Goal: Task Accomplishment & Management: Manage account settings

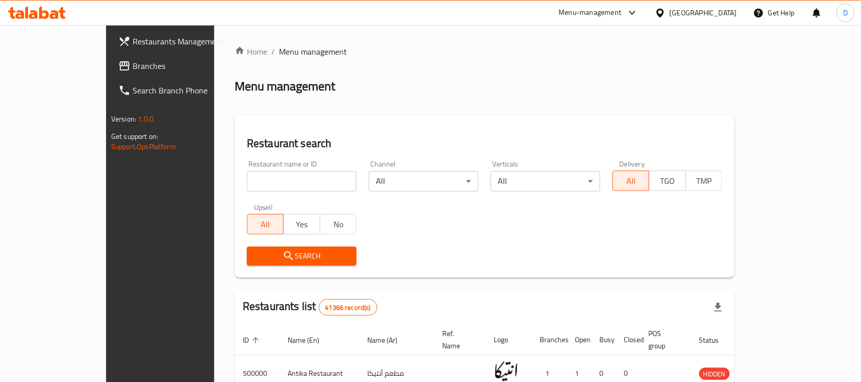
click at [728, 13] on div "[GEOGRAPHIC_DATA]" at bounding box center [703, 12] width 67 height 11
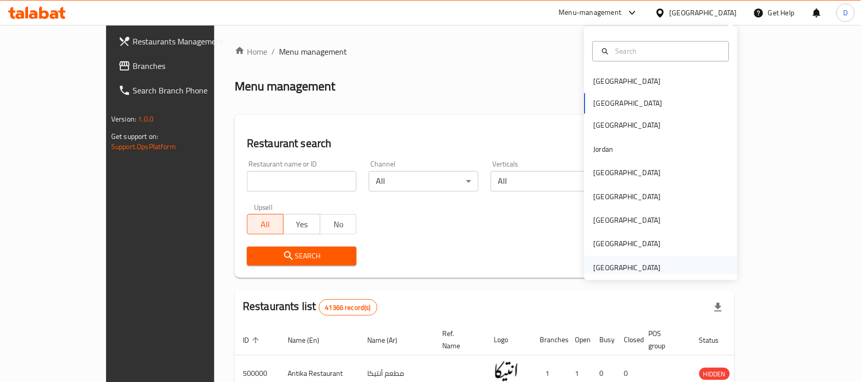
click at [639, 266] on div "[GEOGRAPHIC_DATA]" at bounding box center [627, 267] width 67 height 11
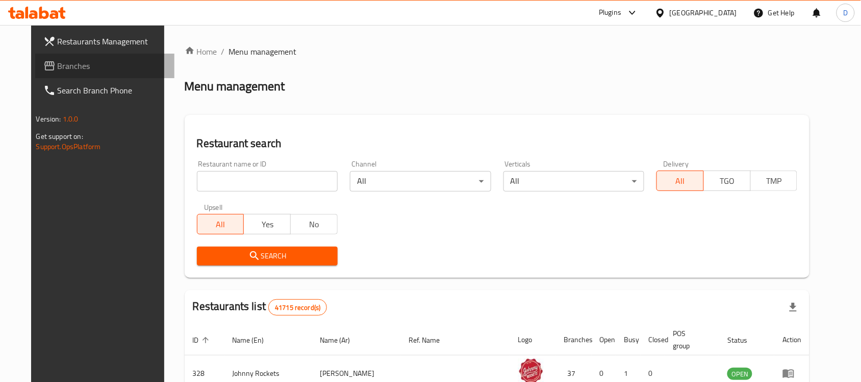
click at [58, 64] on span "Branches" at bounding box center [112, 66] width 109 height 12
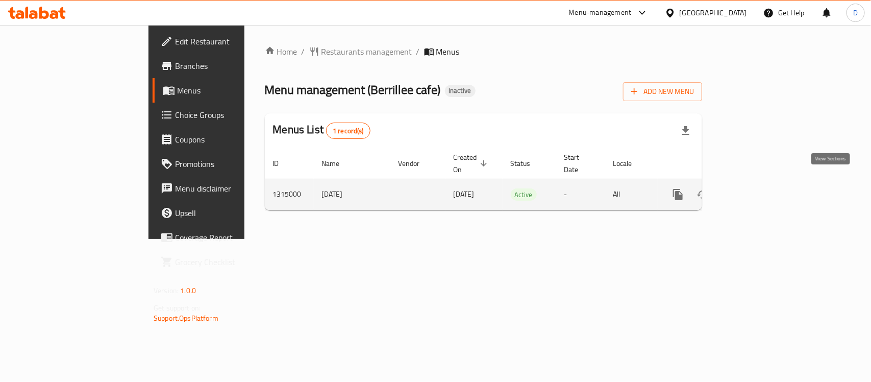
click at [758, 188] on icon "enhanced table" at bounding box center [752, 194] width 12 height 12
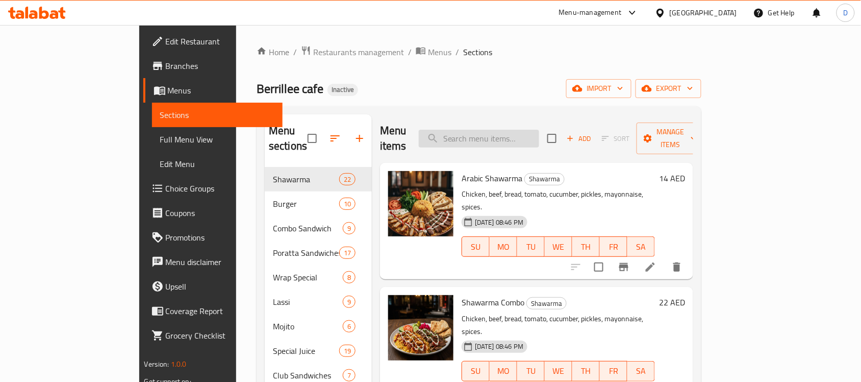
click at [518, 131] on input "search" at bounding box center [479, 139] width 120 height 18
click at [502, 133] on input "search" at bounding box center [479, 139] width 120 height 18
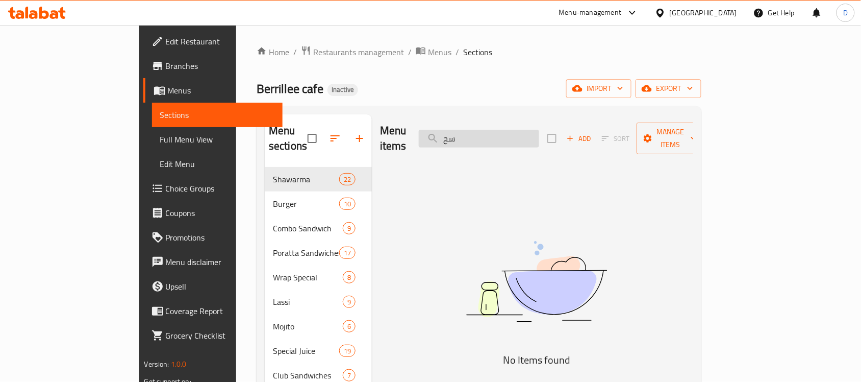
type input "س"
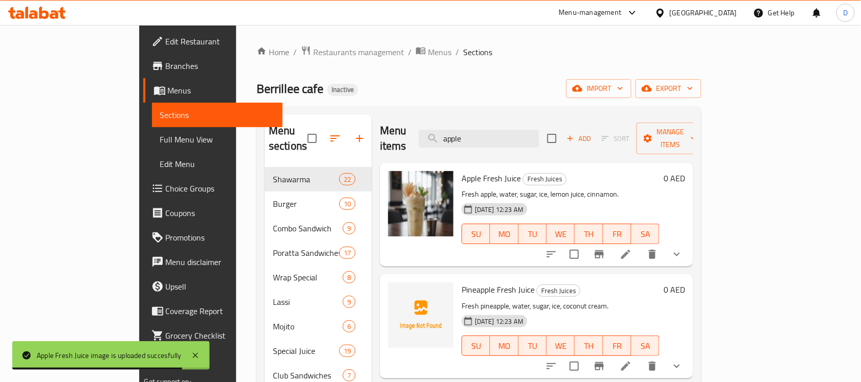
drag, startPoint x: 517, startPoint y: 133, endPoint x: 462, endPoint y: 125, distance: 55.1
click at [462, 125] on div "Menu items apple Add Sort Manage items" at bounding box center [536, 138] width 313 height 48
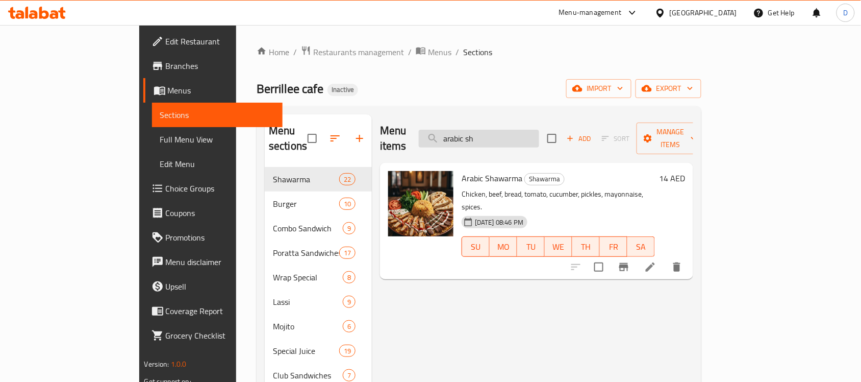
drag, startPoint x: 531, startPoint y: 133, endPoint x: 468, endPoint y: 129, distance: 62.4
click at [468, 130] on input "arabic sh" at bounding box center [479, 139] width 120 height 18
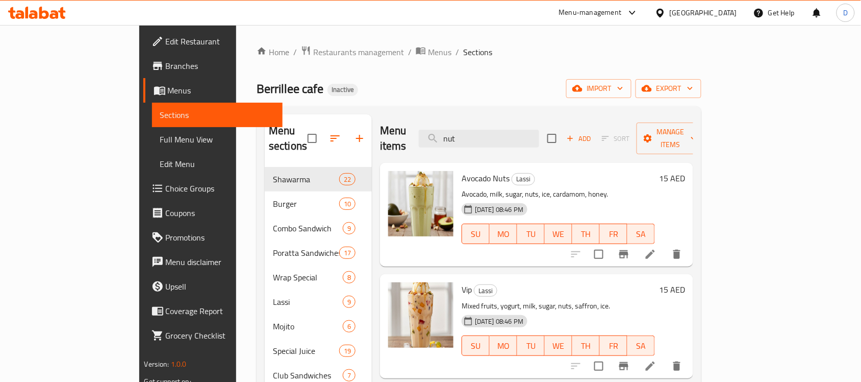
drag, startPoint x: 538, startPoint y: 129, endPoint x: 462, endPoint y: 131, distance: 76.6
click at [462, 131] on div "Menu items nut Add Sort Manage items" at bounding box center [536, 138] width 313 height 48
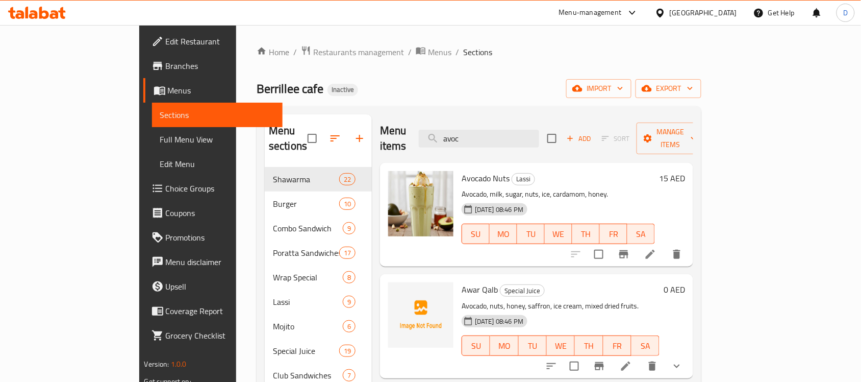
drag, startPoint x: 531, startPoint y: 124, endPoint x: 488, endPoint y: 120, distance: 43.5
click at [488, 120] on div "Menu items avoc Add Sort Manage items" at bounding box center [536, 138] width 313 height 48
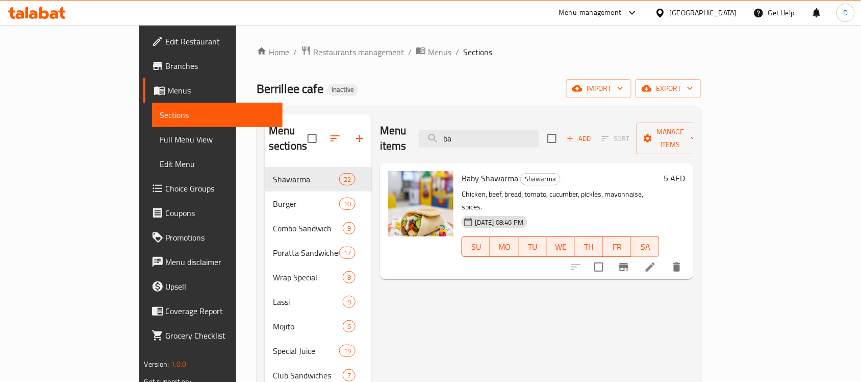
type input "b"
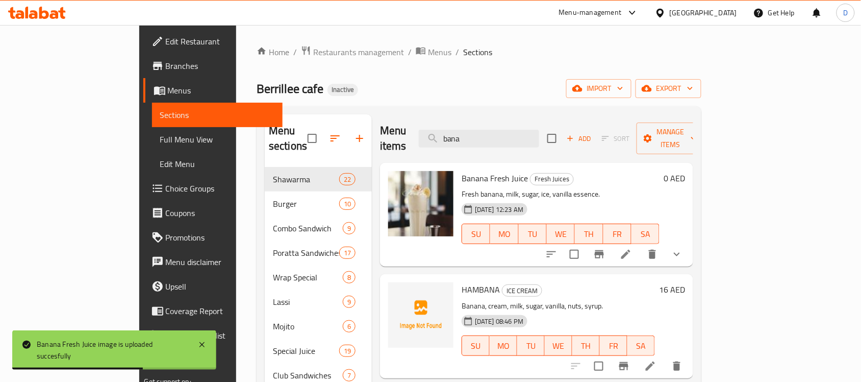
drag, startPoint x: 515, startPoint y: 131, endPoint x: 459, endPoint y: 139, distance: 56.7
click at [459, 139] on div "Menu items bana Add Sort Manage items" at bounding box center [536, 138] width 313 height 48
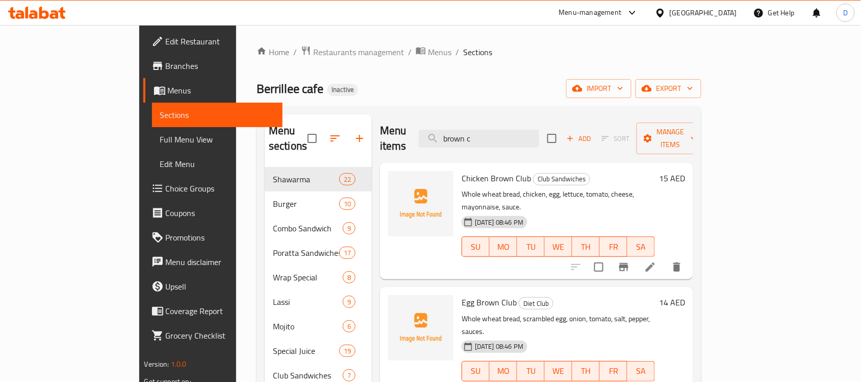
drag, startPoint x: 528, startPoint y: 135, endPoint x: 454, endPoint y: 139, distance: 74.1
click at [454, 139] on div "Menu items brown c Add Sort Manage items" at bounding box center [536, 138] width 313 height 48
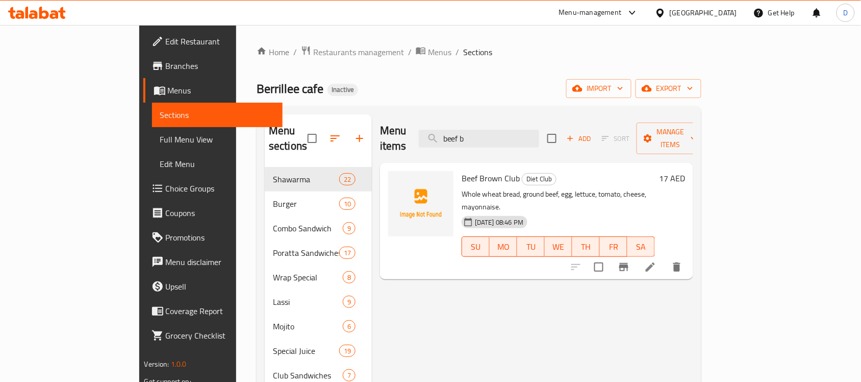
drag, startPoint x: 526, startPoint y: 131, endPoint x: 430, endPoint y: 136, distance: 96.6
click at [430, 136] on div "Menu items beef b Add Sort Manage items" at bounding box center [536, 138] width 313 height 48
click at [532, 130] on input "beef b" at bounding box center [479, 139] width 120 height 18
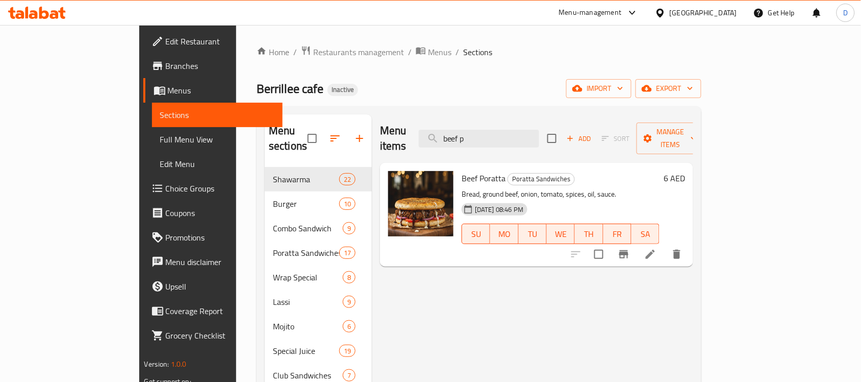
drag, startPoint x: 529, startPoint y: 138, endPoint x: 430, endPoint y: 138, distance: 99.5
click at [430, 138] on div "Menu items beef p Add Sort Manage items" at bounding box center [536, 138] width 313 height 48
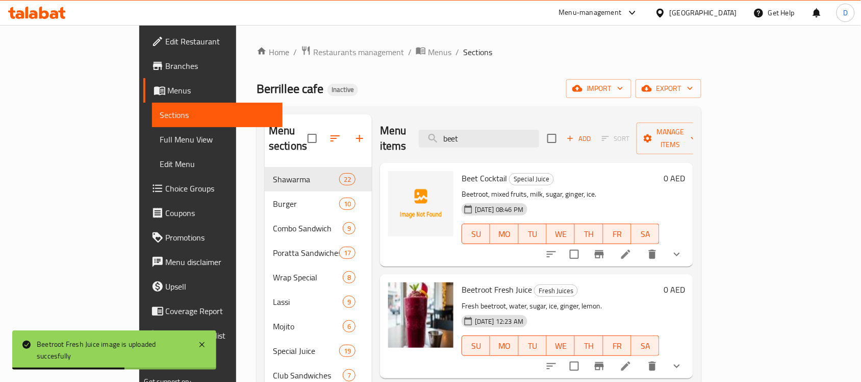
drag, startPoint x: 516, startPoint y: 132, endPoint x: 424, endPoint y: 152, distance: 94.1
click at [424, 152] on div "Menu items beet Add Sort Manage items Beet Cocktail Special Juice Beetroot, mix…" at bounding box center [532, 350] width 321 height 473
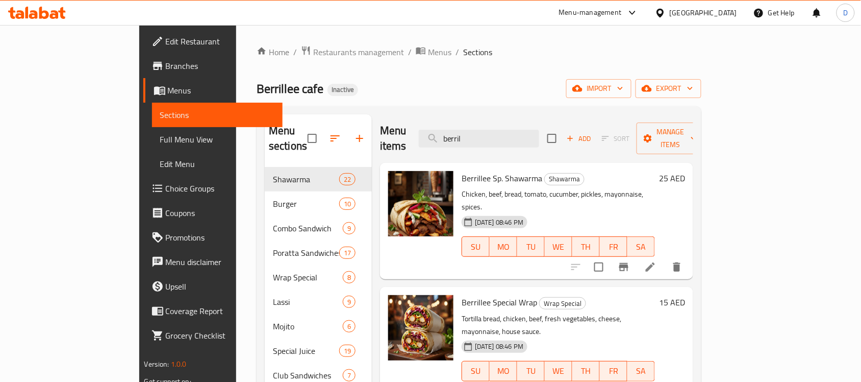
drag, startPoint x: 539, startPoint y: 134, endPoint x: 417, endPoint y: 154, distance: 124.1
click at [417, 154] on div "Menu items berril Add Sort Manage items Berrillee Sp. Shawarma Shawarma Chicken…" at bounding box center [532, 350] width 321 height 473
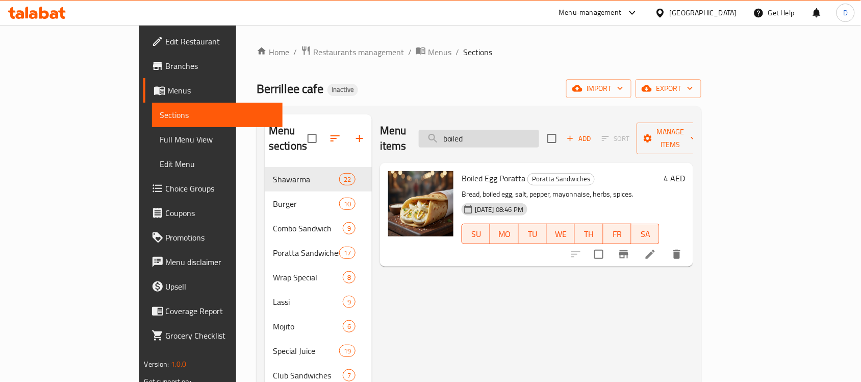
drag, startPoint x: 543, startPoint y: 123, endPoint x: 470, endPoint y: 135, distance: 74.0
click at [470, 135] on input "boiled" at bounding box center [479, 139] width 120 height 18
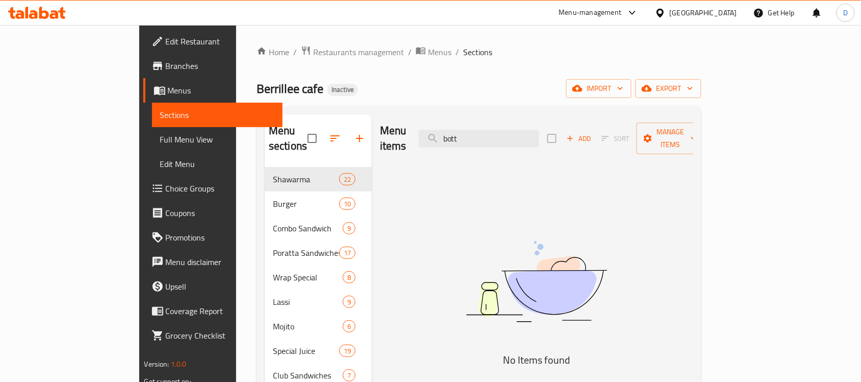
drag, startPoint x: 519, startPoint y: 131, endPoint x: 452, endPoint y: 130, distance: 67.9
click at [452, 130] on div "Menu items bott Add Sort Manage items" at bounding box center [536, 138] width 313 height 48
drag, startPoint x: 546, startPoint y: 128, endPoint x: 426, endPoint y: 147, distance: 121.4
click at [426, 147] on div "Menu items butteer Add Sort Manage items" at bounding box center [536, 138] width 313 height 48
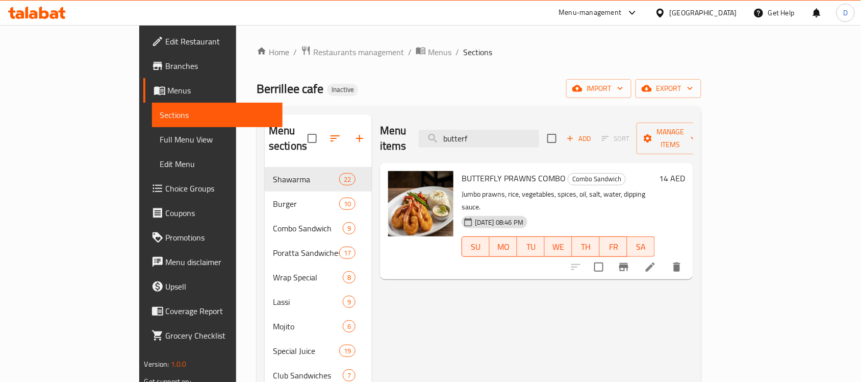
drag, startPoint x: 534, startPoint y: 130, endPoint x: 462, endPoint y: 143, distance: 73.2
click at [462, 143] on div "Menu items butterf Add Sort Manage items" at bounding box center [536, 138] width 313 height 48
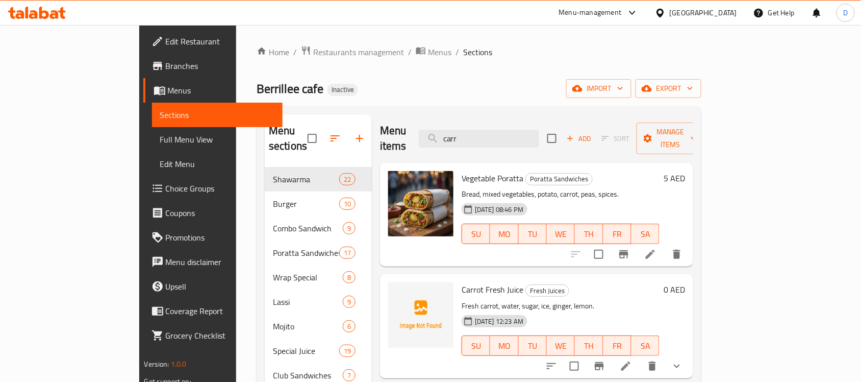
scroll to position [64, 0]
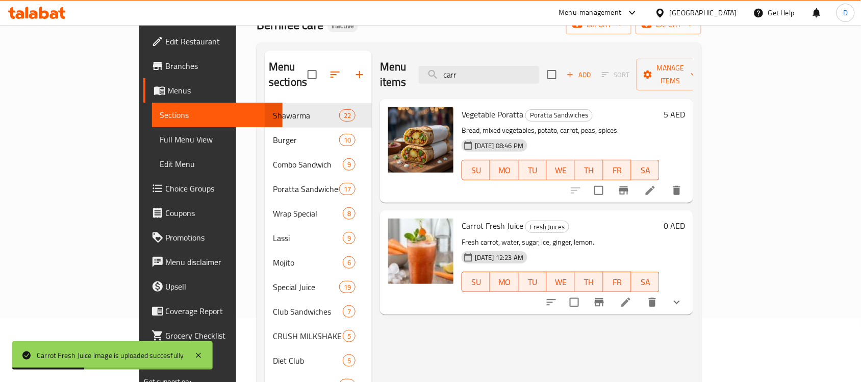
drag, startPoint x: 521, startPoint y: 71, endPoint x: 457, endPoint y: 80, distance: 64.8
click at [457, 80] on div "Menu items carr Add Sort Manage items" at bounding box center [536, 75] width 313 height 48
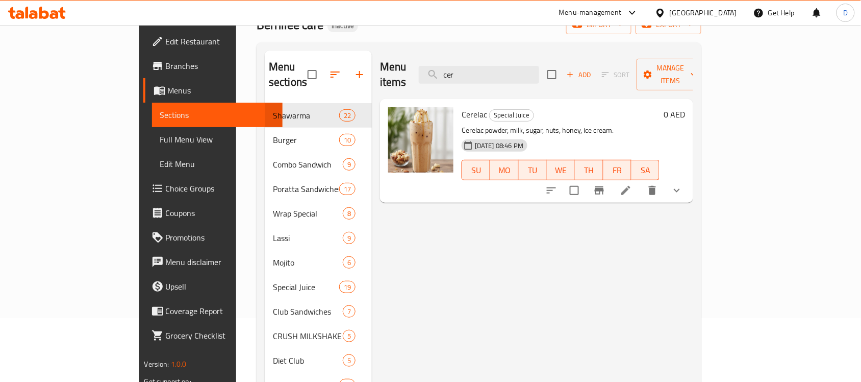
drag, startPoint x: 518, startPoint y: 67, endPoint x: 427, endPoint y: 86, distance: 92.7
click at [427, 86] on div "Menu items cer Add Sort Manage items Cerelac Special Juice Cerelac powder, milk…" at bounding box center [532, 287] width 321 height 473
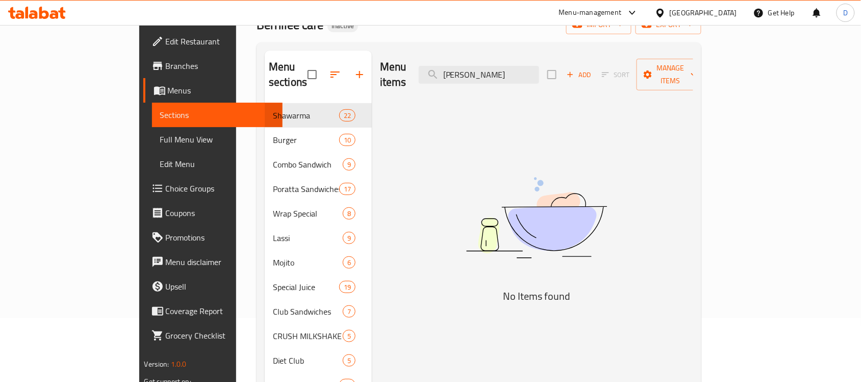
drag, startPoint x: 526, startPoint y: 69, endPoint x: 425, endPoint y: 79, distance: 101.0
click at [425, 79] on div "Menu items sheese Add Sort Manage items" at bounding box center [536, 75] width 313 height 48
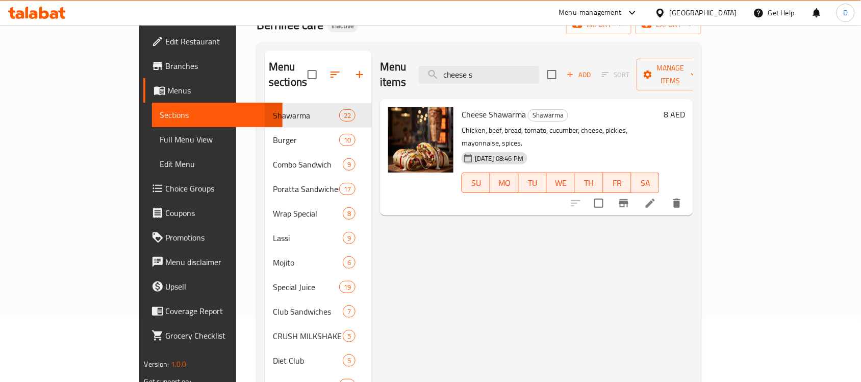
drag, startPoint x: 532, startPoint y: 66, endPoint x: 444, endPoint y: 70, distance: 87.9
click at [444, 70] on div "Menu items cheese s Add Sort Manage items" at bounding box center [536, 75] width 313 height 48
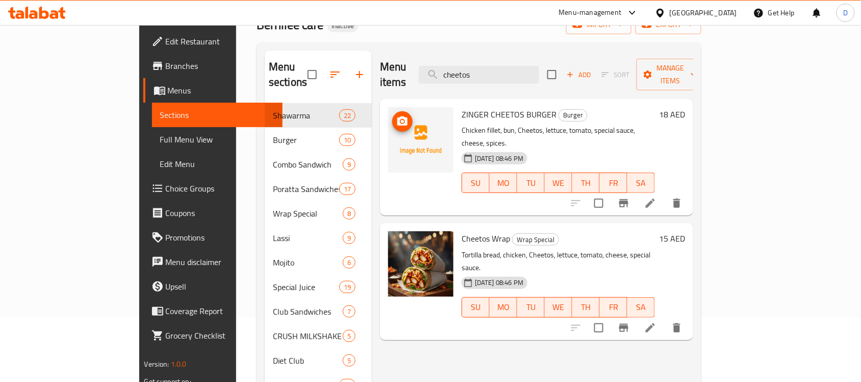
scroll to position [0, 0]
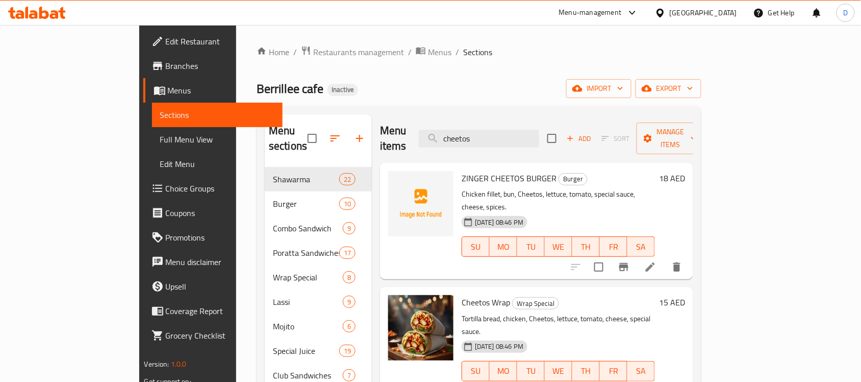
drag, startPoint x: 542, startPoint y: 131, endPoint x: 440, endPoint y: 140, distance: 102.5
click at [440, 140] on div "Menu items cheetos Add Sort Manage items" at bounding box center [536, 138] width 313 height 48
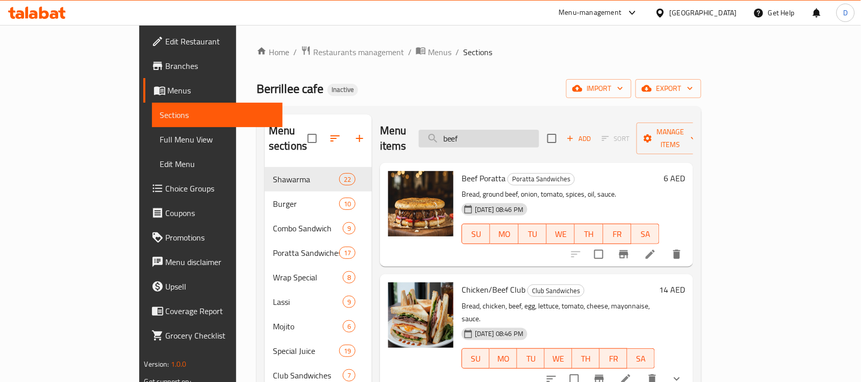
type input "beef b"
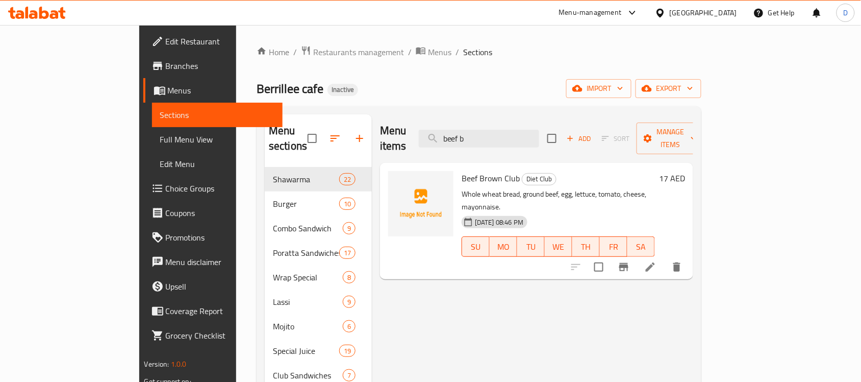
drag, startPoint x: 537, startPoint y: 135, endPoint x: 467, endPoint y: 140, distance: 70.1
click at [467, 140] on div "Menu items beef b Add Sort Manage items" at bounding box center [536, 138] width 313 height 48
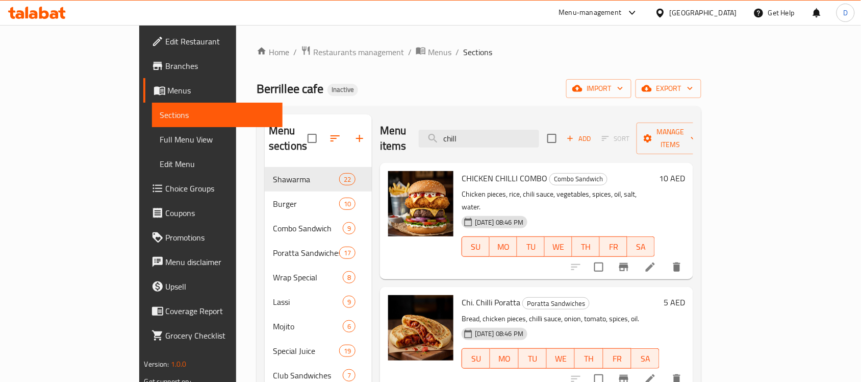
drag, startPoint x: 514, startPoint y: 136, endPoint x: 464, endPoint y: 146, distance: 51.0
click at [464, 146] on div "Menu items chill Add Sort Manage items" at bounding box center [536, 138] width 313 height 48
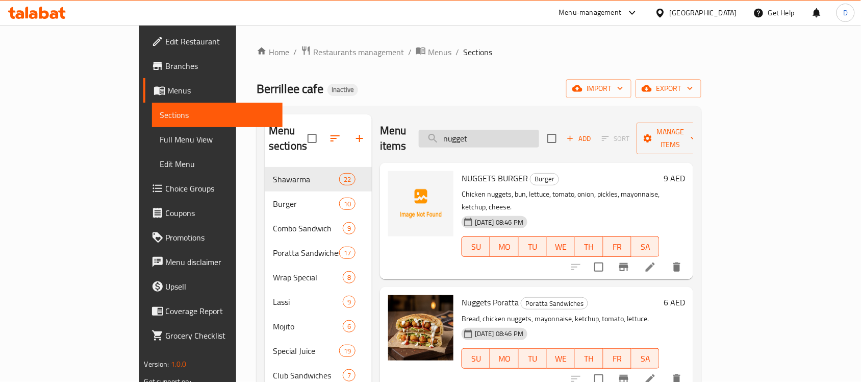
drag, startPoint x: 540, startPoint y: 123, endPoint x: 468, endPoint y: 131, distance: 71.8
click at [468, 131] on input "nugget" at bounding box center [479, 139] width 120 height 18
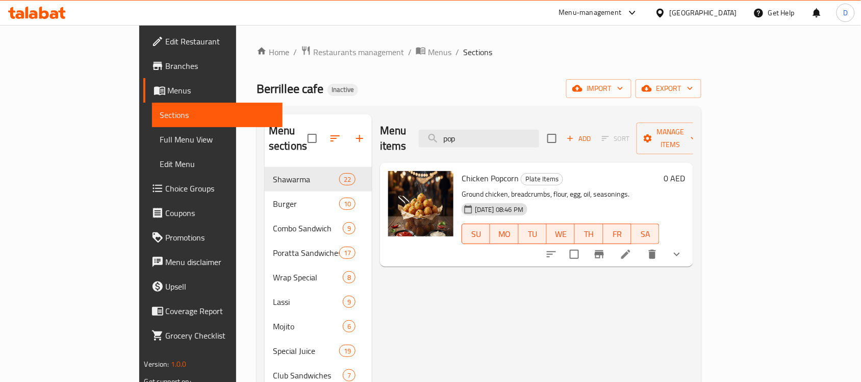
drag, startPoint x: 519, startPoint y: 135, endPoint x: 455, endPoint y: 141, distance: 64.1
click at [455, 141] on div "Menu items pop Add Sort Manage items" at bounding box center [536, 138] width 313 height 48
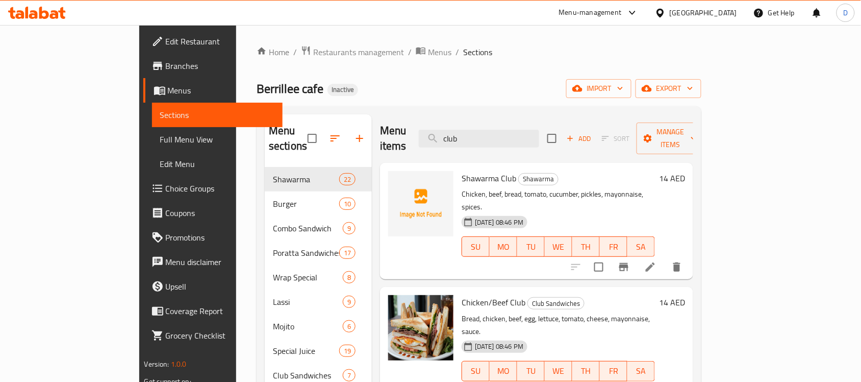
drag, startPoint x: 513, startPoint y: 134, endPoint x: 442, endPoint y: 119, distance: 72.5
click at [442, 119] on div "Menu items club Add Sort Manage items" at bounding box center [536, 138] width 313 height 48
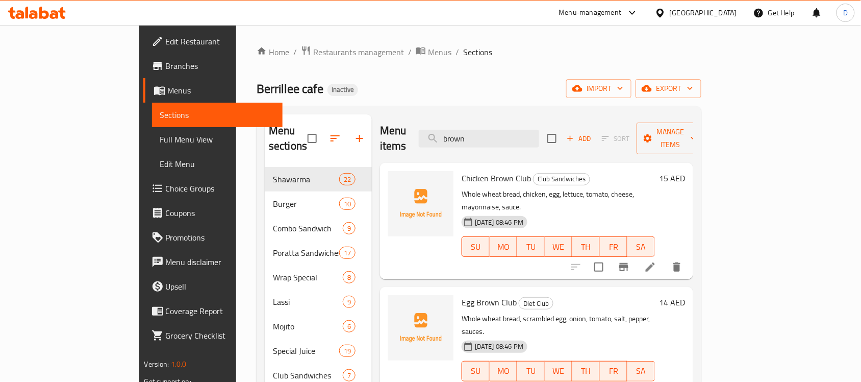
drag, startPoint x: 518, startPoint y: 135, endPoint x: 499, endPoint y: 108, distance: 33.6
click at [467, 131] on input "brown" at bounding box center [479, 139] width 120 height 18
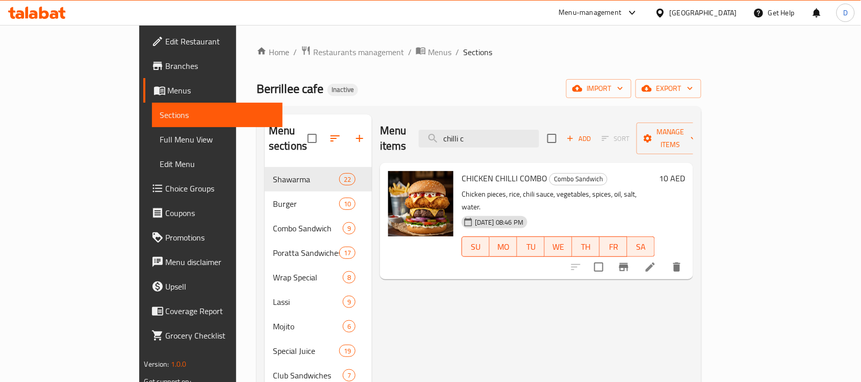
drag, startPoint x: 546, startPoint y: 128, endPoint x: 477, endPoint y: 150, distance: 72.1
click at [477, 150] on div "Menu items chilli c Add Sort Manage items CHICKEN CHILLI COMBO Combo Sandwich C…" at bounding box center [532, 350] width 321 height 473
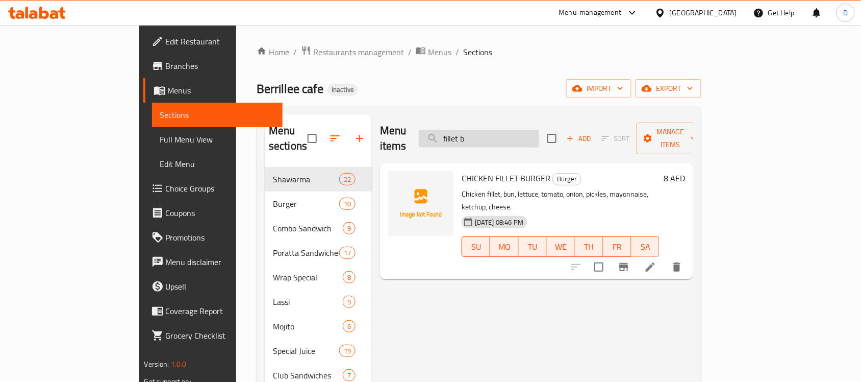
drag, startPoint x: 536, startPoint y: 121, endPoint x: 531, endPoint y: 125, distance: 6.2
click at [531, 130] on input "fillet b" at bounding box center [479, 139] width 120 height 18
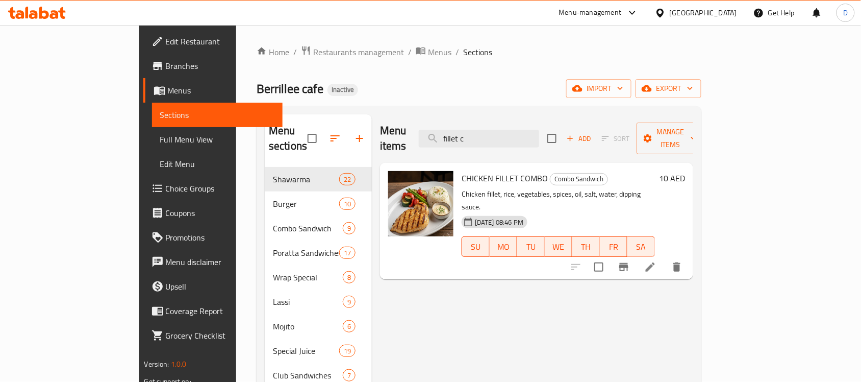
drag, startPoint x: 542, startPoint y: 133, endPoint x: 448, endPoint y: 139, distance: 94.1
click at [448, 139] on div "Menu items fillet c Add Sort Manage items" at bounding box center [536, 138] width 313 height 48
click at [539, 131] on input "lemon c" at bounding box center [479, 139] width 120 height 18
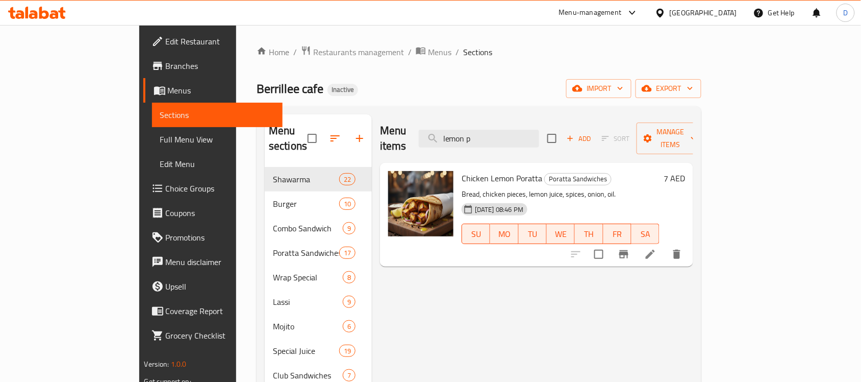
drag, startPoint x: 532, startPoint y: 132, endPoint x: 458, endPoint y: 141, distance: 75.1
click at [458, 141] on div "Menu items lemon p Add Sort Manage items" at bounding box center [536, 138] width 313 height 48
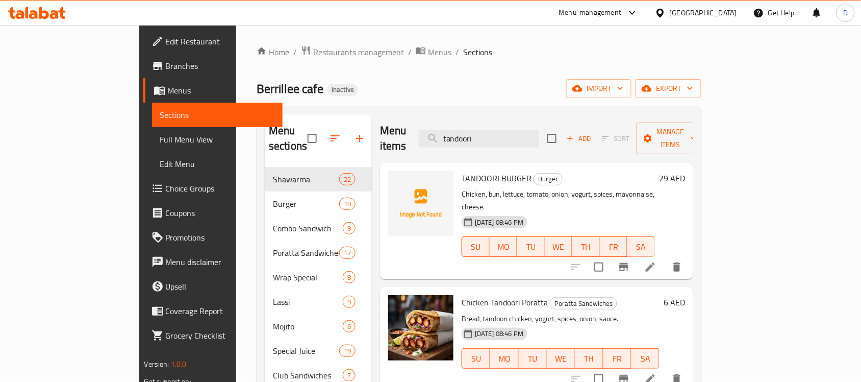
drag, startPoint x: 538, startPoint y: 131, endPoint x: 465, endPoint y: 143, distance: 74.0
click at [465, 143] on div "Menu items tandoori Add Sort Manage items" at bounding box center [536, 138] width 313 height 48
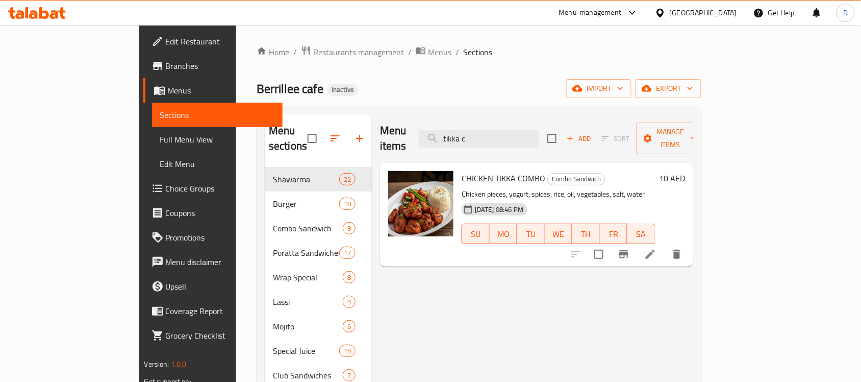
drag, startPoint x: 532, startPoint y: 135, endPoint x: 443, endPoint y: 144, distance: 89.3
click at [443, 144] on div "Menu items tikka c Add Sort Manage items" at bounding box center [536, 138] width 313 height 48
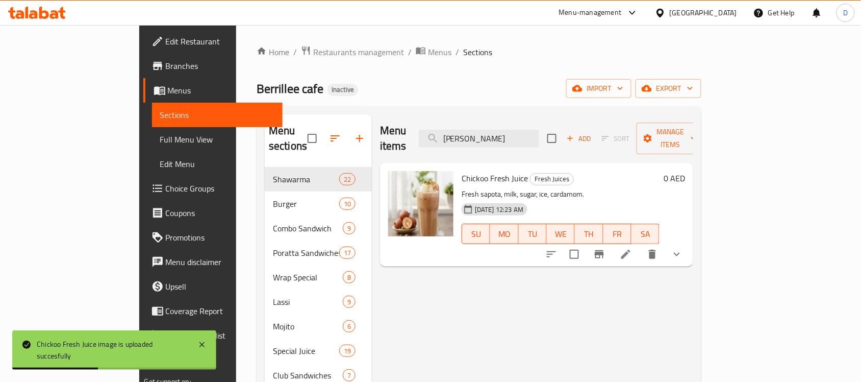
drag, startPoint x: 535, startPoint y: 138, endPoint x: 435, endPoint y: 149, distance: 100.6
click at [435, 149] on div "Menu items chicko Add Sort Manage items Chickoo Fresh Juice Fresh Juices Fresh …" at bounding box center [532, 350] width 321 height 473
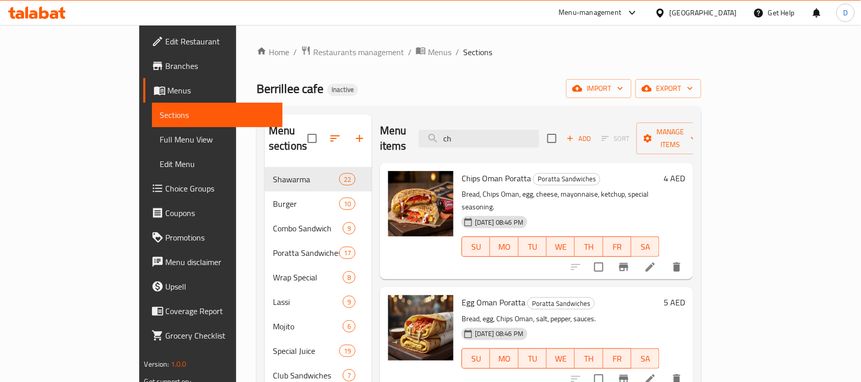
type input "c"
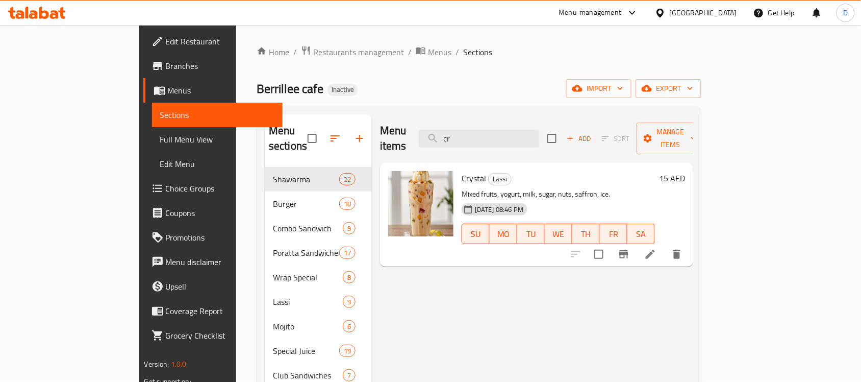
type input "c"
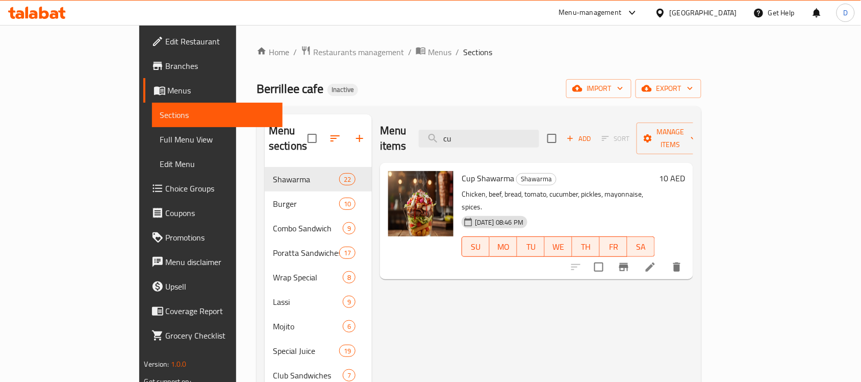
type input "c"
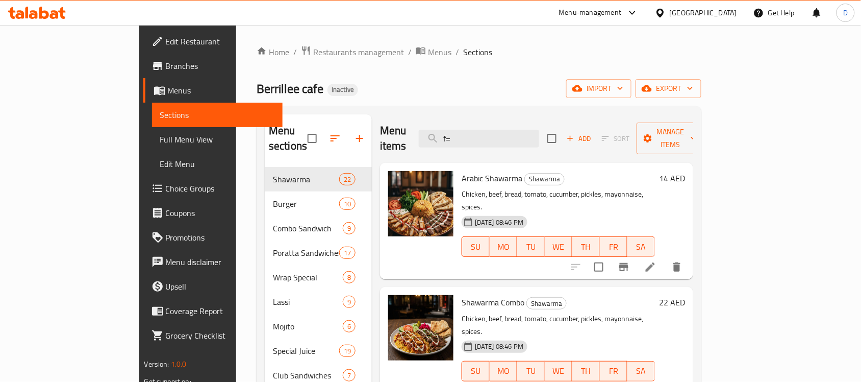
type input "f"
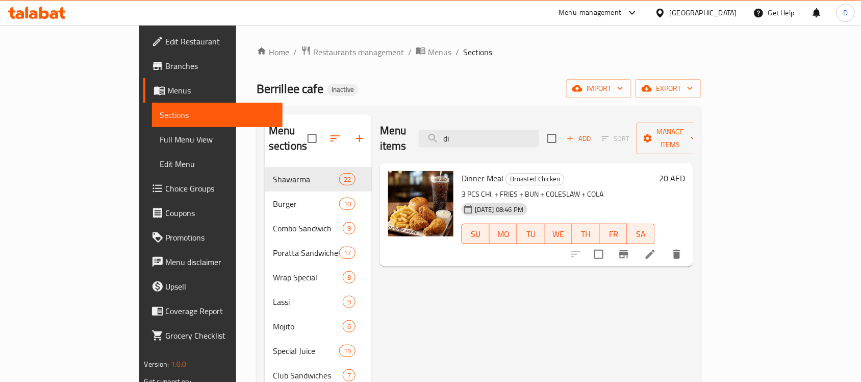
type input "d"
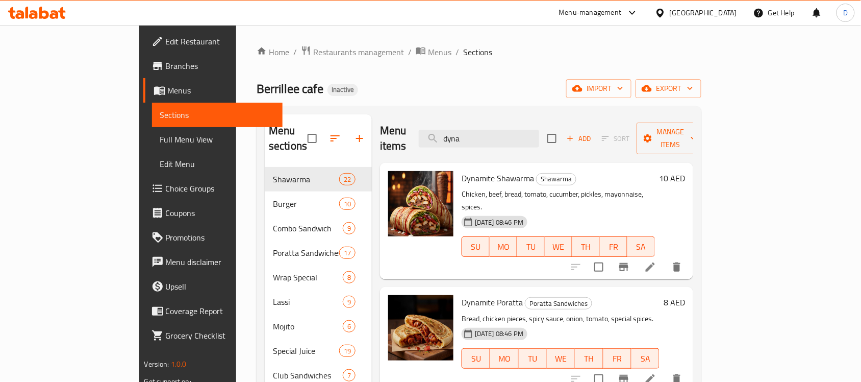
type input "dyna"
drag, startPoint x: 523, startPoint y: 126, endPoint x: 457, endPoint y: 135, distance: 66.5
click at [457, 135] on div "Menu items dyna Add Sort Manage items" at bounding box center [536, 138] width 313 height 48
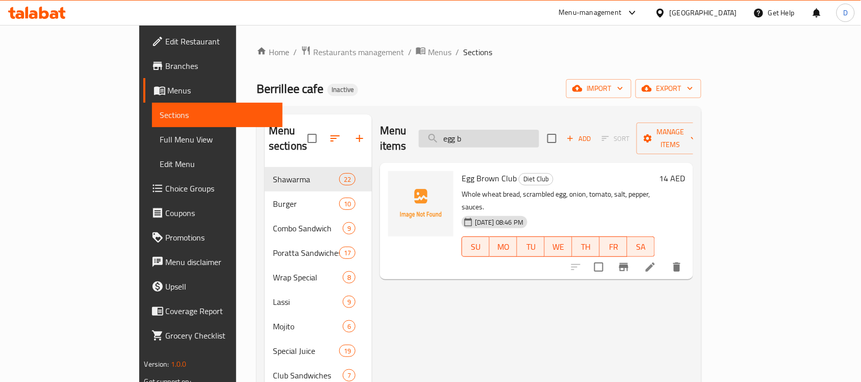
click at [539, 130] on input "egg b" at bounding box center [479, 139] width 120 height 18
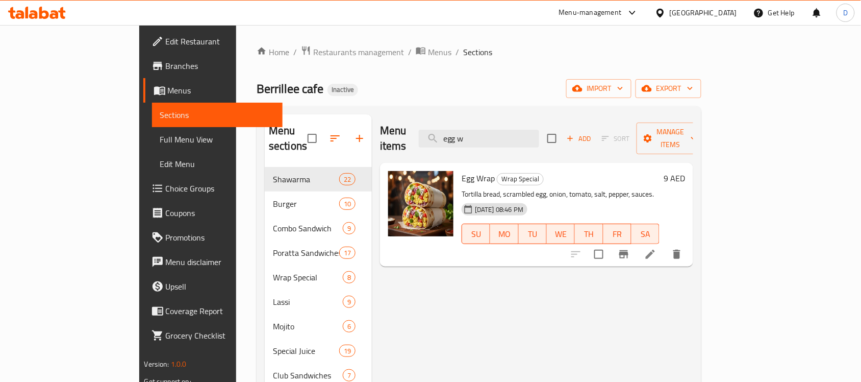
drag, startPoint x: 518, startPoint y: 131, endPoint x: 438, endPoint y: 146, distance: 81.7
click at [438, 146] on div "Menu items egg w Add Sort Manage items" at bounding box center [536, 138] width 313 height 48
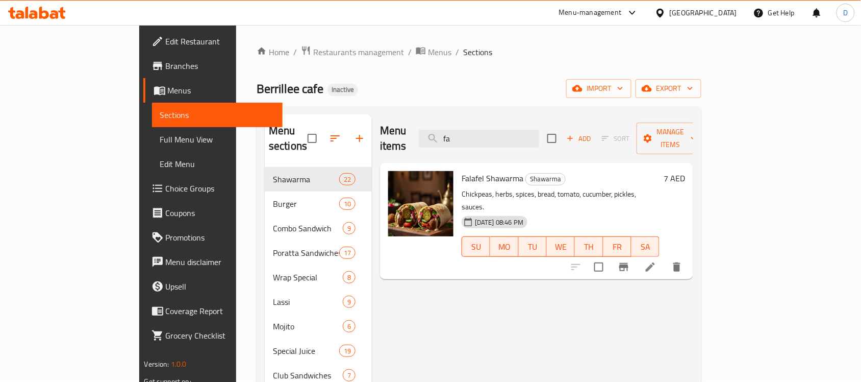
type input "f"
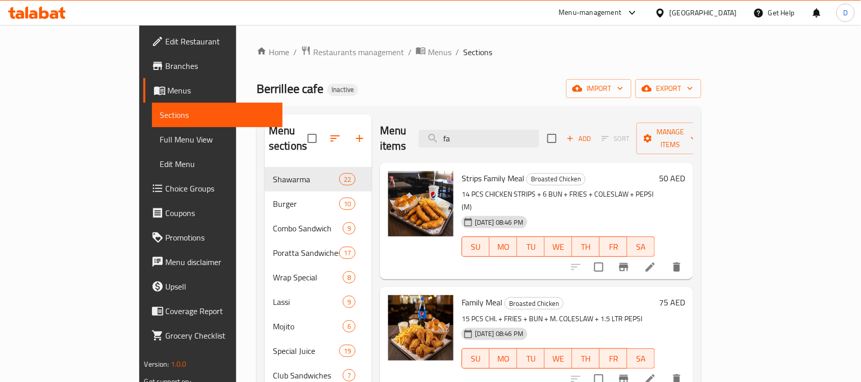
type input "f"
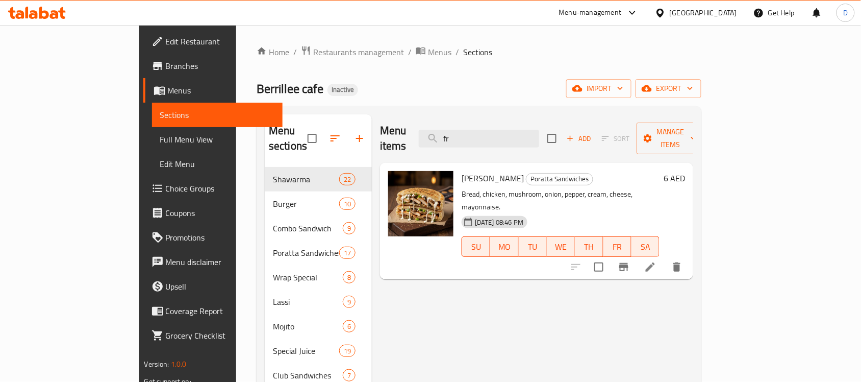
type input "f"
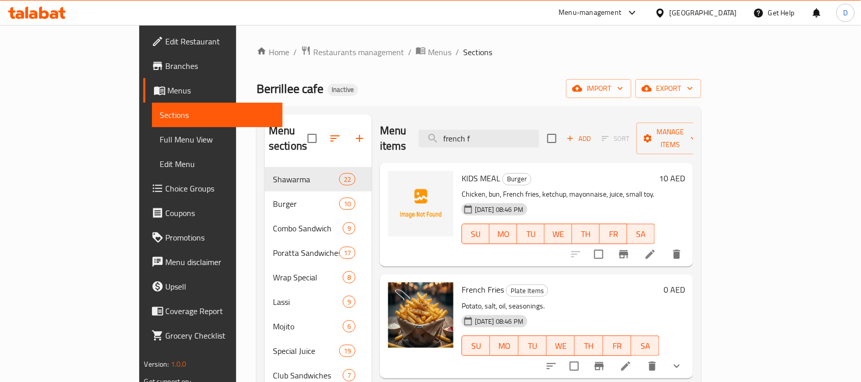
drag, startPoint x: 523, startPoint y: 134, endPoint x: 474, endPoint y: 147, distance: 51.2
click at [474, 147] on div "Menu items french f Add Sort Manage items KIDS MEAL Burger Chicken, bun, French…" at bounding box center [532, 350] width 321 height 473
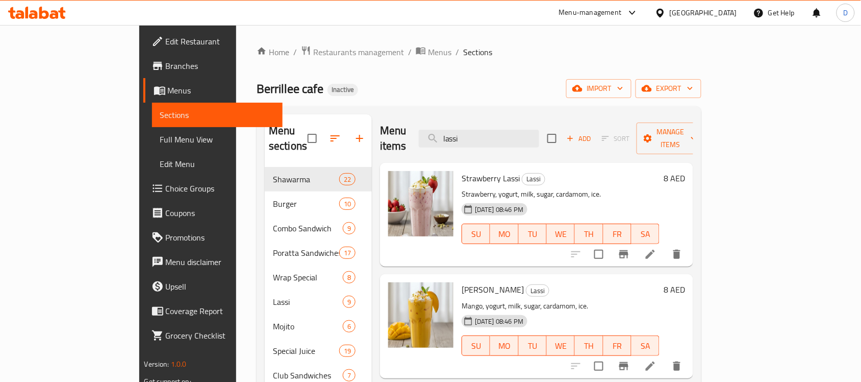
drag, startPoint x: 513, startPoint y: 123, endPoint x: 453, endPoint y: 136, distance: 61.2
click at [453, 136] on div "Menu items lassi Add Sort Manage items" at bounding box center [536, 138] width 313 height 48
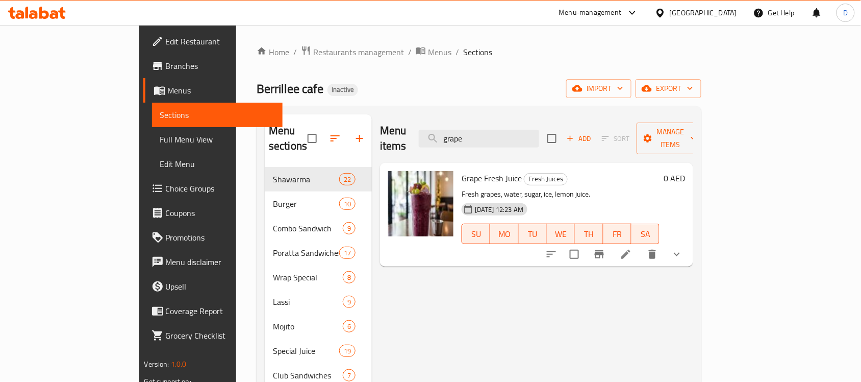
drag, startPoint x: 527, startPoint y: 136, endPoint x: 469, endPoint y: 143, distance: 57.6
click at [469, 143] on div "Menu items grape Add Sort Manage items" at bounding box center [536, 138] width 313 height 48
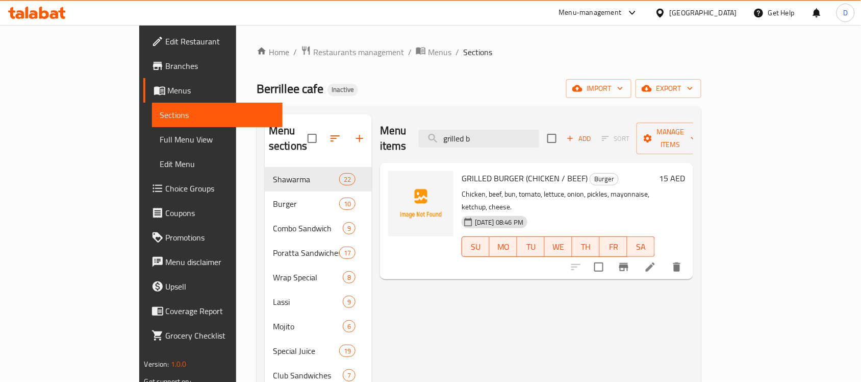
drag, startPoint x: 546, startPoint y: 128, endPoint x: 451, endPoint y: 135, distance: 95.7
click at [451, 135] on div "Menu items grilled b Add Sort Manage items" at bounding box center [536, 138] width 313 height 48
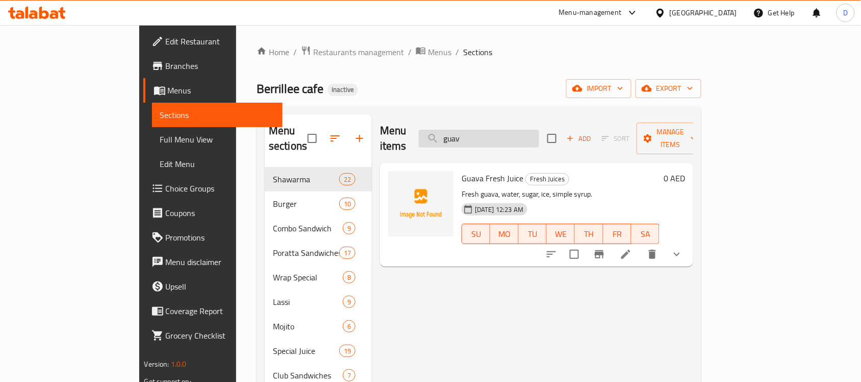
drag, startPoint x: 513, startPoint y: 136, endPoint x: 474, endPoint y: 136, distance: 39.3
click at [474, 136] on input "guav" at bounding box center [479, 139] width 120 height 18
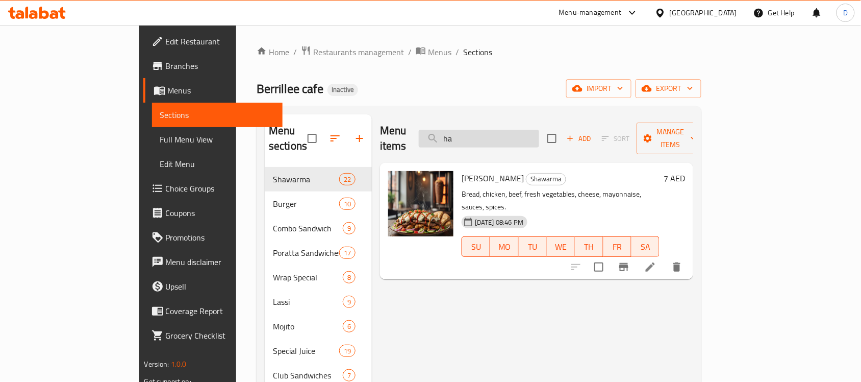
type input "h"
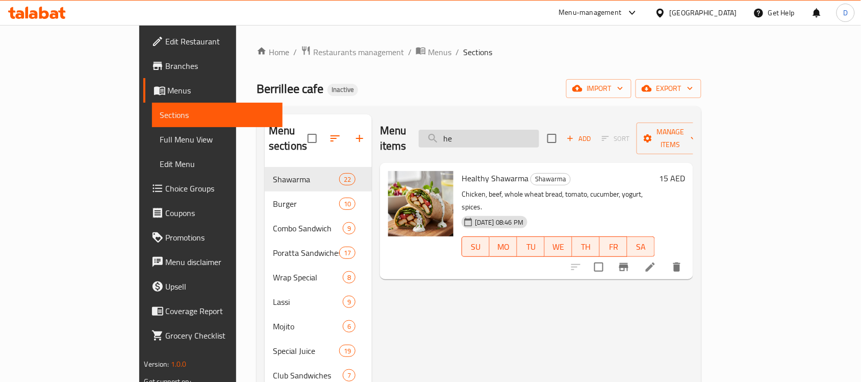
type input "h"
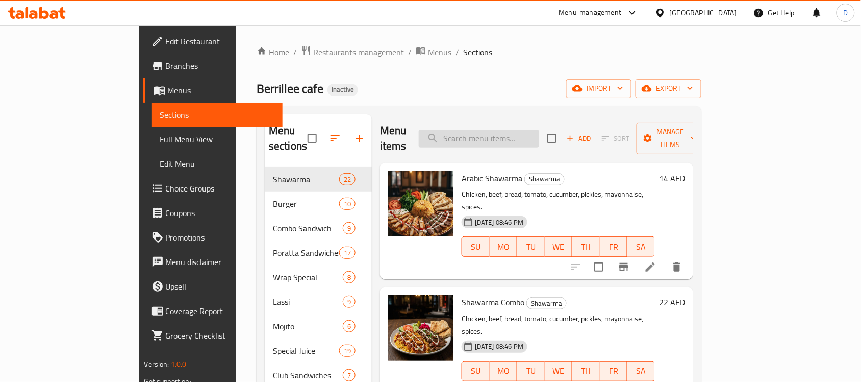
click at [505, 132] on input "search" at bounding box center [479, 139] width 120 height 18
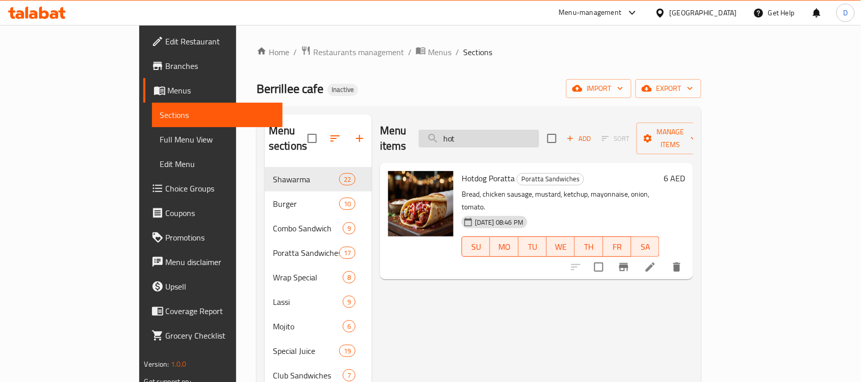
type input "hot d"
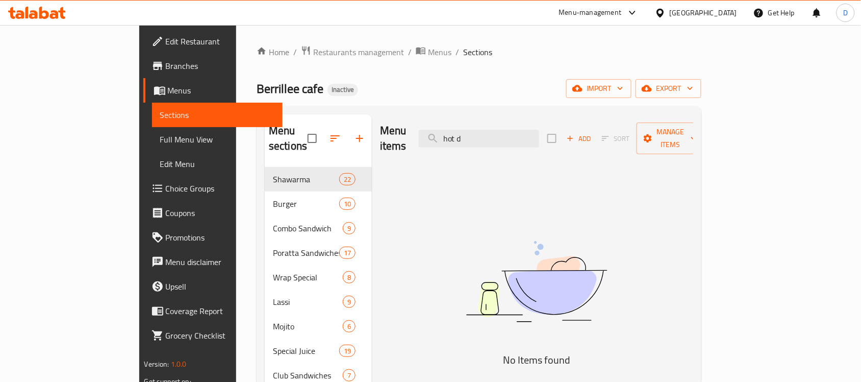
drag, startPoint x: 518, startPoint y: 135, endPoint x: 435, endPoint y: 136, distance: 83.2
click at [435, 136] on div "Menu items hot d Add Sort Manage items" at bounding box center [536, 138] width 313 height 48
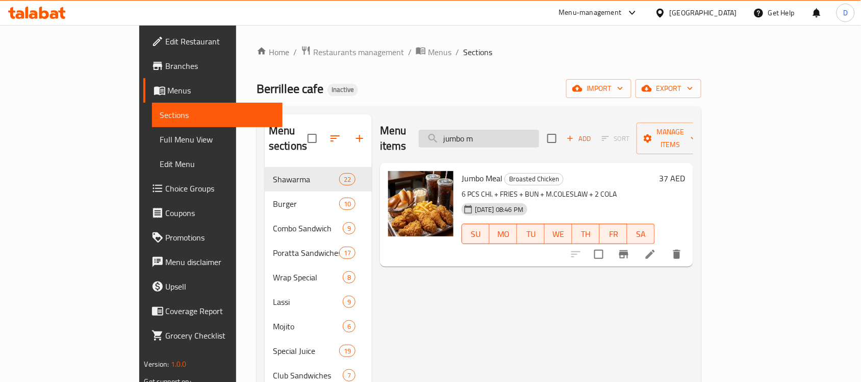
click at [532, 132] on input "jumbo m" at bounding box center [479, 139] width 120 height 18
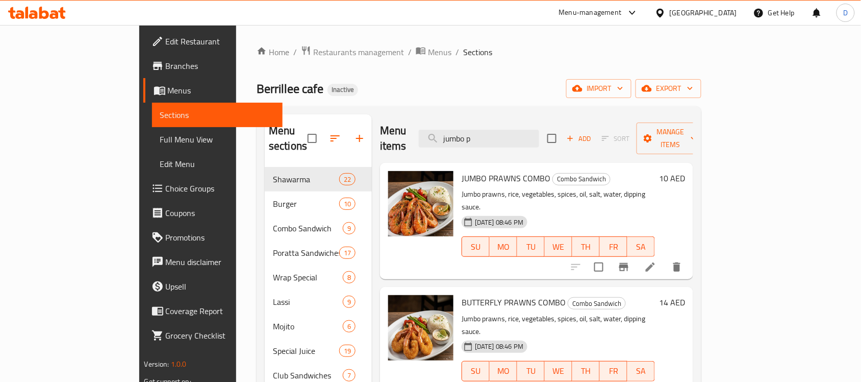
click at [532, 141] on div "Menu items jumbo p Add Sort Manage items" at bounding box center [536, 138] width 313 height 48
click at [531, 137] on input "jumbo p" at bounding box center [479, 139] width 120 height 18
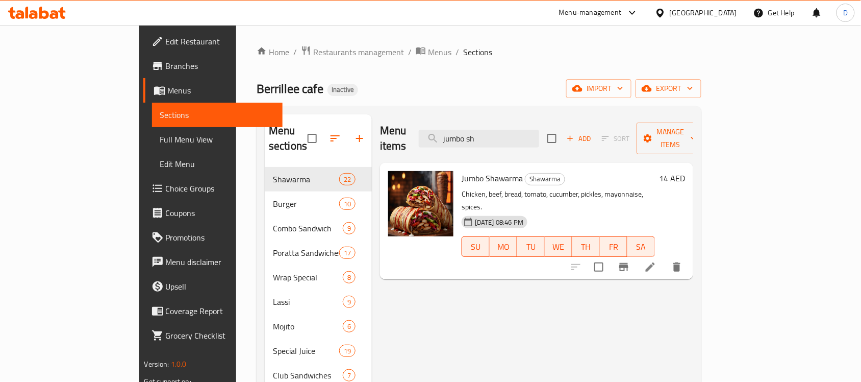
drag, startPoint x: 531, startPoint y: 126, endPoint x: 452, endPoint y: 136, distance: 79.2
click at [452, 136] on div "Menu items jumbo sh Add Sort Manage items" at bounding box center [536, 138] width 313 height 48
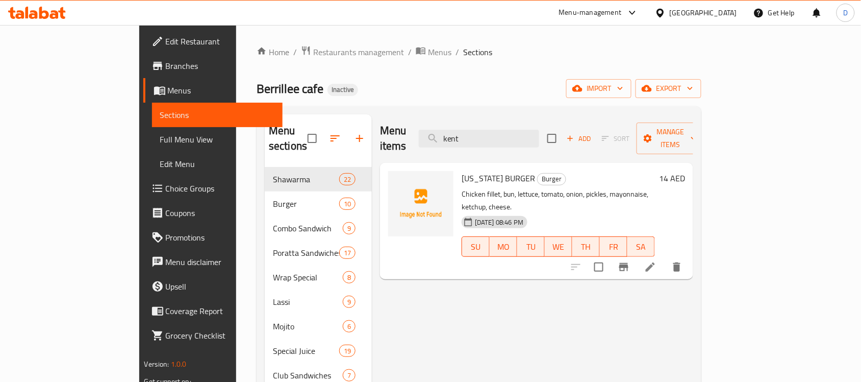
drag, startPoint x: 534, startPoint y: 129, endPoint x: 442, endPoint y: 128, distance: 91.9
click at [442, 128] on div "Menu items kent Add Sort Manage items" at bounding box center [536, 138] width 313 height 48
drag, startPoint x: 522, startPoint y: 130, endPoint x: 443, endPoint y: 141, distance: 79.4
click at [443, 141] on div "Menu items kha Add Sort Manage items" at bounding box center [536, 138] width 313 height 48
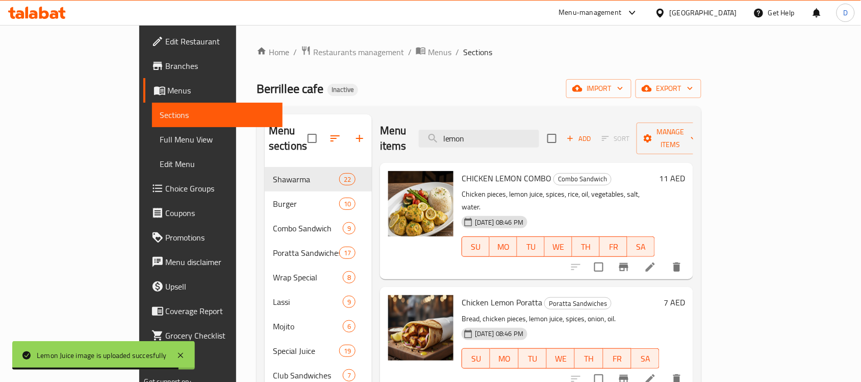
drag, startPoint x: 529, startPoint y: 129, endPoint x: 446, endPoint y: 141, distance: 83.0
click at [446, 141] on div "Menu items lemon Add Sort Manage items" at bounding box center [536, 138] width 313 height 48
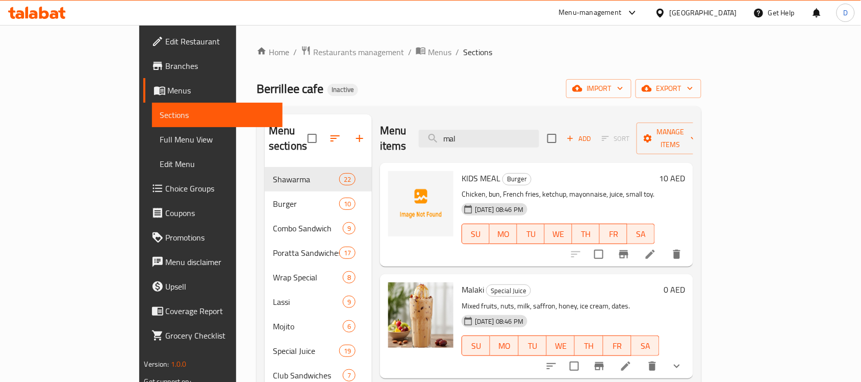
drag, startPoint x: 477, startPoint y: 139, endPoint x: 454, endPoint y: 139, distance: 23.0
click at [454, 139] on div "Menu items mal Add Sort Manage items" at bounding box center [536, 138] width 313 height 48
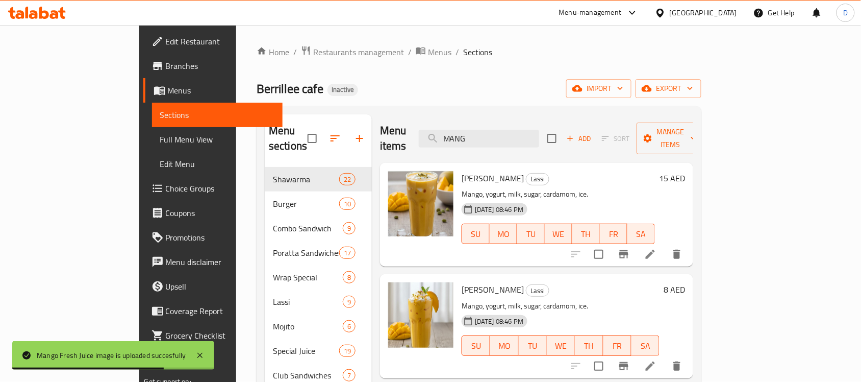
drag, startPoint x: 511, startPoint y: 131, endPoint x: 443, endPoint y: 148, distance: 70.4
click at [443, 148] on div "Menu items MANG Add Sort Manage items Mango Shikuf Lassi Mango, yogurt, milk, s…" at bounding box center [532, 350] width 321 height 473
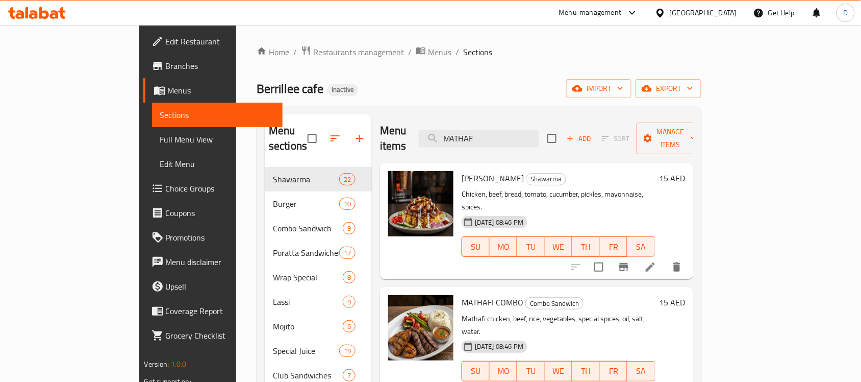
drag, startPoint x: 534, startPoint y: 131, endPoint x: 423, endPoint y: 140, distance: 112.2
click at [423, 140] on div "Menu items MATHAF Add Sort Manage items" at bounding box center [536, 138] width 313 height 48
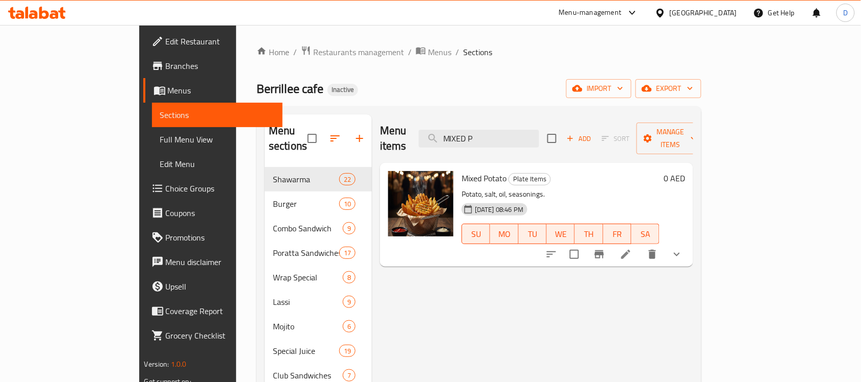
drag, startPoint x: 531, startPoint y: 136, endPoint x: 434, endPoint y: 141, distance: 97.1
click at [434, 141] on div "Menu items MIXED P Add Sort Manage items" at bounding box center [536, 138] width 313 height 48
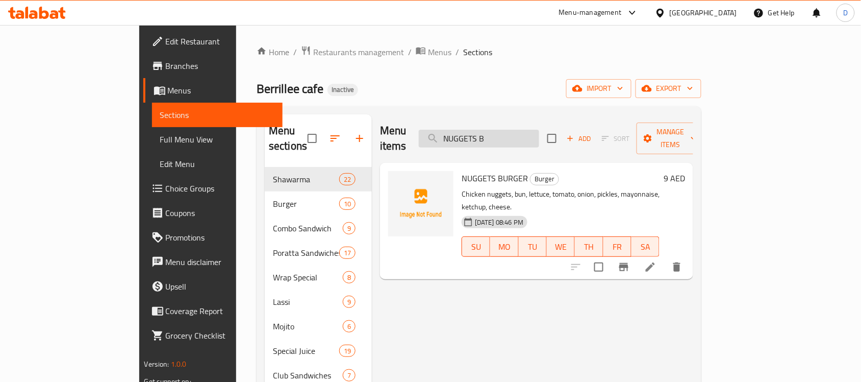
click at [539, 130] on input "NUGGETS B" at bounding box center [479, 139] width 120 height 18
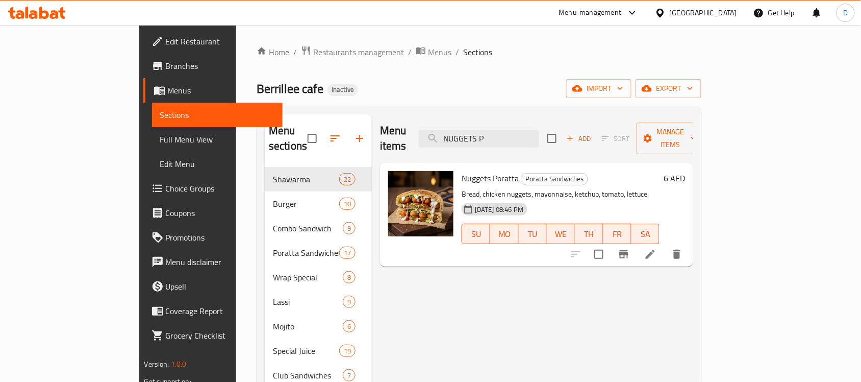
drag, startPoint x: 560, startPoint y: 130, endPoint x: 429, endPoint y: 138, distance: 130.9
click at [429, 138] on div "Menu items NUGGETS P Add Sort Manage items" at bounding box center [536, 138] width 313 height 48
type input "P"
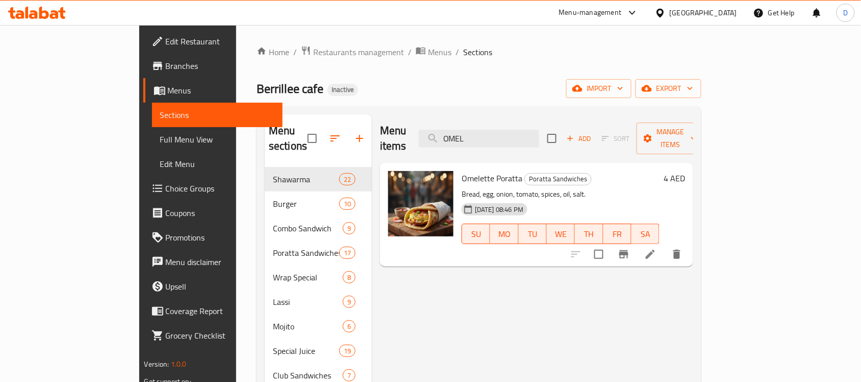
drag, startPoint x: 532, startPoint y: 131, endPoint x: 430, endPoint y: 138, distance: 102.3
click at [430, 138] on div "Menu items OMEL Add Sort Manage items" at bounding box center [536, 138] width 313 height 48
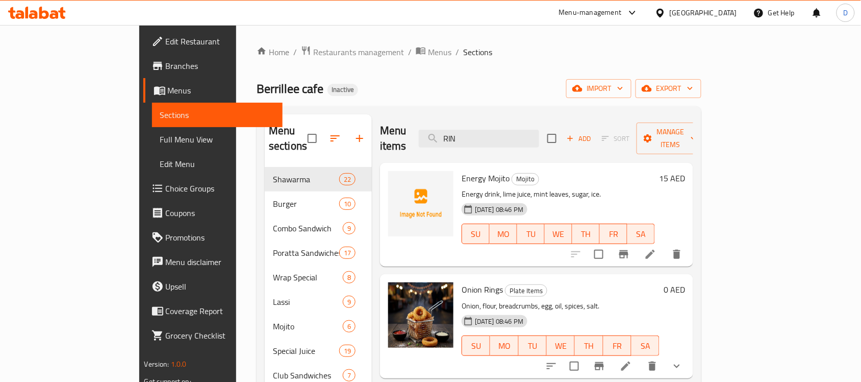
drag, startPoint x: 519, startPoint y: 132, endPoint x: 440, endPoint y: 141, distance: 79.1
click at [440, 141] on div "Menu items RIN Add Sort Manage items" at bounding box center [536, 138] width 313 height 48
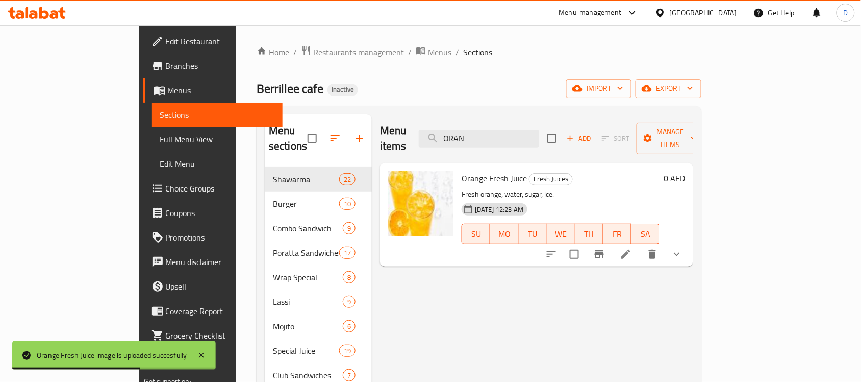
drag, startPoint x: 541, startPoint y: 138, endPoint x: 411, endPoint y: 144, distance: 129.8
click at [411, 144] on div "Menu items ORAN Add Sort Manage items" at bounding box center [536, 138] width 313 height 48
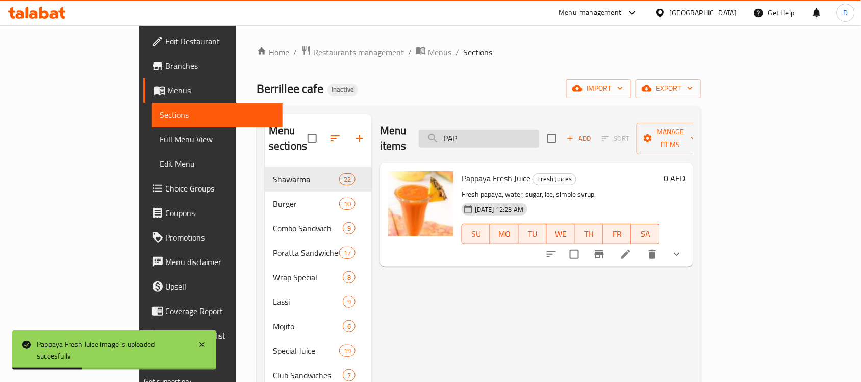
click at [526, 130] on input "PAP" at bounding box center [479, 139] width 120 height 18
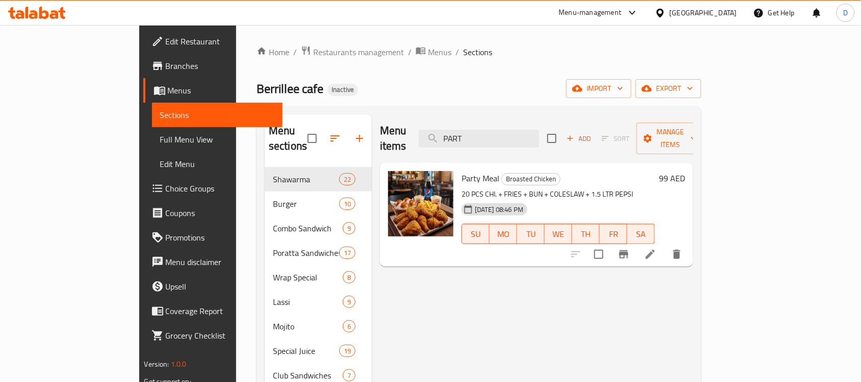
drag, startPoint x: 534, startPoint y: 134, endPoint x: 449, endPoint y: 147, distance: 85.7
click at [449, 147] on div "Menu items PART Add Sort Manage items Party Meal Broasted Chicken 20 PCS CHI. +…" at bounding box center [532, 350] width 321 height 473
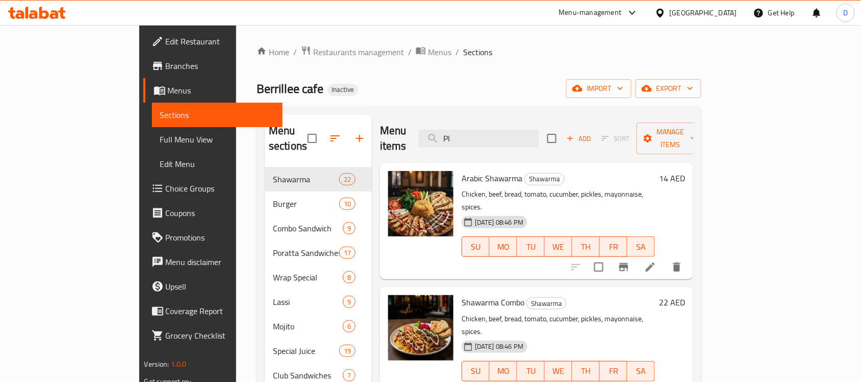
type input "PIZ"
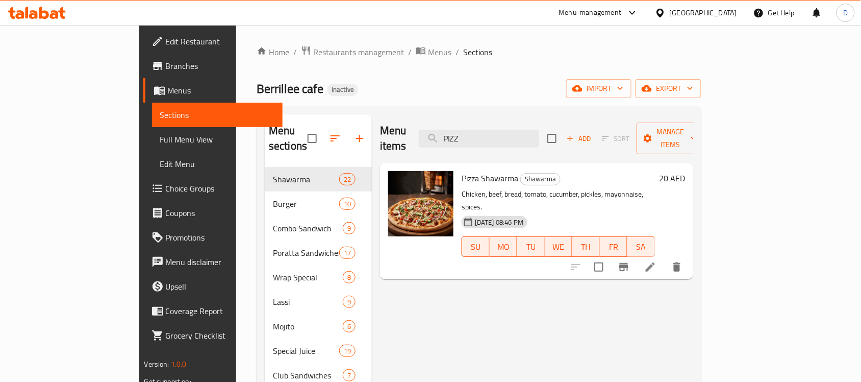
drag, startPoint x: 532, startPoint y: 133, endPoint x: 472, endPoint y: 142, distance: 60.9
click at [472, 142] on div "Menu items PIZZ Add Sort Manage items" at bounding box center [536, 138] width 313 height 48
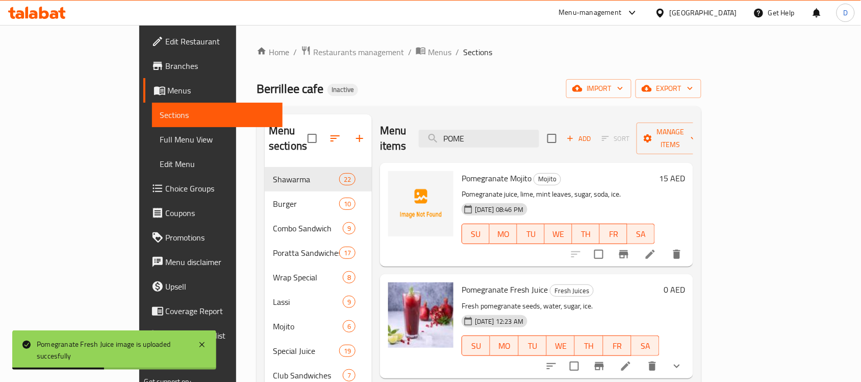
drag, startPoint x: 519, startPoint y: 130, endPoint x: 466, endPoint y: 139, distance: 54.4
click at [466, 139] on div "Menu items POME Add Sort Manage items" at bounding box center [536, 138] width 313 height 48
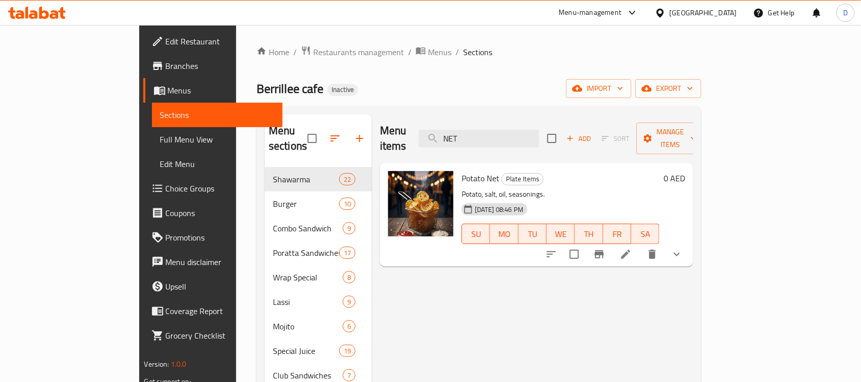
drag, startPoint x: 518, startPoint y: 133, endPoint x: 473, endPoint y: 140, distance: 46.5
click at [473, 140] on div "Menu items NET Add Sort Manage items" at bounding box center [536, 138] width 313 height 48
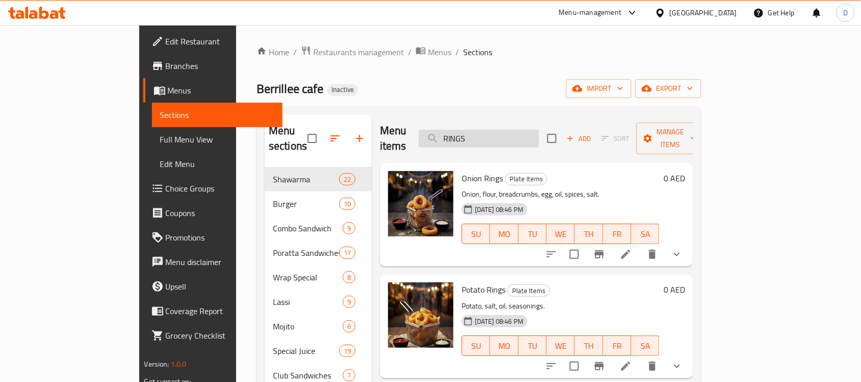
drag, startPoint x: 493, startPoint y: 134, endPoint x: 472, endPoint y: 131, distance: 21.7
click at [472, 131] on input "RINGS" at bounding box center [479, 139] width 120 height 18
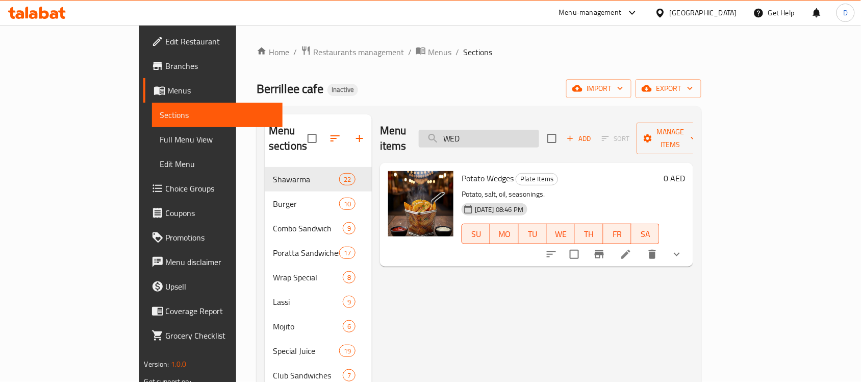
drag, startPoint x: 546, startPoint y: 138, endPoint x: 468, endPoint y: 138, distance: 77.6
click at [468, 138] on input "WED" at bounding box center [479, 139] width 120 height 18
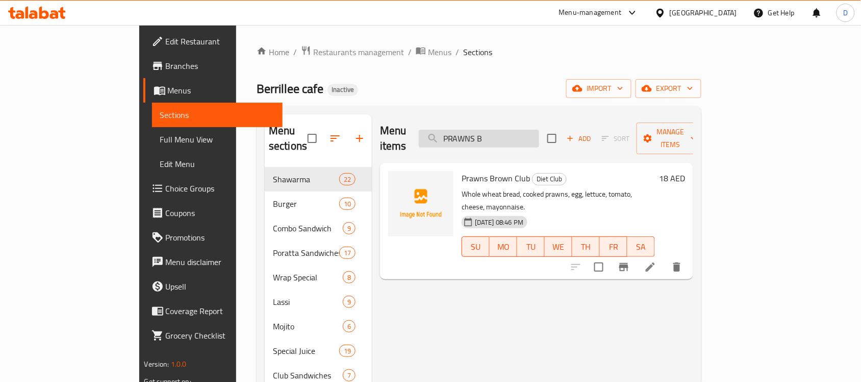
click at [539, 130] on input "PRAWNS B" at bounding box center [479, 139] width 120 height 18
drag, startPoint x: 559, startPoint y: 129, endPoint x: 433, endPoint y: 139, distance: 126.5
click at [433, 139] on div "Menu items PRAWNS CL Add Sort Manage items" at bounding box center [536, 138] width 313 height 48
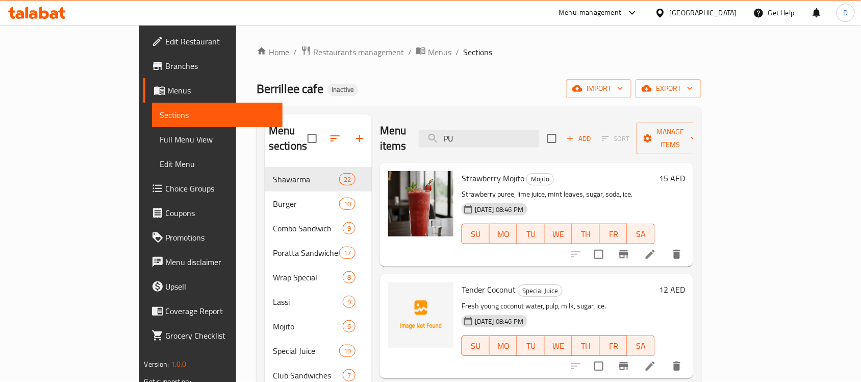
type input "PUB"
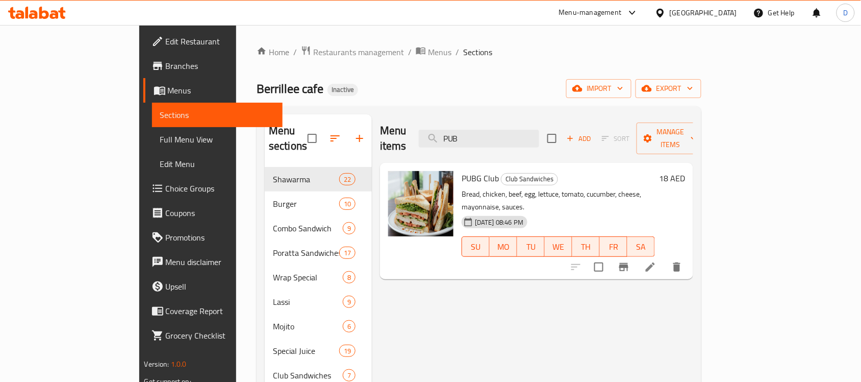
drag, startPoint x: 532, startPoint y: 130, endPoint x: 432, endPoint y: 133, distance: 100.0
click at [432, 133] on div "Menu items PUB Add Sort Manage items" at bounding box center [536, 138] width 313 height 48
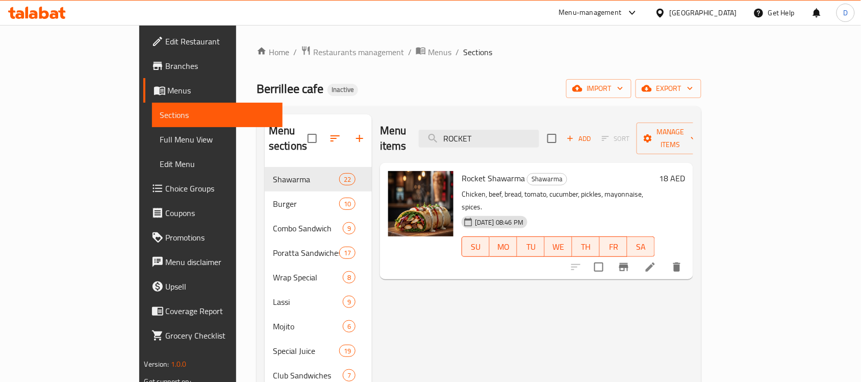
drag, startPoint x: 532, startPoint y: 134, endPoint x: 457, endPoint y: 144, distance: 76.1
click at [457, 144] on div "Menu items ROCKET Add Sort Manage items" at bounding box center [536, 138] width 313 height 48
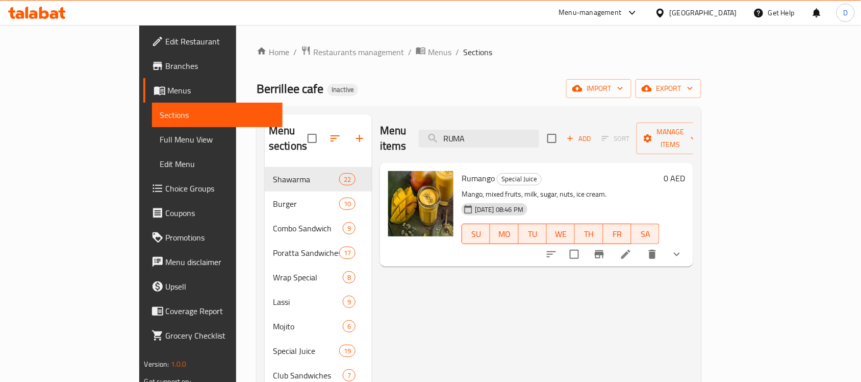
drag, startPoint x: 524, startPoint y: 133, endPoint x: 444, endPoint y: 133, distance: 79.6
click at [444, 133] on div "Menu items RUMA Add Sort Manage items" at bounding box center [536, 138] width 313 height 48
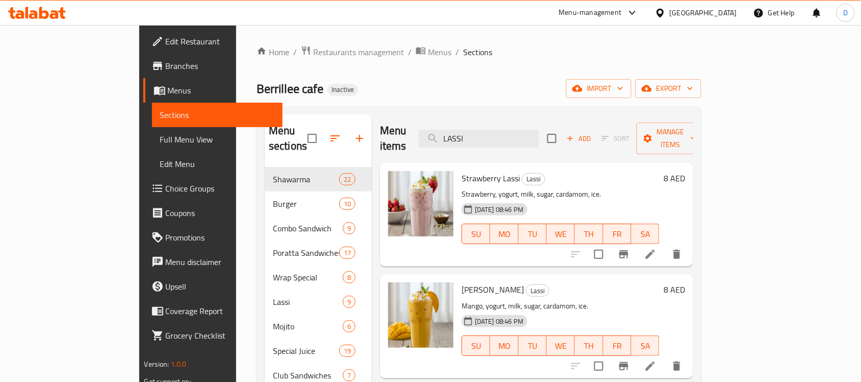
drag, startPoint x: 513, startPoint y: 131, endPoint x: 442, endPoint y: 129, distance: 70.9
click at [442, 129] on div "Menu items LASSI Add Sort Manage items" at bounding box center [536, 138] width 313 height 48
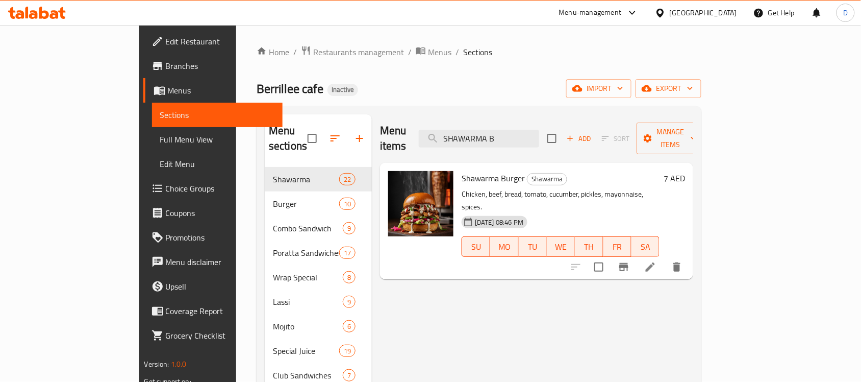
drag, startPoint x: 562, startPoint y: 130, endPoint x: 440, endPoint y: 146, distance: 123.5
click at [440, 146] on div "Menu items SHAWARMA B Add Sort Manage items" at bounding box center [536, 138] width 313 height 48
click at [539, 130] on input "SHAWARMA B" at bounding box center [479, 139] width 120 height 18
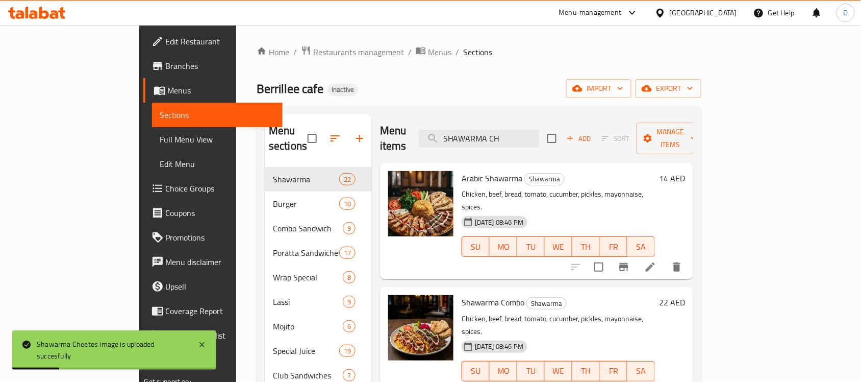
click at [599, 126] on div "Menu items SHAWARMA CH Add Sort Manage items" at bounding box center [536, 138] width 313 height 48
click at [539, 134] on input "SHAWARMA CH" at bounding box center [479, 139] width 120 height 18
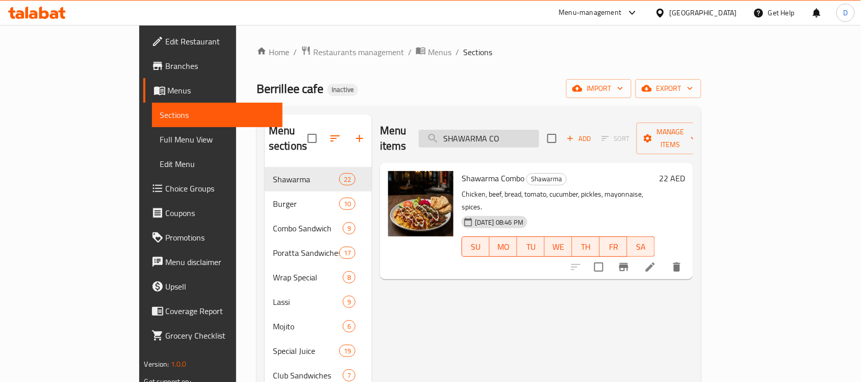
click at [539, 133] on input "SHAWARMA CO" at bounding box center [479, 139] width 120 height 18
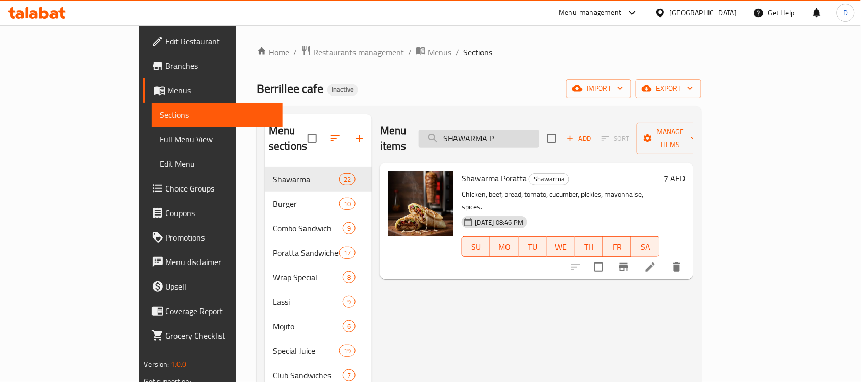
click at [539, 131] on input "SHAWARMA P" at bounding box center [479, 139] width 120 height 18
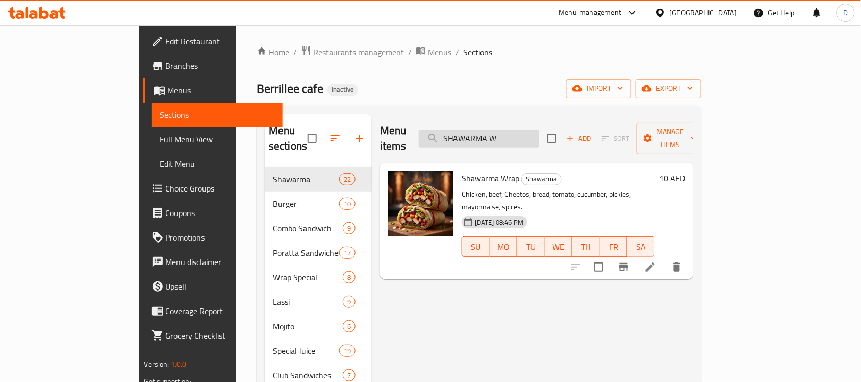
click at [539, 133] on input "SHAWARMA W" at bounding box center [479, 139] width 120 height 18
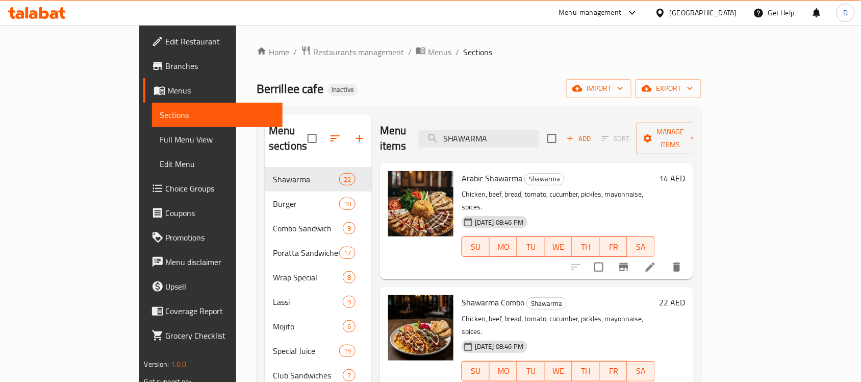
drag, startPoint x: 541, startPoint y: 131, endPoint x: 461, endPoint y: 131, distance: 80.6
click at [461, 131] on div "Menu items SHAWARMA Add Sort Manage items" at bounding box center [536, 138] width 313 height 48
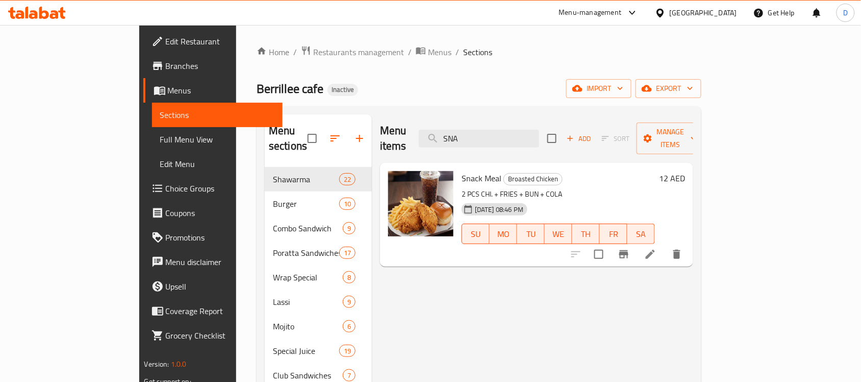
drag, startPoint x: 524, startPoint y: 136, endPoint x: 472, endPoint y: 143, distance: 52.1
click at [472, 143] on div "Menu items SNA Add Sort Manage items" at bounding box center [536, 138] width 313 height 48
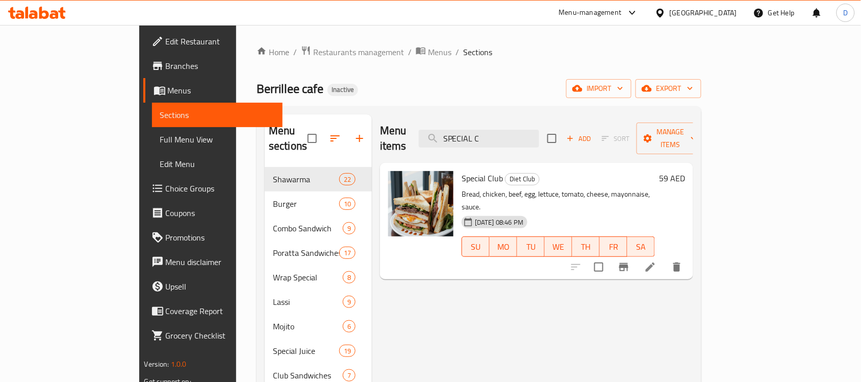
drag, startPoint x: 539, startPoint y: 134, endPoint x: 431, endPoint y: 129, distance: 108.3
click at [431, 129] on div "Menu items SPECIAL C Add Sort Manage items" at bounding box center [536, 138] width 313 height 48
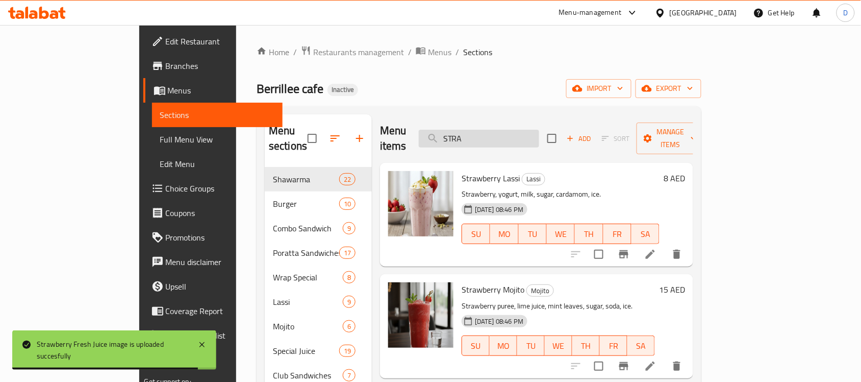
drag, startPoint x: 519, startPoint y: 126, endPoint x: 473, endPoint y: 134, distance: 47.7
click at [473, 134] on input "STRA" at bounding box center [479, 139] width 120 height 18
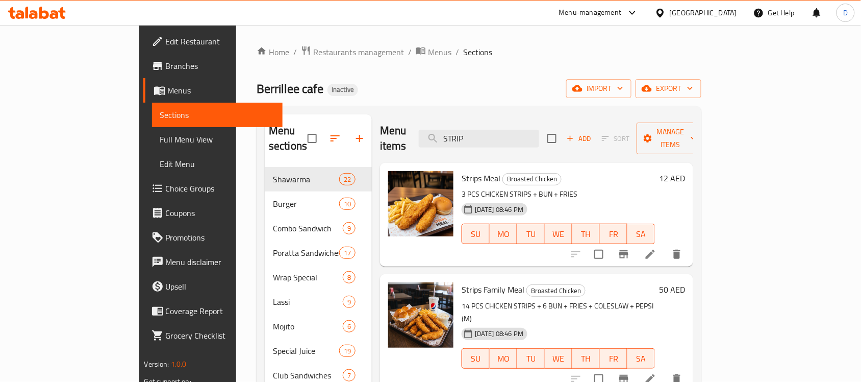
drag, startPoint x: 536, startPoint y: 135, endPoint x: 419, endPoint y: 129, distance: 117.0
click at [419, 129] on div "Menu items STRIP Add Sort Manage items" at bounding box center [536, 138] width 313 height 48
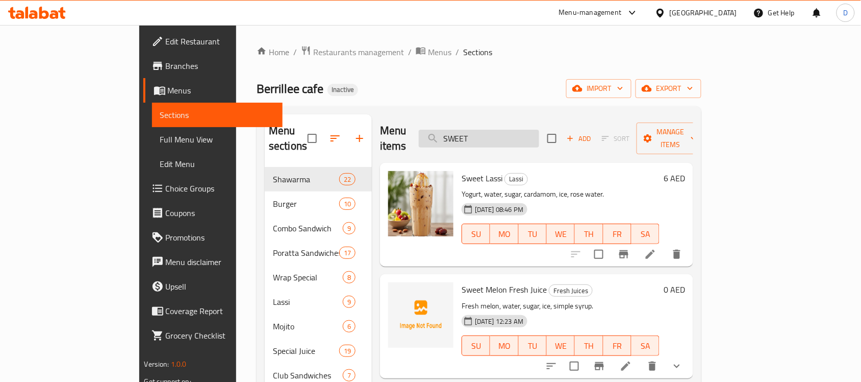
click at [539, 139] on input "SWEET" at bounding box center [479, 139] width 120 height 18
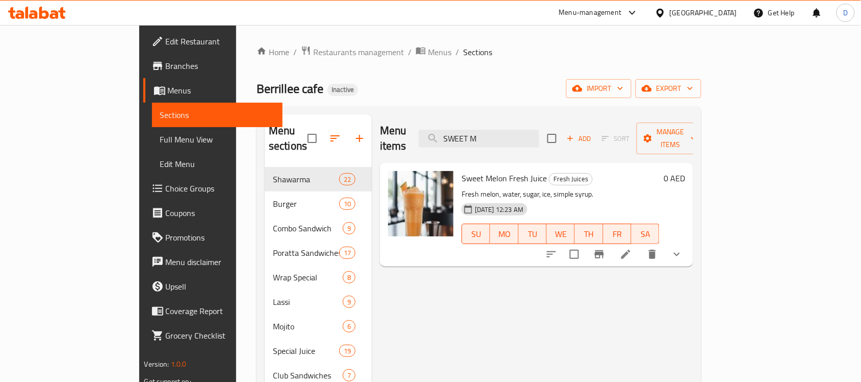
drag, startPoint x: 541, startPoint y: 133, endPoint x: 429, endPoint y: 138, distance: 112.9
click at [429, 138] on div "Menu items SWEET M Add Sort Manage items" at bounding box center [536, 138] width 313 height 48
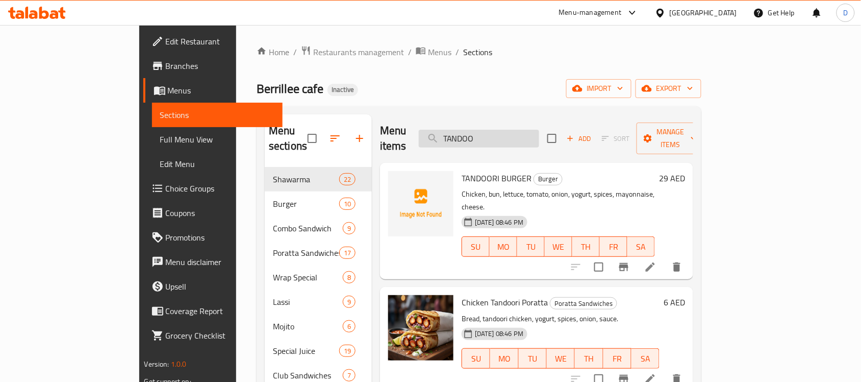
click at [539, 130] on input "TANDOO" at bounding box center [479, 139] width 120 height 18
drag, startPoint x: 550, startPoint y: 131, endPoint x: 470, endPoint y: 137, distance: 79.3
click at [470, 137] on input "TANDOO" at bounding box center [479, 139] width 120 height 18
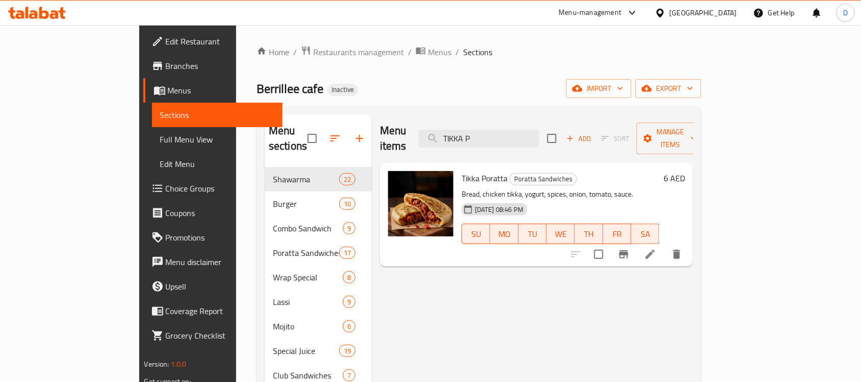
drag, startPoint x: 531, startPoint y: 129, endPoint x: 412, endPoint y: 136, distance: 119.6
click at [412, 136] on div "Menu items TIKKA P Add Sort Manage items" at bounding box center [536, 138] width 313 height 48
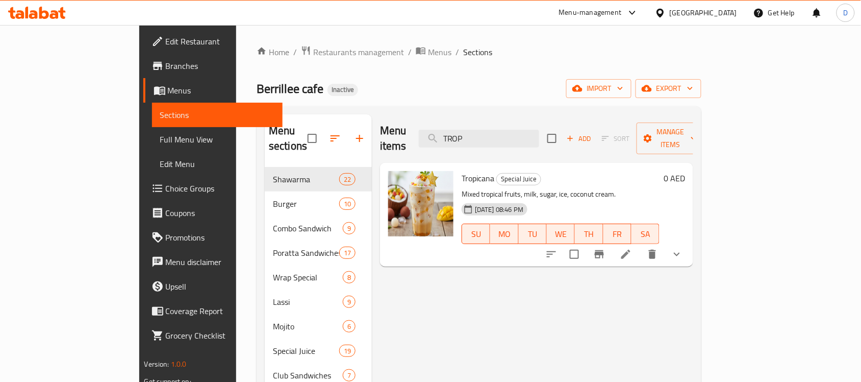
drag, startPoint x: 527, startPoint y: 134, endPoint x: 465, endPoint y: 141, distance: 61.6
click at [465, 141] on div "Menu items TROP Add Sort Manage items" at bounding box center [536, 138] width 313 height 48
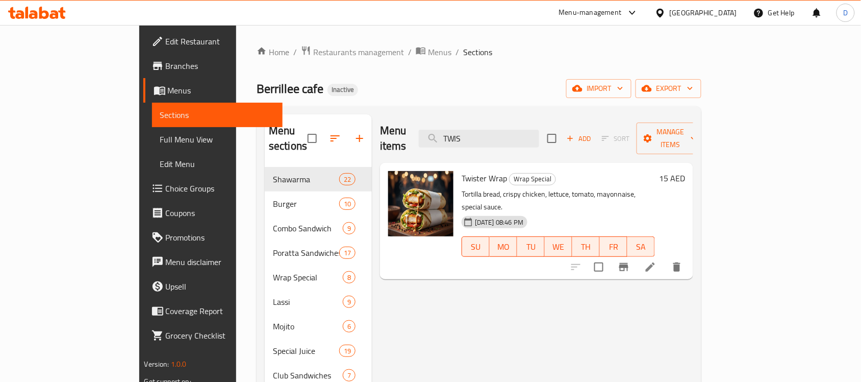
drag, startPoint x: 528, startPoint y: 128, endPoint x: 460, endPoint y: 137, distance: 68.4
click at [460, 137] on div "Menu items TWIS Add Sort Manage items" at bounding box center [536, 138] width 313 height 48
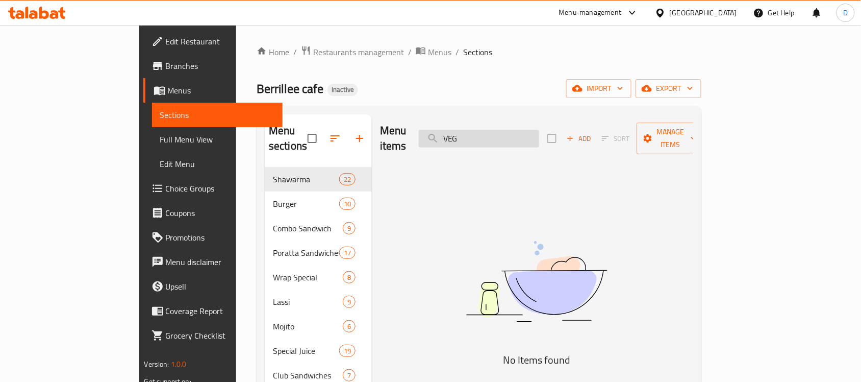
click at [524, 134] on input "VEG" at bounding box center [479, 139] width 120 height 18
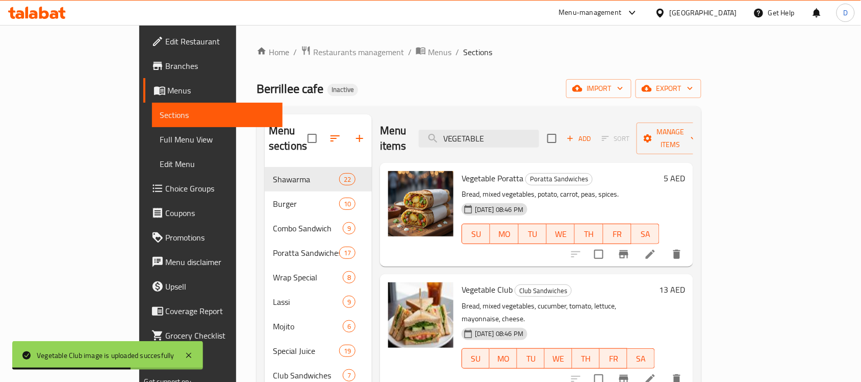
drag, startPoint x: 541, startPoint y: 131, endPoint x: 465, endPoint y: 141, distance: 76.6
click at [465, 141] on div "Menu items VEGETABLE Add Sort Manage items" at bounding box center [536, 138] width 313 height 48
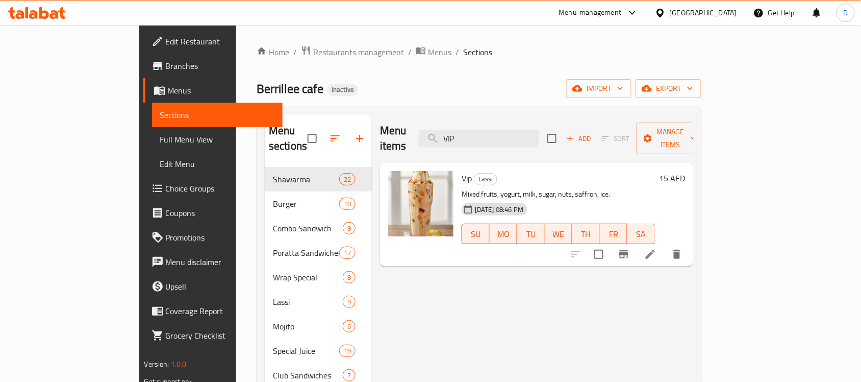
drag, startPoint x: 513, startPoint y: 126, endPoint x: 463, endPoint y: 140, distance: 52.5
click at [463, 140] on div "Menu items VIP Add Sort Manage items" at bounding box center [536, 138] width 313 height 48
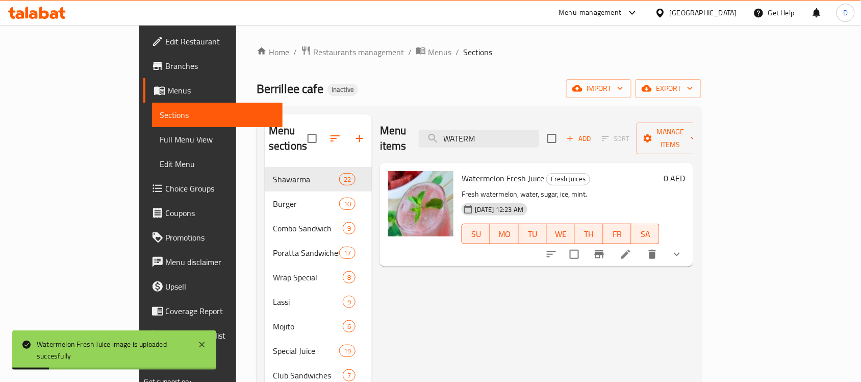
drag, startPoint x: 541, startPoint y: 128, endPoint x: 488, endPoint y: 146, distance: 56.5
click at [488, 146] on div "Menu items WATERM Add Sort Manage items" at bounding box center [536, 138] width 313 height 48
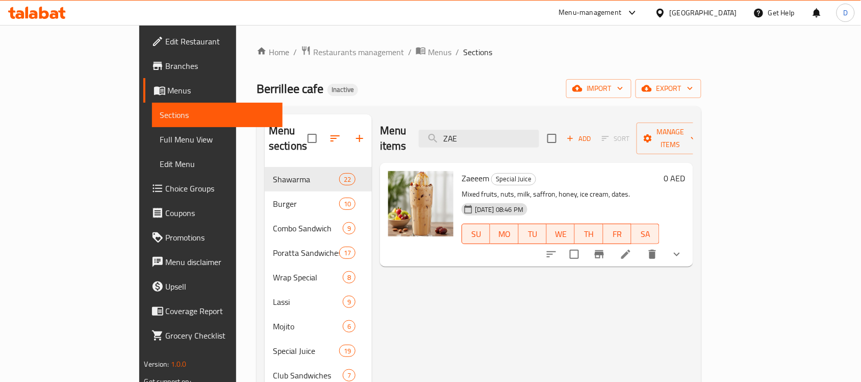
drag, startPoint x: 515, startPoint y: 128, endPoint x: 428, endPoint y: 143, distance: 89.1
click at [428, 143] on div "Menu items ZAE Add Sort Manage items" at bounding box center [536, 138] width 313 height 48
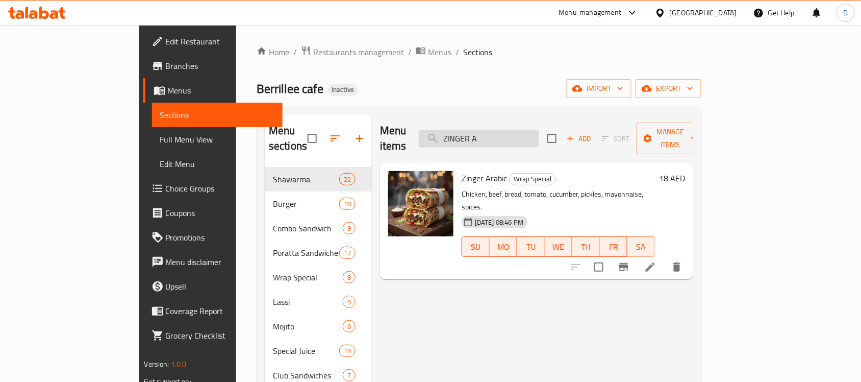
click at [535, 130] on input "ZINGER A" at bounding box center [479, 139] width 120 height 18
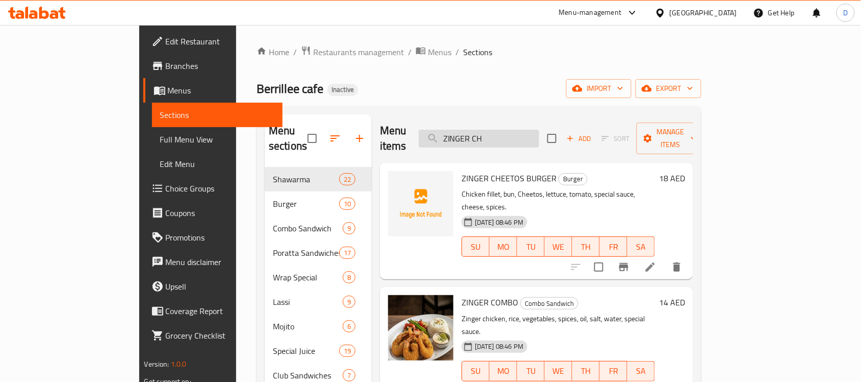
click at [539, 131] on input "ZINGER CH" at bounding box center [479, 139] width 120 height 18
click at [539, 130] on input "ZINGER C" at bounding box center [479, 139] width 120 height 18
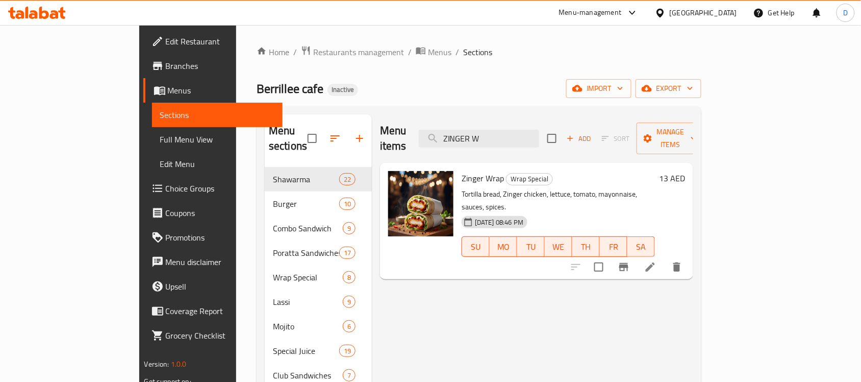
click at [549, 140] on div "Menu items ZINGER W Add Sort Manage items" at bounding box center [536, 138] width 313 height 48
click at [539, 132] on input "ZINGER W" at bounding box center [479, 139] width 120 height 18
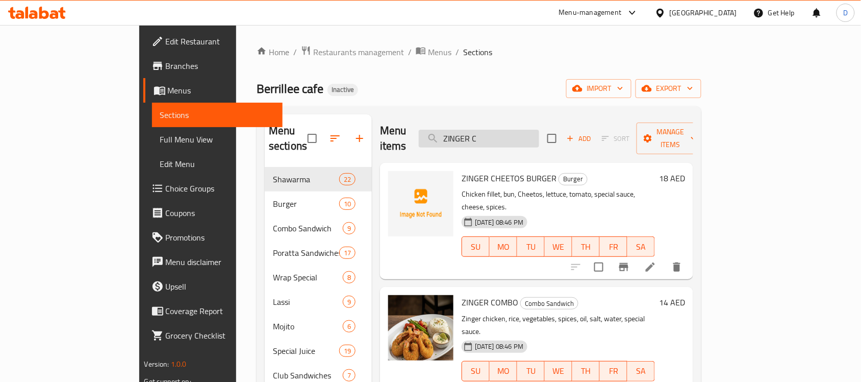
click at [539, 134] on input "ZINGER C" at bounding box center [479, 139] width 120 height 18
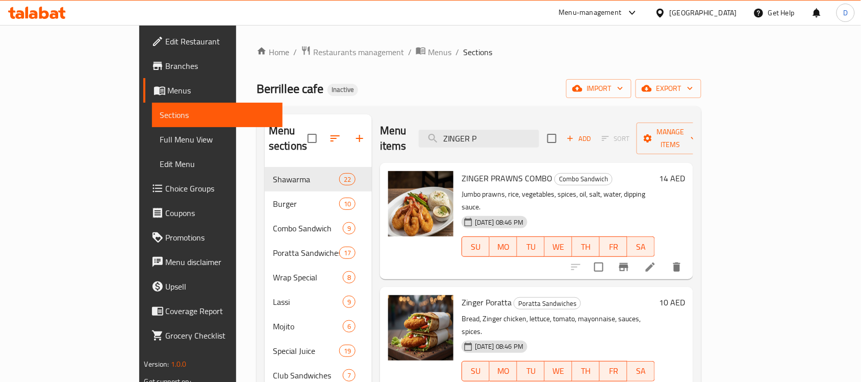
type input "ZINGER P"
click at [160, 143] on span "Full Menu View" at bounding box center [217, 139] width 115 height 12
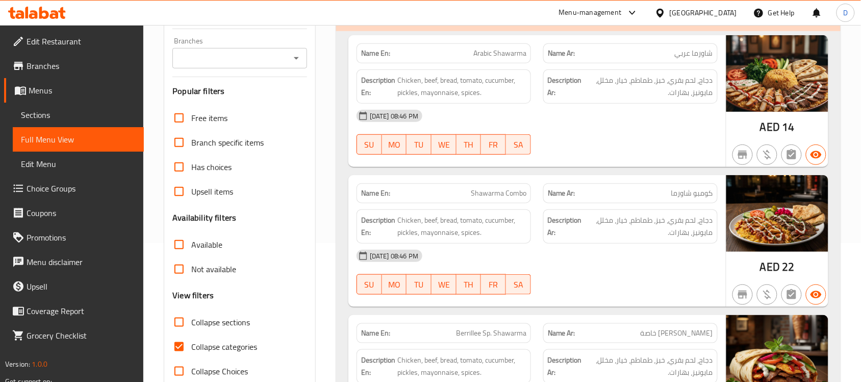
scroll to position [191, 0]
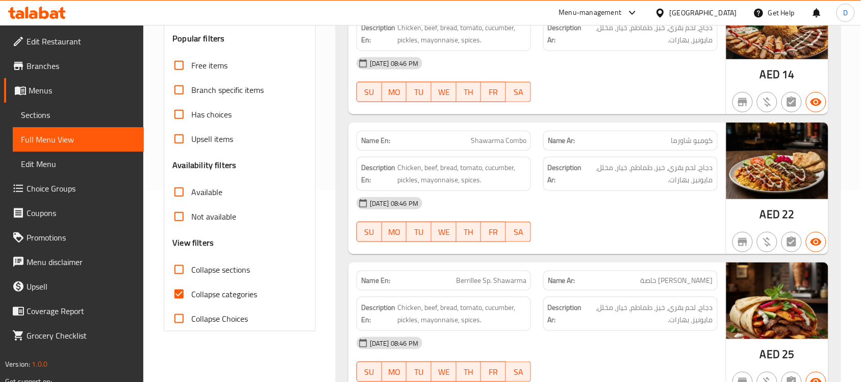
click at [180, 293] on input "Collapse categories" at bounding box center [179, 294] width 24 height 24
checkbox input "false"
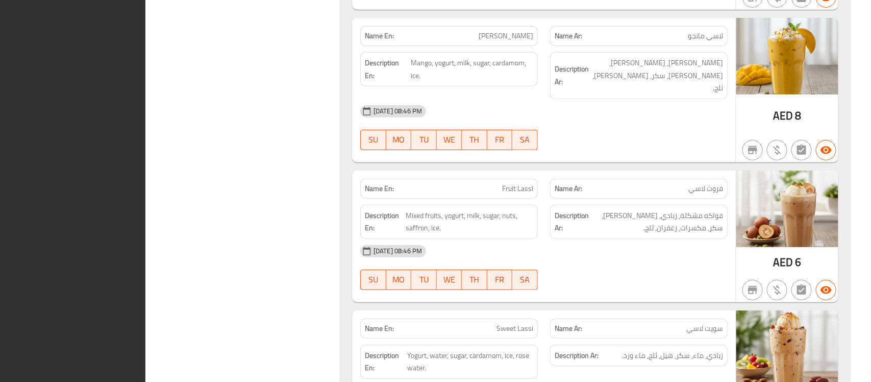
scroll to position [0, 0]
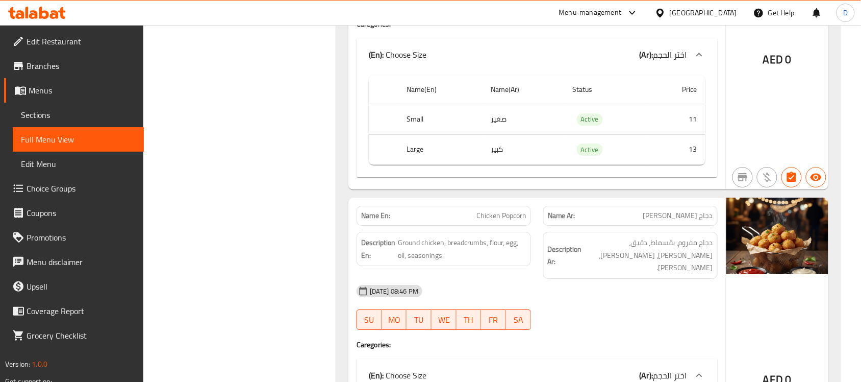
click at [680, 10] on div "[GEOGRAPHIC_DATA]" at bounding box center [703, 12] width 67 height 11
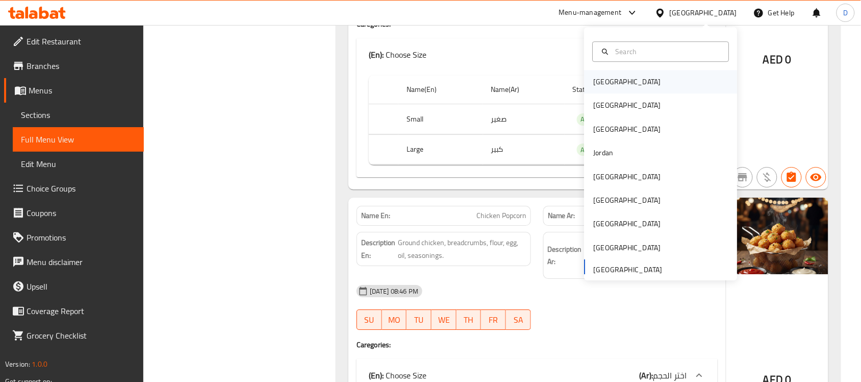
click at [612, 78] on div "[GEOGRAPHIC_DATA]" at bounding box center [628, 81] width 84 height 23
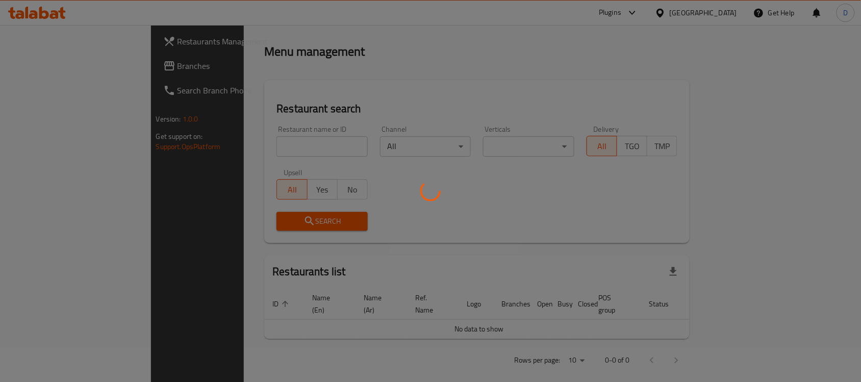
scroll to position [378, 0]
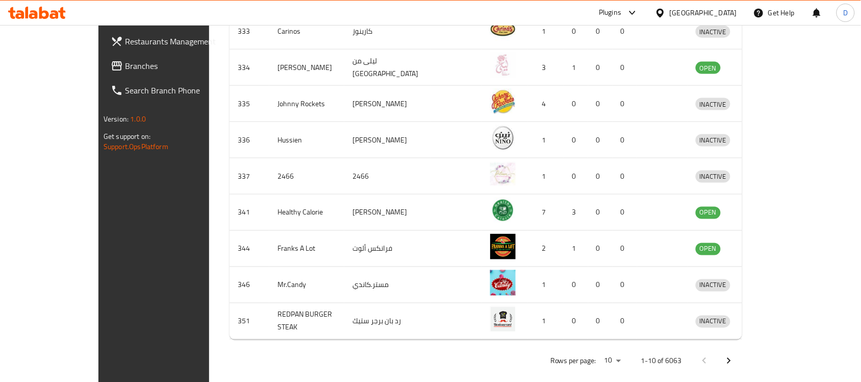
click at [125, 63] on span "Branches" at bounding box center [179, 66] width 109 height 12
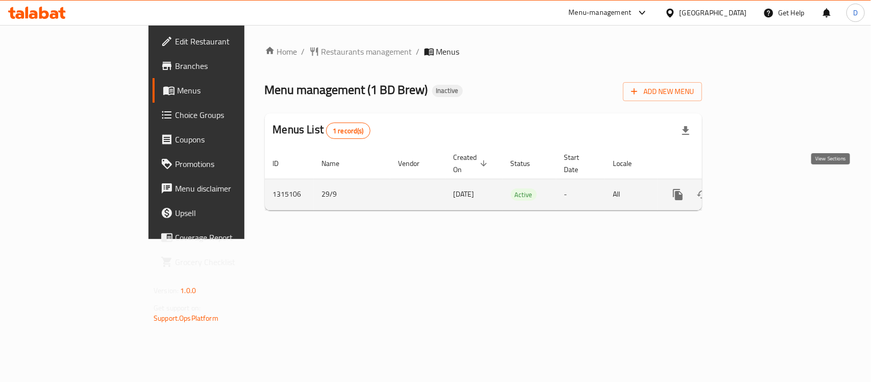
click at [764, 183] on link "enhanced table" at bounding box center [751, 194] width 24 height 24
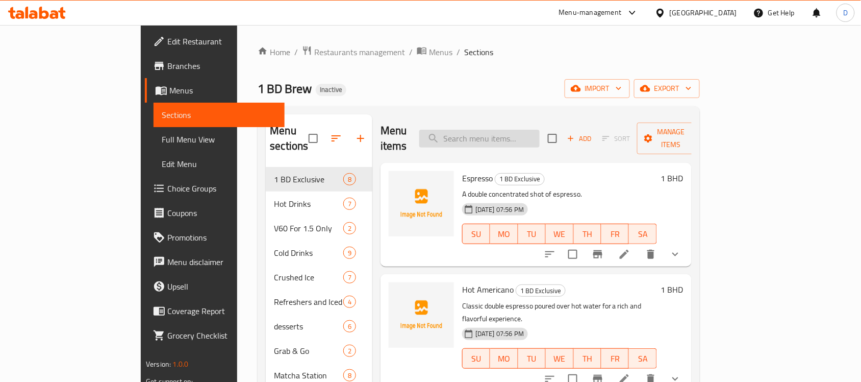
click at [514, 130] on input "search" at bounding box center [479, 139] width 120 height 18
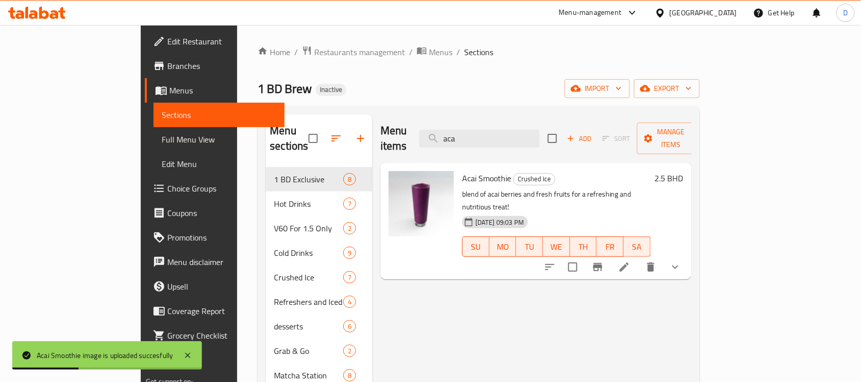
drag, startPoint x: 522, startPoint y: 133, endPoint x: 470, endPoint y: 141, distance: 52.3
click at [470, 141] on div "Menu items aca Add Sort Manage items" at bounding box center [536, 138] width 311 height 48
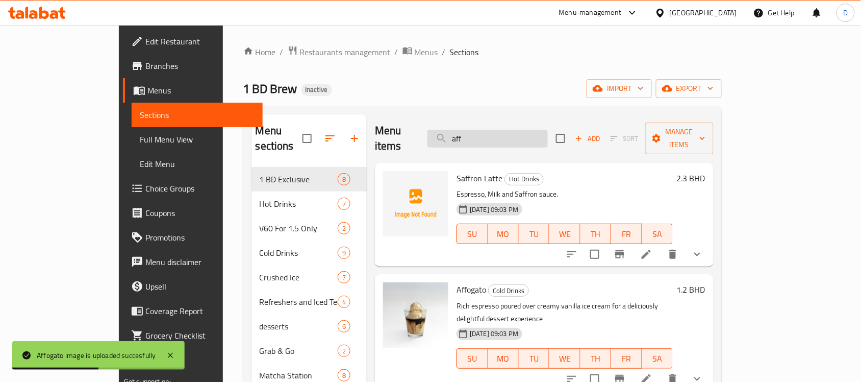
drag, startPoint x: 527, startPoint y: 129, endPoint x: 476, endPoint y: 138, distance: 51.3
click at [476, 138] on input "aff" at bounding box center [488, 139] width 120 height 18
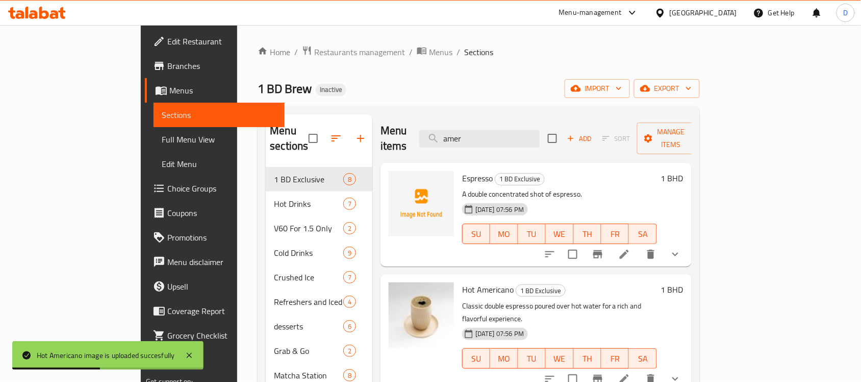
drag, startPoint x: 526, startPoint y: 129, endPoint x: 445, endPoint y: 151, distance: 83.6
click at [445, 151] on div "Menu items amer Add Sort Manage items Espresso 1 BD Exclusive A double concentr…" at bounding box center [532, 305] width 319 height 382
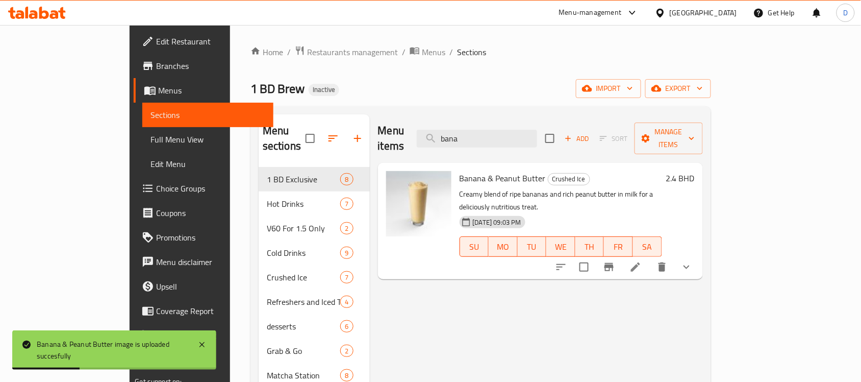
drag, startPoint x: 522, startPoint y: 133, endPoint x: 447, endPoint y: 151, distance: 76.6
click at [447, 151] on div "Menu items bana Add Sort Manage items Banana & Peanut Butter Crushed Ice Creamy…" at bounding box center [536, 305] width 333 height 382
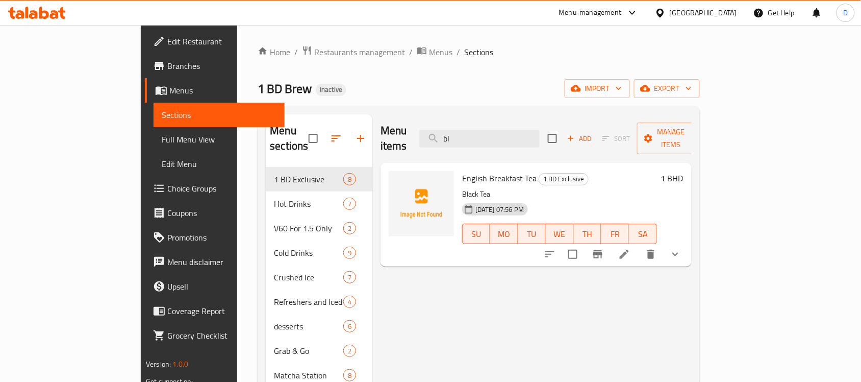
type input "b"
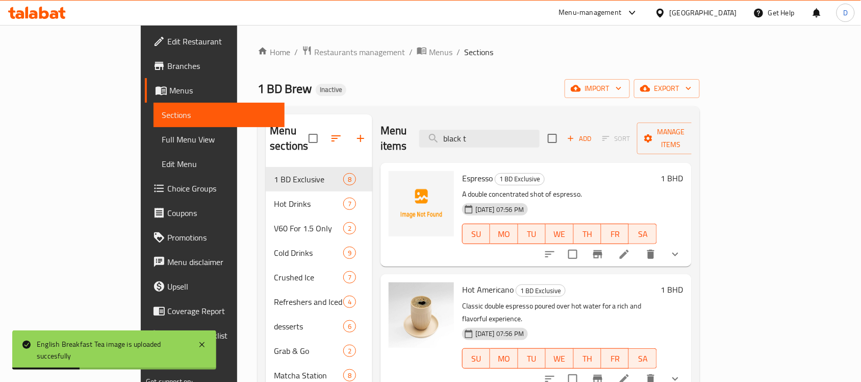
drag, startPoint x: 522, startPoint y: 129, endPoint x: 472, endPoint y: 146, distance: 52.4
click at [472, 146] on div "Menu items black t Add Sort Manage items" at bounding box center [536, 138] width 311 height 48
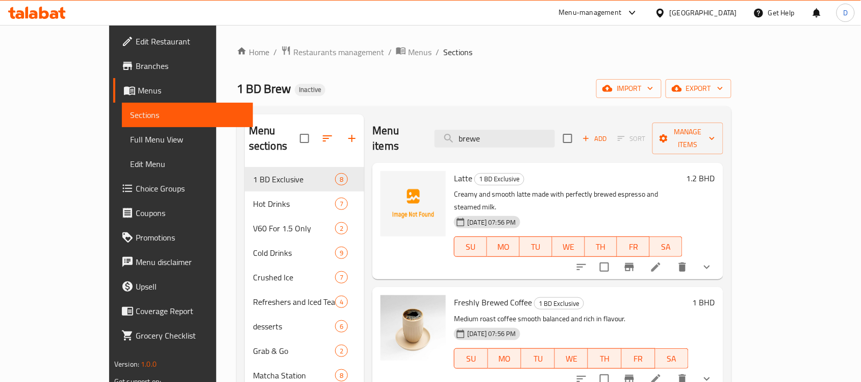
drag, startPoint x: 543, startPoint y: 136, endPoint x: 420, endPoint y: 143, distance: 123.7
click at [420, 143] on div "Menu items brewe Add Sort Manage items" at bounding box center [548, 138] width 351 height 48
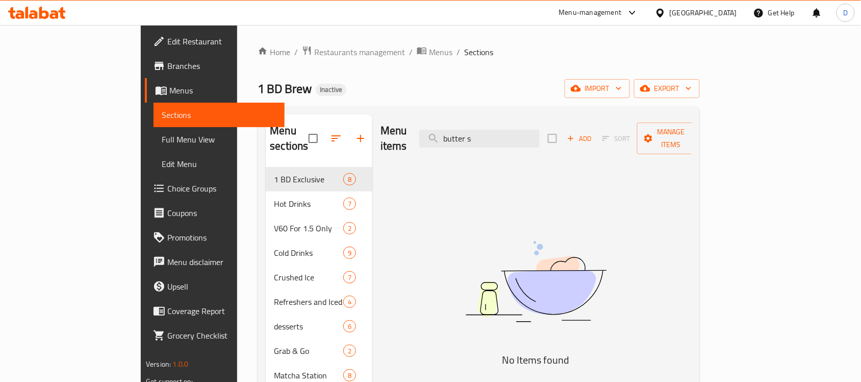
drag, startPoint x: 545, startPoint y: 130, endPoint x: 374, endPoint y: 151, distance: 172.2
click at [374, 151] on div "Menu items butter s Add Sort Manage items No Items found" at bounding box center [532, 305] width 319 height 382
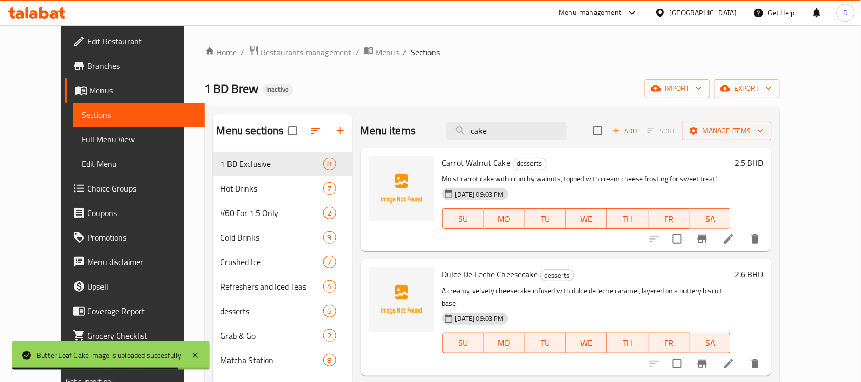
drag, startPoint x: 511, startPoint y: 131, endPoint x: 440, endPoint y: 152, distance: 73.9
click at [440, 152] on div "Menu items cake Add Sort Manage items Carrot Walnut Cake desserts Moist carrot …" at bounding box center [562, 305] width 419 height 382
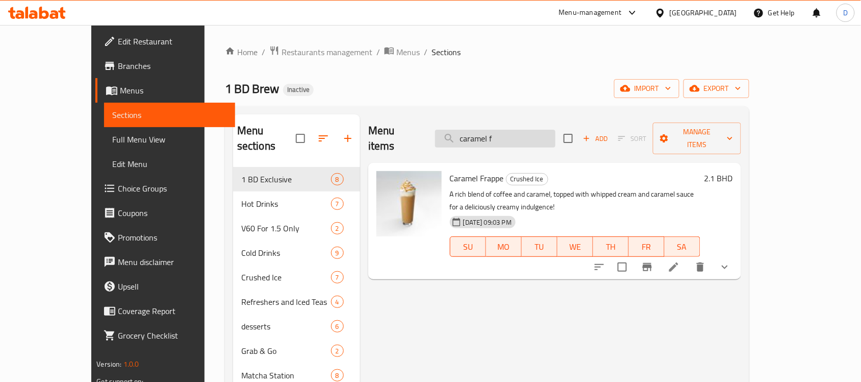
click at [556, 132] on input "caramel f" at bounding box center [495, 139] width 120 height 18
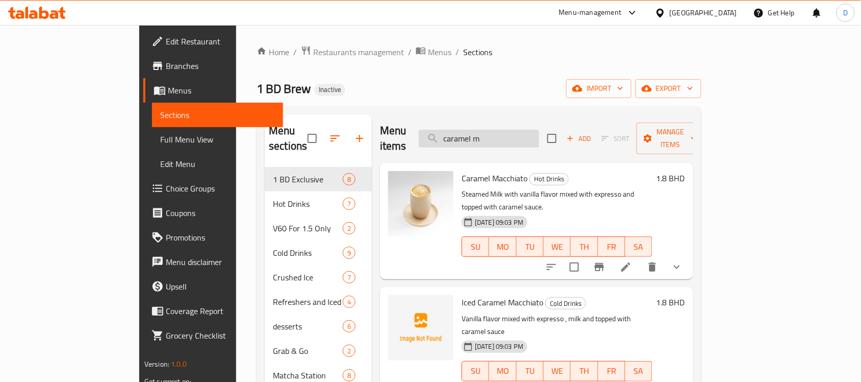
drag, startPoint x: 543, startPoint y: 129, endPoint x: 475, endPoint y: 126, distance: 68.4
click at [475, 130] on input "caramel m" at bounding box center [479, 139] width 120 height 18
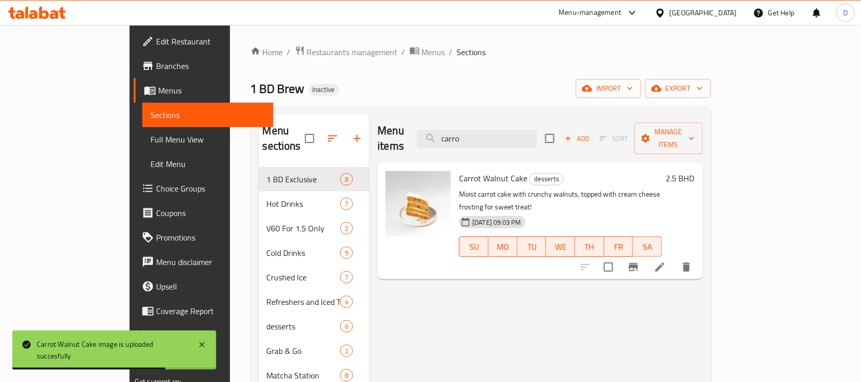
drag, startPoint x: 524, startPoint y: 133, endPoint x: 458, endPoint y: 139, distance: 66.2
click at [458, 139] on div "Menu items carro Add Sort Manage items" at bounding box center [541, 138] width 326 height 48
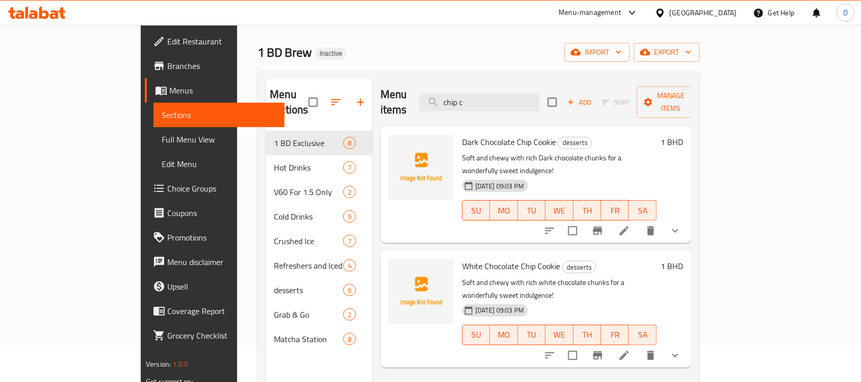
scroll to position [39, 0]
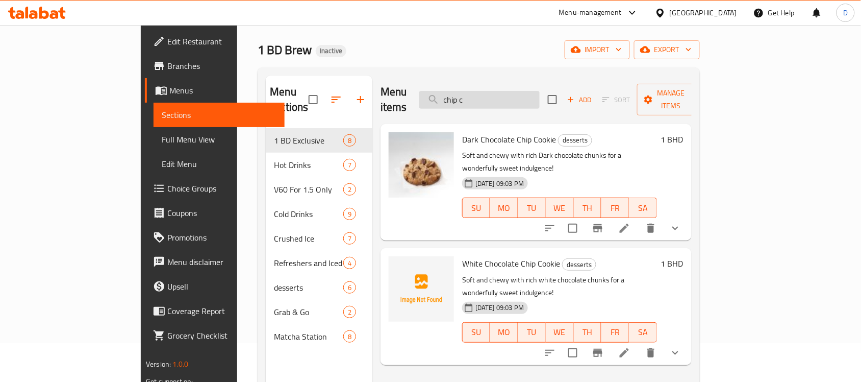
click at [530, 97] on input "chip c" at bounding box center [479, 100] width 120 height 18
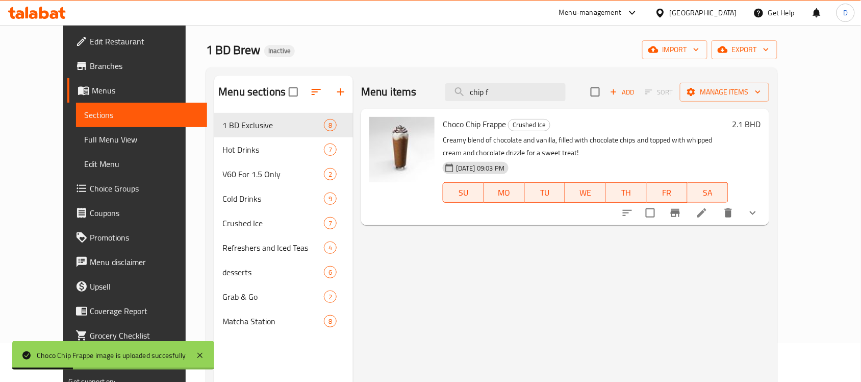
drag, startPoint x: 541, startPoint y: 94, endPoint x: 448, endPoint y: 94, distance: 93.9
click at [448, 94] on div "Menu items chip f Add Sort Manage items" at bounding box center [565, 92] width 408 height 33
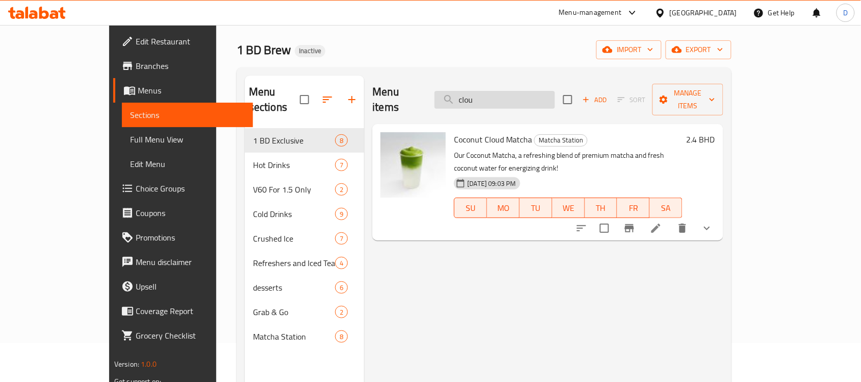
drag, startPoint x: 522, startPoint y: 90, endPoint x: 486, endPoint y: 93, distance: 36.3
click at [486, 93] on input "clou" at bounding box center [495, 100] width 120 height 18
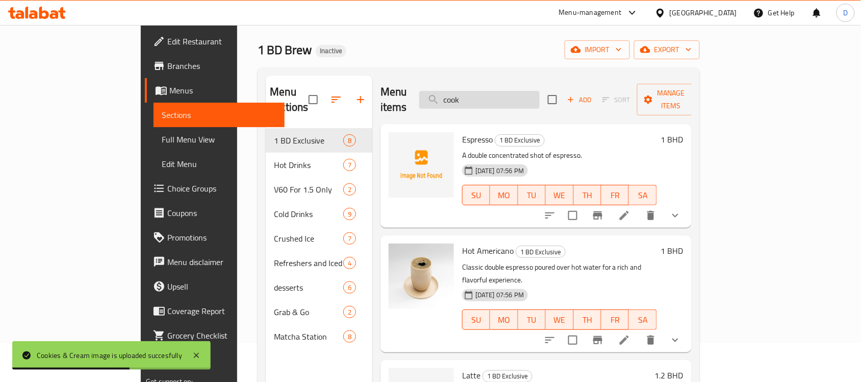
drag, startPoint x: 515, startPoint y: 86, endPoint x: 468, endPoint y: 95, distance: 48.3
click at [468, 95] on input "cook" at bounding box center [479, 100] width 120 height 18
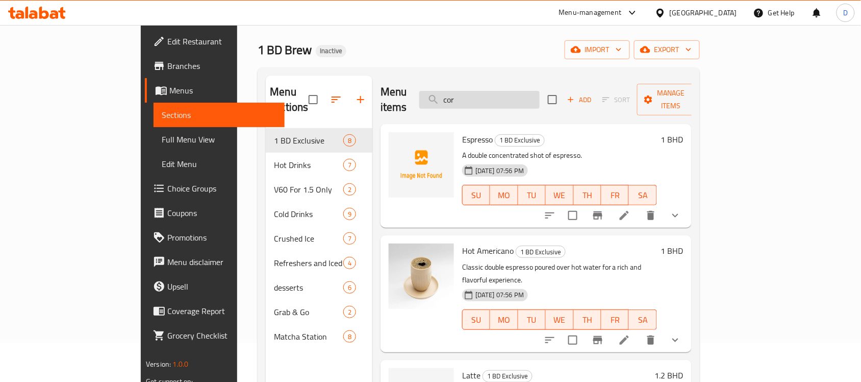
drag, startPoint x: 501, startPoint y: 89, endPoint x: 473, endPoint y: 92, distance: 27.7
click at [473, 92] on input "cor" at bounding box center [479, 100] width 120 height 18
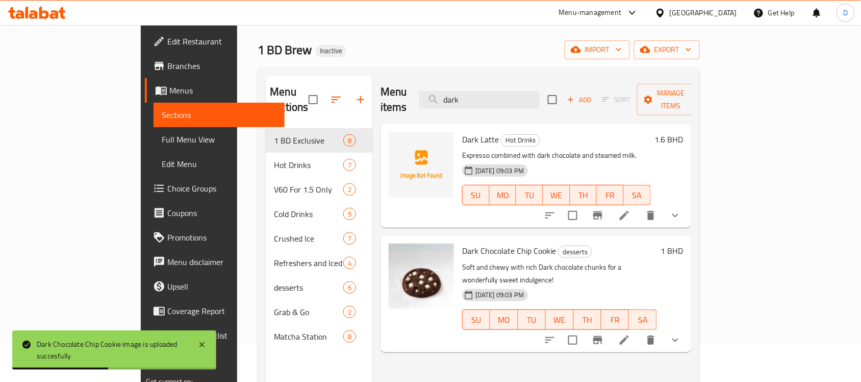
drag, startPoint x: 516, startPoint y: 96, endPoint x: 431, endPoint y: 115, distance: 86.9
click at [431, 115] on div "Menu items dark Add Sort Manage items Dark Latte Hot Drinks Expresso combined w…" at bounding box center [532, 267] width 319 height 382
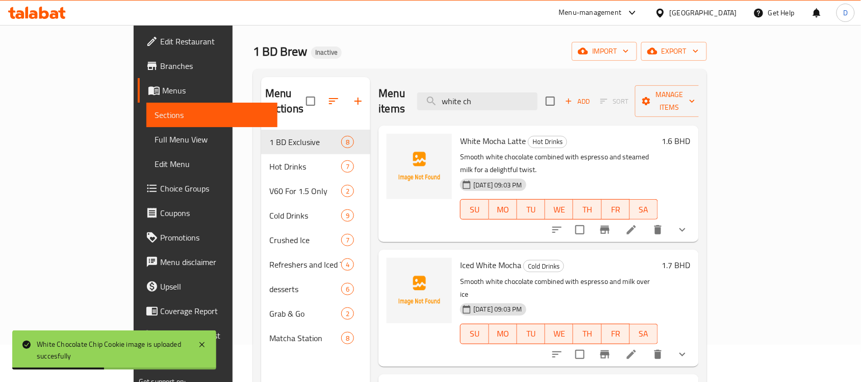
scroll to position [0, 0]
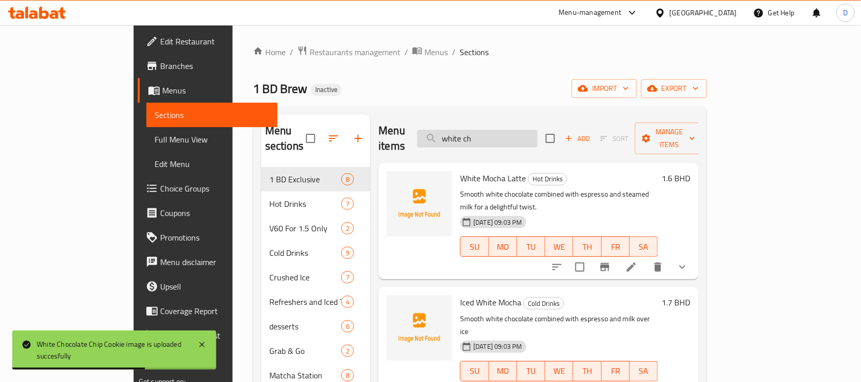
drag, startPoint x: 528, startPoint y: 131, endPoint x: 470, endPoint y: 132, distance: 58.2
click at [470, 132] on input "white ch" at bounding box center [477, 139] width 120 height 18
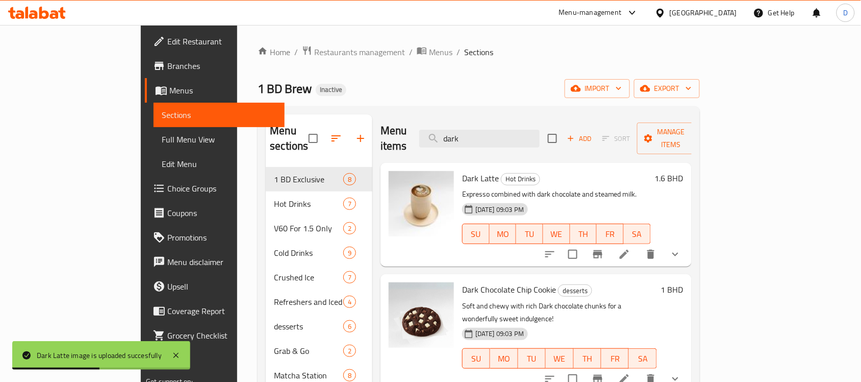
drag, startPoint x: 524, startPoint y: 134, endPoint x: 481, endPoint y: 145, distance: 44.4
click at [481, 145] on div "Menu items dark Add Sort Manage items" at bounding box center [536, 138] width 311 height 48
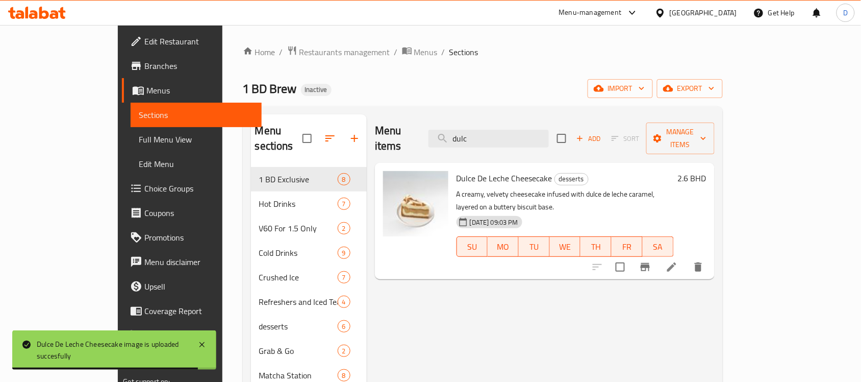
drag, startPoint x: 536, startPoint y: 138, endPoint x: 452, endPoint y: 141, distance: 84.3
click at [452, 141] on div "Menu items dulc Add Sort Manage items" at bounding box center [545, 138] width 340 height 48
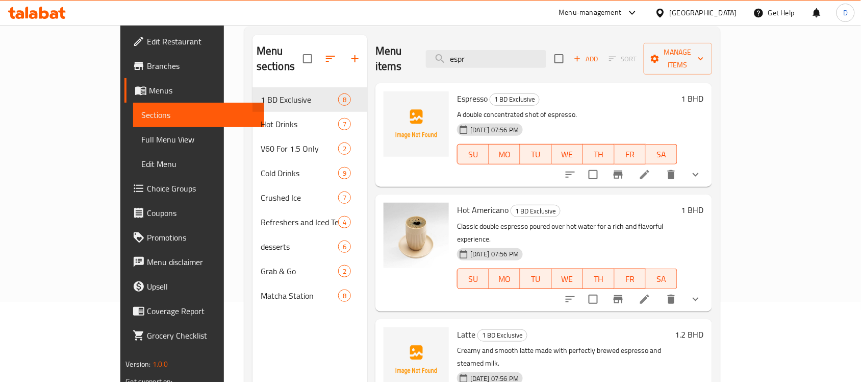
scroll to position [16, 0]
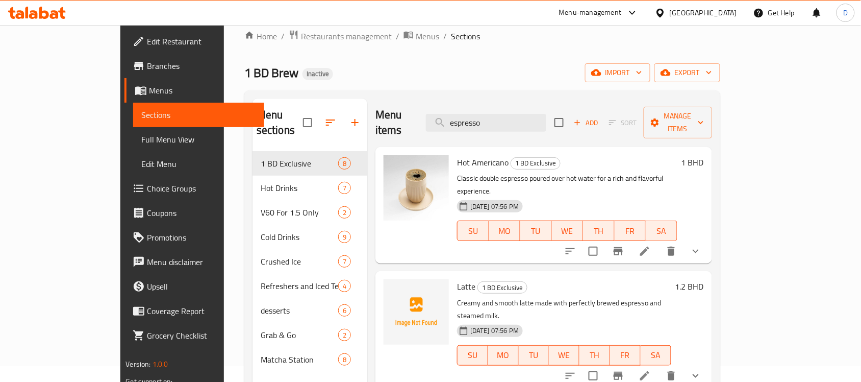
drag, startPoint x: 519, startPoint y: 116, endPoint x: 439, endPoint y: 132, distance: 82.1
click at [439, 132] on div "Menu items espresso Add Sort Manage items Hot Americano 1 BD Exclusive Classic …" at bounding box center [539, 289] width 344 height 382
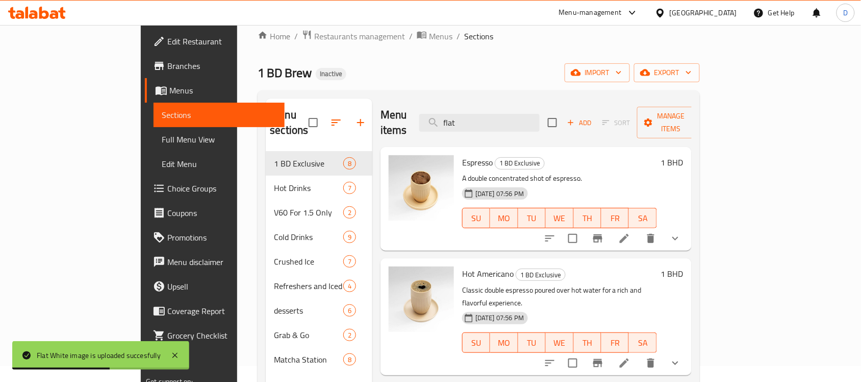
drag, startPoint x: 517, startPoint y: 116, endPoint x: 434, endPoint y: 118, distance: 83.2
click at [434, 118] on div "Menu items flat Add Sort Manage items" at bounding box center [536, 122] width 311 height 48
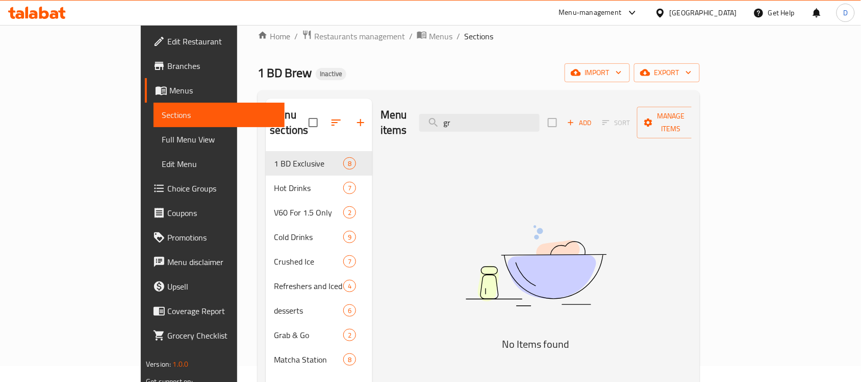
type input "g"
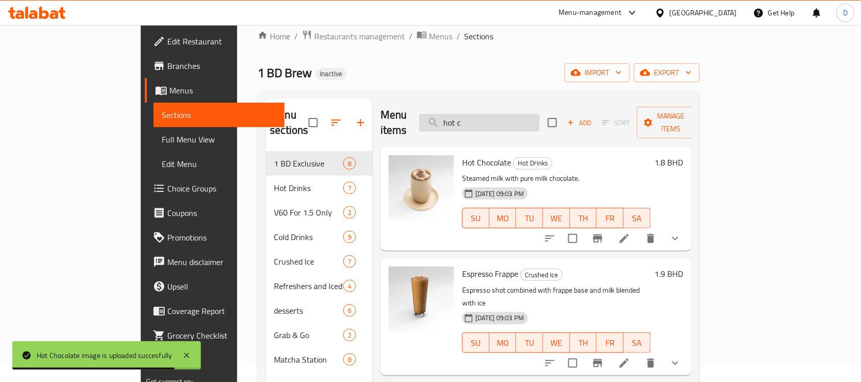
click at [517, 115] on input "hot c" at bounding box center [479, 123] width 120 height 18
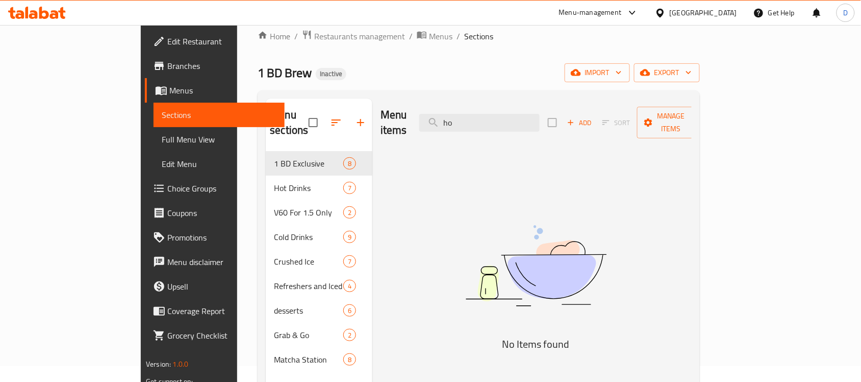
type input "h"
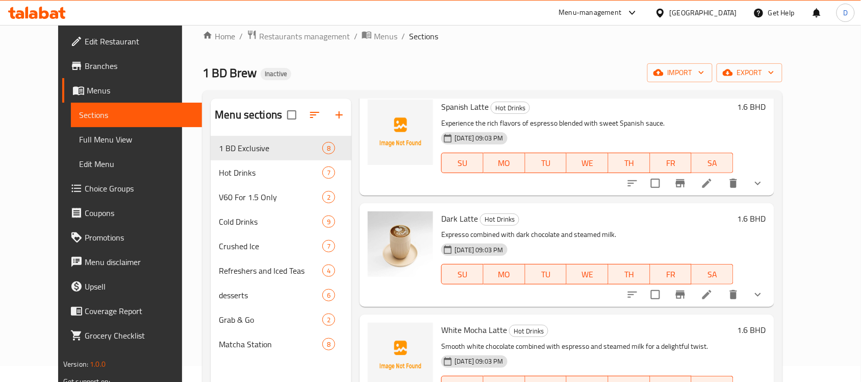
scroll to position [0, 0]
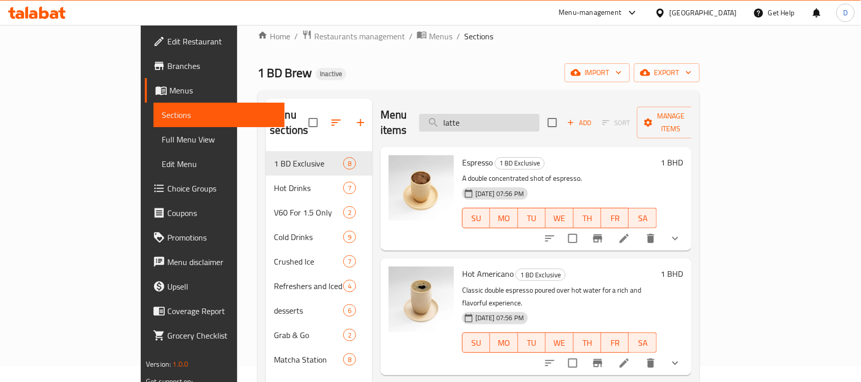
drag, startPoint x: 521, startPoint y: 110, endPoint x: 469, endPoint y: 120, distance: 52.5
click at [469, 120] on input "latte" at bounding box center [479, 123] width 120 height 18
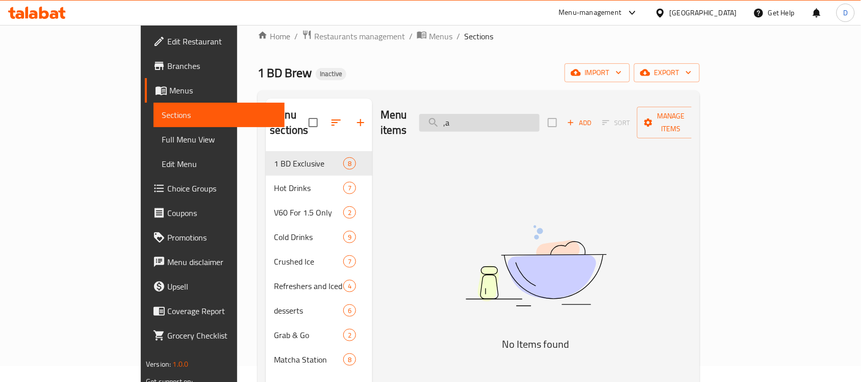
type input ","
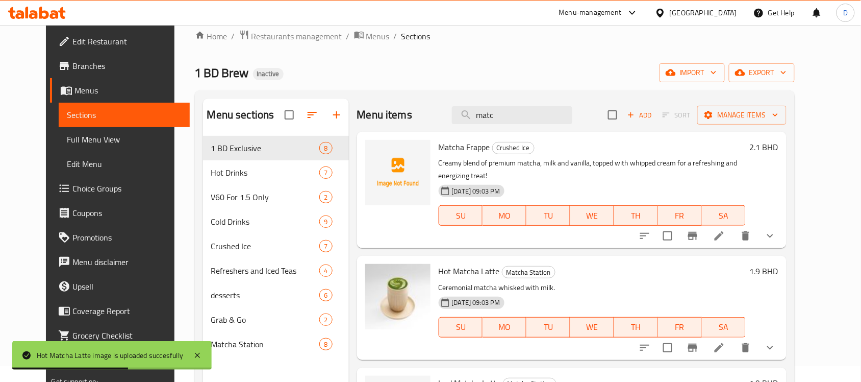
drag, startPoint x: 524, startPoint y: 120, endPoint x: 445, endPoint y: 128, distance: 79.5
click at [445, 128] on div "Menu items matc Add Sort Manage items" at bounding box center [572, 114] width 430 height 33
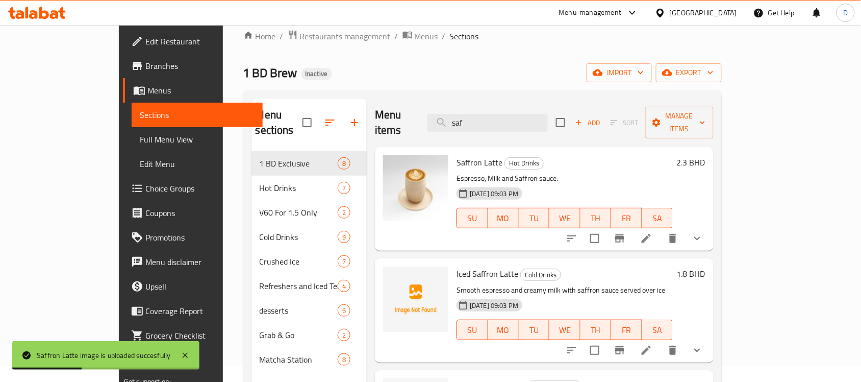
drag, startPoint x: 521, startPoint y: 115, endPoint x: 480, endPoint y: 124, distance: 41.8
click at [480, 124] on div "Menu items saf Add Sort Manage items" at bounding box center [544, 122] width 339 height 48
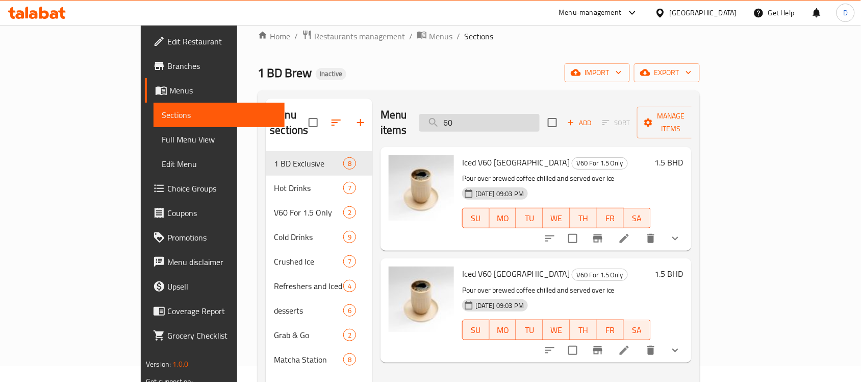
drag, startPoint x: 509, startPoint y: 121, endPoint x: 469, endPoint y: 122, distance: 39.8
click at [469, 122] on input "60" at bounding box center [479, 123] width 120 height 18
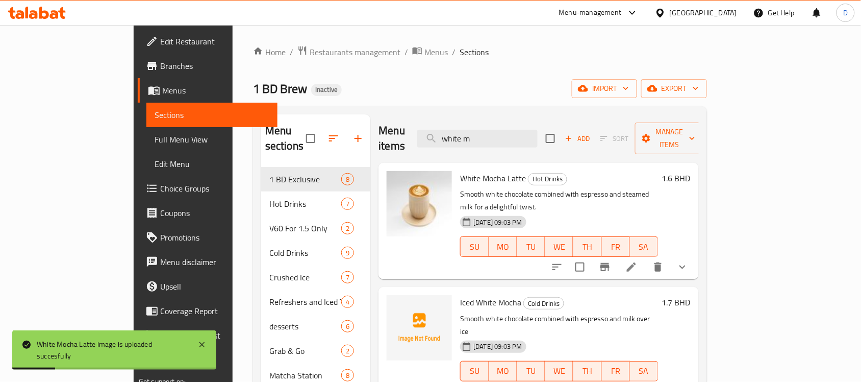
drag, startPoint x: 529, startPoint y: 128, endPoint x: 408, endPoint y: 136, distance: 121.2
click at [408, 136] on div "Menu items white m Add Sort Manage items" at bounding box center [539, 138] width 320 height 48
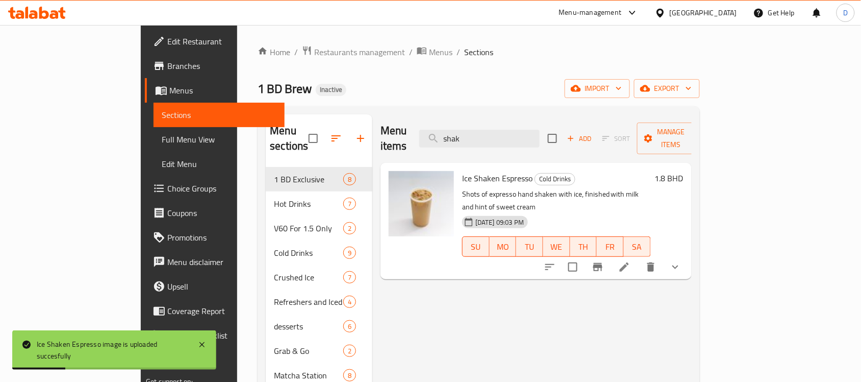
drag, startPoint x: 527, startPoint y: 128, endPoint x: 440, endPoint y: 128, distance: 86.7
click at [440, 128] on div "Menu items shak Add Sort Manage items" at bounding box center [536, 138] width 311 height 48
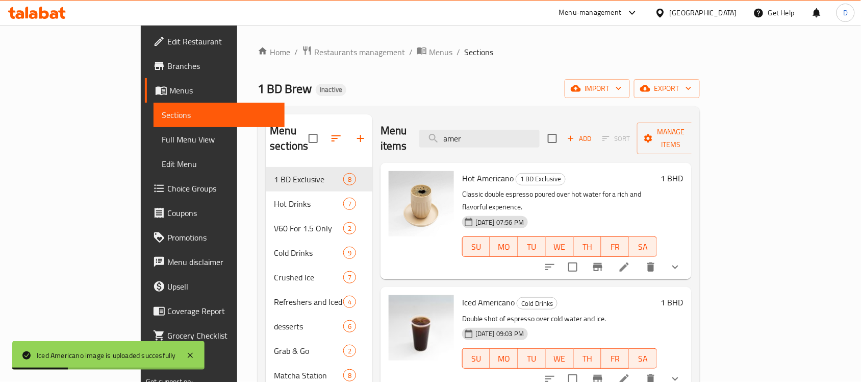
drag, startPoint x: 527, startPoint y: 131, endPoint x: 456, endPoint y: 127, distance: 71.0
click at [456, 127] on div "Menu items amer Add Sort Manage items" at bounding box center [536, 138] width 311 height 48
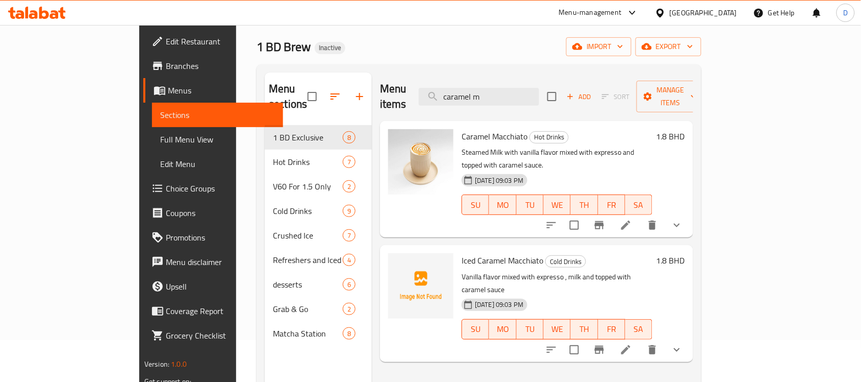
scroll to position [64, 0]
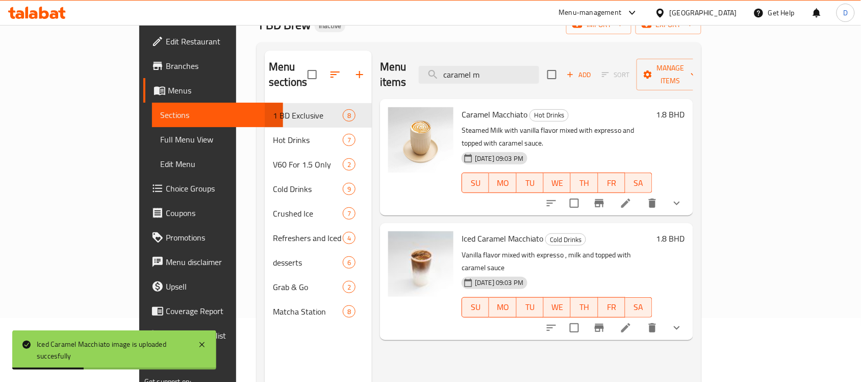
drag, startPoint x: 540, startPoint y: 69, endPoint x: 461, endPoint y: 68, distance: 79.1
click at [461, 68] on div "Menu items caramel m Add Sort Manage items" at bounding box center [536, 75] width 313 height 48
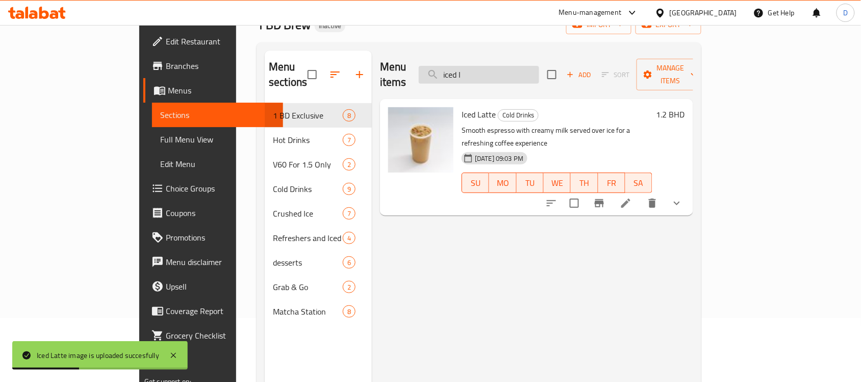
click at [531, 68] on input "iced l" at bounding box center [479, 75] width 120 height 18
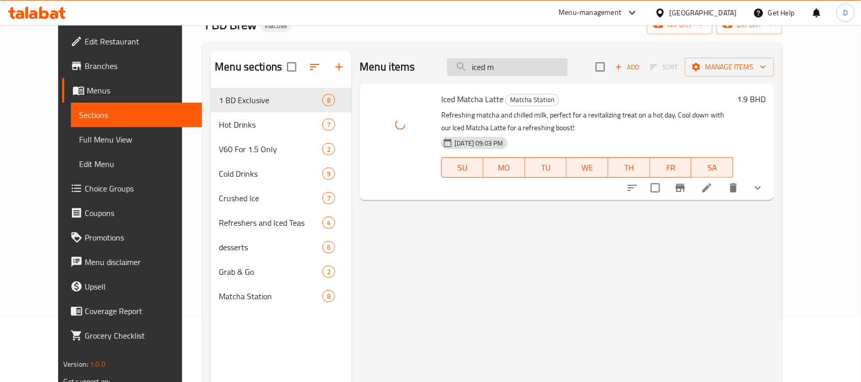
click at [530, 63] on input "iced m" at bounding box center [508, 67] width 120 height 18
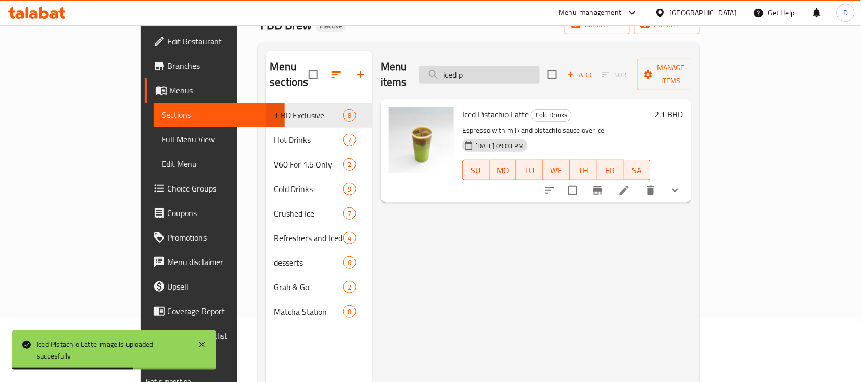
click at [524, 70] on input "iced p" at bounding box center [479, 75] width 120 height 18
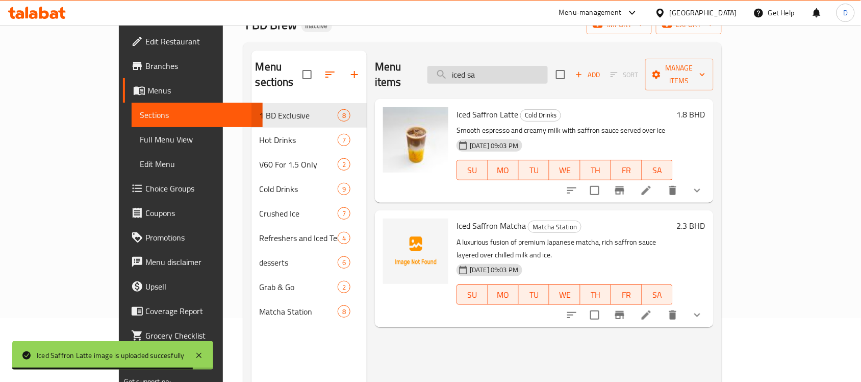
click at [531, 69] on input "iced sa" at bounding box center [488, 75] width 120 height 18
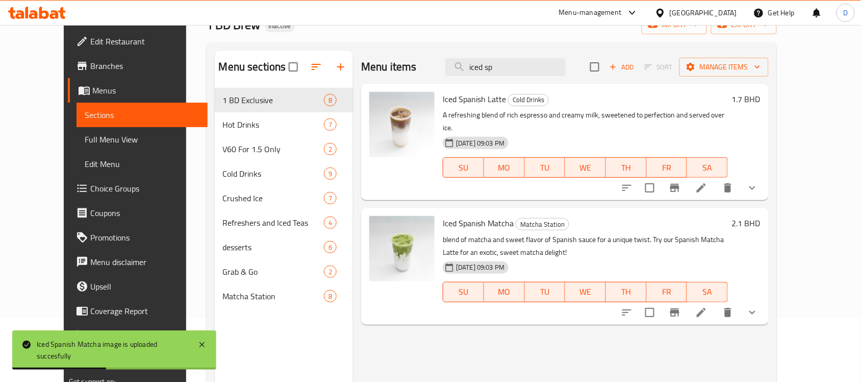
drag, startPoint x: 526, startPoint y: 65, endPoint x: 429, endPoint y: 64, distance: 97.0
click at [429, 64] on div "Menu items iced sp Add Sort Manage items" at bounding box center [565, 67] width 408 height 33
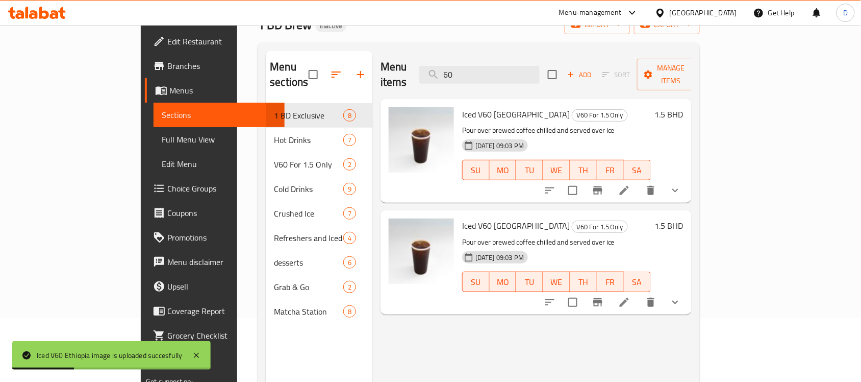
drag, startPoint x: 514, startPoint y: 64, endPoint x: 462, endPoint y: 69, distance: 52.8
click at [462, 69] on div "Menu items 60 Add Sort Manage items" at bounding box center [536, 75] width 311 height 48
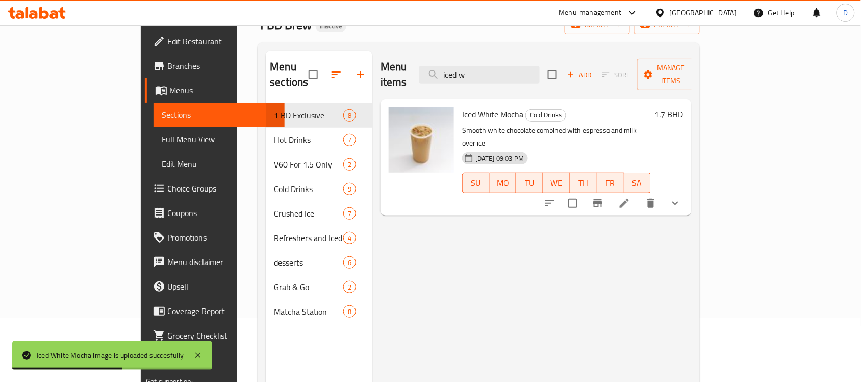
drag, startPoint x: 528, startPoint y: 69, endPoint x: 439, endPoint y: 77, distance: 89.6
click at [439, 77] on div "Menu items iced w Add Sort Manage items" at bounding box center [536, 75] width 311 height 48
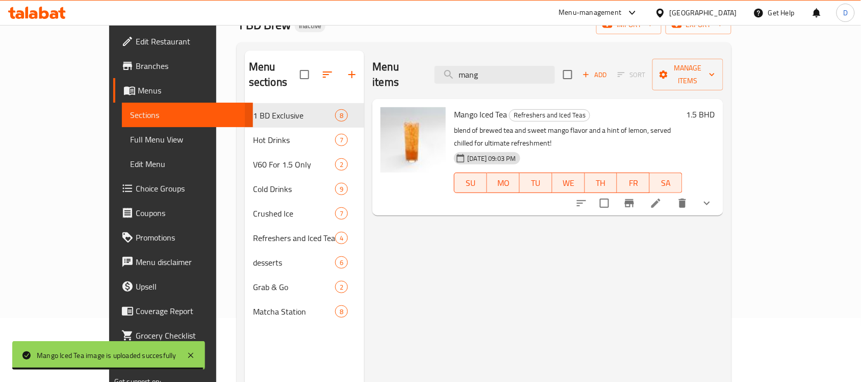
drag, startPoint x: 519, startPoint y: 70, endPoint x: 455, endPoint y: 70, distance: 64.3
click at [455, 70] on div "Menu items mang Add Sort Manage items" at bounding box center [548, 75] width 351 height 48
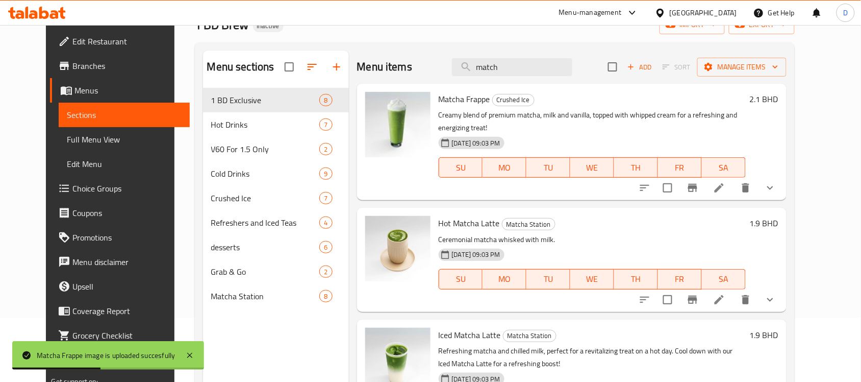
drag, startPoint x: 525, startPoint y: 68, endPoint x: 438, endPoint y: 72, distance: 86.9
click at [438, 72] on div "Menu items match Add Sort Manage items" at bounding box center [572, 67] width 430 height 33
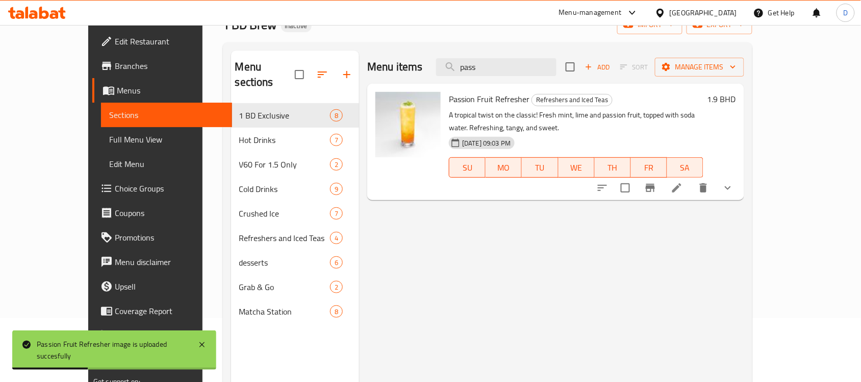
drag, startPoint x: 526, startPoint y: 67, endPoint x: 437, endPoint y: 65, distance: 88.3
click at [437, 65] on div "Menu items pass Add Sort Manage items" at bounding box center [555, 67] width 377 height 33
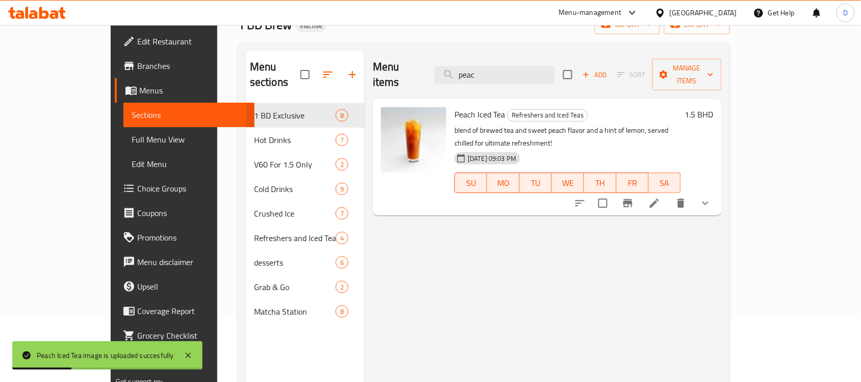
drag, startPoint x: 523, startPoint y: 69, endPoint x: 459, endPoint y: 79, distance: 64.6
click at [459, 79] on div "Menu items peac Add Sort Manage items" at bounding box center [547, 75] width 349 height 48
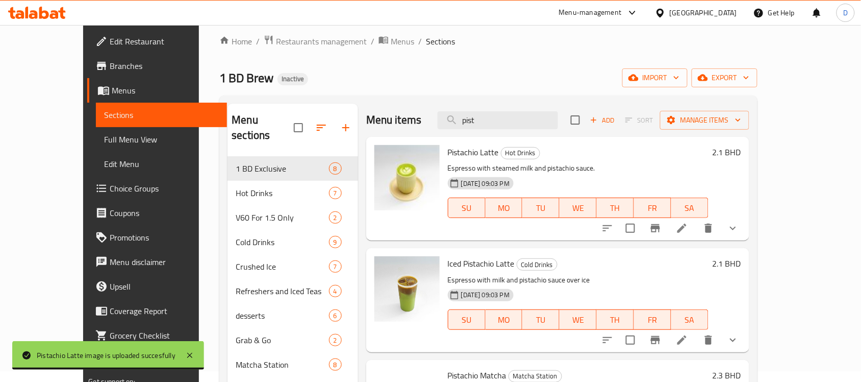
scroll to position [0, 0]
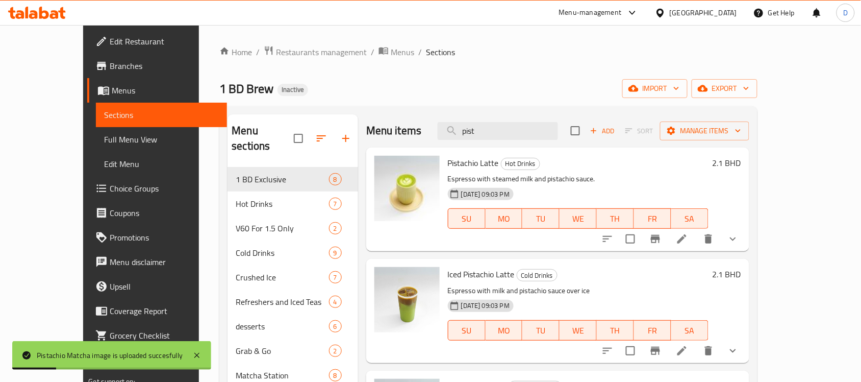
drag, startPoint x: 517, startPoint y: 136, endPoint x: 444, endPoint y: 141, distance: 73.1
click at [444, 141] on div "Menu items pist Add Sort Manage items" at bounding box center [557, 130] width 383 height 33
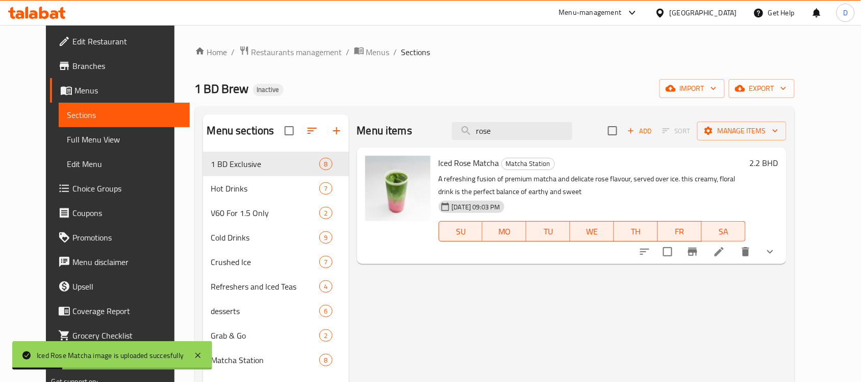
drag, startPoint x: 520, startPoint y: 133, endPoint x: 444, endPoint y: 135, distance: 76.1
click at [444, 135] on div "Menu items rose Add Sort Manage items" at bounding box center [572, 130] width 430 height 33
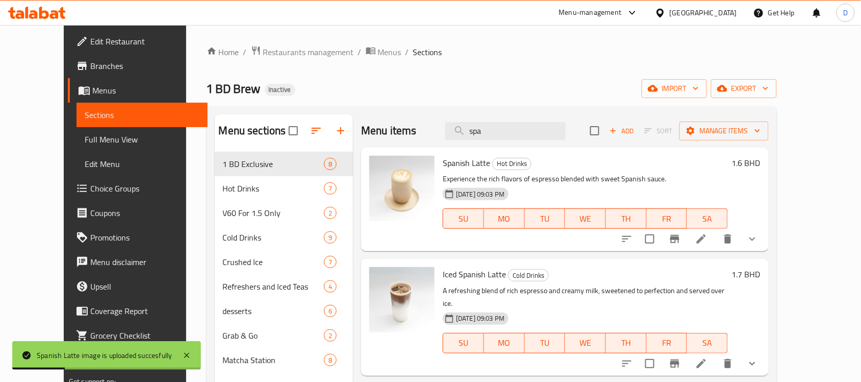
drag, startPoint x: 517, startPoint y: 136, endPoint x: 448, endPoint y: 142, distance: 69.2
click at [448, 142] on div "Menu items spa Add Sort Manage items" at bounding box center [565, 130] width 408 height 33
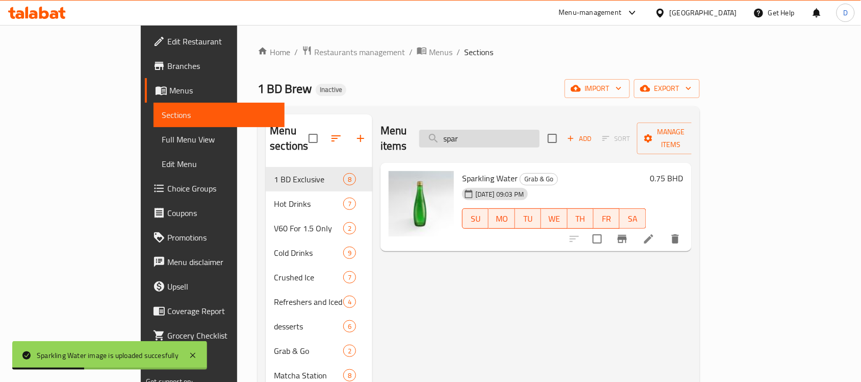
drag, startPoint x: 523, startPoint y: 132, endPoint x: 486, endPoint y: 139, distance: 37.9
click at [486, 139] on input "spar" at bounding box center [479, 139] width 120 height 18
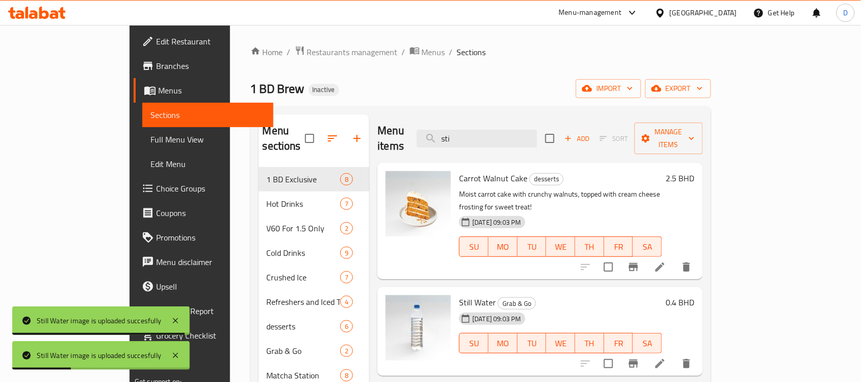
drag, startPoint x: 536, startPoint y: 129, endPoint x: 467, endPoint y: 123, distance: 69.2
click at [467, 123] on div "Menu items sti Add Sort Manage items" at bounding box center [541, 138] width 326 height 48
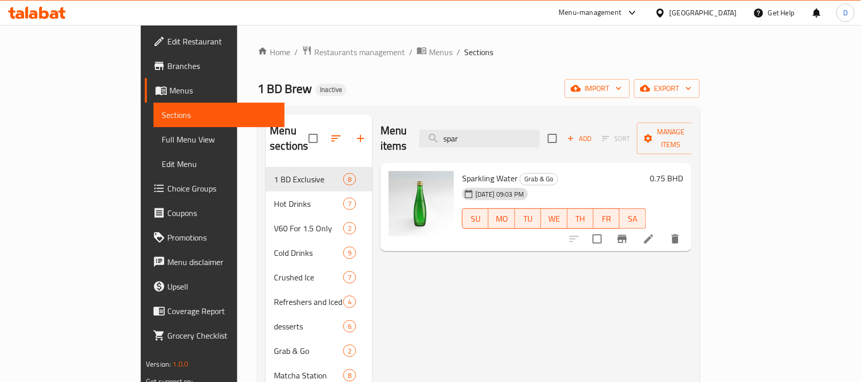
drag, startPoint x: 525, startPoint y: 129, endPoint x: 444, endPoint y: 131, distance: 80.1
click at [444, 131] on div "Menu items spar Add Sort Manage items" at bounding box center [536, 138] width 311 height 48
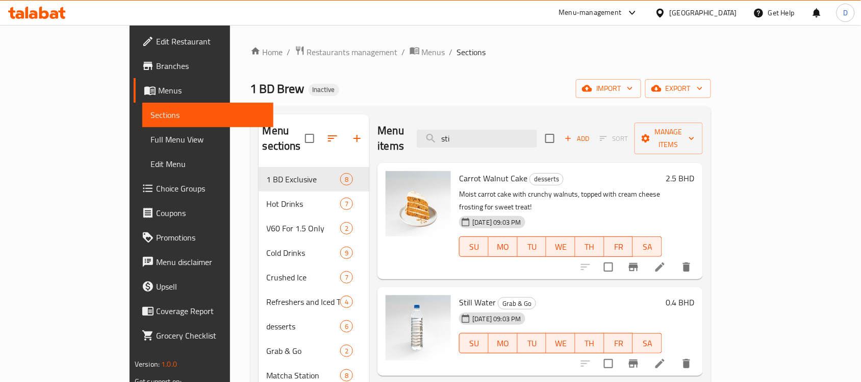
drag, startPoint x: 528, startPoint y: 131, endPoint x: 422, endPoint y: 124, distance: 106.4
click at [422, 124] on div "Menu items sti Add Sort Manage items" at bounding box center [541, 138] width 326 height 48
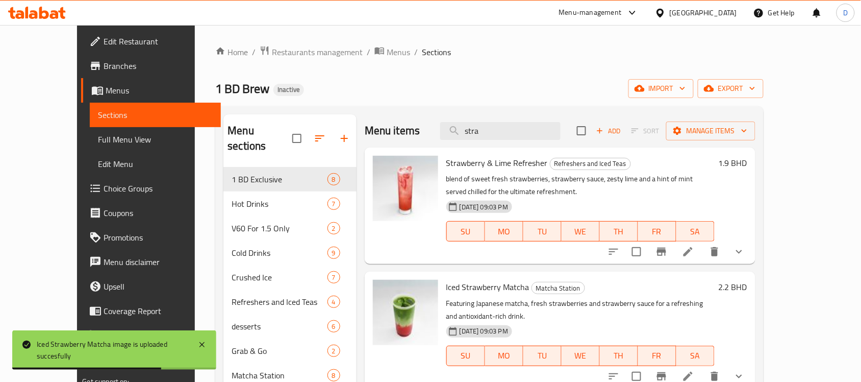
drag, startPoint x: 532, startPoint y: 137, endPoint x: 476, endPoint y: 142, distance: 56.4
click at [476, 142] on div "Menu items stra Add Sort Manage items" at bounding box center [560, 130] width 391 height 33
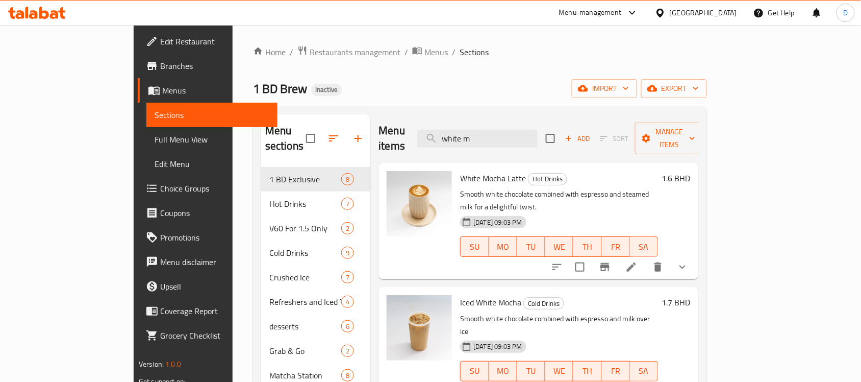
drag, startPoint x: 532, startPoint y: 128, endPoint x: 453, endPoint y: 120, distance: 80.0
click at [453, 120] on div "Menu items white m Add Sort Manage items" at bounding box center [539, 138] width 320 height 48
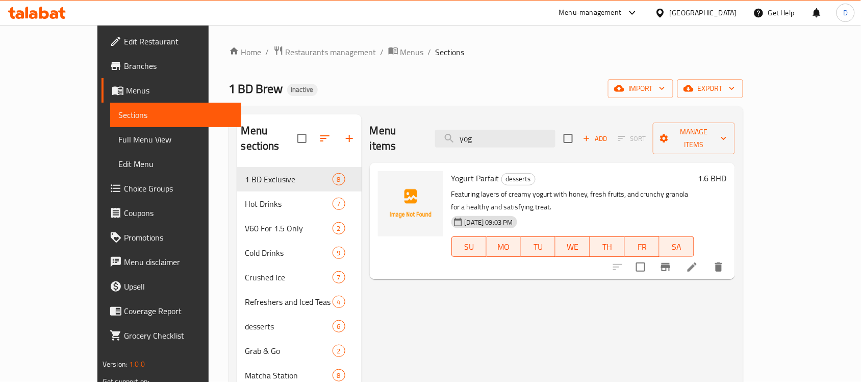
type input "yog"
drag, startPoint x: 85, startPoint y: 138, endPoint x: 119, endPoint y: 124, distance: 37.1
click at [118, 138] on span "Full Menu View" at bounding box center [175, 139] width 115 height 12
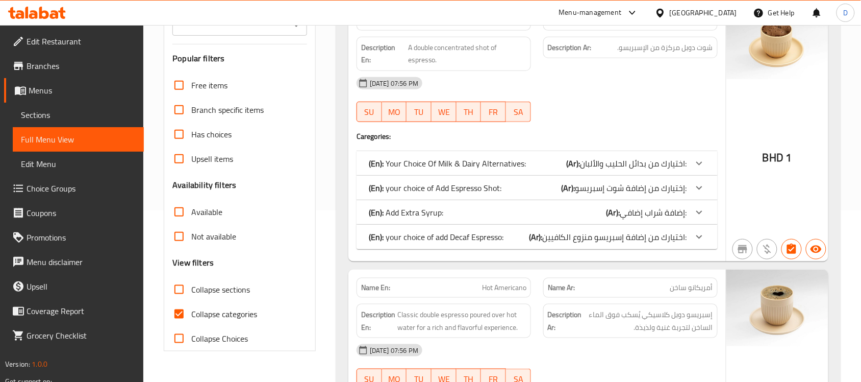
scroll to position [191, 0]
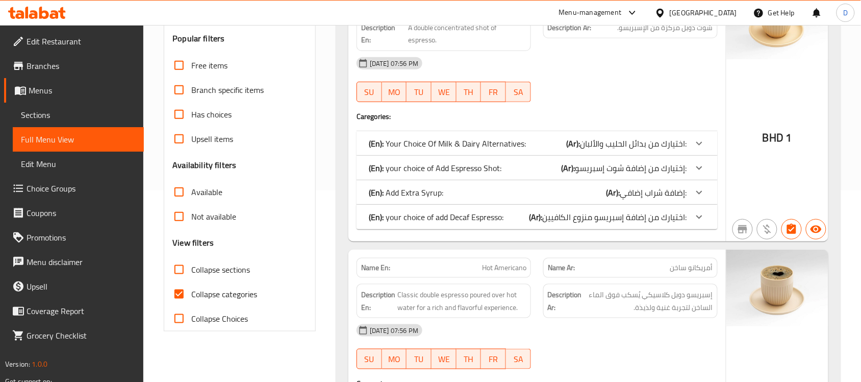
click at [178, 295] on input "Collapse categories" at bounding box center [179, 294] width 24 height 24
checkbox input "false"
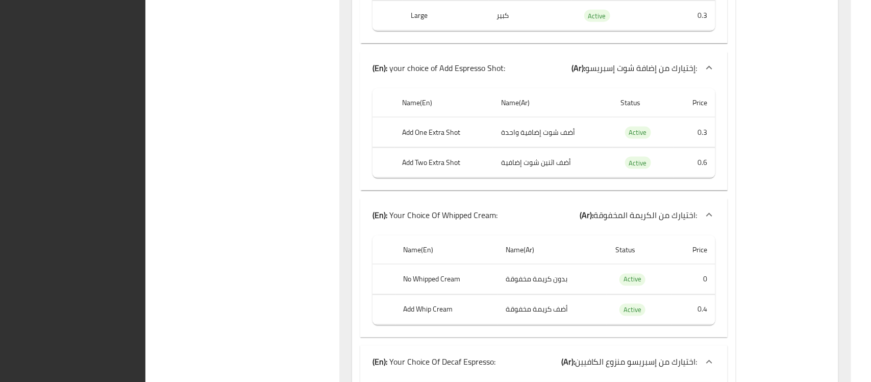
scroll to position [0, 0]
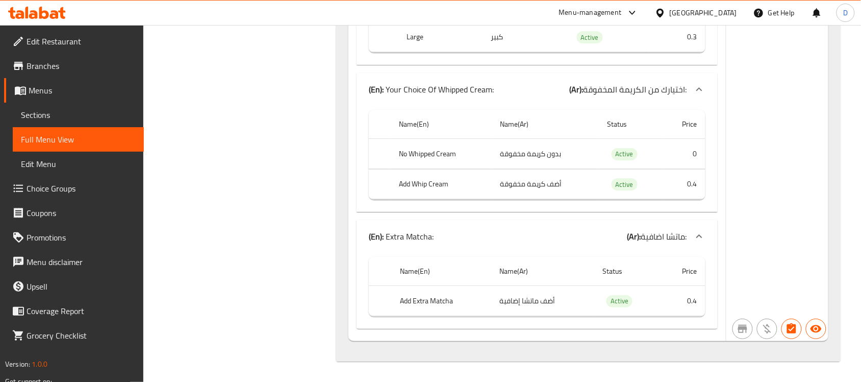
click at [59, 40] on span "Edit Restaurant" at bounding box center [81, 41] width 109 height 12
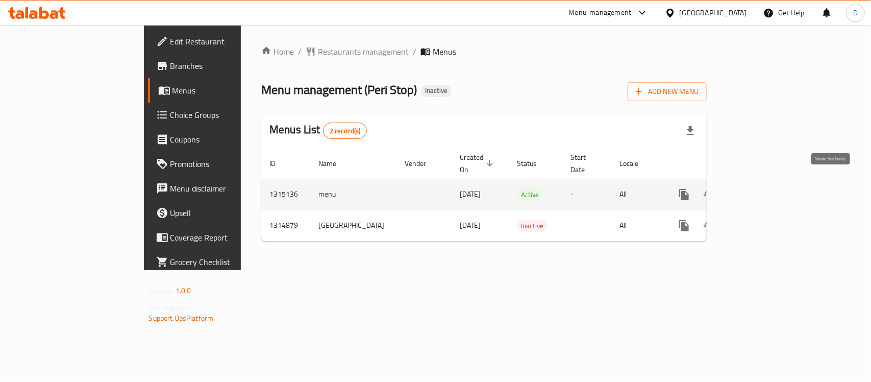
click at [764, 188] on icon "enhanced table" at bounding box center [758, 194] width 12 height 12
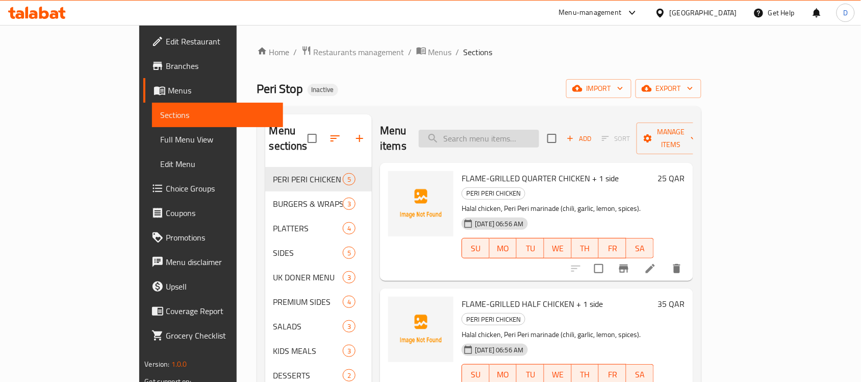
click at [499, 130] on input "search" at bounding box center [479, 139] width 120 height 18
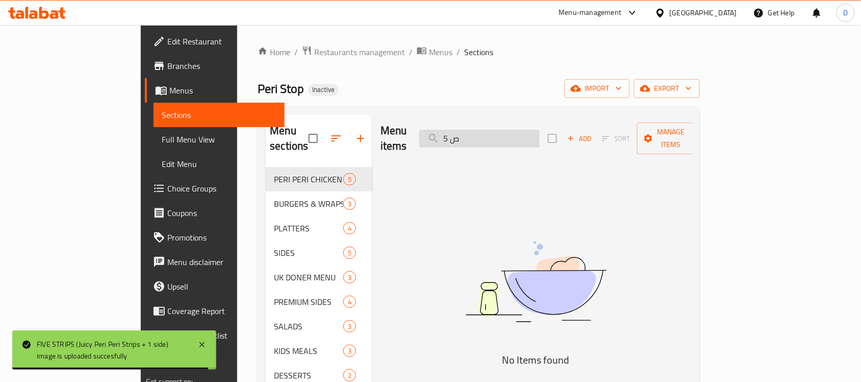
click at [518, 133] on input "5 ص" at bounding box center [479, 139] width 120 height 18
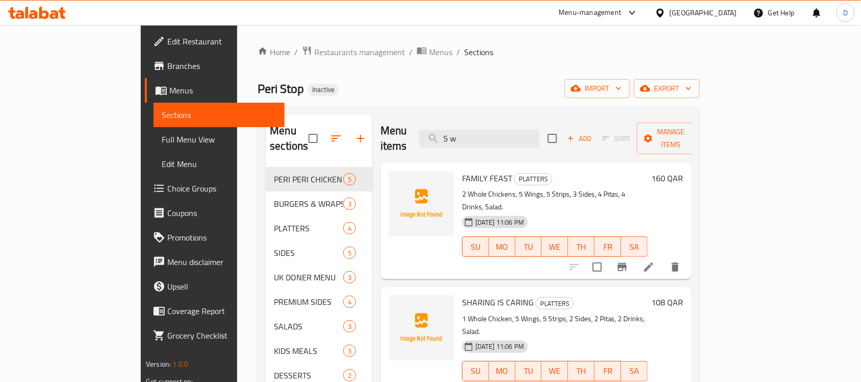
drag, startPoint x: 527, startPoint y: 131, endPoint x: 440, endPoint y: 117, distance: 88.3
click at [440, 117] on div "Menu items 5 w Add Sort Manage items" at bounding box center [536, 138] width 311 height 48
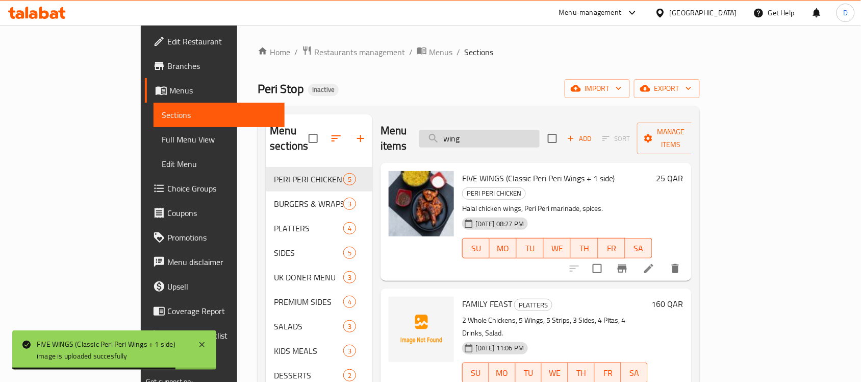
drag, startPoint x: 525, startPoint y: 134, endPoint x: 465, endPoint y: 131, distance: 59.3
click at [465, 131] on input "wing" at bounding box center [479, 139] width 120 height 18
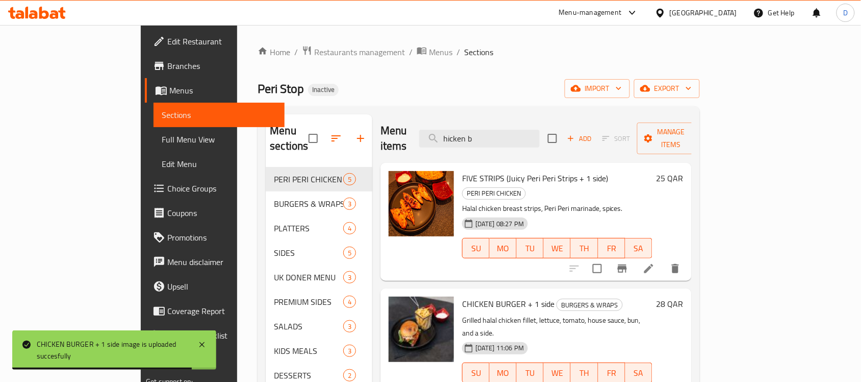
drag, startPoint x: 519, startPoint y: 137, endPoint x: 447, endPoint y: 136, distance: 72.5
click at [447, 136] on div "Menu items hicken b Add Sort Manage items" at bounding box center [536, 138] width 311 height 48
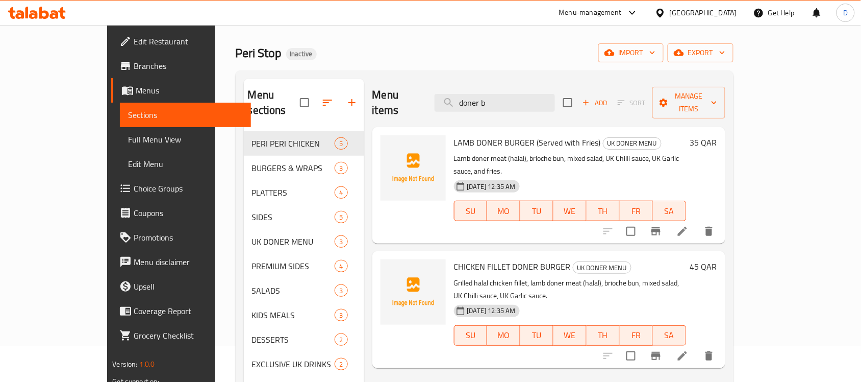
scroll to position [64, 0]
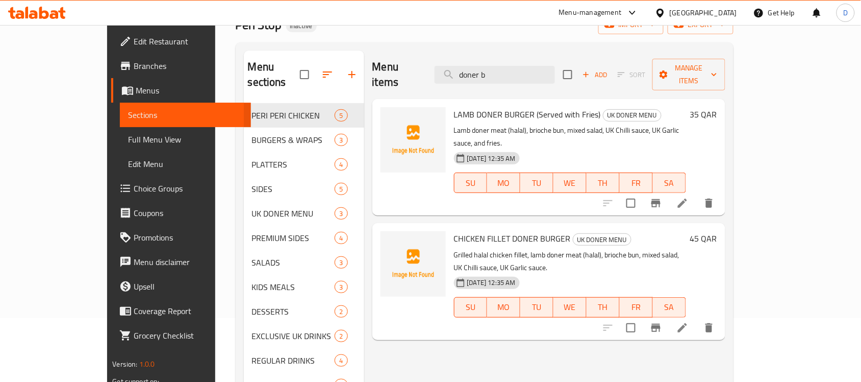
drag, startPoint x: 533, startPoint y: 73, endPoint x: 438, endPoint y: 69, distance: 95.5
click at [438, 69] on div "Menu items doner b Add Sort Manage items" at bounding box center [549, 75] width 353 height 48
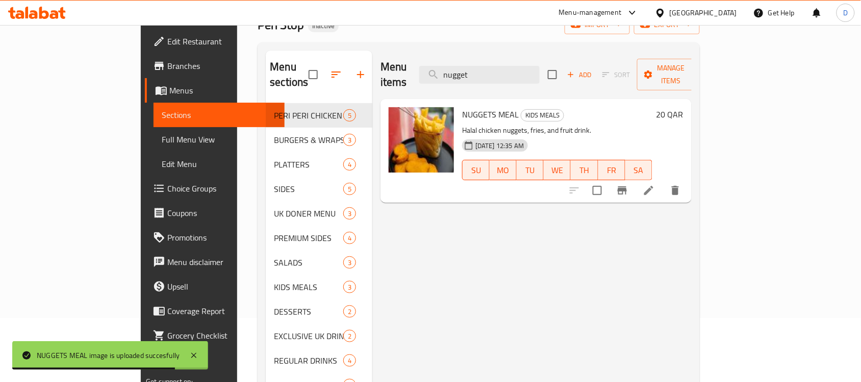
drag, startPoint x: 531, startPoint y: 69, endPoint x: 445, endPoint y: 68, distance: 86.2
click at [445, 68] on div "Menu items nugget Add Sort Manage items" at bounding box center [536, 75] width 311 height 48
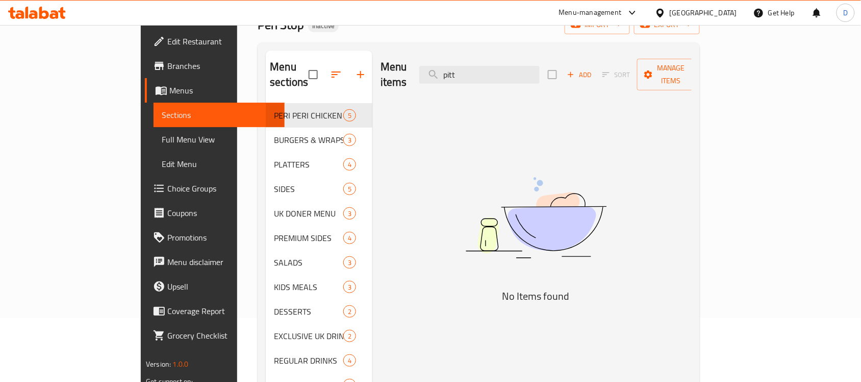
drag, startPoint x: 519, startPoint y: 67, endPoint x: 457, endPoint y: 69, distance: 62.8
click at [457, 69] on div "Menu items pitt Add Sort Manage items" at bounding box center [536, 75] width 311 height 48
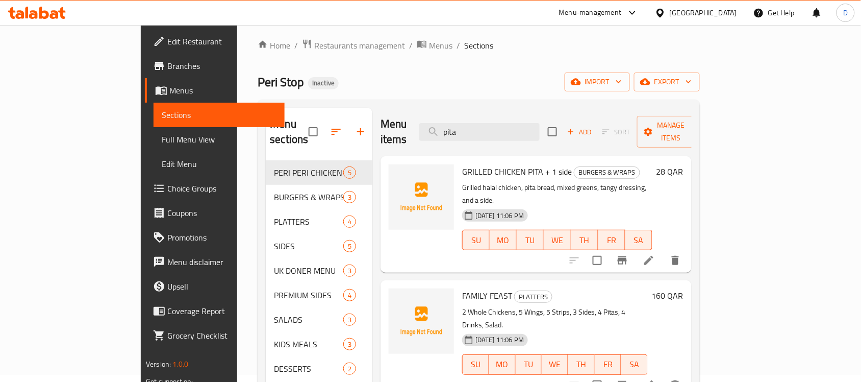
scroll to position [0, 0]
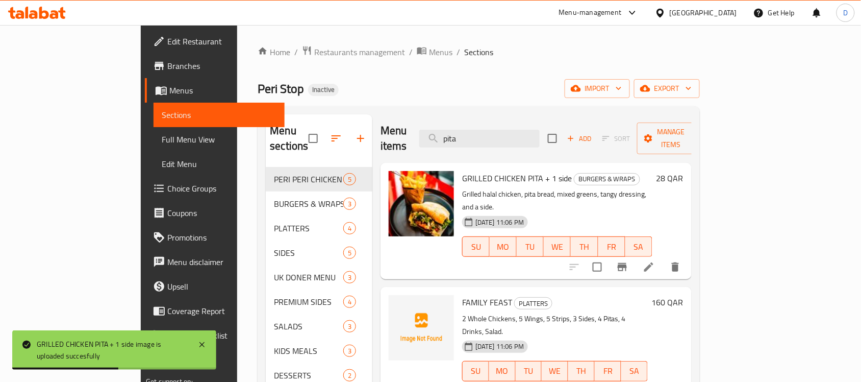
drag, startPoint x: 526, startPoint y: 129, endPoint x: 456, endPoint y: 135, distance: 70.2
click at [456, 135] on div "Menu items pita Add Sort Manage items" at bounding box center [536, 138] width 311 height 48
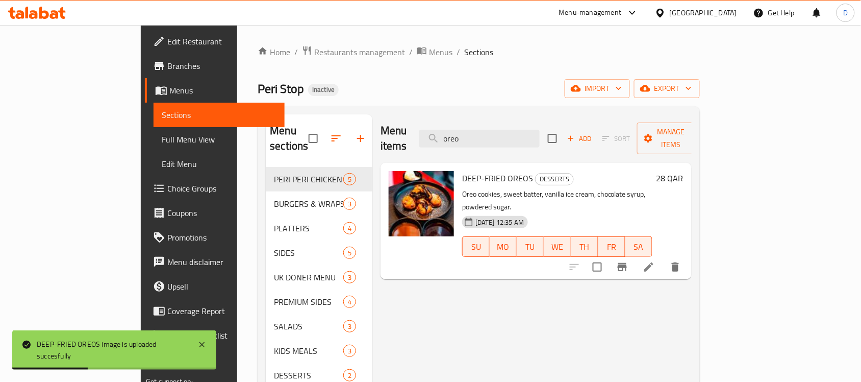
drag, startPoint x: 531, startPoint y: 133, endPoint x: 438, endPoint y: 132, distance: 93.4
click at [438, 132] on div "Menu items oreo Add Sort Manage items" at bounding box center [536, 138] width 311 height 48
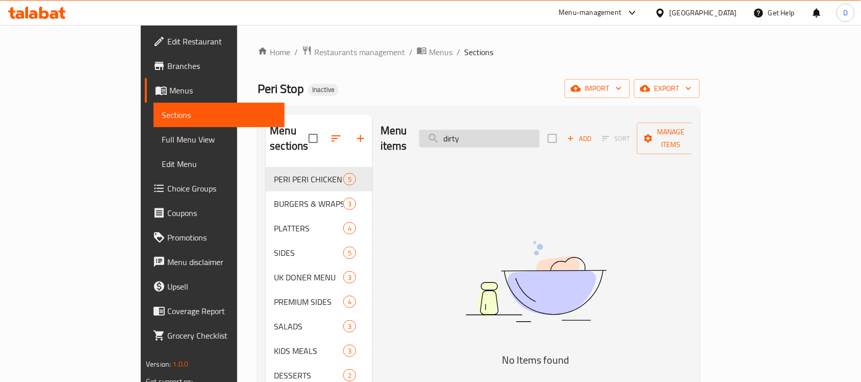
drag, startPoint x: 527, startPoint y: 127, endPoint x: 468, endPoint y: 132, distance: 58.4
click at [468, 132] on input "dirty" at bounding box center [479, 139] width 120 height 18
drag, startPoint x: 549, startPoint y: 126, endPoint x: 445, endPoint y: 137, distance: 103.7
click at [445, 137] on div "Menu items doner n Add Sort Manage items" at bounding box center [536, 138] width 311 height 48
drag, startPoint x: 519, startPoint y: 136, endPoint x: 464, endPoint y: 144, distance: 55.8
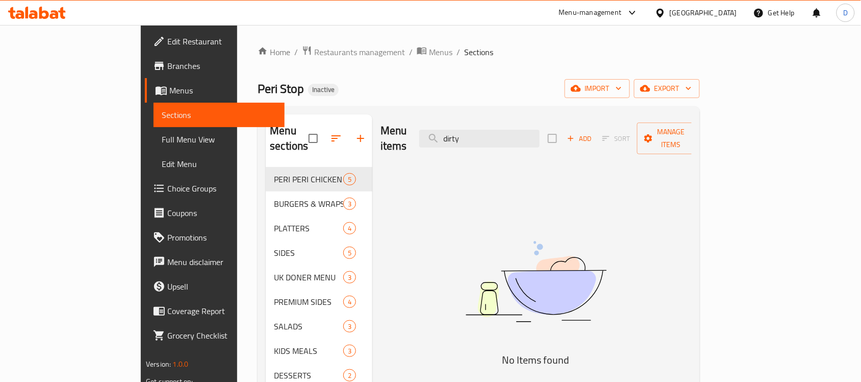
click at [464, 144] on div "Menu items dirty Add Sort Manage items" at bounding box center [536, 138] width 311 height 48
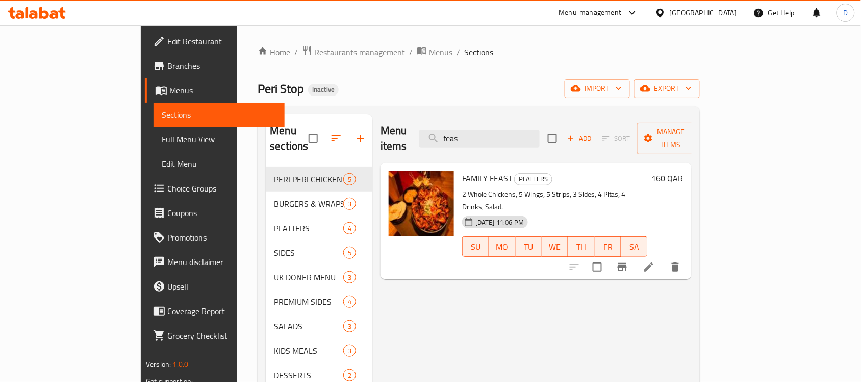
drag, startPoint x: 529, startPoint y: 133, endPoint x: 459, endPoint y: 129, distance: 70.0
click at [459, 129] on div "Menu items feas Add Sort Manage items" at bounding box center [536, 138] width 311 height 48
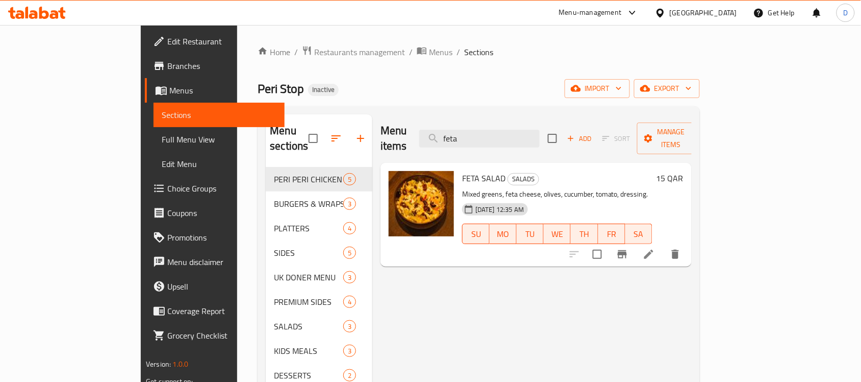
drag, startPoint x: 514, startPoint y: 136, endPoint x: 436, endPoint y: 140, distance: 77.7
click at [436, 140] on div "Menu items feta Add Sort Manage items" at bounding box center [536, 138] width 311 height 48
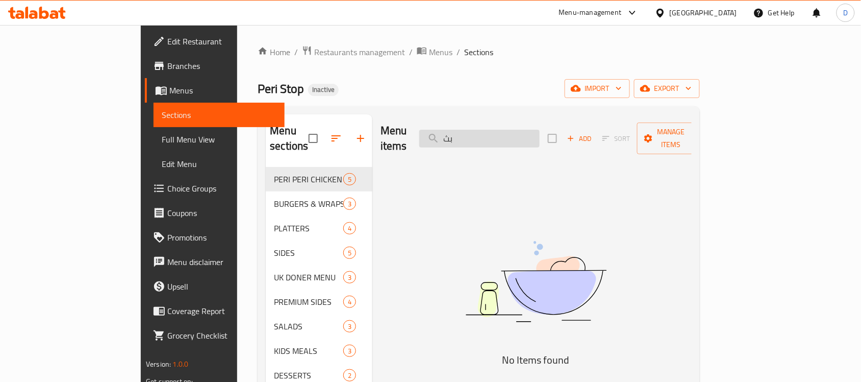
type input "ب"
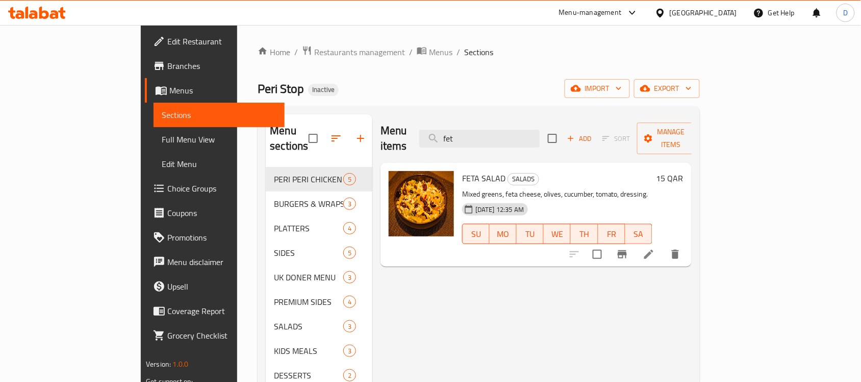
drag, startPoint x: 514, startPoint y: 136, endPoint x: 444, endPoint y: 132, distance: 70.5
click at [444, 132] on div "Menu items fet Add Sort Manage items" at bounding box center [536, 138] width 311 height 48
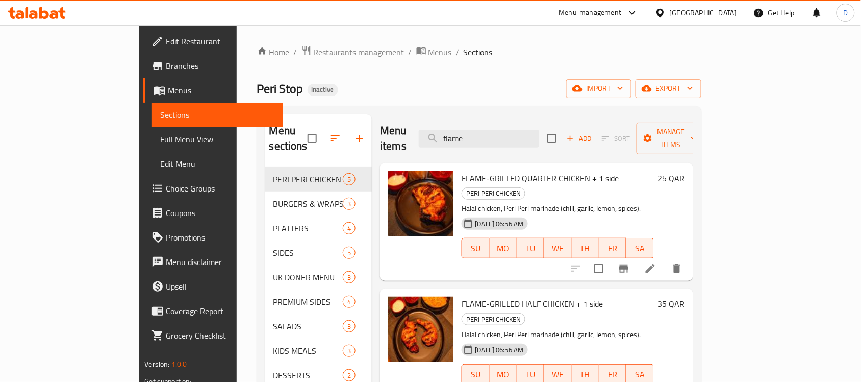
drag, startPoint x: 536, startPoint y: 131, endPoint x: 361, endPoint y: 128, distance: 175.6
click at [380, 128] on div "Menu items flame Add Sort Manage items" at bounding box center [536, 138] width 313 height 48
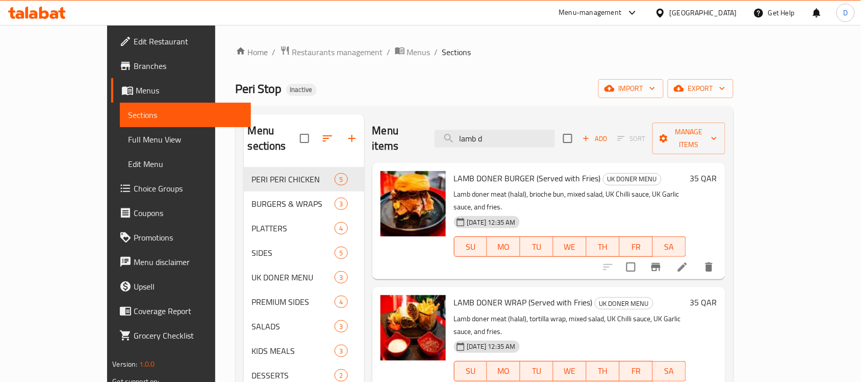
drag, startPoint x: 527, startPoint y: 126, endPoint x: 465, endPoint y: 134, distance: 62.4
click at [465, 134] on div "Menu items lamb d Add Sort Manage items" at bounding box center [549, 138] width 353 height 48
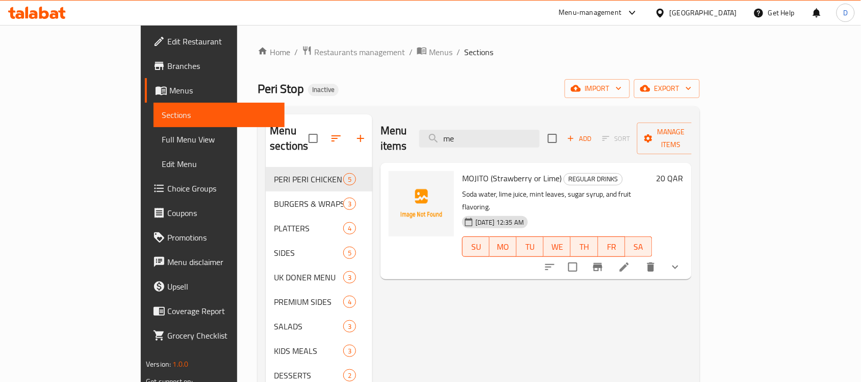
drag, startPoint x: 527, startPoint y: 137, endPoint x: 460, endPoint y: 129, distance: 67.3
click at [460, 129] on div "Menu items me Add Sort Manage items" at bounding box center [536, 138] width 311 height 48
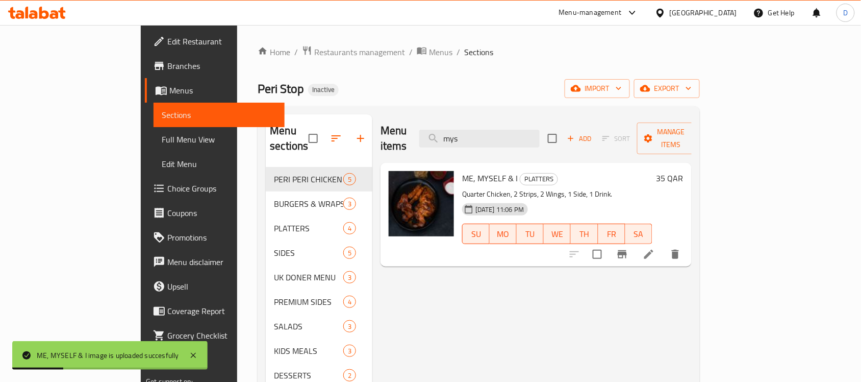
drag, startPoint x: 514, startPoint y: 131, endPoint x: 425, endPoint y: 136, distance: 89.4
click at [425, 136] on div "Menu items mys Add Sort Manage items" at bounding box center [536, 138] width 311 height 48
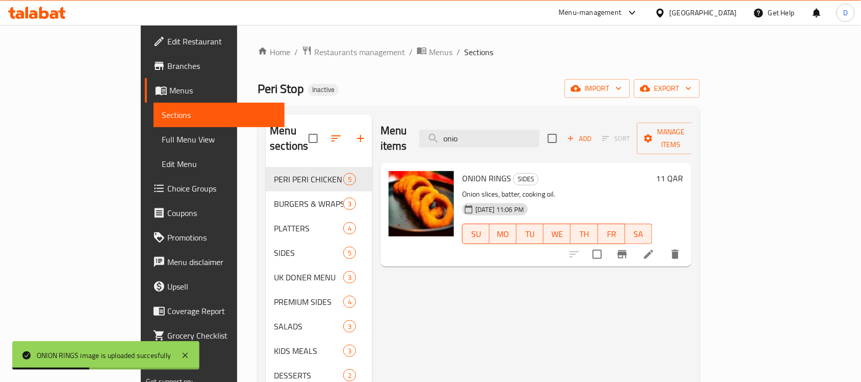
drag, startPoint x: 517, startPoint y: 134, endPoint x: 444, endPoint y: 134, distance: 72.5
click at [444, 134] on div "Menu items onio Add Sort Manage items" at bounding box center [536, 138] width 311 height 48
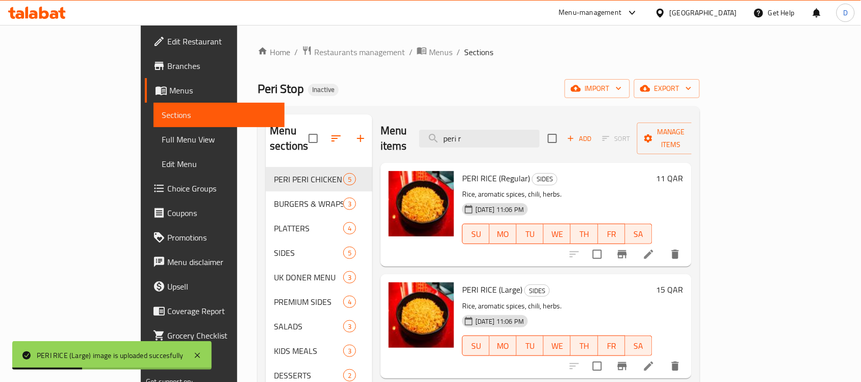
drag, startPoint x: 522, startPoint y: 135, endPoint x: 447, endPoint y: 137, distance: 74.5
click at [447, 137] on div "Menu items peri r Add Sort Manage items" at bounding box center [536, 138] width 311 height 48
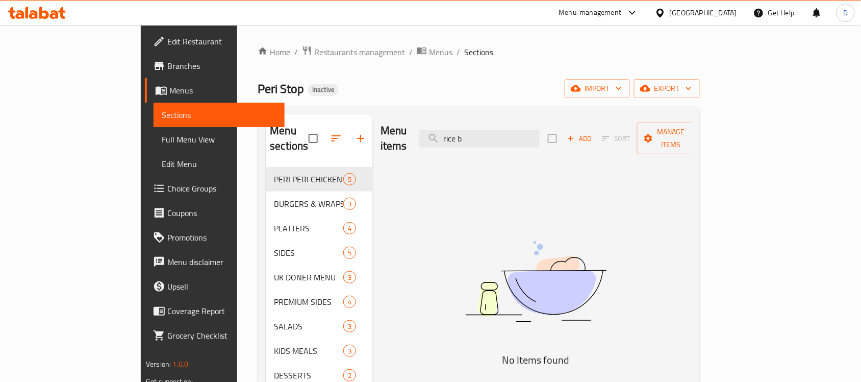
drag, startPoint x: 523, startPoint y: 131, endPoint x: 439, endPoint y: 131, distance: 84.2
click at [439, 131] on div "Menu items rice b Add Sort Manage items" at bounding box center [536, 138] width 311 height 48
drag, startPoint x: 518, startPoint y: 138, endPoint x: 447, endPoint y: 143, distance: 71.1
click at [447, 143] on div "Menu items box Add Sort Manage items" at bounding box center [536, 138] width 311 height 48
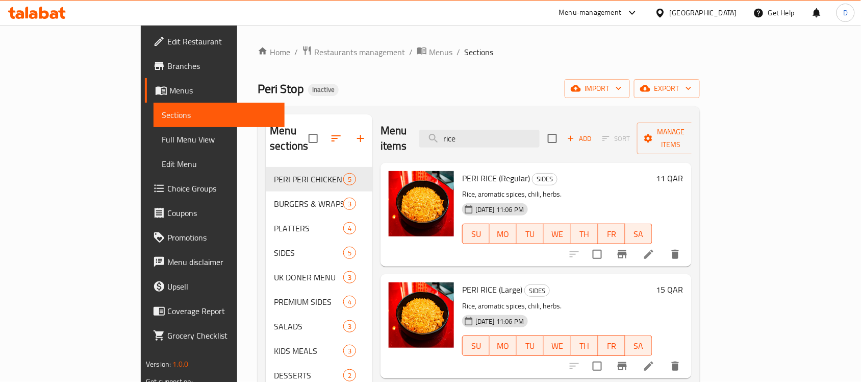
drag, startPoint x: 527, startPoint y: 129, endPoint x: 445, endPoint y: 126, distance: 81.7
click at [445, 126] on div "Menu items rice Add Sort Manage items" at bounding box center [536, 138] width 311 height 48
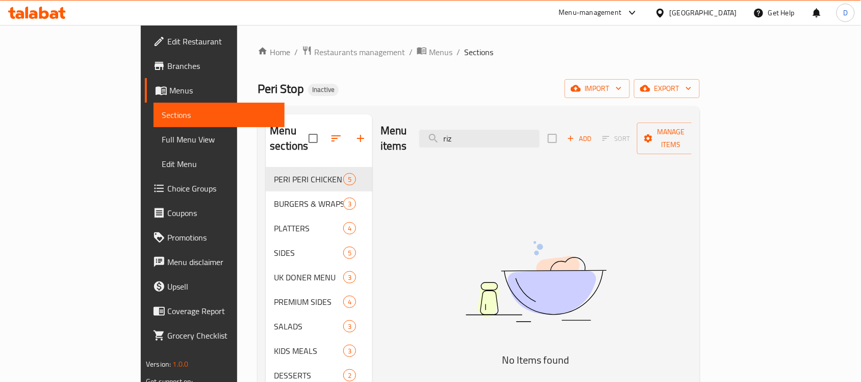
drag, startPoint x: 509, startPoint y: 129, endPoint x: 462, endPoint y: 142, distance: 48.8
click at [462, 142] on div "Menu items riz Add Sort Manage items" at bounding box center [536, 138] width 311 height 48
drag, startPoint x: 507, startPoint y: 132, endPoint x: 455, endPoint y: 131, distance: 52.1
click at [455, 131] on div "Menu items rez Add Sort Manage items" at bounding box center [536, 138] width 311 height 48
drag, startPoint x: 511, startPoint y: 138, endPoint x: 461, endPoint y: 138, distance: 50.0
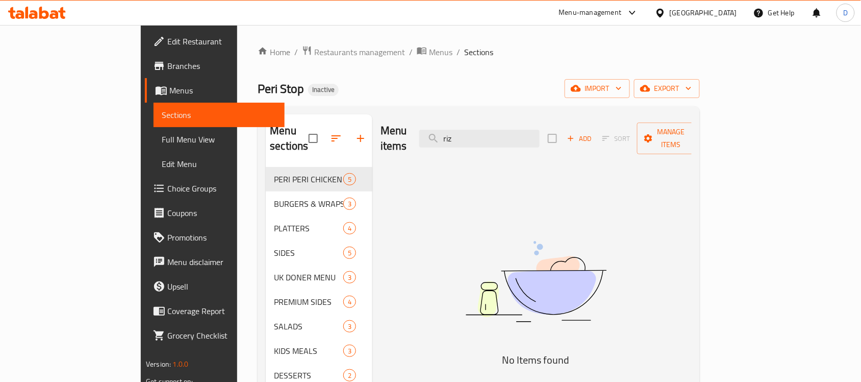
click at [461, 138] on div "Menu items riz Add Sort Manage items" at bounding box center [536, 138] width 311 height 48
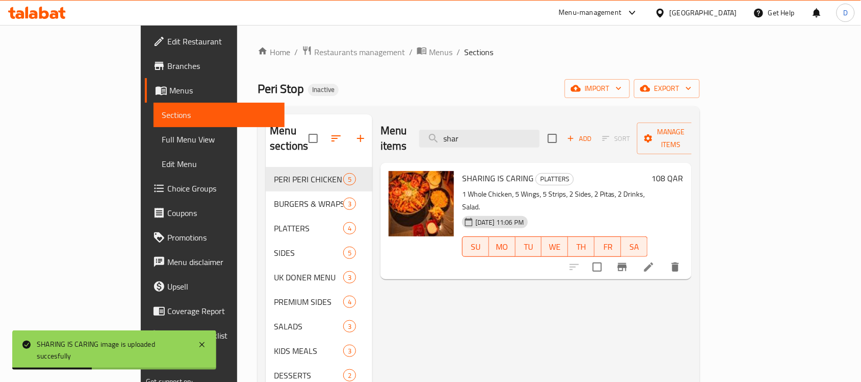
drag, startPoint x: 511, startPoint y: 133, endPoint x: 465, endPoint y: 148, distance: 48.4
click at [465, 148] on div "Menu items shar Add Sort Manage items SHARING IS CARING PLATTERS 1 Whole Chicke…" at bounding box center [532, 305] width 319 height 382
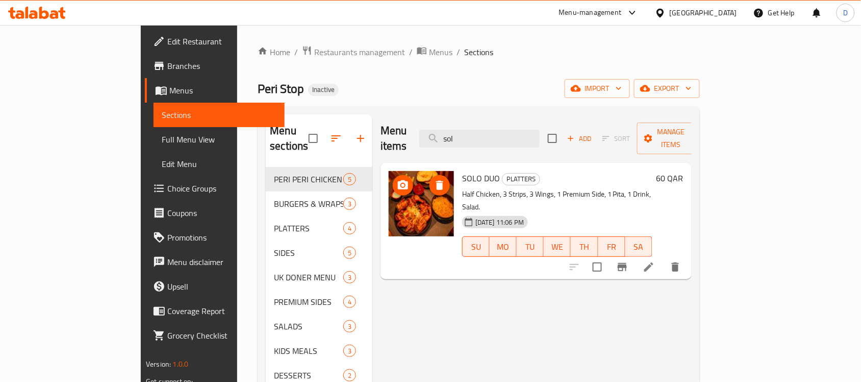
click at [434, 179] on icon "delete image" at bounding box center [440, 185] width 12 height 12
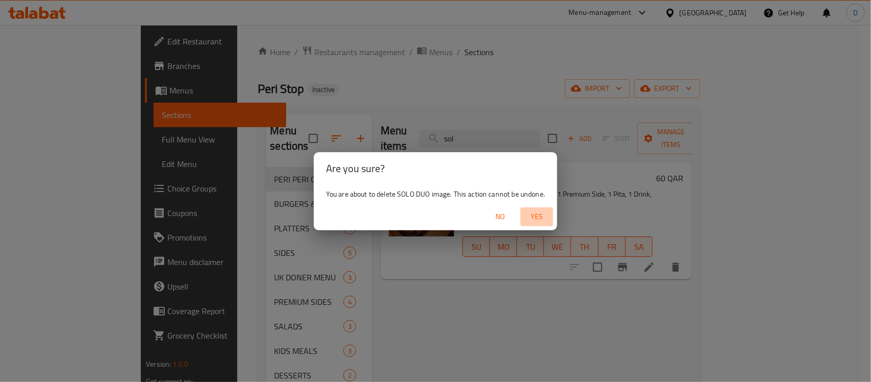
click at [537, 221] on span "Yes" at bounding box center [537, 216] width 24 height 13
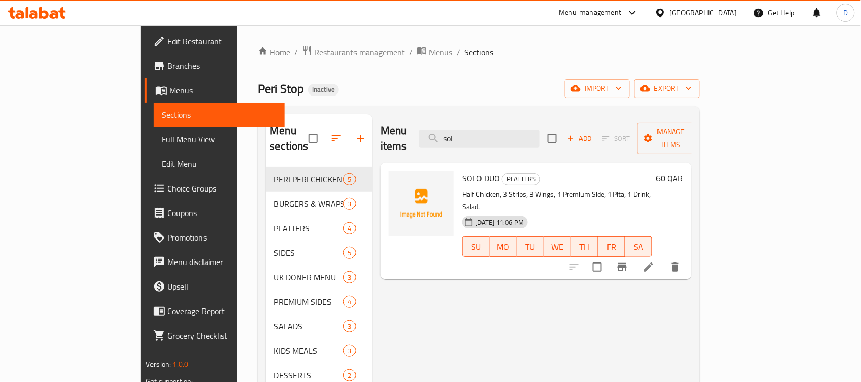
drag, startPoint x: 531, startPoint y: 127, endPoint x: 445, endPoint y: 121, distance: 85.9
click at [445, 121] on div "Menu items sol Add Sort Manage items" at bounding box center [536, 138] width 311 height 48
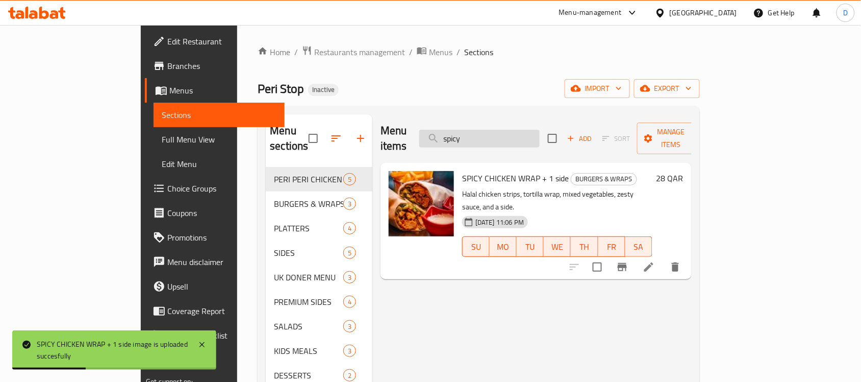
drag, startPoint x: 524, startPoint y: 130, endPoint x: 469, endPoint y: 133, distance: 54.1
click at [469, 133] on input "spicy" at bounding box center [479, 139] width 120 height 18
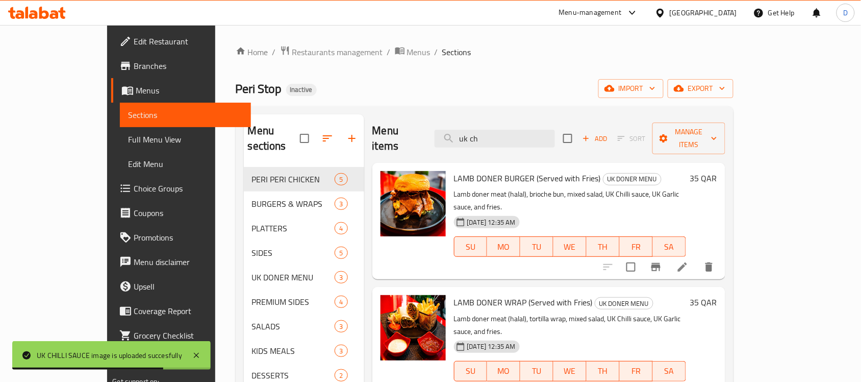
drag, startPoint x: 526, startPoint y: 132, endPoint x: 451, endPoint y: 132, distance: 75.5
click at [451, 132] on div "Menu items uk ch Add Sort Manage items" at bounding box center [549, 138] width 353 height 48
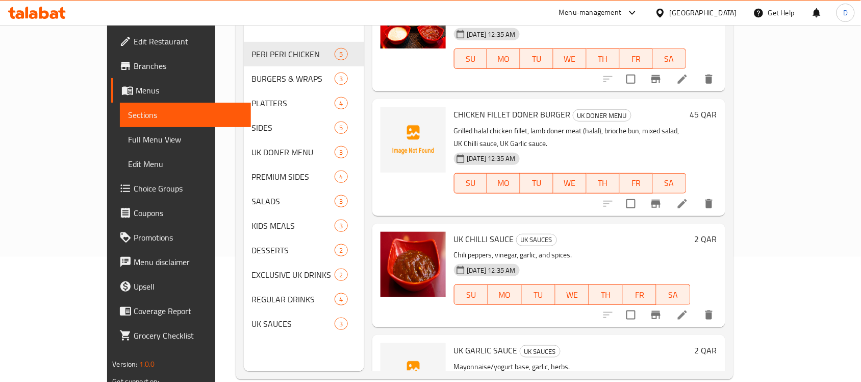
scroll to position [143, 0]
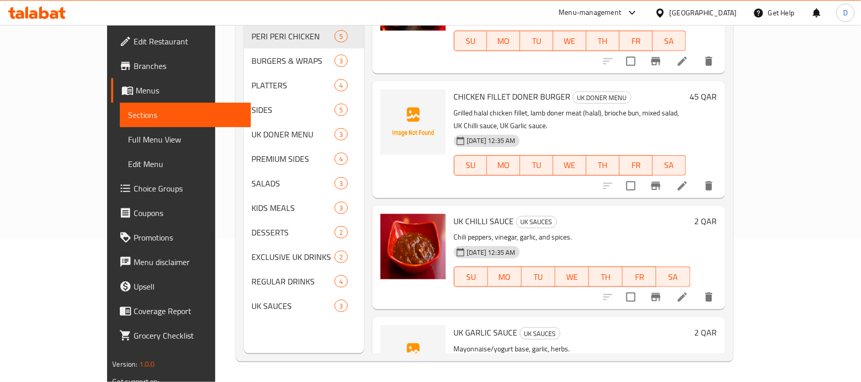
type input "garl"
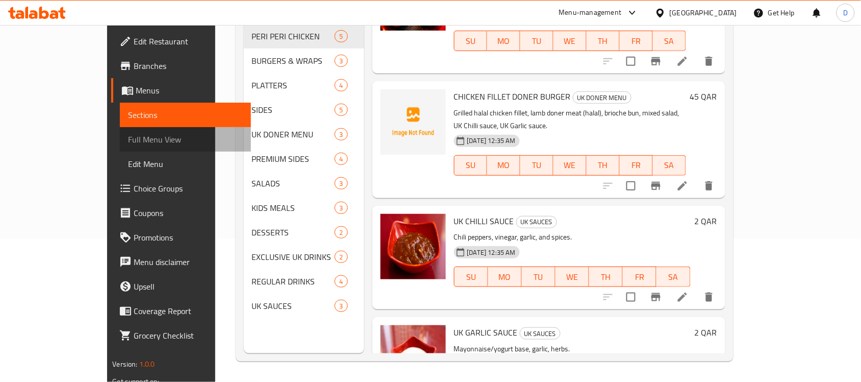
click at [128, 137] on span "Full Menu View" at bounding box center [185, 139] width 115 height 12
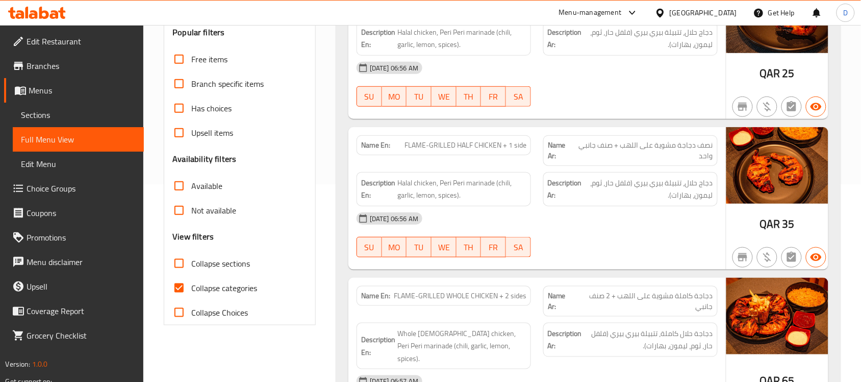
scroll to position [271, 0]
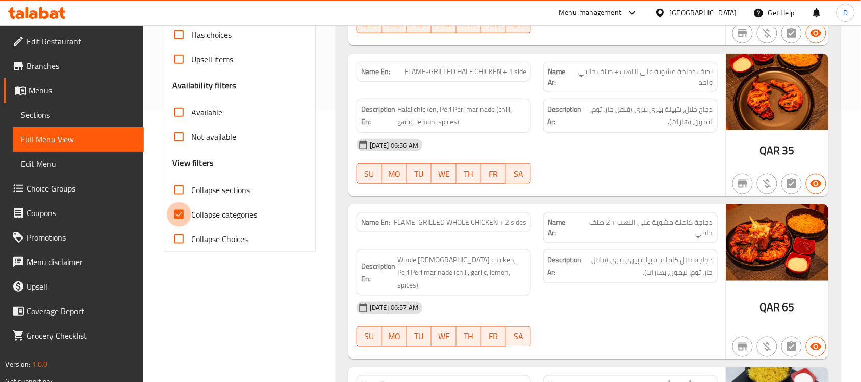
click at [185, 217] on input "Collapse categories" at bounding box center [179, 214] width 24 height 24
checkbox input "false"
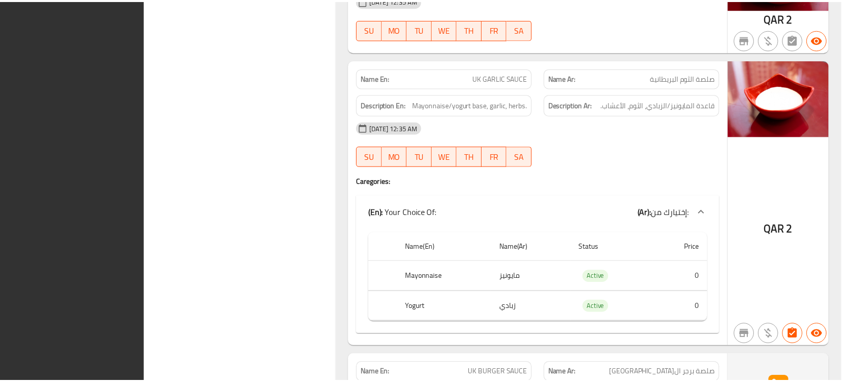
scroll to position [7952, 0]
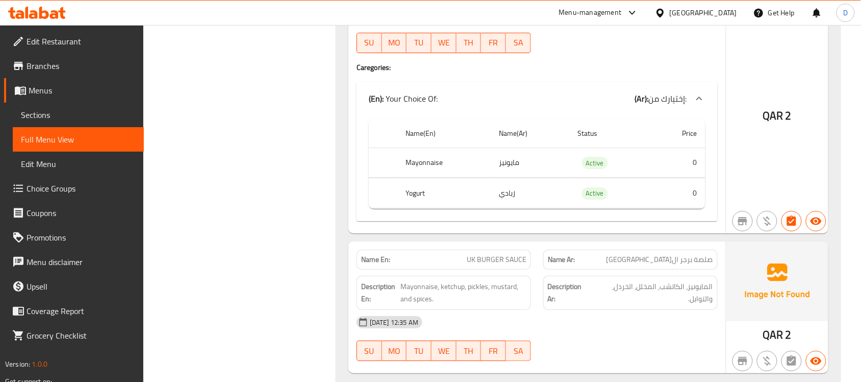
click at [727, 14] on div "[GEOGRAPHIC_DATA]" at bounding box center [703, 12] width 67 height 11
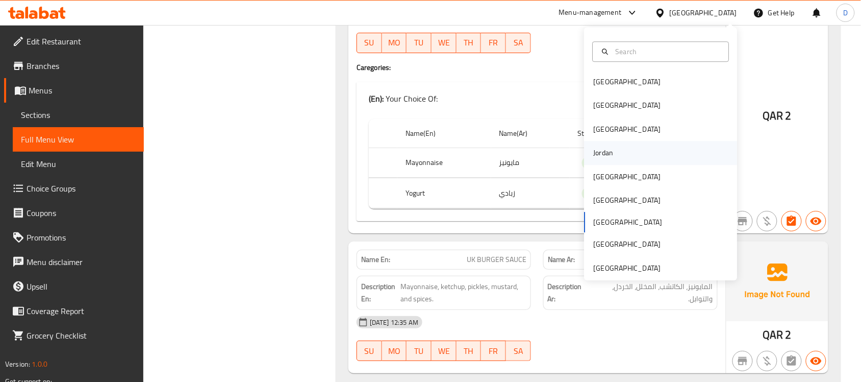
click at [608, 151] on div "Jordan" at bounding box center [604, 152] width 36 height 23
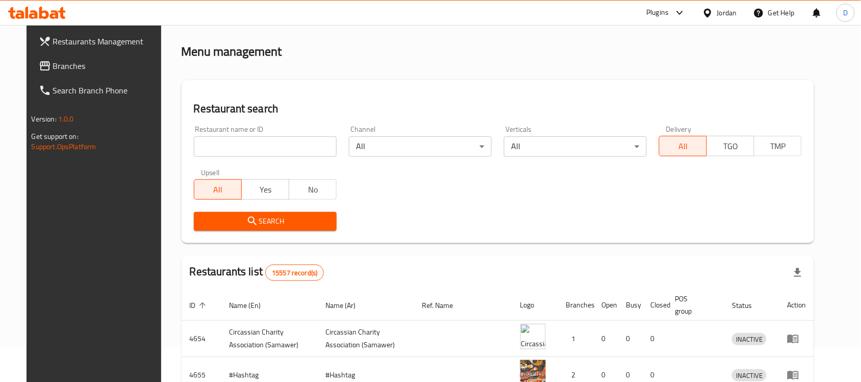
scroll to position [389, 0]
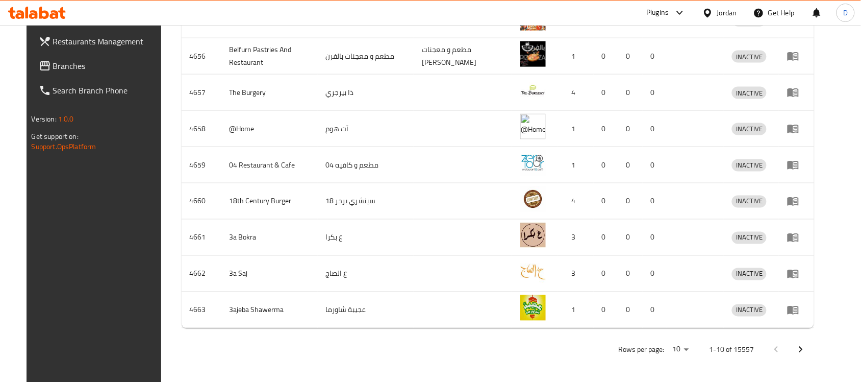
click at [53, 69] on span "Branches" at bounding box center [107, 66] width 109 height 12
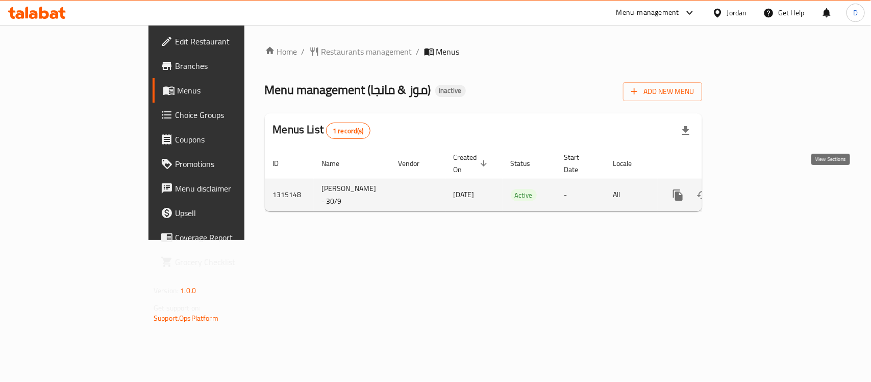
click at [758, 189] on icon "enhanced table" at bounding box center [752, 195] width 12 height 12
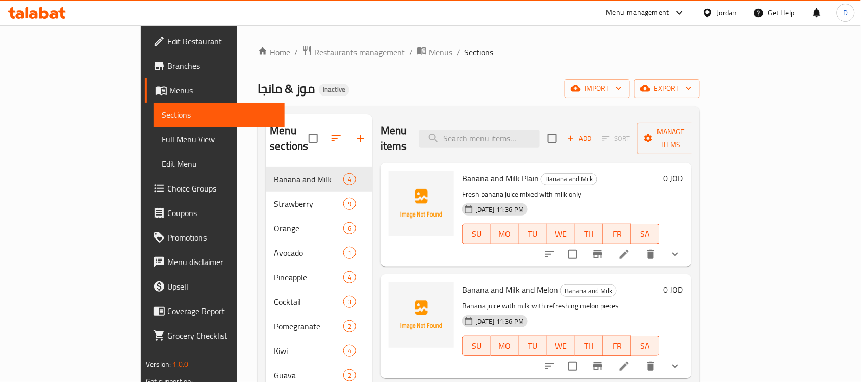
click at [714, 11] on div at bounding box center [710, 12] width 15 height 11
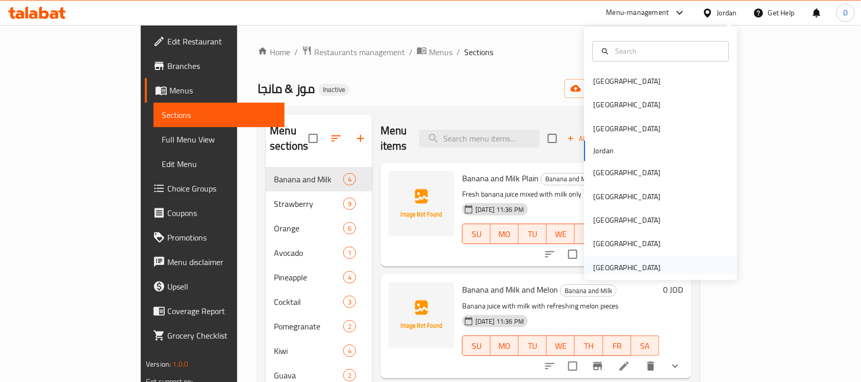
click at [594, 267] on div "[GEOGRAPHIC_DATA]" at bounding box center [627, 267] width 67 height 11
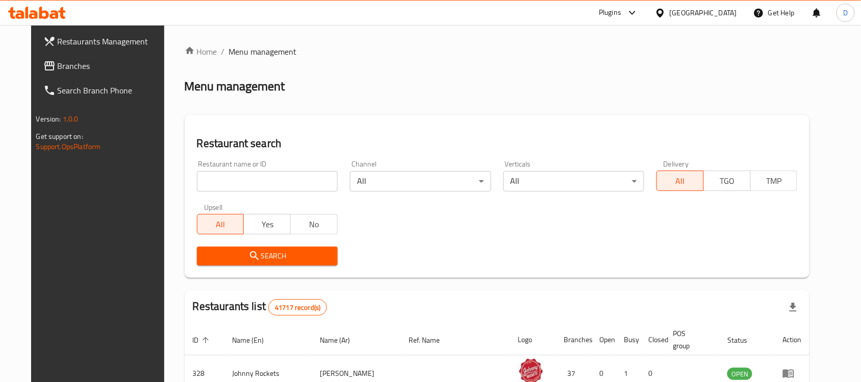
click at [58, 61] on span "Branches" at bounding box center [112, 66] width 109 height 12
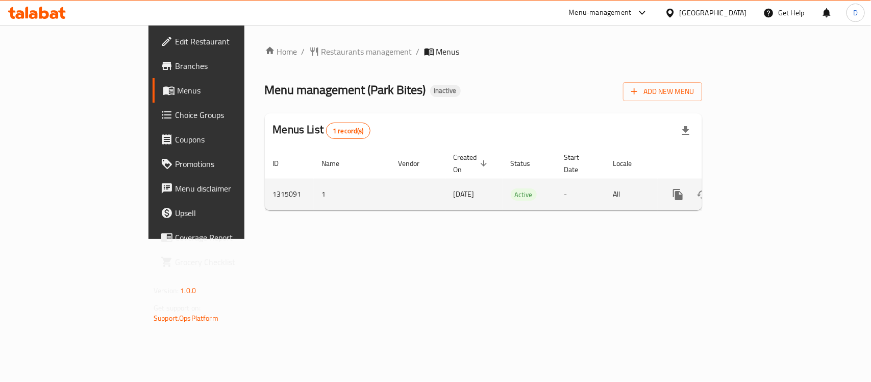
click at [756, 190] on icon "enhanced table" at bounding box center [751, 194] width 9 height 9
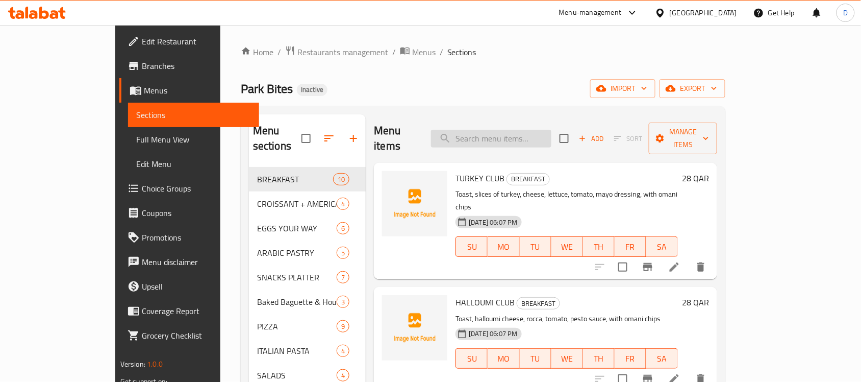
click at [506, 133] on input "search" at bounding box center [491, 139] width 120 height 18
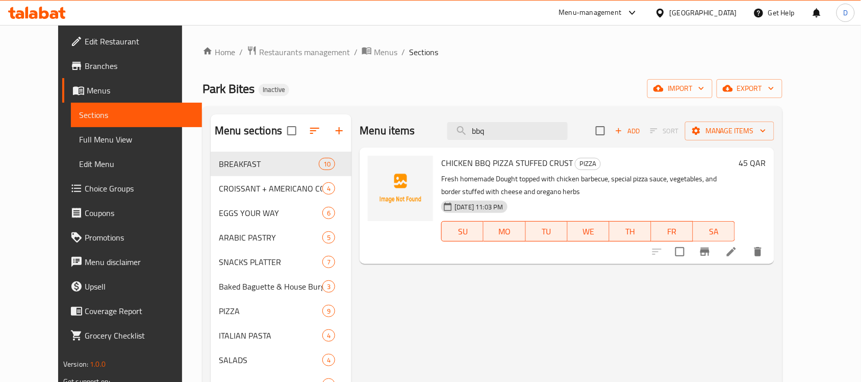
drag, startPoint x: 526, startPoint y: 132, endPoint x: 456, endPoint y: 139, distance: 70.3
click at [456, 139] on div "Menu items bbq Add Sort Manage items" at bounding box center [567, 130] width 415 height 33
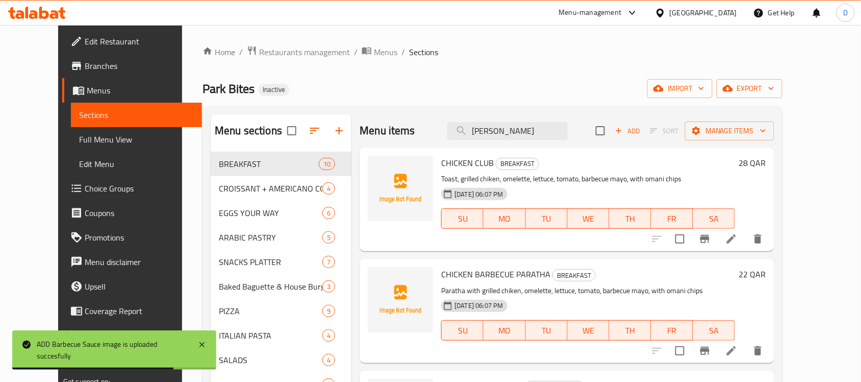
drag, startPoint x: 518, startPoint y: 129, endPoint x: 434, endPoint y: 131, distance: 84.2
click at [434, 131] on div "Menu items [PERSON_NAME] Add Sort Manage items" at bounding box center [567, 130] width 415 height 33
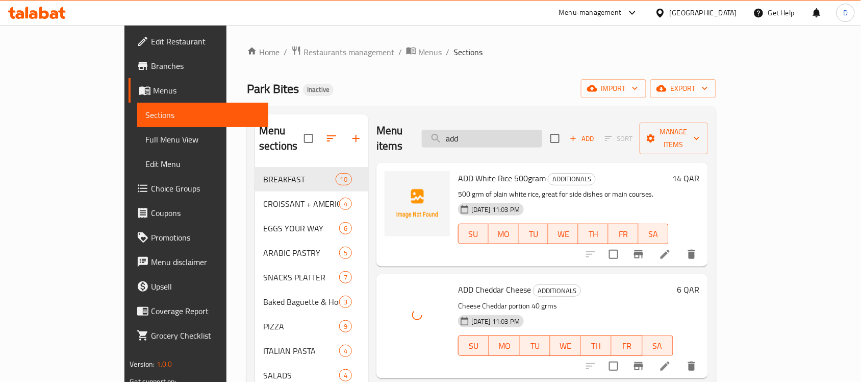
click at [515, 132] on input "add" at bounding box center [482, 139] width 120 height 18
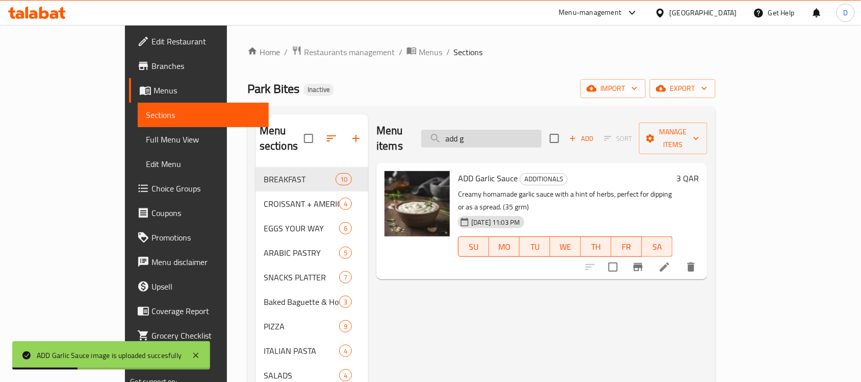
click at [542, 133] on input "add g" at bounding box center [481, 139] width 120 height 18
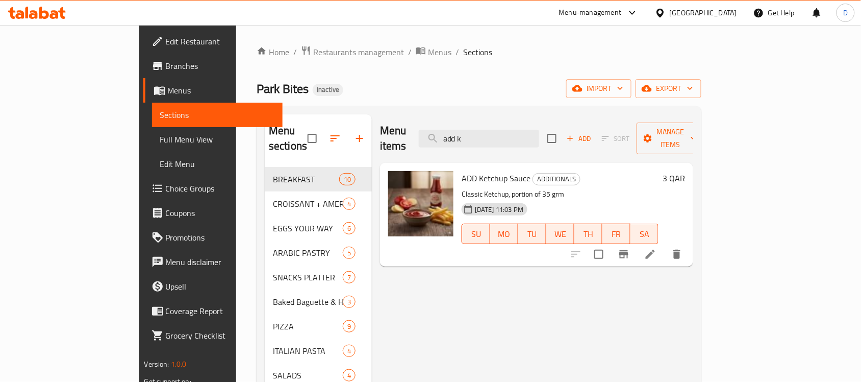
drag, startPoint x: 526, startPoint y: 133, endPoint x: 427, endPoint y: 127, distance: 99.2
click at [427, 127] on div "Menu items add k Add Sort Manage items" at bounding box center [536, 138] width 313 height 48
click at [539, 130] on input "add k" at bounding box center [479, 139] width 120 height 18
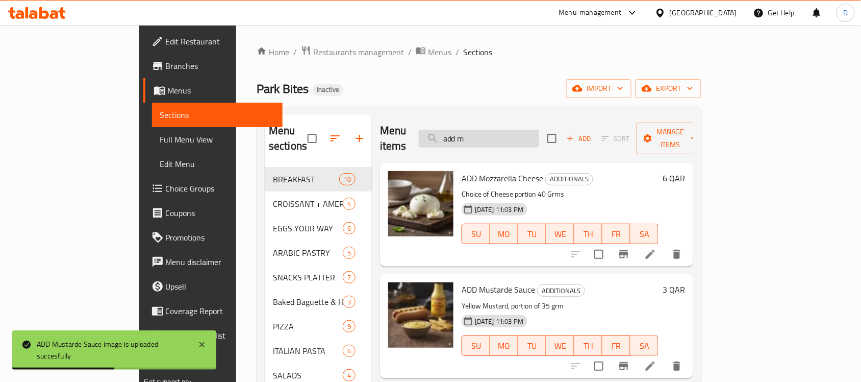
click at [539, 130] on input "add m" at bounding box center [479, 139] width 120 height 18
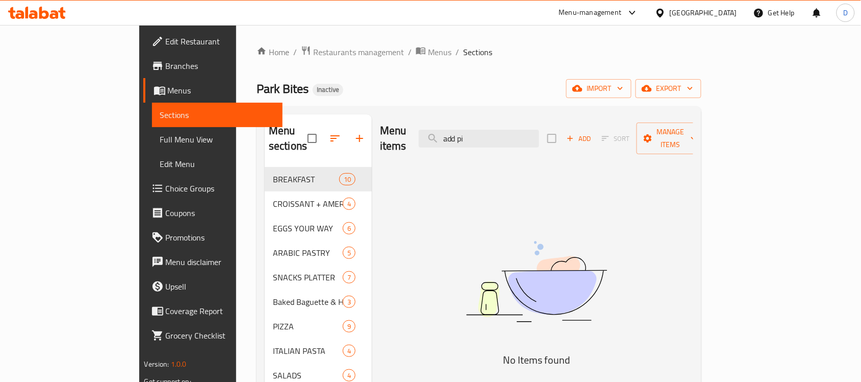
drag, startPoint x: 528, startPoint y: 137, endPoint x: 386, endPoint y: 127, distance: 142.2
click at [386, 127] on div "Menu items add pi Add Sort Manage items" at bounding box center [536, 138] width 313 height 48
drag, startPoint x: 524, startPoint y: 130, endPoint x: 440, endPoint y: 128, distance: 83.7
click at [440, 128] on div "Menu items pickl Add Sort Manage items" at bounding box center [536, 138] width 313 height 48
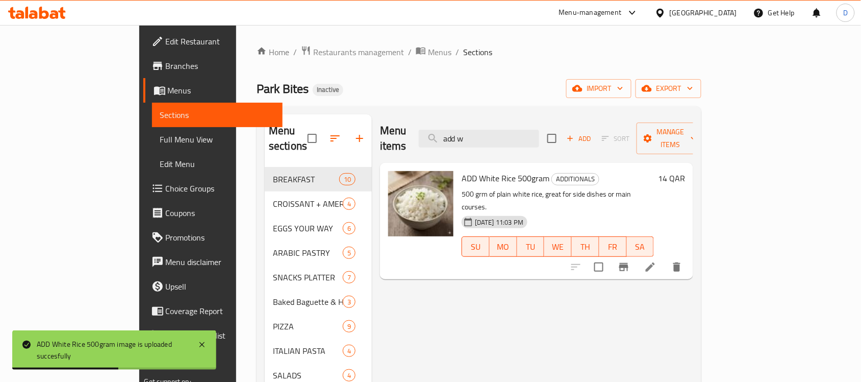
drag, startPoint x: 533, startPoint y: 133, endPoint x: 439, endPoint y: 141, distance: 94.2
click at [439, 141] on div "Menu items add w Add Sort Manage items" at bounding box center [536, 138] width 313 height 48
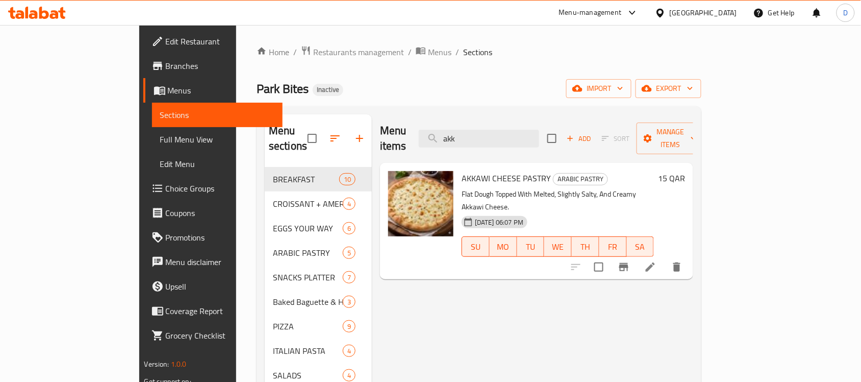
drag, startPoint x: 514, startPoint y: 128, endPoint x: 470, endPoint y: 144, distance: 46.3
click at [470, 144] on div "Menu items akk Add Sort Manage items" at bounding box center [536, 138] width 313 height 48
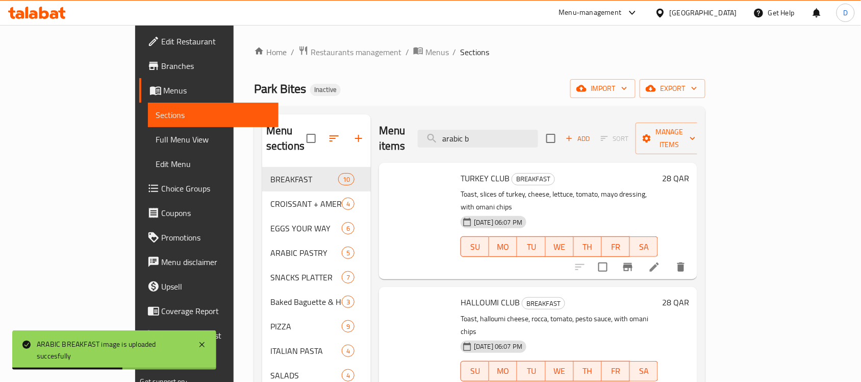
drag, startPoint x: 526, startPoint y: 138, endPoint x: 439, endPoint y: 152, distance: 87.8
click at [439, 152] on div "Menu items arabic b Add Sort Manage items TURKEY CLUB BREAKFAST Toast, slices o…" at bounding box center [534, 350] width 327 height 473
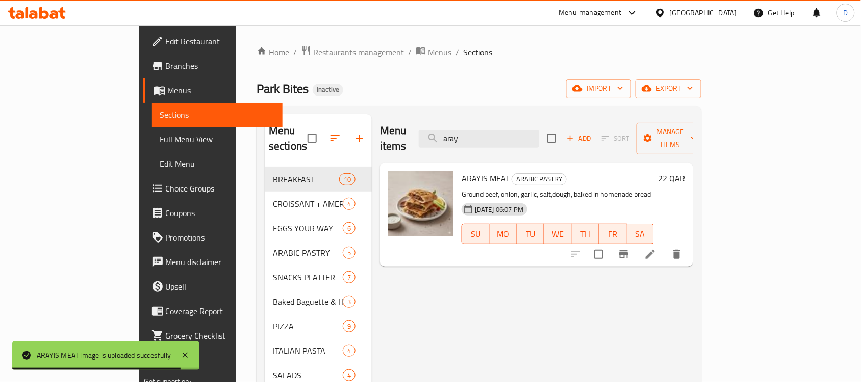
drag, startPoint x: 514, startPoint y: 123, endPoint x: 418, endPoint y: 129, distance: 96.1
click at [418, 129] on div "Menu items aray Add Sort Manage items" at bounding box center [536, 138] width 313 height 48
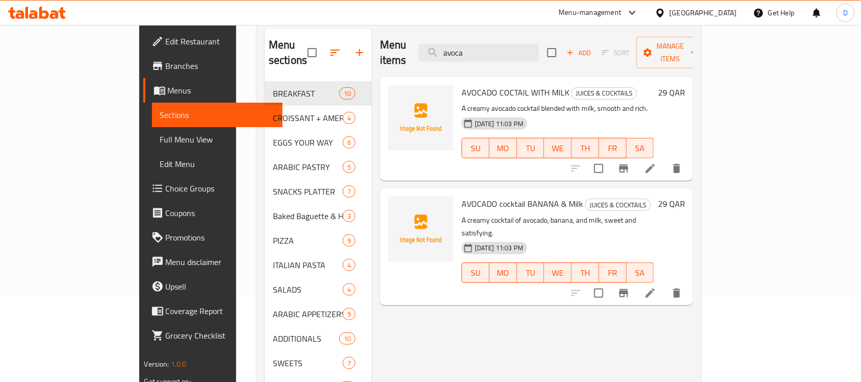
scroll to position [64, 0]
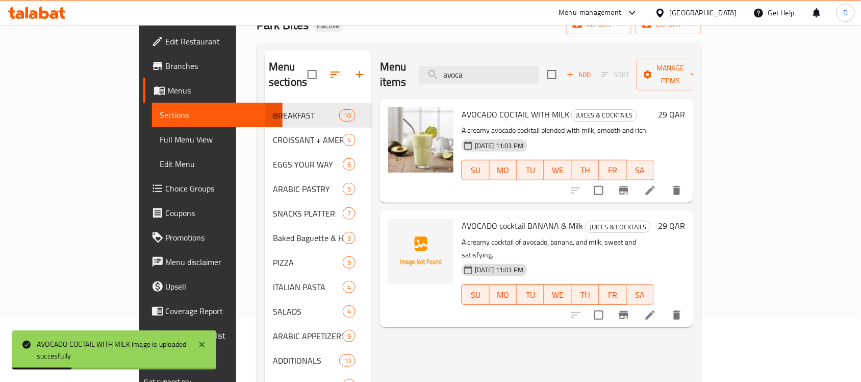
drag, startPoint x: 537, startPoint y: 61, endPoint x: 453, endPoint y: 60, distance: 84.7
click at [453, 60] on div "Menu items avoca Add Sort Manage items" at bounding box center [536, 75] width 313 height 48
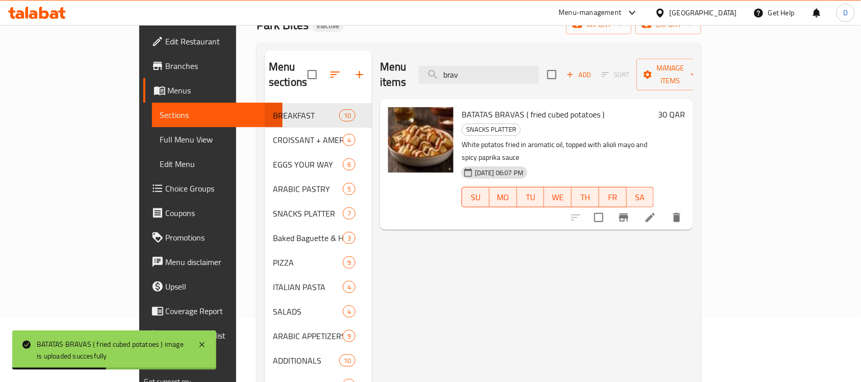
drag, startPoint x: 519, startPoint y: 74, endPoint x: 467, endPoint y: 77, distance: 52.1
click at [467, 77] on div "Menu items brav Add Sort Manage items" at bounding box center [536, 75] width 313 height 48
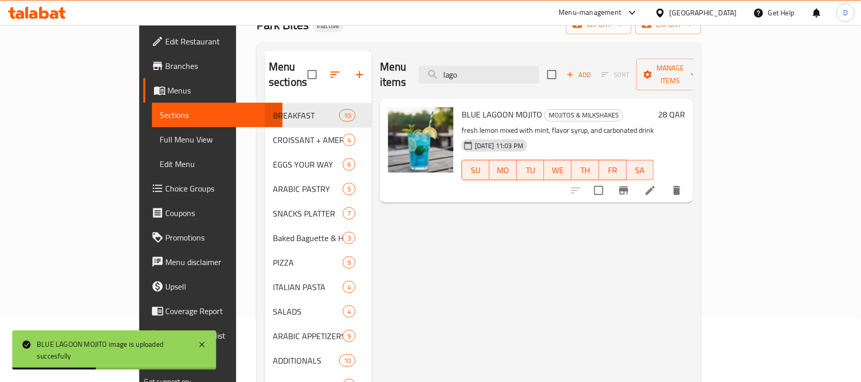
drag, startPoint x: 517, startPoint y: 63, endPoint x: 468, endPoint y: 79, distance: 51.2
click at [468, 79] on div "Menu items lago Add Sort Manage items" at bounding box center [536, 75] width 313 height 48
drag, startPoint x: 529, startPoint y: 69, endPoint x: 458, endPoint y: 70, distance: 70.4
click at [458, 70] on div "Menu items blueb Add Sort Manage items" at bounding box center [536, 75] width 313 height 48
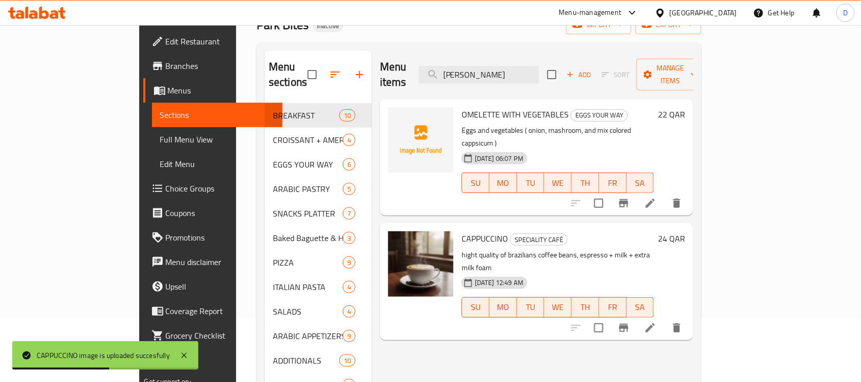
drag, startPoint x: 520, startPoint y: 69, endPoint x: 439, endPoint y: 72, distance: 81.2
click at [439, 72] on div "Menu items [PERSON_NAME] Add Sort Manage items" at bounding box center [536, 75] width 313 height 48
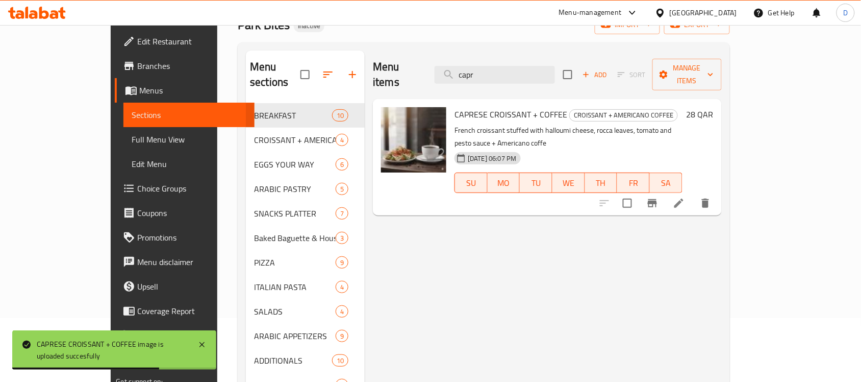
drag, startPoint x: 524, startPoint y: 61, endPoint x: 459, endPoint y: 72, distance: 65.2
click at [459, 72] on div "Menu items capr Add Sort Manage items" at bounding box center [547, 75] width 349 height 48
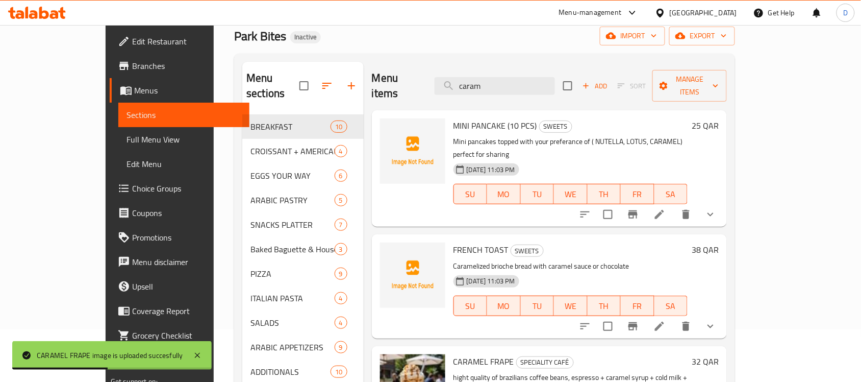
scroll to position [0, 0]
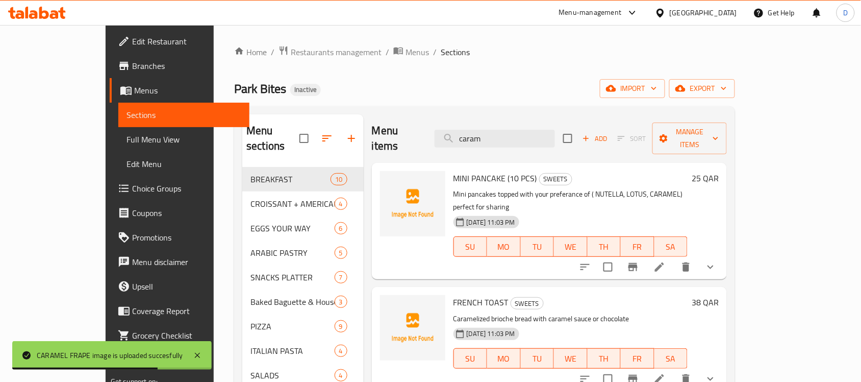
drag, startPoint x: 535, startPoint y: 126, endPoint x: 451, endPoint y: 127, distance: 84.2
click at [451, 127] on div "Menu items [PERSON_NAME] Add Sort Manage items" at bounding box center [549, 138] width 355 height 48
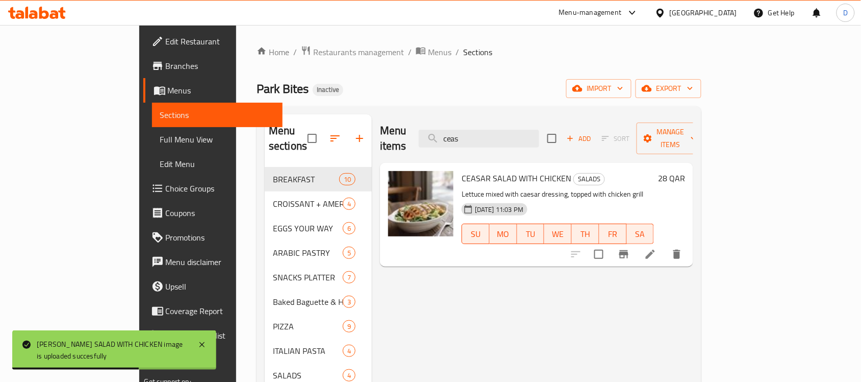
drag, startPoint x: 513, startPoint y: 133, endPoint x: 452, endPoint y: 133, distance: 61.2
click at [452, 133] on div "Menu items ceas Add Sort Manage items" at bounding box center [536, 138] width 313 height 48
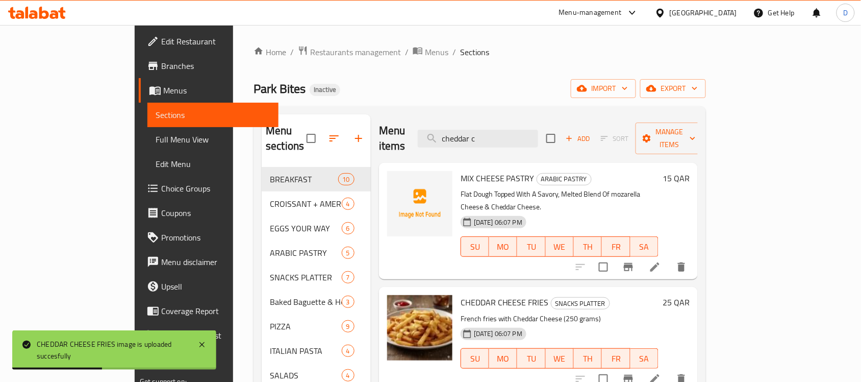
drag, startPoint x: 527, startPoint y: 129, endPoint x: 427, endPoint y: 134, distance: 100.1
click at [427, 134] on div "Menu items cheddar c Add Sort Manage items" at bounding box center [538, 138] width 319 height 48
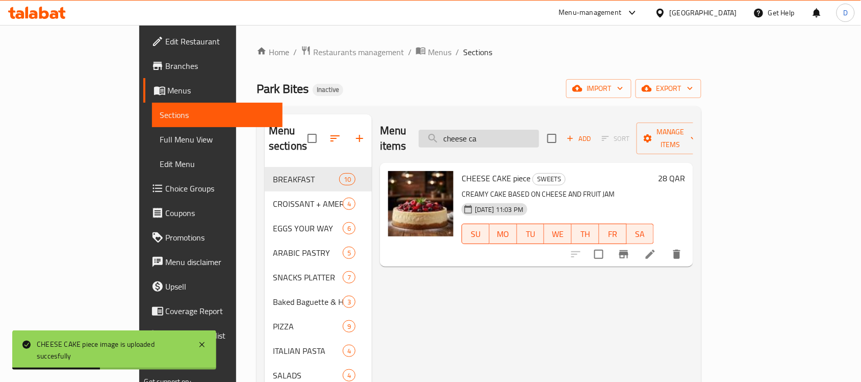
click at [539, 130] on input "cheese ca" at bounding box center [479, 139] width 120 height 18
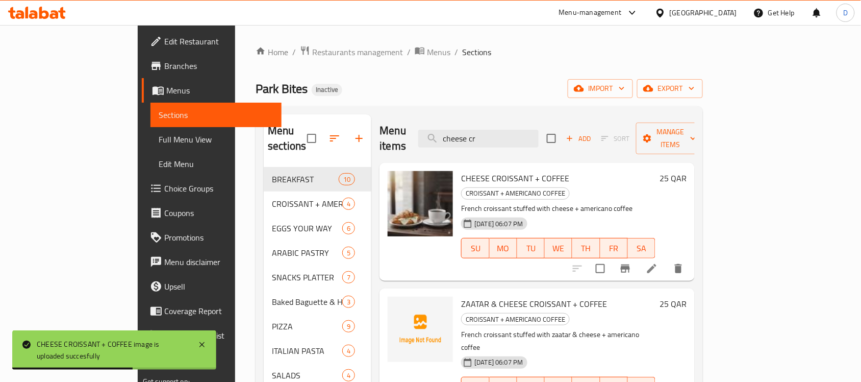
drag, startPoint x: 543, startPoint y: 129, endPoint x: 460, endPoint y: 124, distance: 83.8
click at [460, 124] on div "Menu items cheese cr Add Sort Manage items" at bounding box center [537, 138] width 315 height 48
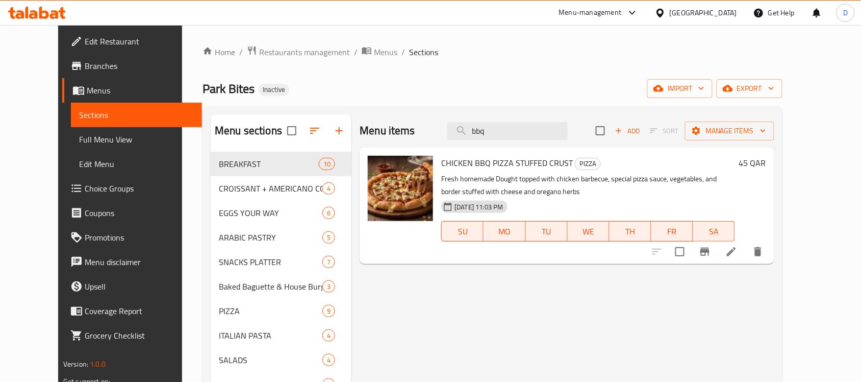
drag, startPoint x: 515, startPoint y: 126, endPoint x: 462, endPoint y: 125, distance: 53.6
click at [462, 125] on div "Menu items bbq Add Sort Manage items" at bounding box center [567, 130] width 415 height 33
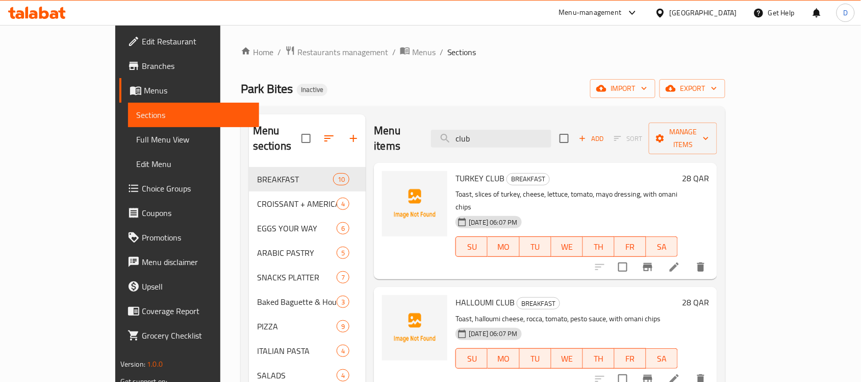
drag, startPoint x: 508, startPoint y: 133, endPoint x: 399, endPoint y: 129, distance: 109.3
click at [399, 129] on div "Menu items club Add Sort Manage items" at bounding box center [545, 138] width 343 height 48
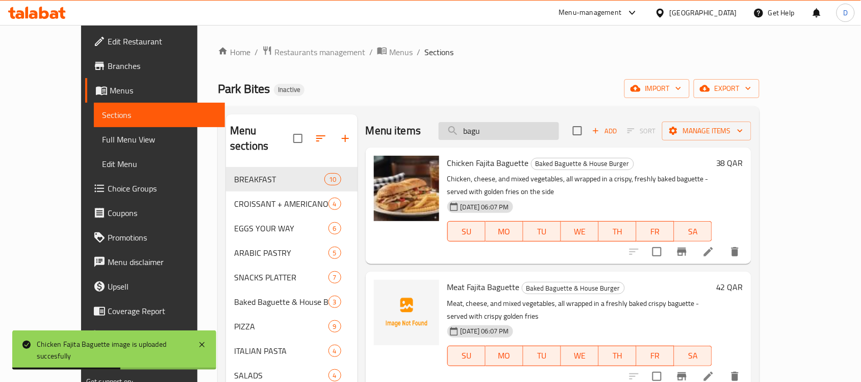
drag, startPoint x: 526, startPoint y: 131, endPoint x: 479, endPoint y: 139, distance: 48.2
click at [479, 139] on input "bagu" at bounding box center [499, 131] width 120 height 18
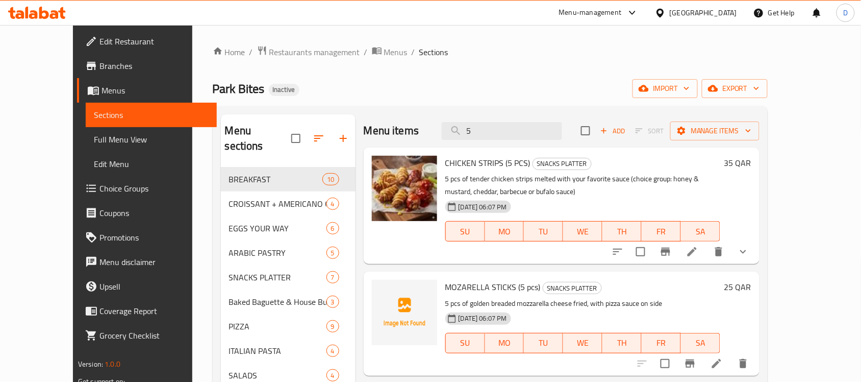
drag, startPoint x: 515, startPoint y: 133, endPoint x: 475, endPoint y: 147, distance: 43.3
click at [475, 147] on div "Menu items 5 Add Sort Manage items CHICKEN STRIPS (5 PCS) SNACKS PLATTER 5 pcs …" at bounding box center [558, 350] width 404 height 473
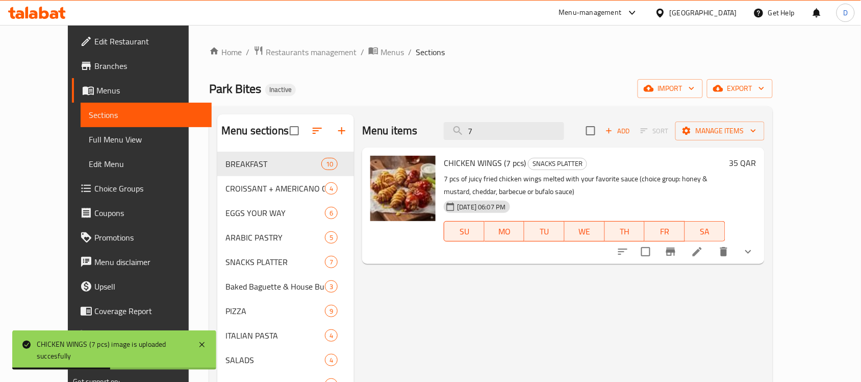
drag, startPoint x: 513, startPoint y: 135, endPoint x: 455, endPoint y: 141, distance: 58.4
click at [455, 141] on div "Menu items 7 Add Sort Manage items" at bounding box center [563, 130] width 402 height 33
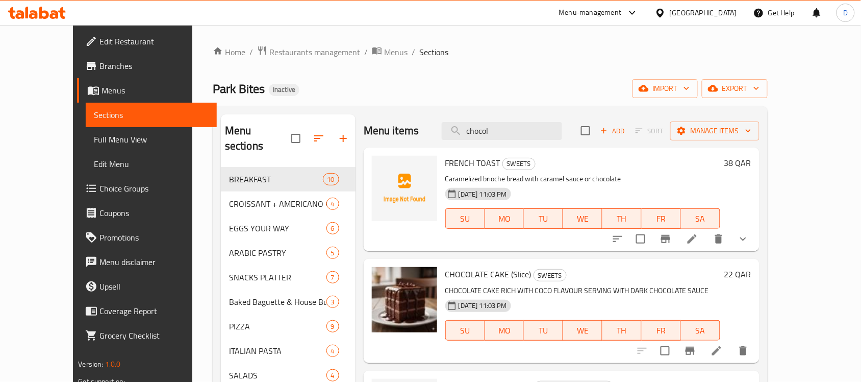
drag, startPoint x: 515, startPoint y: 131, endPoint x: 409, endPoint y: 130, distance: 106.1
click at [409, 130] on div "Menu items chocol Add Sort Manage items" at bounding box center [562, 130] width 396 height 33
drag, startPoint x: 522, startPoint y: 130, endPoint x: 453, endPoint y: 139, distance: 69.4
click at [453, 139] on div "Menu items chocol Add Sort Manage items" at bounding box center [562, 130] width 396 height 33
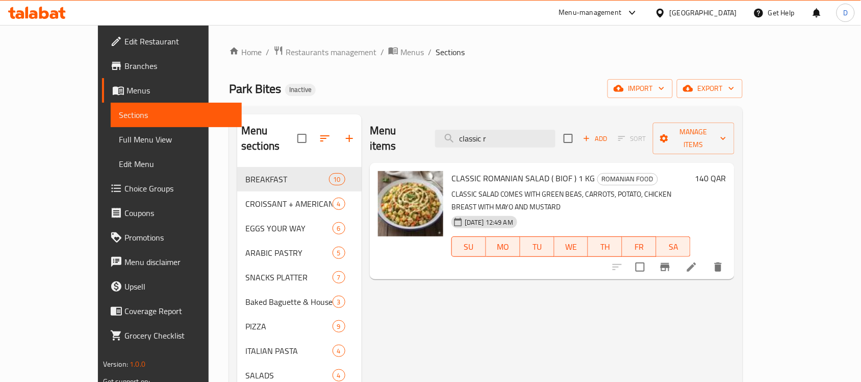
drag, startPoint x: 550, startPoint y: 131, endPoint x: 443, endPoint y: 123, distance: 107.0
click at [443, 123] on div "Menu items classic r Add Sort Manage items" at bounding box center [552, 138] width 365 height 48
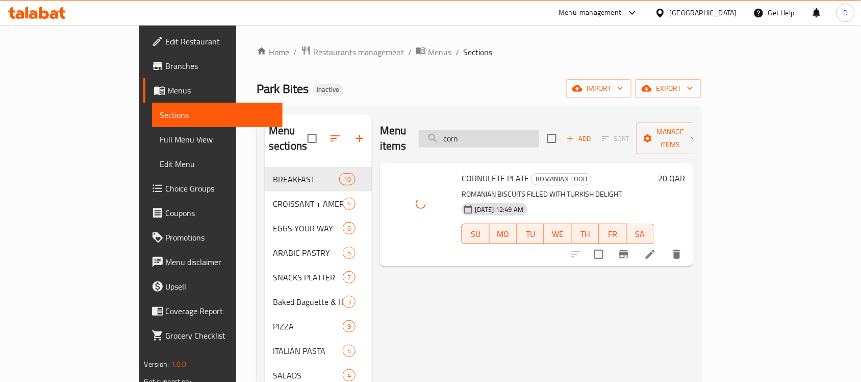
click at [523, 133] on input "corn" at bounding box center [479, 139] width 120 height 18
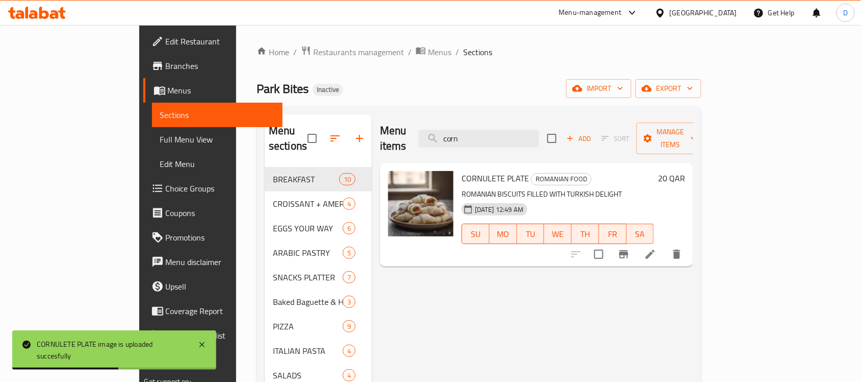
drag, startPoint x: 523, startPoint y: 133, endPoint x: 456, endPoint y: 133, distance: 67.4
click at [456, 133] on div "Menu items corn Add Sort Manage items" at bounding box center [536, 138] width 313 height 48
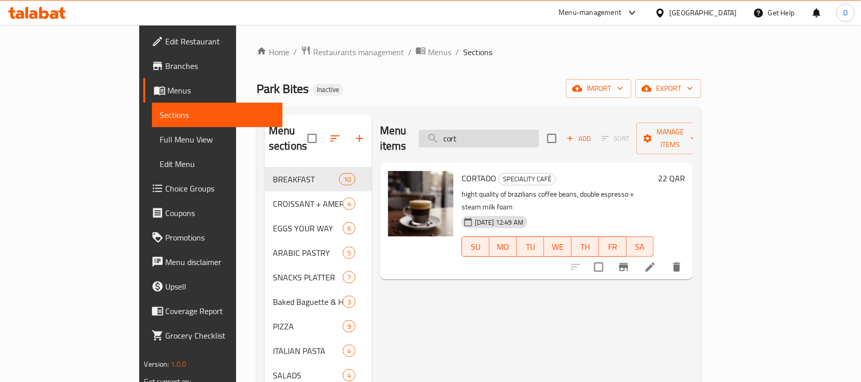
drag, startPoint x: 513, startPoint y: 130, endPoint x: 470, endPoint y: 133, distance: 43.0
click at [470, 133] on input "cort" at bounding box center [479, 139] width 120 height 18
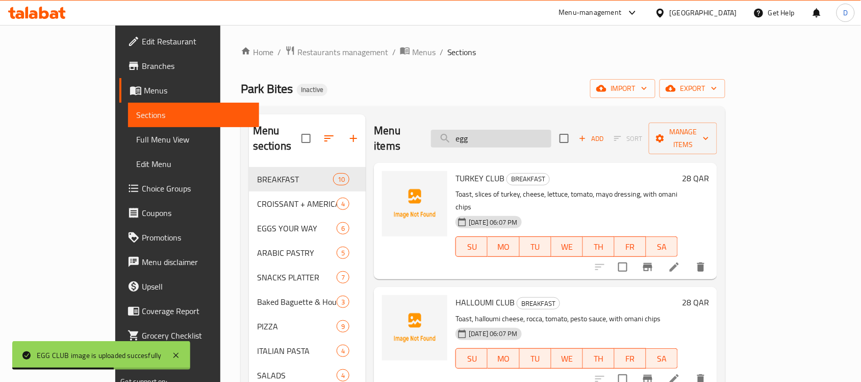
drag, startPoint x: 509, startPoint y: 128, endPoint x: 474, endPoint y: 123, distance: 35.6
click at [474, 130] on input "egg" at bounding box center [491, 139] width 120 height 18
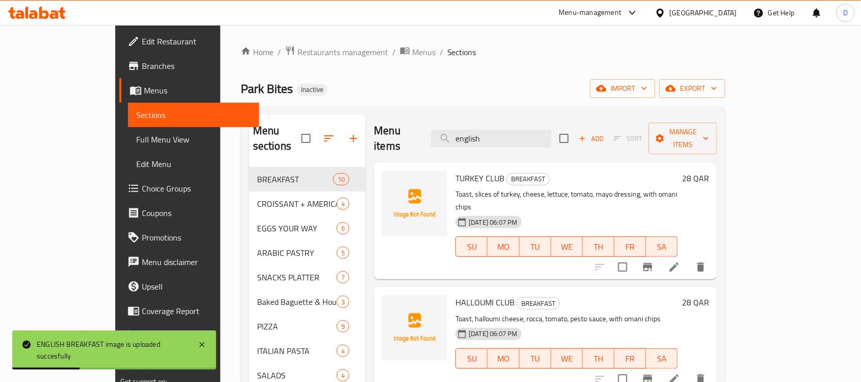
drag, startPoint x: 518, startPoint y: 131, endPoint x: 450, endPoint y: 137, distance: 68.6
click at [450, 137] on div "Menu items english Add Sort Manage items" at bounding box center [545, 138] width 343 height 48
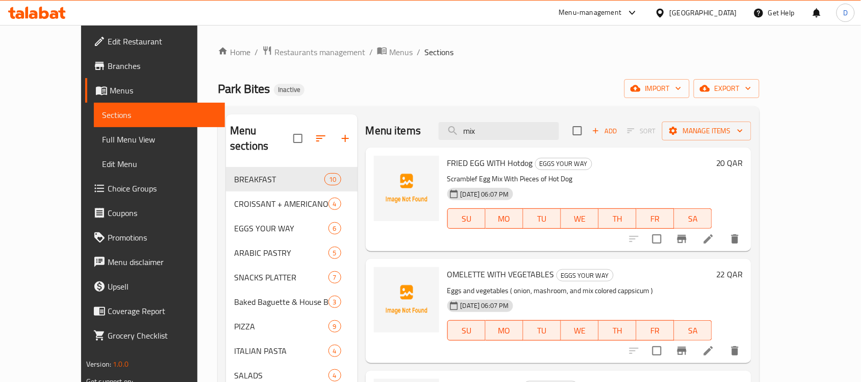
drag, startPoint x: 514, startPoint y: 134, endPoint x: 455, endPoint y: 131, distance: 59.2
click at [455, 131] on div "Menu items mix Add Sort Manage items" at bounding box center [559, 130] width 386 height 33
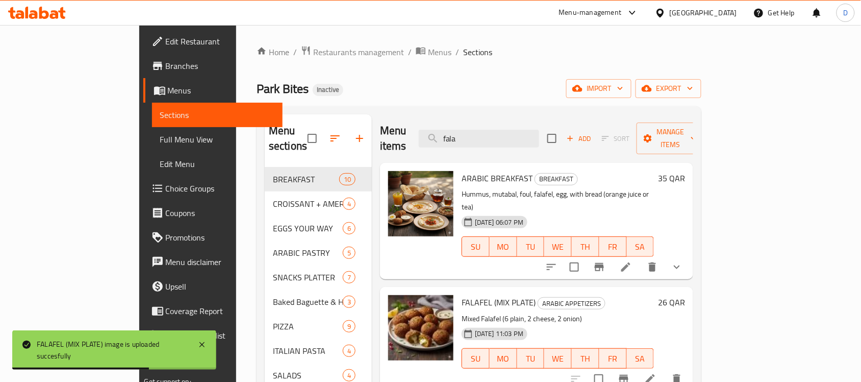
drag, startPoint x: 518, startPoint y: 135, endPoint x: 453, endPoint y: 144, distance: 65.9
click at [453, 144] on div "Menu items fala Add Sort Manage items" at bounding box center [536, 138] width 313 height 48
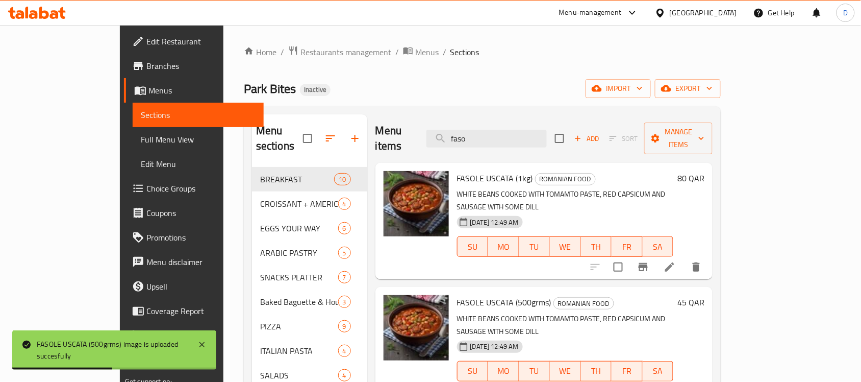
drag, startPoint x: 532, startPoint y: 129, endPoint x: 454, endPoint y: 146, distance: 79.4
click at [454, 146] on div "Menu items faso Add Sort Manage items" at bounding box center [544, 138] width 337 height 48
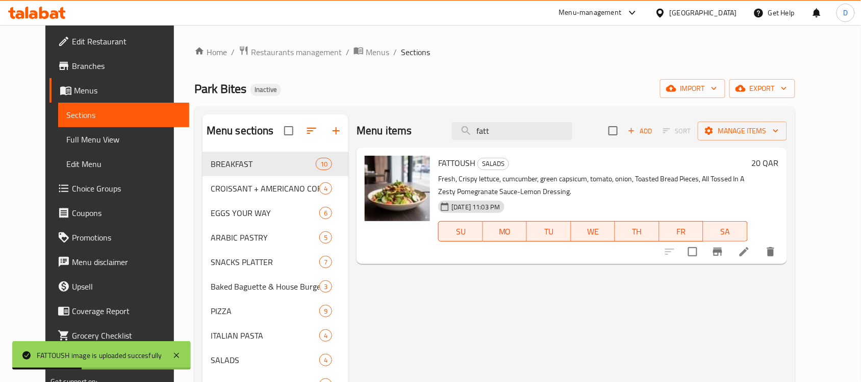
drag, startPoint x: 509, startPoint y: 136, endPoint x: 430, endPoint y: 138, distance: 78.6
click at [430, 138] on div "Menu items fatt Add Sort Manage items" at bounding box center [572, 130] width 430 height 33
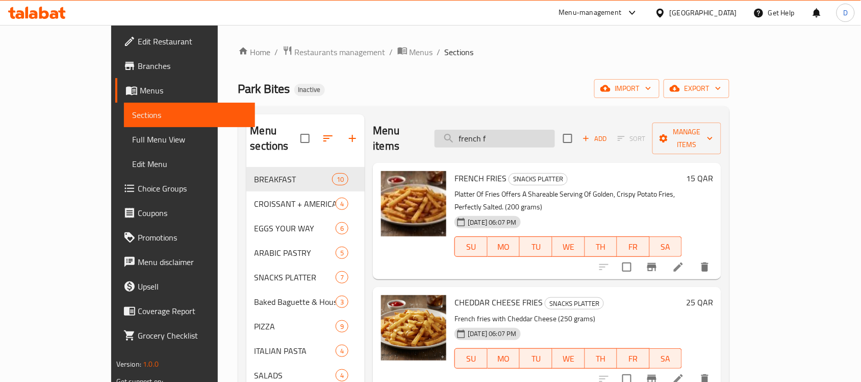
click at [527, 131] on input "french f" at bounding box center [495, 139] width 120 height 18
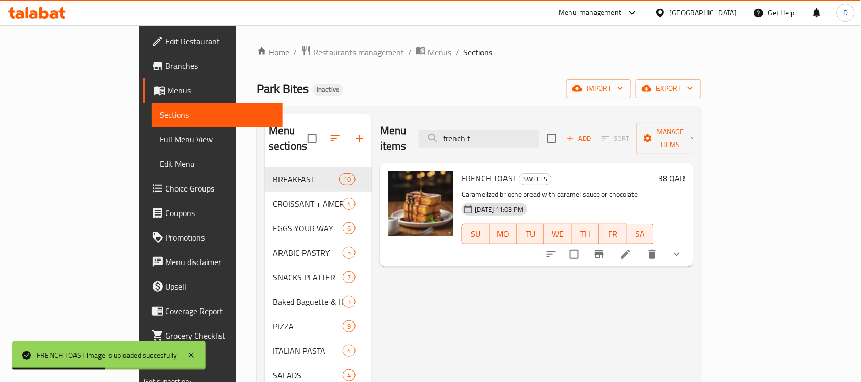
drag, startPoint x: 541, startPoint y: 134, endPoint x: 402, endPoint y: 149, distance: 139.6
click at [402, 149] on div "Menu items french t Add Sort Manage items FRENCH TOAST SWEETS Caramelized brioc…" at bounding box center [532, 350] width 321 height 473
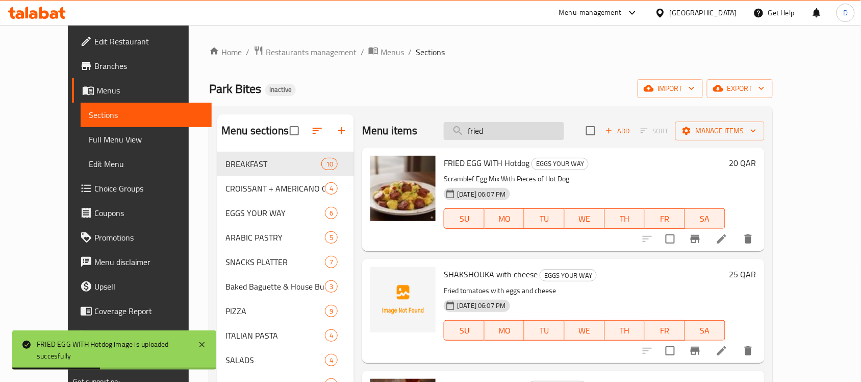
click at [517, 133] on input "fried" at bounding box center [504, 131] width 120 height 18
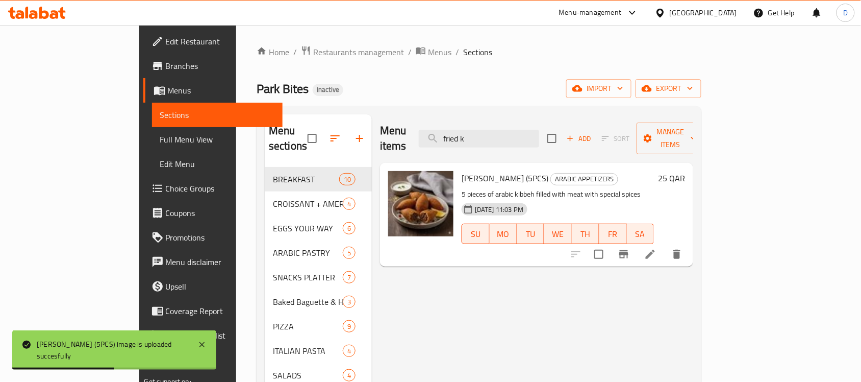
drag, startPoint x: 530, startPoint y: 128, endPoint x: 417, endPoint y: 138, distance: 113.2
click at [417, 138] on div "Menu items fried k Add Sort Manage items" at bounding box center [536, 138] width 313 height 48
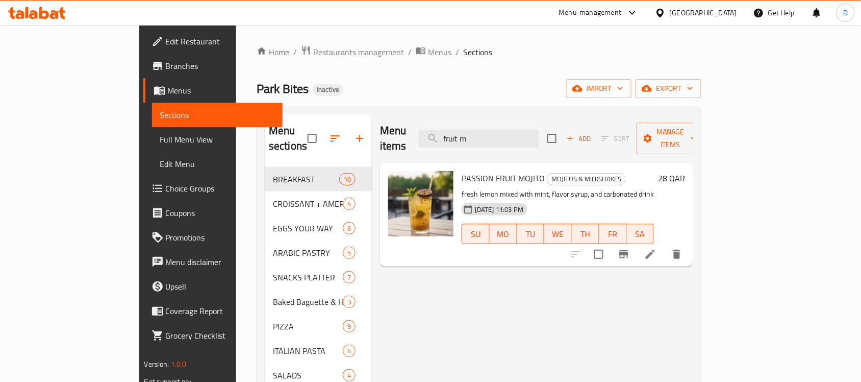
drag, startPoint x: 531, startPoint y: 133, endPoint x: 456, endPoint y: 128, distance: 75.2
click at [456, 128] on div "Menu items fruit m Add Sort Manage items" at bounding box center [536, 138] width 313 height 48
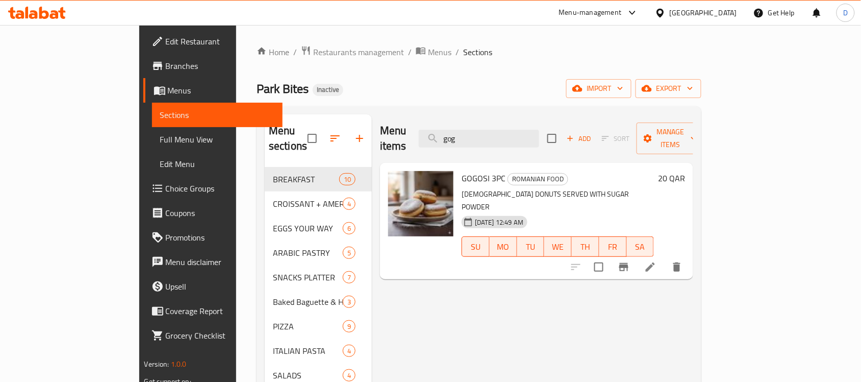
drag, startPoint x: 522, startPoint y: 129, endPoint x: 457, endPoint y: 141, distance: 66.5
click at [457, 141] on div "Menu items gog Add Sort Manage items" at bounding box center [536, 138] width 313 height 48
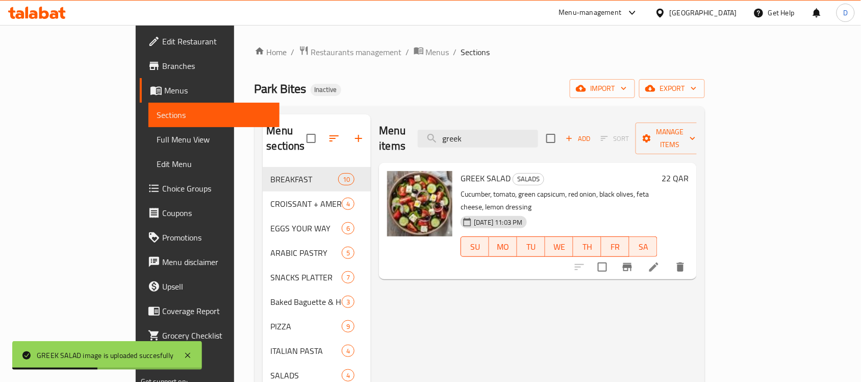
drag, startPoint x: 527, startPoint y: 128, endPoint x: 433, endPoint y: 144, distance: 95.3
click at [433, 144] on div "Menu items greek Add Sort Manage items" at bounding box center [538, 138] width 318 height 48
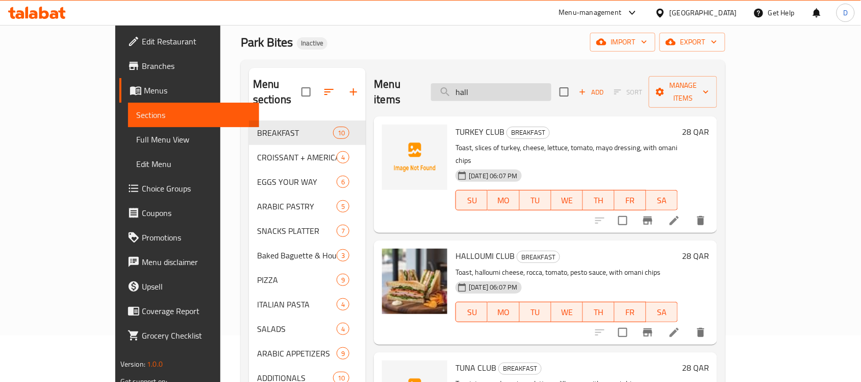
click at [517, 86] on input "hall" at bounding box center [491, 92] width 120 height 18
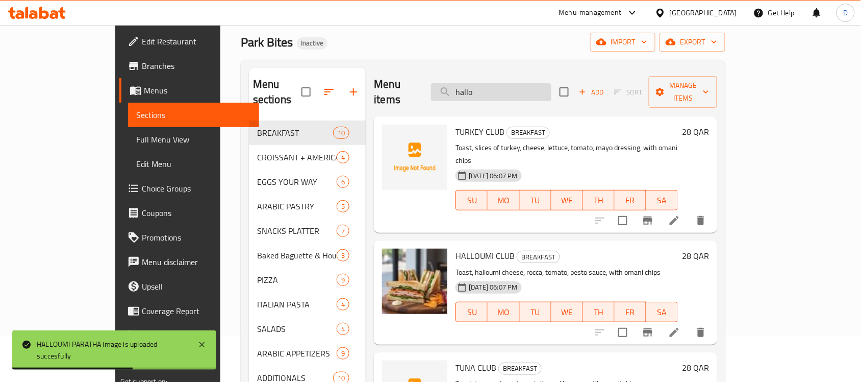
click at [513, 86] on input "hallo" at bounding box center [491, 92] width 120 height 18
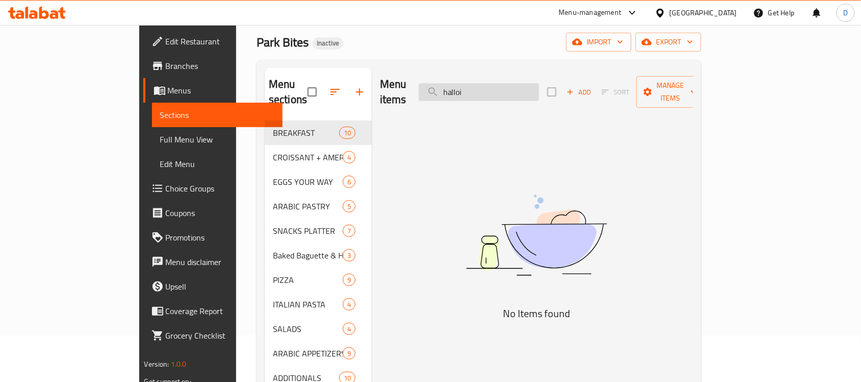
click at [524, 85] on input "halloi" at bounding box center [479, 92] width 120 height 18
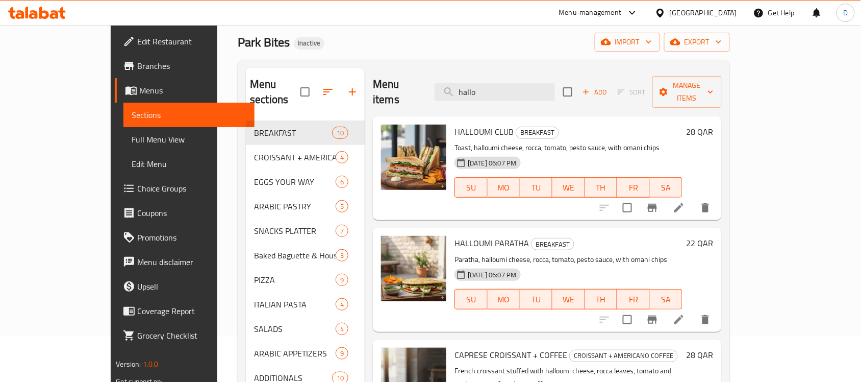
drag, startPoint x: 513, startPoint y: 82, endPoint x: 408, endPoint y: 72, distance: 105.5
click at [408, 72] on div "Menu items hallo Add Sort Manage items" at bounding box center [547, 92] width 349 height 48
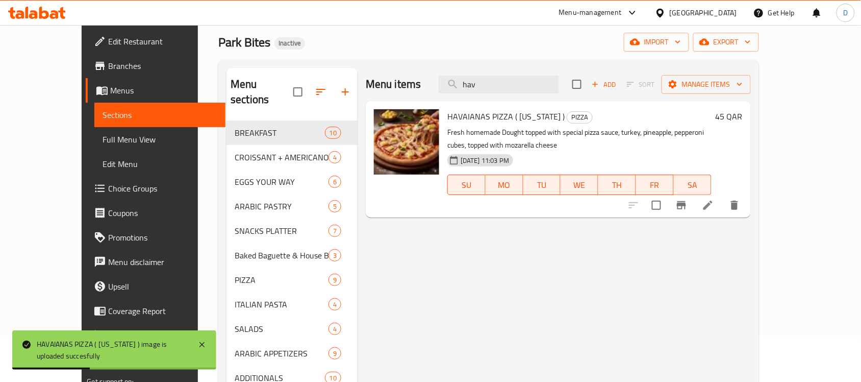
drag, startPoint x: 509, startPoint y: 89, endPoint x: 435, endPoint y: 90, distance: 73.5
click at [435, 90] on div "Menu items hav Add Sort Manage items" at bounding box center [558, 84] width 385 height 33
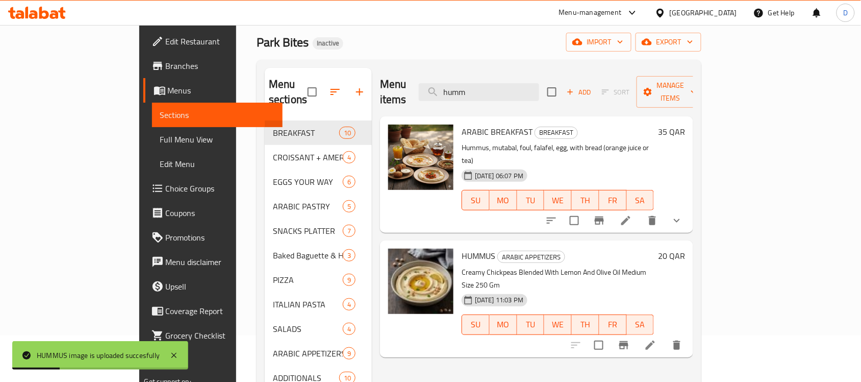
drag, startPoint x: 530, startPoint y: 91, endPoint x: 463, endPoint y: 88, distance: 66.4
click at [463, 88] on div "Menu items humm Add Sort Manage items" at bounding box center [536, 92] width 313 height 48
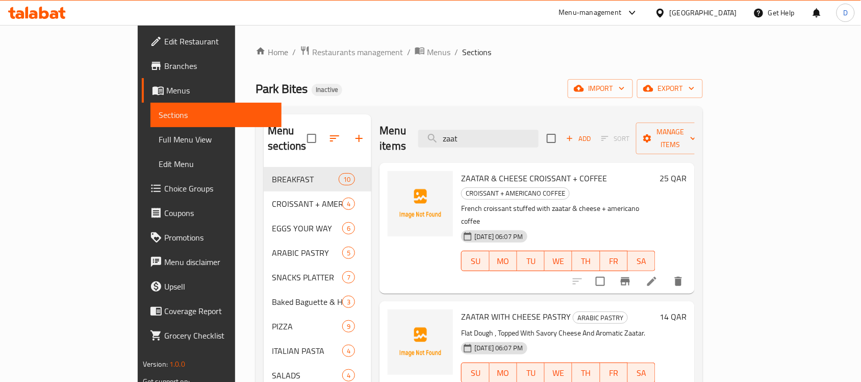
drag, startPoint x: 527, startPoint y: 132, endPoint x: 441, endPoint y: 137, distance: 85.4
click at [441, 137] on div "Menu items zaat Add Sort Manage items" at bounding box center [537, 138] width 315 height 48
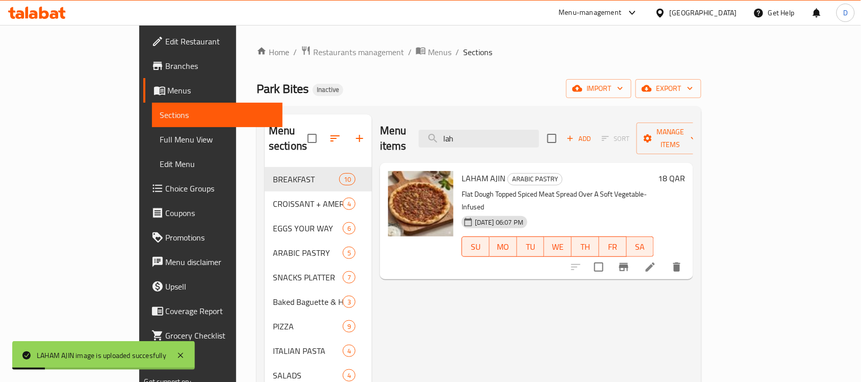
drag, startPoint x: 508, startPoint y: 126, endPoint x: 449, endPoint y: 140, distance: 60.9
click at [449, 140] on div "Menu items lah Add Sort Manage items" at bounding box center [536, 138] width 313 height 48
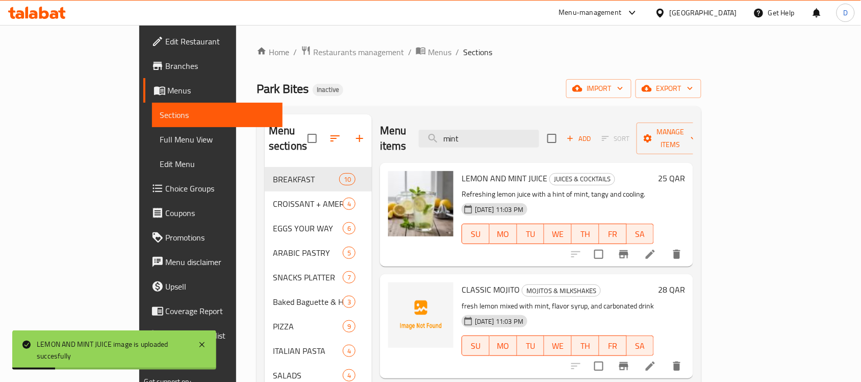
drag, startPoint x: 508, startPoint y: 135, endPoint x: 462, endPoint y: 145, distance: 47.0
click at [462, 145] on div "Menu items mint Add Sort Manage items" at bounding box center [536, 138] width 313 height 48
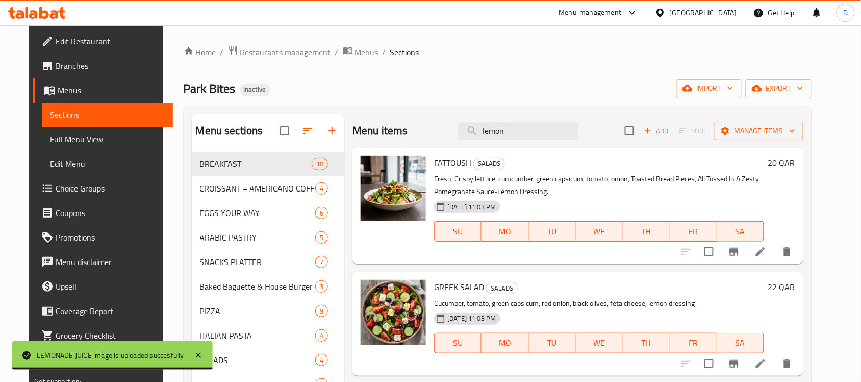
drag, startPoint x: 518, startPoint y: 133, endPoint x: 435, endPoint y: 138, distance: 83.8
click at [435, 138] on div "Menu items lemon Add Sort Manage items" at bounding box center [578, 130] width 451 height 33
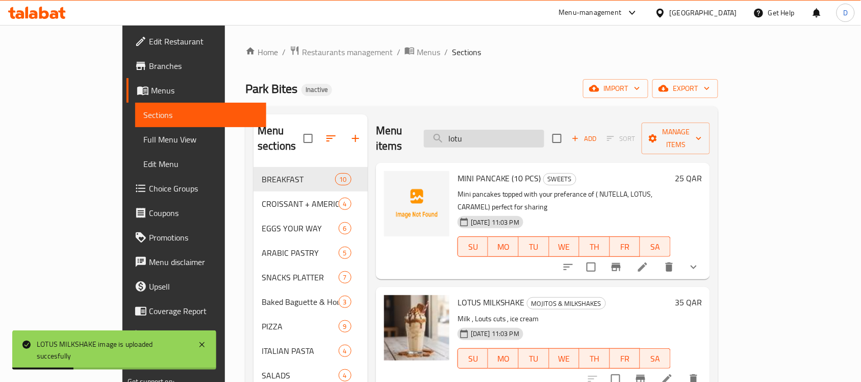
drag, startPoint x: 521, startPoint y: 128, endPoint x: 473, endPoint y: 130, distance: 48.0
click at [473, 130] on input "lotu" at bounding box center [484, 139] width 120 height 18
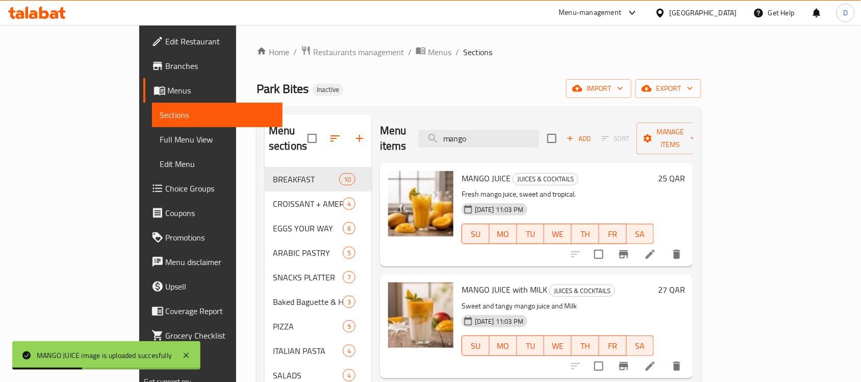
drag, startPoint x: 526, startPoint y: 126, endPoint x: 462, endPoint y: 131, distance: 63.4
click at [462, 131] on div "Menu items mango Add Sort Manage items" at bounding box center [536, 138] width 313 height 48
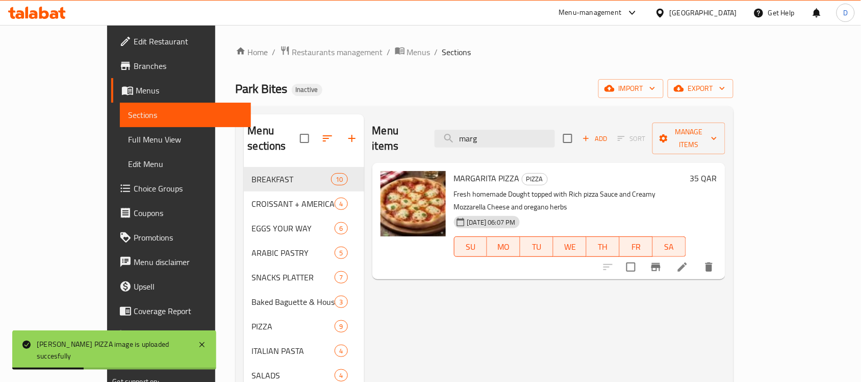
drag, startPoint x: 518, startPoint y: 129, endPoint x: 417, endPoint y: 141, distance: 102.3
click at [417, 141] on div "Menu items marg Add Sort Manage items" at bounding box center [549, 138] width 353 height 48
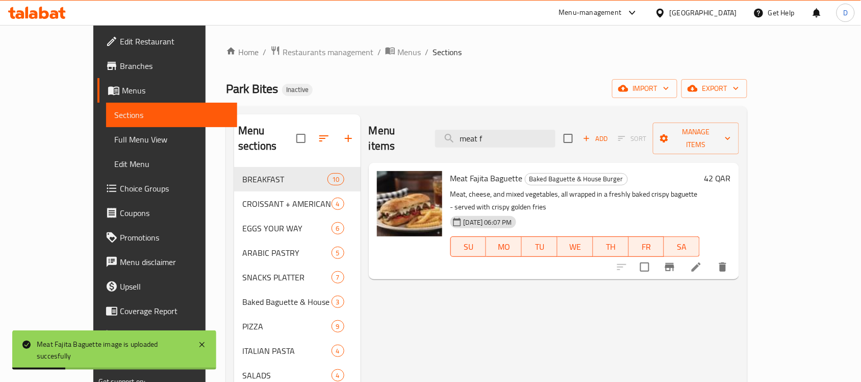
drag, startPoint x: 526, startPoint y: 135, endPoint x: 442, endPoint y: 151, distance: 84.6
click at [442, 151] on div "Menu items meat f Add Sort Manage items Meat Fajita Baguette Baked Baguette & H…" at bounding box center [550, 350] width 379 height 473
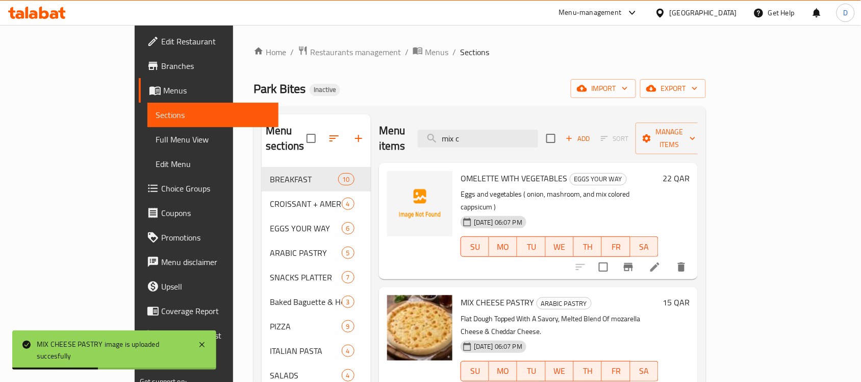
drag, startPoint x: 519, startPoint y: 135, endPoint x: 456, endPoint y: 136, distance: 63.8
click at [456, 136] on div "Menu items mix c Add Sort Manage items" at bounding box center [538, 138] width 319 height 48
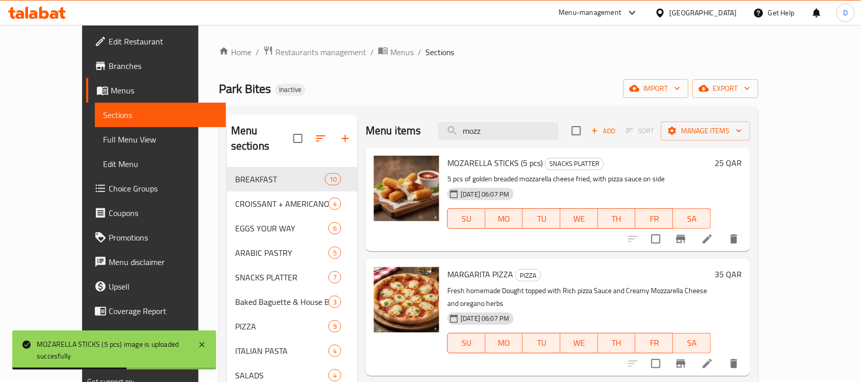
drag, startPoint x: 514, startPoint y: 133, endPoint x: 452, endPoint y: 144, distance: 63.8
click at [452, 144] on div "Menu items mozz Add Sort Manage items" at bounding box center [558, 130] width 384 height 33
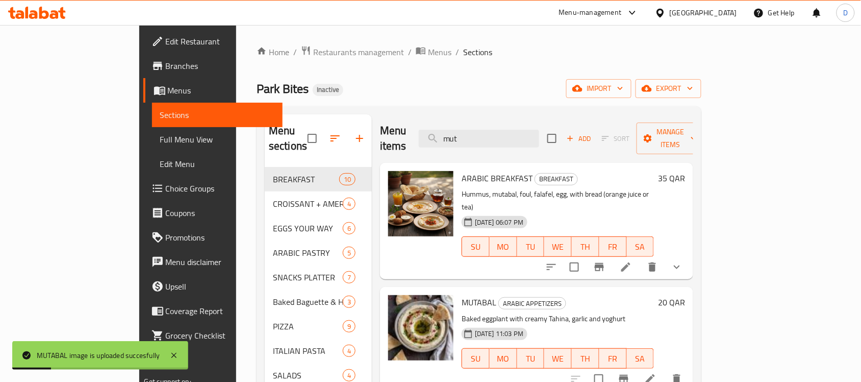
drag, startPoint x: 547, startPoint y: 133, endPoint x: 459, endPoint y: 132, distance: 87.3
click at [459, 132] on div "Menu items mut Add Sort Manage items" at bounding box center [536, 138] width 313 height 48
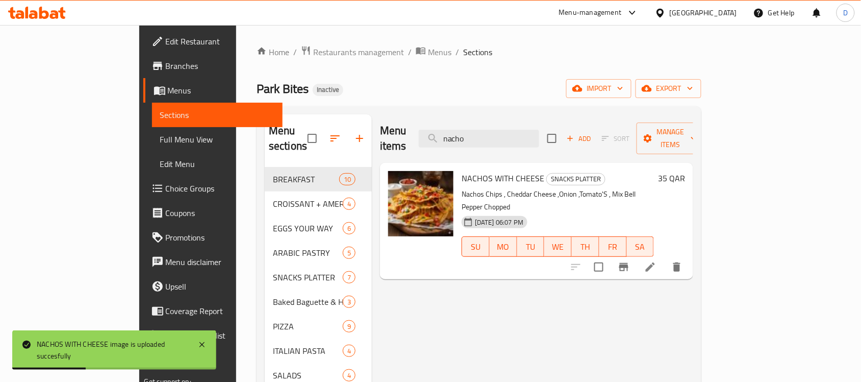
drag, startPoint x: 519, startPoint y: 135, endPoint x: 412, endPoint y: 143, distance: 107.5
click at [412, 143] on div "Menu items nacho Add Sort Manage items" at bounding box center [536, 138] width 313 height 48
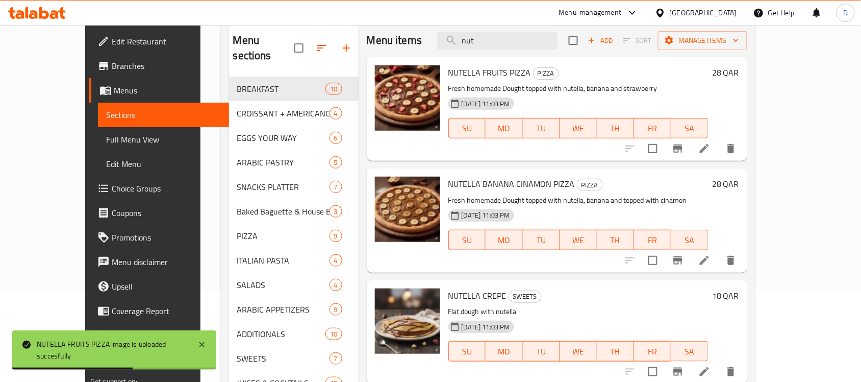
drag, startPoint x: 518, startPoint y: 43, endPoint x: 440, endPoint y: 52, distance: 79.0
click at [440, 52] on div "Menu items nut Add Sort Manage items" at bounding box center [557, 40] width 381 height 33
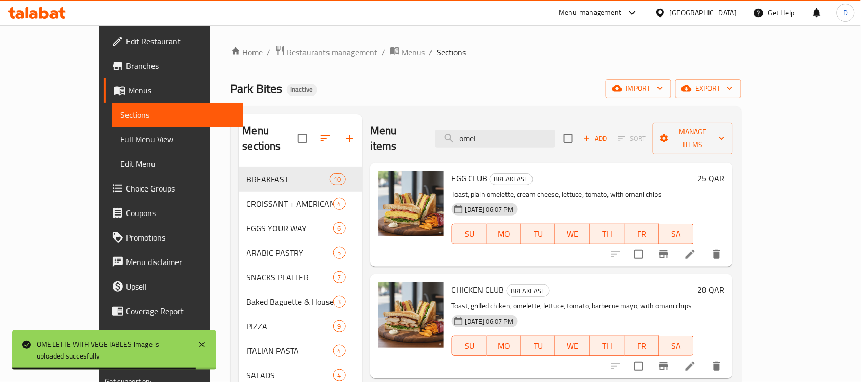
drag, startPoint x: 510, startPoint y: 133, endPoint x: 446, endPoint y: 152, distance: 66.4
click at [446, 152] on div "Menu items omel Add Sort Manage items EGG CLUB BREAKFAST Toast, plain omelette,…" at bounding box center [547, 350] width 371 height 473
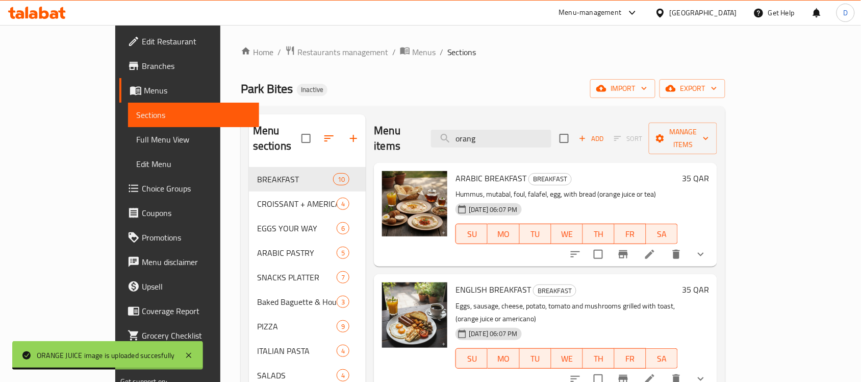
drag, startPoint x: 529, startPoint y: 128, endPoint x: 461, endPoint y: 136, distance: 68.8
click at [461, 136] on div "Menu items orang Add Sort Manage items" at bounding box center [545, 138] width 343 height 48
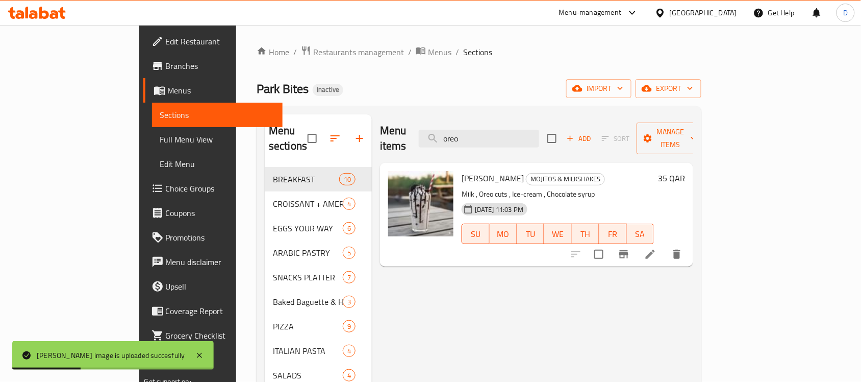
drag, startPoint x: 542, startPoint y: 131, endPoint x: 449, endPoint y: 130, distance: 93.4
click at [449, 130] on div "Menu items oreo Add Sort Manage items" at bounding box center [536, 138] width 313 height 48
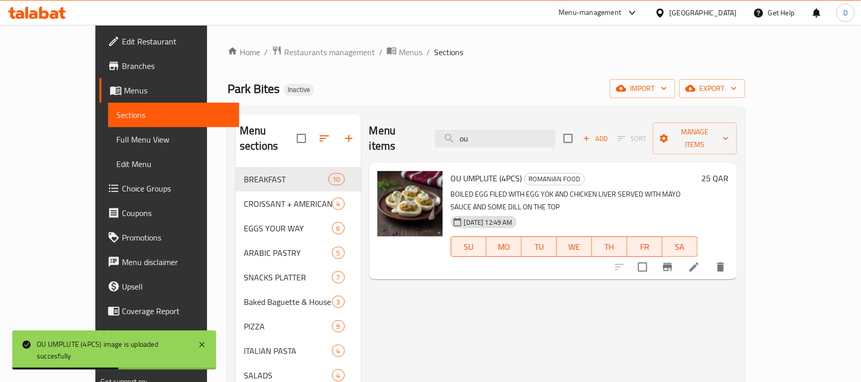
drag, startPoint x: 508, startPoint y: 129, endPoint x: 398, endPoint y: 134, distance: 110.3
click at [398, 134] on div "Menu items ou Add Sort Manage items" at bounding box center [553, 138] width 368 height 48
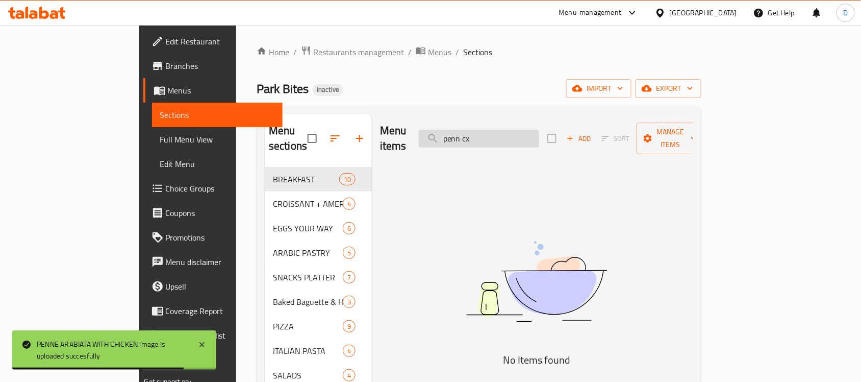
click at [539, 134] on input "penn cx" at bounding box center [479, 139] width 120 height 18
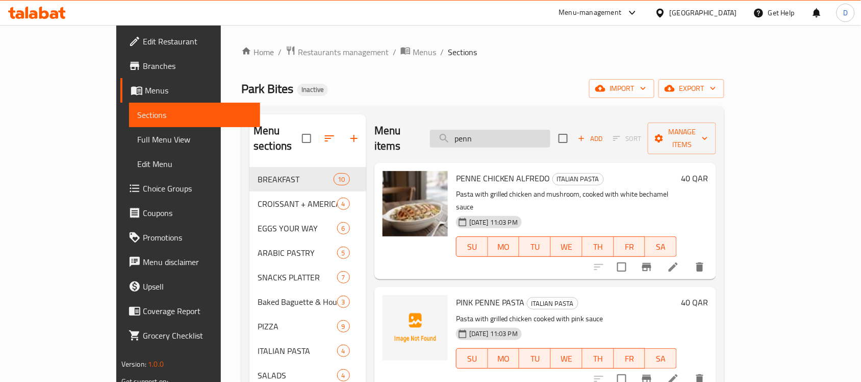
drag, startPoint x: 536, startPoint y: 131, endPoint x: 481, endPoint y: 135, distance: 55.8
click at [481, 135] on input "penn" at bounding box center [490, 139] width 120 height 18
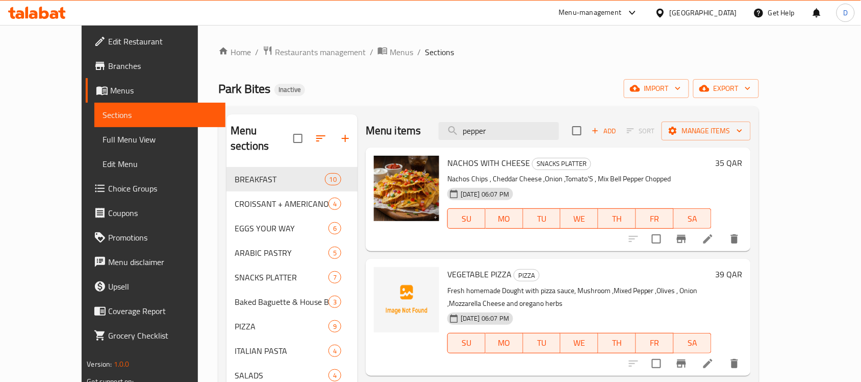
drag, startPoint x: 524, startPoint y: 121, endPoint x: 430, endPoint y: 131, distance: 94.3
click at [430, 131] on div "Menu items pepper Add Sort Manage items" at bounding box center [558, 130] width 385 height 33
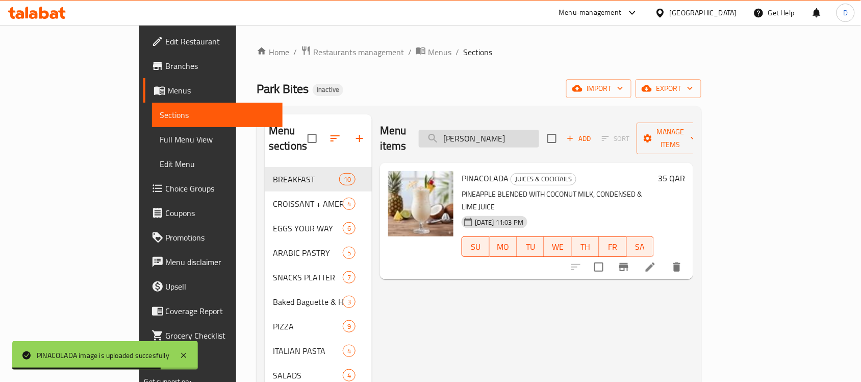
click at [516, 136] on input "pina" at bounding box center [479, 139] width 120 height 18
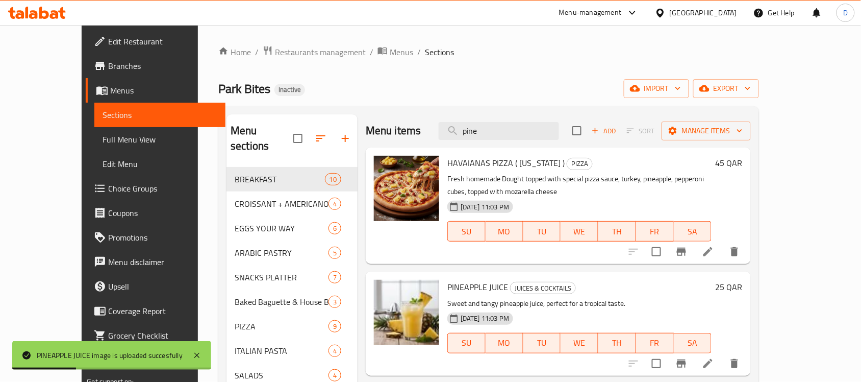
drag, startPoint x: 520, startPoint y: 121, endPoint x: 462, endPoint y: 134, distance: 60.1
click at [462, 134] on div "Menu items pine Add Sort Manage items" at bounding box center [558, 130] width 385 height 33
drag, startPoint x: 539, startPoint y: 127, endPoint x: 490, endPoint y: 135, distance: 49.7
click at [490, 135] on input "pine" at bounding box center [499, 131] width 120 height 18
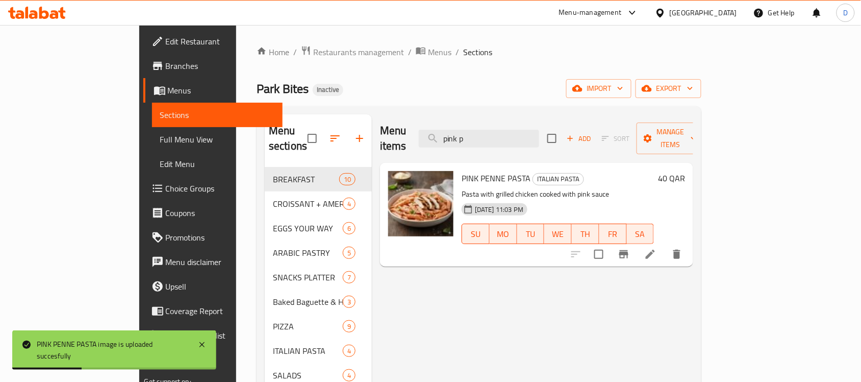
drag, startPoint x: 519, startPoint y: 136, endPoint x: 463, endPoint y: 142, distance: 55.9
click at [463, 142] on div "Menu items pink p Add Sort Manage items" at bounding box center [536, 138] width 313 height 48
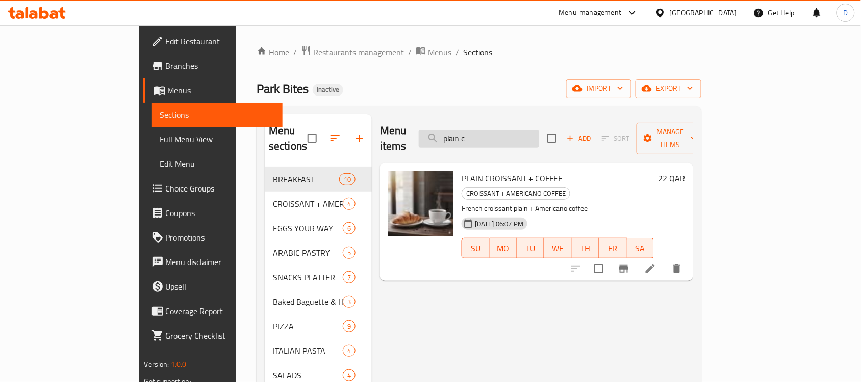
drag, startPoint x: 512, startPoint y: 127, endPoint x: 529, endPoint y: 138, distance: 20.2
click at [509, 134] on input "plain c" at bounding box center [479, 139] width 120 height 18
drag, startPoint x: 533, startPoint y: 136, endPoint x: 462, endPoint y: 138, distance: 71.5
click at [462, 138] on div "Menu items plain c Add Sort Manage items" at bounding box center [536, 138] width 313 height 48
type input "mof"
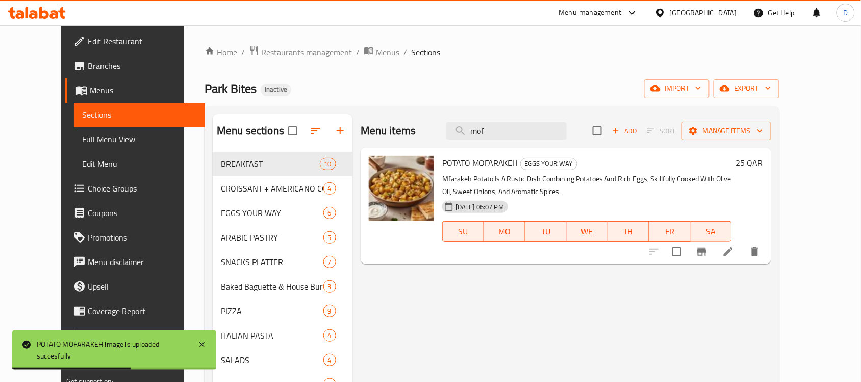
drag, startPoint x: 518, startPoint y: 130, endPoint x: 441, endPoint y: 138, distance: 77.4
click at [441, 138] on div "Menu items mof Add Sort Manage items" at bounding box center [566, 130] width 411 height 33
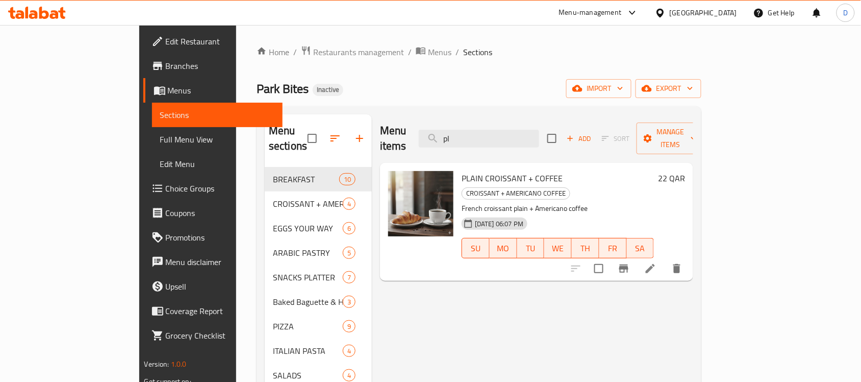
type input "p"
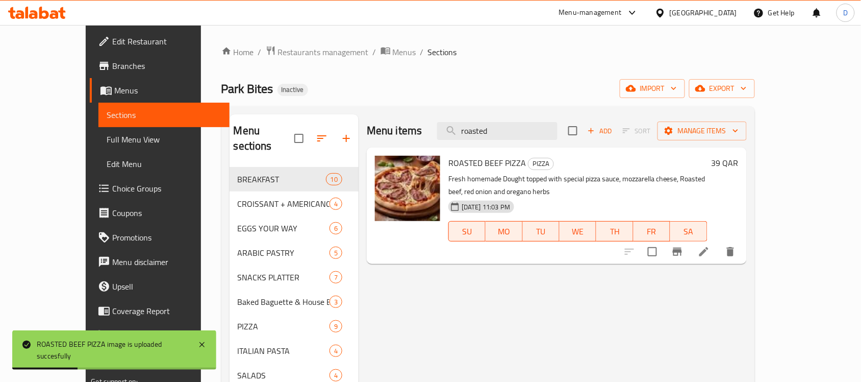
drag, startPoint x: 531, startPoint y: 131, endPoint x: 429, endPoint y: 134, distance: 101.6
click at [429, 134] on div "Menu items roasted Add Sort Manage items" at bounding box center [557, 130] width 380 height 33
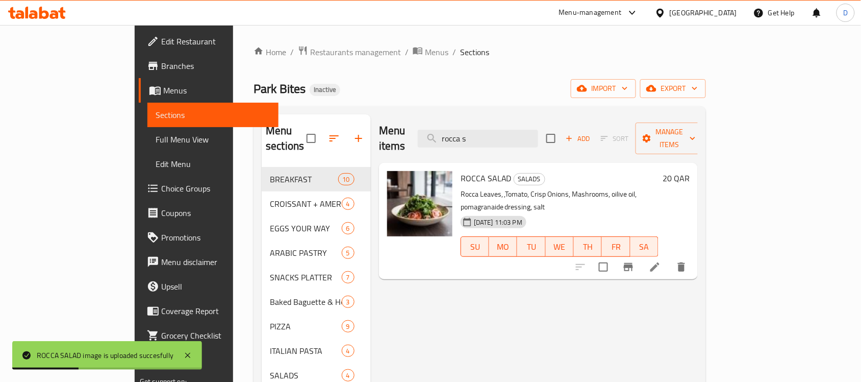
drag, startPoint x: 538, startPoint y: 133, endPoint x: 466, endPoint y: 144, distance: 73.4
click at [466, 144] on div "Menu items rocca s Add Sort Manage items" at bounding box center [538, 138] width 319 height 48
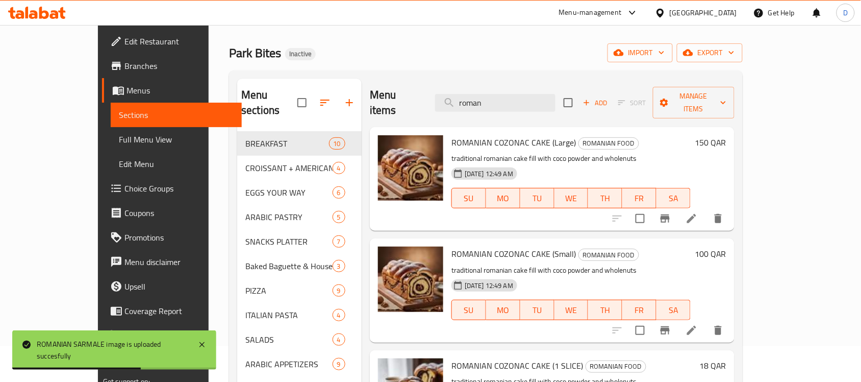
scroll to position [21, 0]
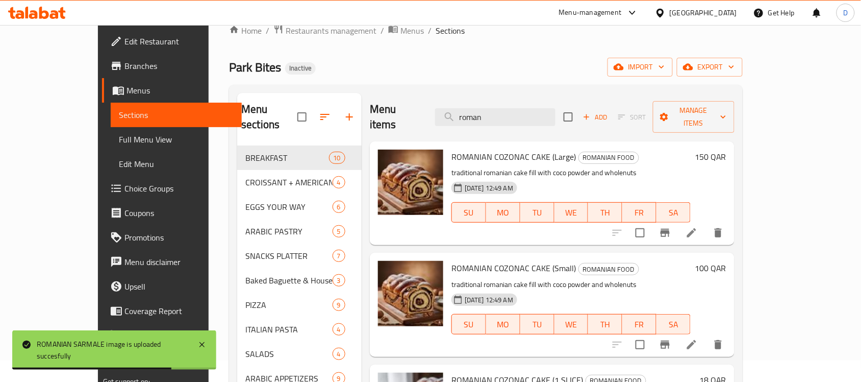
drag, startPoint x: 518, startPoint y: 105, endPoint x: 462, endPoint y: 120, distance: 58.2
click at [462, 120] on div "Menu items roman Add Sort Manage items" at bounding box center [552, 117] width 365 height 48
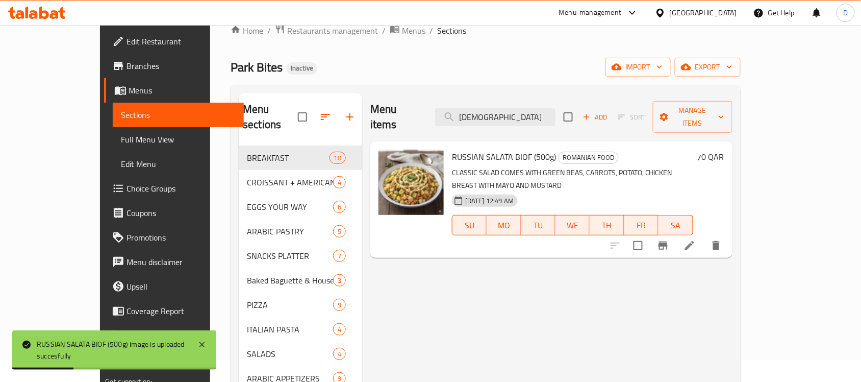
drag, startPoint x: 518, startPoint y: 104, endPoint x: 436, endPoint y: 123, distance: 84.0
click at [436, 123] on div "Menu items salat Add Sort Manage items" at bounding box center [551, 117] width 362 height 48
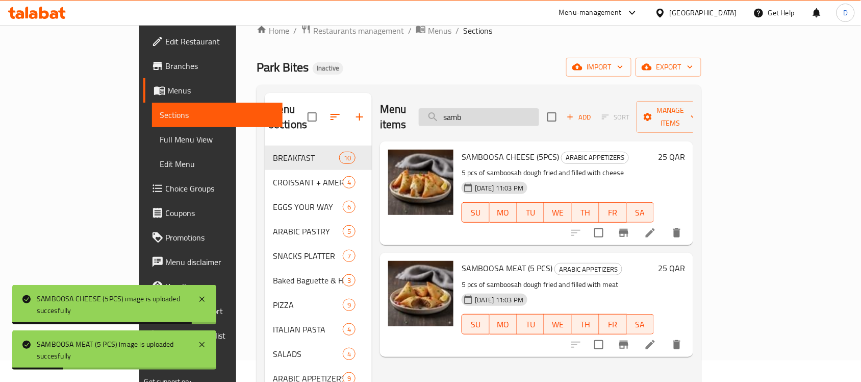
drag, startPoint x: 529, startPoint y: 115, endPoint x: 470, endPoint y: 115, distance: 58.7
click at [470, 115] on input "samb" at bounding box center [479, 117] width 120 height 18
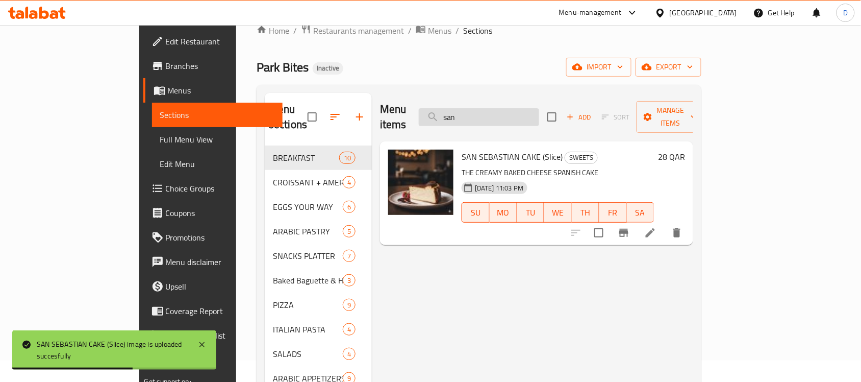
drag, startPoint x: 511, startPoint y: 110, endPoint x: 480, endPoint y: 118, distance: 32.1
click at [480, 118] on input "san" at bounding box center [479, 117] width 120 height 18
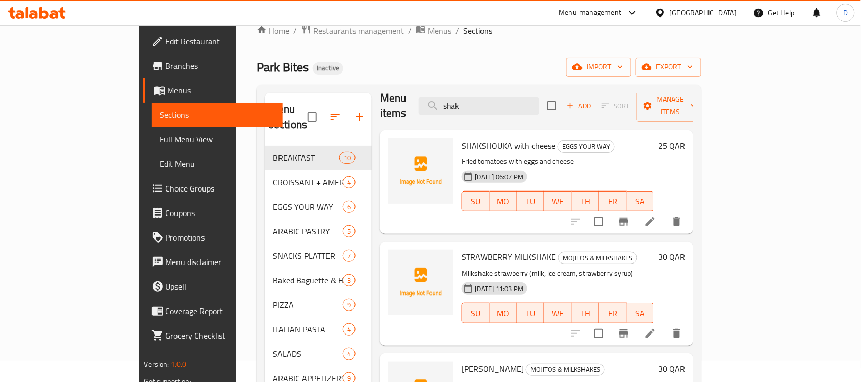
scroll to position [0, 0]
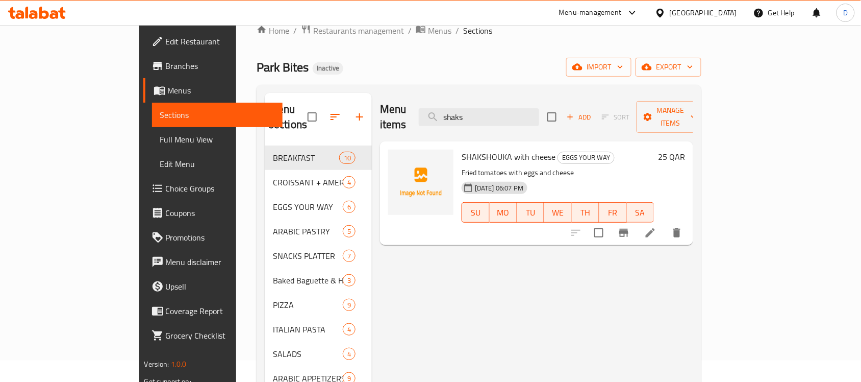
drag, startPoint x: 545, startPoint y: 115, endPoint x: 438, endPoint y: 126, distance: 107.6
click at [438, 126] on div "Menu items shaks Add Sort Manage items SHAKSHOUKA with cheese EGGS YOUR WAY Fri…" at bounding box center [532, 329] width 321 height 473
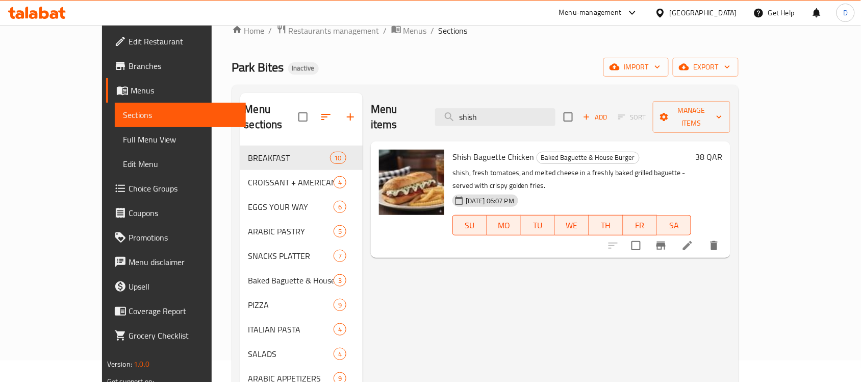
drag, startPoint x: 536, startPoint y: 117, endPoint x: 462, endPoint y: 123, distance: 73.7
click at [462, 123] on div "Menu items shish Add Sort Manage items" at bounding box center [551, 117] width 360 height 48
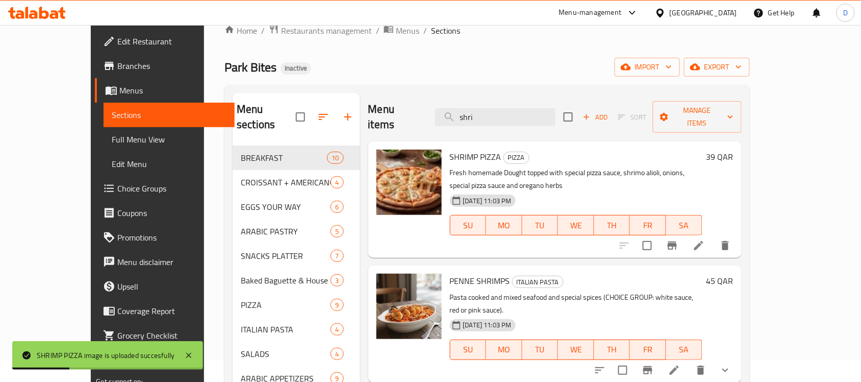
drag, startPoint x: 523, startPoint y: 114, endPoint x: 457, endPoint y: 115, distance: 66.3
click at [457, 115] on div "Menu items shri Add Sort Manage items" at bounding box center [555, 117] width 374 height 48
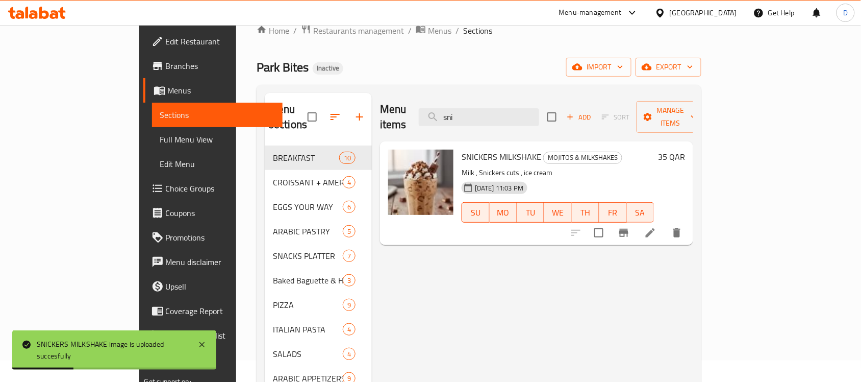
drag, startPoint x: 510, startPoint y: 116, endPoint x: 455, endPoint y: 113, distance: 55.2
click at [455, 113] on div "Menu items sni Add Sort Manage items" at bounding box center [536, 117] width 313 height 48
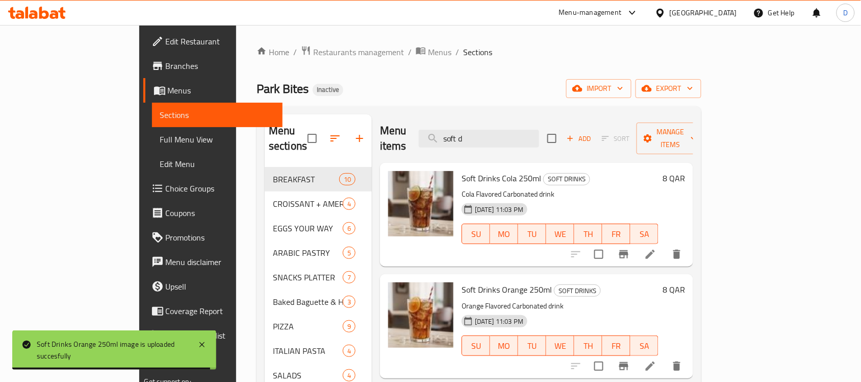
click at [528, 118] on div "Menu items soft d Add Sort Manage items" at bounding box center [536, 138] width 313 height 48
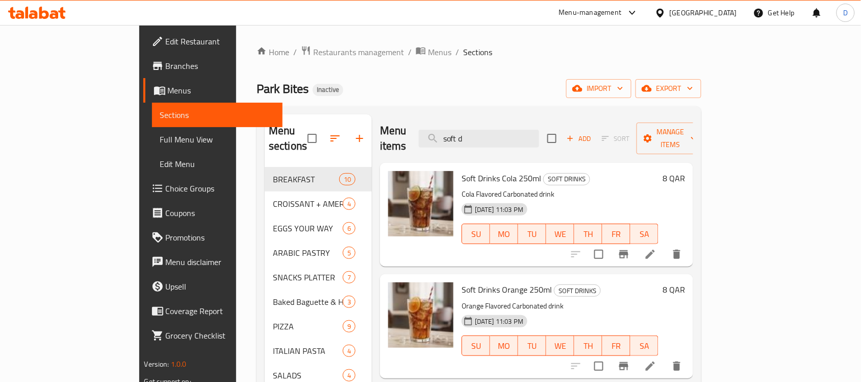
drag, startPoint x: 528, startPoint y: 128, endPoint x: 455, endPoint y: 120, distance: 73.8
click at [455, 120] on div "Menu items soft d Add Sort Manage items" at bounding box center [536, 138] width 313 height 48
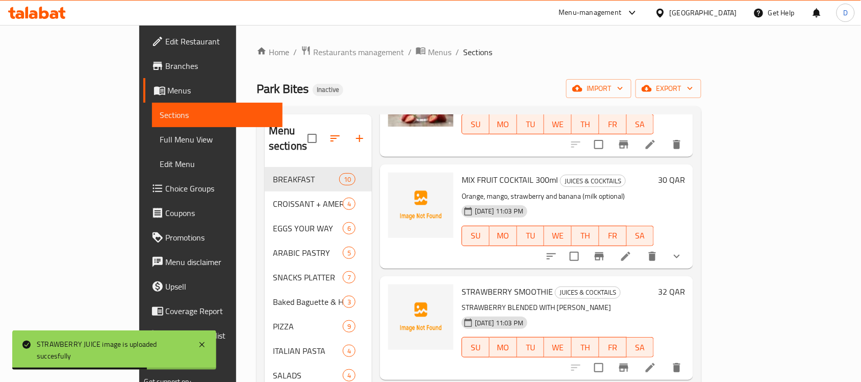
scroll to position [348, 0]
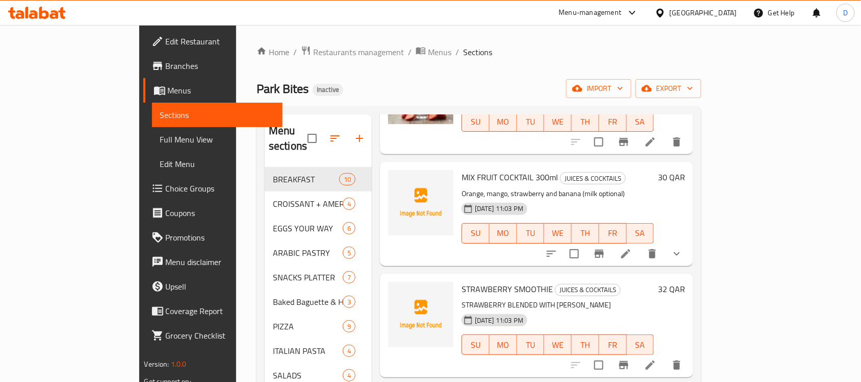
click at [722, 162] on div "Home / Restaurants management / Menus / Sections Park Bites Inactive import exp…" at bounding box center [479, 320] width 486 height 591
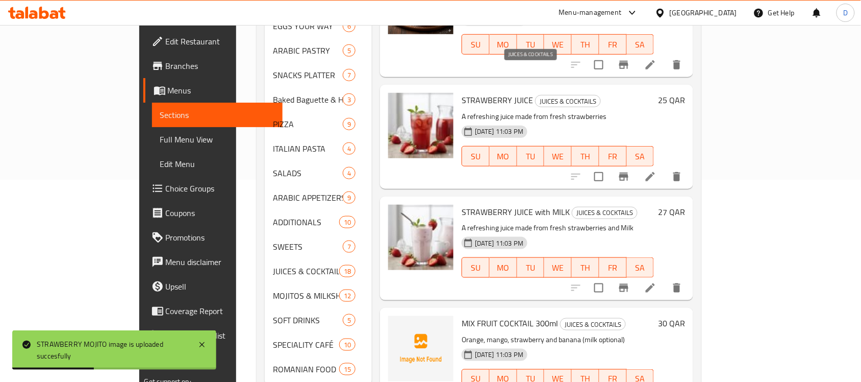
scroll to position [0, 0]
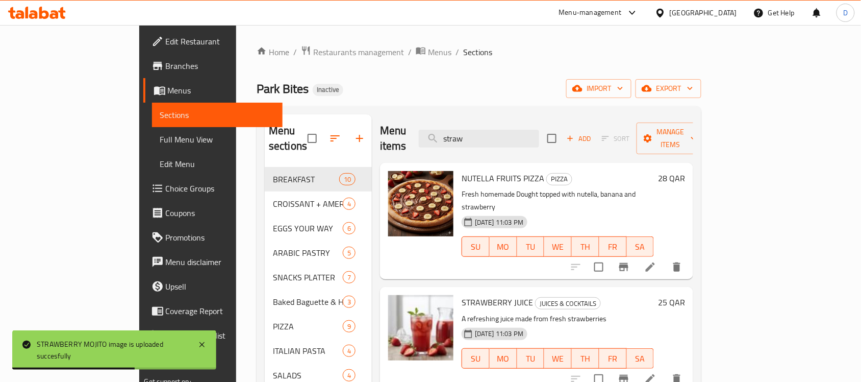
drag, startPoint x: 536, startPoint y: 136, endPoint x: 448, endPoint y: 128, distance: 89.2
click at [448, 128] on div "Menu items straw Add Sort Manage items" at bounding box center [536, 138] width 313 height 48
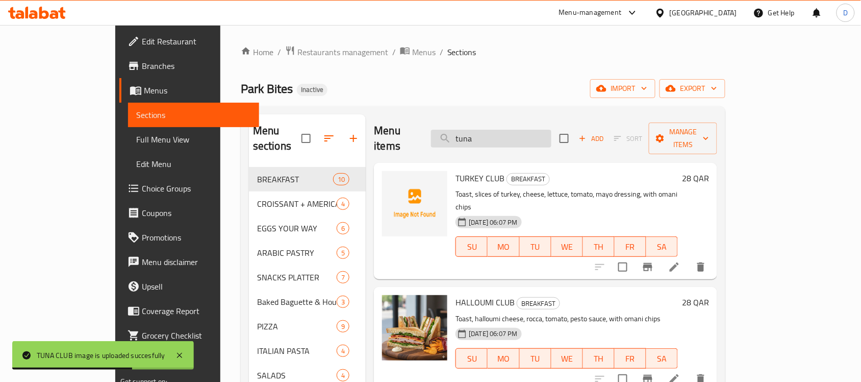
click at [523, 133] on input "tuna" at bounding box center [491, 139] width 120 height 18
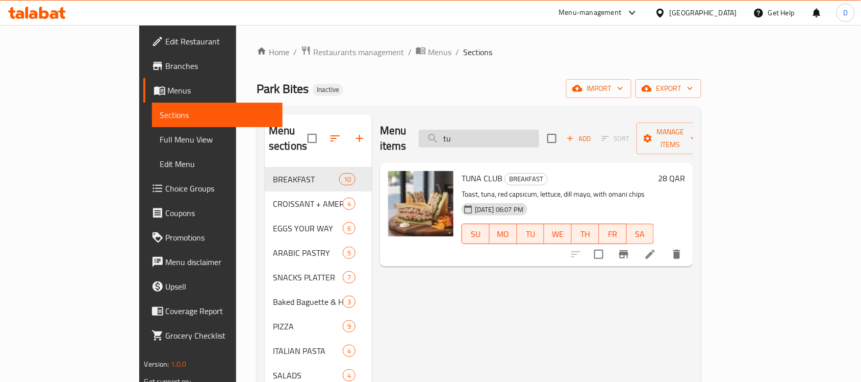
type input "t"
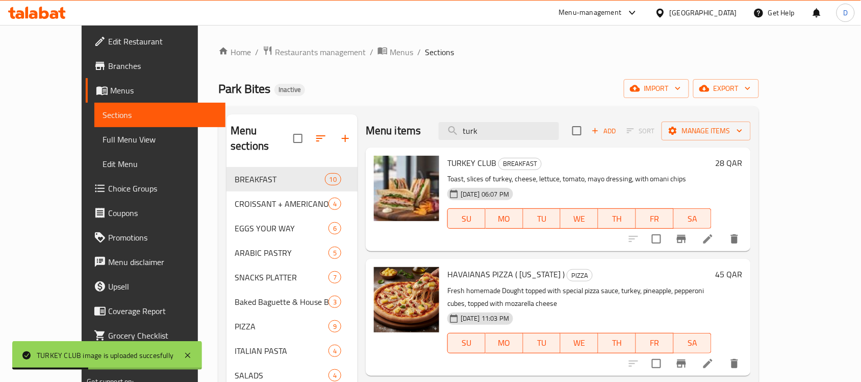
drag, startPoint x: 513, startPoint y: 126, endPoint x: 443, endPoint y: 142, distance: 72.2
click at [443, 142] on div "Menu items turk Add Sort Manage items" at bounding box center [558, 130] width 385 height 33
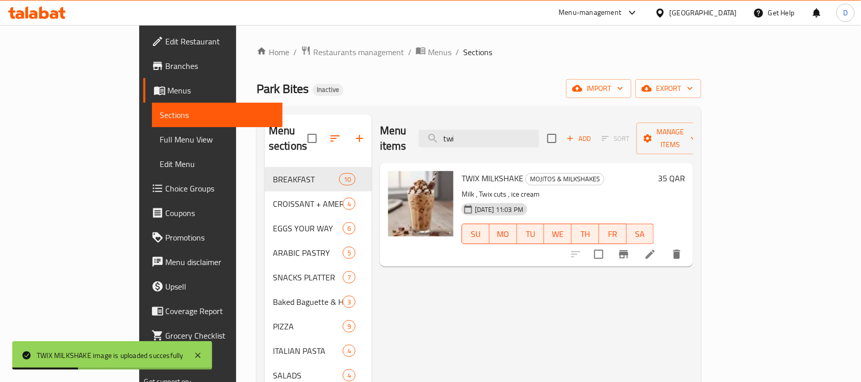
drag, startPoint x: 503, startPoint y: 135, endPoint x: 469, endPoint y: 145, distance: 35.2
click at [469, 145] on div "Menu items twi Add Sort Manage items" at bounding box center [536, 138] width 313 height 48
click at [519, 130] on input "twi" at bounding box center [479, 139] width 120 height 18
drag, startPoint x: 518, startPoint y: 132, endPoint x: 455, endPoint y: 139, distance: 63.7
click at [455, 139] on div "Menu items twi Add Sort Manage items" at bounding box center [536, 138] width 313 height 48
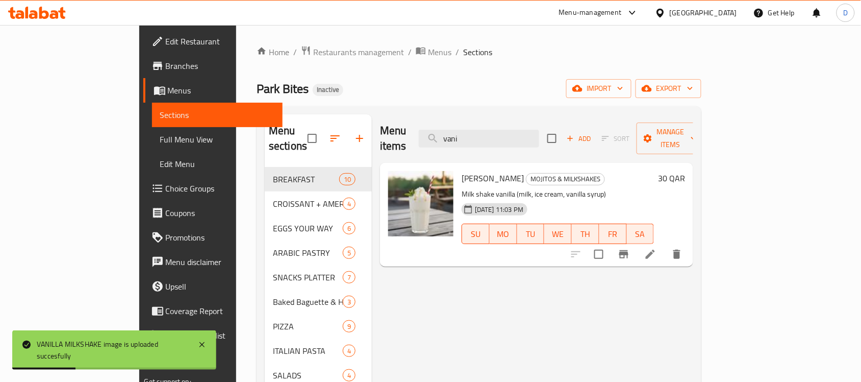
drag, startPoint x: 515, startPoint y: 131, endPoint x: 430, endPoint y: 146, distance: 87.0
click at [430, 146] on div "Menu items vani Add Sort Manage items" at bounding box center [536, 138] width 313 height 48
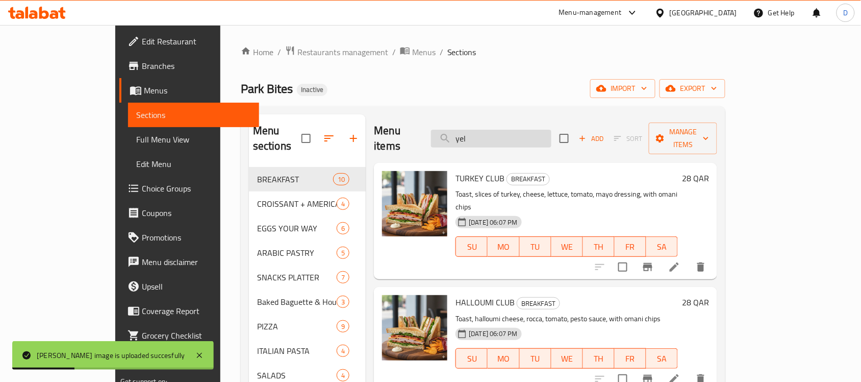
click at [513, 136] on input "yel" at bounding box center [491, 139] width 120 height 18
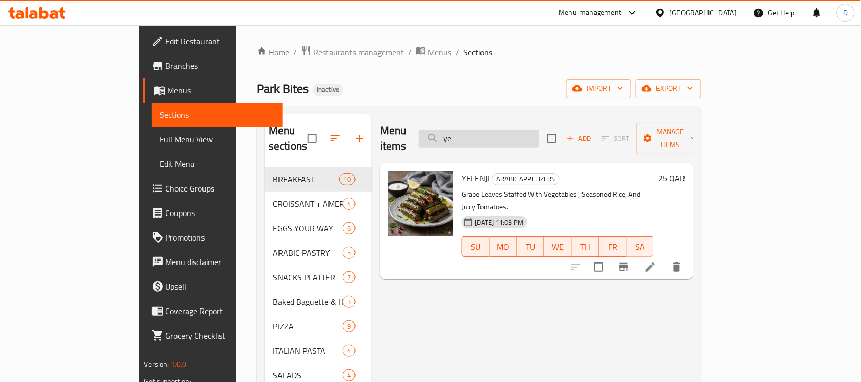
type input "y"
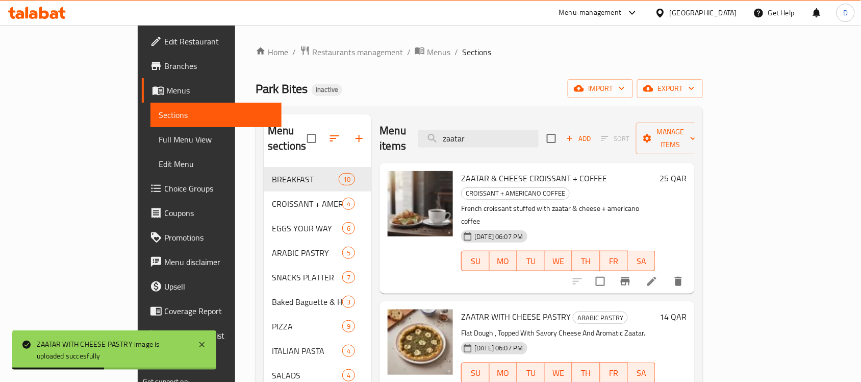
drag, startPoint x: 535, startPoint y: 129, endPoint x: 448, endPoint y: 135, distance: 87.5
click at [448, 135] on div "Menu items zaatar Add Sort Manage items" at bounding box center [537, 138] width 315 height 48
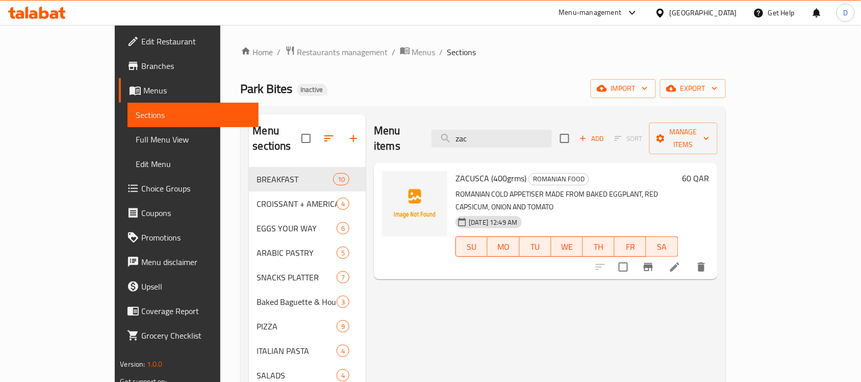
type input "zac"
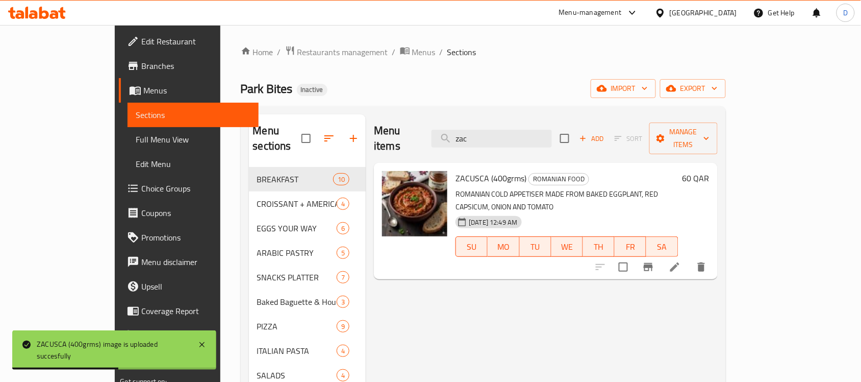
click at [136, 142] on span "Full Menu View" at bounding box center [193, 139] width 115 height 12
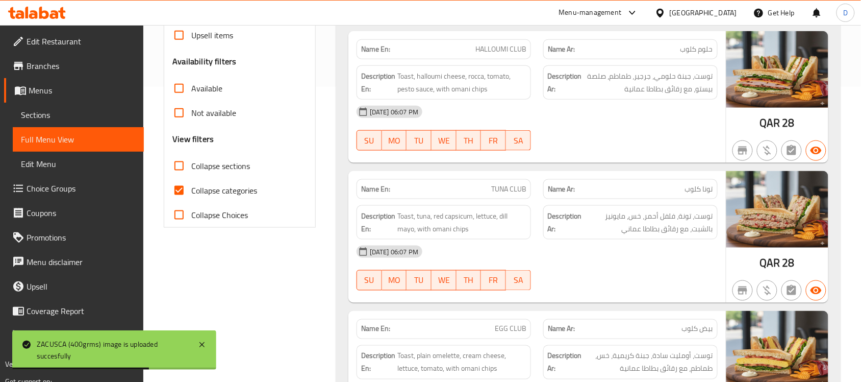
scroll to position [345, 0]
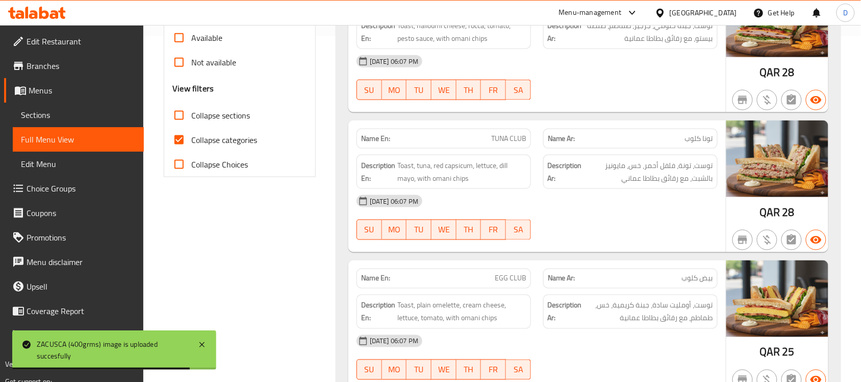
click at [194, 139] on span "Collapse categories" at bounding box center [224, 140] width 66 height 12
click at [191, 139] on input "Collapse categories" at bounding box center [179, 140] width 24 height 24
checkbox input "false"
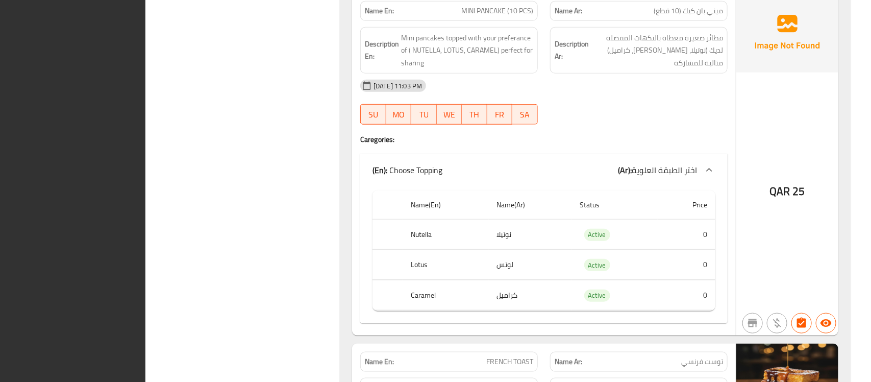
scroll to position [0, 0]
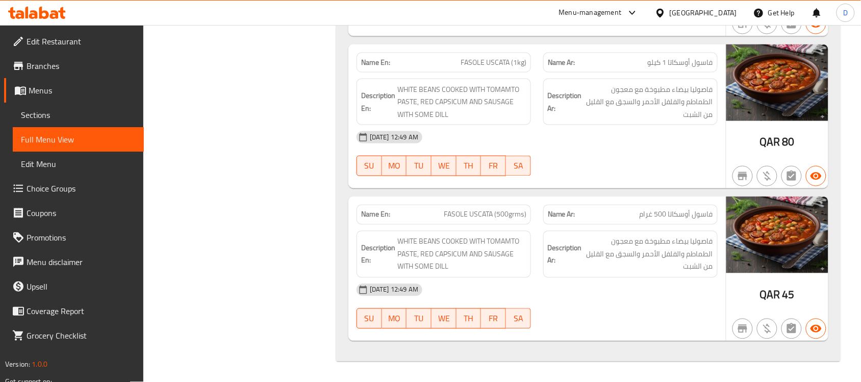
click at [730, 14] on div "[GEOGRAPHIC_DATA]" at bounding box center [703, 12] width 67 height 11
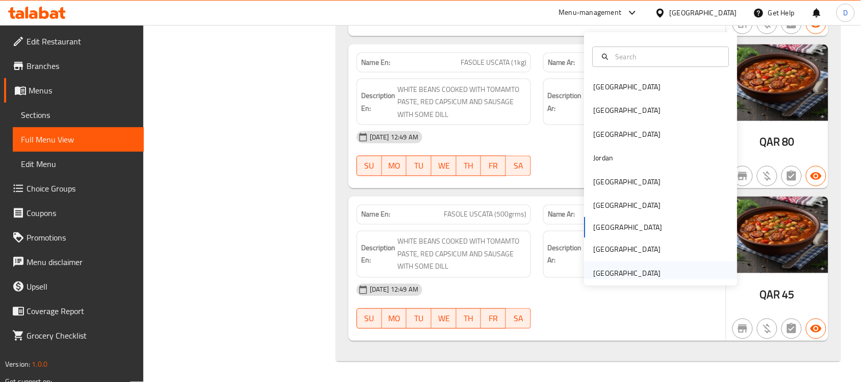
click at [617, 267] on div "[GEOGRAPHIC_DATA]" at bounding box center [627, 272] width 67 height 11
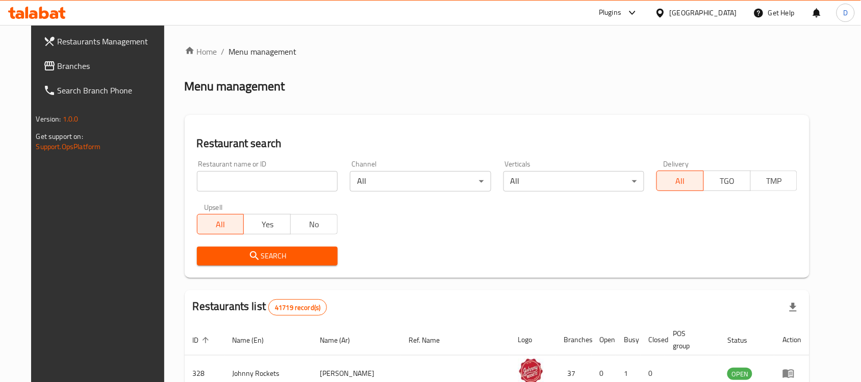
click at [58, 60] on span "Branches" at bounding box center [112, 66] width 109 height 12
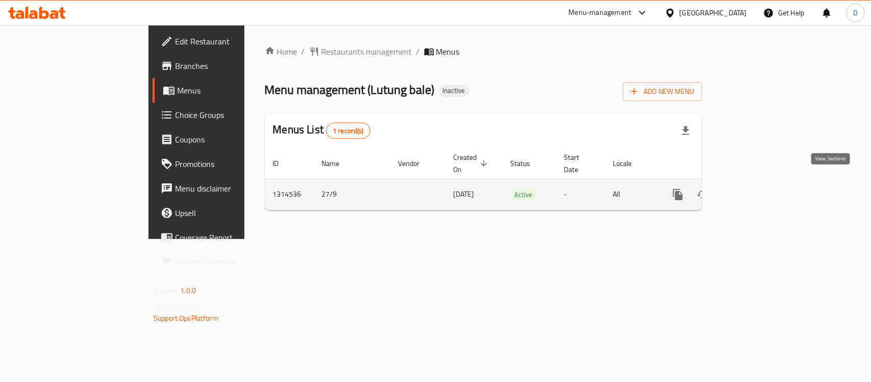
click at [758, 188] on icon "enhanced table" at bounding box center [752, 194] width 12 height 12
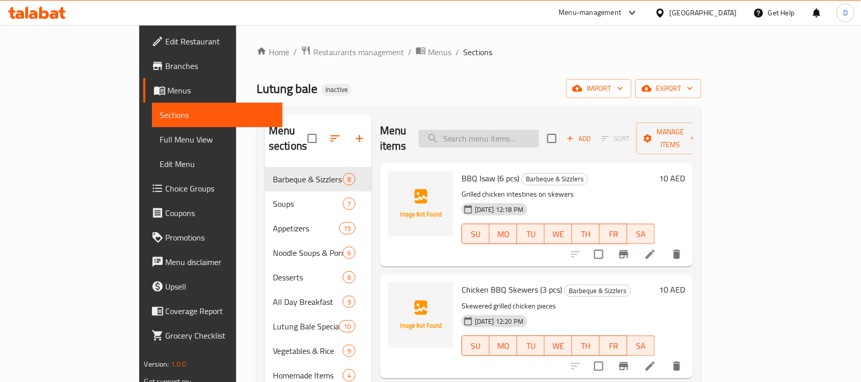
click at [506, 130] on input "search" at bounding box center [479, 139] width 120 height 18
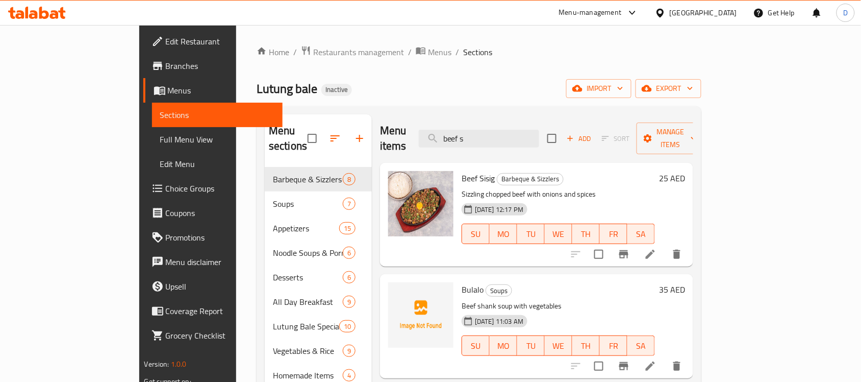
drag, startPoint x: 522, startPoint y: 132, endPoint x: 454, endPoint y: 135, distance: 67.5
click at [454, 135] on div "Menu items beef s Add Sort Manage items" at bounding box center [536, 138] width 313 height 48
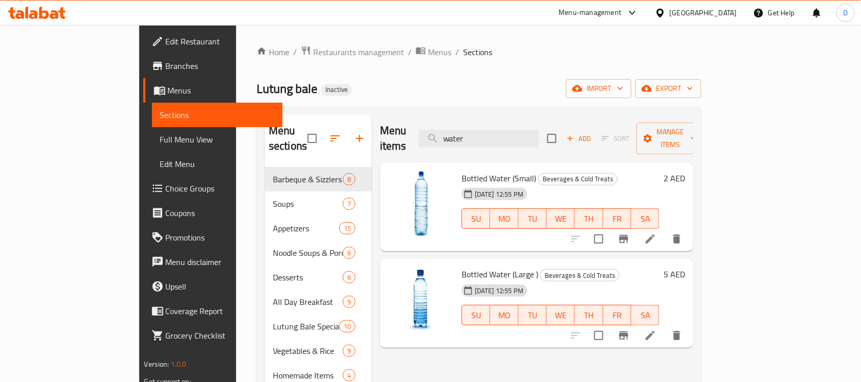
drag, startPoint x: 516, startPoint y: 131, endPoint x: 448, endPoint y: 133, distance: 68.4
click at [448, 133] on div "Menu items water Add Sort Manage items" at bounding box center [536, 138] width 313 height 48
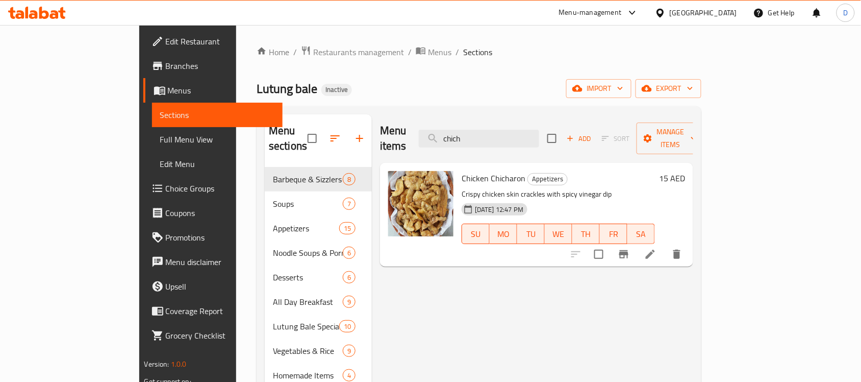
drag, startPoint x: 522, startPoint y: 127, endPoint x: 453, endPoint y: 134, distance: 69.8
click at [453, 134] on div "Menu items chich Add Sort Manage items" at bounding box center [536, 138] width 313 height 48
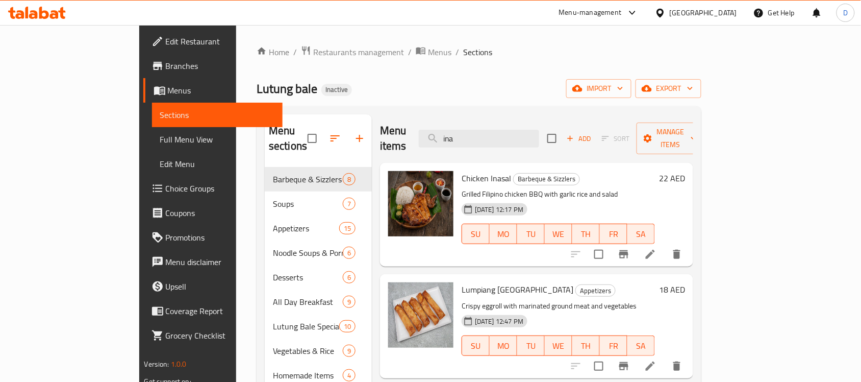
drag, startPoint x: 517, startPoint y: 133, endPoint x: 443, endPoint y: 138, distance: 74.1
click at [443, 138] on div "Menu items ina Add Sort Manage items" at bounding box center [536, 138] width 313 height 48
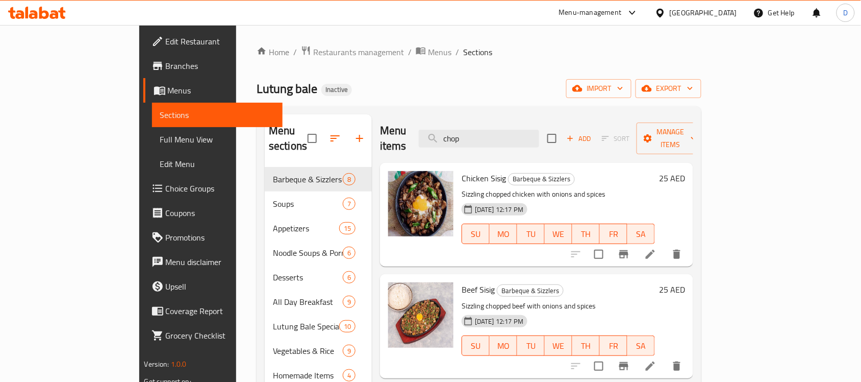
drag, startPoint x: 513, startPoint y: 126, endPoint x: 421, endPoint y: 128, distance: 92.4
click at [421, 128] on div "Menu items chop Add Sort Manage items" at bounding box center [536, 138] width 313 height 48
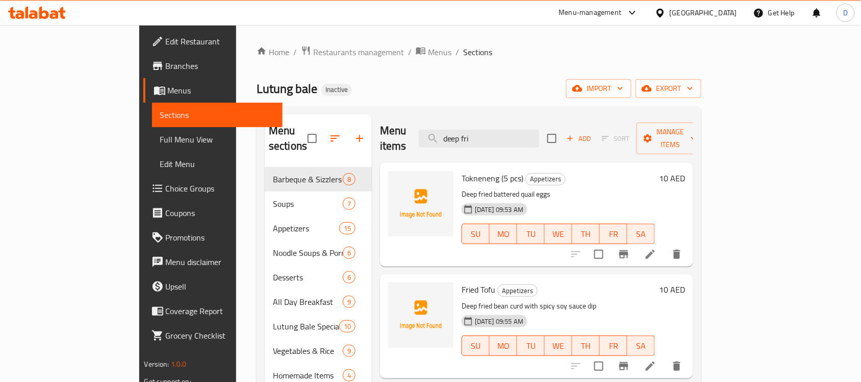
drag, startPoint x: 523, startPoint y: 132, endPoint x: 409, endPoint y: 131, distance: 114.3
click at [409, 131] on div "Menu items deep fri Add Sort Manage items" at bounding box center [536, 138] width 313 height 48
drag, startPoint x: 527, startPoint y: 130, endPoint x: 444, endPoint y: 136, distance: 82.9
click at [444, 136] on div "Menu items fried ch Add Sort Manage items" at bounding box center [536, 138] width 313 height 48
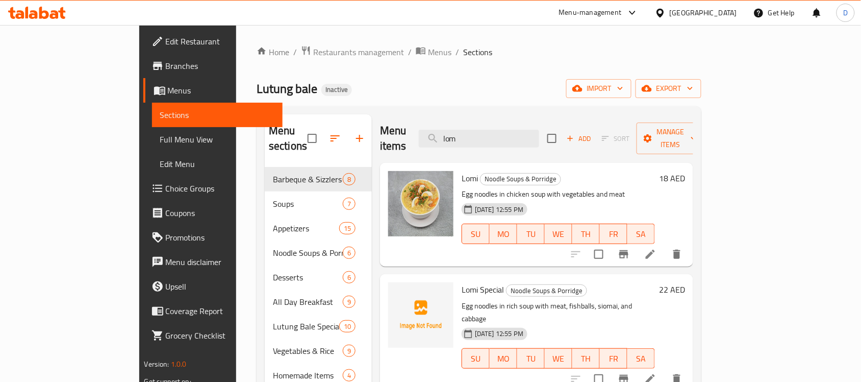
drag, startPoint x: 521, startPoint y: 129, endPoint x: 425, endPoint y: 150, distance: 98.1
click at [425, 150] on div "Menu items lom Add Sort Manage items Lomi Noodle Soups & Porridge Egg noodles i…" at bounding box center [532, 305] width 321 height 382
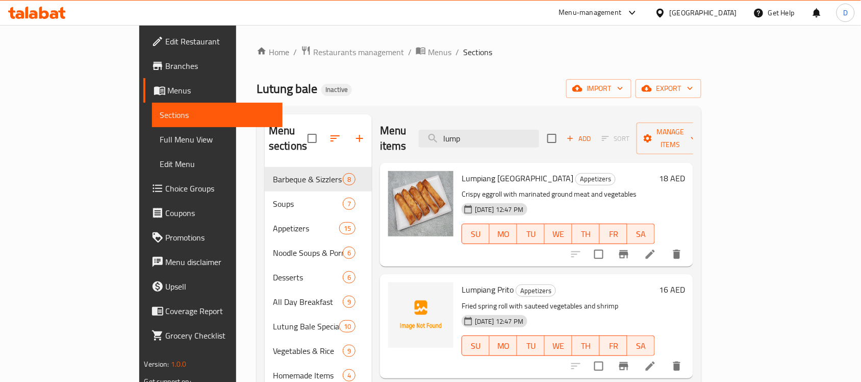
drag, startPoint x: 513, startPoint y: 128, endPoint x: 430, endPoint y: 134, distance: 83.9
click at [430, 134] on div "Menu items lump Add Sort Manage items" at bounding box center [536, 138] width 313 height 48
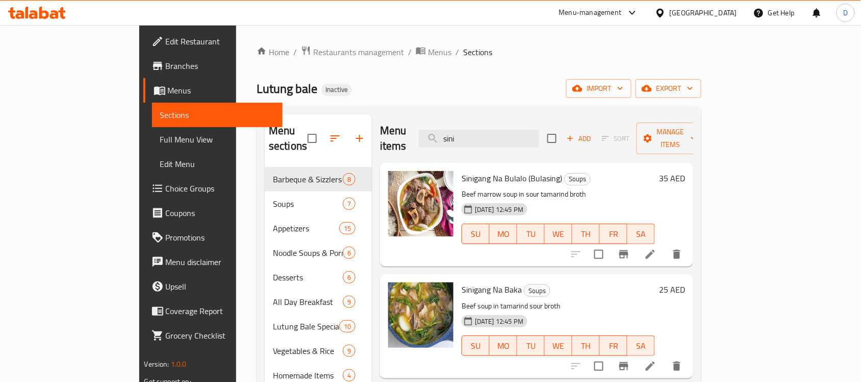
drag, startPoint x: 514, startPoint y: 137, endPoint x: 433, endPoint y: 137, distance: 81.6
click at [433, 137] on div "Menu items sini Add Sort Manage items" at bounding box center [536, 138] width 313 height 48
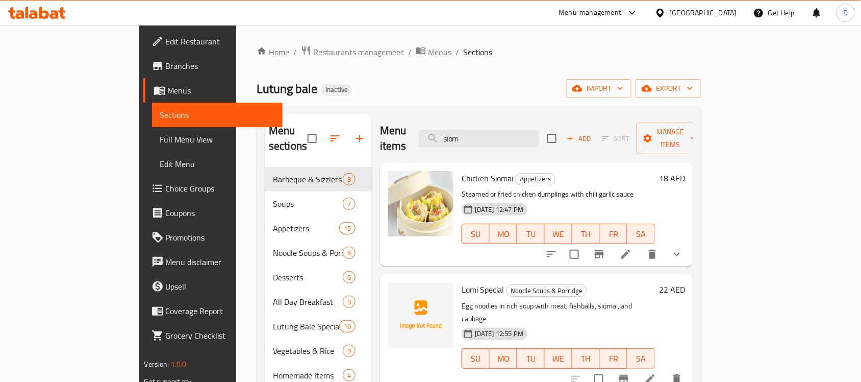
drag, startPoint x: 515, startPoint y: 139, endPoint x: 473, endPoint y: 141, distance: 42.4
click at [473, 141] on div "Menu items siom Add Sort Manage items" at bounding box center [536, 138] width 313 height 48
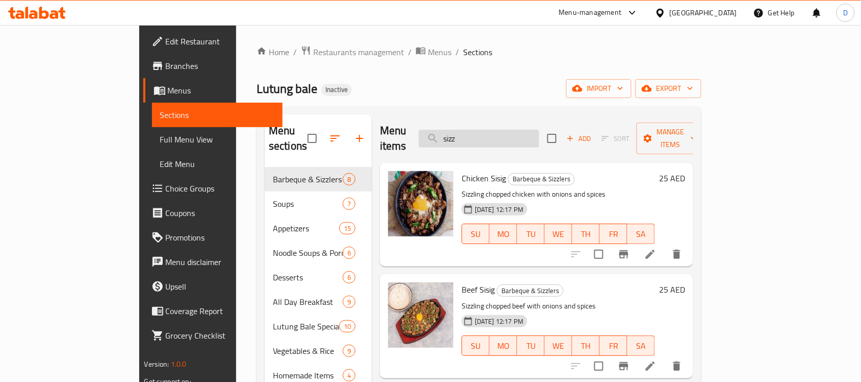
drag, startPoint x: 511, startPoint y: 138, endPoint x: 466, endPoint y: 138, distance: 45.4
click at [466, 138] on input "sizz" at bounding box center [479, 139] width 120 height 18
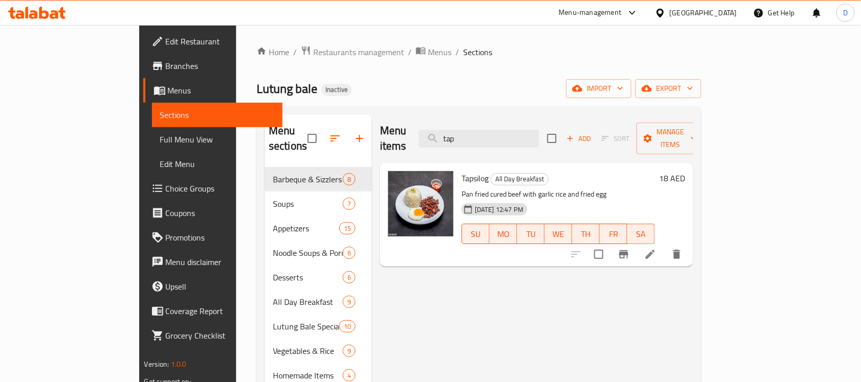
drag, startPoint x: 526, startPoint y: 137, endPoint x: 433, endPoint y: 129, distance: 93.2
click at [433, 129] on div "Menu items tap Add Sort Manage items" at bounding box center [536, 138] width 313 height 48
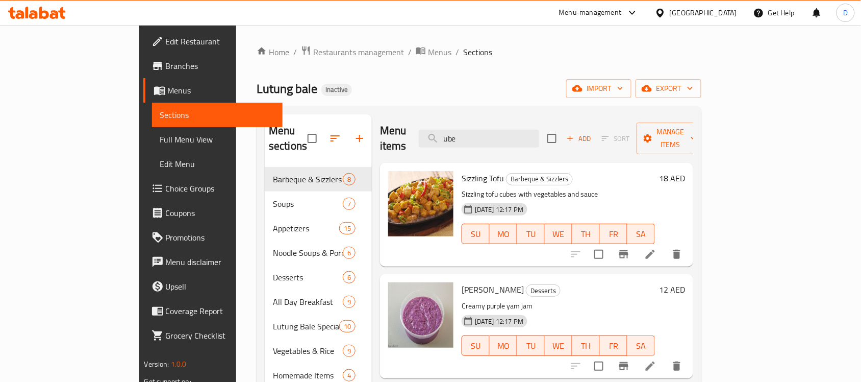
drag, startPoint x: 516, startPoint y: 138, endPoint x: 412, endPoint y: 136, distance: 104.1
click at [412, 136] on div "Menu items ube Add Sort Manage items" at bounding box center [536, 138] width 313 height 48
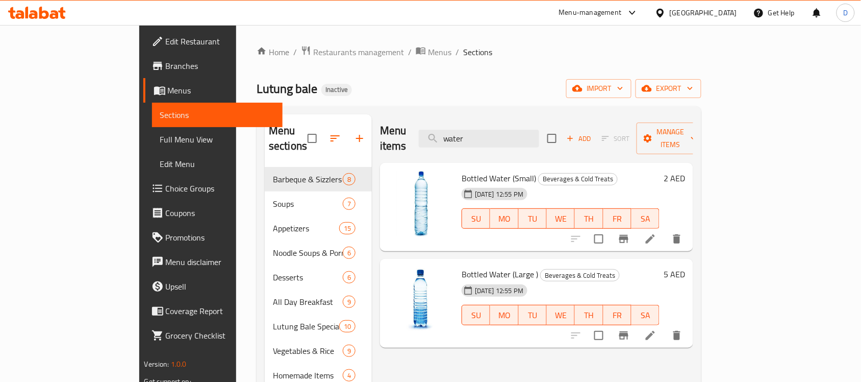
scroll to position [64, 0]
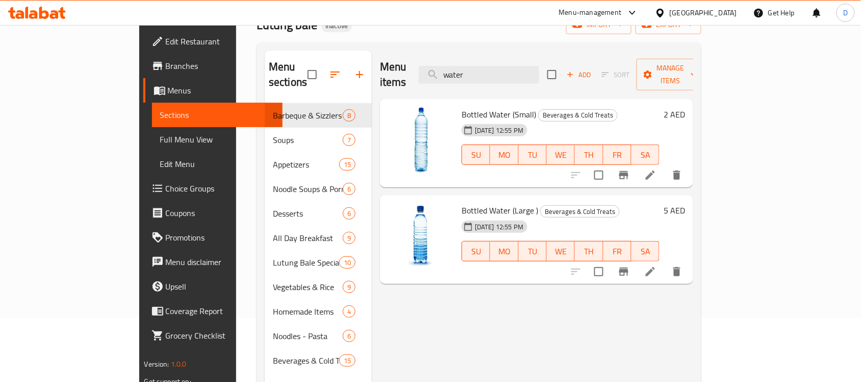
type input "water"
click at [160, 142] on span "Full Menu View" at bounding box center [217, 139] width 115 height 12
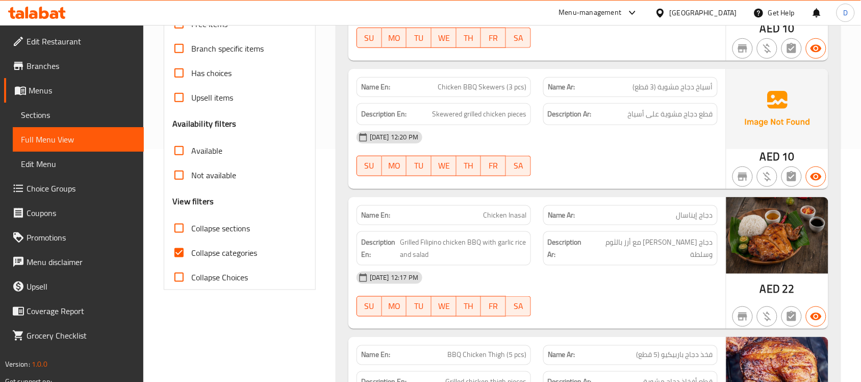
scroll to position [319, 0]
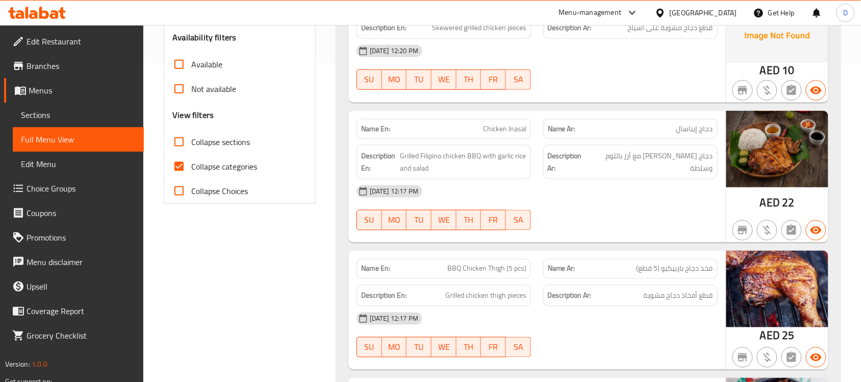
click at [175, 162] on input "Collapse categories" at bounding box center [179, 166] width 24 height 24
checkbox input "false"
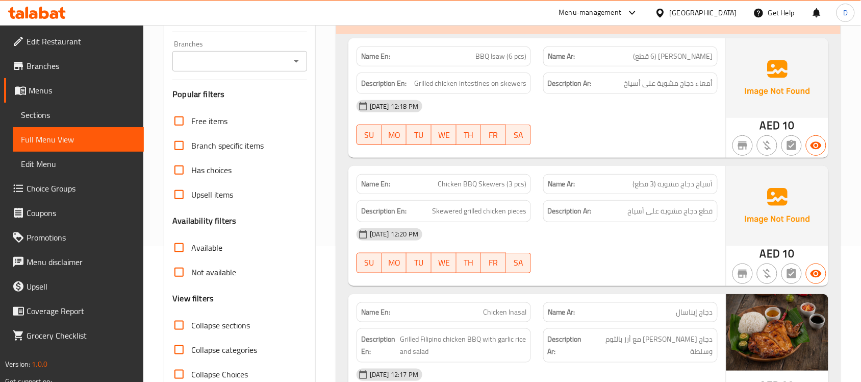
scroll to position [0, 0]
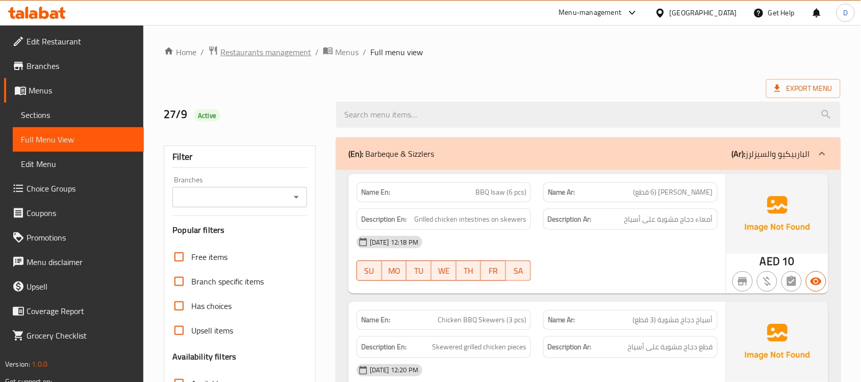
click at [287, 58] on span "Restaurants management" at bounding box center [265, 52] width 91 height 12
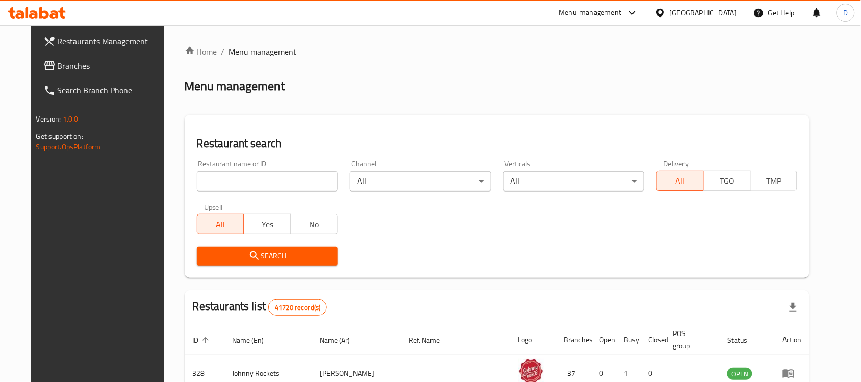
click at [58, 66] on span "Branches" at bounding box center [112, 66] width 109 height 12
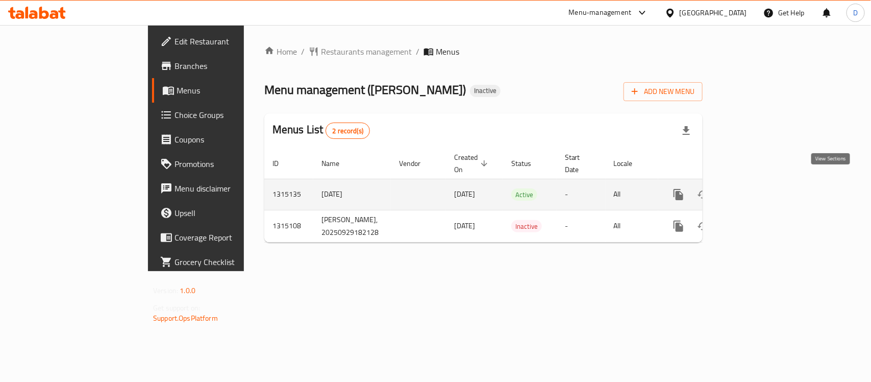
click at [758, 188] on icon "enhanced table" at bounding box center [752, 194] width 12 height 12
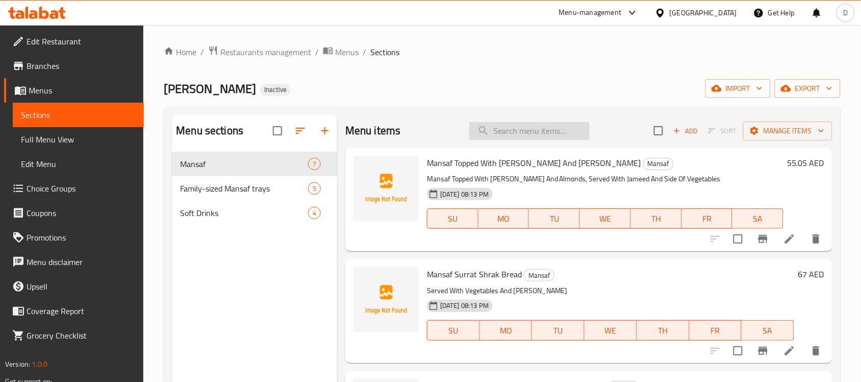
click at [519, 132] on input "search" at bounding box center [529, 131] width 120 height 18
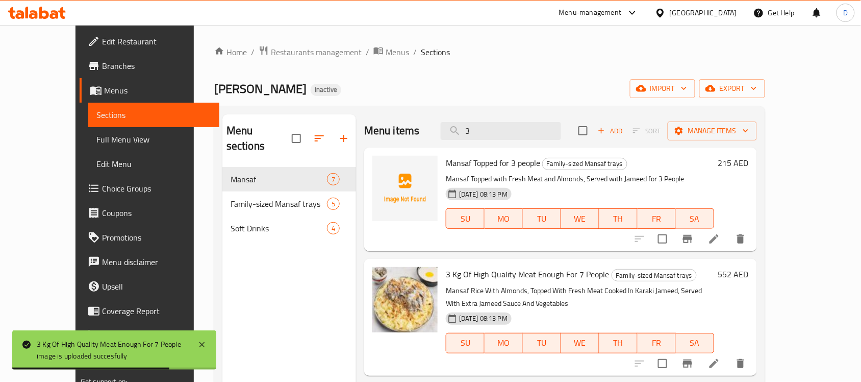
drag, startPoint x: 504, startPoint y: 129, endPoint x: 463, endPoint y: 139, distance: 42.0
click at [463, 139] on div "Menu items 3 Add Sort Manage items" at bounding box center [560, 130] width 393 height 33
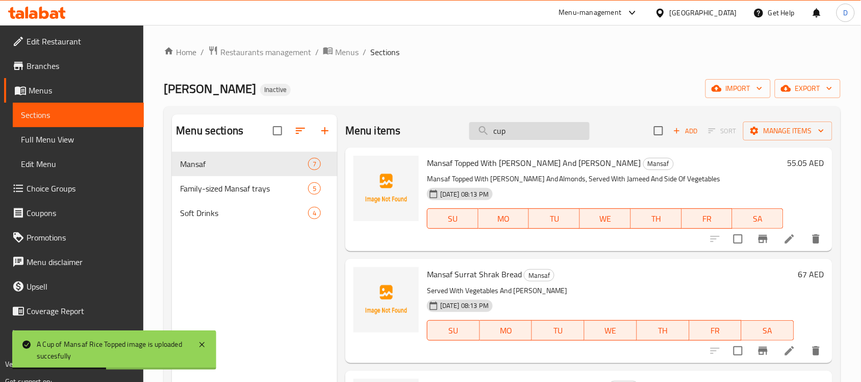
click at [516, 133] on input "cup" at bounding box center [529, 131] width 120 height 18
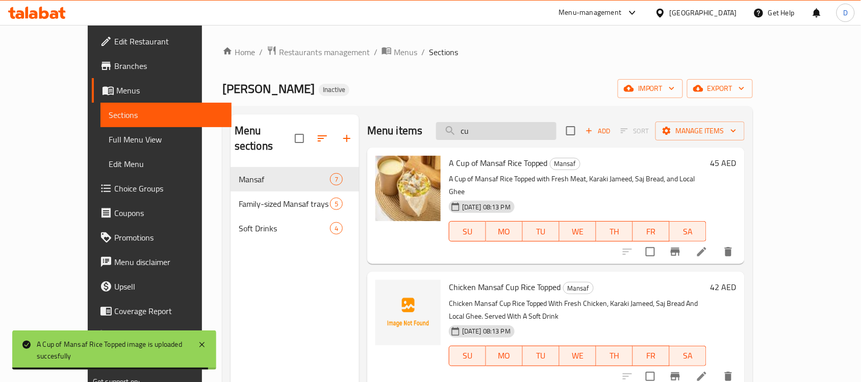
type input "c"
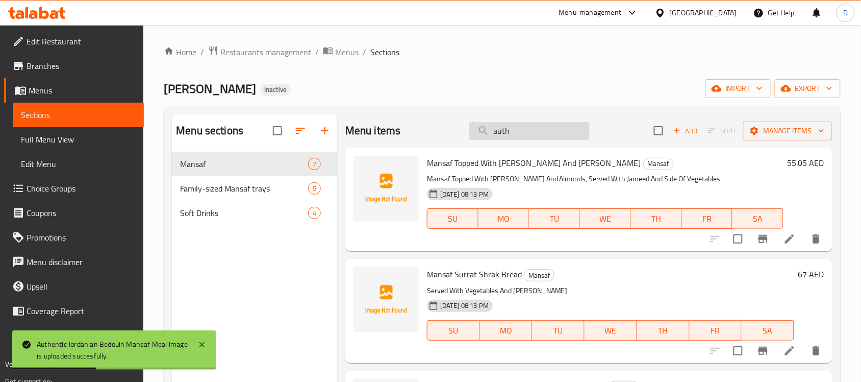
click at [512, 133] on input "auth" at bounding box center [529, 131] width 120 height 18
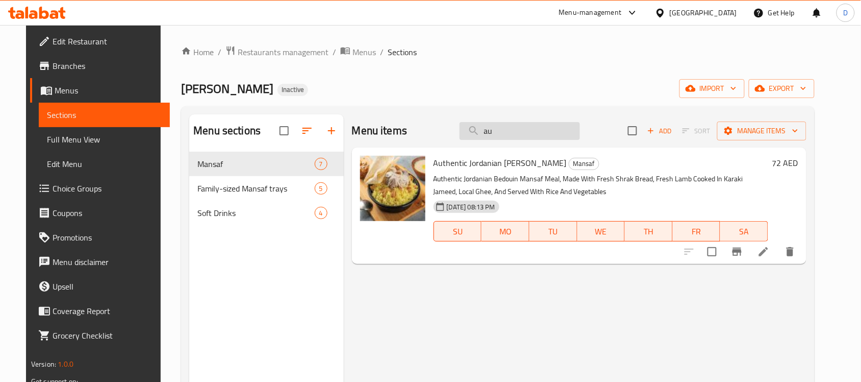
type input "a"
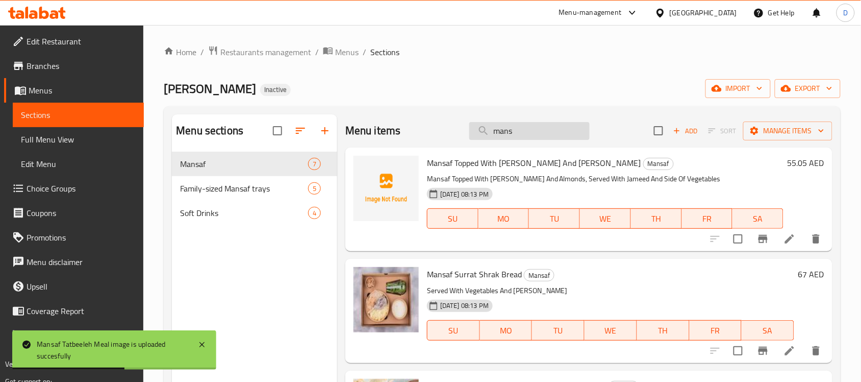
drag, startPoint x: 516, startPoint y: 128, endPoint x: 480, endPoint y: 138, distance: 37.0
click at [480, 138] on input "mans" at bounding box center [529, 131] width 120 height 18
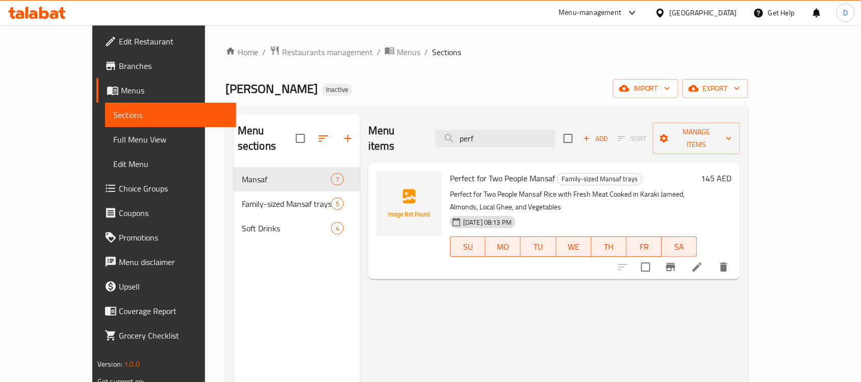
type input "perf"
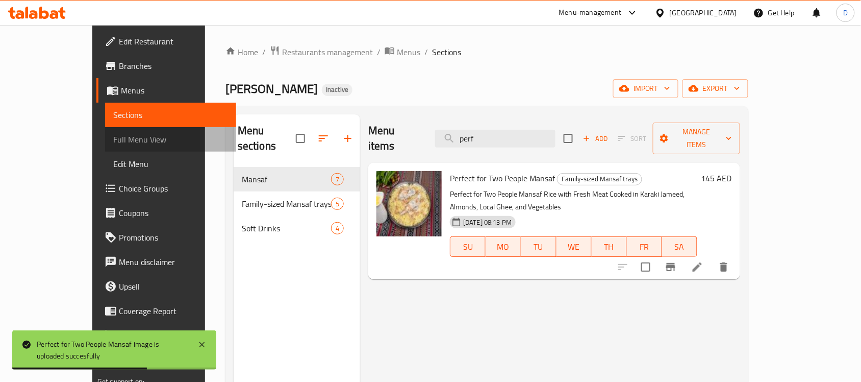
click at [113, 141] on span "Full Menu View" at bounding box center [170, 139] width 115 height 12
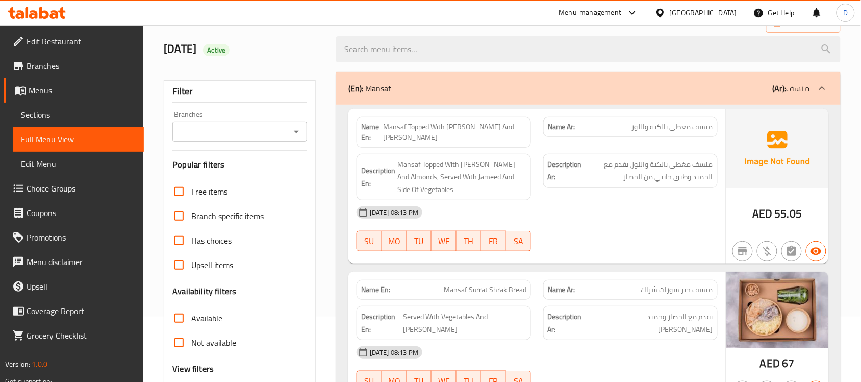
scroll to position [128, 0]
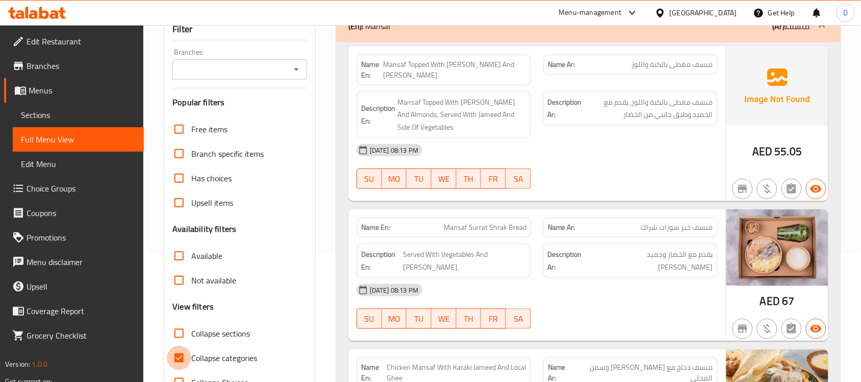
drag, startPoint x: 181, startPoint y: 357, endPoint x: 241, endPoint y: 360, distance: 60.3
click at [192, 360] on label "Collapse categories" at bounding box center [212, 357] width 90 height 24
click at [191, 360] on input "Collapse categories" at bounding box center [179, 357] width 24 height 24
checkbox input "false"
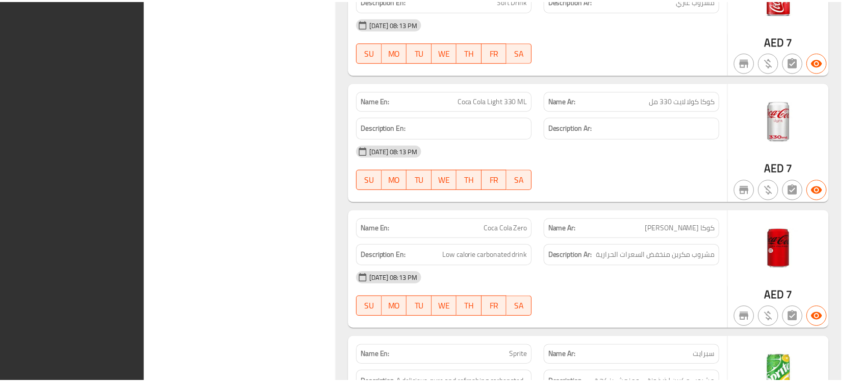
scroll to position [2340, 0]
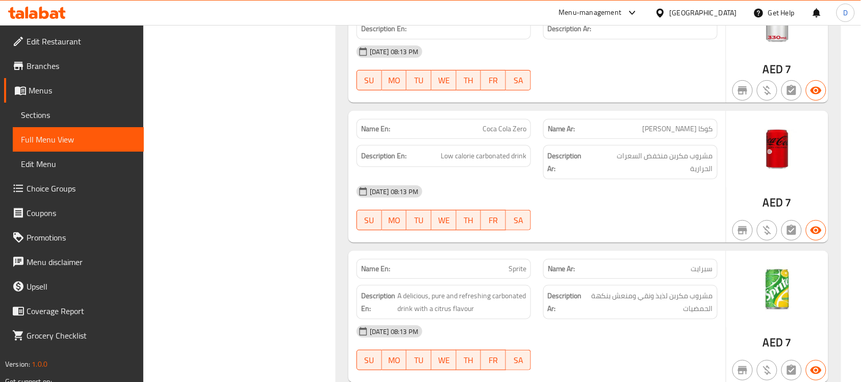
click at [713, 11] on div "[GEOGRAPHIC_DATA]" at bounding box center [703, 12] width 67 height 11
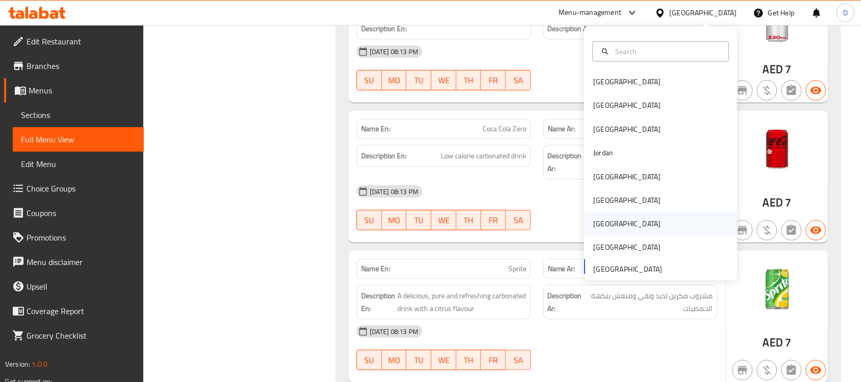
click at [594, 225] on div "Qatar" at bounding box center [627, 223] width 67 height 11
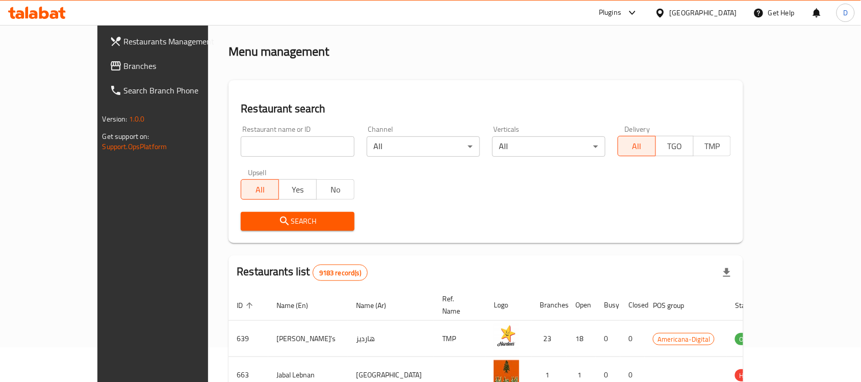
scroll to position [378, 0]
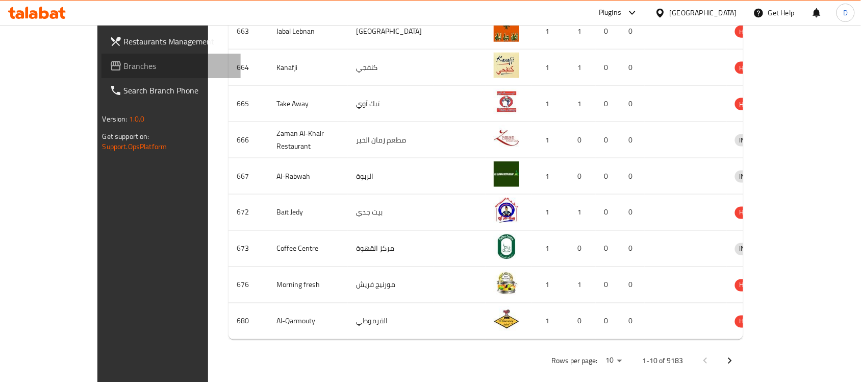
click at [124, 67] on span "Branches" at bounding box center [178, 66] width 109 height 12
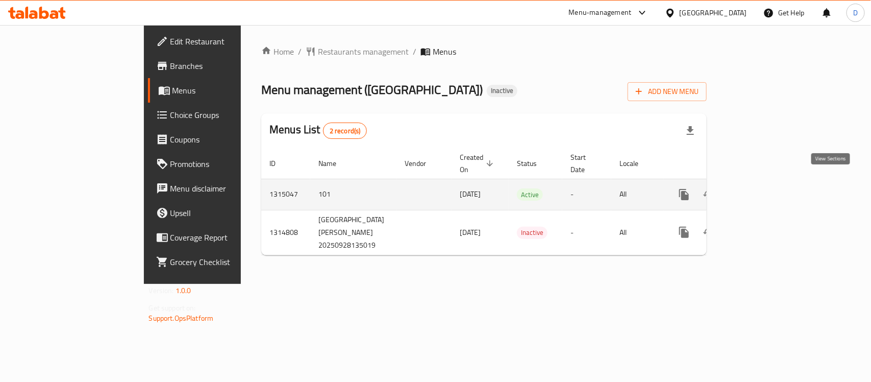
click at [770, 182] on link "enhanced table" at bounding box center [758, 194] width 24 height 24
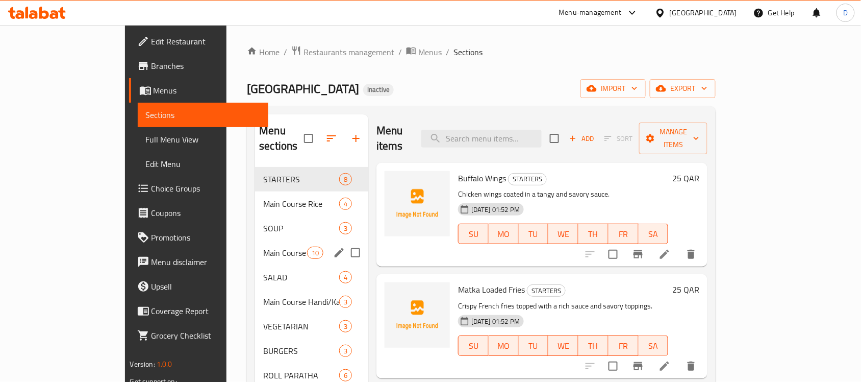
click at [255, 248] on div "Main Course BBQ 10" at bounding box center [311, 252] width 113 height 24
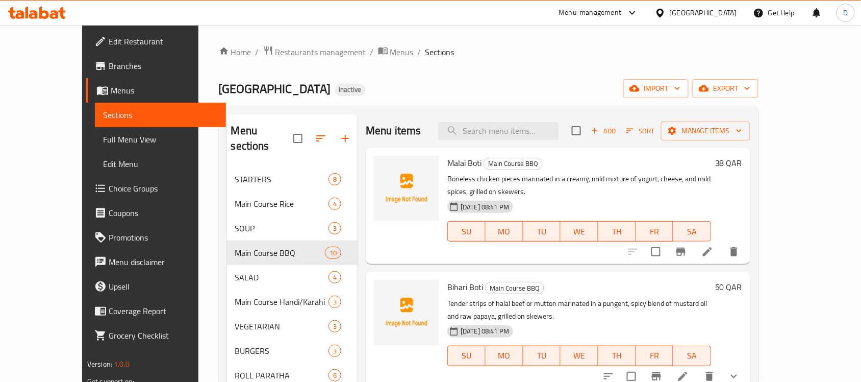
click at [721, 18] on div "[GEOGRAPHIC_DATA]" at bounding box center [703, 12] width 67 height 11
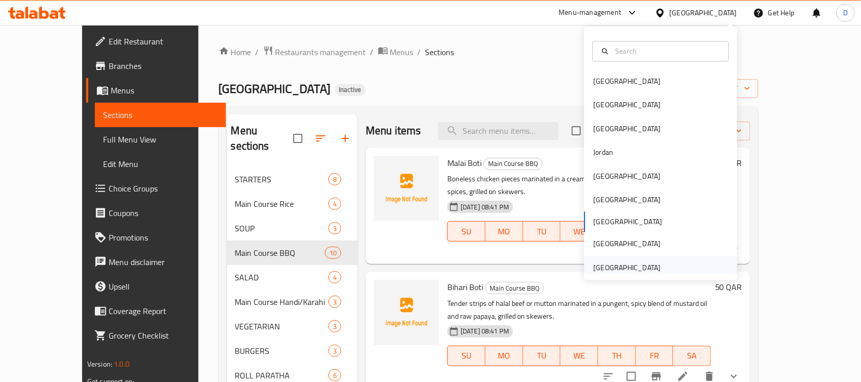
click at [610, 263] on div "[GEOGRAPHIC_DATA]" at bounding box center [627, 267] width 67 height 11
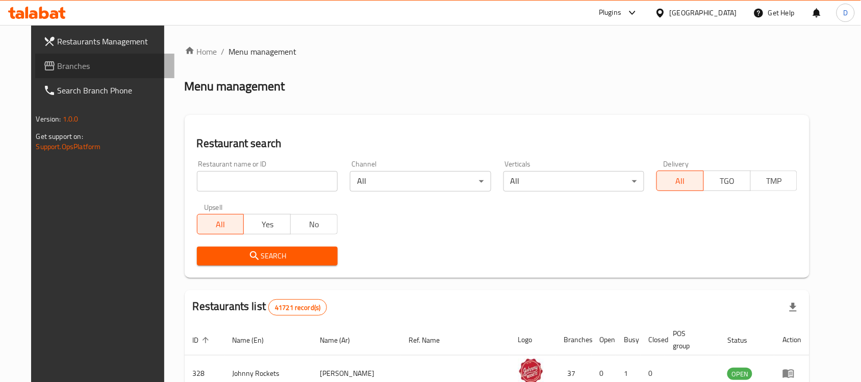
click at [58, 69] on span "Branches" at bounding box center [112, 66] width 109 height 12
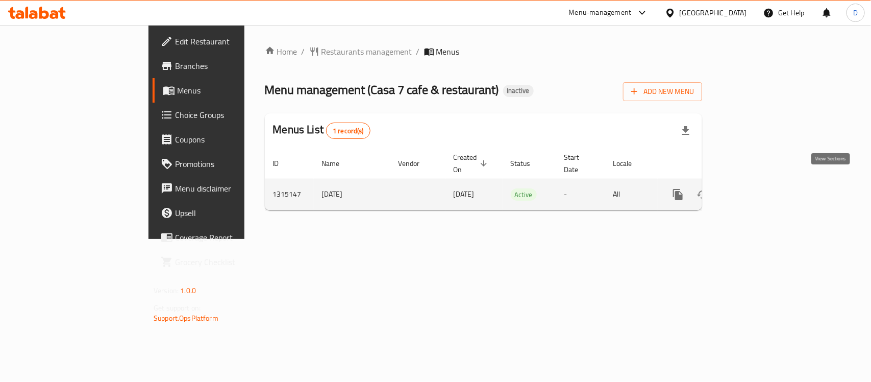
click at [756, 190] on icon "enhanced table" at bounding box center [751, 194] width 9 height 9
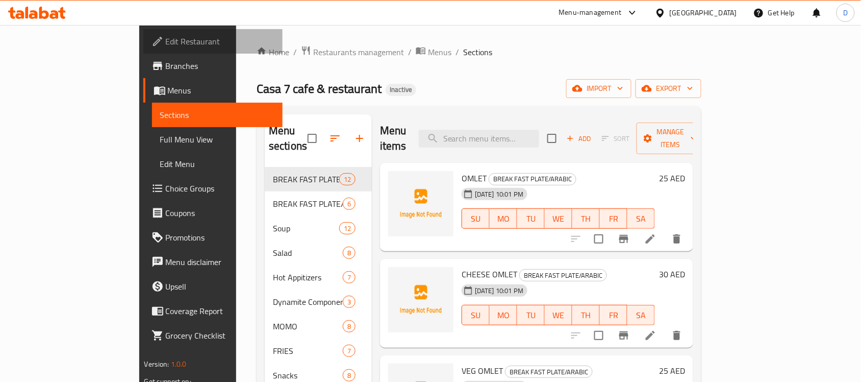
click at [166, 42] on span "Edit Restaurant" at bounding box center [220, 41] width 109 height 12
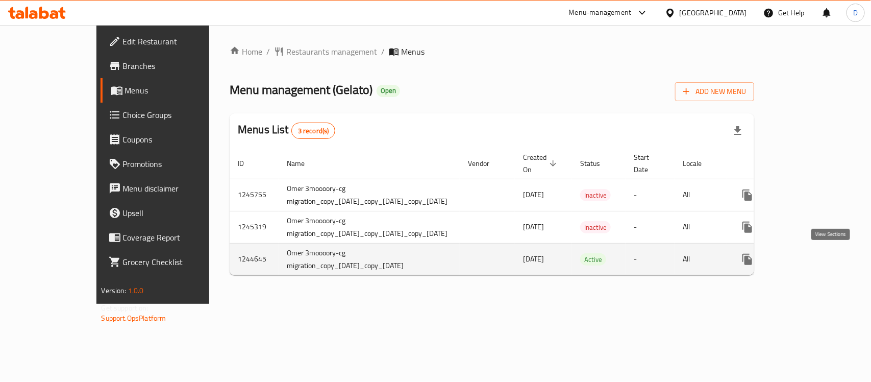
click at [827, 263] on icon "enhanced table" at bounding box center [821, 259] width 12 height 12
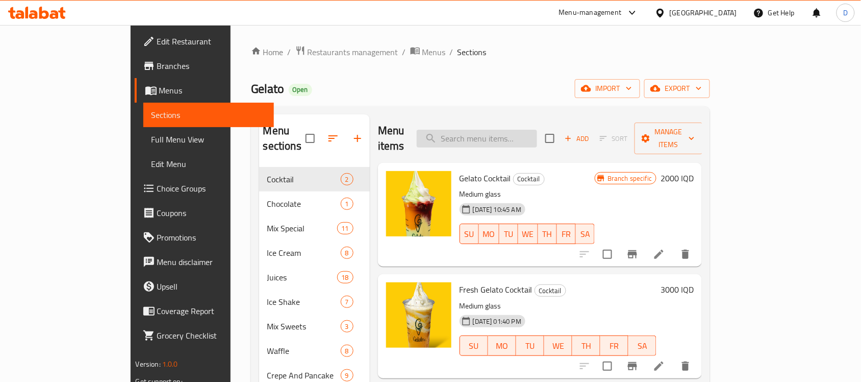
click at [517, 133] on input "search" at bounding box center [477, 139] width 120 height 18
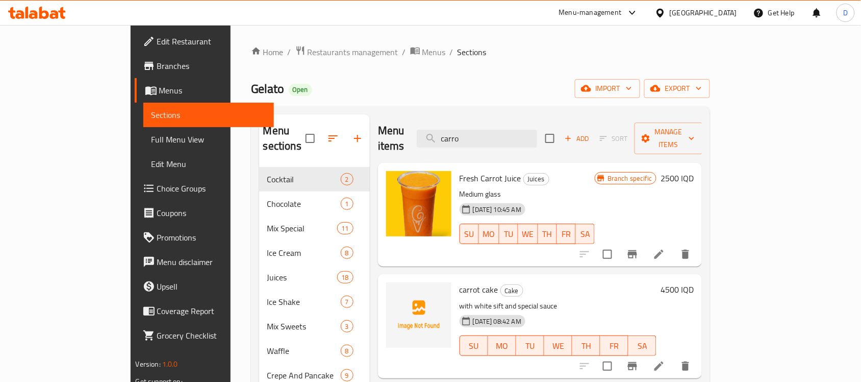
drag, startPoint x: 513, startPoint y: 129, endPoint x: 461, endPoint y: 131, distance: 52.1
click at [461, 131] on div "Menu items carro Add Sort Manage items" at bounding box center [540, 138] width 325 height 48
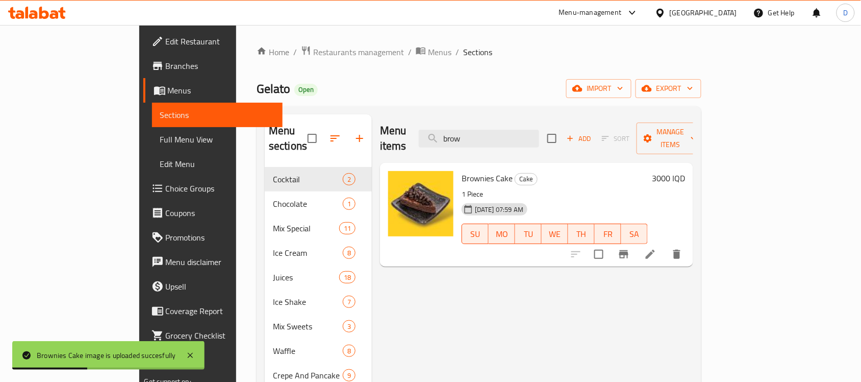
drag, startPoint x: 523, startPoint y: 136, endPoint x: 450, endPoint y: 140, distance: 73.1
click at [450, 140] on div "Menu items brow Add Sort Manage items" at bounding box center [536, 138] width 313 height 48
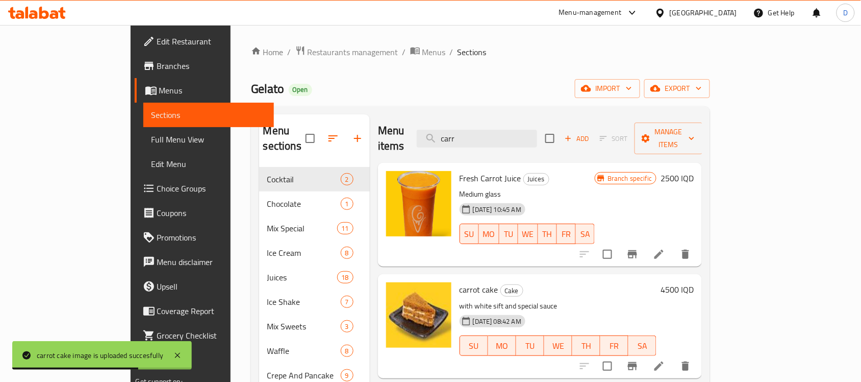
drag, startPoint x: 513, startPoint y: 134, endPoint x: 406, endPoint y: 140, distance: 107.4
click at [406, 140] on div "Menu items [PERSON_NAME] Add Sort Manage items" at bounding box center [540, 138] width 325 height 48
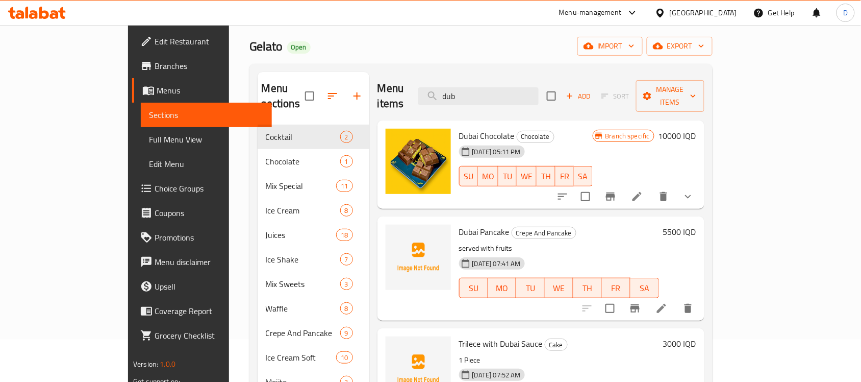
scroll to position [64, 0]
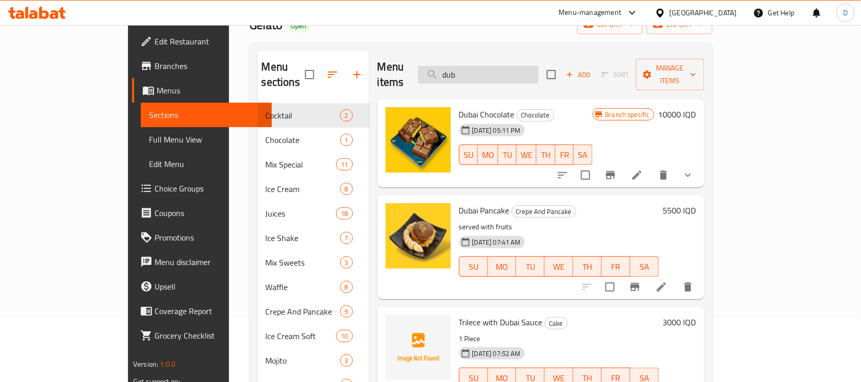
drag, startPoint x: 524, startPoint y: 70, endPoint x: 468, endPoint y: 71, distance: 55.6
click at [468, 71] on input "dub" at bounding box center [478, 75] width 120 height 18
click at [520, 66] on input "dub" at bounding box center [478, 75] width 120 height 18
drag, startPoint x: 514, startPoint y: 68, endPoint x: 448, endPoint y: 71, distance: 65.9
click at [448, 71] on div "Menu items dub Add Sort Manage items" at bounding box center [541, 75] width 327 height 48
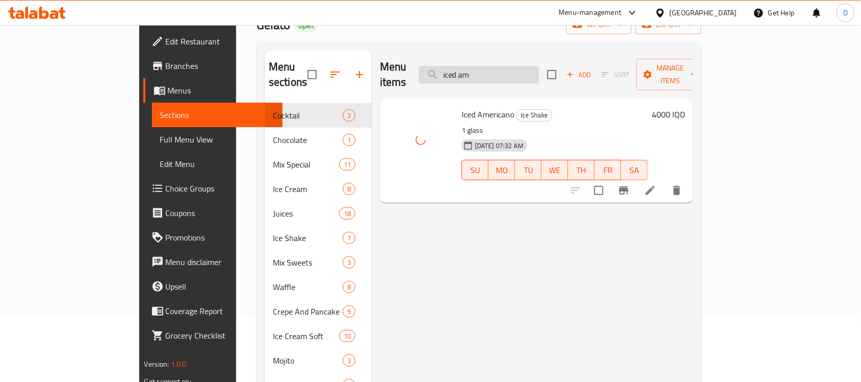
drag, startPoint x: 538, startPoint y: 69, endPoint x: 510, endPoint y: 75, distance: 28.7
click at [510, 75] on input "iced am" at bounding box center [479, 75] width 120 height 18
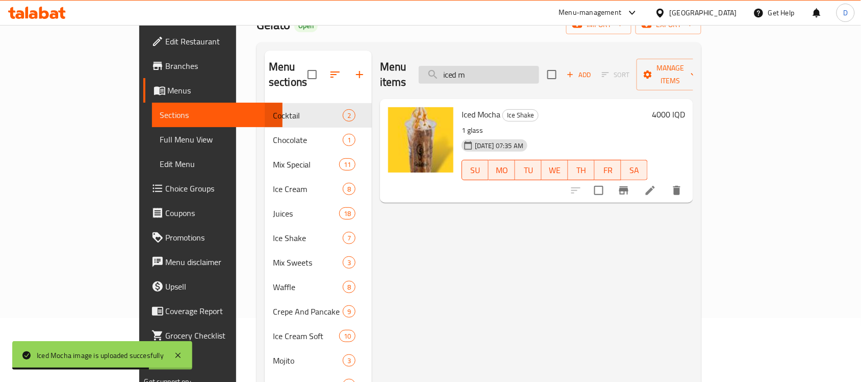
click at [534, 69] on input "iced m" at bounding box center [479, 75] width 120 height 18
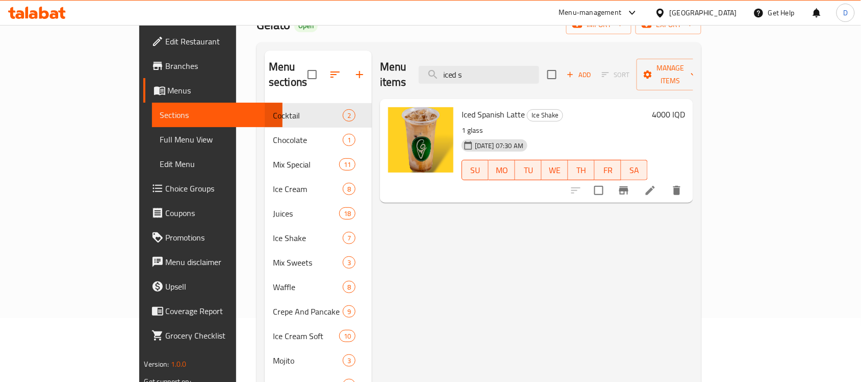
drag, startPoint x: 521, startPoint y: 67, endPoint x: 465, endPoint y: 70, distance: 56.2
click at [465, 70] on div "Menu items iced s Add Sort Manage items" at bounding box center [536, 75] width 313 height 48
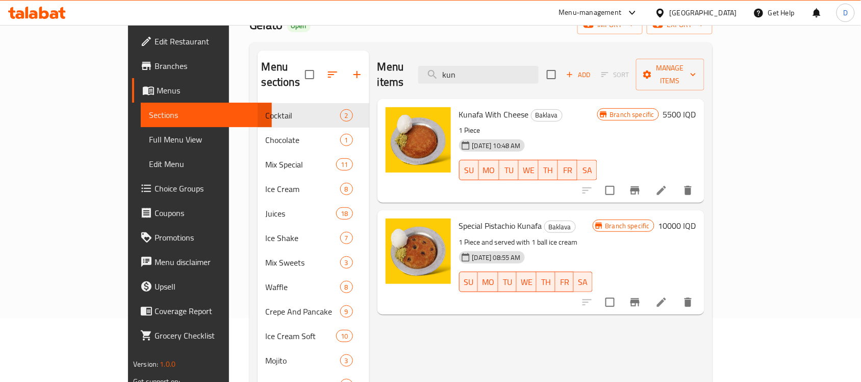
drag, startPoint x: 513, startPoint y: 71, endPoint x: 418, endPoint y: 85, distance: 95.8
click at [418, 85] on div "Menu items kun Add Sort Manage items Kunafa With Cheese Baklava 1 Piece 11-08-2…" at bounding box center [536, 263] width 335 height 424
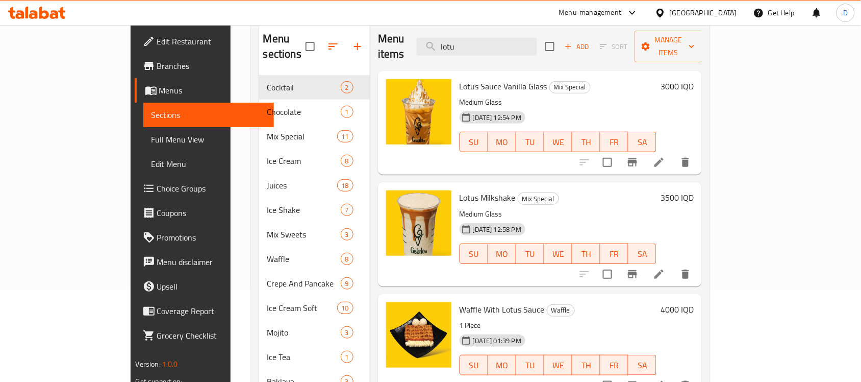
scroll to position [0, 0]
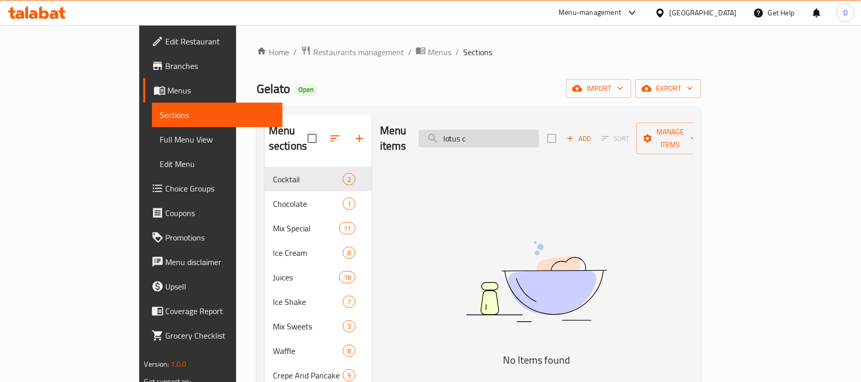
type input "lotus"
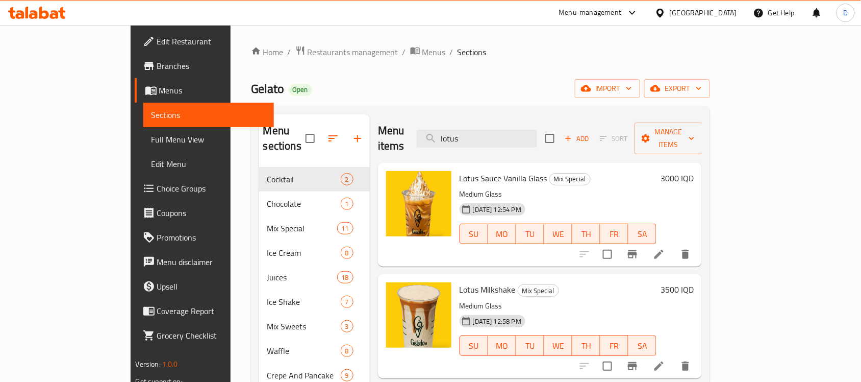
drag, startPoint x: 516, startPoint y: 133, endPoint x: 455, endPoint y: 139, distance: 61.0
click at [455, 139] on div "Menu items lotus Add Sort Manage items" at bounding box center [540, 138] width 325 height 48
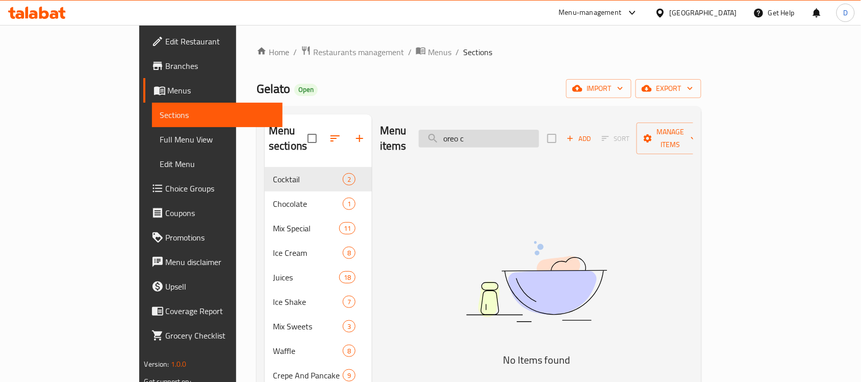
click at [526, 130] on input "oreo c" at bounding box center [479, 139] width 120 height 18
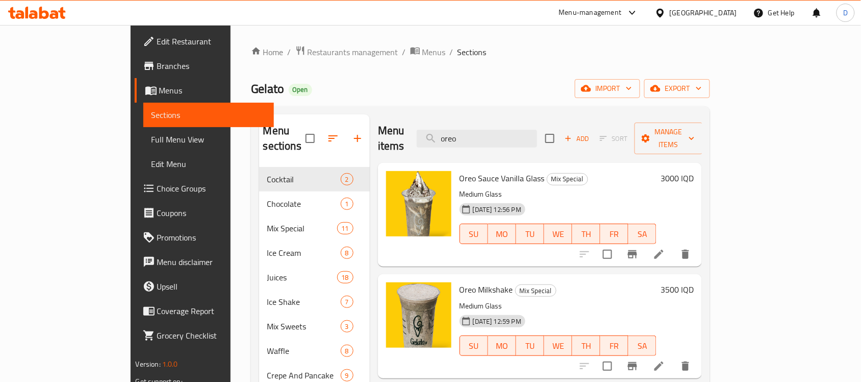
drag, startPoint x: 525, startPoint y: 133, endPoint x: 438, endPoint y: 129, distance: 86.9
click at [438, 129] on div "Menu items oreo Add Sort Manage items" at bounding box center [540, 138] width 325 height 48
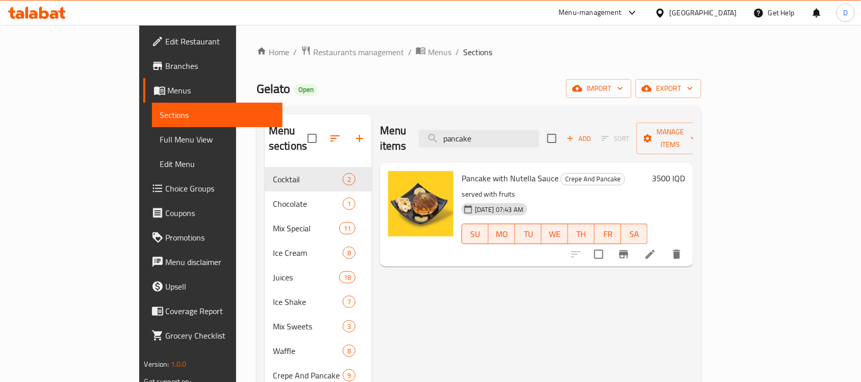
drag, startPoint x: 458, startPoint y: 139, endPoint x: 452, endPoint y: 139, distance: 6.1
click at [452, 139] on div "Menu items pancake Add Sort Manage items" at bounding box center [536, 138] width 313 height 48
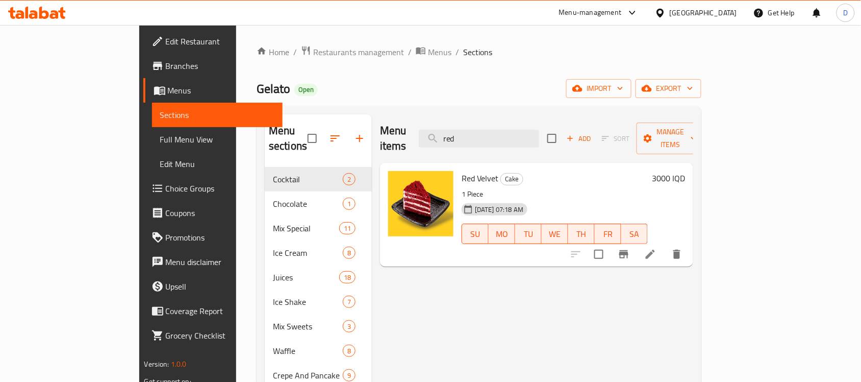
drag, startPoint x: 529, startPoint y: 131, endPoint x: 459, endPoint y: 115, distance: 71.1
click at [459, 115] on div "Menu items red Add Sort Manage items" at bounding box center [536, 138] width 313 height 48
drag, startPoint x: 516, startPoint y: 134, endPoint x: 450, endPoint y: 136, distance: 66.9
click at [450, 136] on div "Menu items shir Add Sort Manage items" at bounding box center [536, 138] width 313 height 48
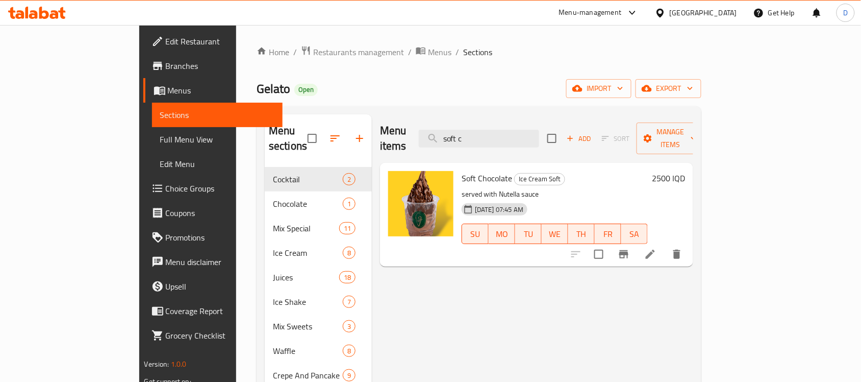
drag, startPoint x: 532, startPoint y: 136, endPoint x: 419, endPoint y: 137, distance: 112.3
click at [419, 137] on div "Menu items soft c Add Sort Manage items" at bounding box center [536, 138] width 313 height 48
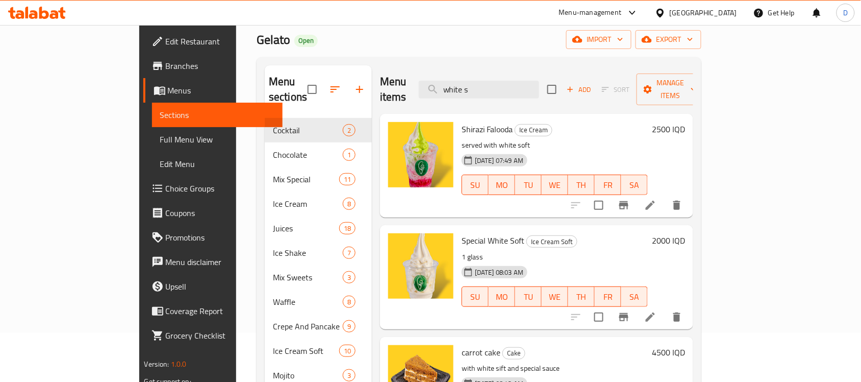
scroll to position [64, 0]
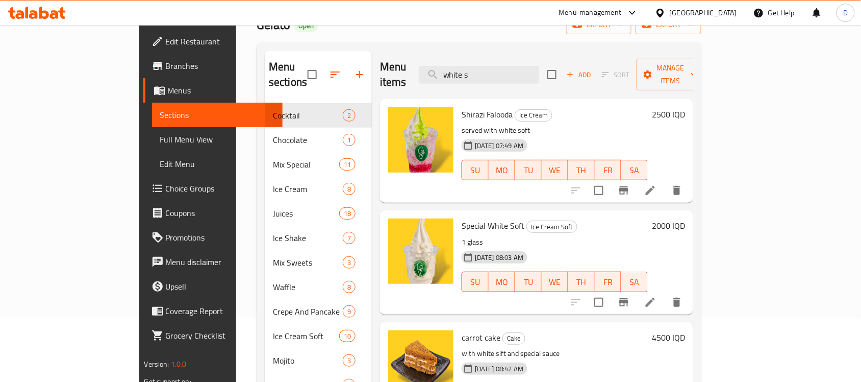
drag, startPoint x: 534, startPoint y: 69, endPoint x: 442, endPoint y: 71, distance: 91.4
click at [442, 71] on div "Menu items white s Add Sort Manage items" at bounding box center [536, 75] width 313 height 48
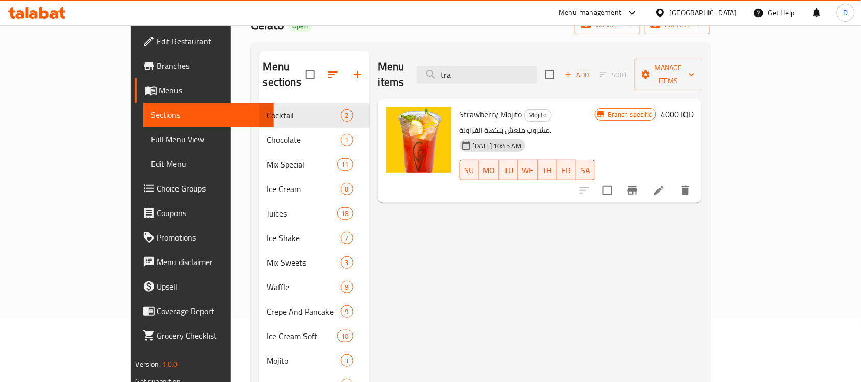
drag, startPoint x: 511, startPoint y: 72, endPoint x: 462, endPoint y: 67, distance: 49.8
click at [462, 67] on div "Menu items tra Add Sort Manage items" at bounding box center [540, 75] width 325 height 48
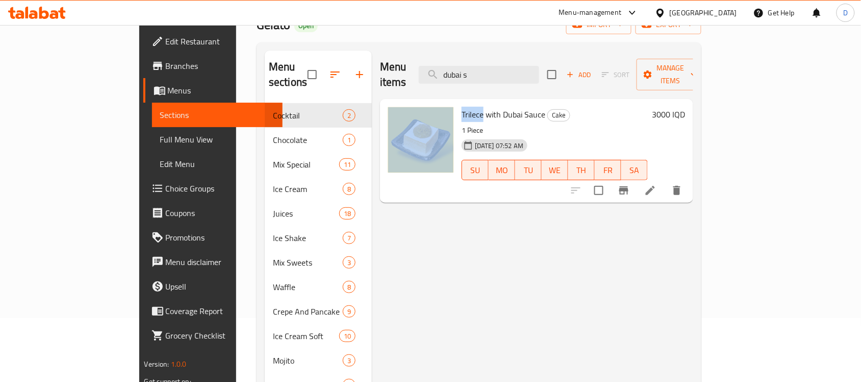
drag, startPoint x: 449, startPoint y: 103, endPoint x: 422, endPoint y: 103, distance: 27.0
click at [422, 103] on div "Trilece with Dubai Sauce Cake 1 Piece 30-09-2025 07:52 AM SU MO TU WE TH FR SA …" at bounding box center [536, 150] width 305 height 95
copy div "Trilece"
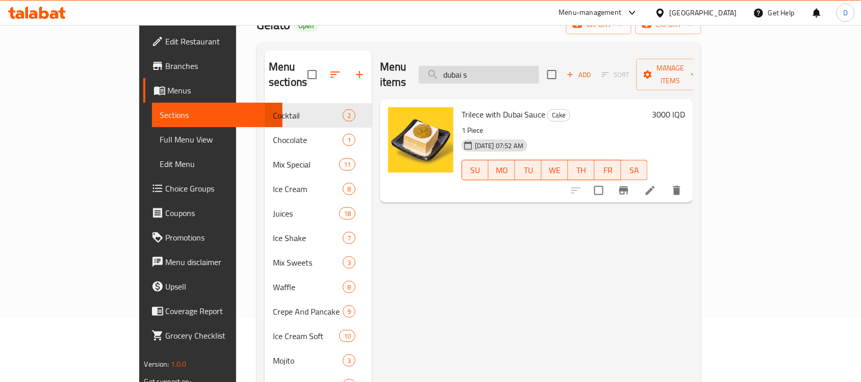
click at [508, 69] on input "dubai s" at bounding box center [479, 75] width 120 height 18
paste input "Trilece"
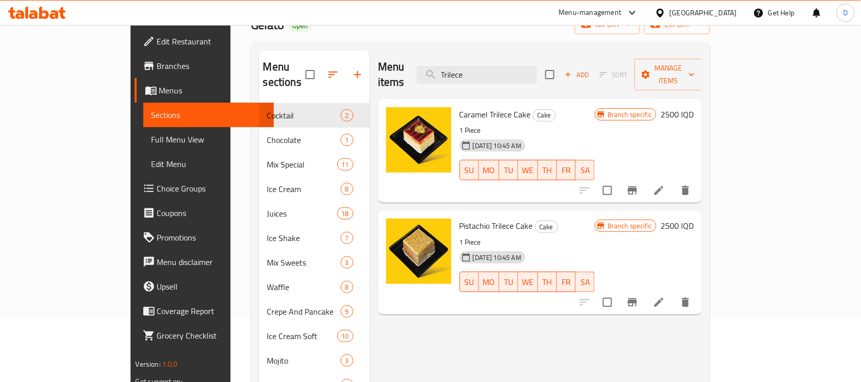
drag, startPoint x: 527, startPoint y: 72, endPoint x: 437, endPoint y: 69, distance: 89.4
click at [437, 69] on div "Menu items Trilece Add Sort Manage items" at bounding box center [540, 75] width 325 height 48
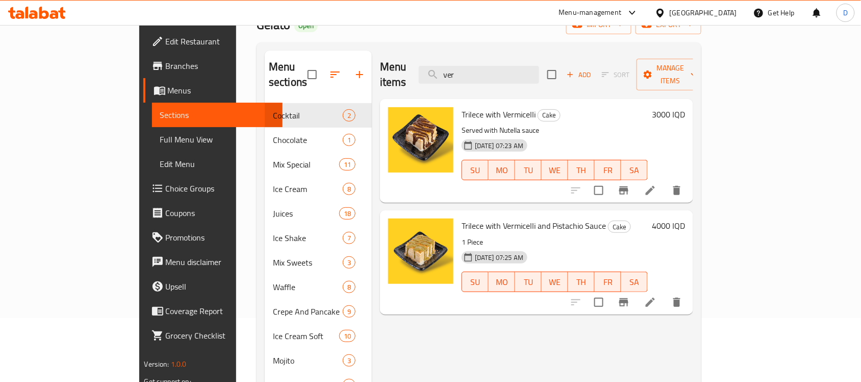
drag, startPoint x: 518, startPoint y: 76, endPoint x: 453, endPoint y: 69, distance: 65.1
click at [453, 69] on div "Menu items ver Add Sort Manage items" at bounding box center [536, 75] width 313 height 48
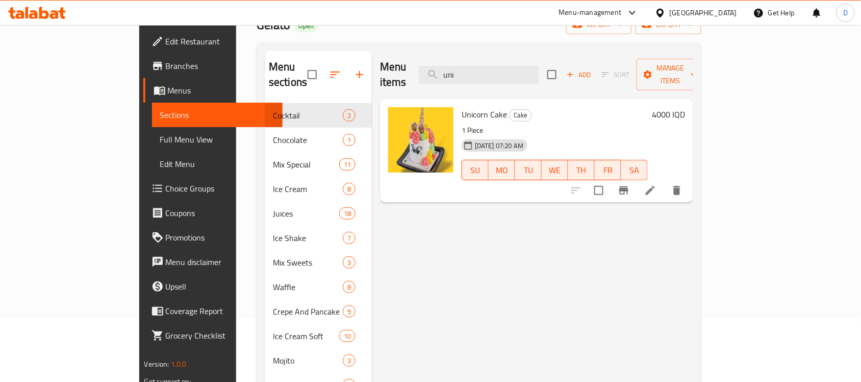
type input "uni"
click at [160, 138] on span "Full Menu View" at bounding box center [217, 139] width 115 height 12
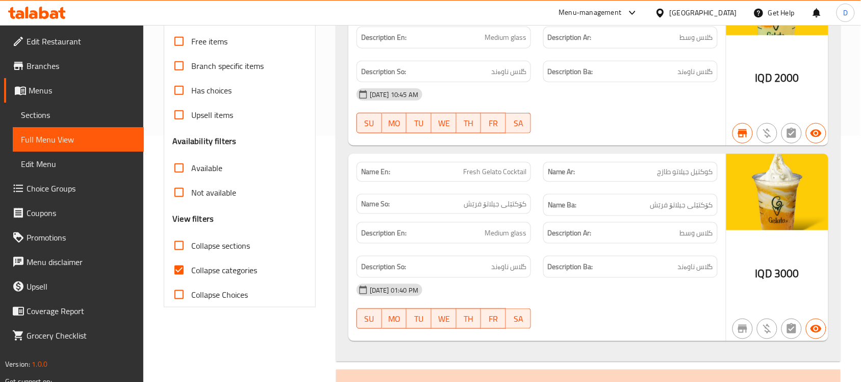
scroll to position [255, 0]
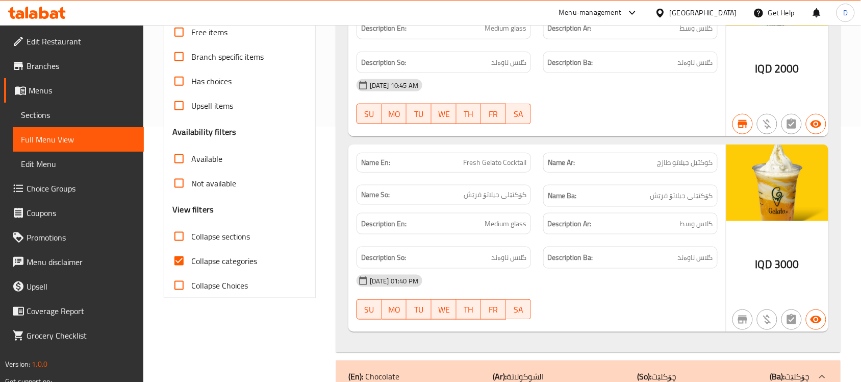
click at [174, 256] on input "Collapse categories" at bounding box center [179, 261] width 24 height 24
checkbox input "false"
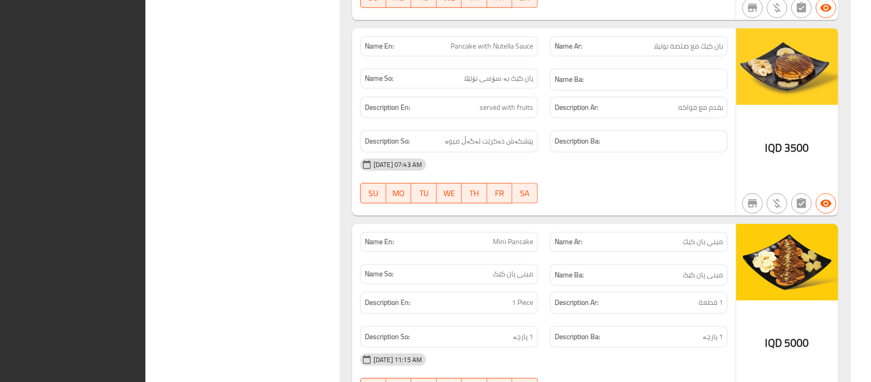
scroll to position [0, 0]
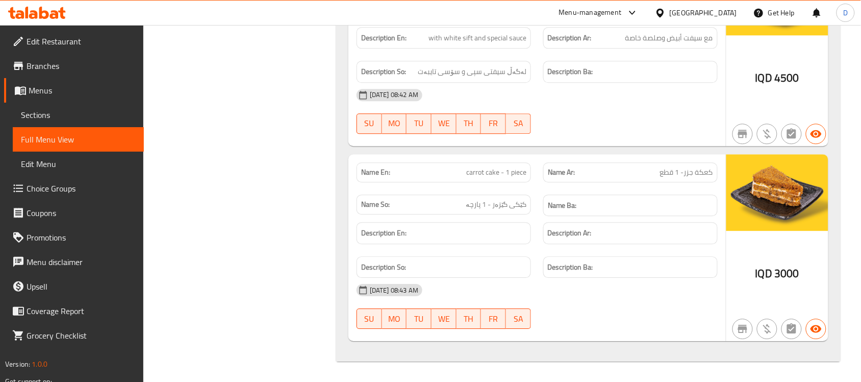
click at [726, 13] on div "[GEOGRAPHIC_DATA]" at bounding box center [703, 12] width 67 height 11
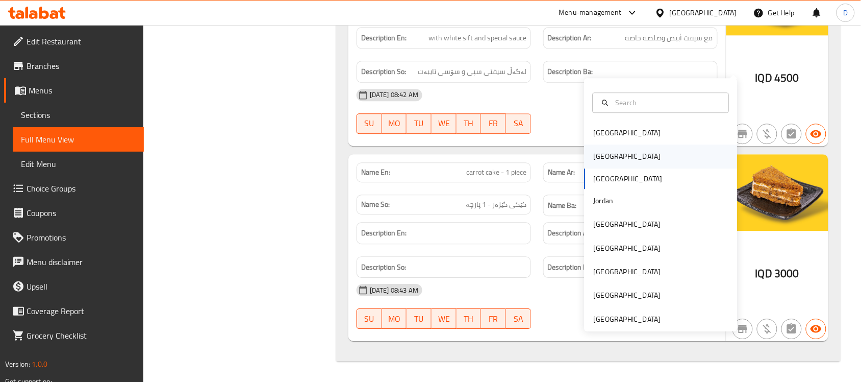
click at [594, 151] on div "[GEOGRAPHIC_DATA]" at bounding box center [627, 156] width 67 height 11
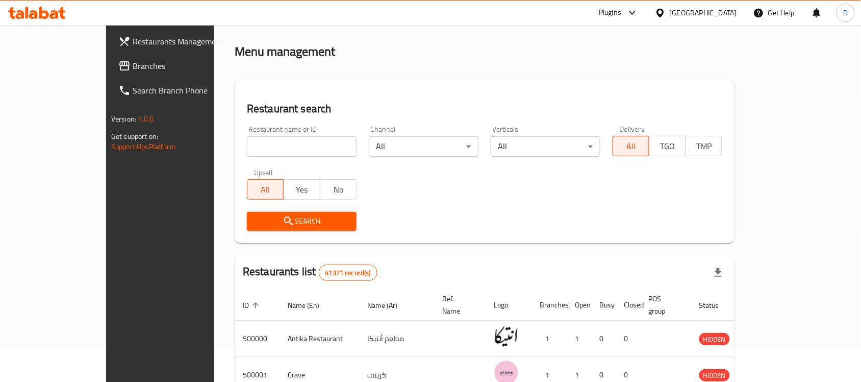
scroll to position [378, 0]
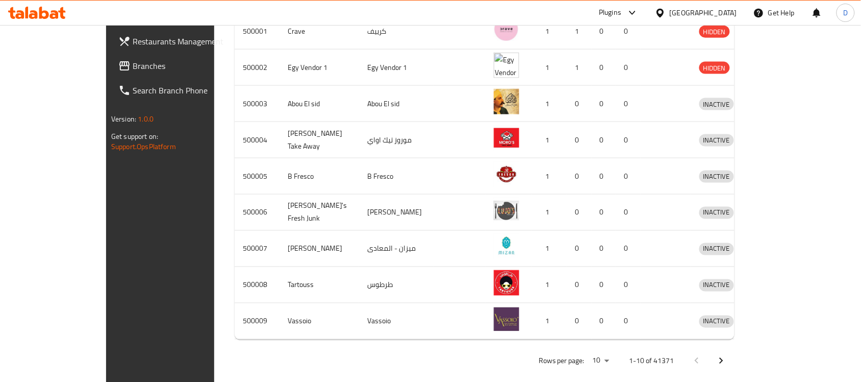
click at [133, 60] on span "Branches" at bounding box center [187, 66] width 109 height 12
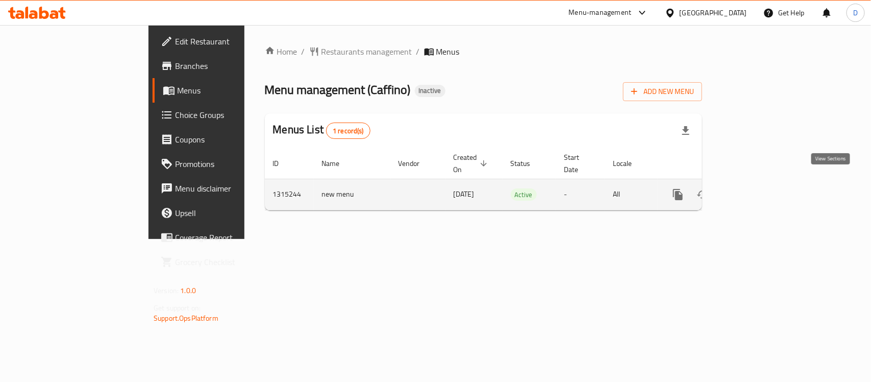
click at [764, 182] on link "enhanced table" at bounding box center [751, 194] width 24 height 24
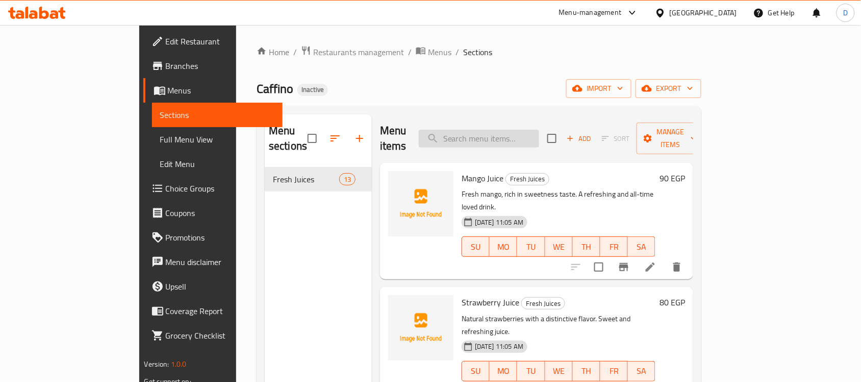
click at [539, 132] on input "search" at bounding box center [479, 139] width 120 height 18
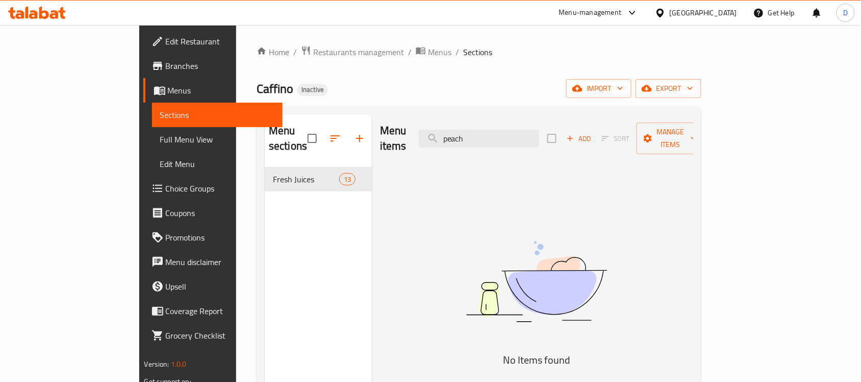
drag, startPoint x: 522, startPoint y: 129, endPoint x: 458, endPoint y: 133, distance: 63.9
click at [458, 133] on div "Menu items peach Add Sort Manage items" at bounding box center [536, 138] width 313 height 48
type input "peach"
click at [519, 132] on input "peach" at bounding box center [479, 139] width 120 height 18
drag, startPoint x: 518, startPoint y: 134, endPoint x: 468, endPoint y: 141, distance: 50.1
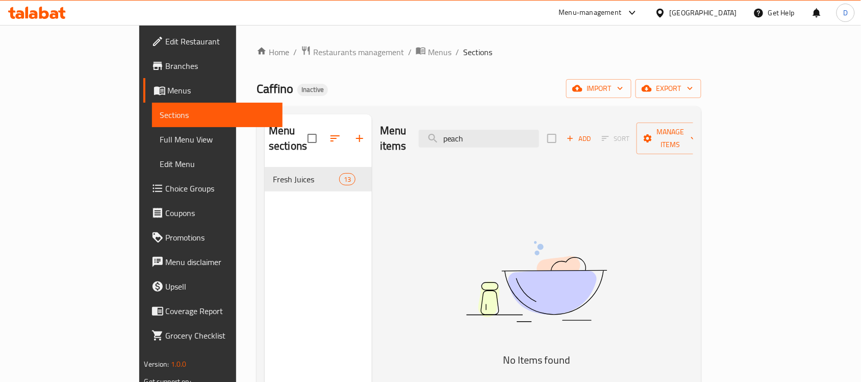
click at [468, 141] on div "Menu items peach Add Sort Manage items" at bounding box center [536, 138] width 313 height 48
type input "خ"
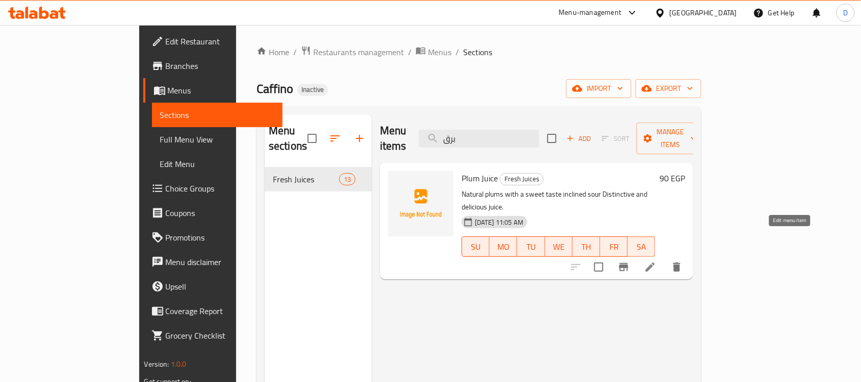
type input "برق"
click at [657, 261] on icon at bounding box center [650, 267] width 12 height 12
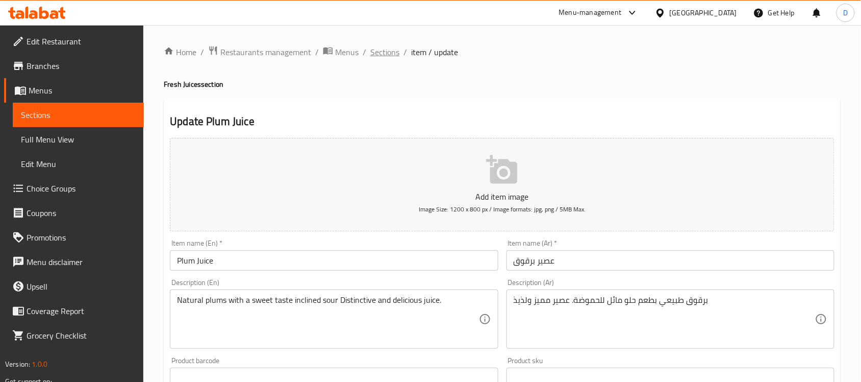
click at [382, 51] on span "Sections" at bounding box center [384, 52] width 29 height 12
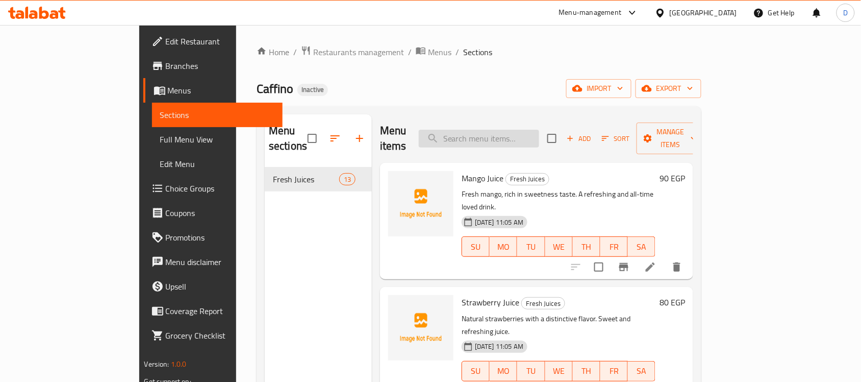
click at [539, 133] on input "search" at bounding box center [479, 139] width 120 height 18
drag, startPoint x: 510, startPoint y: 133, endPoint x: 455, endPoint y: 140, distance: 56.1
click at [455, 140] on div "Menu items برق Add Sort Manage items" at bounding box center [536, 138] width 313 height 48
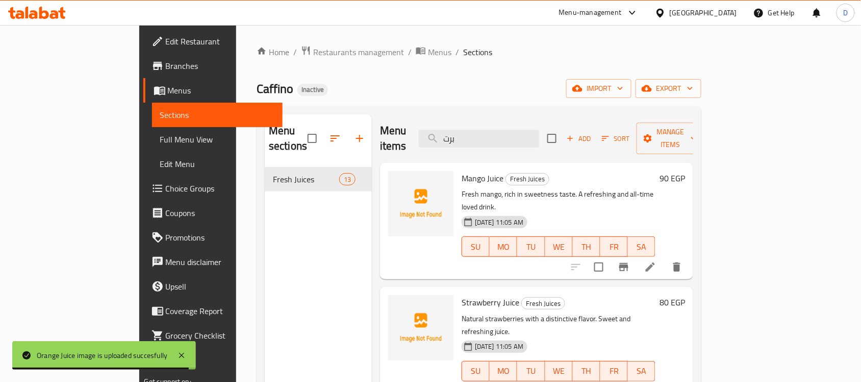
drag, startPoint x: 506, startPoint y: 134, endPoint x: 442, endPoint y: 150, distance: 66.2
click at [442, 150] on div "Menu items برت Add Sort Manage items Mango Juice Fresh Juices Fresh mango, rich…" at bounding box center [532, 305] width 321 height 382
click at [538, 130] on input "ليم" at bounding box center [479, 139] width 120 height 18
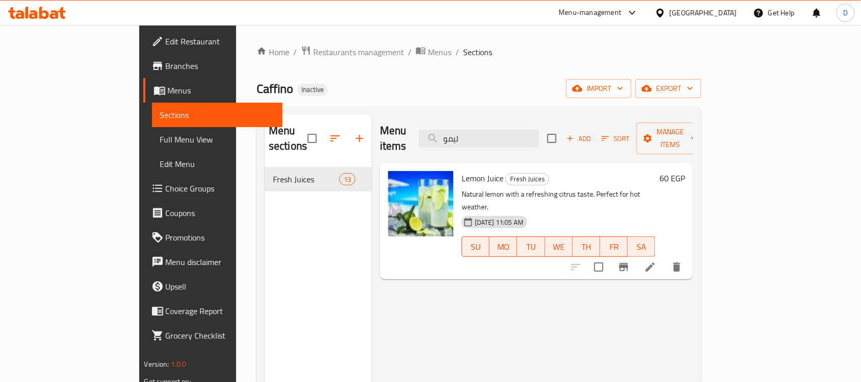
drag, startPoint x: 538, startPoint y: 128, endPoint x: 480, endPoint y: 144, distance: 61.1
click at [480, 144] on div "Menu items ليمو Add Sort Manage items" at bounding box center [536, 138] width 313 height 48
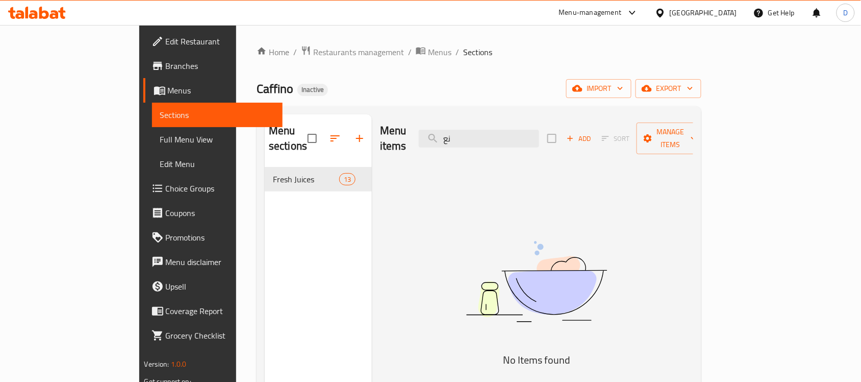
drag, startPoint x: 522, startPoint y: 129, endPoint x: 445, endPoint y: 137, distance: 77.5
click at [445, 137] on div "Menu items نع Add Sort Manage items" at bounding box center [536, 138] width 313 height 48
click at [516, 136] on input "نع" at bounding box center [479, 139] width 120 height 18
drag, startPoint x: 514, startPoint y: 133, endPoint x: 451, endPoint y: 146, distance: 65.3
click at [451, 146] on div "Menu items نع Add Sort Manage items" at bounding box center [536, 138] width 313 height 48
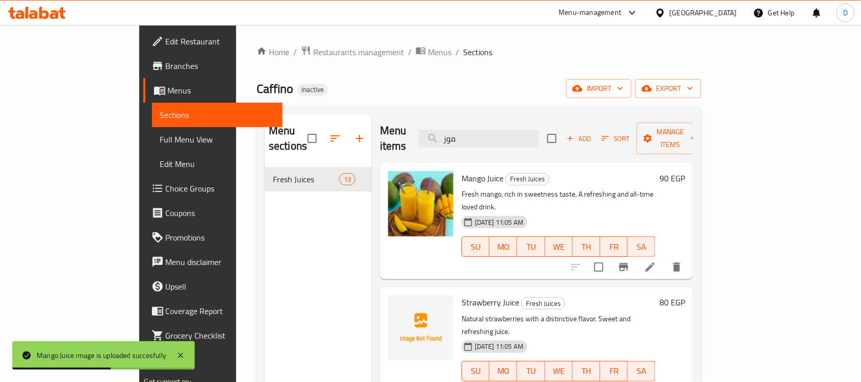
drag, startPoint x: 513, startPoint y: 135, endPoint x: 477, endPoint y: 143, distance: 36.5
click at [477, 143] on div "Menu items موز Add Sort Manage items" at bounding box center [536, 138] width 313 height 48
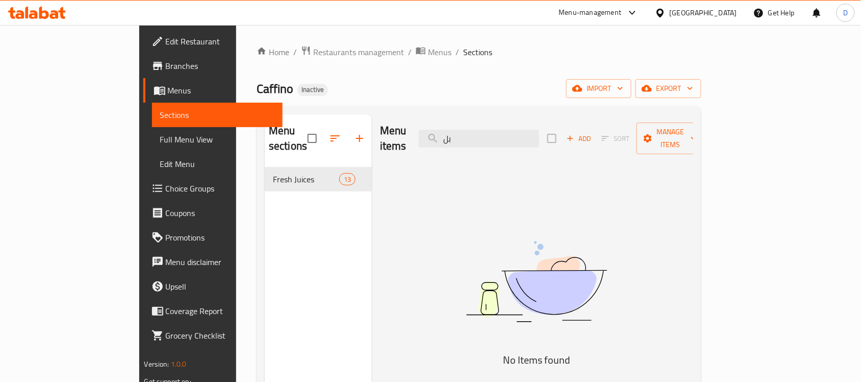
drag, startPoint x: 504, startPoint y: 136, endPoint x: 470, endPoint y: 147, distance: 36.0
click at [470, 147] on div "Menu items بل Add Sort Manage items" at bounding box center [536, 138] width 313 height 48
drag, startPoint x: 514, startPoint y: 139, endPoint x: 475, endPoint y: 146, distance: 40.4
click at [475, 146] on div "Menu items تم Add Sort Manage items" at bounding box center [536, 138] width 313 height 48
type input "d"
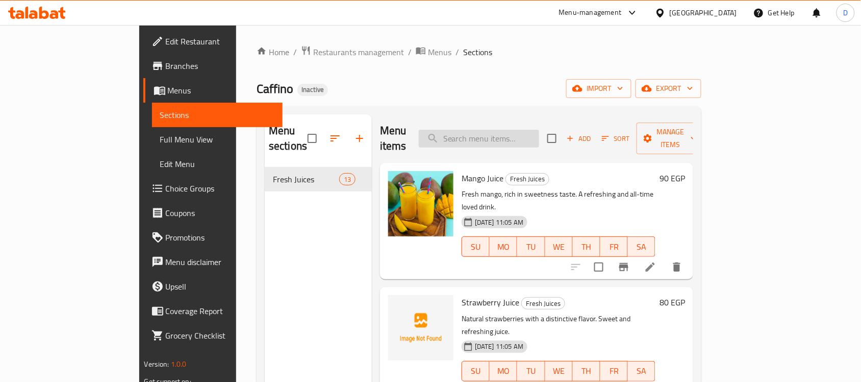
click at [513, 130] on input "search" at bounding box center [479, 139] width 120 height 18
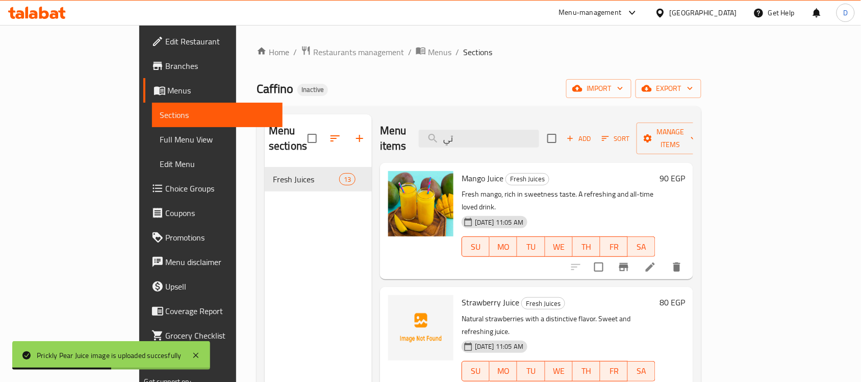
drag, startPoint x: 508, startPoint y: 132, endPoint x: 476, endPoint y: 143, distance: 34.5
click at [476, 143] on div "Menu items تي Add Sort Manage items" at bounding box center [536, 138] width 313 height 48
drag, startPoint x: 518, startPoint y: 134, endPoint x: 479, endPoint y: 148, distance: 42.3
click at [479, 148] on div "Menu items جو Add Sort Manage items Mango Juice Fresh Juices Fresh mango, rich …" at bounding box center [532, 305] width 321 height 382
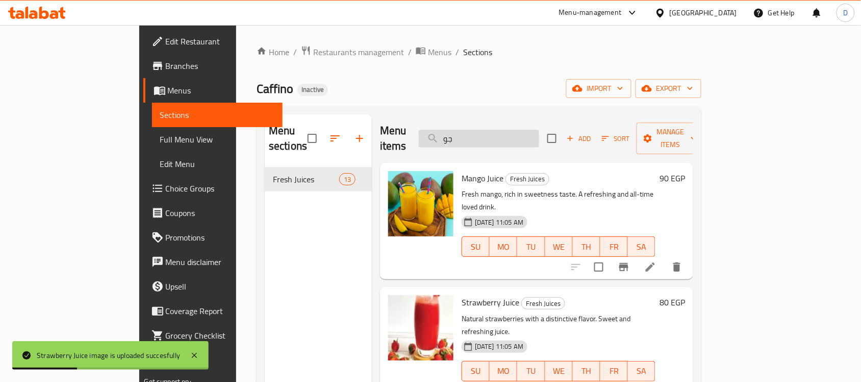
click at [508, 134] on input "جو" at bounding box center [479, 139] width 120 height 18
drag, startPoint x: 512, startPoint y: 133, endPoint x: 476, endPoint y: 141, distance: 36.5
click at [476, 141] on div "Menu items جو Add Sort Manage items" at bounding box center [536, 138] width 313 height 48
drag, startPoint x: 520, startPoint y: 131, endPoint x: 464, endPoint y: 135, distance: 56.3
click at [464, 135] on input "فو" at bounding box center [479, 139] width 120 height 18
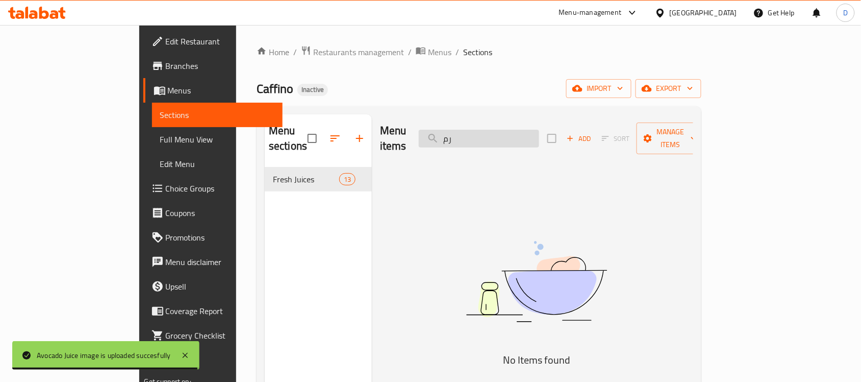
click at [507, 134] on input "رم" at bounding box center [479, 139] width 120 height 18
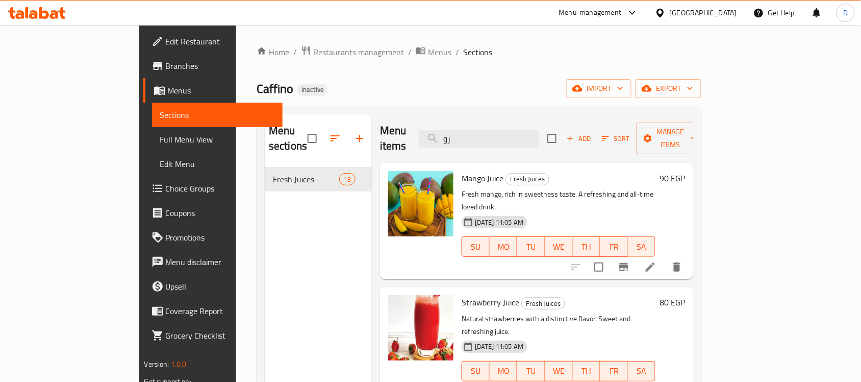
drag, startPoint x: 508, startPoint y: 130, endPoint x: 447, endPoint y: 132, distance: 60.7
click at [447, 132] on div "Menu items رو Add Sort Manage items" at bounding box center [536, 138] width 313 height 48
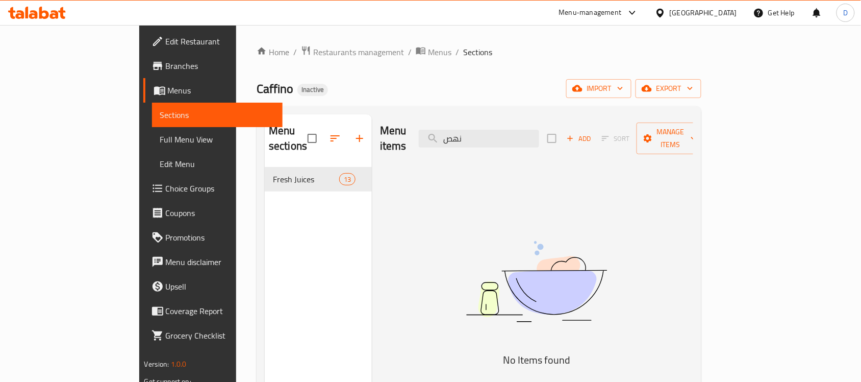
drag, startPoint x: 523, startPoint y: 129, endPoint x: 452, endPoint y: 137, distance: 71.8
click at [452, 137] on div "Menu items نهص Add Sort Manage items" at bounding box center [536, 138] width 313 height 48
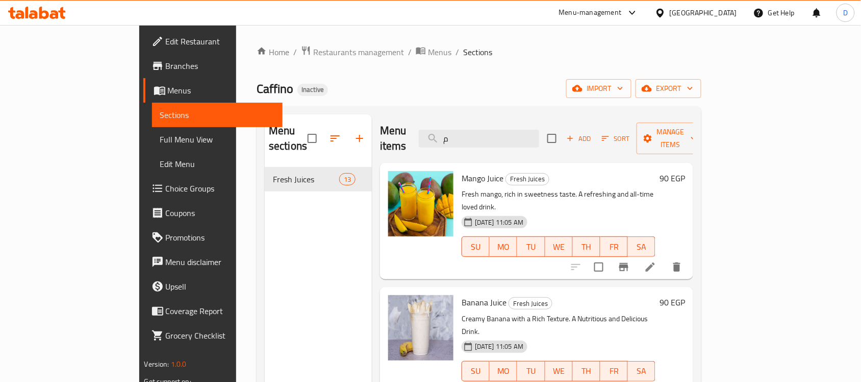
drag, startPoint x: 481, startPoint y: 143, endPoint x: 458, endPoint y: 144, distance: 23.0
click at [458, 144] on div "Menu items م Add Sort Manage items" at bounding box center [536, 138] width 313 height 48
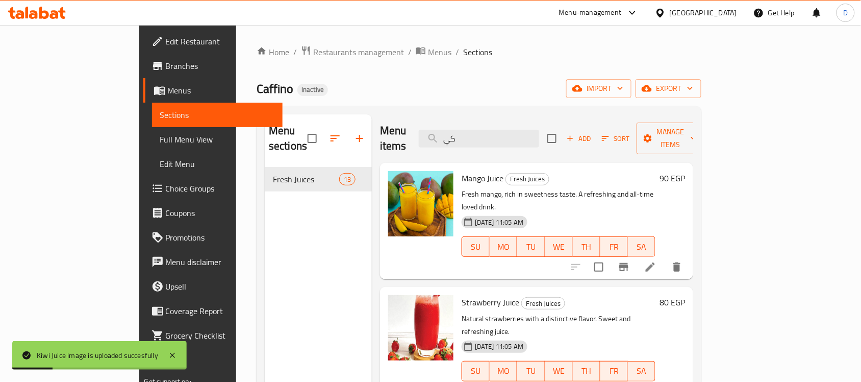
drag, startPoint x: 516, startPoint y: 130, endPoint x: 462, endPoint y: 152, distance: 58.4
click at [462, 152] on div "Menu items كي Add Sort Manage items Mango Juice Fresh Juices Fresh mango, rich …" at bounding box center [532, 305] width 321 height 382
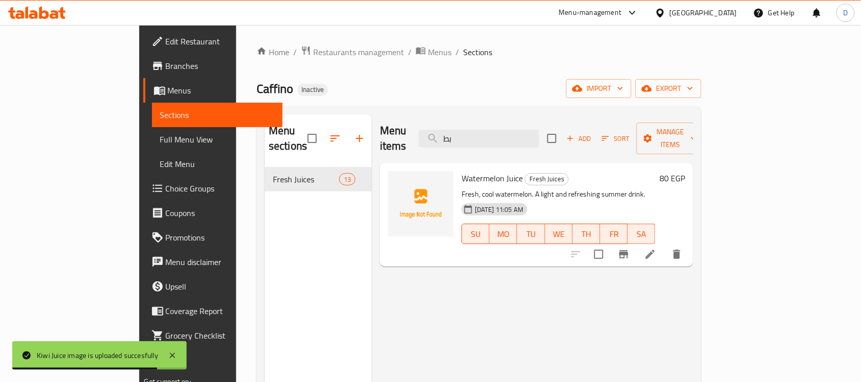
type input "بط"
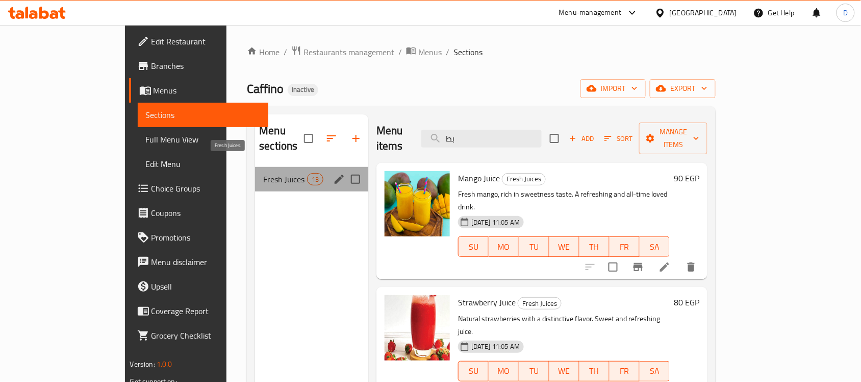
click at [263, 173] on span "Fresh Juices" at bounding box center [284, 179] width 43 height 12
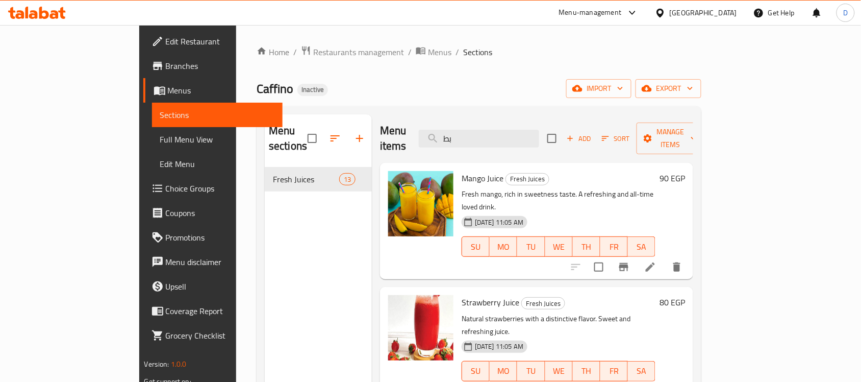
drag, startPoint x: 514, startPoint y: 128, endPoint x: 463, endPoint y: 130, distance: 51.1
click at [463, 130] on div "Menu items بط Add Sort Manage items" at bounding box center [536, 138] width 313 height 48
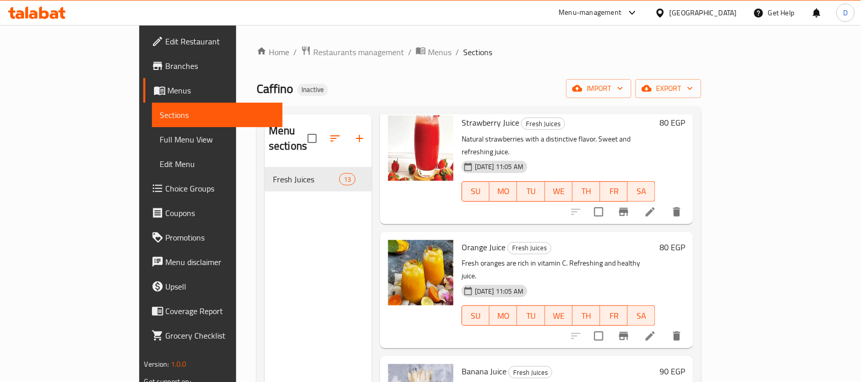
scroll to position [184, 0]
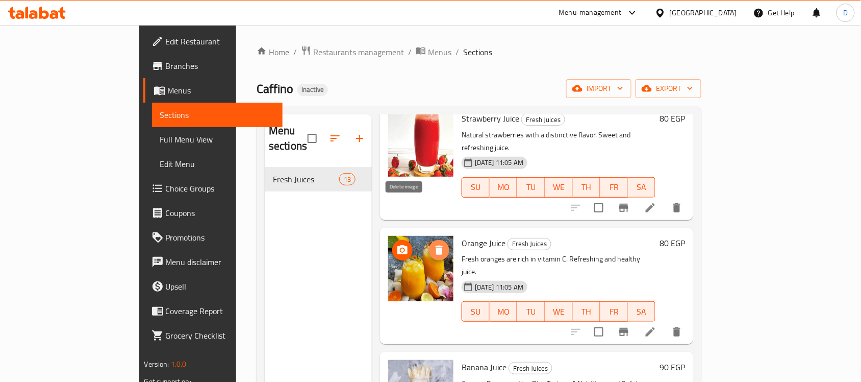
click at [436, 245] on icon "delete image" at bounding box center [439, 249] width 7 height 9
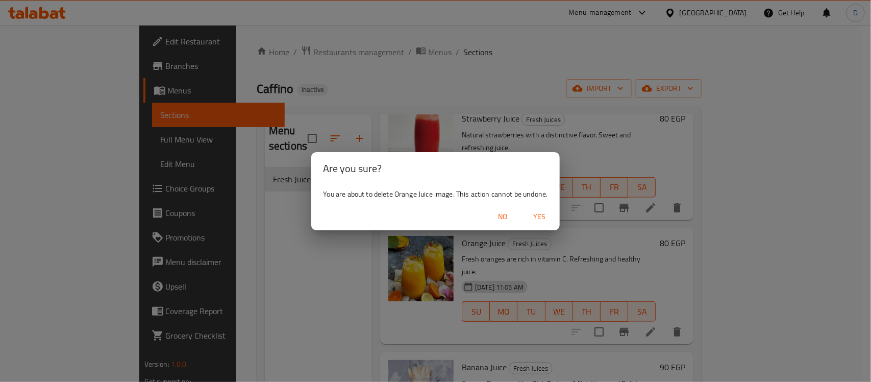
click at [544, 218] on span "Yes" at bounding box center [539, 216] width 24 height 13
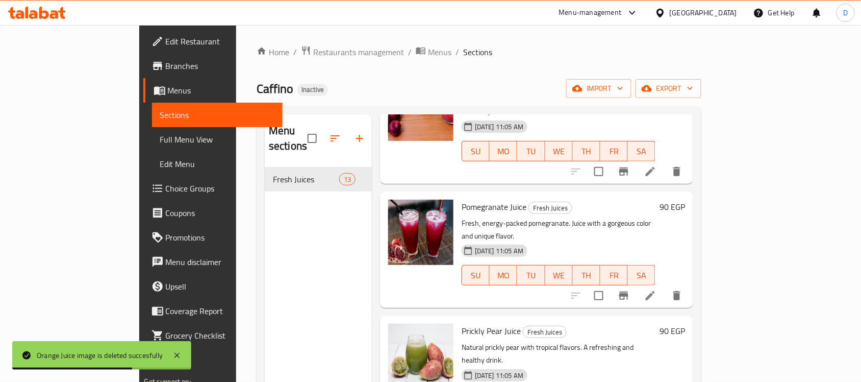
scroll to position [143, 0]
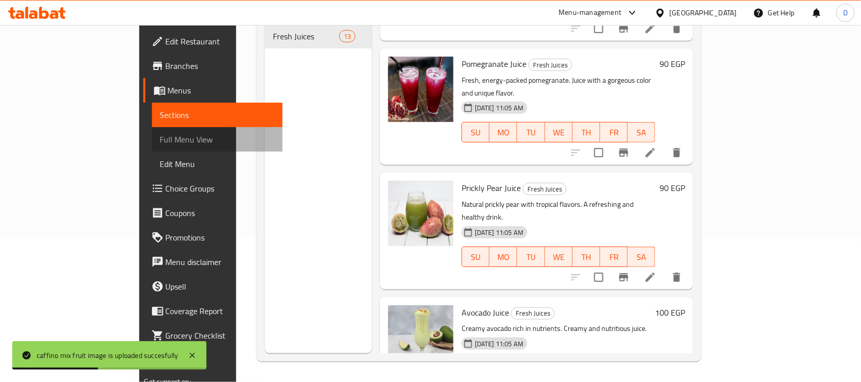
click at [160, 138] on span "Full Menu View" at bounding box center [217, 139] width 115 height 12
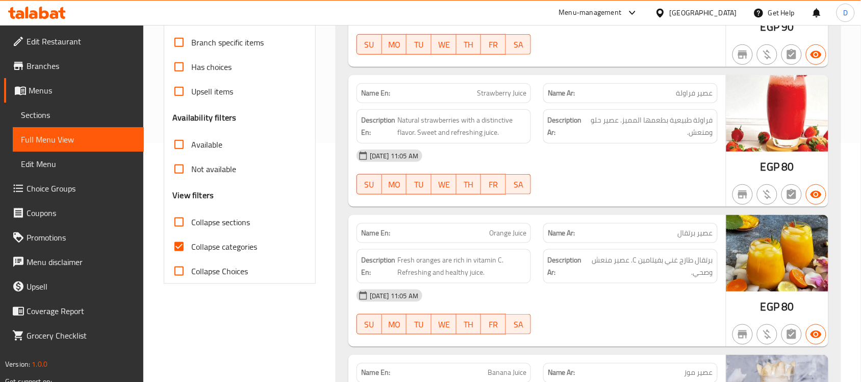
scroll to position [271, 0]
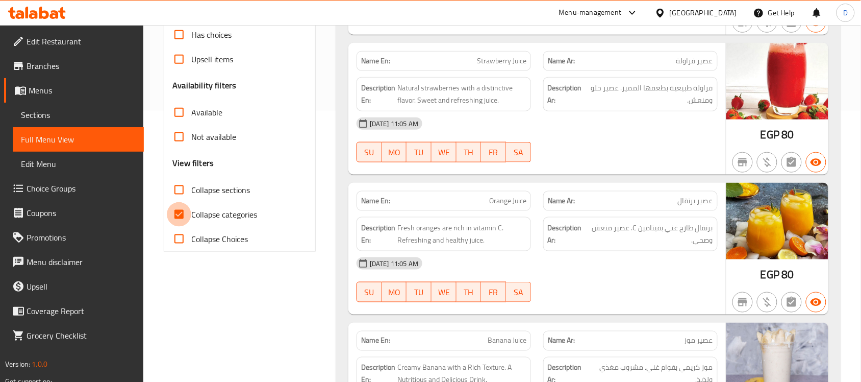
click at [173, 211] on input "Collapse categories" at bounding box center [179, 214] width 24 height 24
checkbox input "false"
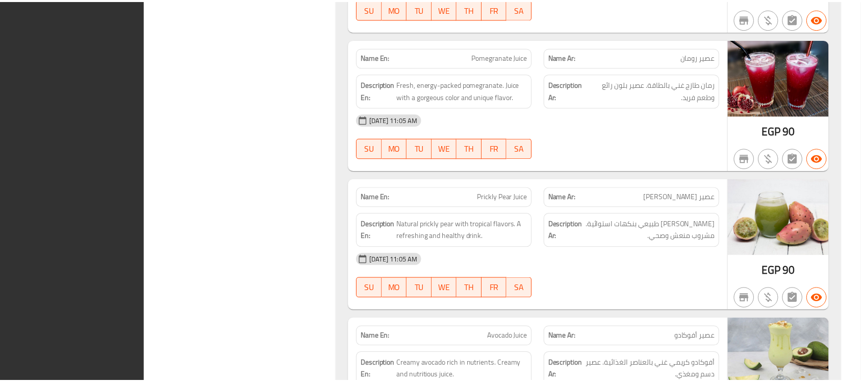
scroll to position [1636, 0]
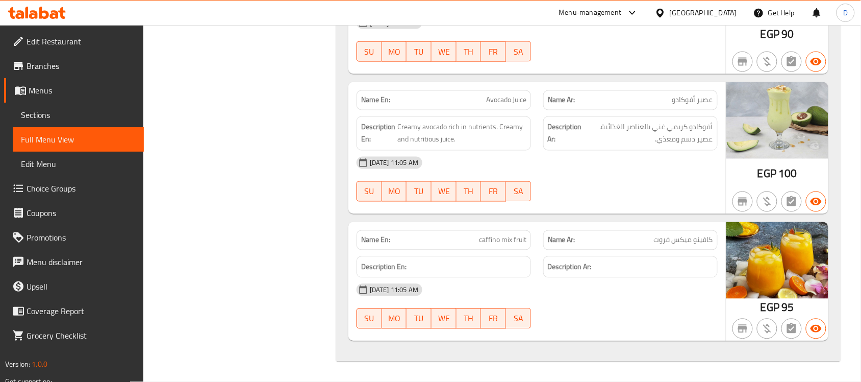
click at [727, 16] on div "[GEOGRAPHIC_DATA]" at bounding box center [703, 12] width 67 height 11
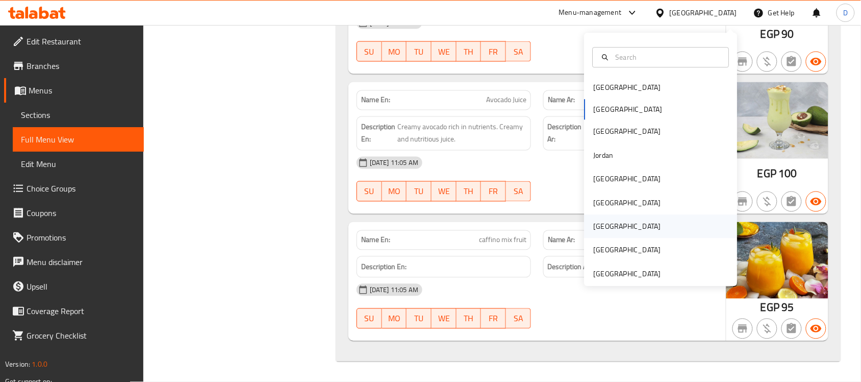
click at [602, 219] on div "[GEOGRAPHIC_DATA]" at bounding box center [628, 226] width 84 height 23
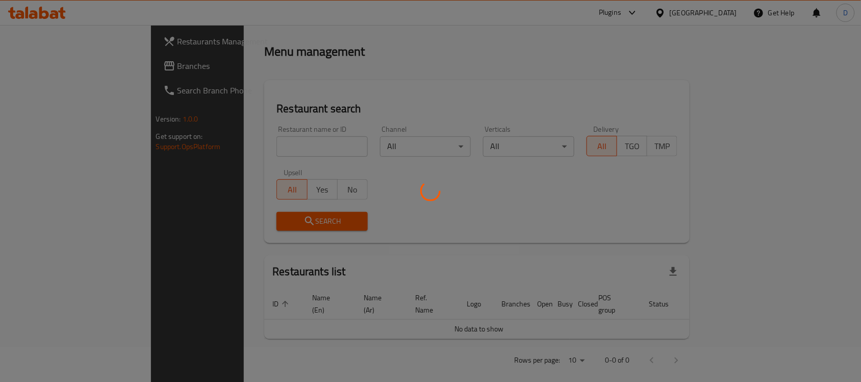
scroll to position [378, 0]
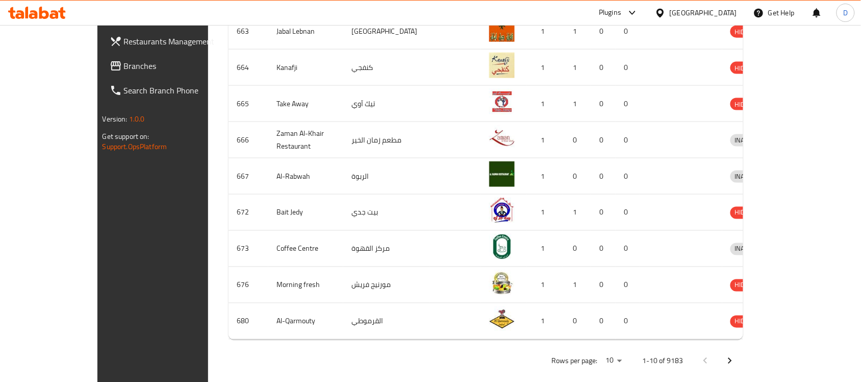
click at [124, 67] on span "Branches" at bounding box center [178, 66] width 109 height 12
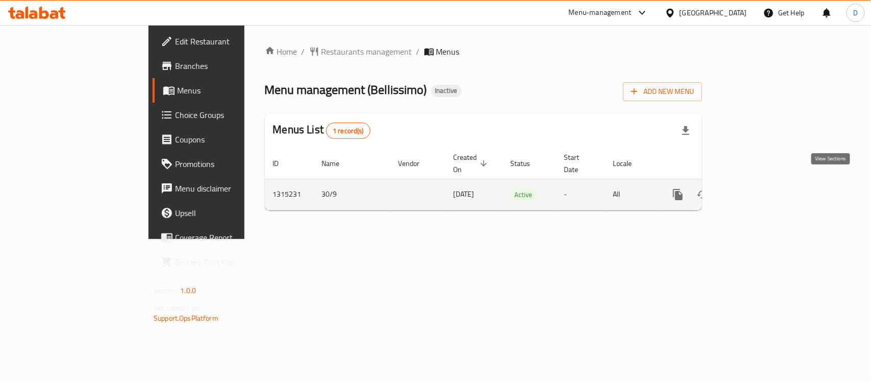
click at [758, 188] on icon "enhanced table" at bounding box center [752, 194] width 12 height 12
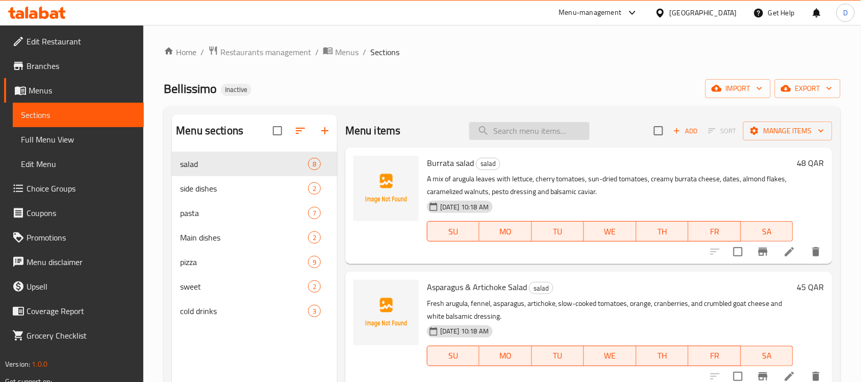
click at [506, 133] on input "search" at bounding box center [529, 131] width 120 height 18
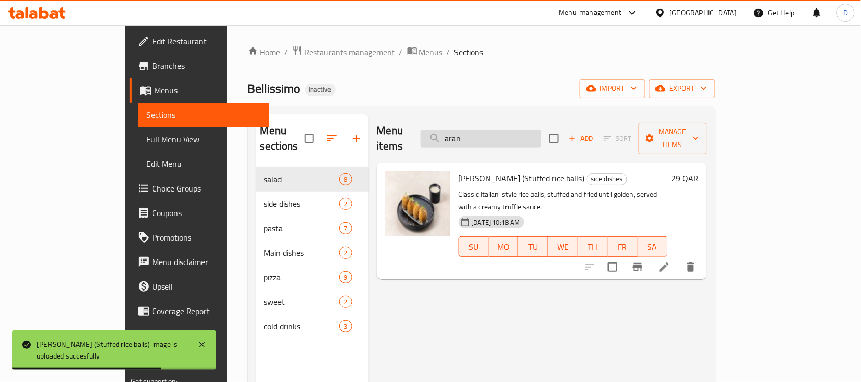
drag, startPoint x: 519, startPoint y: 129, endPoint x: 490, endPoint y: 139, distance: 31.1
click at [490, 139] on input "aran" at bounding box center [481, 139] width 120 height 18
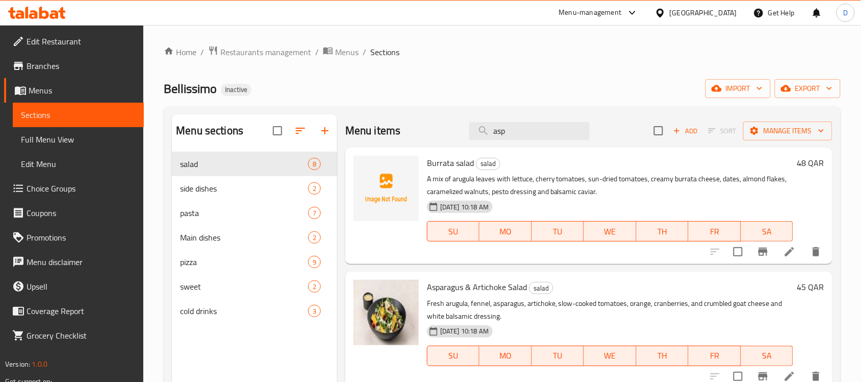
drag, startPoint x: 513, startPoint y: 135, endPoint x: 460, endPoint y: 161, distance: 59.1
click at [460, 161] on div "Menu items asp Add Sort Manage items Burrata salad salad A mix of arugula leave…" at bounding box center [584, 305] width 495 height 382
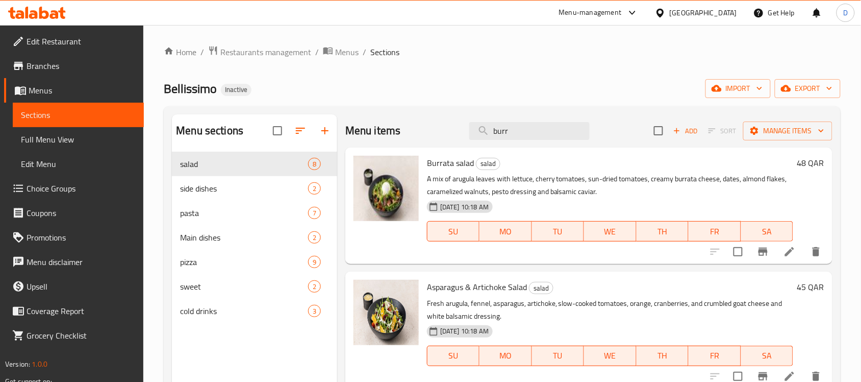
drag, startPoint x: 495, startPoint y: 122, endPoint x: 450, endPoint y: 124, distance: 44.9
click at [450, 124] on div "Menu items burr Add Sort Manage items" at bounding box center [588, 130] width 487 height 33
drag, startPoint x: 507, startPoint y: 132, endPoint x: 461, endPoint y: 146, distance: 48.3
click at [461, 146] on div "Menu items burr Add Sort Manage items" at bounding box center [588, 130] width 487 height 33
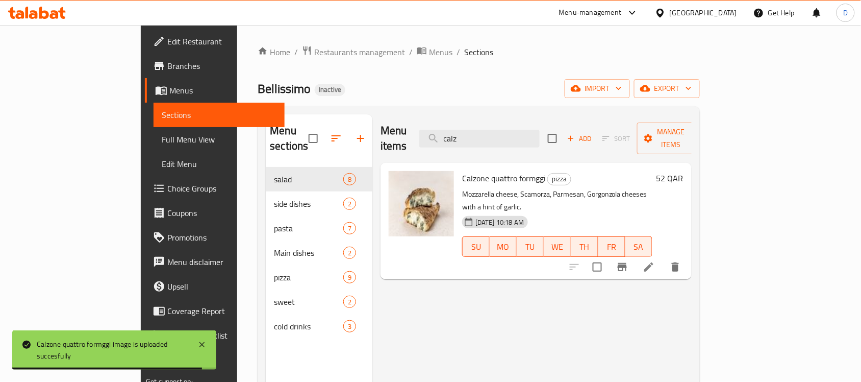
drag, startPoint x: 519, startPoint y: 134, endPoint x: 467, endPoint y: 131, distance: 52.6
click at [467, 131] on div "Menu items calz Add Sort Manage items" at bounding box center [536, 138] width 311 height 48
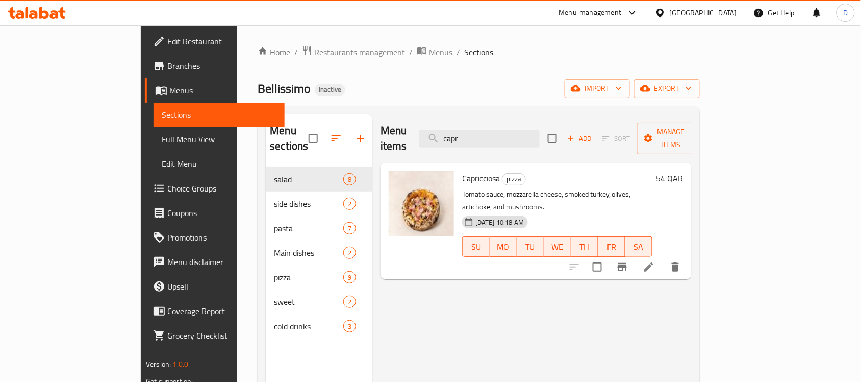
drag, startPoint x: 530, startPoint y: 131, endPoint x: 481, endPoint y: 143, distance: 50.6
click at [481, 143] on div "Menu items capr Add Sort Manage items" at bounding box center [536, 138] width 311 height 48
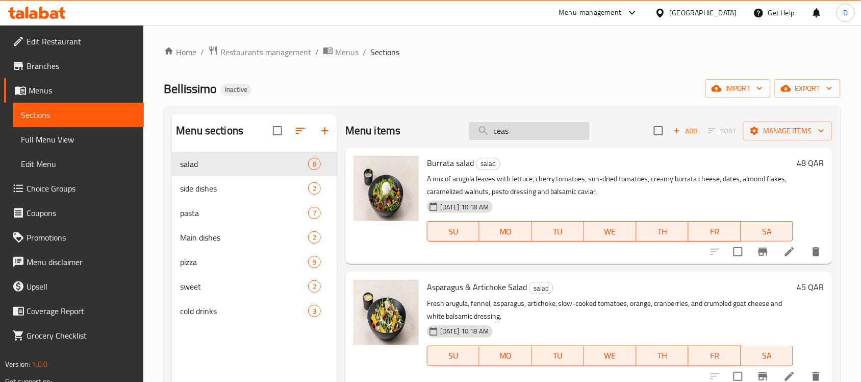
click at [517, 135] on input "ceas" at bounding box center [529, 131] width 120 height 18
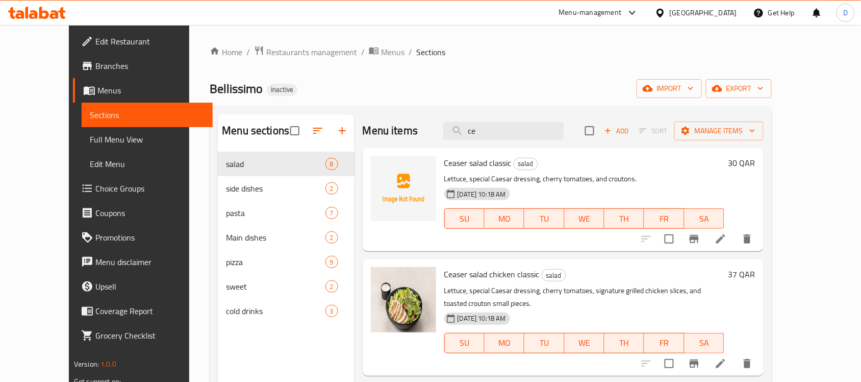
type input "c"
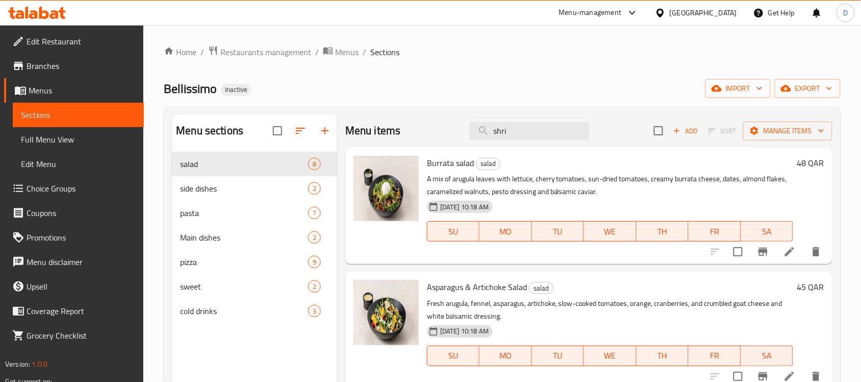
drag, startPoint x: 508, startPoint y: 135, endPoint x: 448, endPoint y: 140, distance: 60.9
click at [448, 140] on div "Menu items shri Add Sort Manage items" at bounding box center [588, 130] width 487 height 33
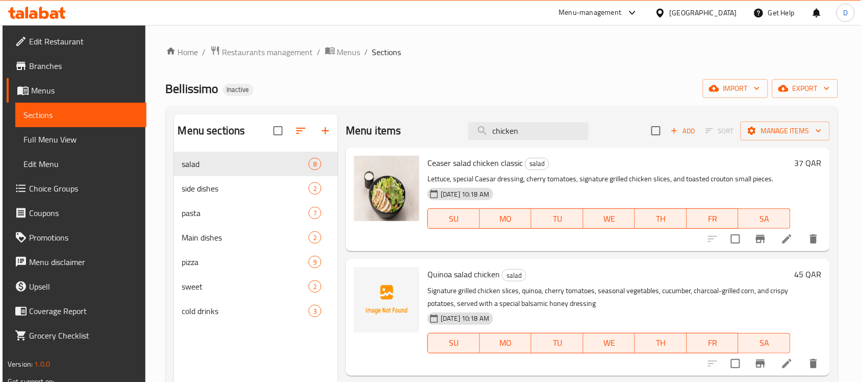
drag, startPoint x: 529, startPoint y: 128, endPoint x: 462, endPoint y: 136, distance: 67.3
click at [462, 136] on div "Menu items chicken Add Sort Manage items" at bounding box center [588, 130] width 484 height 33
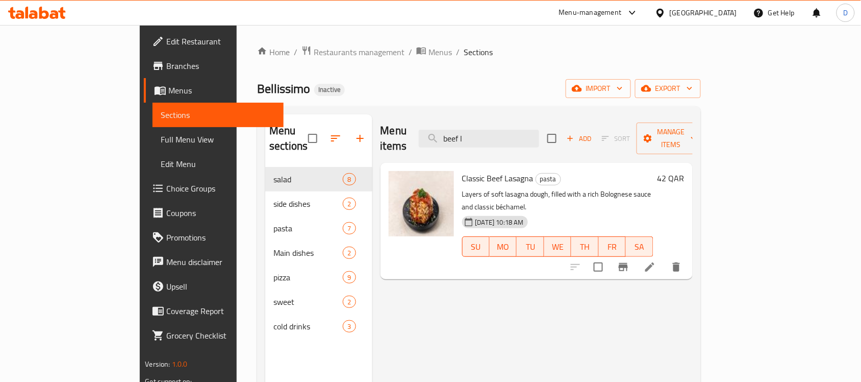
drag, startPoint x: 519, startPoint y: 125, endPoint x: 455, endPoint y: 131, distance: 64.1
click at [455, 131] on div "Menu items beef l Add Sort Manage items" at bounding box center [537, 138] width 312 height 48
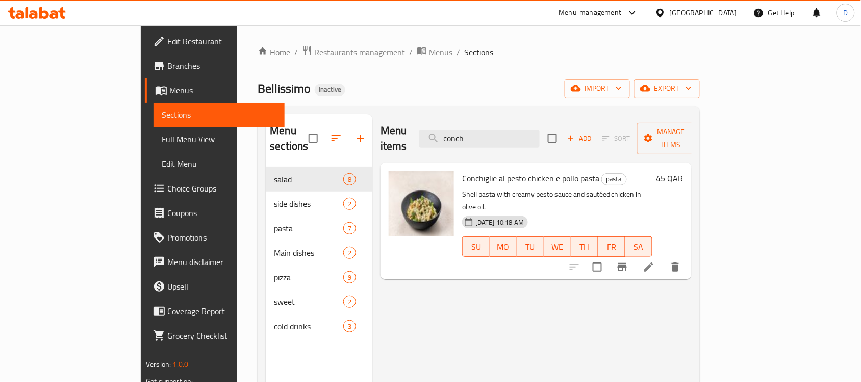
click at [455, 139] on div "Menu items conch Add Sort Manage items" at bounding box center [536, 138] width 311 height 48
drag, startPoint x: 455, startPoint y: 139, endPoint x: 421, endPoint y: 100, distance: 51.0
click at [421, 100] on div "Home / Restaurants management / Menus / Sections Bellissimo Inactive import exp…" at bounding box center [479, 274] width 442 height 459
drag, startPoint x: 516, startPoint y: 134, endPoint x: 460, endPoint y: 144, distance: 57.0
click at [460, 144] on div "Menu items conch Add Sort Manage items" at bounding box center [536, 138] width 311 height 48
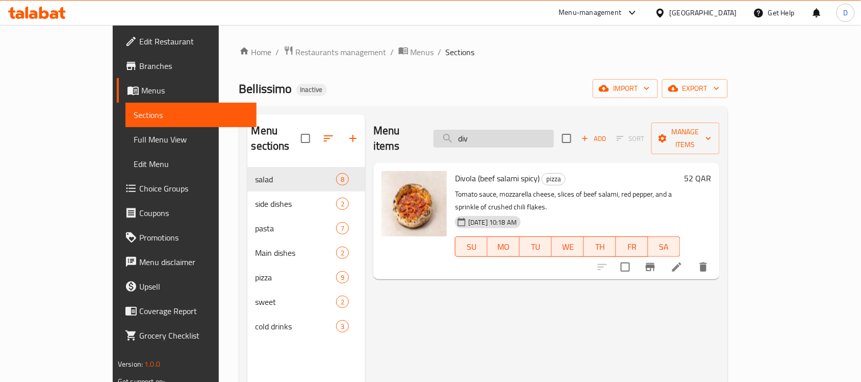
drag, startPoint x: 520, startPoint y: 126, endPoint x: 476, endPoint y: 135, distance: 45.3
click at [476, 135] on input "div" at bounding box center [494, 139] width 120 height 18
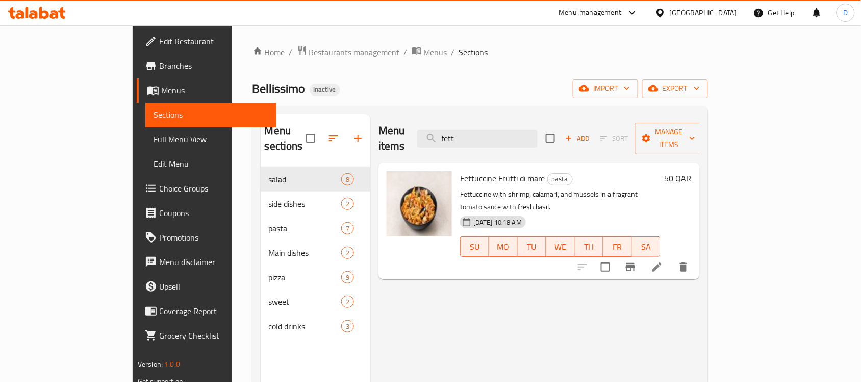
drag, startPoint x: 515, startPoint y: 134, endPoint x: 429, endPoint y: 129, distance: 86.9
click at [429, 129] on div "Menu items fett Add Sort Manage items" at bounding box center [539, 138] width 321 height 48
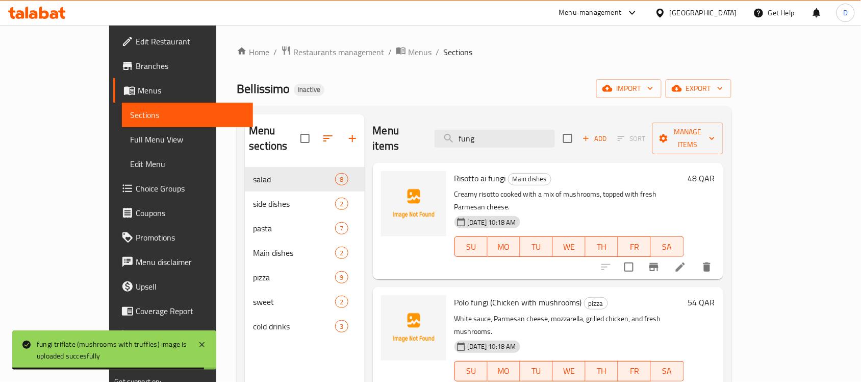
drag, startPoint x: 516, startPoint y: 128, endPoint x: 371, endPoint y: 116, distance: 145.4
click at [373, 116] on div "Menu items fung Add Sort Manage items" at bounding box center [548, 138] width 351 height 48
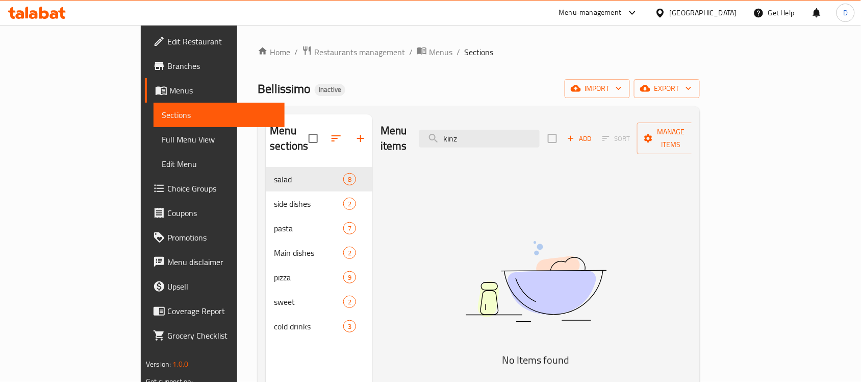
drag, startPoint x: 519, startPoint y: 131, endPoint x: 429, endPoint y: 126, distance: 90.5
click at [429, 126] on div "Menu items kinz Add Sort Manage items" at bounding box center [536, 138] width 311 height 48
drag, startPoint x: 515, startPoint y: 136, endPoint x: 435, endPoint y: 135, distance: 80.6
click at [435, 135] on div "Menu items col Add Sort Manage items" at bounding box center [536, 138] width 311 height 48
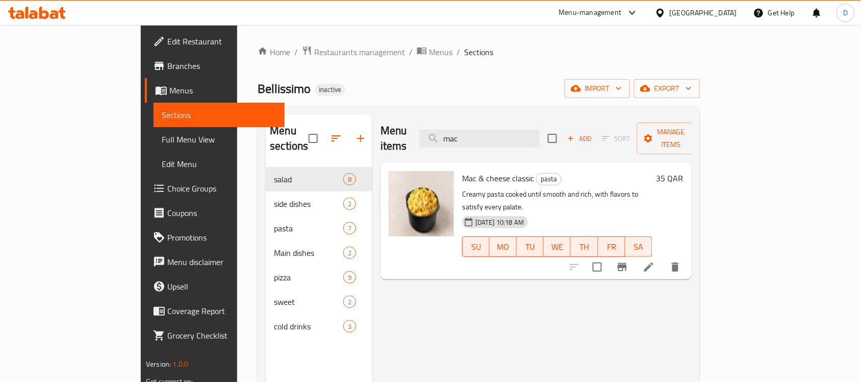
drag, startPoint x: 531, startPoint y: 134, endPoint x: 460, endPoint y: 123, distance: 71.7
click at [460, 123] on div "Menu items mac Add Sort Manage items" at bounding box center [536, 138] width 311 height 48
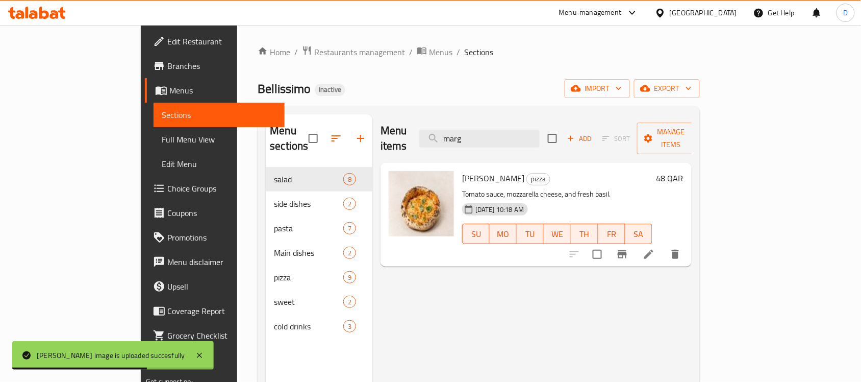
drag, startPoint x: 516, startPoint y: 129, endPoint x: 467, endPoint y: 141, distance: 50.5
click at [467, 141] on div "Menu items marg Add Sort Manage items" at bounding box center [536, 138] width 311 height 48
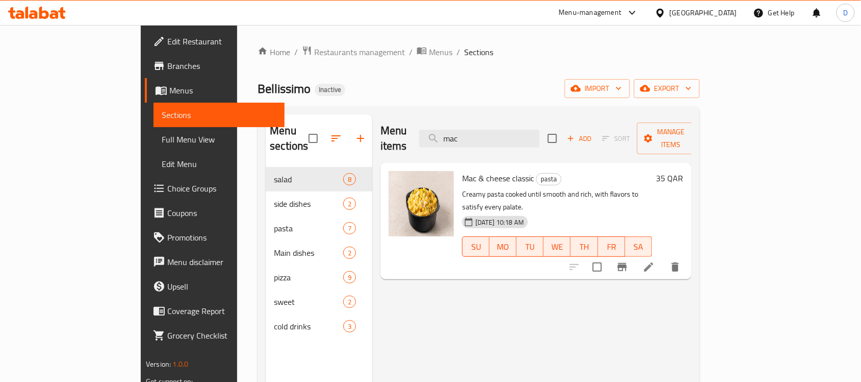
drag, startPoint x: 524, startPoint y: 130, endPoint x: 452, endPoint y: 131, distance: 72.0
click at [452, 131] on div "Menu items mac Add Sort Manage items" at bounding box center [536, 138] width 311 height 48
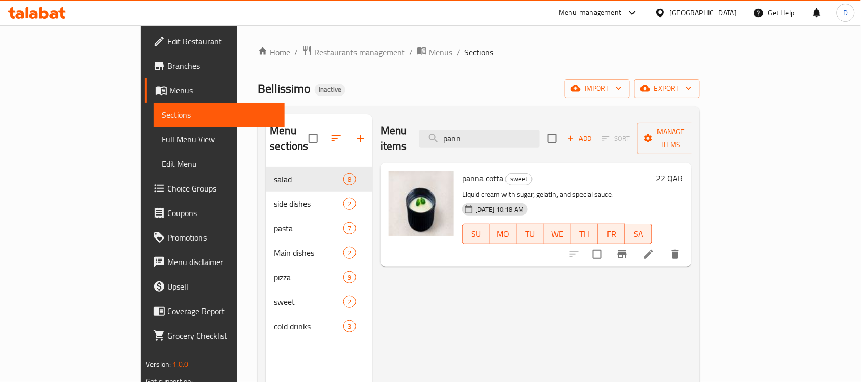
drag, startPoint x: 513, startPoint y: 131, endPoint x: 451, endPoint y: 138, distance: 63.2
click at [451, 138] on div "Menu items pann Add Sort Manage items" at bounding box center [536, 138] width 311 height 48
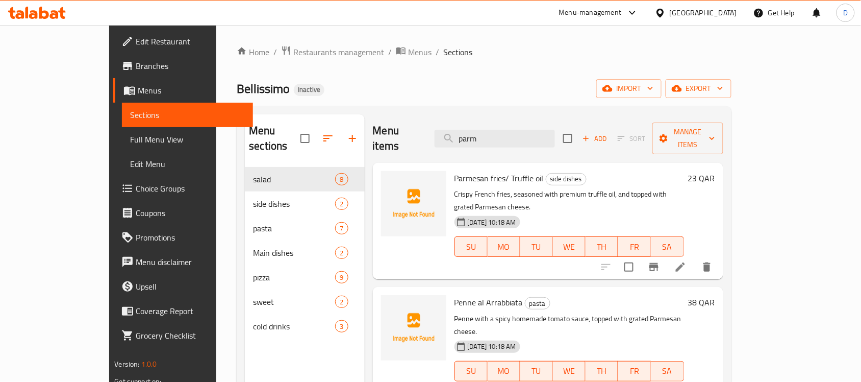
type input "parm"
drag, startPoint x: 537, startPoint y: 131, endPoint x: 443, endPoint y: 129, distance: 94.4
click at [443, 129] on div "Menu items parm Add Sort Manage items" at bounding box center [548, 138] width 351 height 48
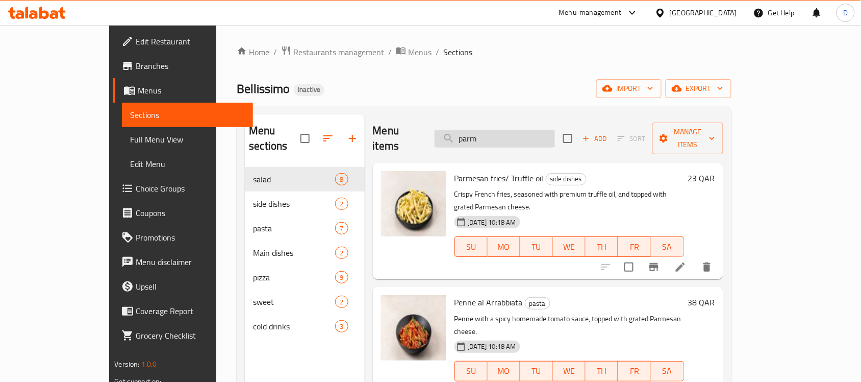
click at [513, 134] on input "parm" at bounding box center [495, 139] width 120 height 18
drag, startPoint x: 512, startPoint y: 134, endPoint x: 480, endPoint y: 133, distance: 32.2
click at [480, 133] on input "parm" at bounding box center [495, 139] width 120 height 18
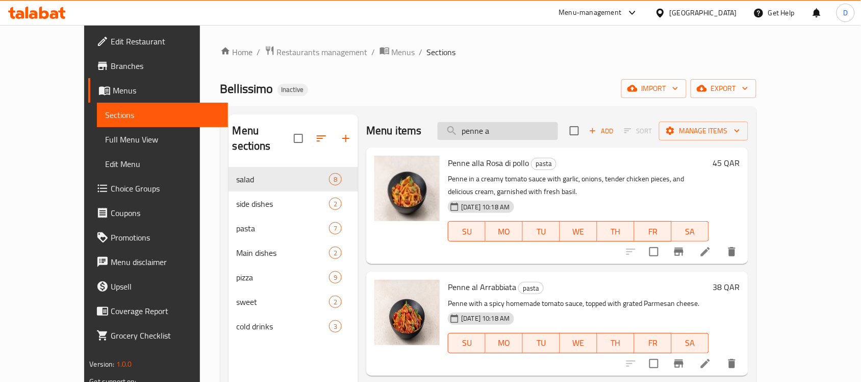
drag, startPoint x: 526, startPoint y: 136, endPoint x: 473, endPoint y: 132, distance: 52.8
click at [473, 132] on input "penne a" at bounding box center [498, 131] width 120 height 18
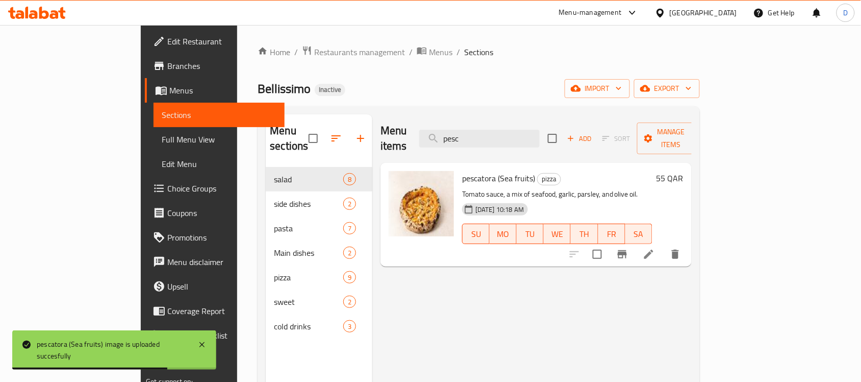
drag, startPoint x: 516, startPoint y: 128, endPoint x: 454, endPoint y: 125, distance: 61.8
click at [454, 125] on div "Menu items pesc Add Sort Manage items" at bounding box center [536, 138] width 311 height 48
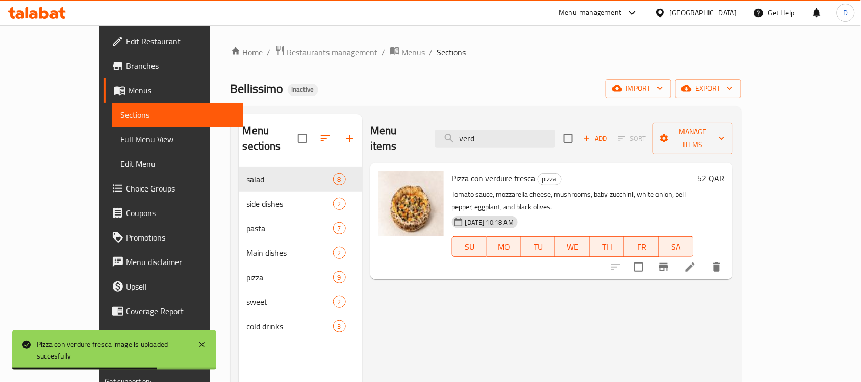
drag, startPoint x: 531, startPoint y: 129, endPoint x: 408, endPoint y: 128, distance: 122.5
click at [408, 128] on div "Menu items verd Add Sort Manage items" at bounding box center [551, 138] width 363 height 48
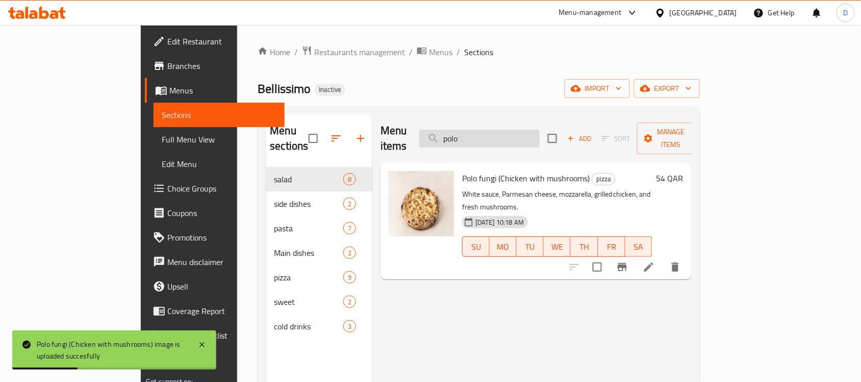
drag, startPoint x: 514, startPoint y: 129, endPoint x: 470, endPoint y: 129, distance: 43.9
click at [470, 130] on input "polo" at bounding box center [479, 139] width 120 height 18
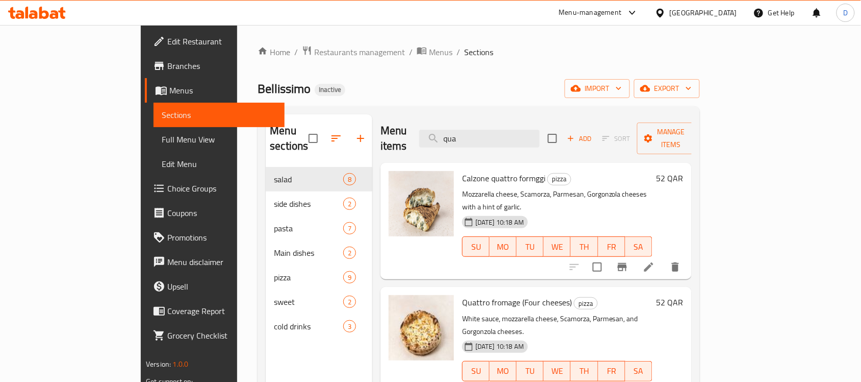
drag, startPoint x: 523, startPoint y: 133, endPoint x: 448, endPoint y: 137, distance: 75.6
click at [448, 137] on div "Menu items qua Add Sort Manage items" at bounding box center [536, 138] width 311 height 48
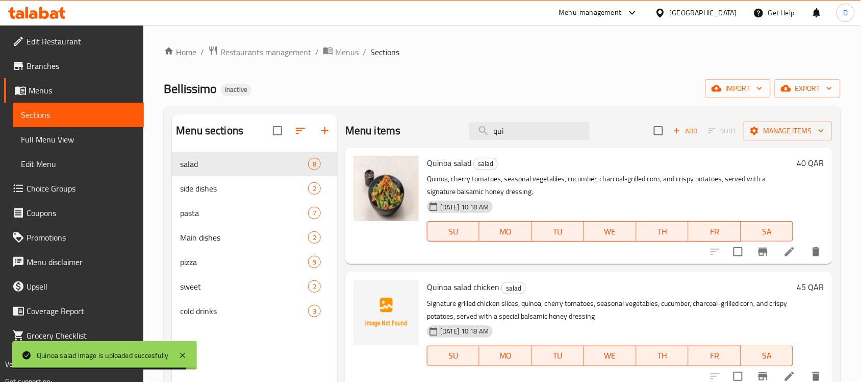
drag, startPoint x: 514, startPoint y: 132, endPoint x: 439, endPoint y: 131, distance: 75.0
click at [439, 131] on div "Menu items qui Add Sort Manage items" at bounding box center [588, 130] width 487 height 33
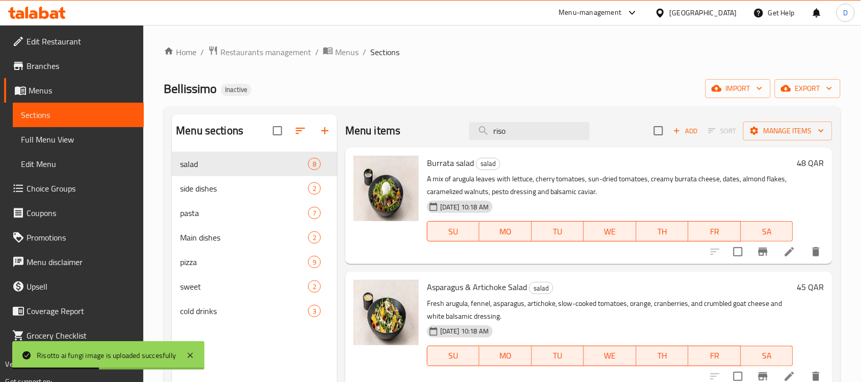
drag, startPoint x: 524, startPoint y: 137, endPoint x: 453, endPoint y: 123, distance: 71.7
click at [453, 123] on div "Menu items riso Add Sort Manage items" at bounding box center [588, 130] width 487 height 33
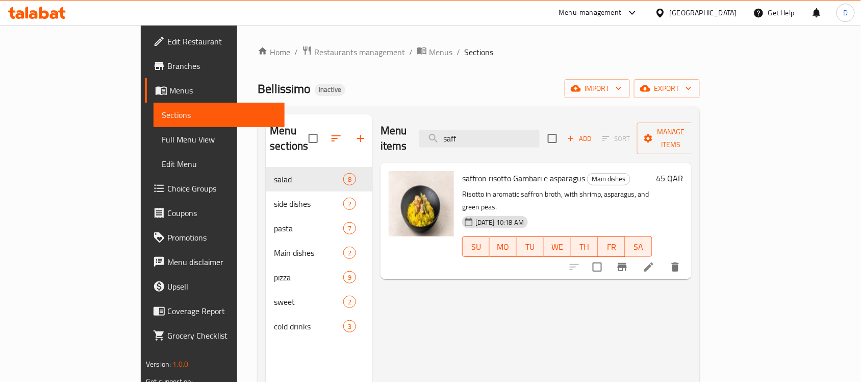
drag, startPoint x: 526, startPoint y: 131, endPoint x: 424, endPoint y: 133, distance: 102.1
click at [424, 133] on div "Menu items saff Add Sort Manage items" at bounding box center [536, 138] width 311 height 48
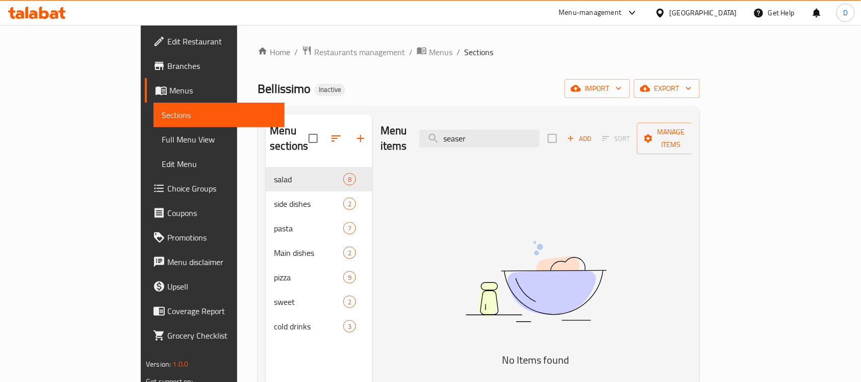
drag, startPoint x: 539, startPoint y: 136, endPoint x: 408, endPoint y: 136, distance: 130.6
click at [408, 136] on div "Menu items seaser Add Sort Manage items" at bounding box center [536, 138] width 311 height 48
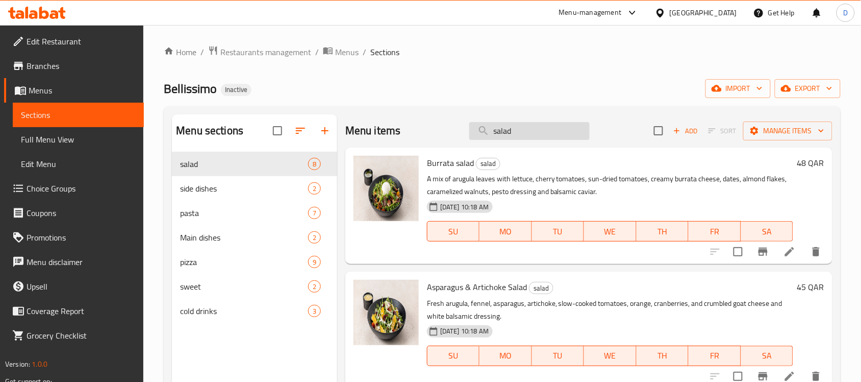
drag, startPoint x: 529, startPoint y: 123, endPoint x: 477, endPoint y: 123, distance: 51.5
click at [477, 123] on input "salad" at bounding box center [529, 131] width 120 height 18
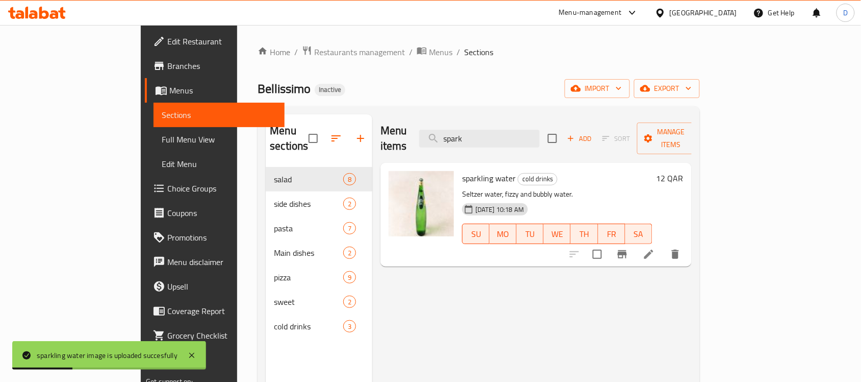
drag, startPoint x: 527, startPoint y: 134, endPoint x: 391, endPoint y: 121, distance: 136.8
click at [391, 121] on div "Menu items spark Add Sort Manage items" at bounding box center [536, 138] width 311 height 48
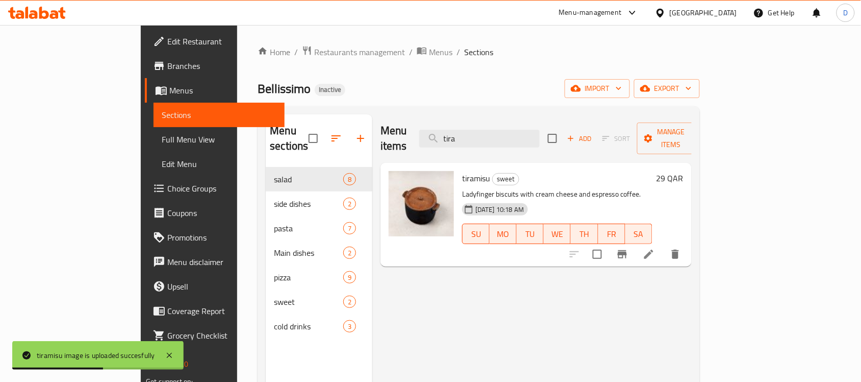
drag, startPoint x: 519, startPoint y: 131, endPoint x: 457, endPoint y: 129, distance: 62.3
click at [457, 129] on div "Menu items tira Add Sort Manage items" at bounding box center [536, 138] width 311 height 48
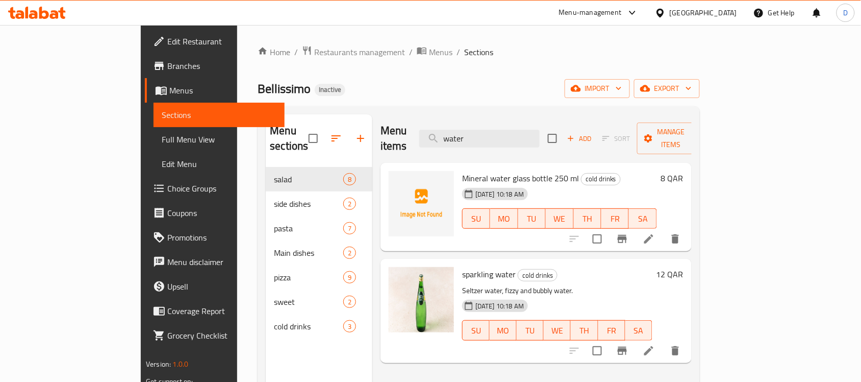
type input "water"
drag, startPoint x: 52, startPoint y: 138, endPoint x: 57, endPoint y: 161, distance: 23.4
click at [162, 138] on span "Full Menu View" at bounding box center [219, 139] width 115 height 12
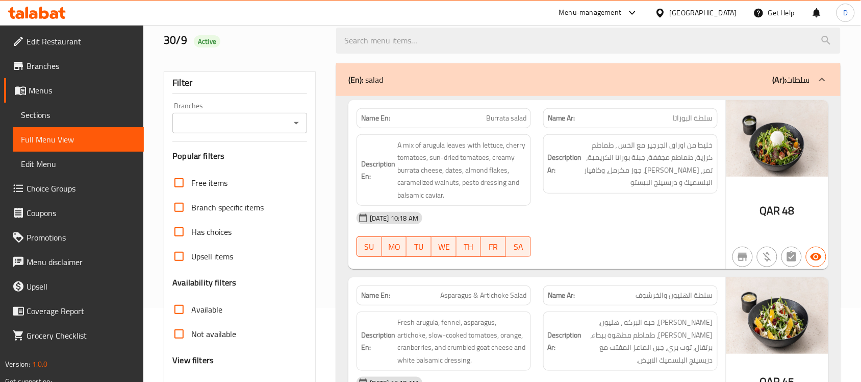
scroll to position [191, 0]
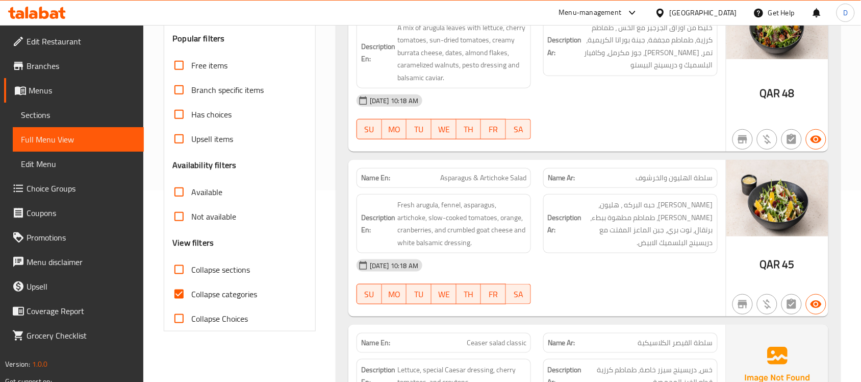
click at [179, 293] on input "Collapse categories" at bounding box center [179, 294] width 24 height 24
checkbox input "false"
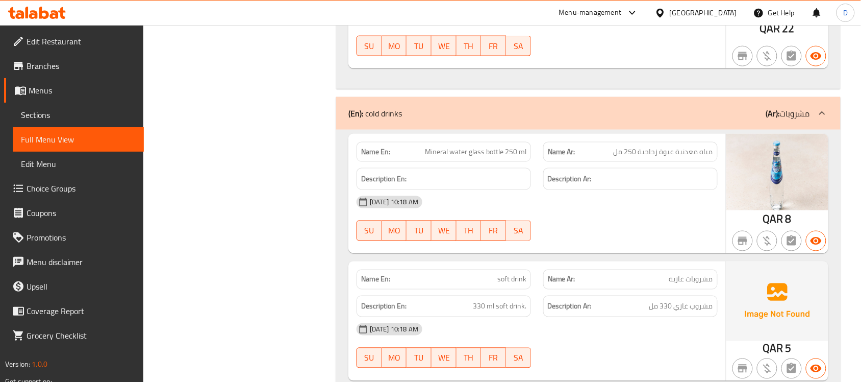
scroll to position [4967, 0]
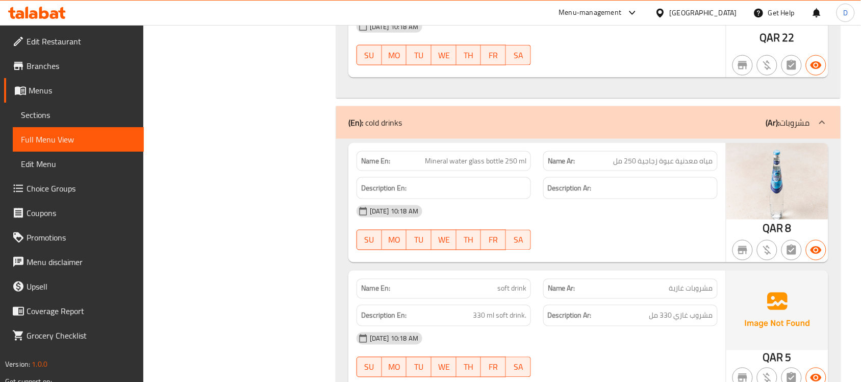
click at [50, 90] on span "Menus" at bounding box center [82, 90] width 107 height 12
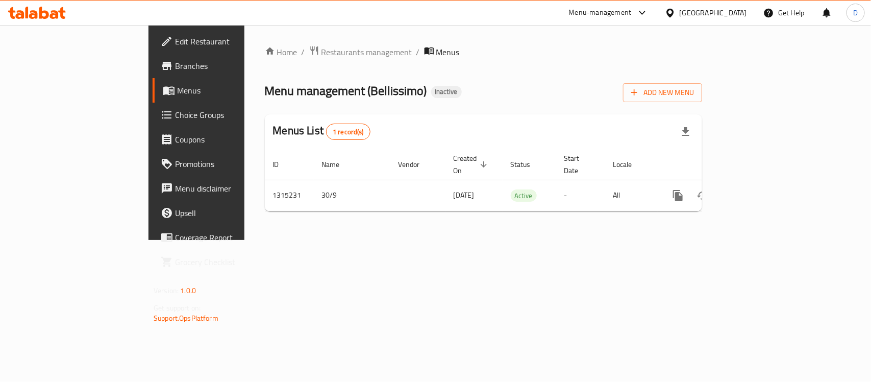
click at [733, 8] on div "[GEOGRAPHIC_DATA]" at bounding box center [713, 12] width 67 height 11
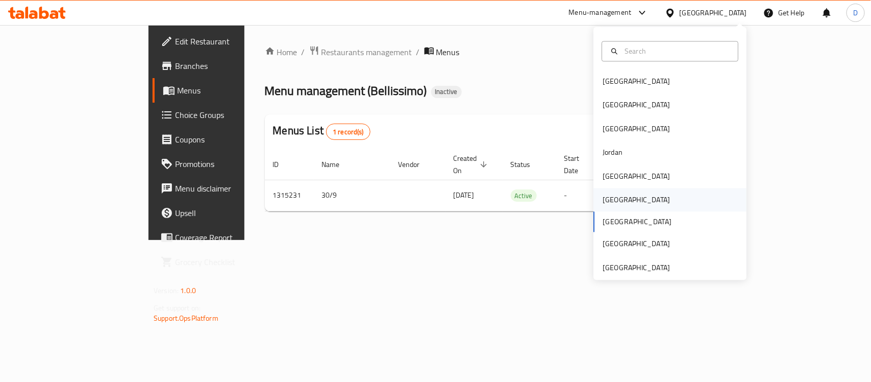
click at [608, 205] on div "[GEOGRAPHIC_DATA]" at bounding box center [636, 199] width 67 height 11
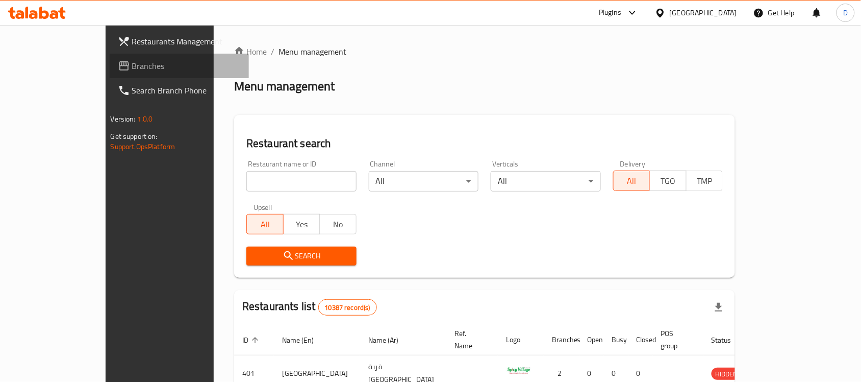
click at [132, 68] on span "Branches" at bounding box center [186, 66] width 109 height 12
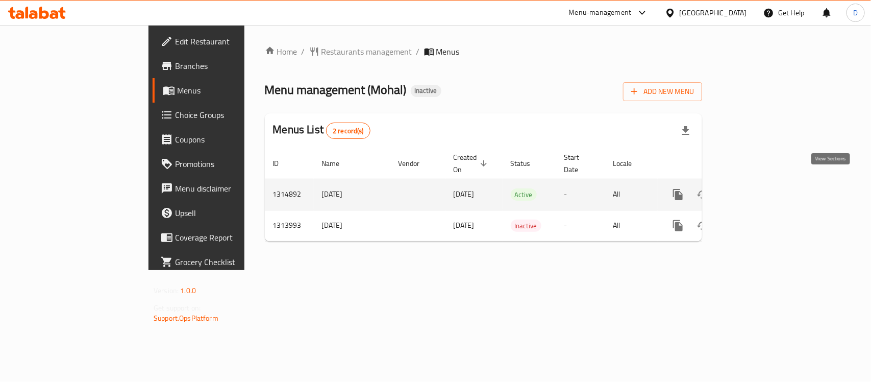
click at [758, 188] on icon "enhanced table" at bounding box center [752, 194] width 12 height 12
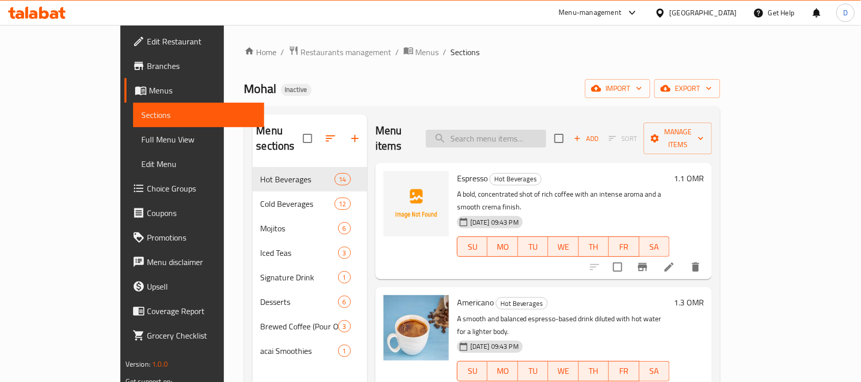
click at [541, 130] on input "search" at bounding box center [486, 139] width 120 height 18
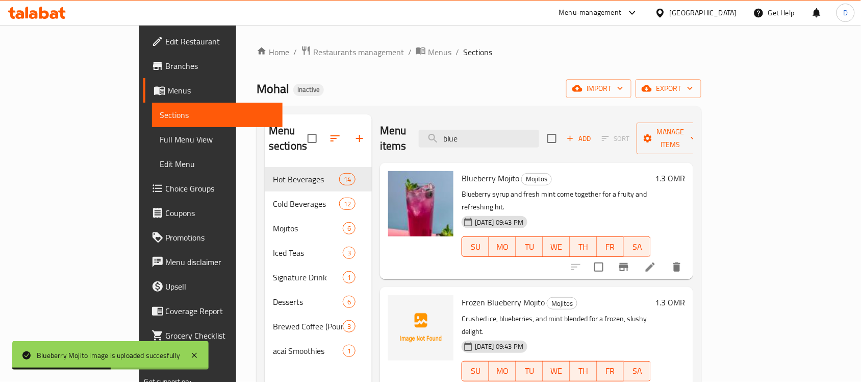
drag, startPoint x: 537, startPoint y: 131, endPoint x: 448, endPoint y: 126, distance: 88.9
click at [448, 126] on div "Menu items blue Add Sort Manage items" at bounding box center [536, 138] width 313 height 48
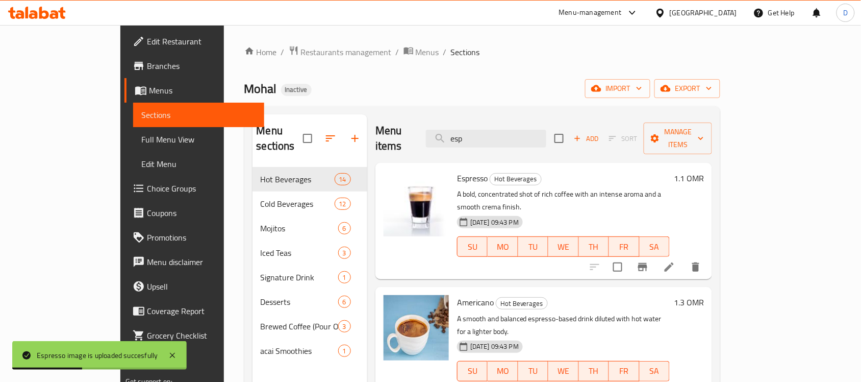
drag, startPoint x: 515, startPoint y: 137, endPoint x: 450, endPoint y: 137, distance: 65.8
click at [450, 137] on div "Menu items esp Add Sort Manage items" at bounding box center [544, 138] width 337 height 48
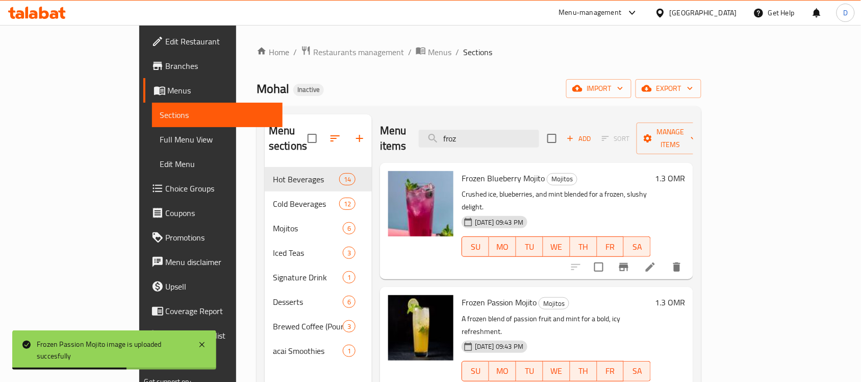
drag, startPoint x: 519, startPoint y: 127, endPoint x: 452, endPoint y: 141, distance: 69.5
click at [452, 141] on div "Menu items froz Add Sort Manage items" at bounding box center [536, 138] width 313 height 48
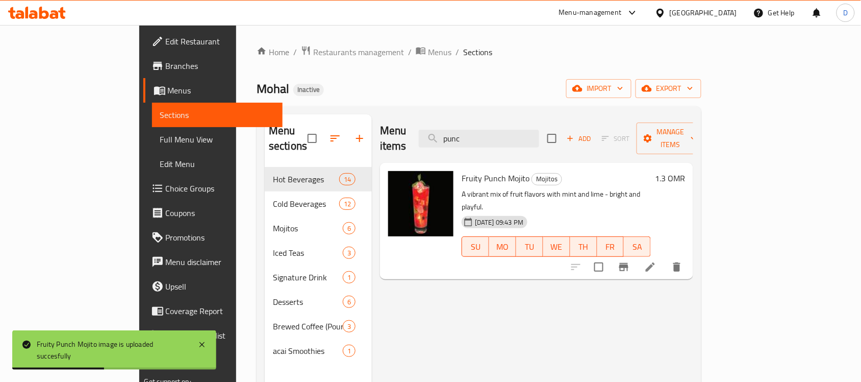
drag, startPoint x: 522, startPoint y: 131, endPoint x: 437, endPoint y: 134, distance: 84.3
click at [437, 134] on div "Menu items punc Add Sort Manage items" at bounding box center [536, 138] width 313 height 48
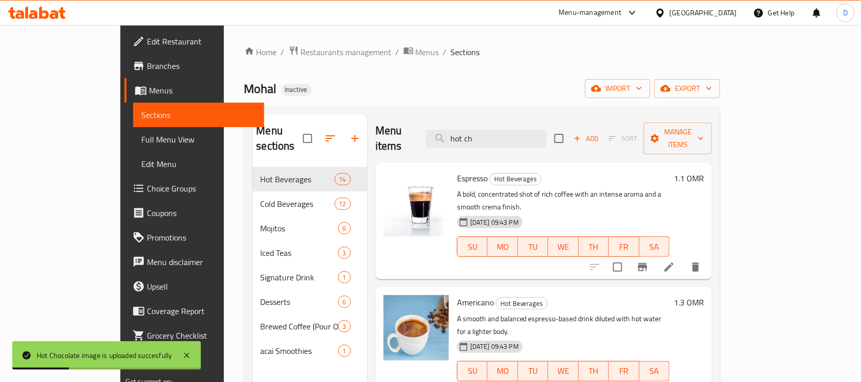
drag, startPoint x: 522, startPoint y: 129, endPoint x: 454, endPoint y: 148, distance: 70.6
click at [454, 148] on div "Menu items hot ch Add Sort Manage items Espresso Hot Beverages A bold, concentr…" at bounding box center [539, 305] width 345 height 382
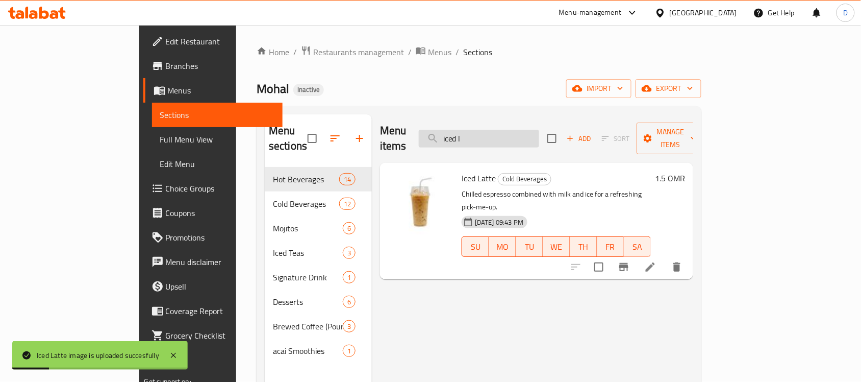
click at [527, 130] on input "iced l" at bounding box center [479, 139] width 120 height 18
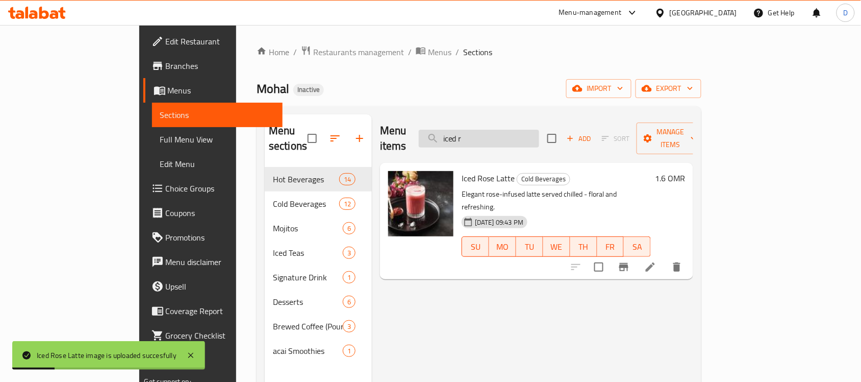
click at [522, 133] on input "iced r" at bounding box center [479, 139] width 120 height 18
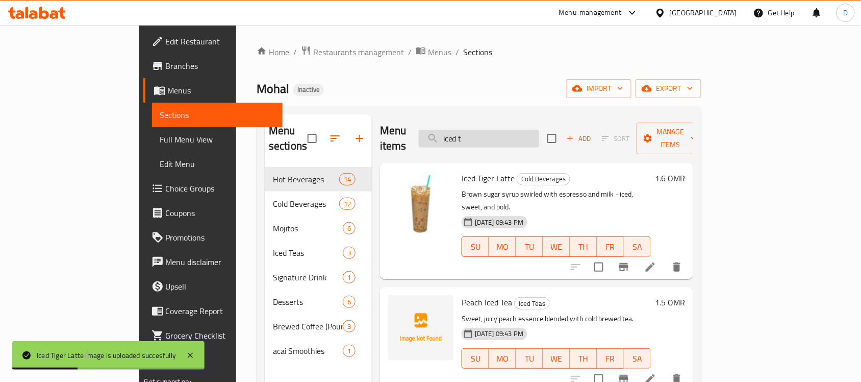
click at [526, 130] on input "iced t" at bounding box center [479, 139] width 120 height 18
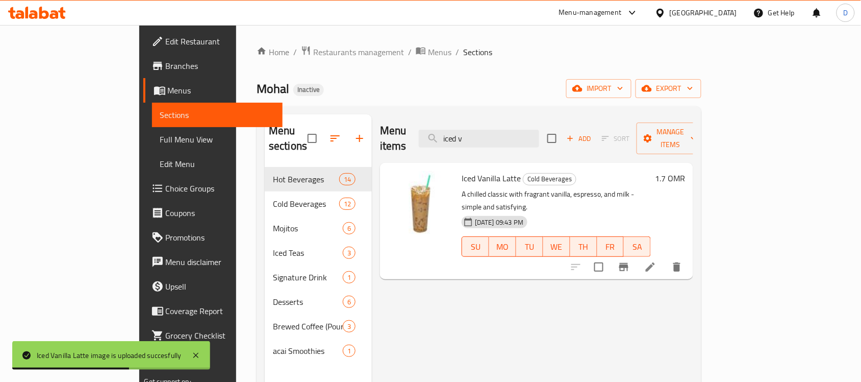
drag, startPoint x: 528, startPoint y: 134, endPoint x: 462, endPoint y: 150, distance: 68.1
click at [462, 150] on div "Menu items iced v Add Sort Manage items Iced Vanilla Latte Cold Beverages A chi…" at bounding box center [532, 305] width 321 height 382
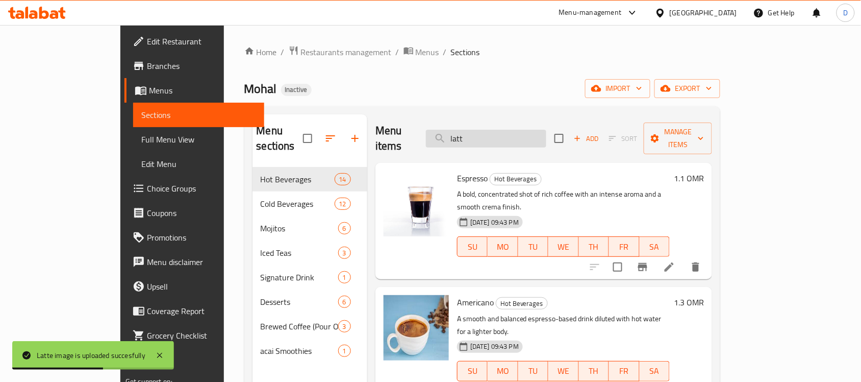
click at [519, 132] on input "latt" at bounding box center [486, 139] width 120 height 18
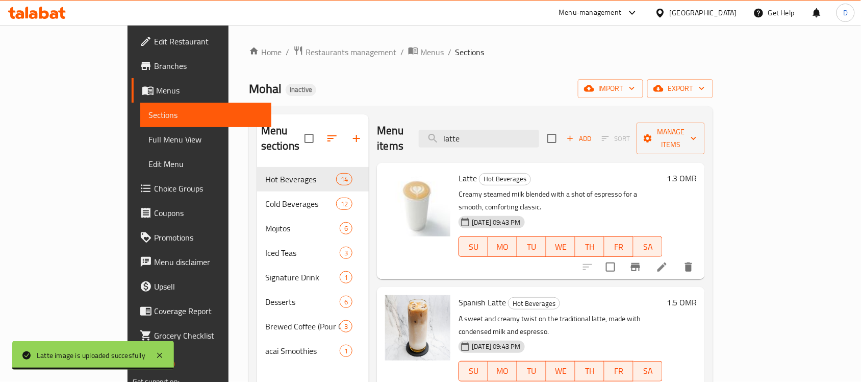
drag, startPoint x: 529, startPoint y: 134, endPoint x: 452, endPoint y: 136, distance: 76.6
click at [452, 136] on div "Menu items latte Add Sort Manage items" at bounding box center [541, 138] width 328 height 48
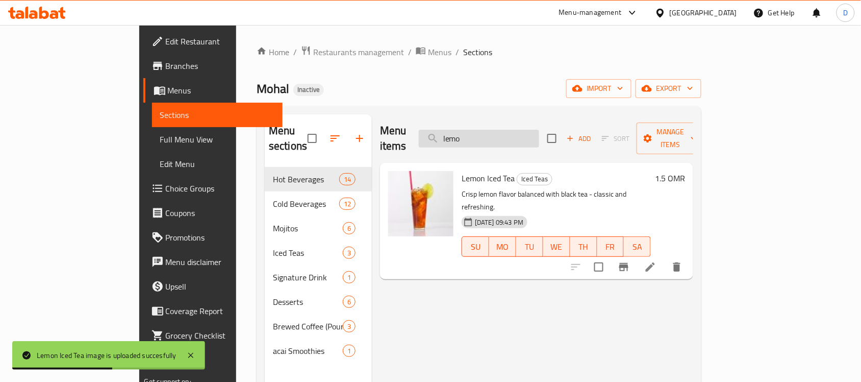
drag, startPoint x: 535, startPoint y: 130, endPoint x: 475, endPoint y: 139, distance: 60.3
click at [475, 139] on input "lemo" at bounding box center [479, 139] width 120 height 18
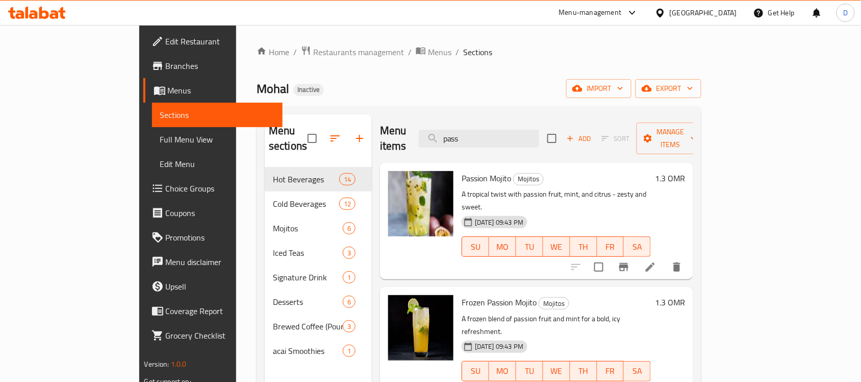
drag, startPoint x: 527, startPoint y: 124, endPoint x: 444, endPoint y: 129, distance: 82.8
click at [444, 129] on div "Menu items pass Add Sort Manage items" at bounding box center [536, 138] width 313 height 48
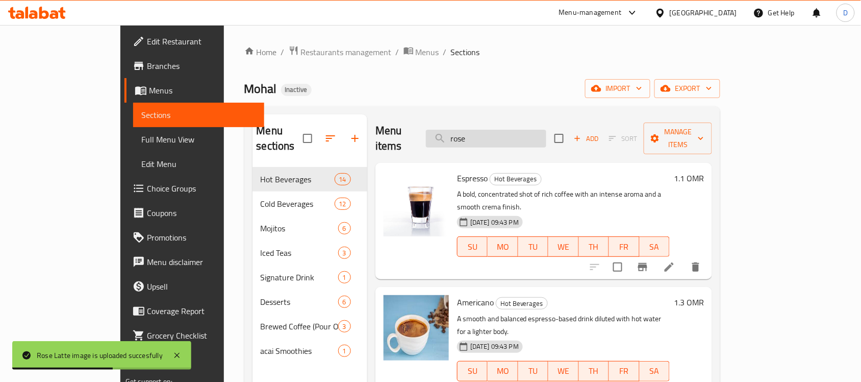
click at [519, 132] on input "rose" at bounding box center [486, 139] width 120 height 18
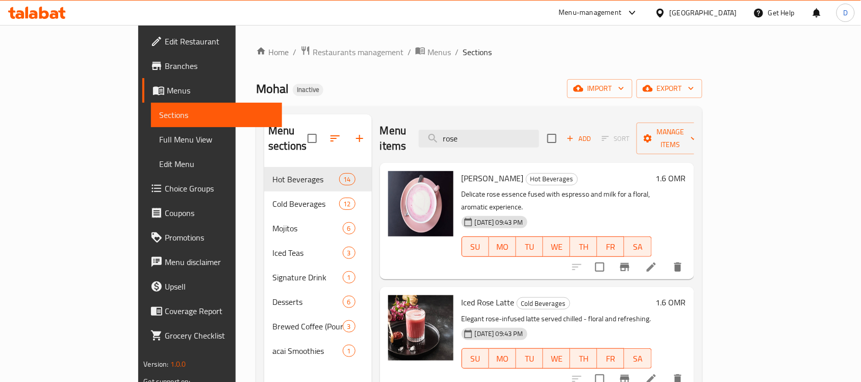
drag, startPoint x: 528, startPoint y: 132, endPoint x: 416, endPoint y: 126, distance: 112.4
click at [416, 126] on div "Menu items rose Add Sort Manage items" at bounding box center [537, 138] width 314 height 48
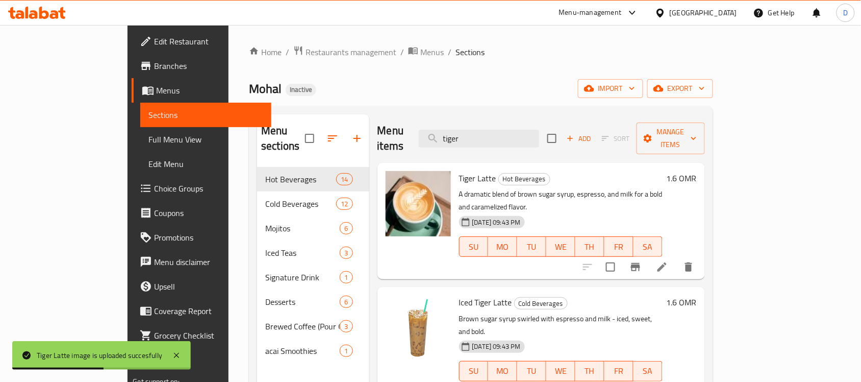
drag, startPoint x: 522, startPoint y: 136, endPoint x: 471, endPoint y: 143, distance: 51.0
click at [471, 143] on div "Menu items tiger Add Sort Manage items" at bounding box center [542, 138] width 328 height 48
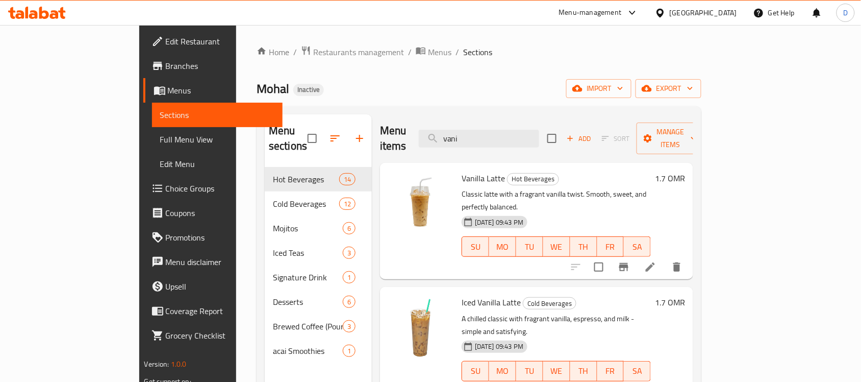
type input "vani"
click at [160, 138] on span "Full Menu View" at bounding box center [217, 139] width 115 height 12
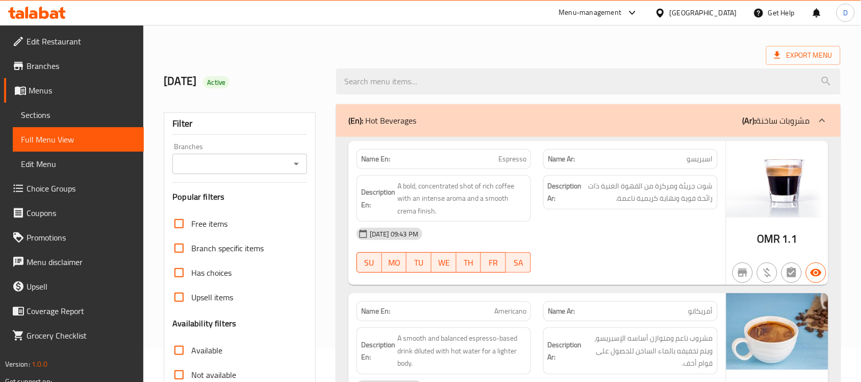
scroll to position [128, 0]
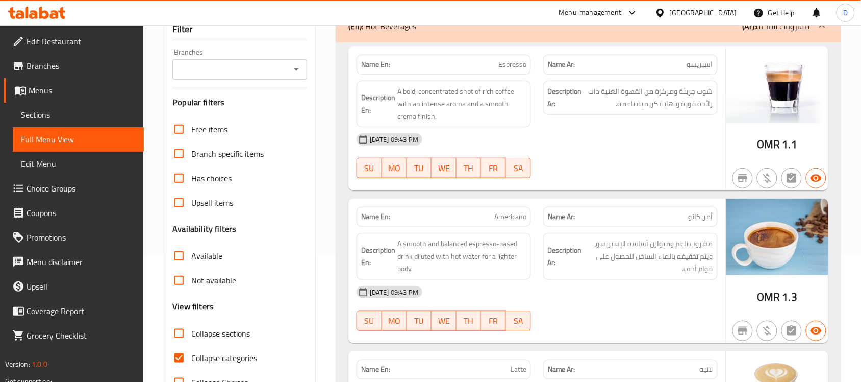
click at [182, 355] on input "Collapse categories" at bounding box center [179, 357] width 24 height 24
checkbox input "false"
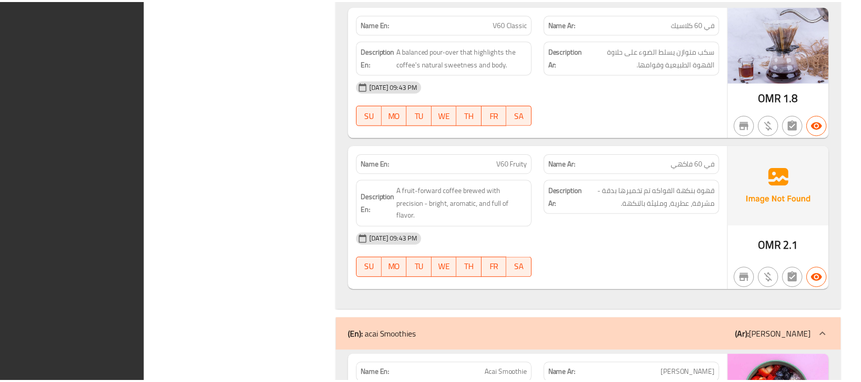
scroll to position [6827, 0]
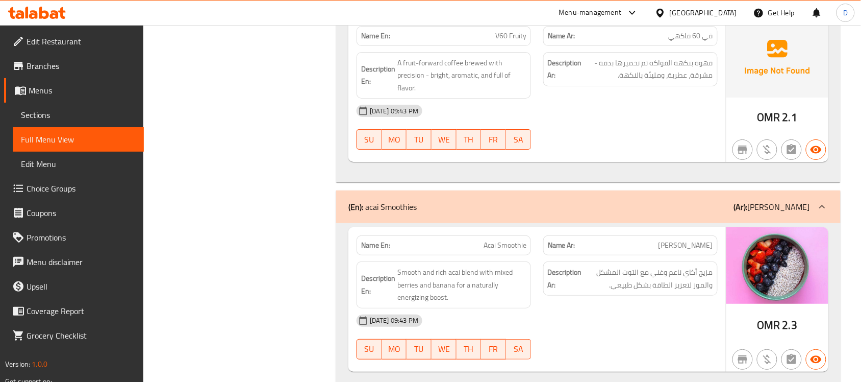
click at [736, 15] on div "[GEOGRAPHIC_DATA]" at bounding box center [703, 12] width 67 height 11
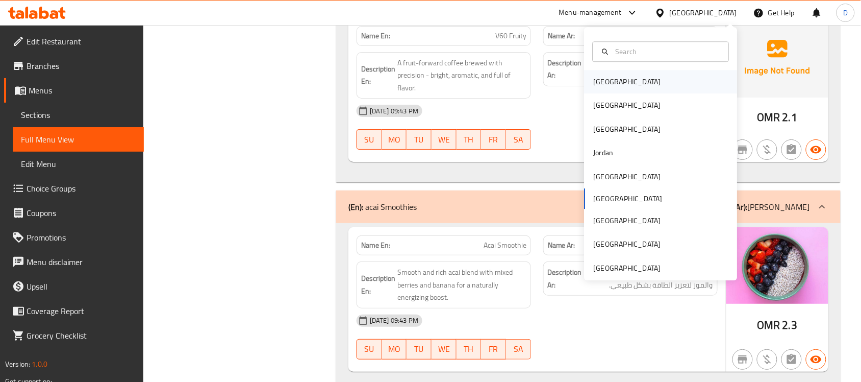
click at [626, 84] on div "[GEOGRAPHIC_DATA]" at bounding box center [661, 81] width 153 height 23
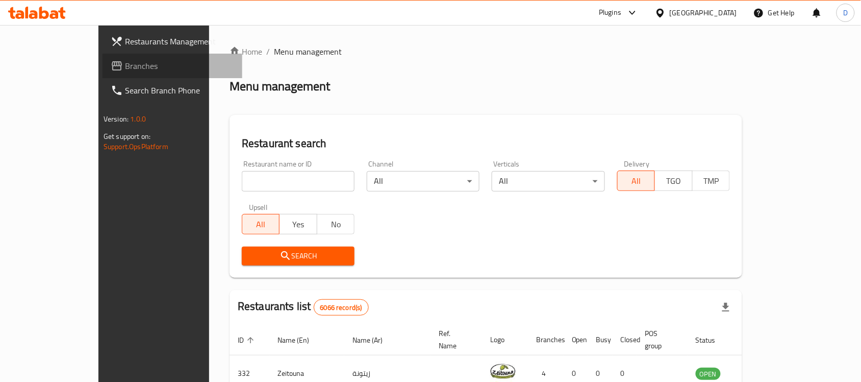
click at [125, 70] on span "Branches" at bounding box center [179, 66] width 109 height 12
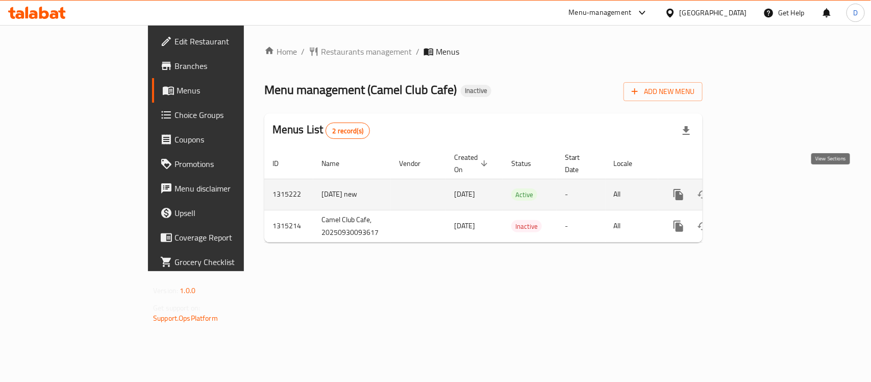
click at [758, 188] on icon "enhanced table" at bounding box center [752, 194] width 12 height 12
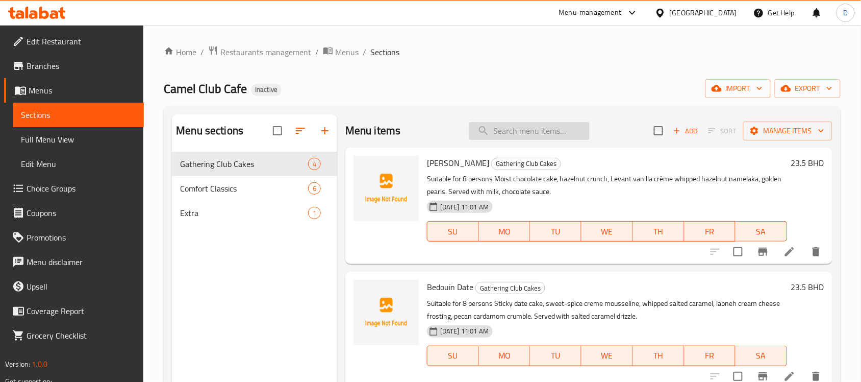
click at [508, 131] on input "search" at bounding box center [529, 131] width 120 height 18
type input "4"
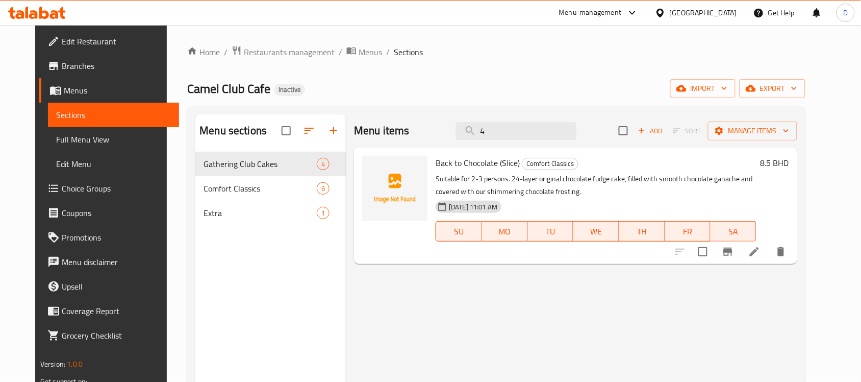
drag, startPoint x: 507, startPoint y: 130, endPoint x: 468, endPoint y: 135, distance: 39.1
click at [468, 135] on div "Menu items 4 Add Sort Manage items" at bounding box center [575, 130] width 443 height 33
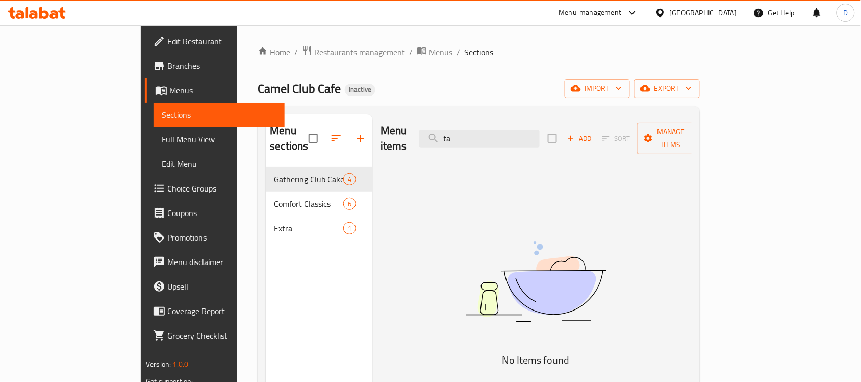
type input "t"
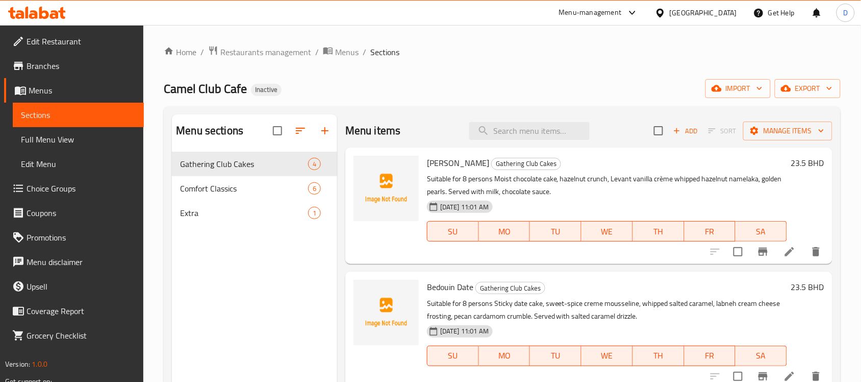
type input "6"
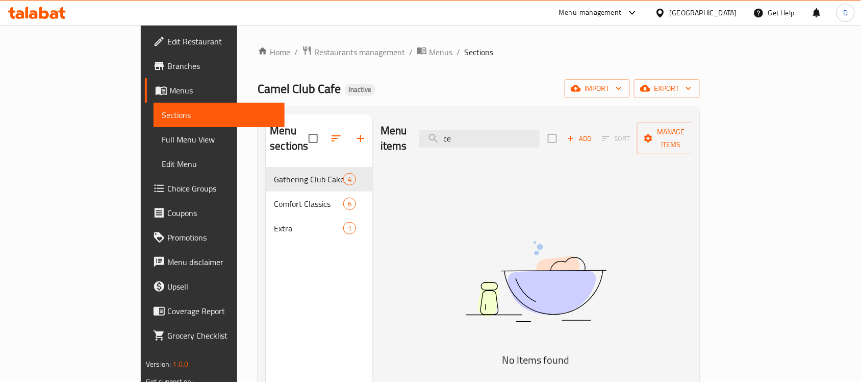
type input "c"
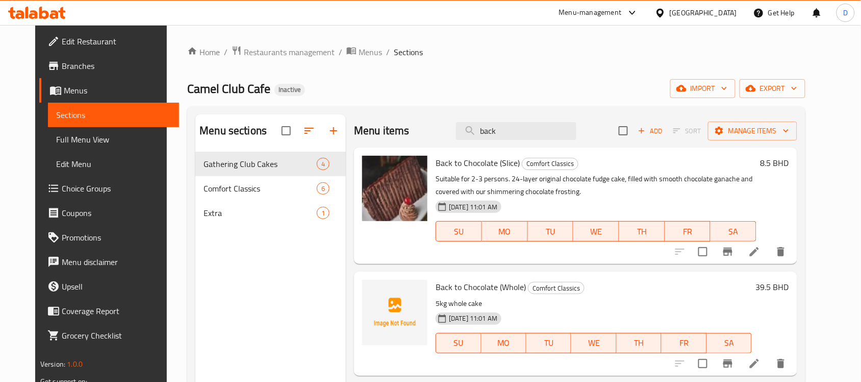
scroll to position [64, 0]
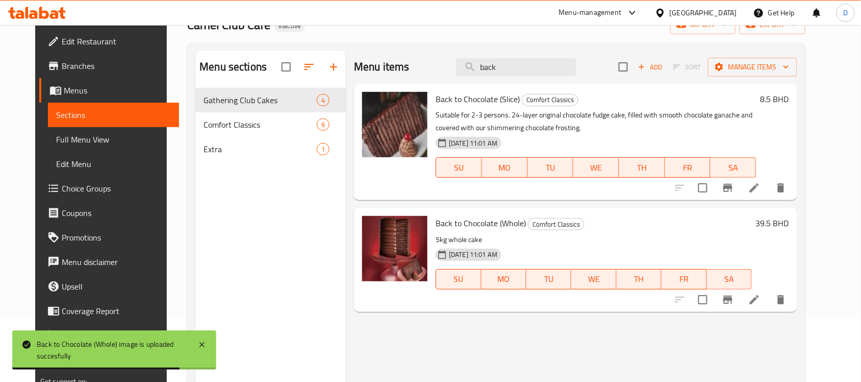
drag, startPoint x: 518, startPoint y: 69, endPoint x: 483, endPoint y: 77, distance: 36.1
click at [483, 77] on div "Menu items back Add Sort Manage items" at bounding box center [575, 67] width 443 height 33
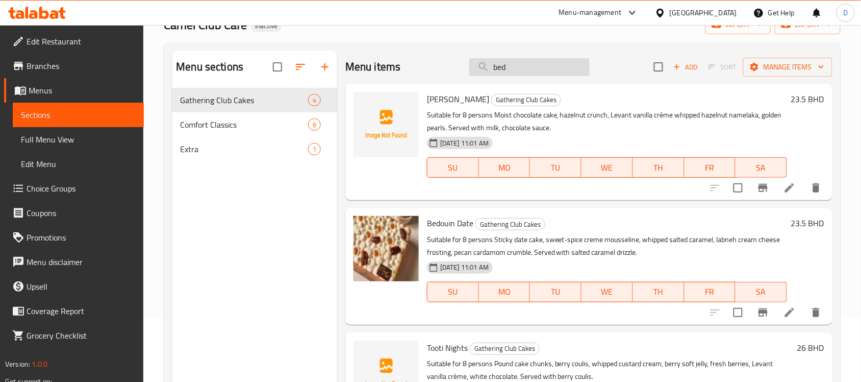
drag, startPoint x: 519, startPoint y: 67, endPoint x: 475, endPoint y: 72, distance: 44.7
click at [475, 72] on input "bed" at bounding box center [529, 67] width 120 height 18
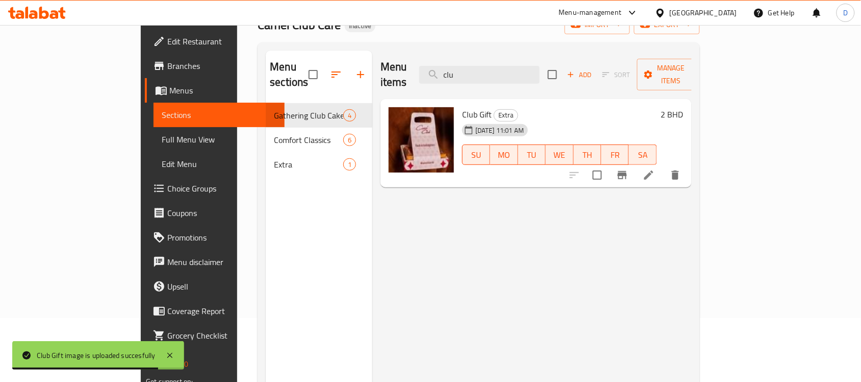
drag, startPoint x: 529, startPoint y: 62, endPoint x: 450, endPoint y: 62, distance: 78.6
click at [450, 62] on div "Menu items clu Add Sort Manage items" at bounding box center [536, 75] width 311 height 48
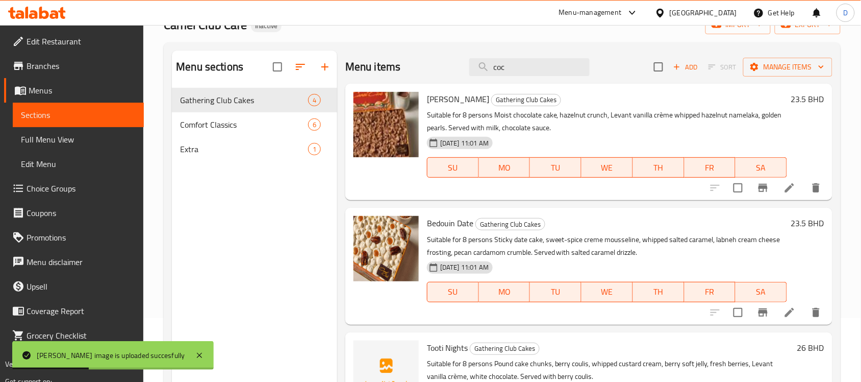
drag, startPoint x: 515, startPoint y: 68, endPoint x: 445, endPoint y: 71, distance: 70.5
click at [445, 71] on div "Menu items coc Add Sort Manage items" at bounding box center [588, 67] width 487 height 33
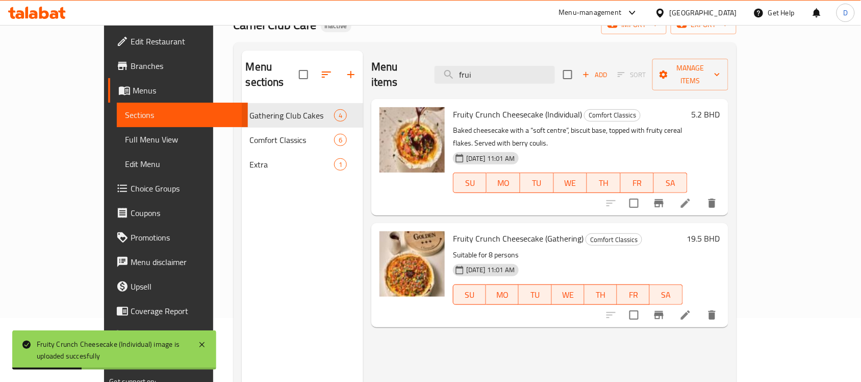
drag, startPoint x: 527, startPoint y: 69, endPoint x: 460, endPoint y: 69, distance: 66.8
click at [460, 69] on div "Menu items frui Add Sort Manage items" at bounding box center [549, 75] width 357 height 48
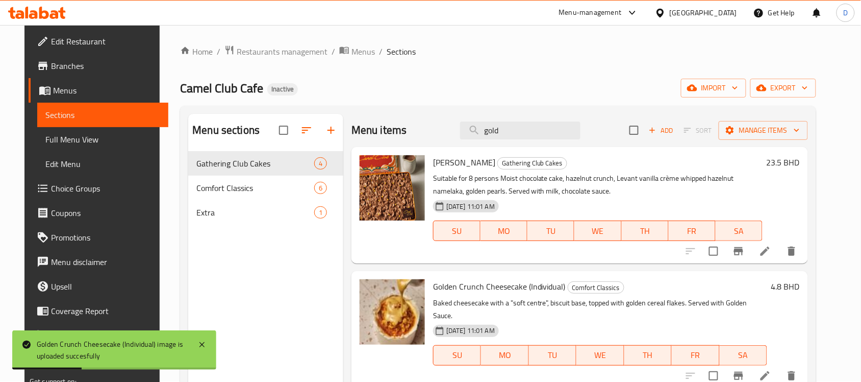
scroll to position [0, 0]
drag, startPoint x: 516, startPoint y: 133, endPoint x: 473, endPoint y: 133, distance: 43.4
click at [473, 133] on input "gold" at bounding box center [520, 131] width 120 height 18
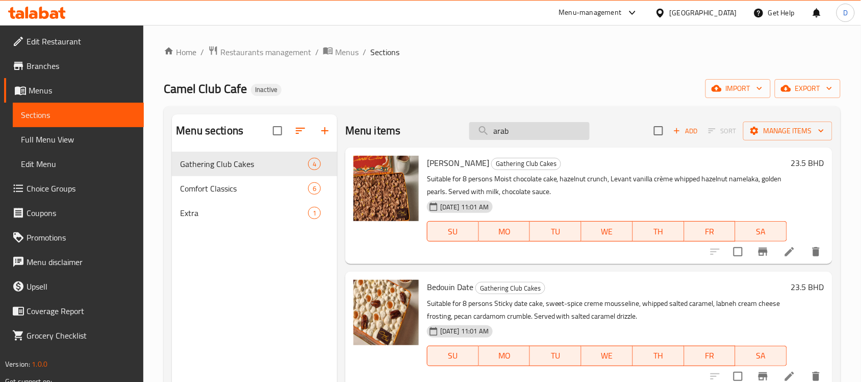
click at [558, 128] on input "arab" at bounding box center [529, 131] width 120 height 18
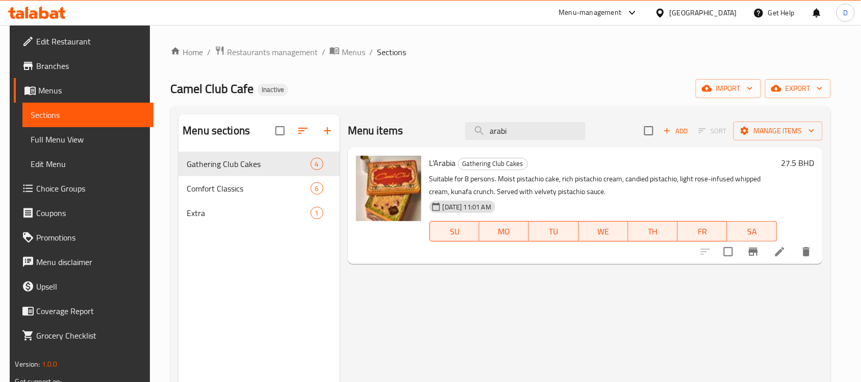
drag, startPoint x: 529, startPoint y: 132, endPoint x: 432, endPoint y: 145, distance: 97.4
click at [432, 145] on div "Menu items arabi Add Sort Manage items" at bounding box center [585, 130] width 475 height 33
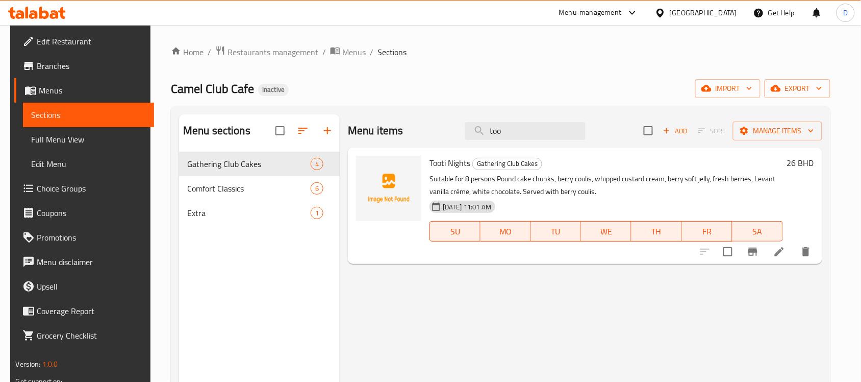
type input "too"
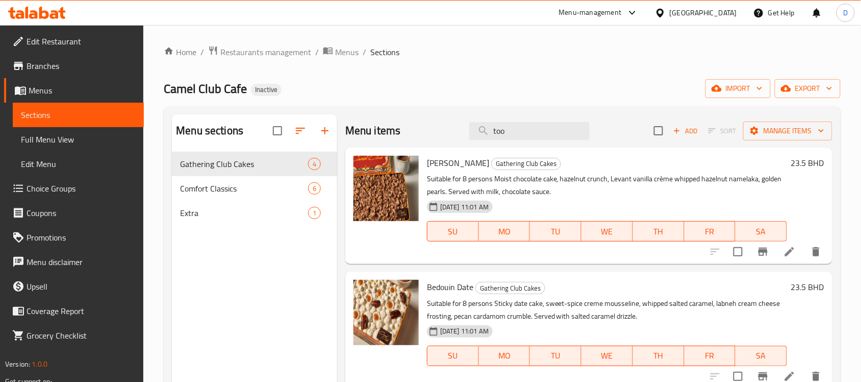
drag, startPoint x: 513, startPoint y: 128, endPoint x: 462, endPoint y: 134, distance: 51.4
click at [462, 134] on div "Menu items too Add Sort Manage items" at bounding box center [588, 130] width 487 height 33
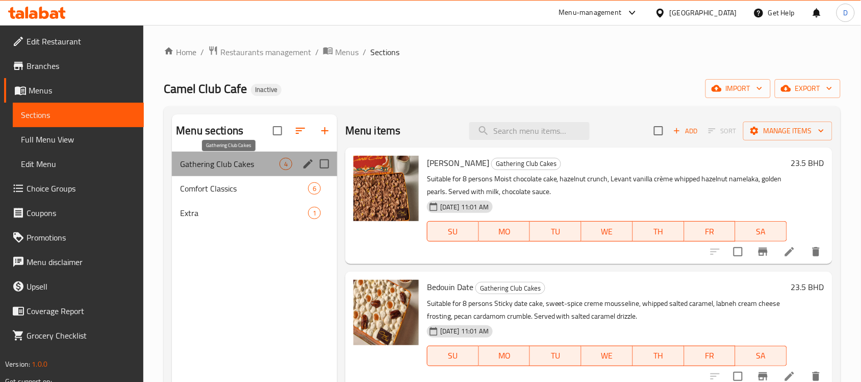
click at [241, 165] on span "Gathering Club Cakes" at bounding box center [230, 164] width 100 height 12
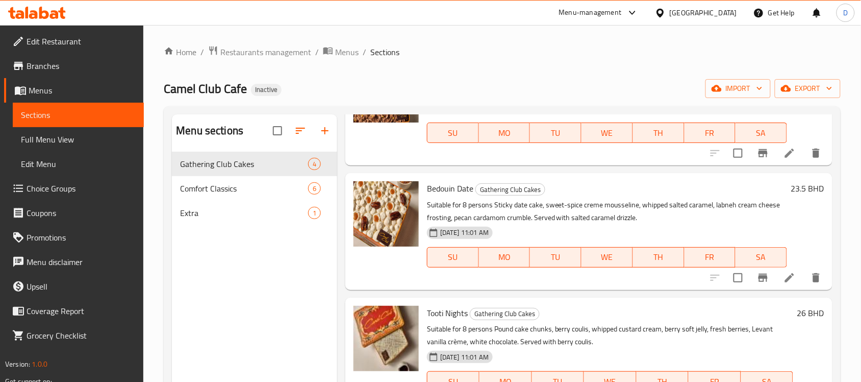
scroll to position [77, 0]
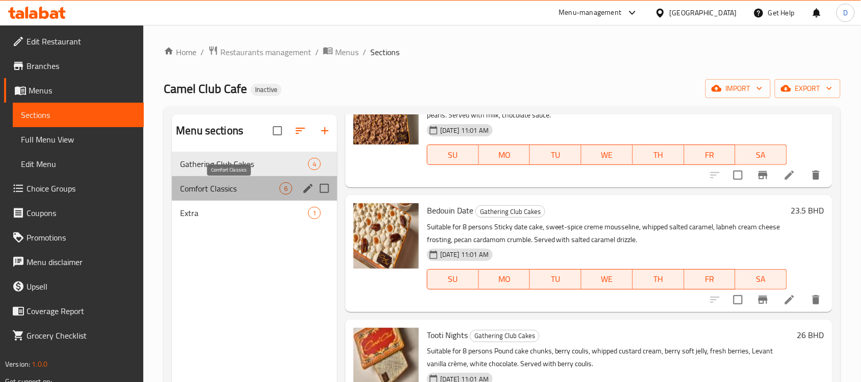
click at [216, 183] on span "Comfort Classics" at bounding box center [230, 188] width 100 height 12
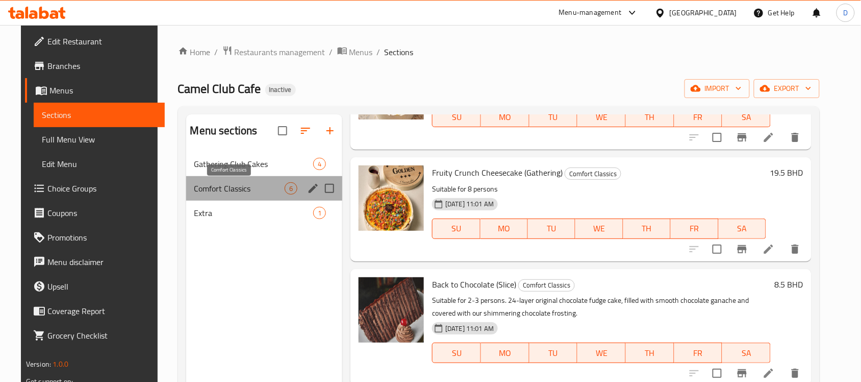
click at [220, 187] on span "Comfort Classics" at bounding box center [239, 188] width 90 height 12
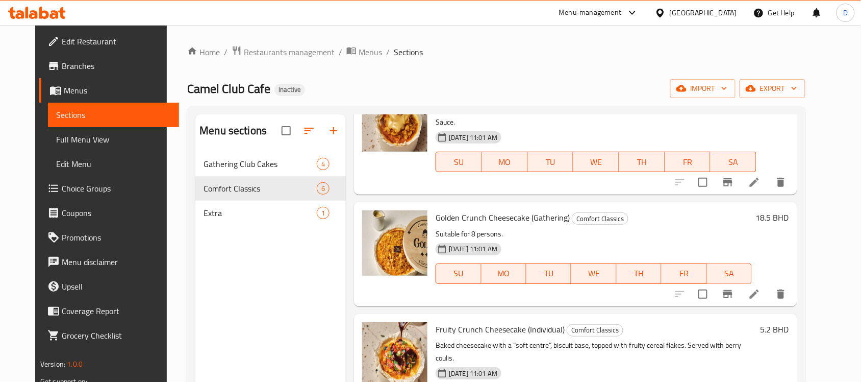
scroll to position [325, 0]
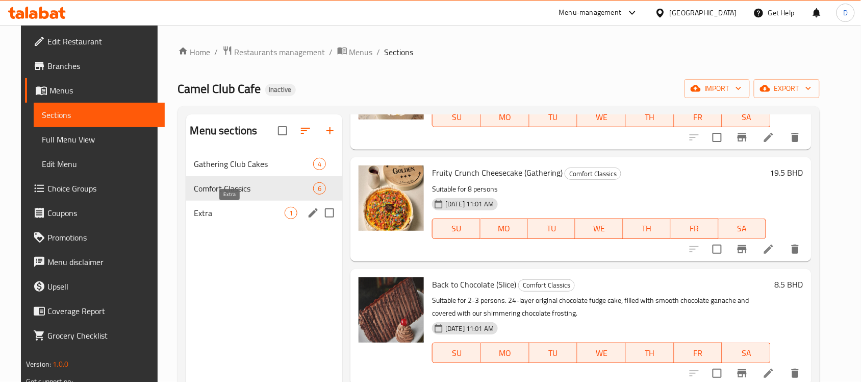
drag, startPoint x: 195, startPoint y: 215, endPoint x: 226, endPoint y: 215, distance: 30.6
click at [194, 215] on span "Extra" at bounding box center [239, 213] width 90 height 12
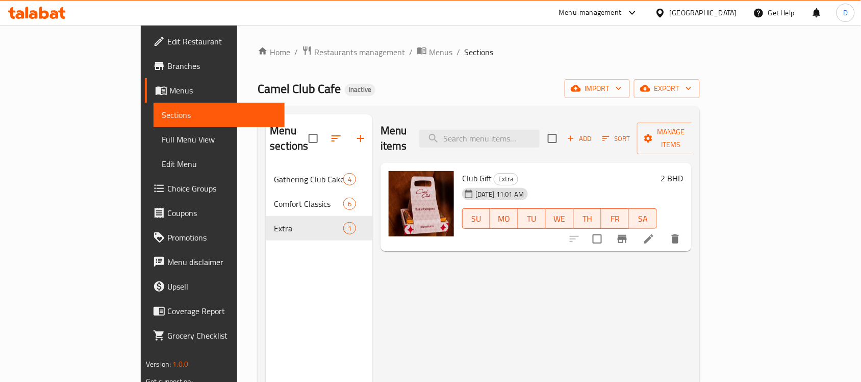
click at [162, 142] on span "Full Menu View" at bounding box center [219, 139] width 115 height 12
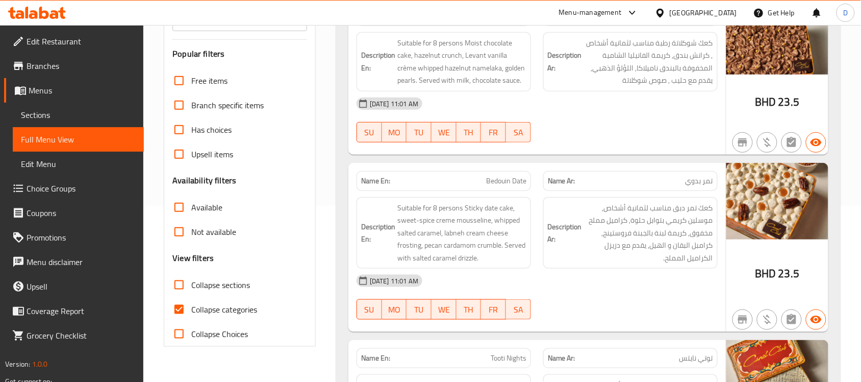
scroll to position [191, 0]
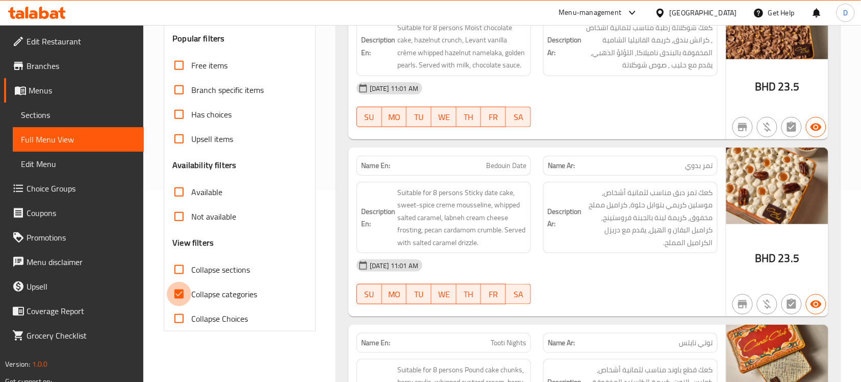
click at [181, 295] on input "Collapse categories" at bounding box center [179, 294] width 24 height 24
checkbox input "false"
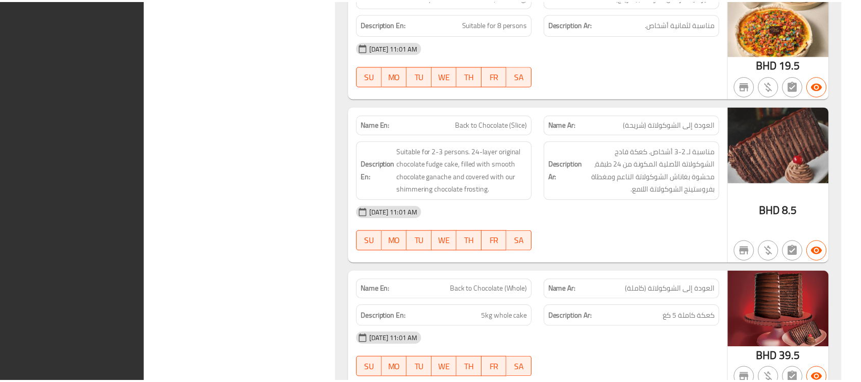
scroll to position [1595, 0]
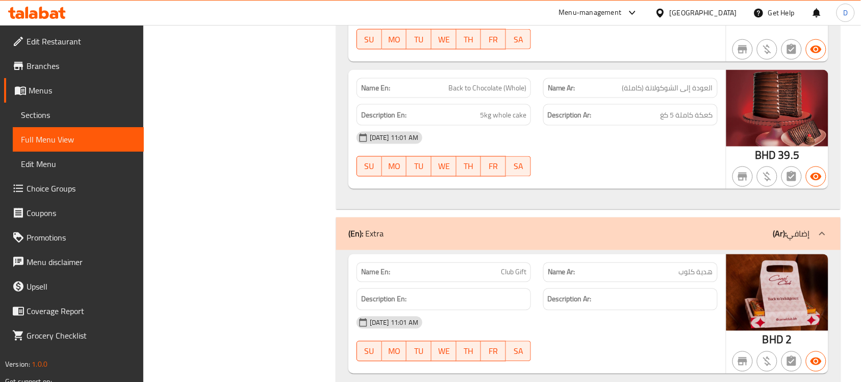
click at [728, 16] on div "[GEOGRAPHIC_DATA]" at bounding box center [703, 12] width 67 height 11
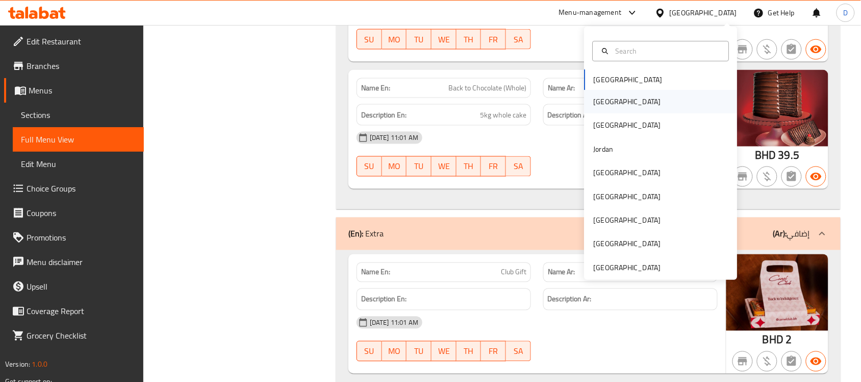
click at [594, 106] on div "[GEOGRAPHIC_DATA]" at bounding box center [627, 101] width 67 height 11
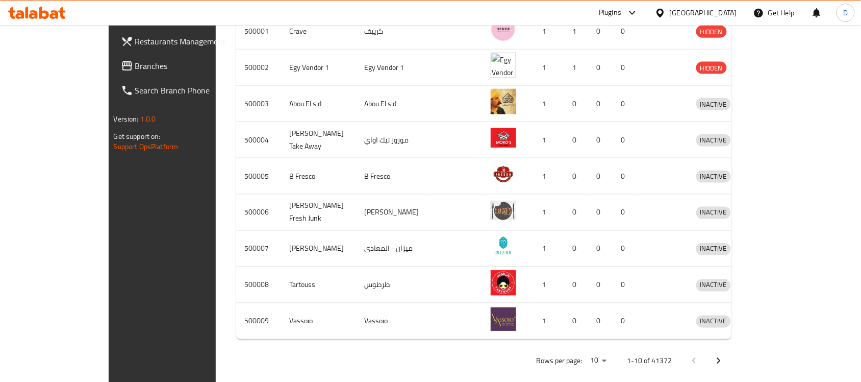
scroll to position [251, 0]
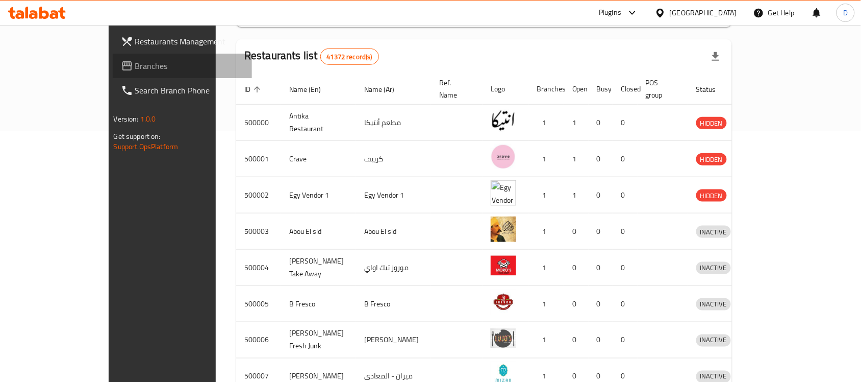
click at [135, 62] on span "Branches" at bounding box center [189, 66] width 109 height 12
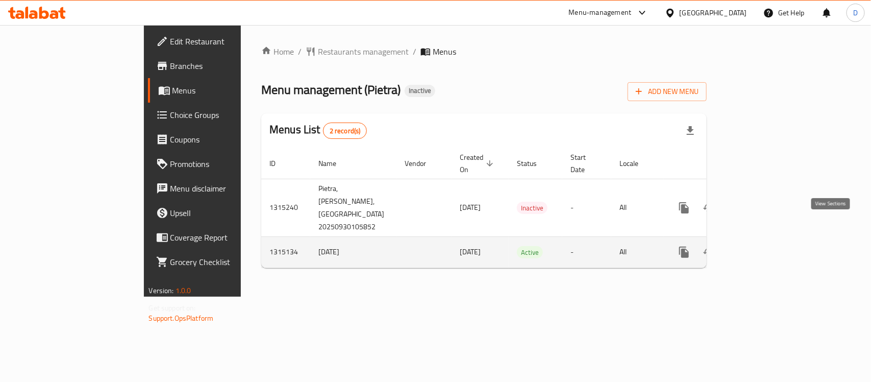
click at [764, 246] on icon "enhanced table" at bounding box center [758, 252] width 12 height 12
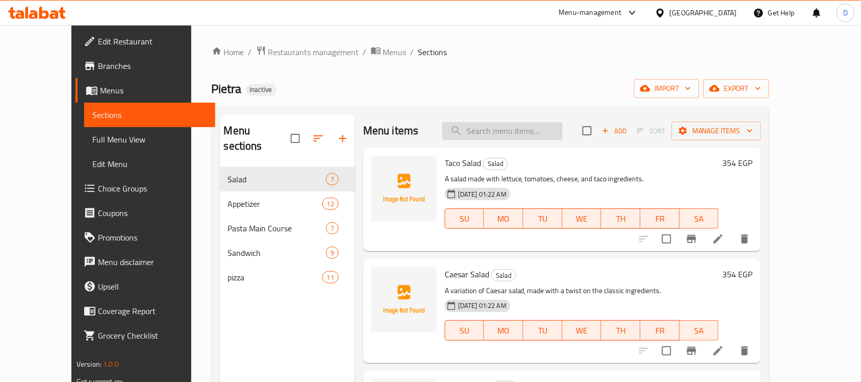
click at [518, 133] on input "search" at bounding box center [502, 131] width 120 height 18
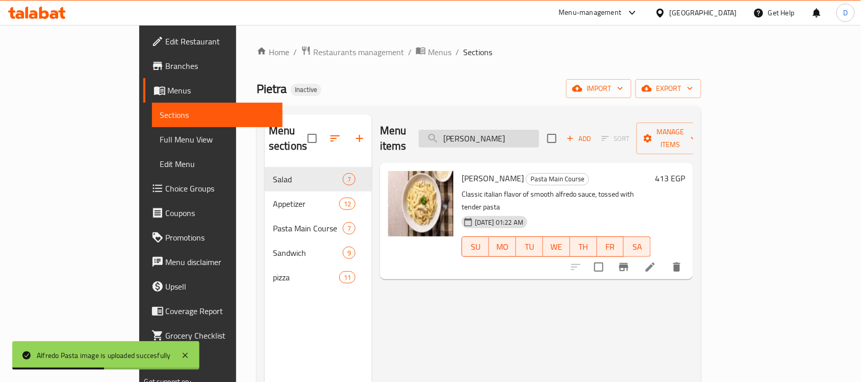
drag, startPoint x: 510, startPoint y: 132, endPoint x: 483, endPoint y: 132, distance: 27.6
click at [483, 132] on input "[PERSON_NAME]" at bounding box center [479, 139] width 120 height 18
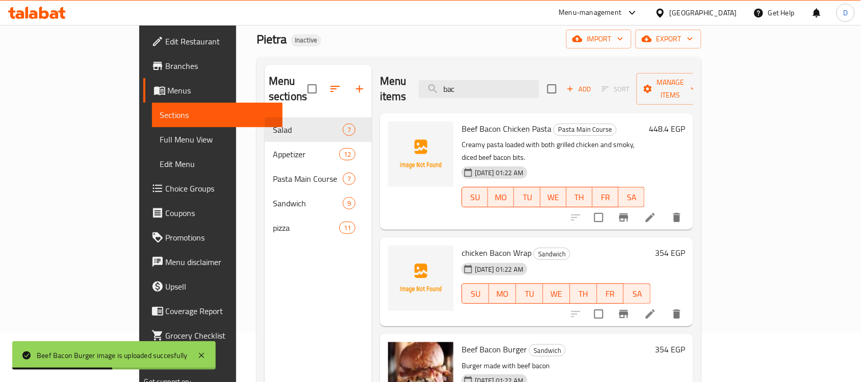
scroll to position [16, 0]
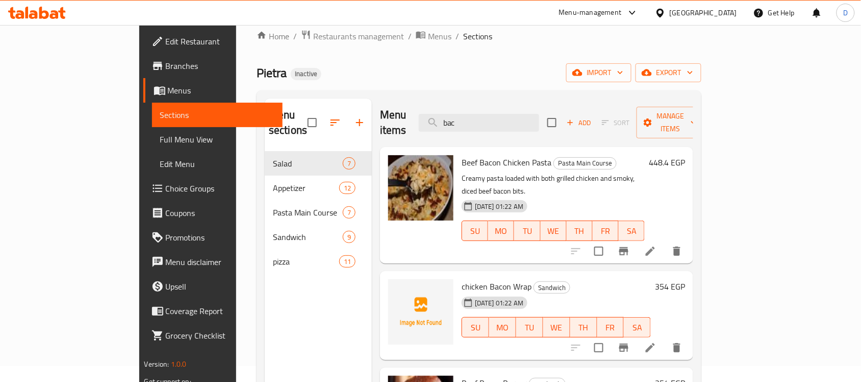
drag, startPoint x: 526, startPoint y: 116, endPoint x: 463, endPoint y: 111, distance: 63.5
click at [463, 111] on div "Menu items bac Add Sort Manage items" at bounding box center [536, 122] width 313 height 48
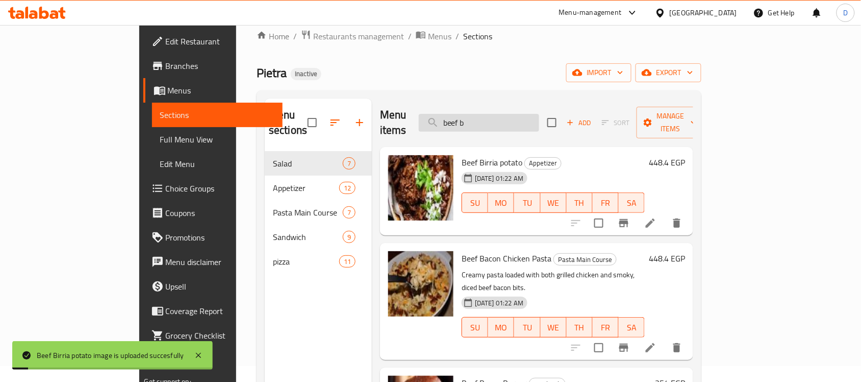
click at [535, 114] on input "beef b" at bounding box center [479, 123] width 120 height 18
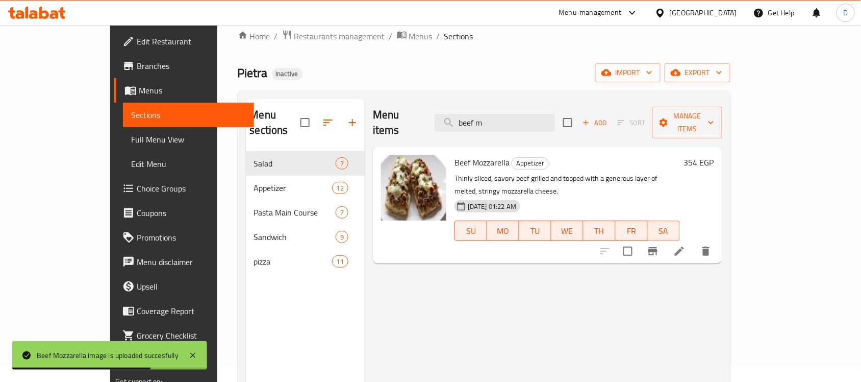
drag, startPoint x: 532, startPoint y: 113, endPoint x: 451, endPoint y: 113, distance: 81.6
click at [451, 113] on div "Menu items beef m Add Sort Manage items" at bounding box center [548, 122] width 350 height 48
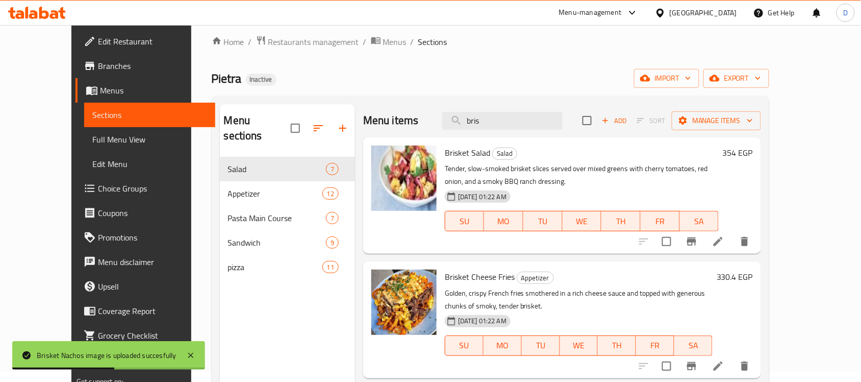
scroll to position [0, 0]
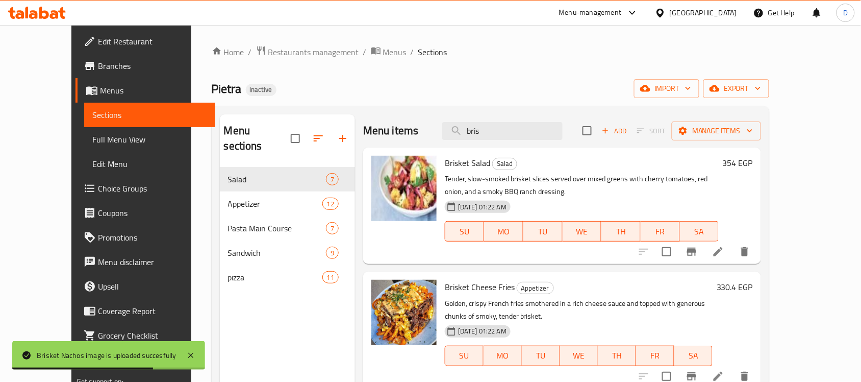
drag, startPoint x: 508, startPoint y: 131, endPoint x: 425, endPoint y: 122, distance: 84.1
click at [425, 122] on div "Menu items bris Add Sort Manage items" at bounding box center [562, 130] width 398 height 33
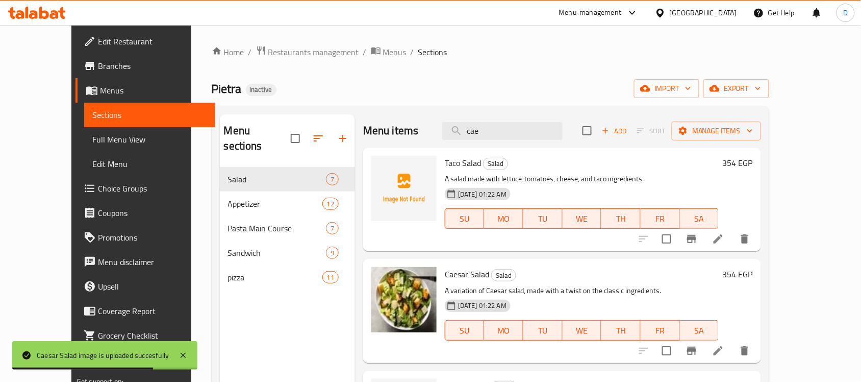
drag, startPoint x: 517, startPoint y: 131, endPoint x: 440, endPoint y: 123, distance: 77.4
click at [440, 123] on div "Menu items cae Add Sort Manage items" at bounding box center [562, 130] width 398 height 33
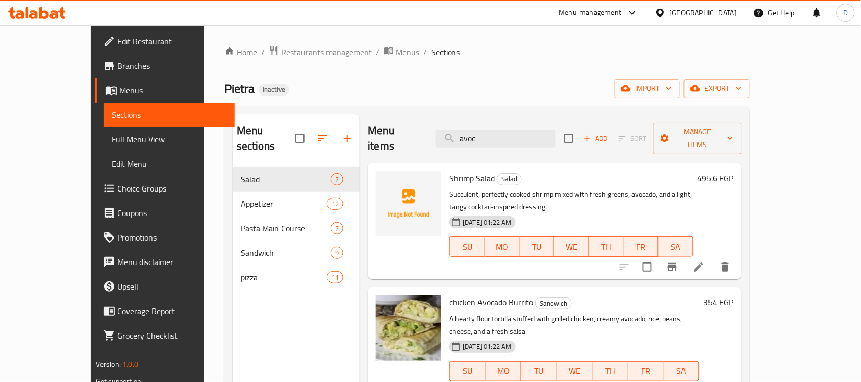
drag, startPoint x: 526, startPoint y: 128, endPoint x: 416, endPoint y: 122, distance: 110.4
click at [416, 122] on div "Menu items avoc Add Sort Manage items" at bounding box center [555, 138] width 374 height 48
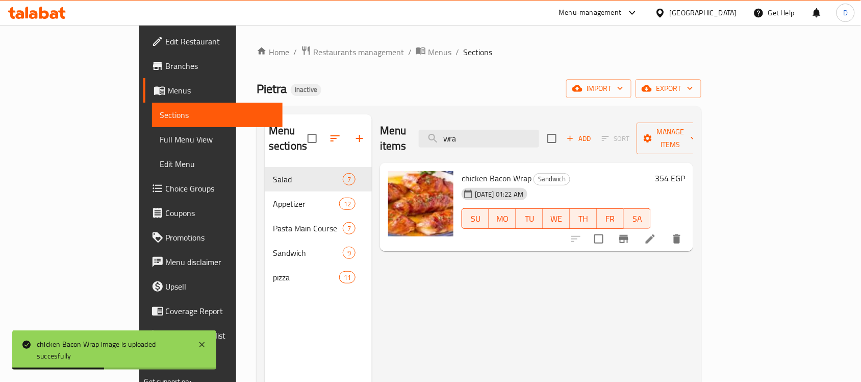
drag, startPoint x: 511, startPoint y: 134, endPoint x: 470, endPoint y: 143, distance: 41.2
click at [470, 143] on div "Menu items wra Add Sort Manage items" at bounding box center [536, 138] width 313 height 48
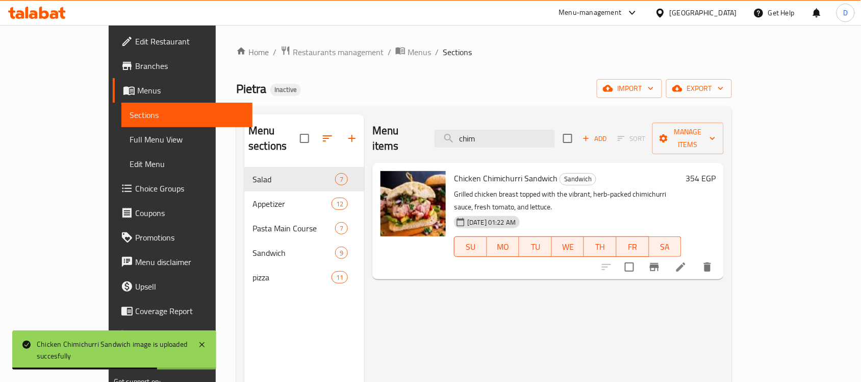
drag, startPoint x: 512, startPoint y: 129, endPoint x: 443, endPoint y: 138, distance: 69.5
click at [443, 138] on div "Menu items chim Add Sort Manage items" at bounding box center [549, 138] width 352 height 48
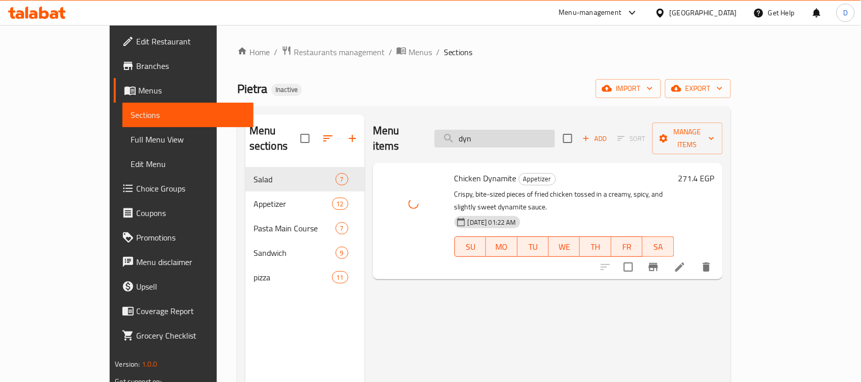
click at [515, 132] on input "dyn" at bounding box center [495, 139] width 120 height 18
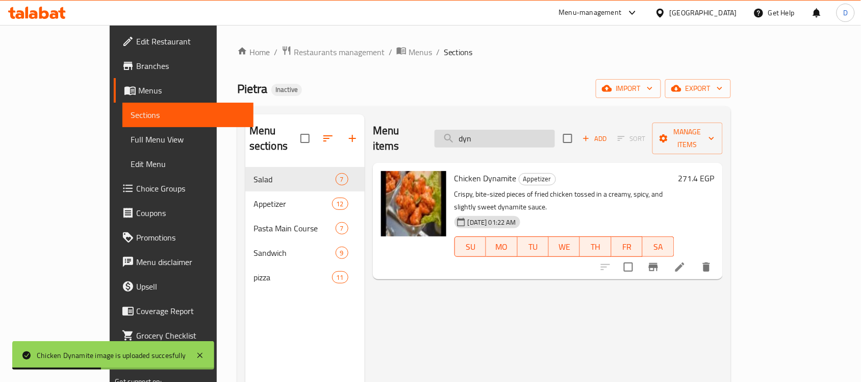
drag, startPoint x: 523, startPoint y: 128, endPoint x: 482, endPoint y: 129, distance: 40.8
click at [482, 130] on input "dyn" at bounding box center [495, 139] width 120 height 18
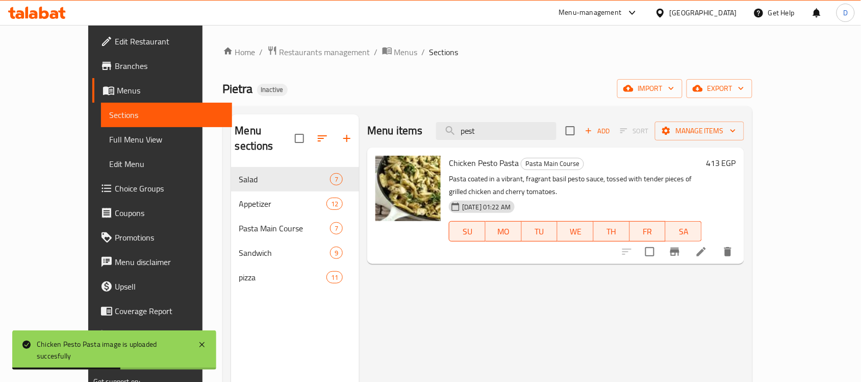
drag, startPoint x: 528, startPoint y: 132, endPoint x: 449, endPoint y: 126, distance: 79.3
click at [449, 126] on div "Menu items pest Add Sort Manage items" at bounding box center [555, 130] width 377 height 33
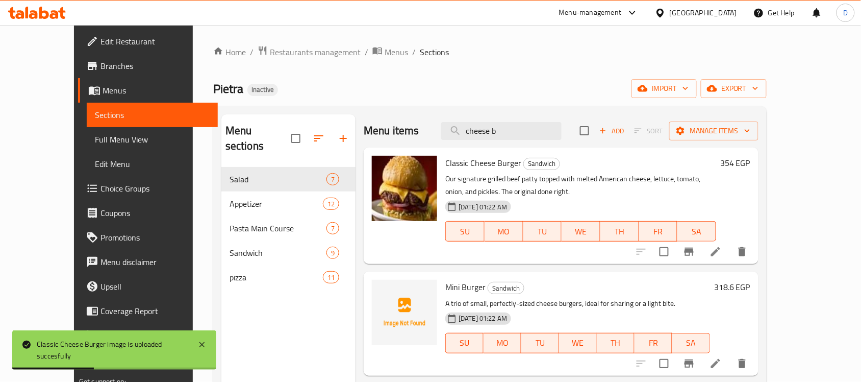
drag, startPoint x: 540, startPoint y: 131, endPoint x: 437, endPoint y: 139, distance: 103.4
click at [437, 139] on div "Menu items cheese b Add Sort Manage items" at bounding box center [561, 130] width 395 height 33
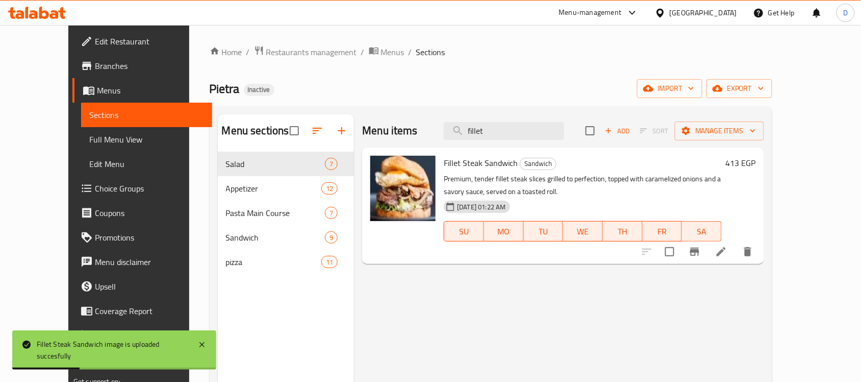
drag, startPoint x: 515, startPoint y: 135, endPoint x: 458, endPoint y: 141, distance: 57.4
click at [458, 141] on div "Menu items fillet Add Sort Manage items" at bounding box center [563, 130] width 402 height 33
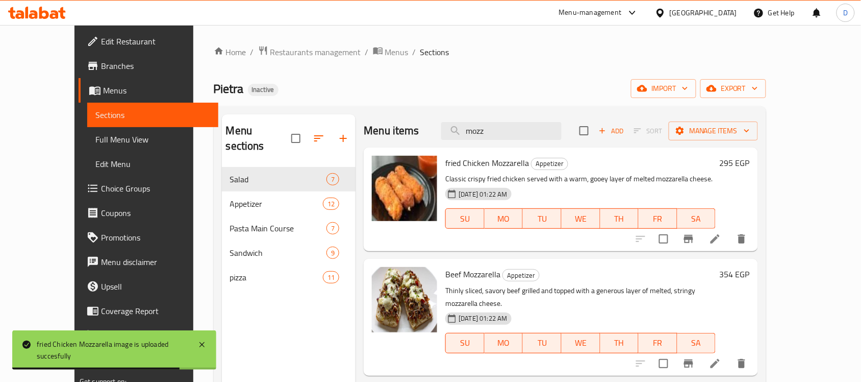
drag, startPoint x: 525, startPoint y: 132, endPoint x: 435, endPoint y: 126, distance: 90.0
click at [435, 126] on div "Menu items mozz Add Sort Manage items" at bounding box center [561, 130] width 394 height 33
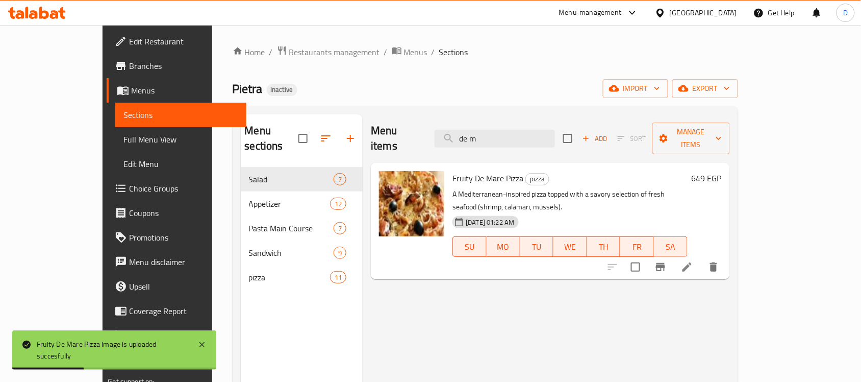
drag, startPoint x: 516, startPoint y: 130, endPoint x: 411, endPoint y: 131, distance: 104.6
click at [411, 131] on div "Menu items de m Add Sort Manage items" at bounding box center [550, 138] width 359 height 48
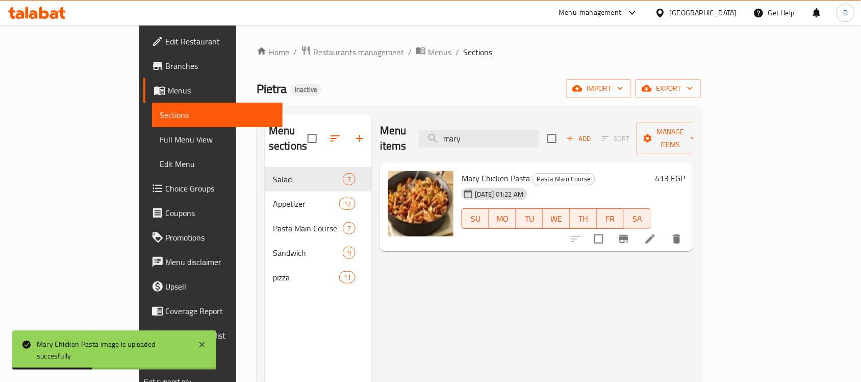
drag, startPoint x: 533, startPoint y: 133, endPoint x: 462, endPoint y: 151, distance: 73.6
click at [462, 151] on div "Menu items mary Add Sort Manage items Mary Chicken Pasta Pasta Main Course 30-0…" at bounding box center [532, 305] width 321 height 382
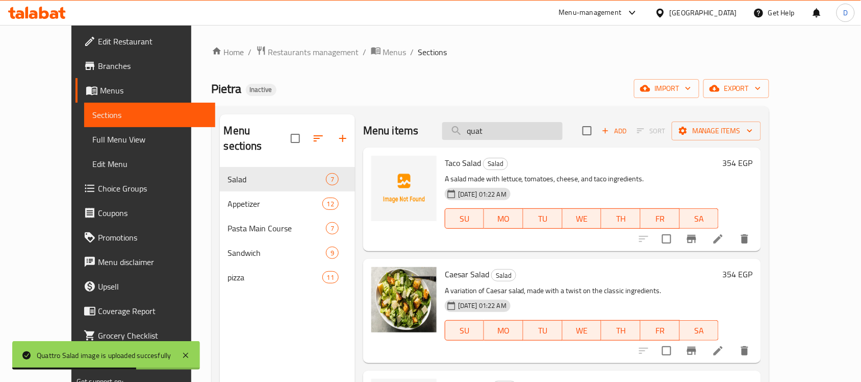
click at [519, 138] on input "quat" at bounding box center [502, 131] width 120 height 18
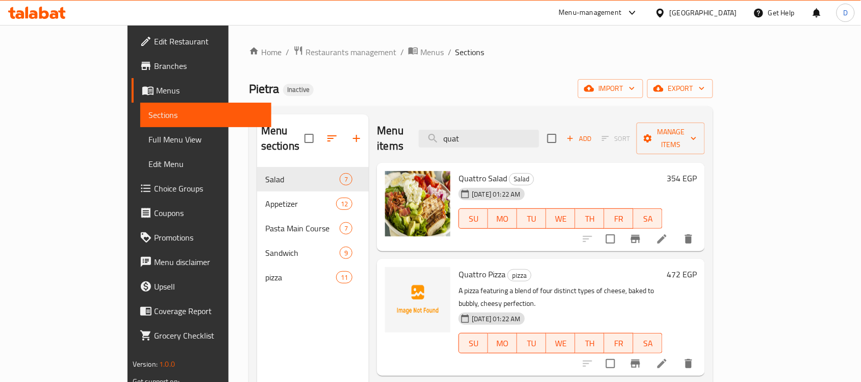
drag, startPoint x: 516, startPoint y: 135, endPoint x: 412, endPoint y: 135, distance: 103.6
click at [412, 135] on div "Menu items quat Add Sort Manage items" at bounding box center [541, 138] width 328 height 48
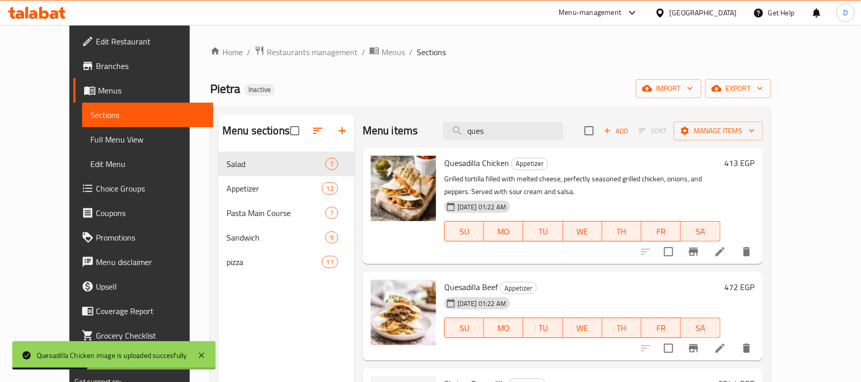
drag, startPoint x: 522, startPoint y: 138, endPoint x: 465, endPoint y: 140, distance: 56.7
click at [465, 140] on div "Menu items ques Add Sort Manage items" at bounding box center [563, 130] width 401 height 33
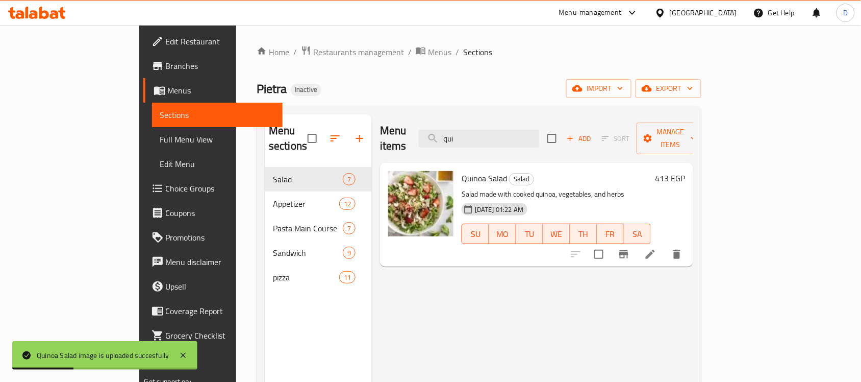
drag, startPoint x: 506, startPoint y: 135, endPoint x: 439, endPoint y: 141, distance: 66.6
click at [439, 141] on div "Menu items qui Add Sort Manage items" at bounding box center [536, 138] width 313 height 48
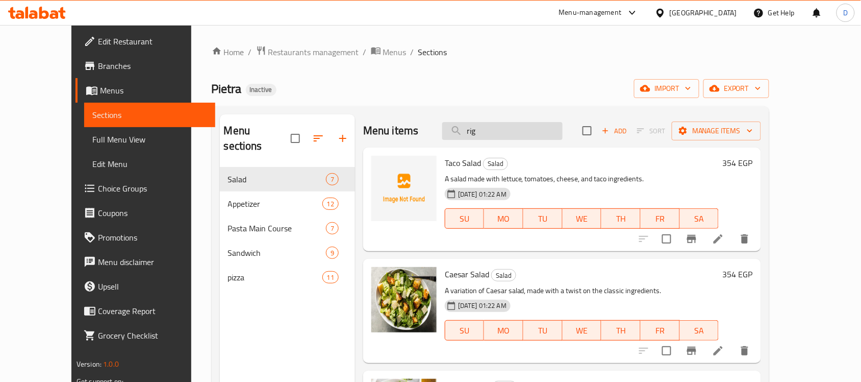
click at [501, 137] on input "rig" at bounding box center [502, 131] width 120 height 18
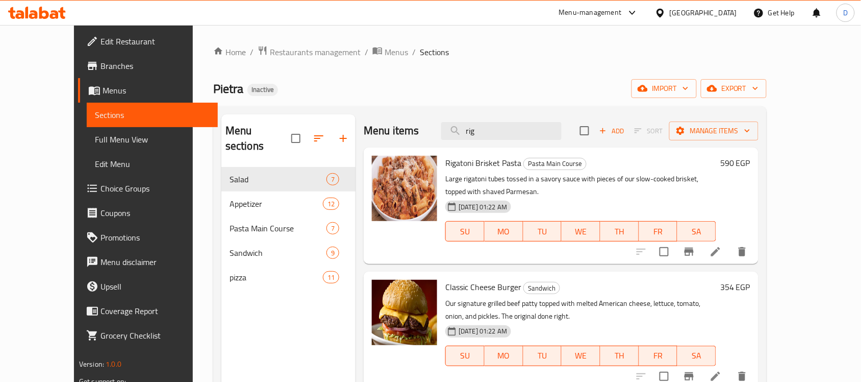
drag, startPoint x: 531, startPoint y: 132, endPoint x: 466, endPoint y: 134, distance: 65.3
click at [466, 134] on div "Menu items rig Add Sort Manage items" at bounding box center [561, 130] width 395 height 33
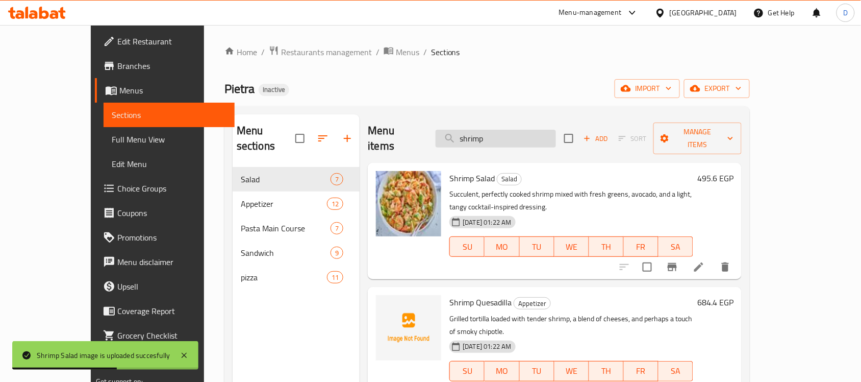
drag, startPoint x: 533, startPoint y: 137, endPoint x: 467, endPoint y: 135, distance: 65.8
click at [467, 135] on input "shrimp" at bounding box center [496, 139] width 120 height 18
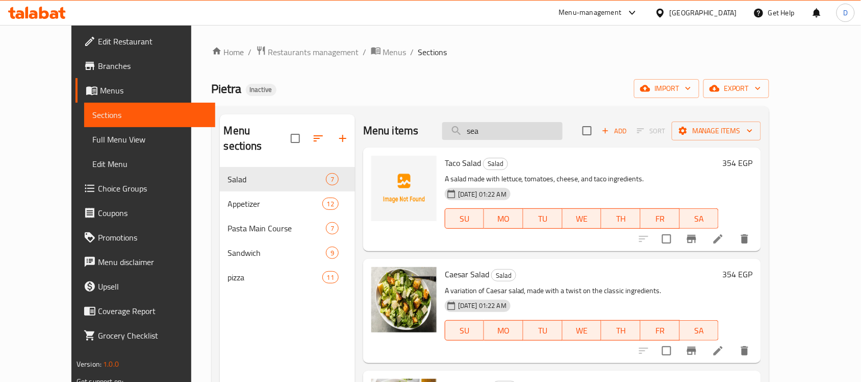
click at [522, 135] on input "sea" at bounding box center [502, 131] width 120 height 18
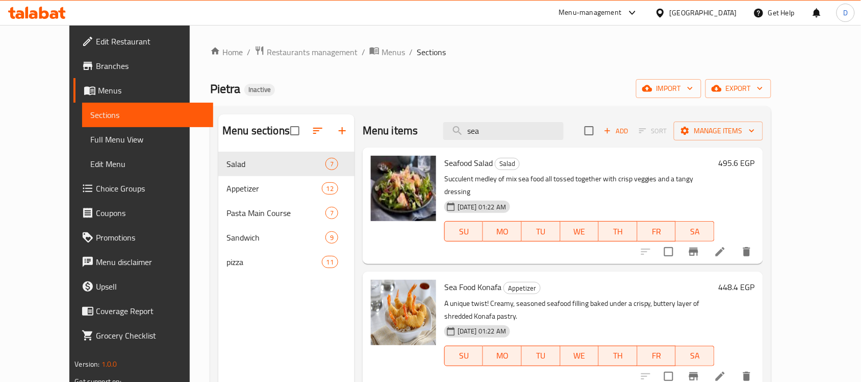
drag, startPoint x: 518, startPoint y: 131, endPoint x: 452, endPoint y: 129, distance: 66.9
click at [452, 129] on div "Menu items sea Add Sort Manage items" at bounding box center [563, 130] width 401 height 33
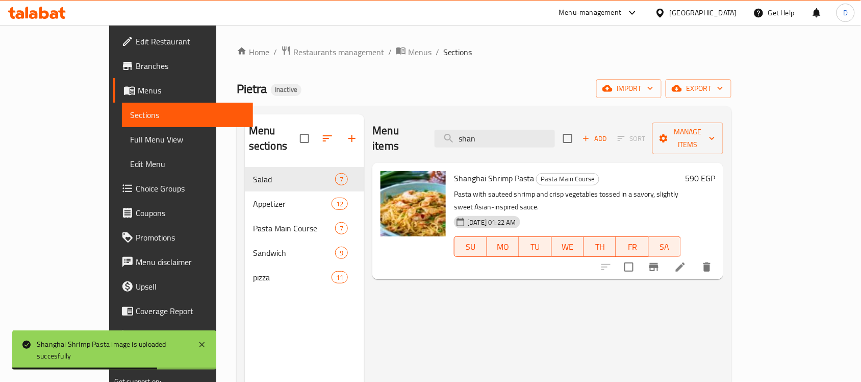
drag, startPoint x: 541, startPoint y: 136, endPoint x: 467, endPoint y: 136, distance: 74.0
click at [467, 136] on div "Menu items shan Add Sort Manage items" at bounding box center [548, 138] width 351 height 48
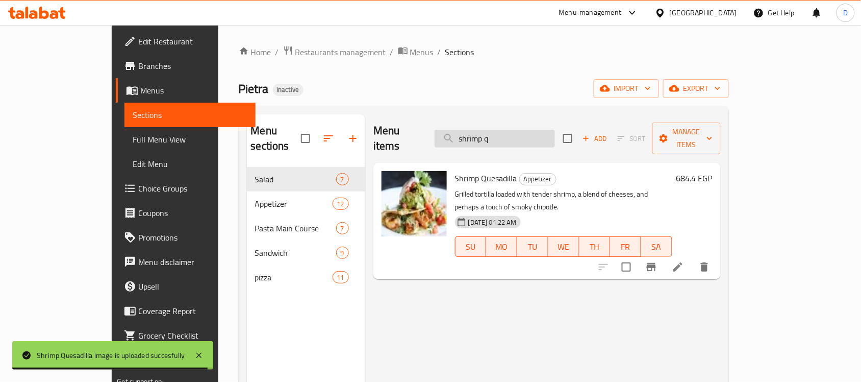
drag, startPoint x: 535, startPoint y: 136, endPoint x: 473, endPoint y: 136, distance: 62.3
click at [473, 136] on input "shrimp q" at bounding box center [495, 139] width 120 height 18
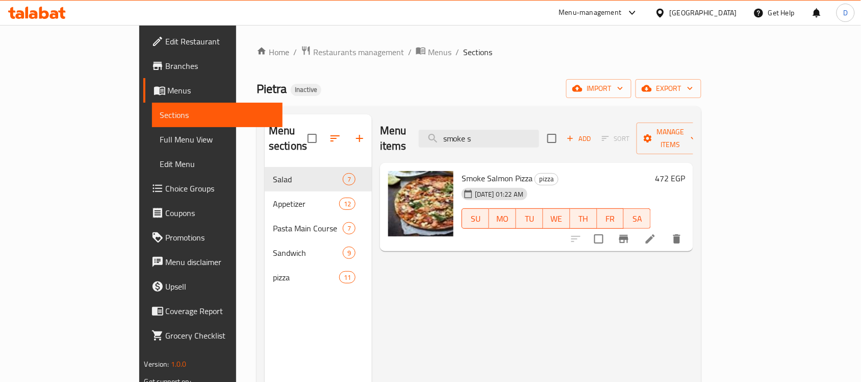
drag, startPoint x: 556, startPoint y: 136, endPoint x: 457, endPoint y: 143, distance: 99.3
click at [457, 143] on div "Menu items smoke s Add Sort Manage items" at bounding box center [536, 138] width 313 height 48
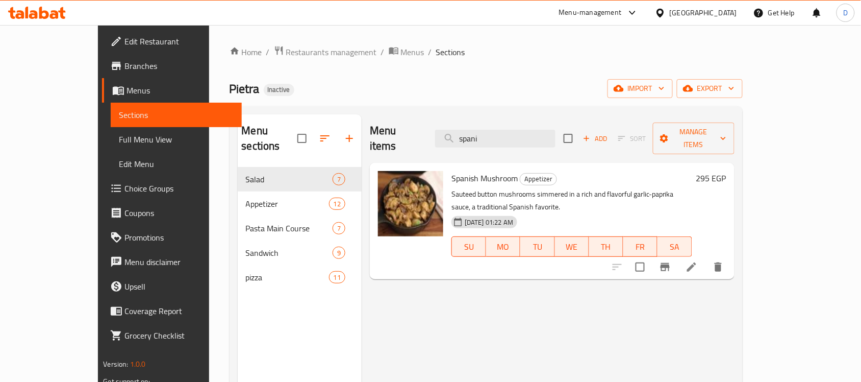
drag, startPoint x: 526, startPoint y: 131, endPoint x: 439, endPoint y: 131, distance: 86.7
click at [439, 131] on div "Menu items spani Add Sort Manage items" at bounding box center [552, 138] width 365 height 48
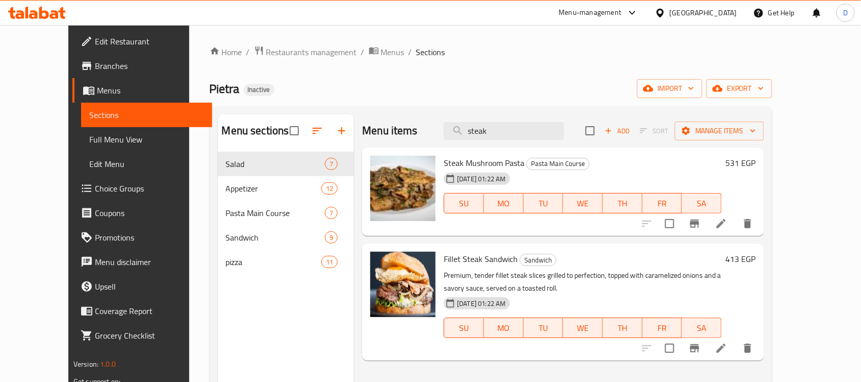
drag, startPoint x: 534, startPoint y: 127, endPoint x: 449, endPoint y: 131, distance: 85.3
click at [449, 131] on div "Menu items steak Add Sort Manage items" at bounding box center [563, 130] width 402 height 33
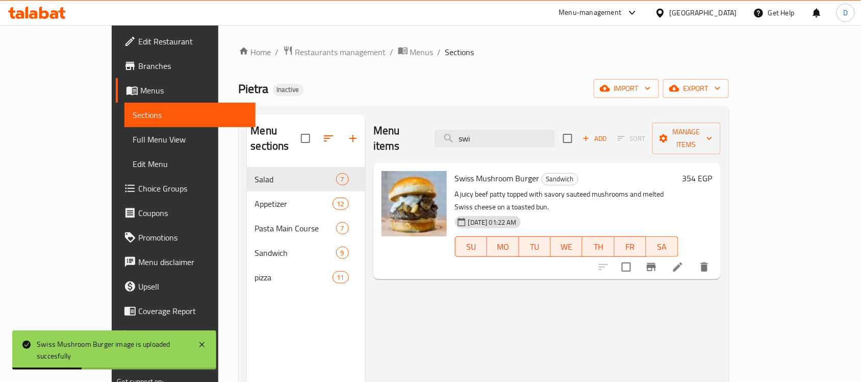
drag, startPoint x: 520, startPoint y: 135, endPoint x: 462, endPoint y: 138, distance: 58.3
click at [462, 138] on div "Menu items swi Add Sort Manage items" at bounding box center [547, 138] width 347 height 48
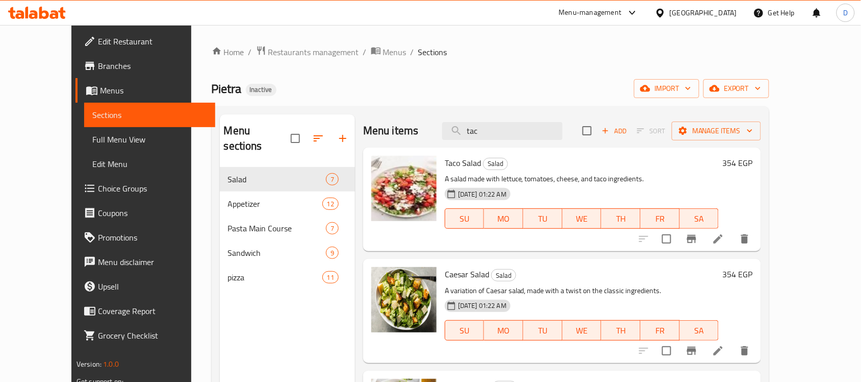
drag, startPoint x: 506, startPoint y: 137, endPoint x: 416, endPoint y: 148, distance: 90.5
click at [416, 148] on div "Menu items tac Add Sort Manage items Taco Salad Salad A salad made with lettuce…" at bounding box center [558, 305] width 406 height 382
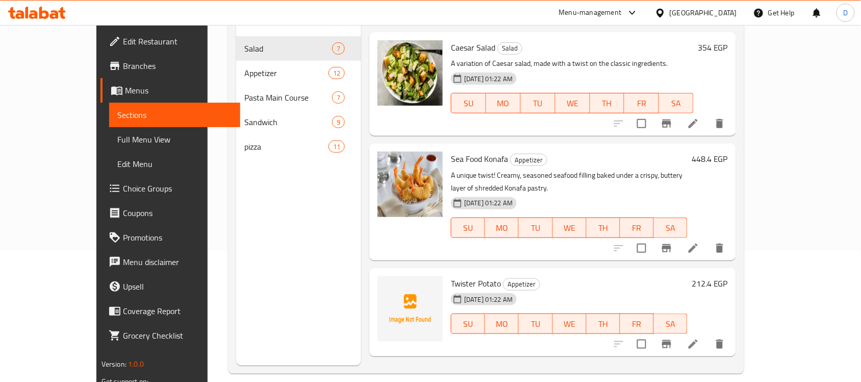
scroll to position [143, 0]
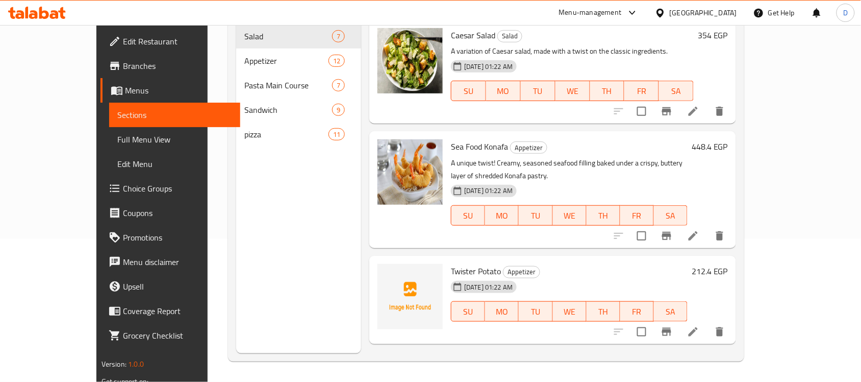
type input "twist"
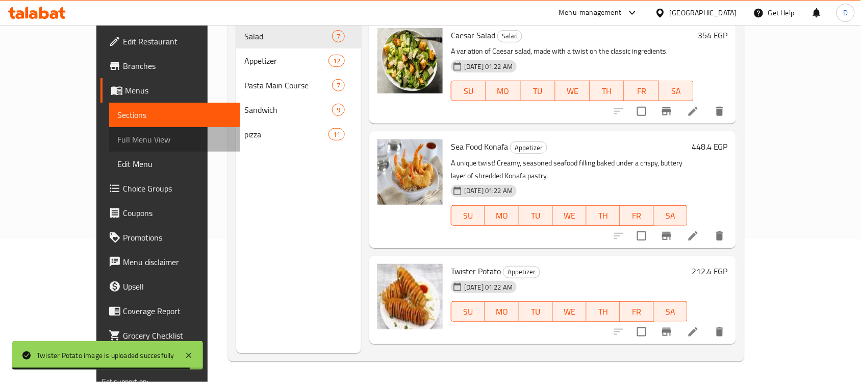
click at [117, 138] on span "Full Menu View" at bounding box center [174, 139] width 115 height 12
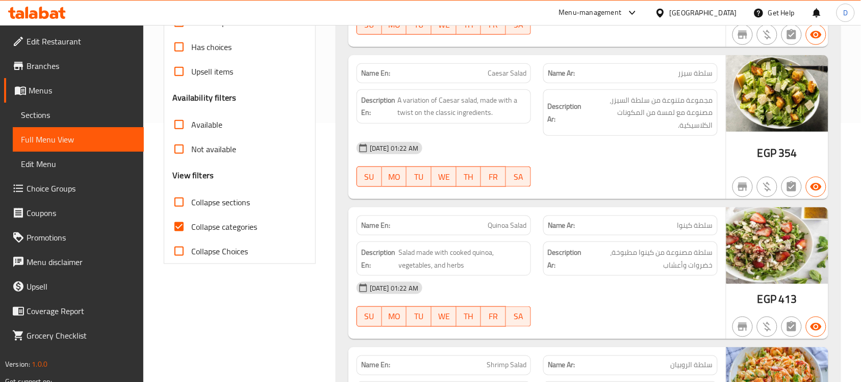
scroll to position [271, 0]
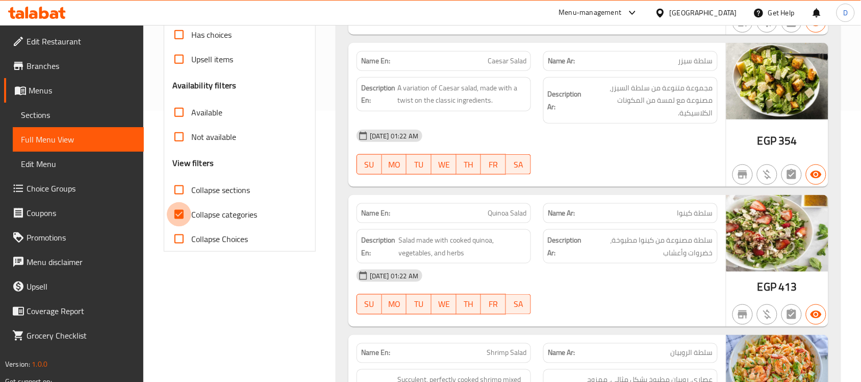
click at [187, 212] on input "Collapse categories" at bounding box center [179, 214] width 24 height 24
checkbox input "false"
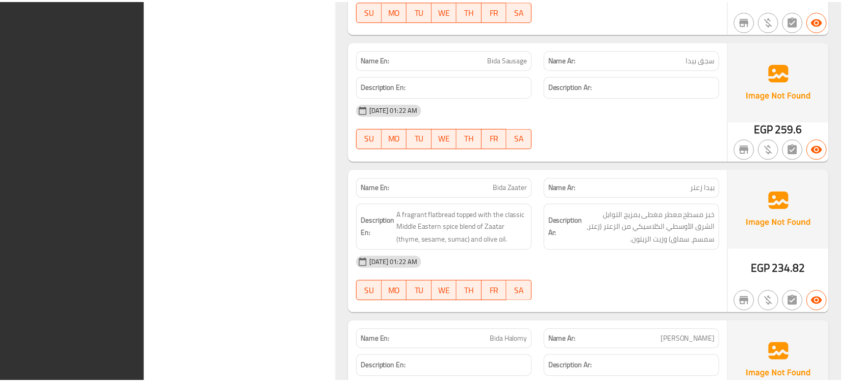
scroll to position [6780, 0]
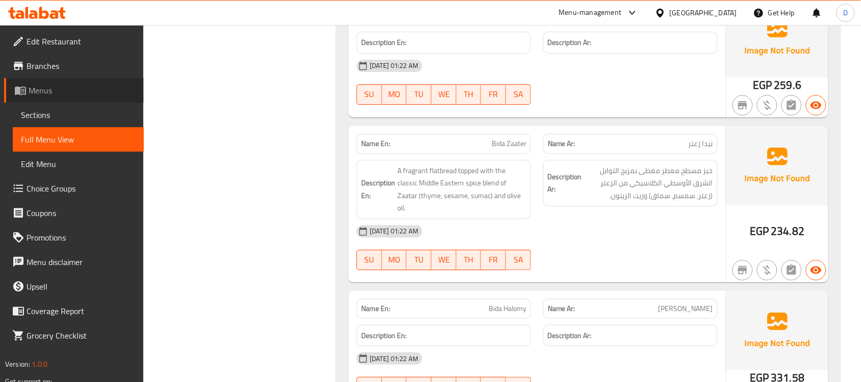
click at [45, 85] on span "Menus" at bounding box center [82, 90] width 107 height 12
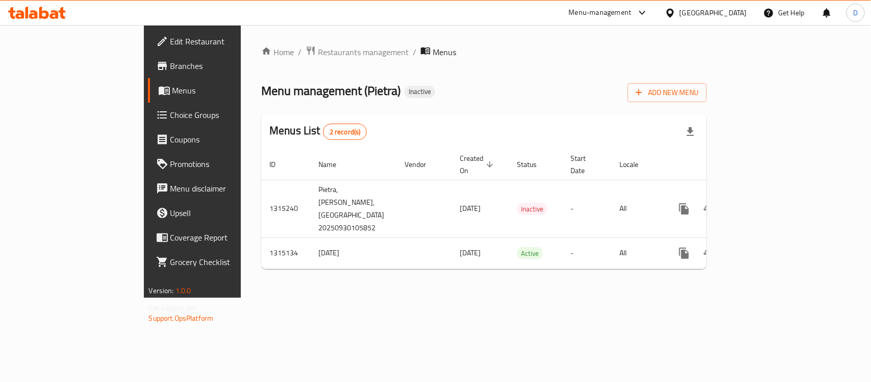
click at [736, 18] on div "[GEOGRAPHIC_DATA]" at bounding box center [713, 12] width 67 height 11
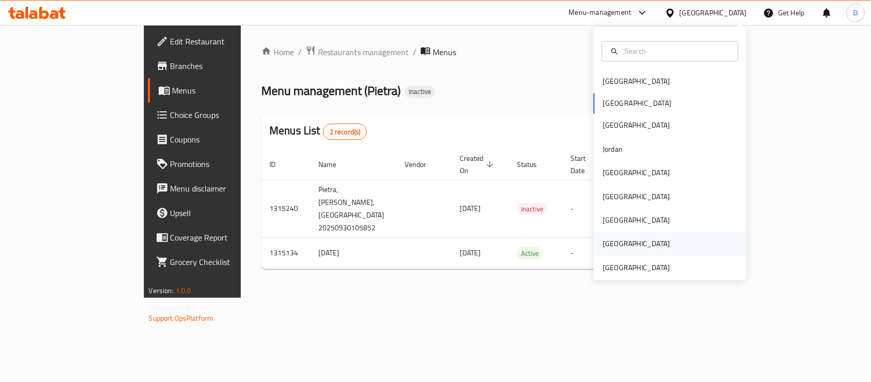
click at [615, 244] on div "[GEOGRAPHIC_DATA]" at bounding box center [636, 243] width 67 height 11
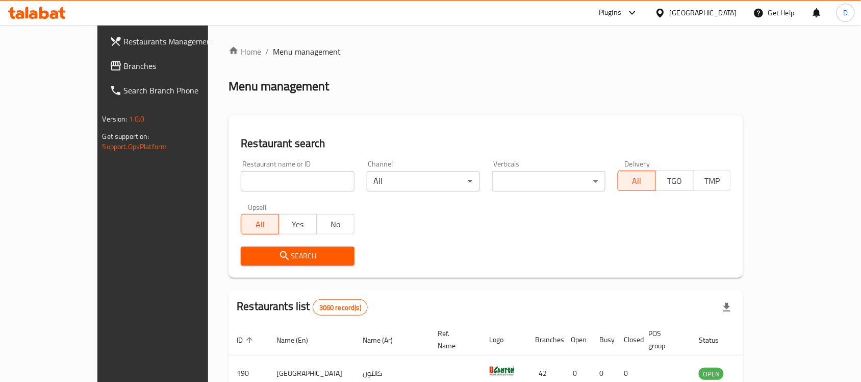
click at [722, 14] on div "[GEOGRAPHIC_DATA]" at bounding box center [703, 12] width 67 height 11
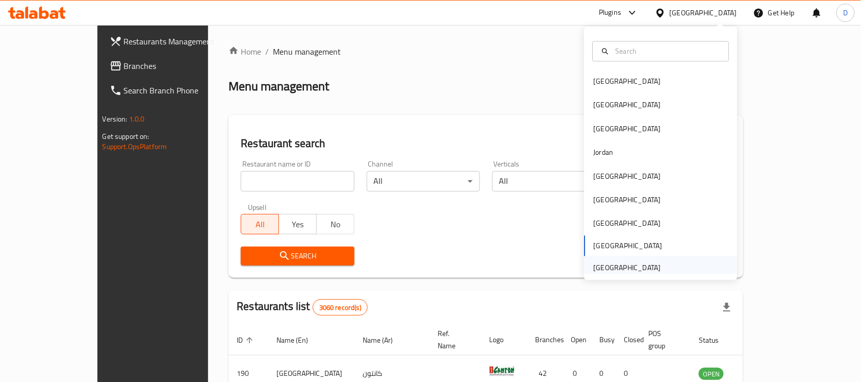
click at [622, 268] on div "[GEOGRAPHIC_DATA]" at bounding box center [627, 267] width 67 height 11
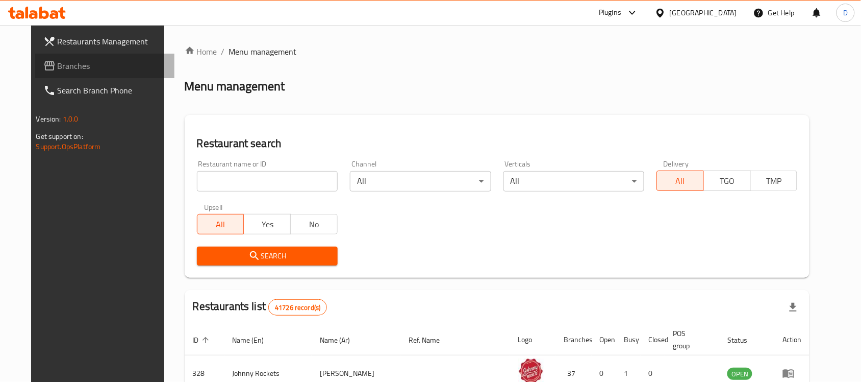
click at [58, 64] on span "Branches" at bounding box center [112, 66] width 109 height 12
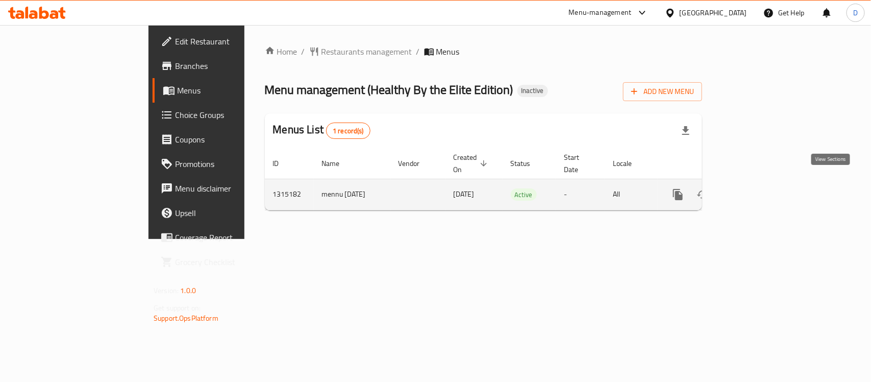
click at [758, 188] on icon "enhanced table" at bounding box center [752, 194] width 12 height 12
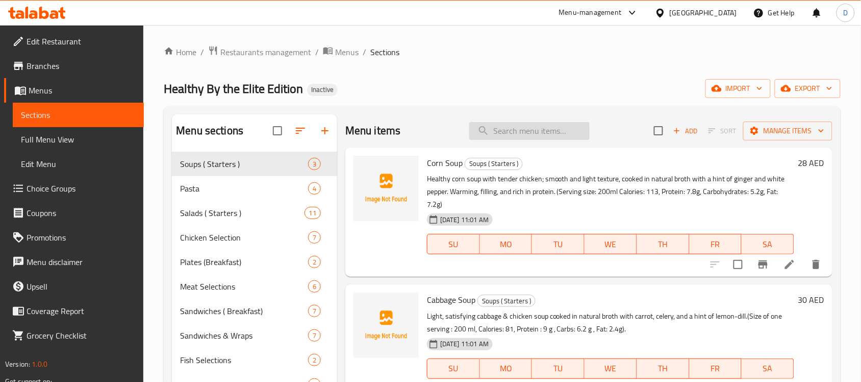
click at [533, 128] on input "search" at bounding box center [529, 131] width 120 height 18
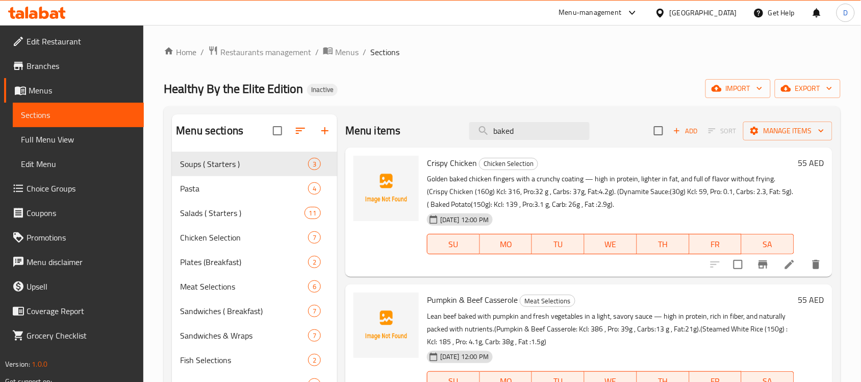
type input "baked f"
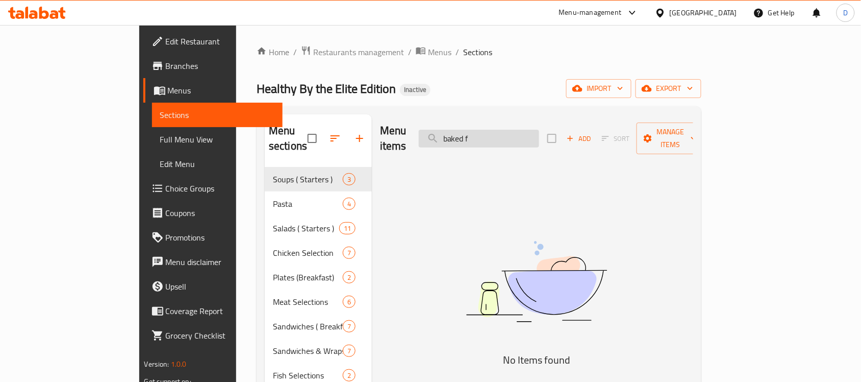
drag, startPoint x: 524, startPoint y: 130, endPoint x: 478, endPoint y: 129, distance: 45.9
click at [478, 130] on input "baked f" at bounding box center [479, 139] width 120 height 18
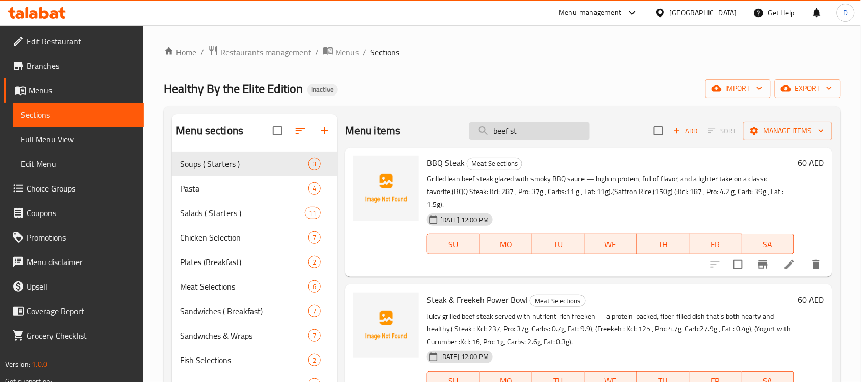
click at [527, 125] on input "beef st" at bounding box center [529, 131] width 120 height 18
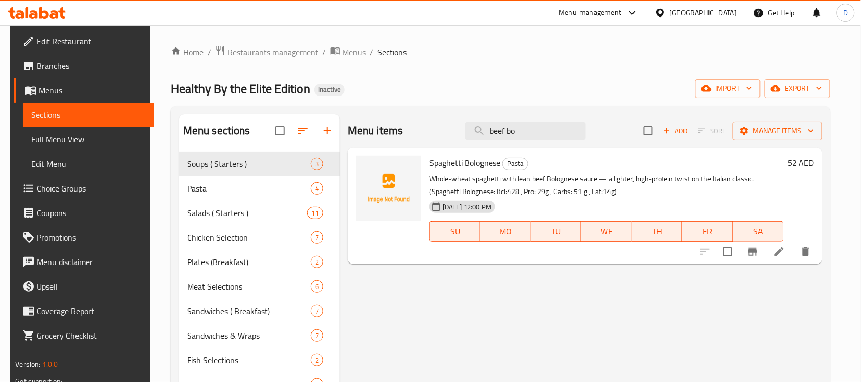
drag, startPoint x: 540, startPoint y: 134, endPoint x: 468, endPoint y: 133, distance: 72.0
click at [468, 133] on div "Menu items beef bo Add Sort Manage items" at bounding box center [585, 130] width 475 height 33
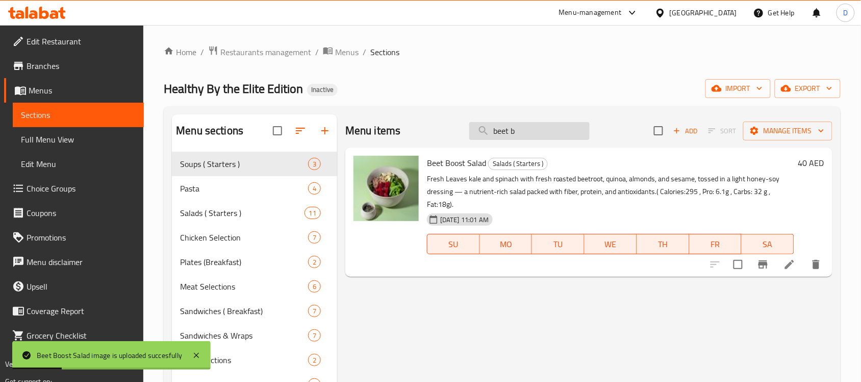
drag, startPoint x: 525, startPoint y: 136, endPoint x: 470, endPoint y: 136, distance: 54.6
click at [470, 136] on input "beet b" at bounding box center [529, 131] width 120 height 18
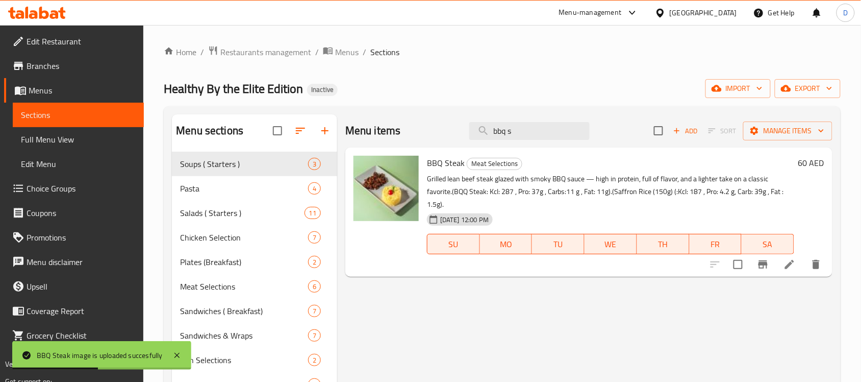
drag, startPoint x: 525, startPoint y: 133, endPoint x: 442, endPoint y: 138, distance: 82.8
click at [442, 138] on div "Menu items bbq s Add Sort Manage items" at bounding box center [588, 130] width 487 height 33
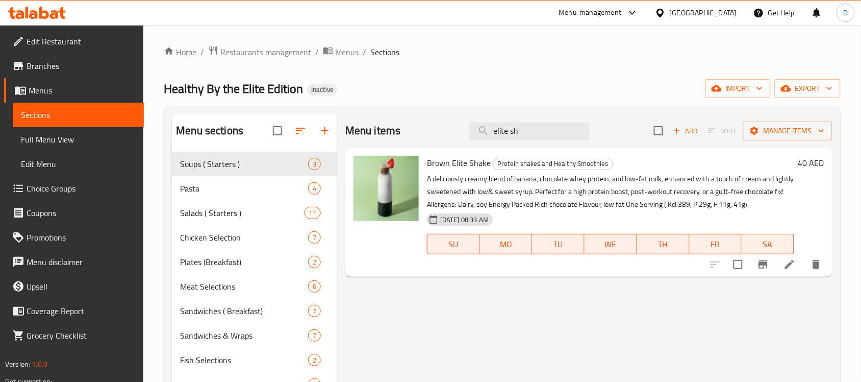
drag, startPoint x: 532, startPoint y: 131, endPoint x: 457, endPoint y: 134, distance: 75.6
click at [457, 134] on div "Menu items elite sh Add Sort Manage items" at bounding box center [588, 130] width 487 height 33
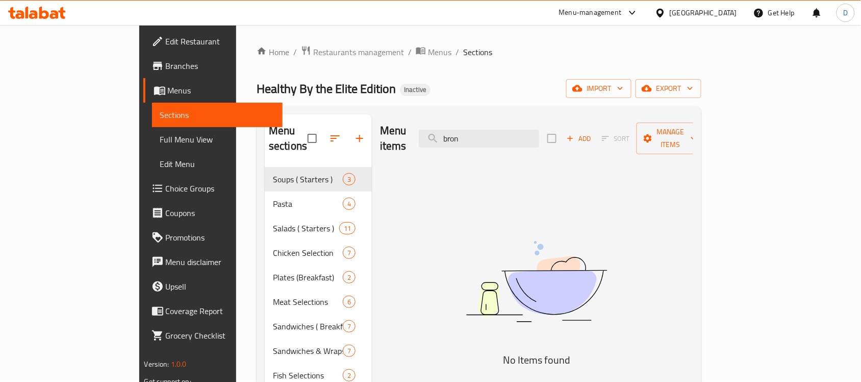
drag, startPoint x: 527, startPoint y: 138, endPoint x: 474, endPoint y: 143, distance: 53.3
click at [474, 143] on div "Menu items bron Add Sort Manage items" at bounding box center [536, 138] width 313 height 48
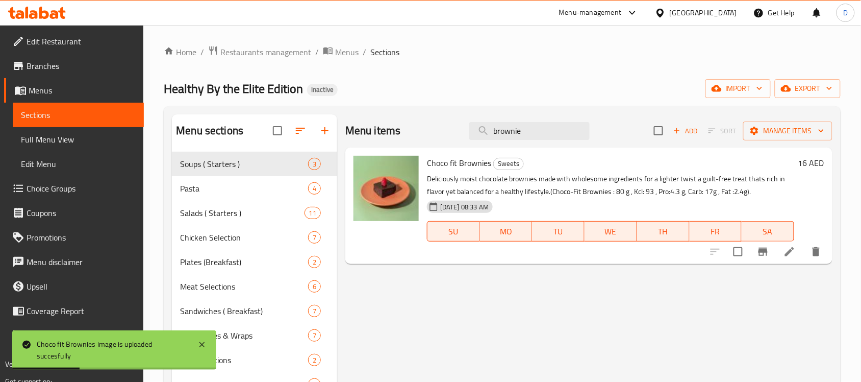
drag, startPoint x: 528, startPoint y: 137, endPoint x: 471, endPoint y: 143, distance: 57.5
click at [471, 143] on div "Menu items brownie Add Sort Manage items" at bounding box center [588, 130] width 487 height 33
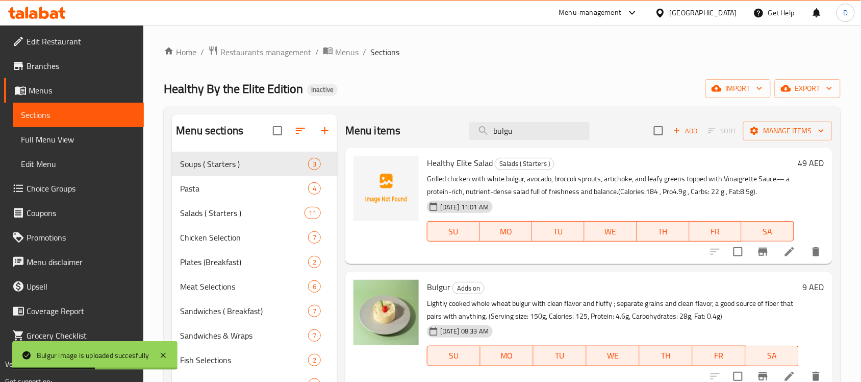
drag, startPoint x: 521, startPoint y: 129, endPoint x: 450, endPoint y: 137, distance: 71.8
click at [450, 137] on div "Menu items bulgu Add Sort Manage items" at bounding box center [588, 130] width 487 height 33
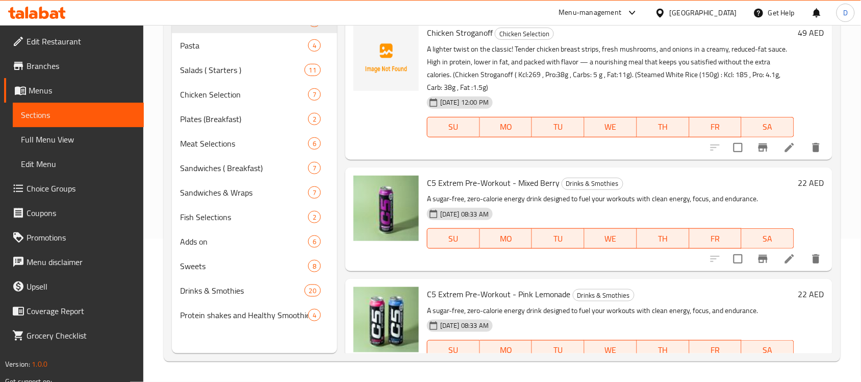
scroll to position [191, 0]
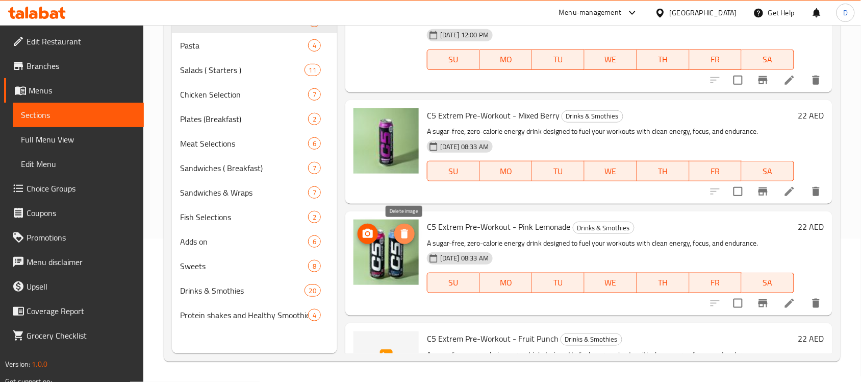
click at [411, 230] on span "delete image" at bounding box center [404, 234] width 20 height 12
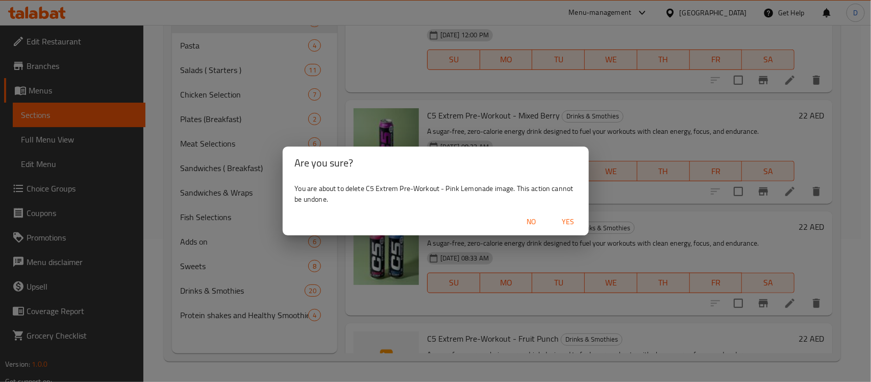
click at [566, 222] on span "Yes" at bounding box center [568, 221] width 24 height 13
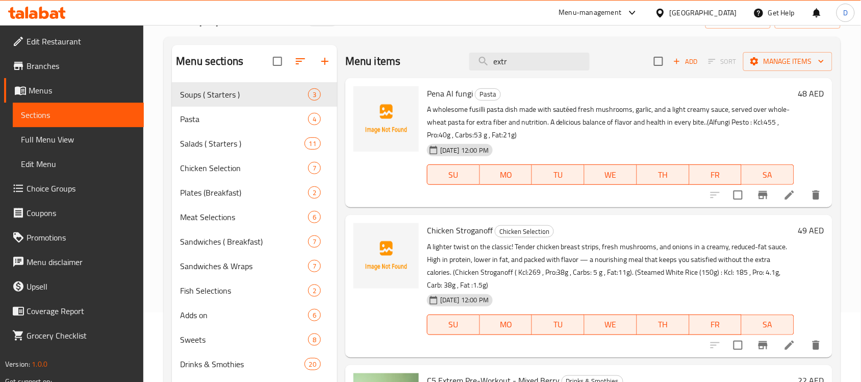
scroll to position [0, 0]
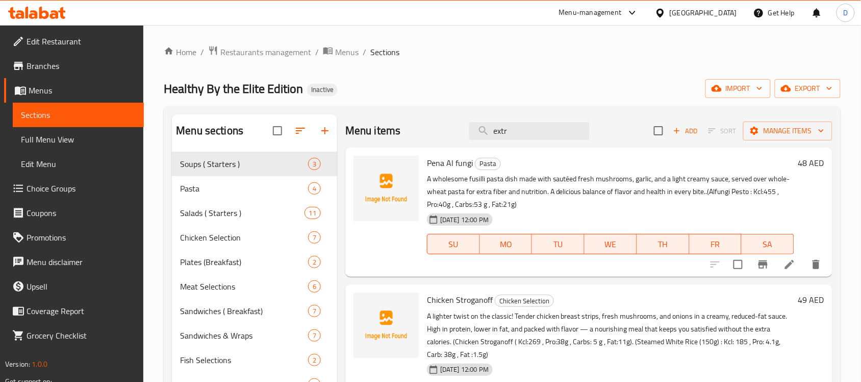
drag, startPoint x: 519, startPoint y: 136, endPoint x: 391, endPoint y: 128, distance: 128.3
click at [391, 128] on div "Menu items extr Add Sort Manage items" at bounding box center [588, 130] width 487 height 33
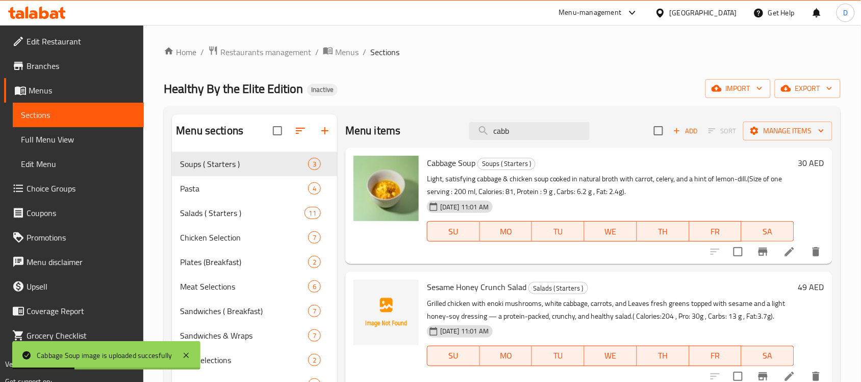
drag, startPoint x: 516, startPoint y: 134, endPoint x: 467, endPoint y: 133, distance: 49.0
click at [467, 133] on div "Menu items cabb Add Sort Manage items" at bounding box center [588, 130] width 487 height 33
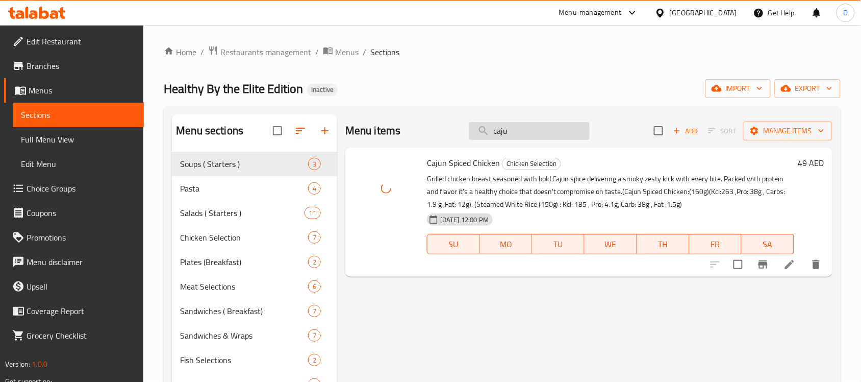
click at [526, 128] on input "caju" at bounding box center [529, 131] width 120 height 18
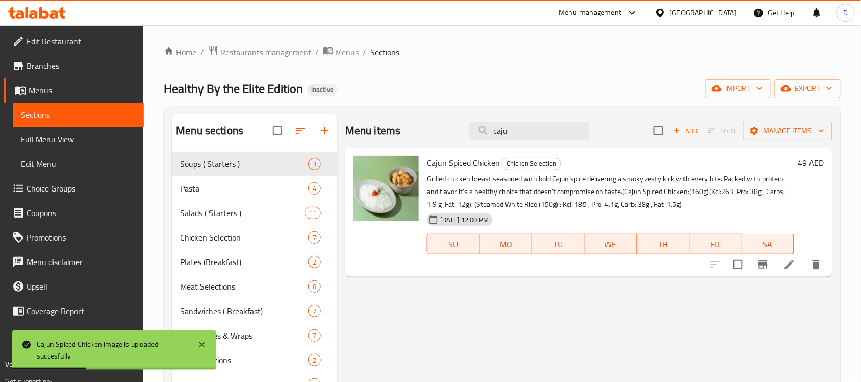
drag, startPoint x: 526, startPoint y: 129, endPoint x: 445, endPoint y: 138, distance: 80.6
click at [445, 138] on div "Menu items caju Add Sort Manage items" at bounding box center [588, 130] width 487 height 33
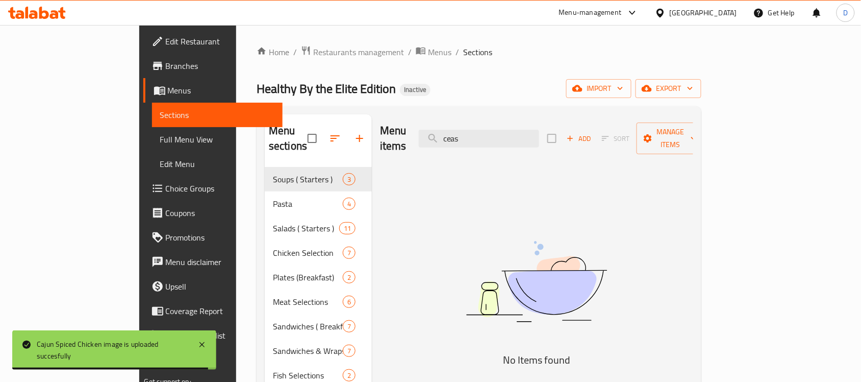
drag, startPoint x: 523, startPoint y: 134, endPoint x: 464, endPoint y: 134, distance: 58.7
click at [464, 134] on div "Menu items ceas Add Sort Manage items" at bounding box center [536, 138] width 313 height 48
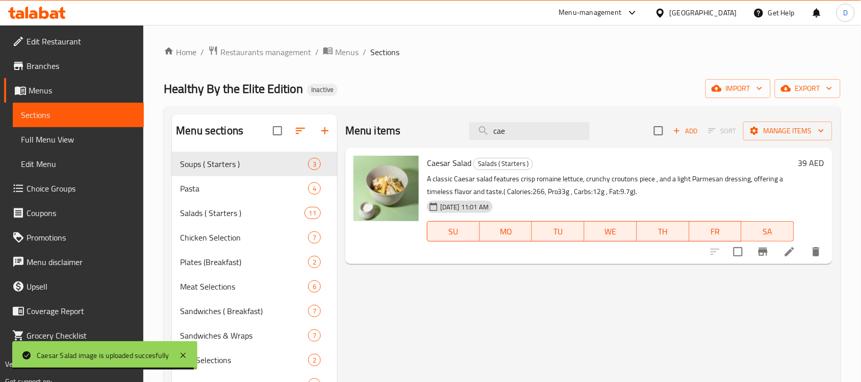
drag, startPoint x: 484, startPoint y: 136, endPoint x: 457, endPoint y: 139, distance: 26.7
click at [457, 139] on div "Menu items cae Add Sort Manage items" at bounding box center [588, 130] width 487 height 33
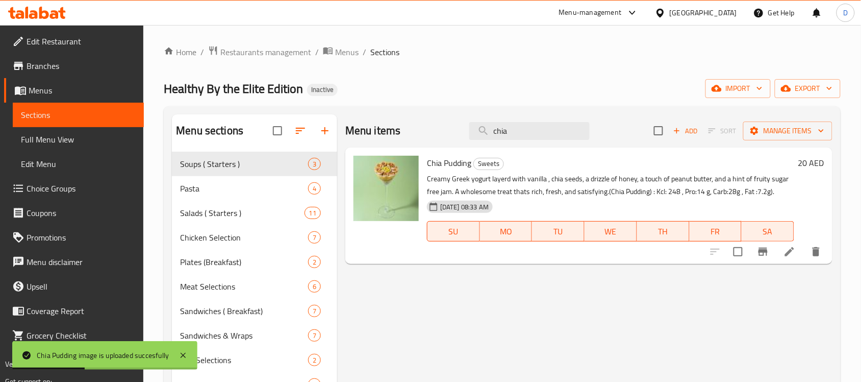
drag, startPoint x: 526, startPoint y: 130, endPoint x: 465, endPoint y: 133, distance: 60.3
click at [465, 133] on div "Menu items chia Add Sort Manage items" at bounding box center [588, 130] width 487 height 33
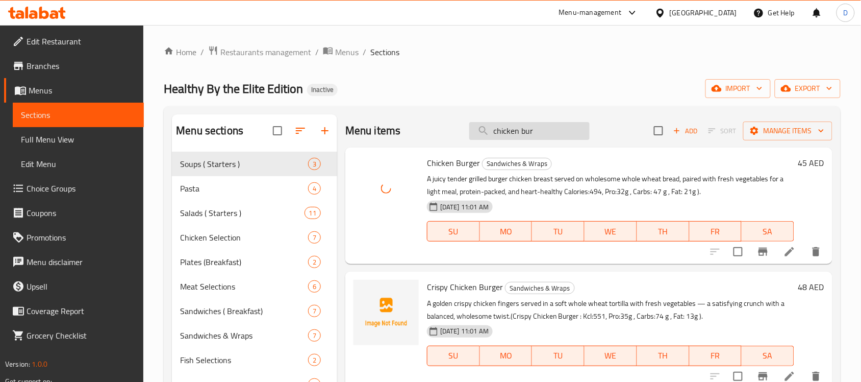
click at [555, 133] on input "chicken bur" at bounding box center [529, 131] width 120 height 18
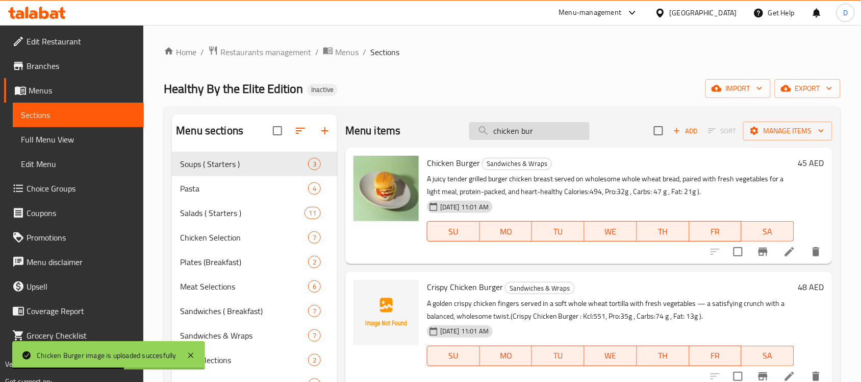
drag, startPoint x: 550, startPoint y: 131, endPoint x: 522, endPoint y: 132, distance: 28.6
click at [522, 132] on input "chicken bur" at bounding box center [529, 131] width 120 height 18
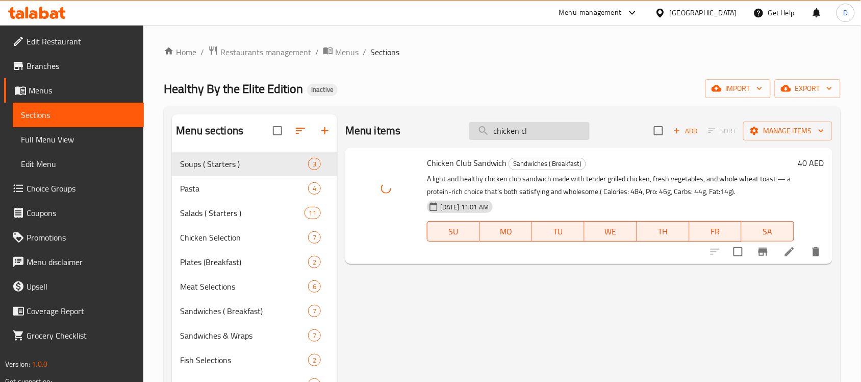
click at [540, 133] on input "chicken cl" at bounding box center [529, 131] width 120 height 18
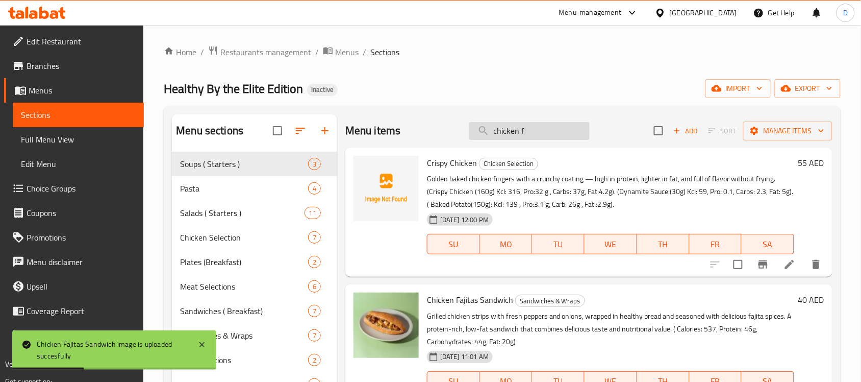
click at [529, 136] on input "chicken f" at bounding box center [529, 131] width 120 height 18
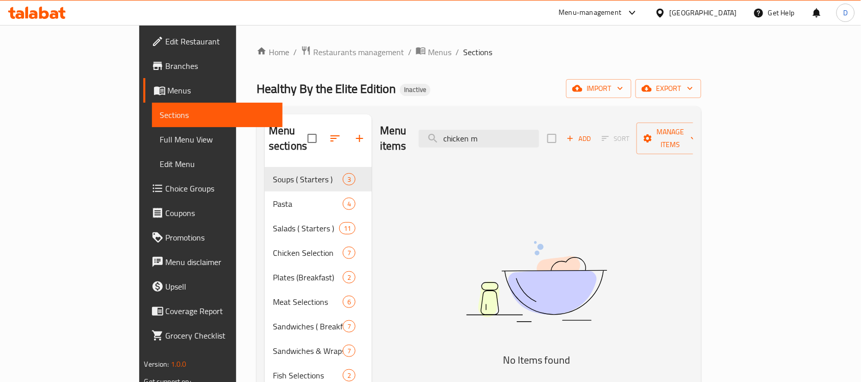
drag, startPoint x: 544, startPoint y: 134, endPoint x: 470, endPoint y: 145, distance: 74.8
click at [470, 145] on div "Menu items chicken m Add Sort Manage items" at bounding box center [536, 138] width 313 height 48
type input "m"
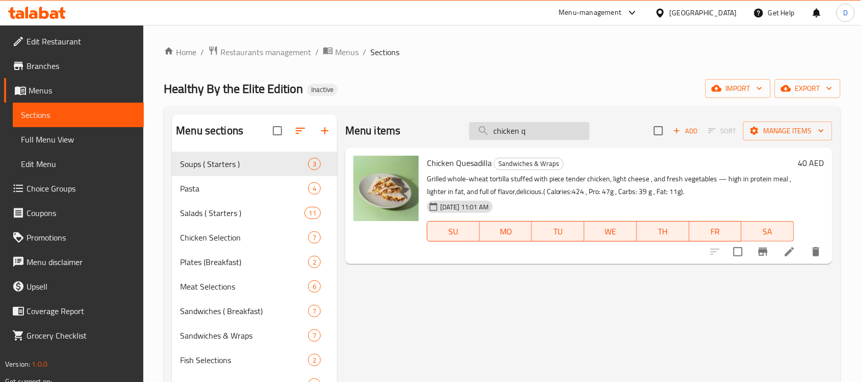
click at [540, 133] on input "chicken q" at bounding box center [529, 131] width 120 height 18
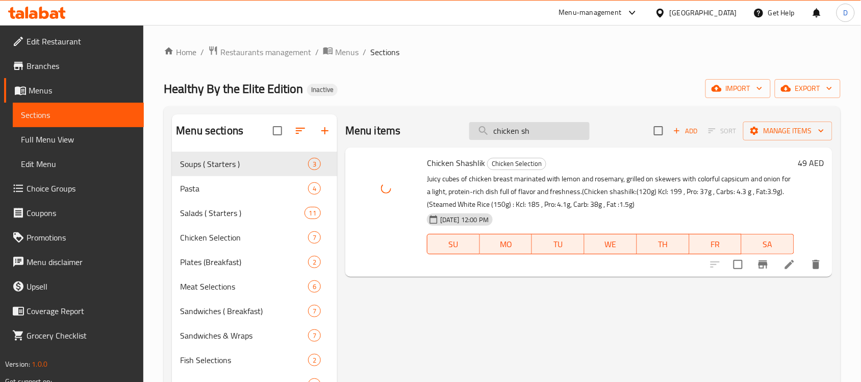
click at [555, 132] on input "chicken sh" at bounding box center [529, 131] width 120 height 18
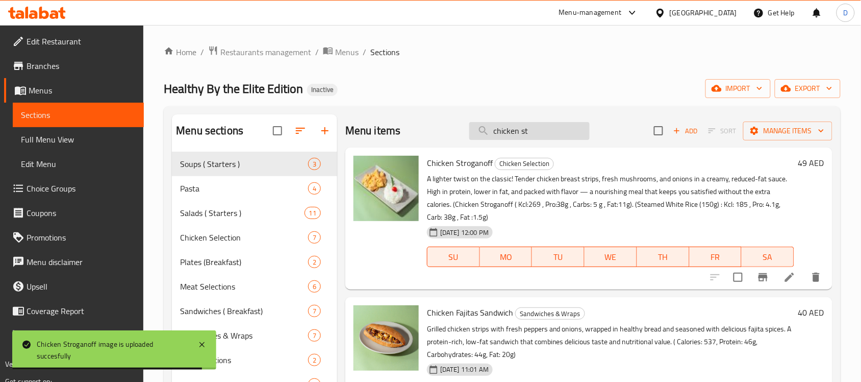
click at [563, 128] on input "chicken st" at bounding box center [529, 131] width 120 height 18
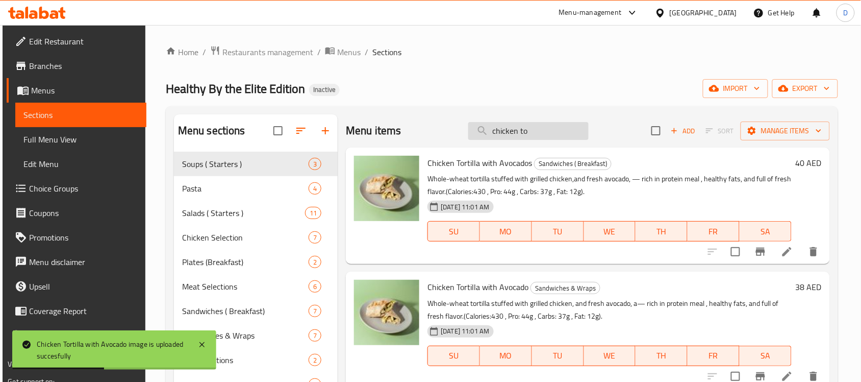
drag, startPoint x: 547, startPoint y: 136, endPoint x: 472, endPoint y: 136, distance: 75.0
click at [472, 136] on input "chicken to" at bounding box center [528, 131] width 120 height 18
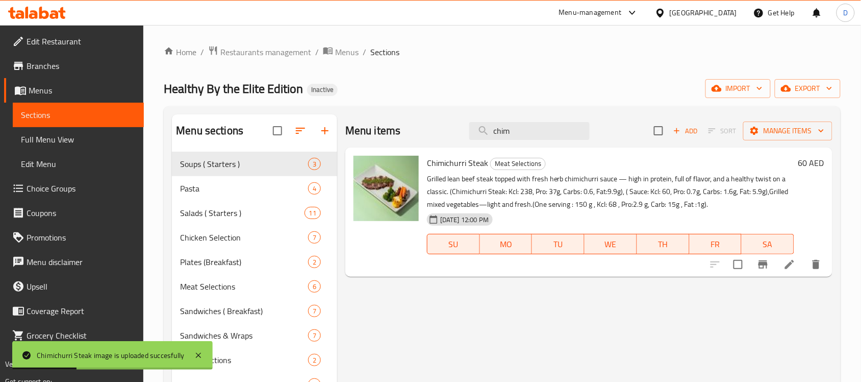
drag, startPoint x: 513, startPoint y: 128, endPoint x: 467, endPoint y: 137, distance: 46.7
click at [467, 137] on div "Menu items chim Add Sort Manage items" at bounding box center [588, 130] width 487 height 33
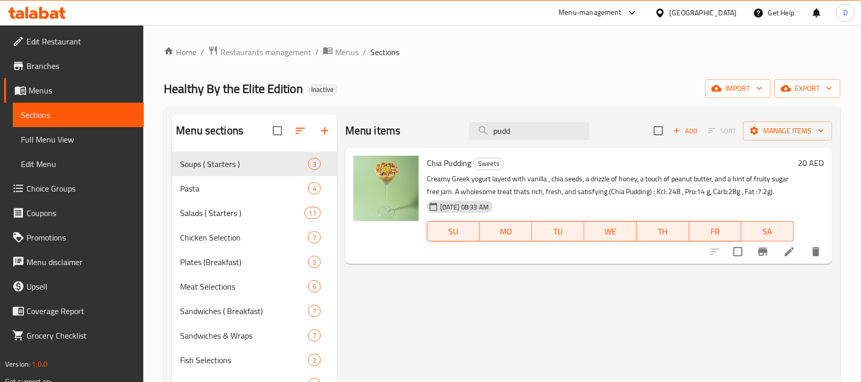
drag, startPoint x: 525, startPoint y: 134, endPoint x: 463, endPoint y: 138, distance: 61.9
click at [463, 138] on div "Menu items pudd Add Sort Manage items" at bounding box center [588, 130] width 487 height 33
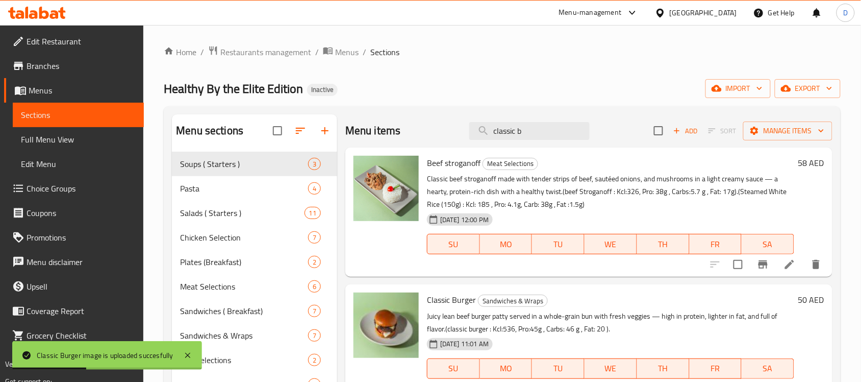
drag, startPoint x: 541, startPoint y: 136, endPoint x: 478, endPoint y: 142, distance: 63.5
click at [478, 142] on div "Menu items classic b Add Sort Manage items" at bounding box center [588, 130] width 487 height 33
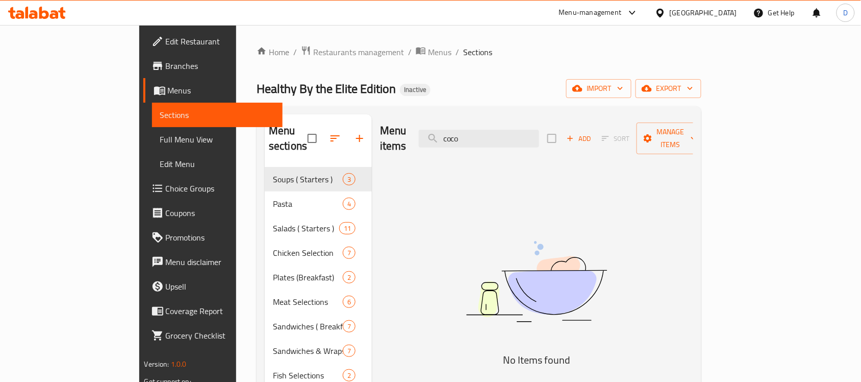
drag, startPoint x: 523, startPoint y: 136, endPoint x: 448, endPoint y: 135, distance: 75.5
click at [448, 135] on div "Menu items coco Add Sort Manage items" at bounding box center [536, 138] width 313 height 48
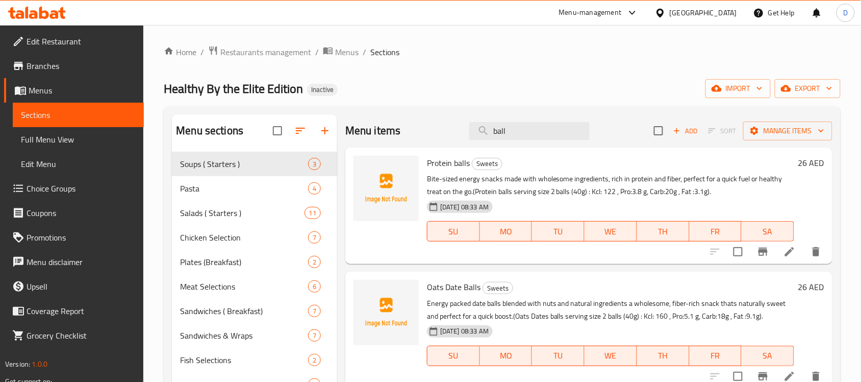
drag, startPoint x: 511, startPoint y: 129, endPoint x: 434, endPoint y: 140, distance: 77.4
click at [434, 140] on div "Menu items ball Add Sort Manage items" at bounding box center [588, 130] width 487 height 33
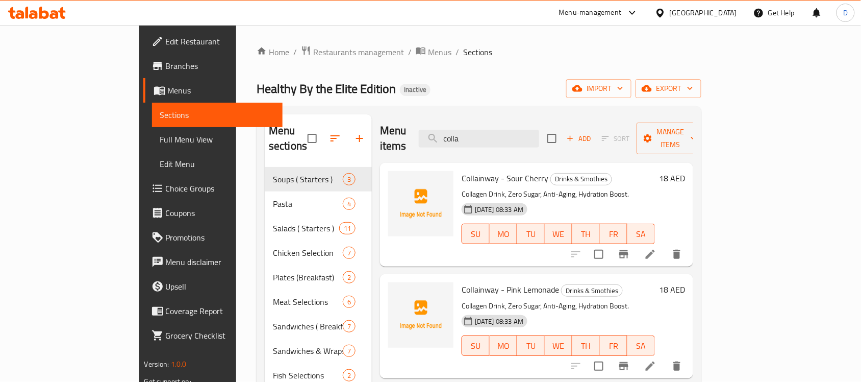
drag, startPoint x: 534, startPoint y: 129, endPoint x: 411, endPoint y: 136, distance: 123.2
click at [411, 136] on div "Menu items colla Add Sort Manage items" at bounding box center [536, 138] width 313 height 48
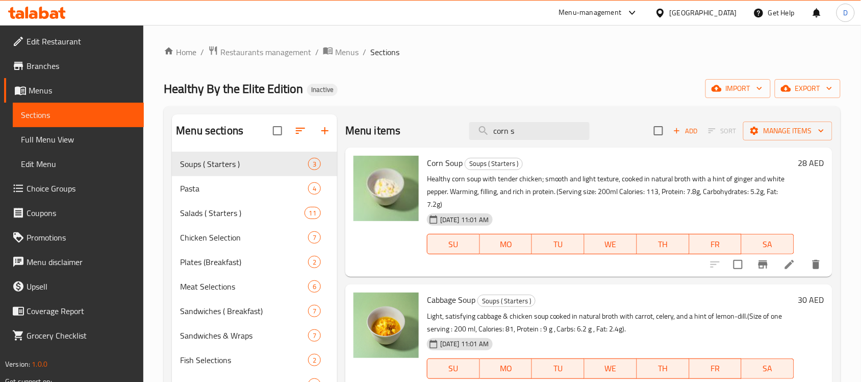
drag, startPoint x: 514, startPoint y: 127, endPoint x: 463, endPoint y: 127, distance: 51.0
click at [463, 127] on div "Menu items corn s Add Sort Manage items" at bounding box center [588, 130] width 487 height 33
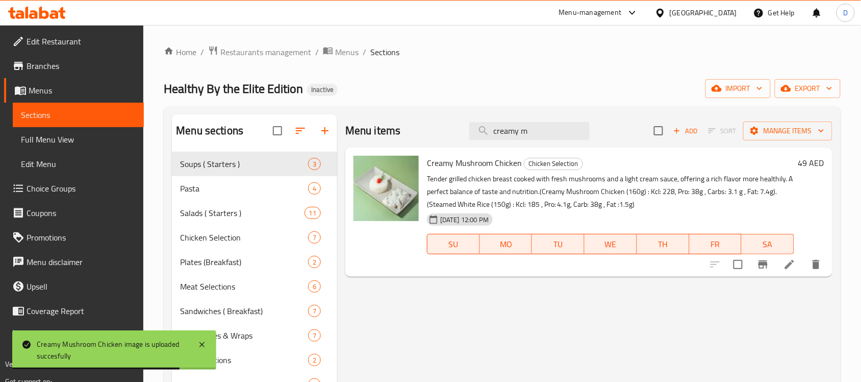
drag, startPoint x: 577, startPoint y: 130, endPoint x: 483, endPoint y: 144, distance: 94.4
click at [483, 144] on div "Menu items creamy m Add Sort Manage items" at bounding box center [588, 130] width 487 height 33
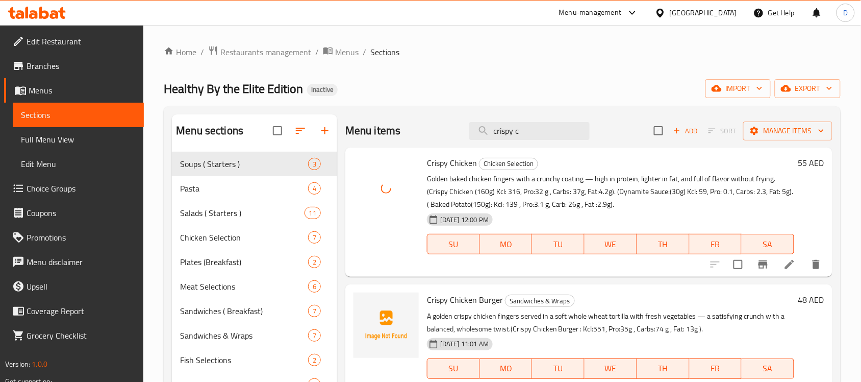
click at [557, 90] on div "Healthy By the Elite Edition Inactive import export" at bounding box center [502, 88] width 677 height 19
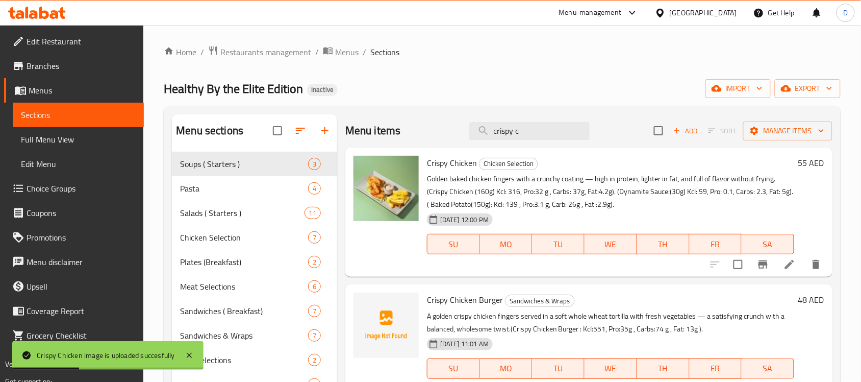
drag, startPoint x: 535, startPoint y: 136, endPoint x: 430, endPoint y: 138, distance: 104.6
click at [430, 138] on div "Menu items crispy c Add Sort Manage items" at bounding box center [588, 130] width 487 height 33
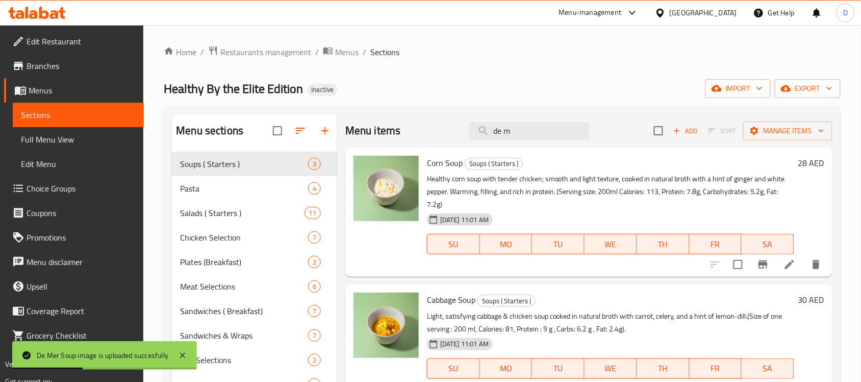
drag, startPoint x: 522, startPoint y: 136, endPoint x: 462, endPoint y: 148, distance: 61.3
click at [462, 148] on div "Menu items de m Add Sort Manage items Corn Soup Soups ( Starters ) Healthy corn…" at bounding box center [584, 305] width 495 height 382
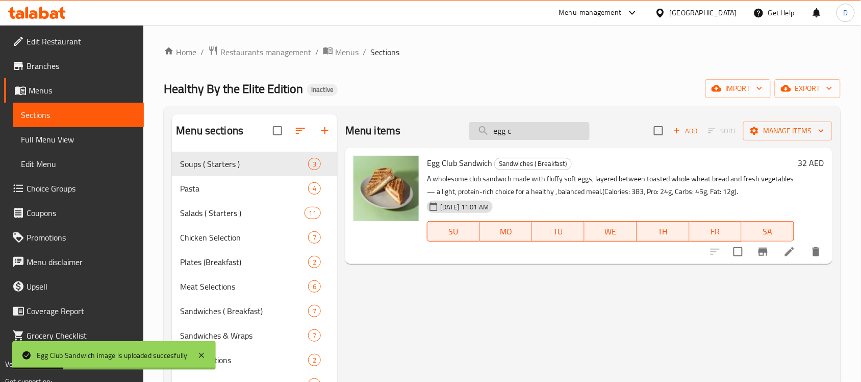
click at [522, 133] on input "egg c" at bounding box center [529, 131] width 120 height 18
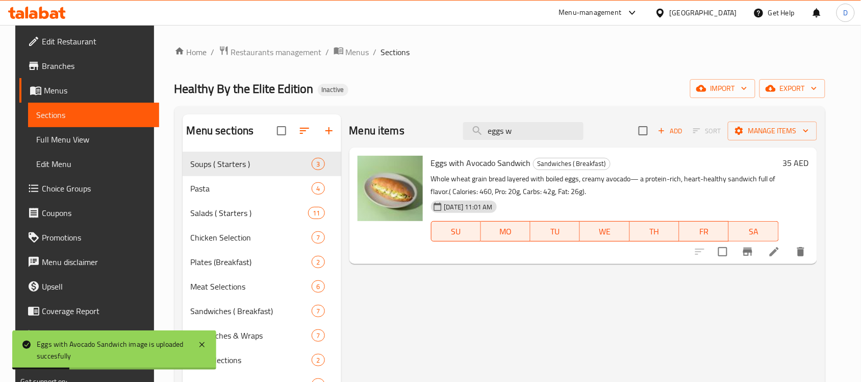
drag, startPoint x: 545, startPoint y: 131, endPoint x: 465, endPoint y: 141, distance: 80.3
click at [465, 141] on div "Menu items eggs w Add Sort Manage items" at bounding box center [584, 130] width 468 height 33
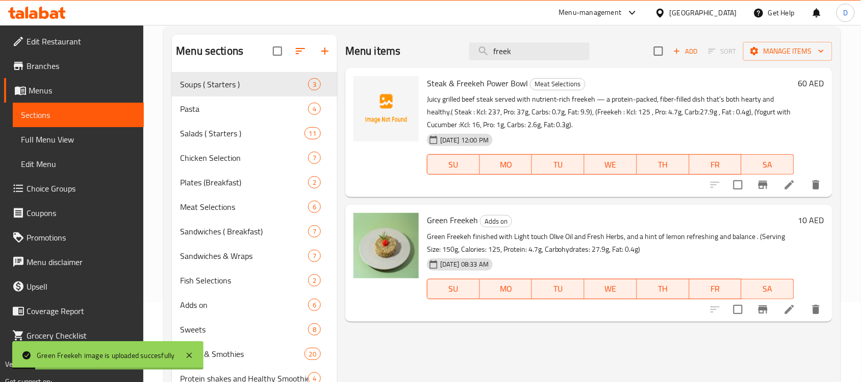
scroll to position [16, 0]
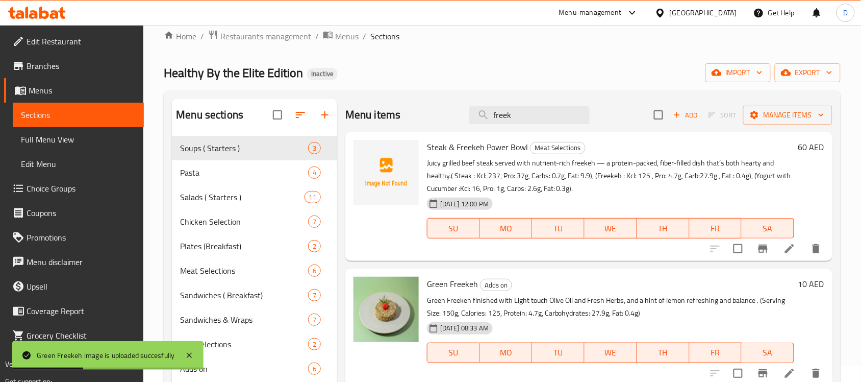
drag, startPoint x: 525, startPoint y: 120, endPoint x: 431, endPoint y: 118, distance: 93.4
click at [431, 118] on div "Menu items freek Add Sort Manage items" at bounding box center [588, 114] width 487 height 33
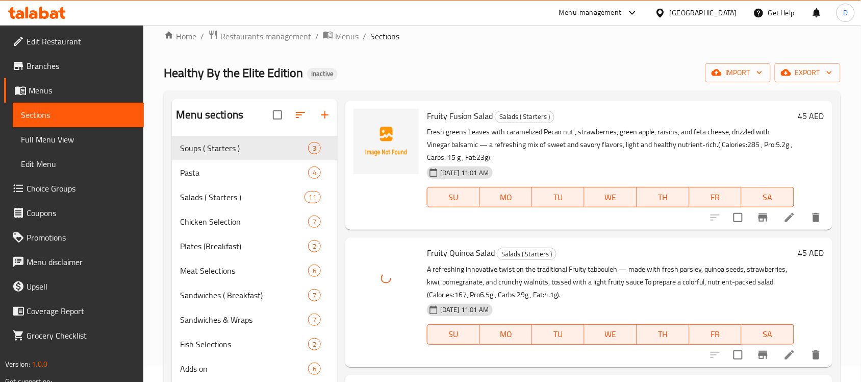
scroll to position [0, 0]
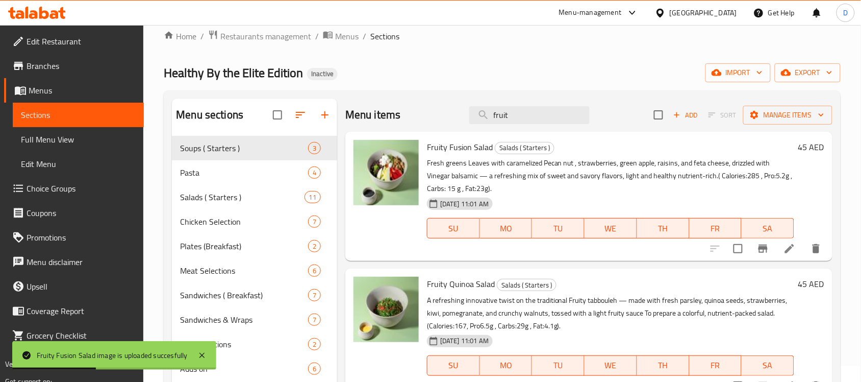
drag, startPoint x: 508, startPoint y: 119, endPoint x: 458, endPoint y: 124, distance: 50.3
click at [458, 124] on div "Menu items fruit Add Sort Manage items" at bounding box center [588, 114] width 487 height 33
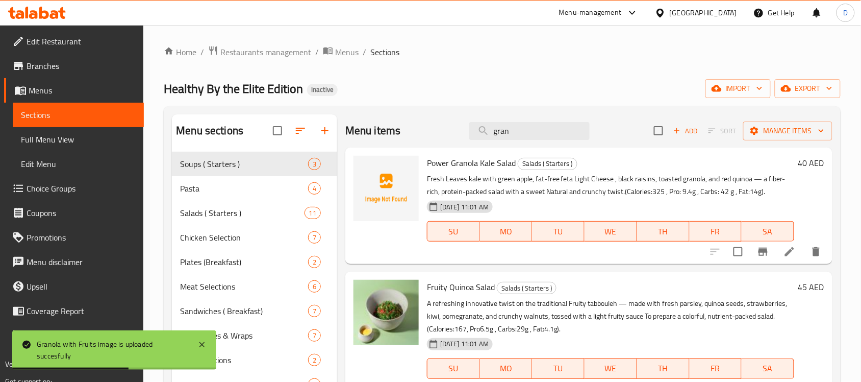
drag, startPoint x: 516, startPoint y: 132, endPoint x: 429, endPoint y: 133, distance: 86.8
click at [429, 133] on div "Menu items gran Add Sort Manage items" at bounding box center [588, 130] width 487 height 33
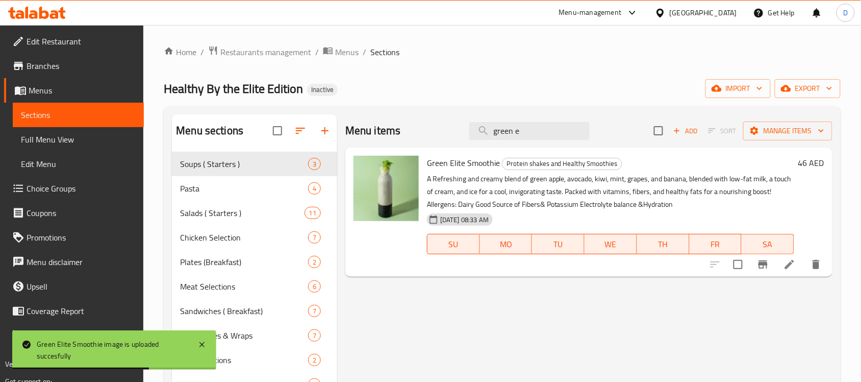
drag, startPoint x: 536, startPoint y: 134, endPoint x: 471, endPoint y: 140, distance: 65.6
click at [471, 140] on div "Menu items green e Add Sort Manage items" at bounding box center [588, 130] width 487 height 33
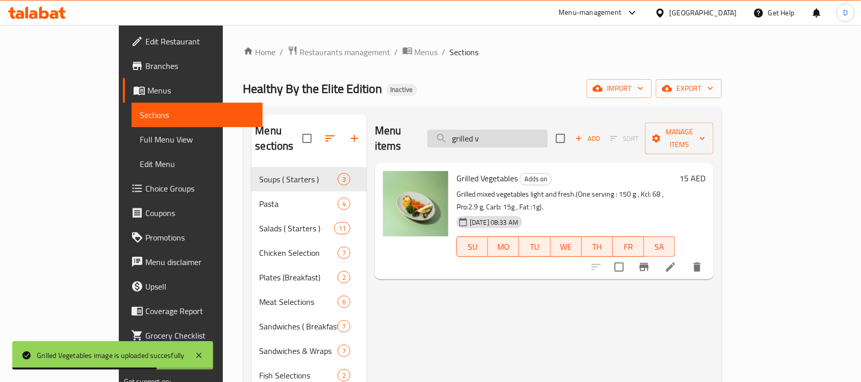
click at [540, 130] on input "grilled v" at bounding box center [488, 139] width 120 height 18
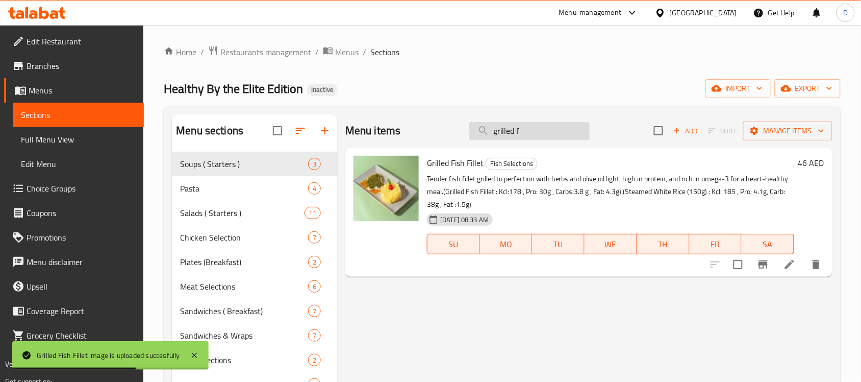
click at [531, 128] on input "grilled f" at bounding box center [529, 131] width 120 height 18
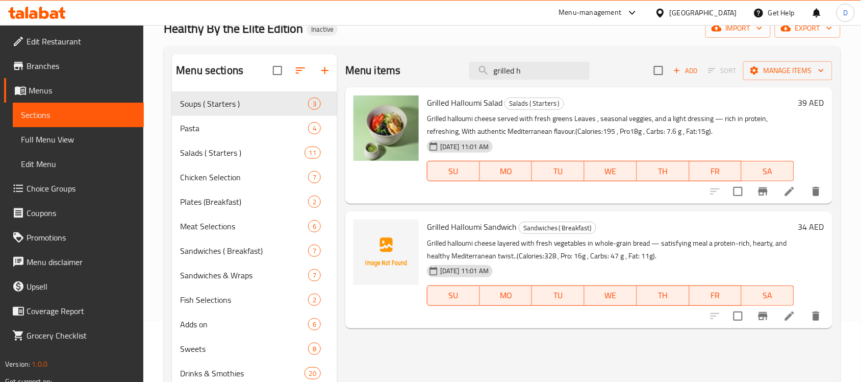
scroll to position [64, 0]
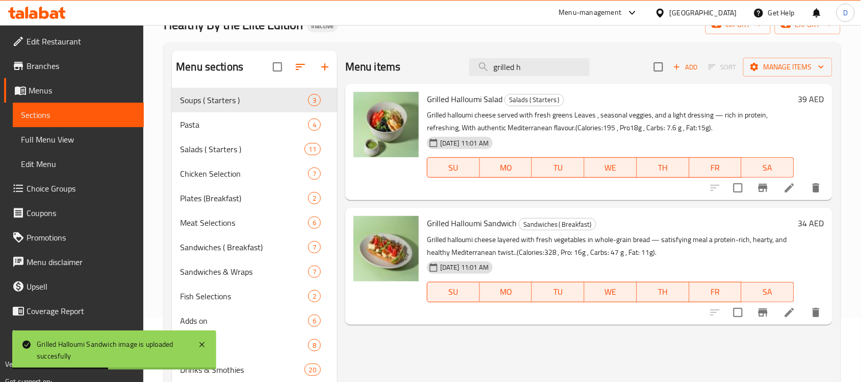
drag, startPoint x: 524, startPoint y: 69, endPoint x: 410, endPoint y: 75, distance: 113.9
click at [410, 75] on div "Menu items grilled h Add Sort Manage items" at bounding box center [588, 67] width 487 height 33
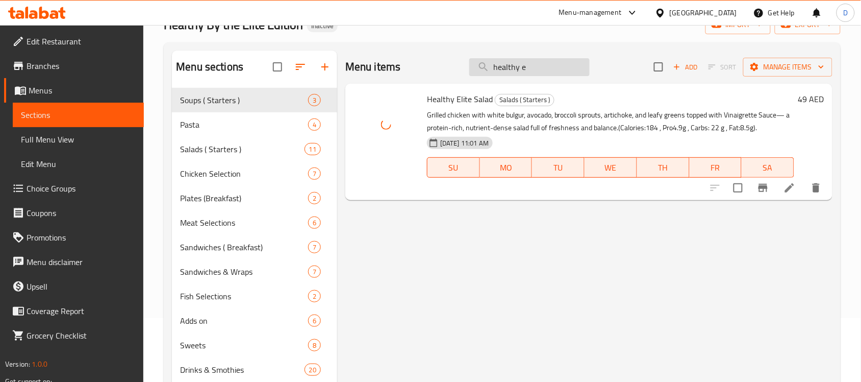
click at [549, 68] on input "healthy e" at bounding box center [529, 67] width 120 height 18
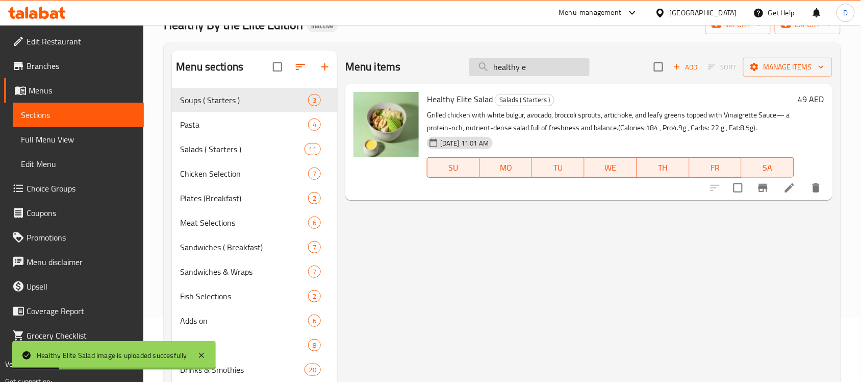
click at [549, 68] on input "healthy e" at bounding box center [529, 67] width 120 height 18
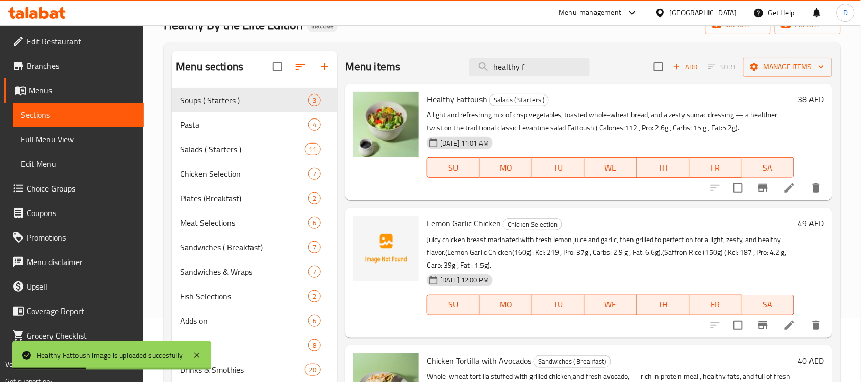
drag, startPoint x: 531, startPoint y: 69, endPoint x: 422, endPoint y: 83, distance: 110.1
click at [422, 83] on div "Menu items healthy f Add Sort Manage items" at bounding box center [588, 67] width 487 height 33
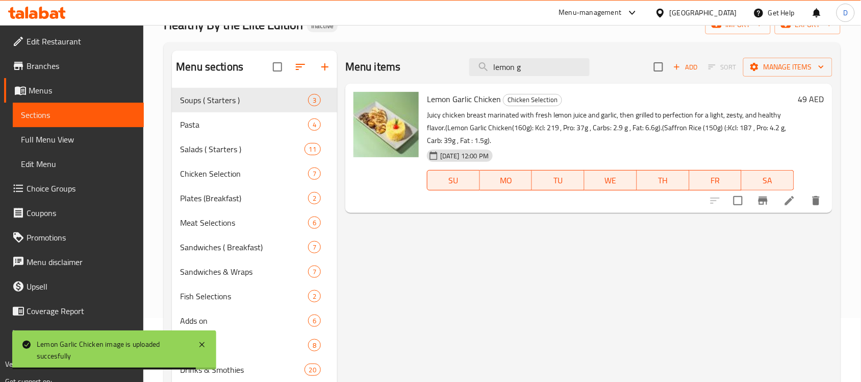
drag, startPoint x: 531, startPoint y: 70, endPoint x: 456, endPoint y: 78, distance: 75.9
click at [456, 78] on div "Menu items lemon g Add Sort Manage items" at bounding box center [588, 67] width 487 height 33
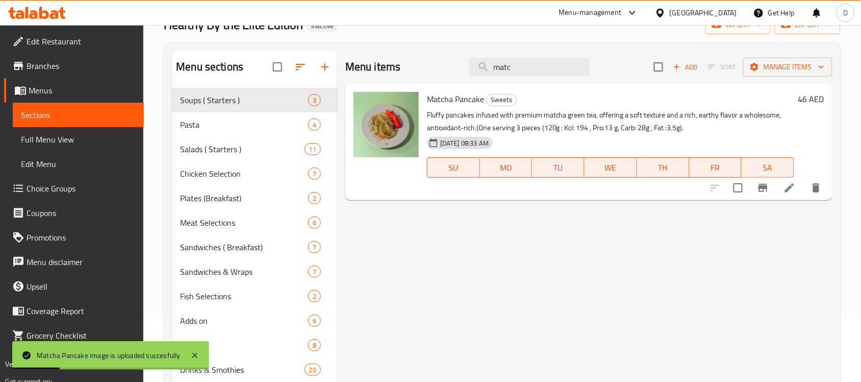
drag, startPoint x: 531, startPoint y: 74, endPoint x: 473, endPoint y: 78, distance: 57.8
click at [473, 78] on div "Menu items matc Add Sort Manage items" at bounding box center [588, 67] width 487 height 33
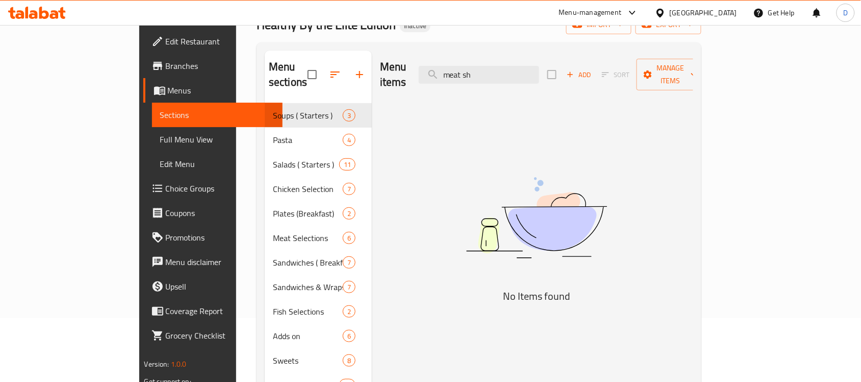
drag, startPoint x: 536, startPoint y: 69, endPoint x: 468, endPoint y: 85, distance: 69.1
click at [468, 85] on div "Menu items meat sh Add Sort Manage items No Items found" at bounding box center [532, 242] width 321 height 382
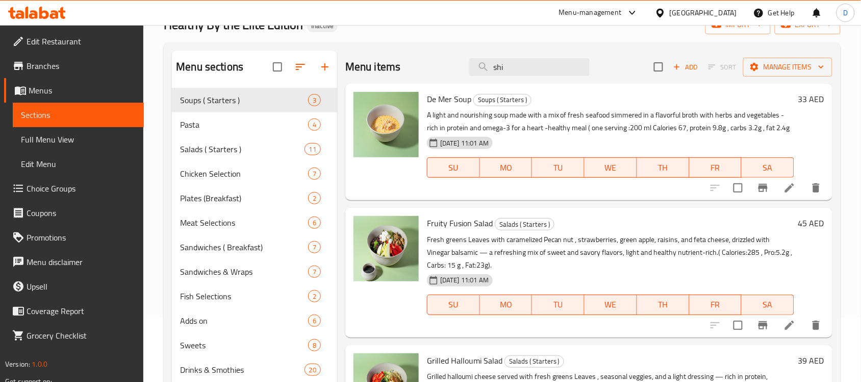
type input "shis"
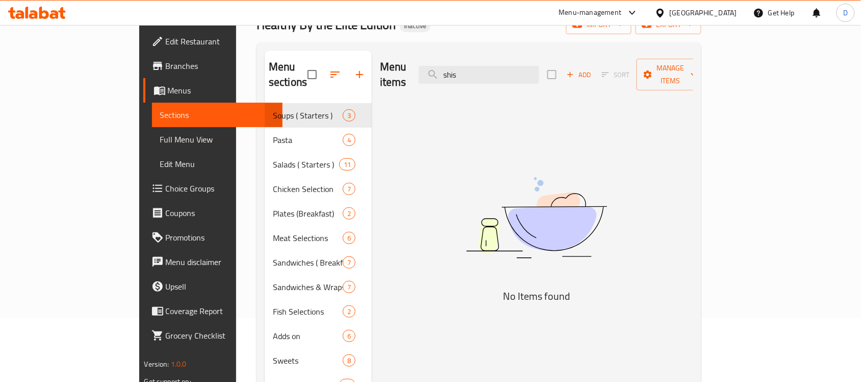
drag, startPoint x: 519, startPoint y: 69, endPoint x: 453, endPoint y: 72, distance: 66.4
click at [453, 72] on div "Menu items shis Add Sort Manage items" at bounding box center [536, 75] width 313 height 48
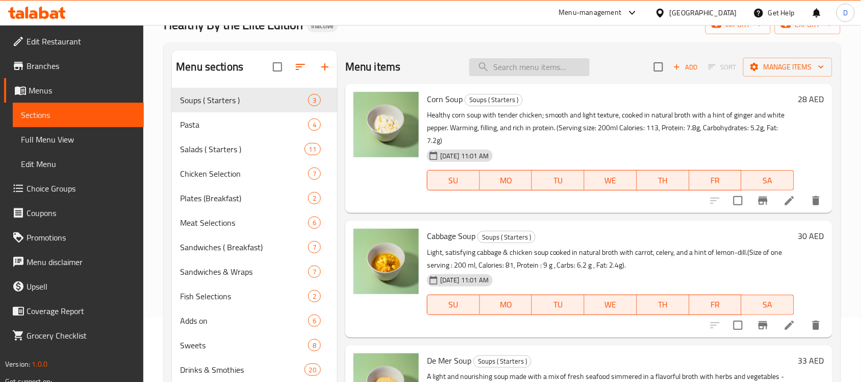
click at [526, 68] on input "search" at bounding box center [529, 67] width 120 height 18
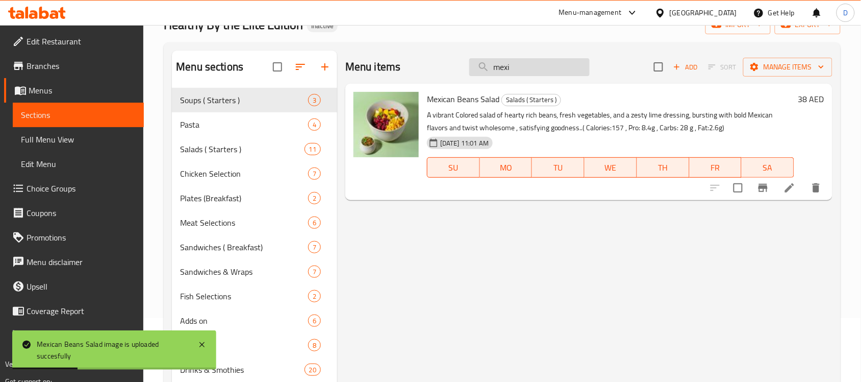
drag, startPoint x: 526, startPoint y: 65, endPoint x: 479, endPoint y: 72, distance: 48.1
click at [479, 72] on input "mexi" at bounding box center [529, 67] width 120 height 18
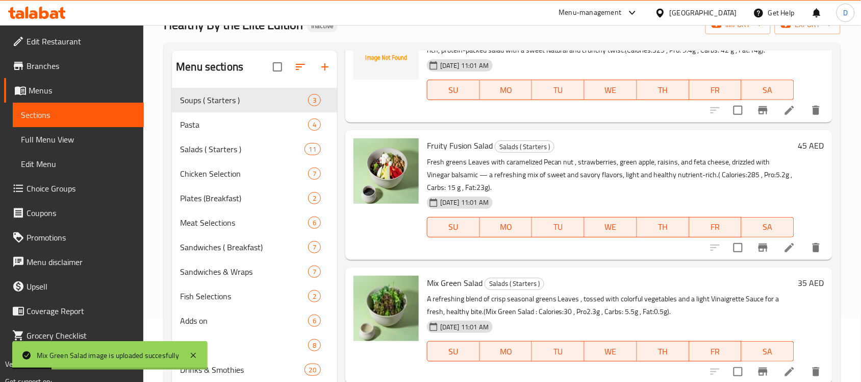
scroll to position [0, 0]
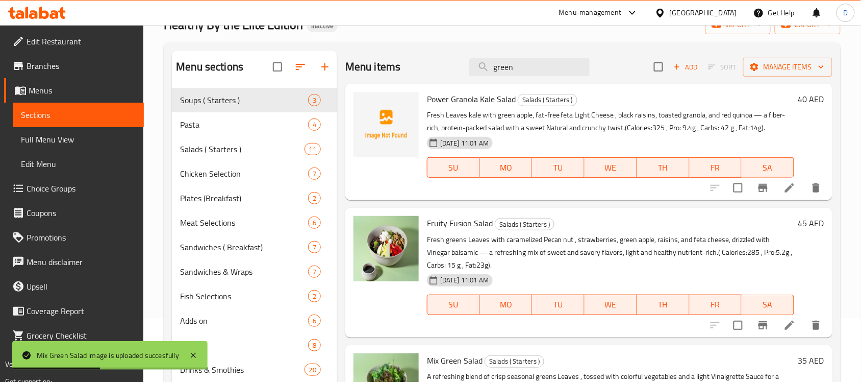
drag, startPoint x: 515, startPoint y: 71, endPoint x: 424, endPoint y: 97, distance: 95.3
click at [424, 97] on div "Menu items green Add Sort Manage items Power Granola Kale Salad Salads ( Starte…" at bounding box center [584, 242] width 495 height 382
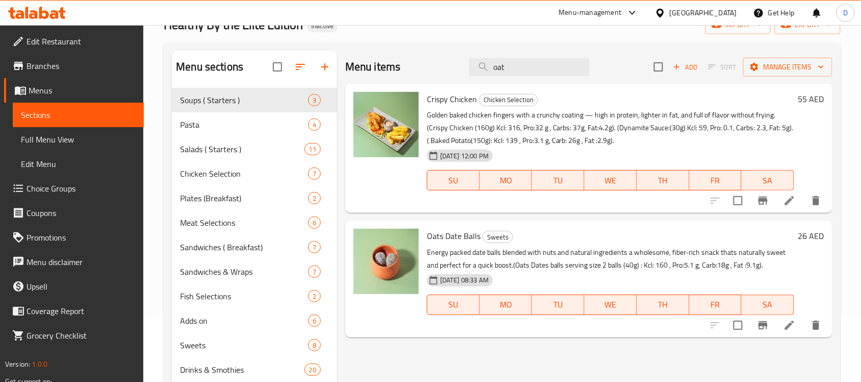
drag, startPoint x: 523, startPoint y: 70, endPoint x: 466, endPoint y: 69, distance: 57.2
click at [466, 69] on div "Menu items oat Add Sort Manage items" at bounding box center [588, 67] width 487 height 33
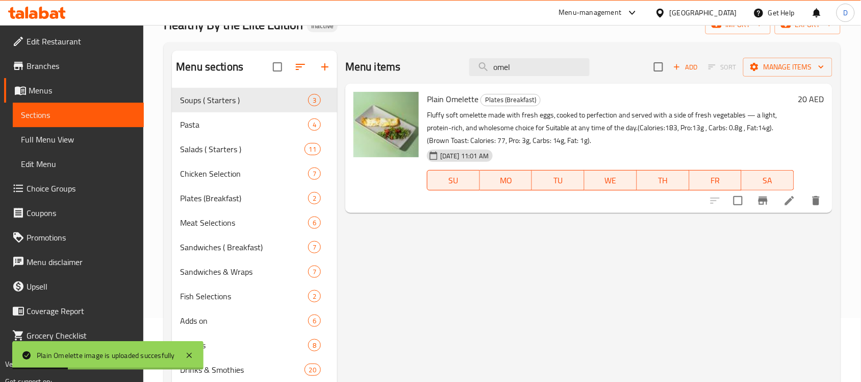
drag, startPoint x: 518, startPoint y: 72, endPoint x: 458, endPoint y: 75, distance: 60.8
click at [458, 75] on div "Menu items omel Add Sort Manage items" at bounding box center [588, 67] width 487 height 33
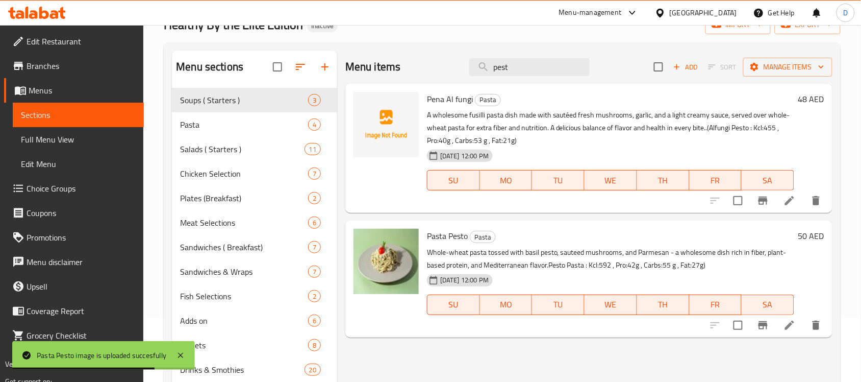
drag, startPoint x: 515, startPoint y: 64, endPoint x: 460, endPoint y: 75, distance: 56.7
click at [460, 75] on div "Menu items pest Add Sort Manage items" at bounding box center [588, 67] width 487 height 33
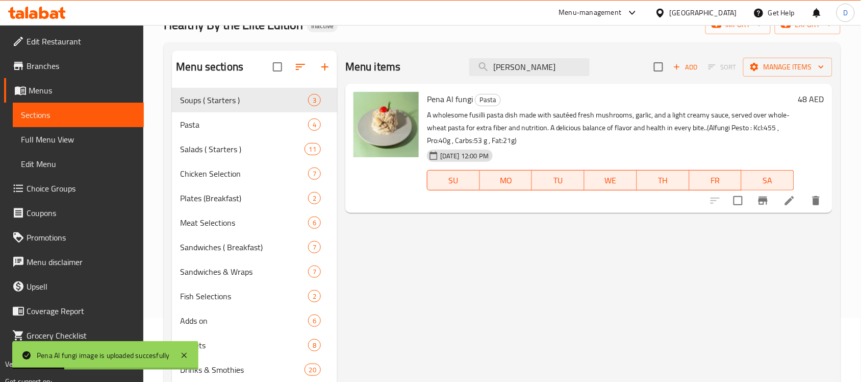
drag, startPoint x: 509, startPoint y: 69, endPoint x: 441, endPoint y: 75, distance: 67.6
click at [441, 75] on div "Menu items alf Add Sort Manage items" at bounding box center [588, 67] width 487 height 33
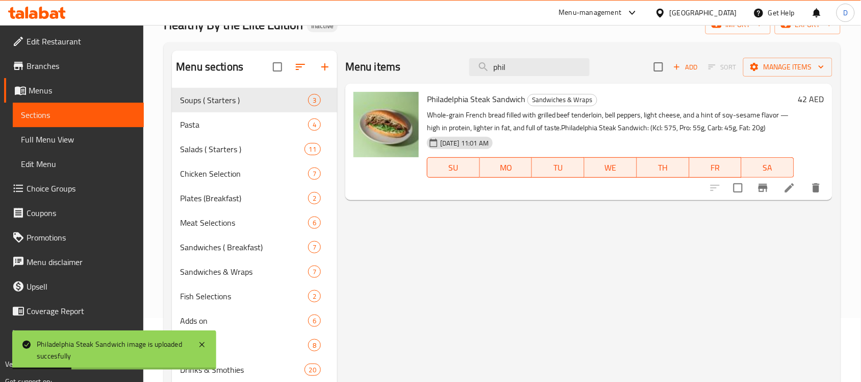
drag, startPoint x: 518, startPoint y: 70, endPoint x: 469, endPoint y: 80, distance: 50.0
click at [469, 80] on div "Menu items phil Add Sort Manage items" at bounding box center [588, 67] width 487 height 33
drag, startPoint x: 529, startPoint y: 70, endPoint x: 438, endPoint y: 78, distance: 91.2
click at [438, 78] on div "Menu items power g Add Sort Manage items" at bounding box center [588, 67] width 487 height 33
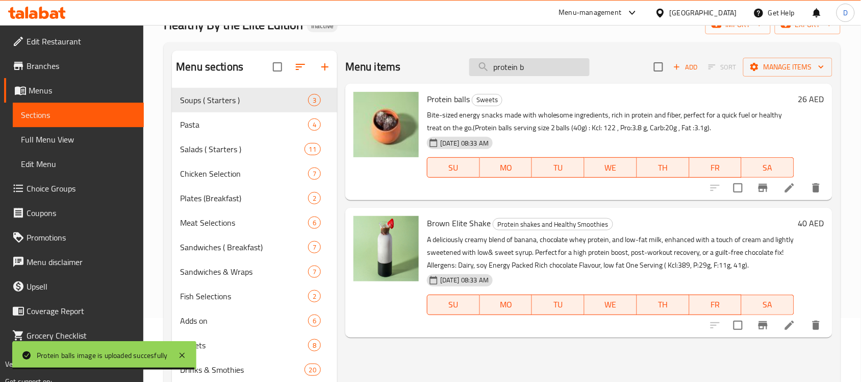
drag, startPoint x: 536, startPoint y: 69, endPoint x: 471, endPoint y: 66, distance: 65.4
click at [471, 66] on input "protein b" at bounding box center [529, 67] width 120 height 18
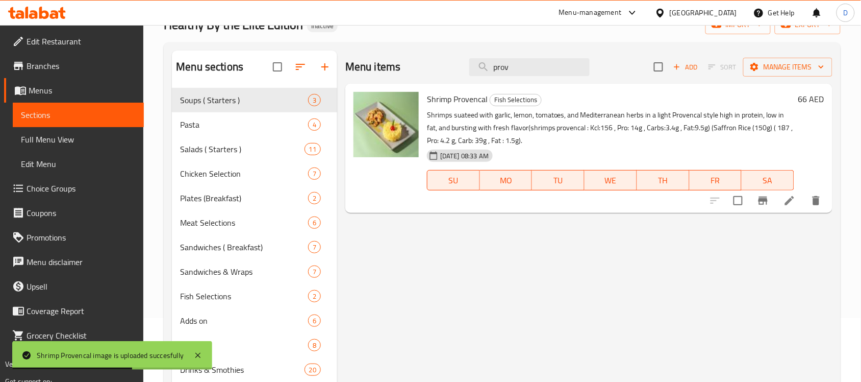
drag, startPoint x: 524, startPoint y: 68, endPoint x: 462, endPoint y: 69, distance: 61.8
click at [462, 69] on div "Menu items prov Add Sort Manage items" at bounding box center [588, 67] width 487 height 33
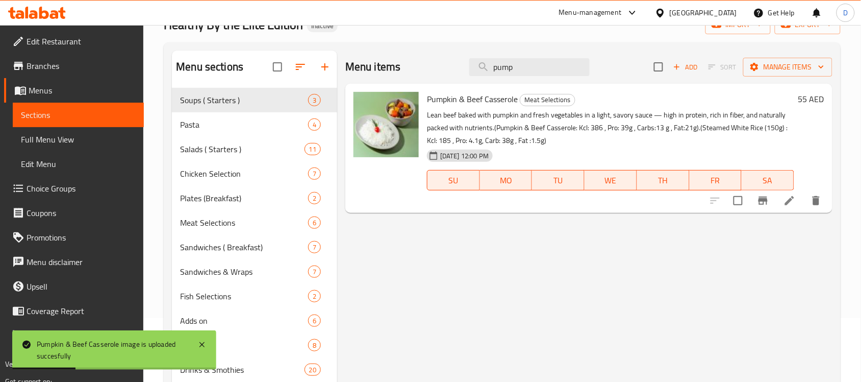
drag, startPoint x: 539, startPoint y: 70, endPoint x: 429, endPoint y: 68, distance: 110.2
click at [429, 68] on div "Menu items pump Add Sort Manage items" at bounding box center [588, 67] width 487 height 33
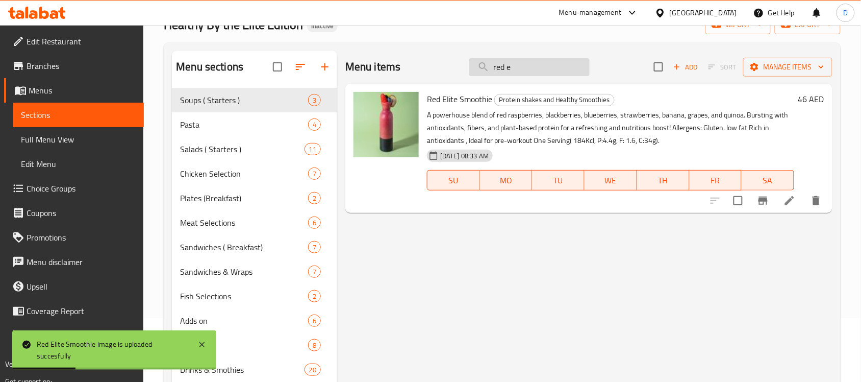
drag, startPoint x: 522, startPoint y: 69, endPoint x: 481, endPoint y: 72, distance: 41.4
click at [481, 72] on input "red e" at bounding box center [529, 67] width 120 height 18
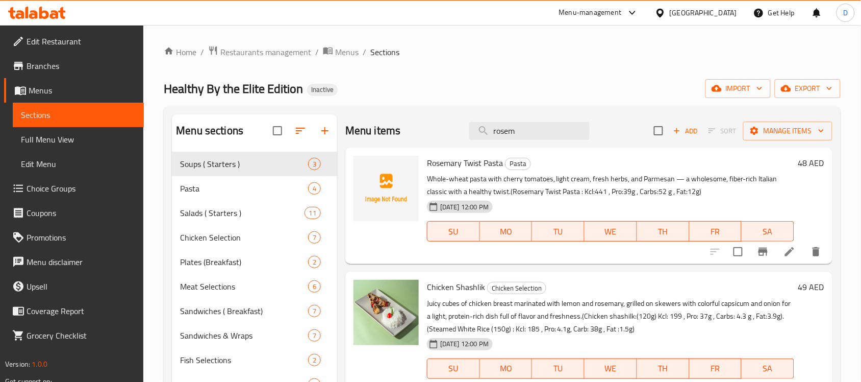
type input "rosem"
drag, startPoint x: 524, startPoint y: 132, endPoint x: 437, endPoint y: 113, distance: 89.3
click at [437, 113] on div "Menu sections Soups ( Starters ) 3 Pasta 4 Salads ( Starters ) 11 Chicken Selec…" at bounding box center [502, 305] width 677 height 398
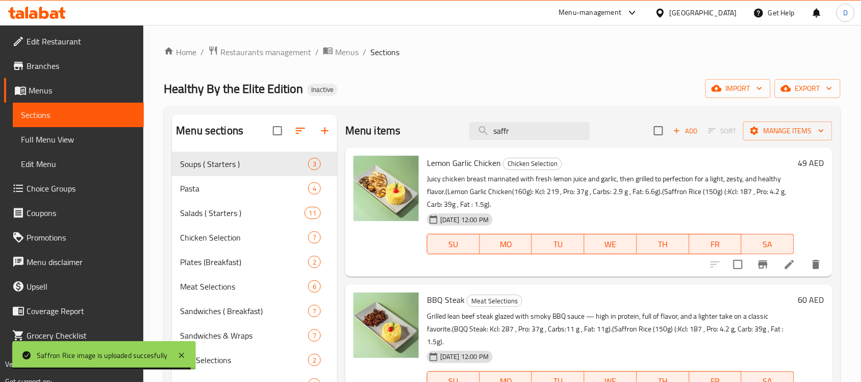
drag, startPoint x: 524, startPoint y: 130, endPoint x: 467, endPoint y: 142, distance: 57.3
click at [467, 142] on div "Menu items saffr Add Sort Manage items" at bounding box center [588, 130] width 487 height 33
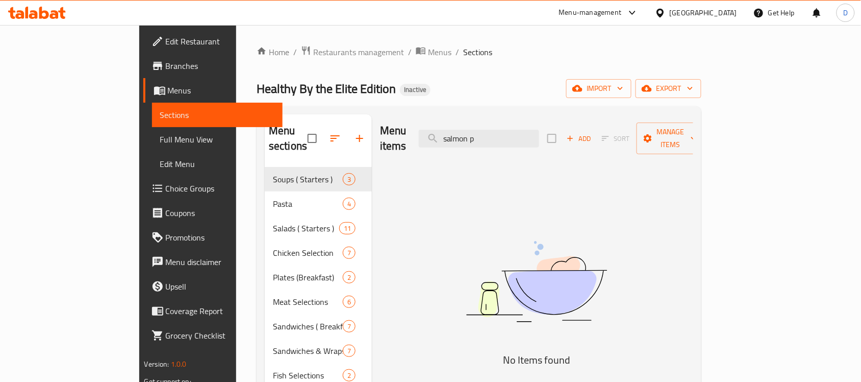
drag, startPoint x: 532, startPoint y: 129, endPoint x: 427, endPoint y: 134, distance: 105.2
click at [427, 134] on div "Menu items salmon p Add Sort Manage items" at bounding box center [536, 138] width 313 height 48
drag, startPoint x: 527, startPoint y: 134, endPoint x: 470, endPoint y: 128, distance: 57.0
click at [470, 130] on input "pave" at bounding box center [479, 139] width 120 height 18
drag, startPoint x: 535, startPoint y: 135, endPoint x: 478, endPoint y: 125, distance: 57.6
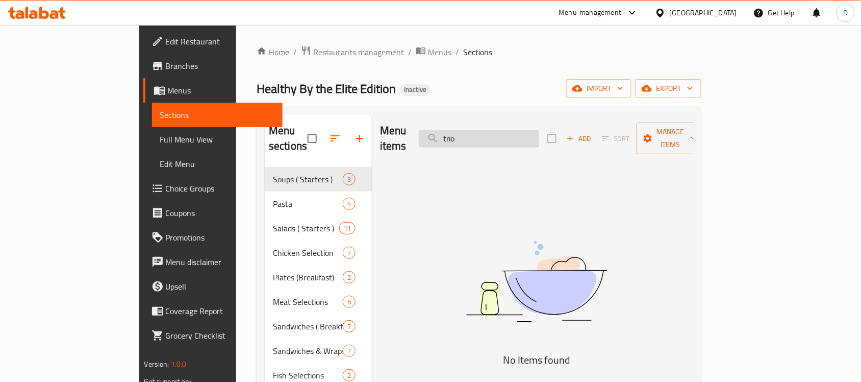
click at [478, 130] on input "trio" at bounding box center [479, 139] width 120 height 18
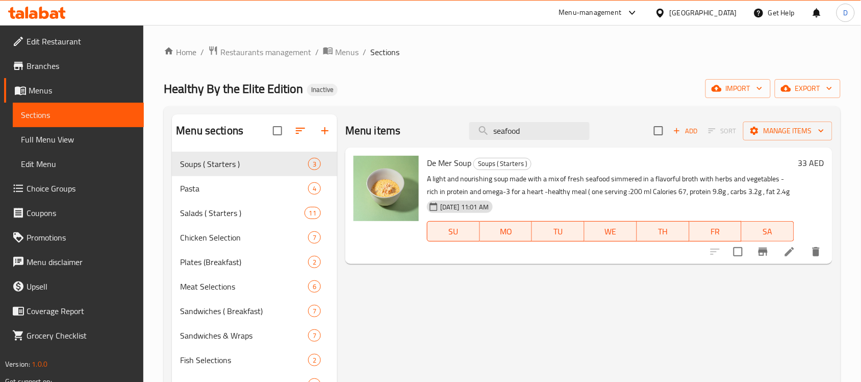
drag, startPoint x: 530, startPoint y: 139, endPoint x: 423, endPoint y: 145, distance: 107.3
click at [423, 145] on div "Menu items seafood Add Sort Manage items" at bounding box center [588, 130] width 487 height 33
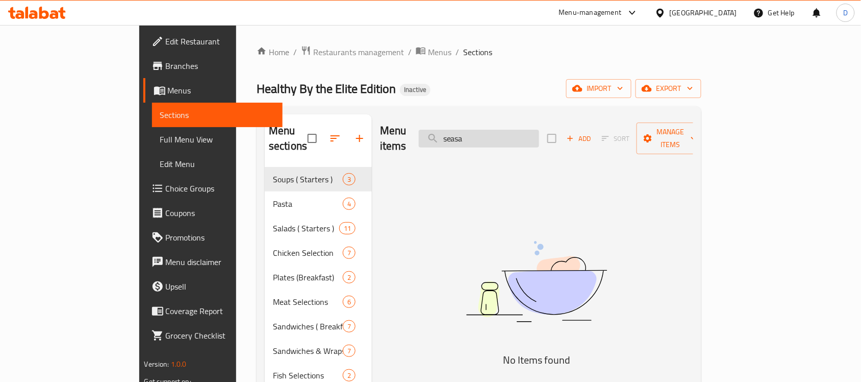
click at [530, 130] on input "seasa" at bounding box center [479, 139] width 120 height 18
drag, startPoint x: 532, startPoint y: 128, endPoint x: 467, endPoint y: 120, distance: 65.8
click at [467, 120] on div "Menu items seasa Add Sort Manage items" at bounding box center [536, 138] width 313 height 48
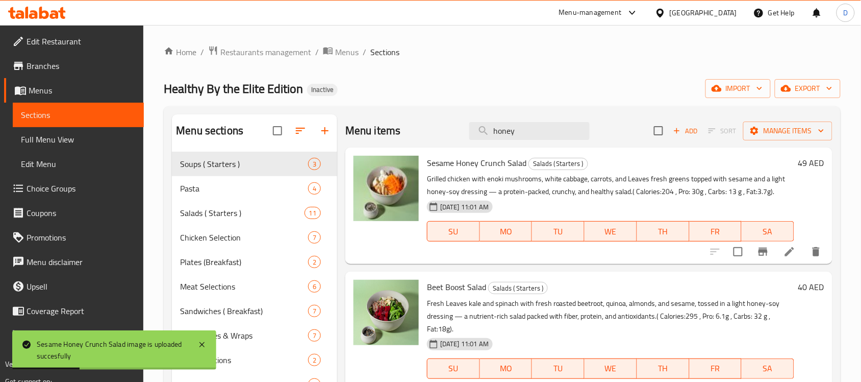
drag, startPoint x: 514, startPoint y: 129, endPoint x: 442, endPoint y: 129, distance: 72.5
click at [442, 129] on div "Menu items honey Add Sort Manage items" at bounding box center [588, 130] width 487 height 33
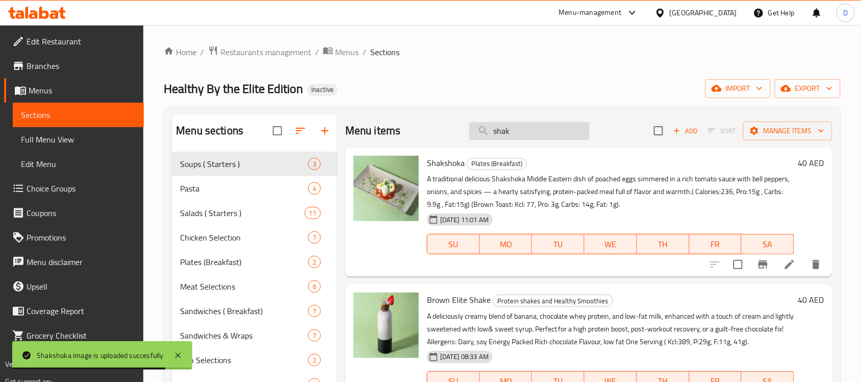
drag, startPoint x: 511, startPoint y: 129, endPoint x: 471, endPoint y: 131, distance: 39.9
click at [471, 131] on input "shak" at bounding box center [529, 131] width 120 height 18
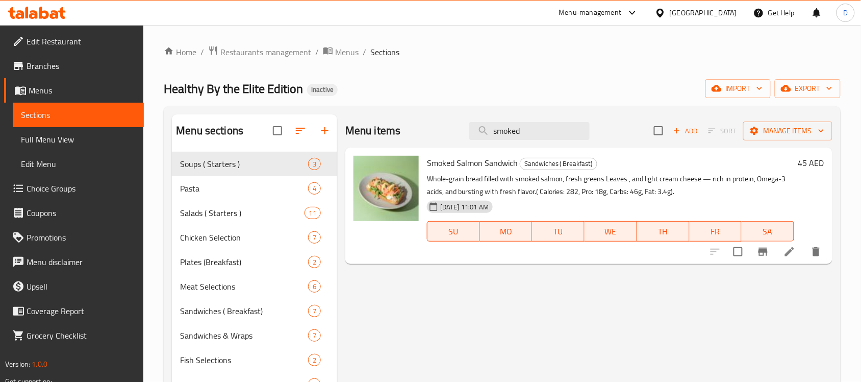
drag, startPoint x: 530, startPoint y: 134, endPoint x: 458, endPoint y: 149, distance: 73.5
click at [458, 149] on div "Menu items smoked Add Sort Manage items Smoked Salmon Sandwich Sandwiches ( Bre…" at bounding box center [584, 305] width 495 height 382
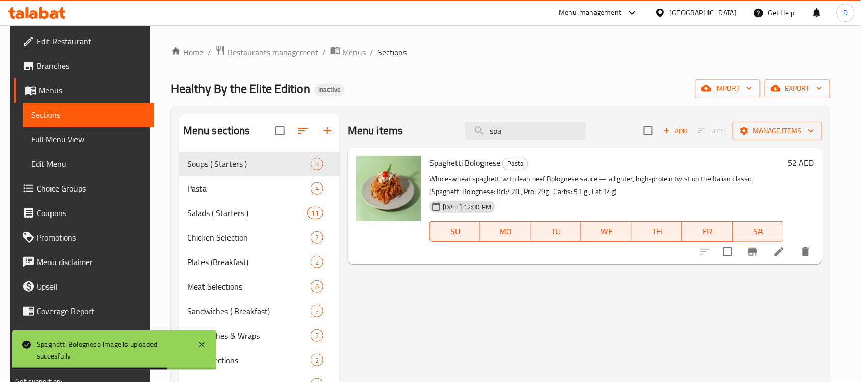
drag, startPoint x: 514, startPoint y: 132, endPoint x: 412, endPoint y: 139, distance: 102.3
click at [412, 139] on div "Menu items spa Add Sort Manage items" at bounding box center [585, 130] width 475 height 33
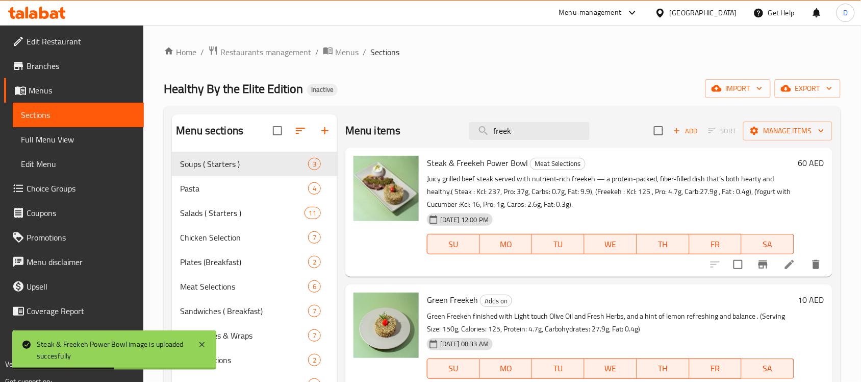
drag, startPoint x: 523, startPoint y: 134, endPoint x: 473, endPoint y: 144, distance: 51.0
click at [473, 144] on div "Menu items freek Add Sort Manage items" at bounding box center [588, 130] width 487 height 33
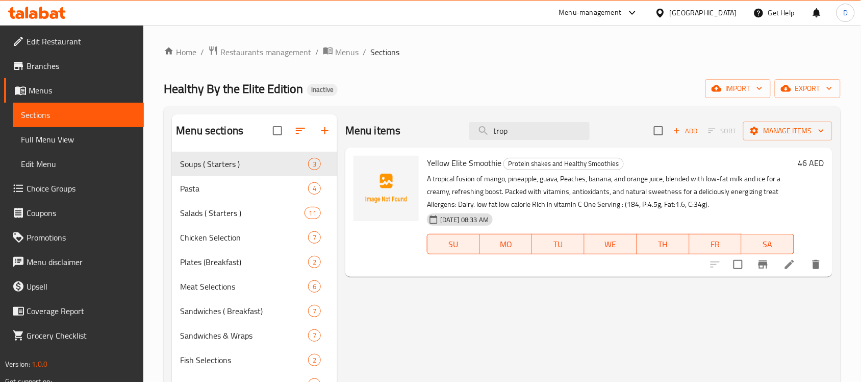
drag, startPoint x: 531, startPoint y: 123, endPoint x: 477, endPoint y: 118, distance: 54.3
click at [477, 118] on div "Menu items trop Add Sort Manage items" at bounding box center [588, 130] width 487 height 33
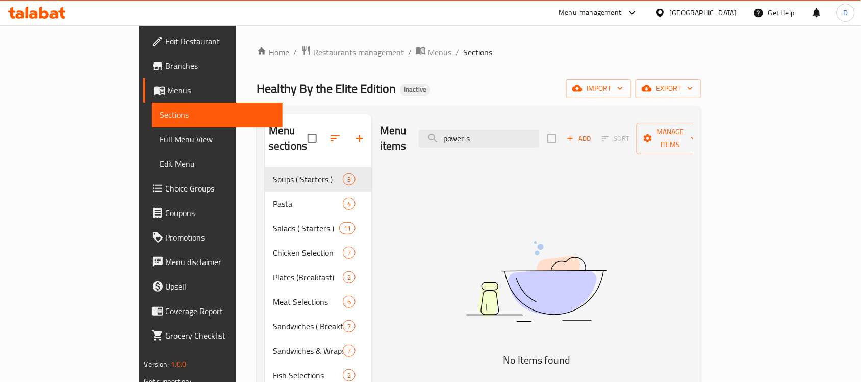
drag, startPoint x: 526, startPoint y: 131, endPoint x: 446, endPoint y: 131, distance: 79.6
click at [446, 131] on div "Menu items power s Add Sort Manage items" at bounding box center [536, 138] width 313 height 48
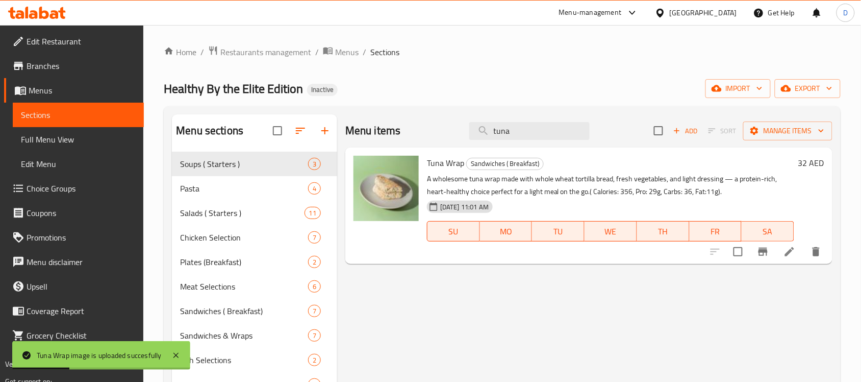
drag, startPoint x: 522, startPoint y: 132, endPoint x: 458, endPoint y: 135, distance: 63.4
click at [458, 135] on div "Menu items tuna Add Sort Manage items" at bounding box center [588, 130] width 487 height 33
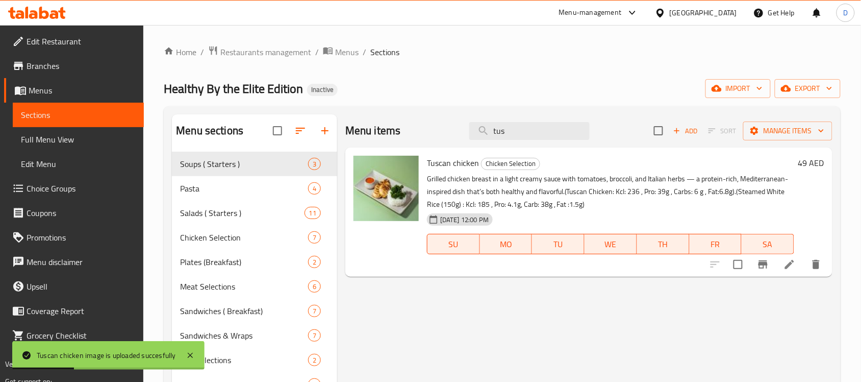
drag, startPoint x: 520, startPoint y: 130, endPoint x: 463, endPoint y: 136, distance: 57.5
click at [463, 136] on div "Menu items tus Add Sort Manage items" at bounding box center [588, 130] width 487 height 33
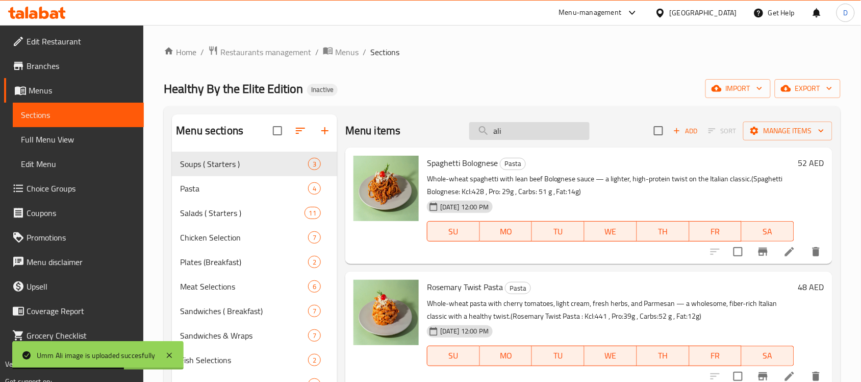
drag, startPoint x: 497, startPoint y: 134, endPoint x: 468, endPoint y: 138, distance: 28.8
click at [469, 138] on input "ali" at bounding box center [529, 131] width 120 height 18
type input "25"
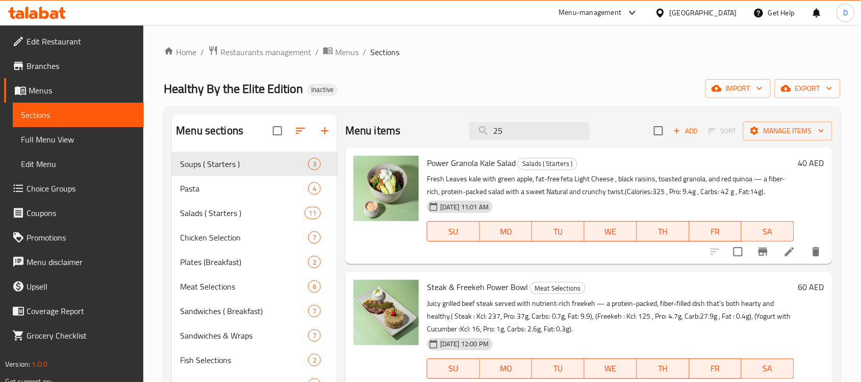
drag, startPoint x: 524, startPoint y: 128, endPoint x: 457, endPoint y: 144, distance: 68.3
click at [457, 144] on div "Menu items 25 Add Sort Manage items" at bounding box center [588, 130] width 487 height 33
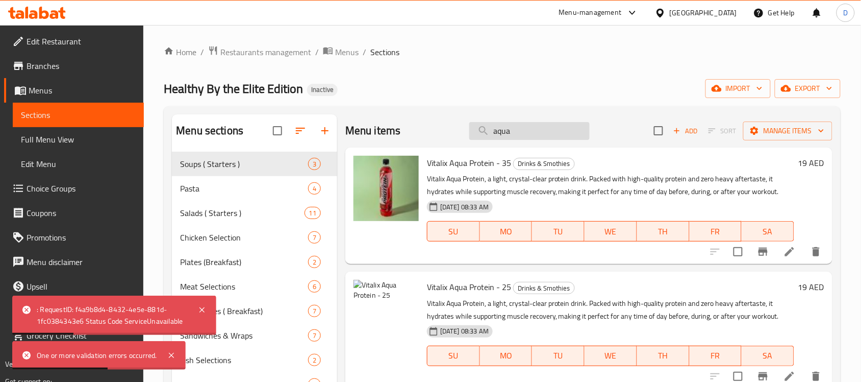
drag, startPoint x: 521, startPoint y: 137, endPoint x: 476, endPoint y: 136, distance: 45.4
click at [476, 136] on input "aqua" at bounding box center [529, 131] width 120 height 18
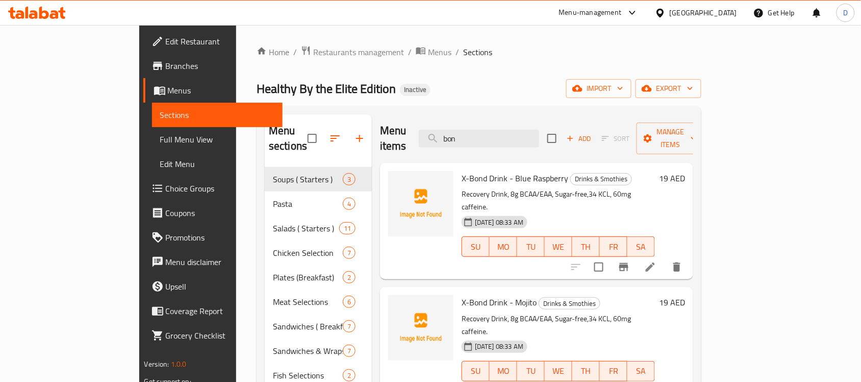
drag, startPoint x: 528, startPoint y: 133, endPoint x: 469, endPoint y: 140, distance: 59.2
click at [469, 140] on div "Menu items bon Add Sort Manage items" at bounding box center [536, 138] width 313 height 48
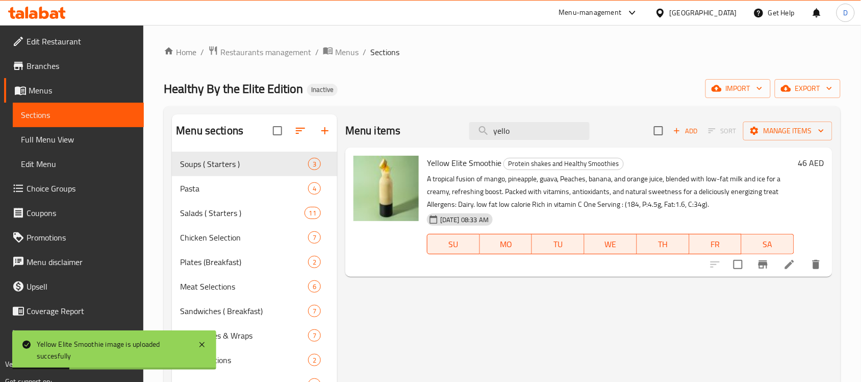
drag, startPoint x: 529, startPoint y: 130, endPoint x: 465, endPoint y: 144, distance: 65.3
click at [465, 144] on div "Menu items yello Add Sort Manage items" at bounding box center [588, 130] width 487 height 33
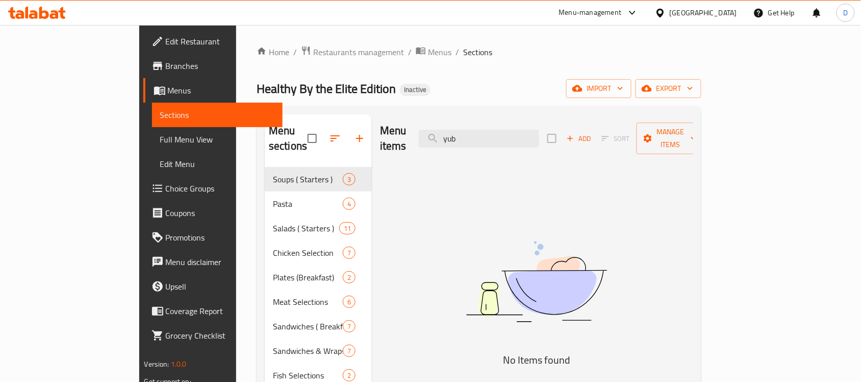
drag, startPoint x: 526, startPoint y: 134, endPoint x: 462, endPoint y: 131, distance: 63.9
click at [462, 131] on div "Menu items yub Add Sort Manage items" at bounding box center [536, 138] width 313 height 48
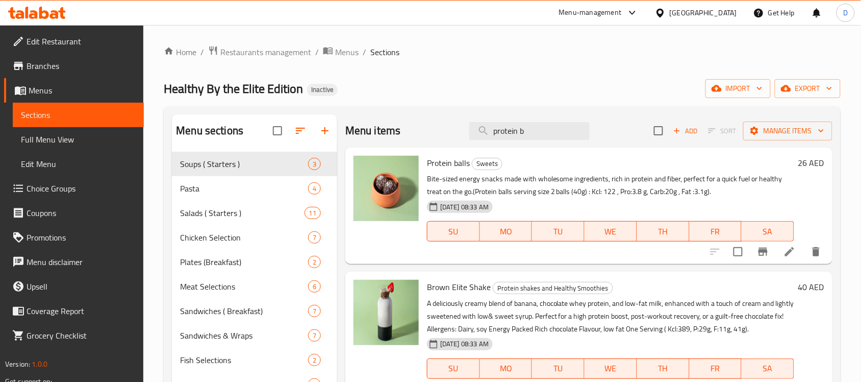
type input "protein ba"
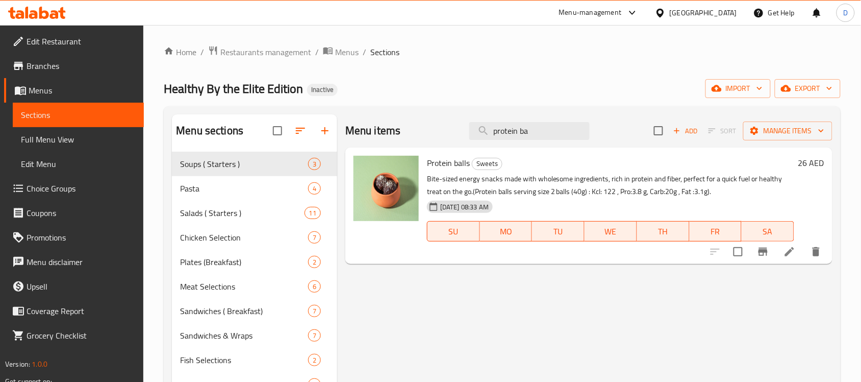
drag, startPoint x: 527, startPoint y: 135, endPoint x: 450, endPoint y: 131, distance: 76.7
click at [450, 131] on div "Menu items protein ba Add Sort Manage items" at bounding box center [588, 130] width 487 height 33
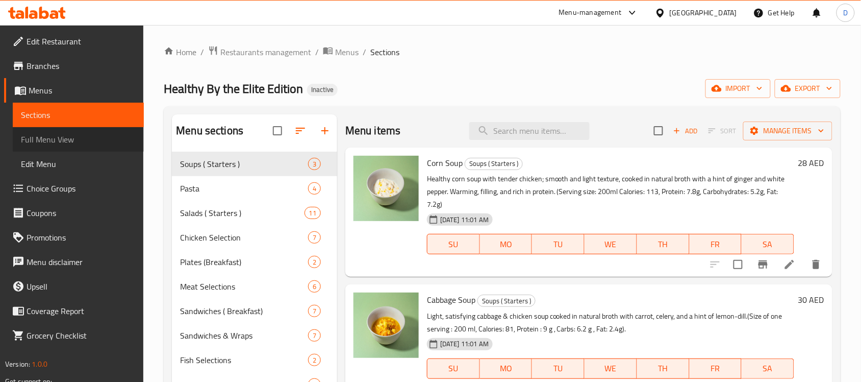
click at [77, 137] on span "Full Menu View" at bounding box center [78, 139] width 115 height 12
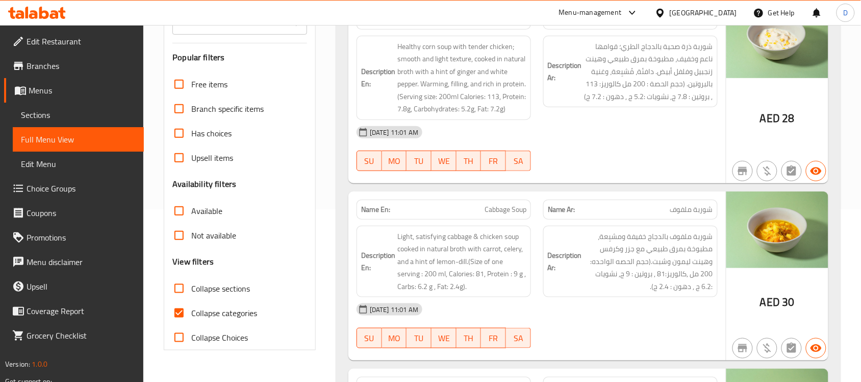
scroll to position [191, 0]
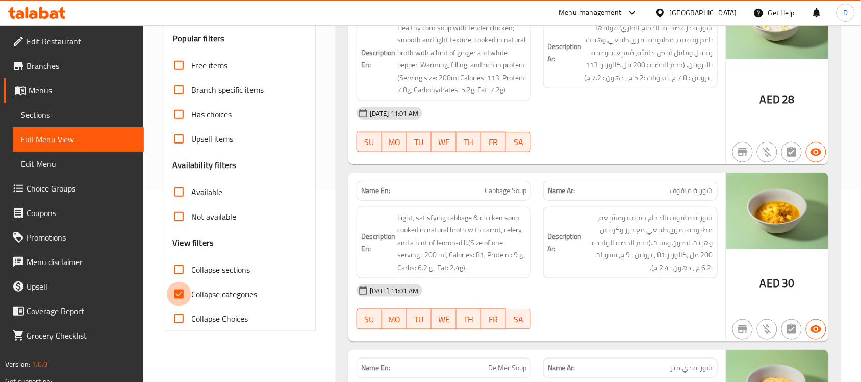
click at [179, 292] on input "Collapse categories" at bounding box center [179, 294] width 24 height 24
checkbox input "false"
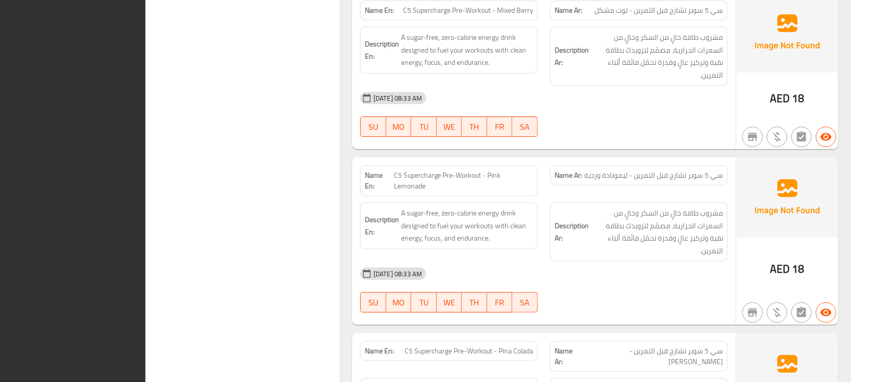
scroll to position [0, 0]
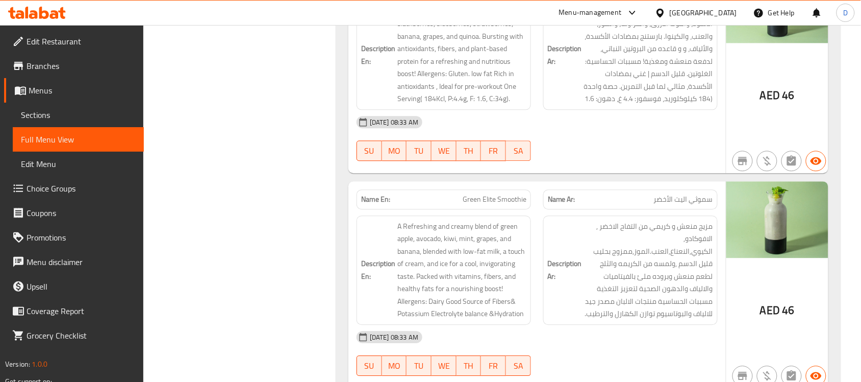
click at [697, 17] on div "[GEOGRAPHIC_DATA]" at bounding box center [696, 13] width 98 height 24
click at [697, 16] on div "[GEOGRAPHIC_DATA]" at bounding box center [703, 12] width 67 height 11
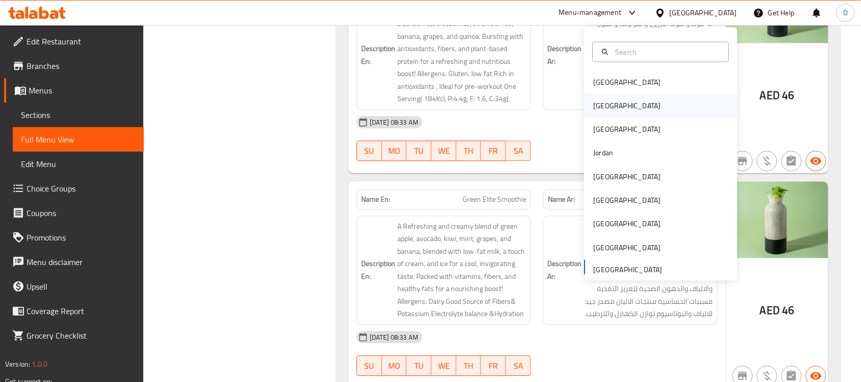
click at [594, 101] on div "[GEOGRAPHIC_DATA]" at bounding box center [627, 105] width 67 height 11
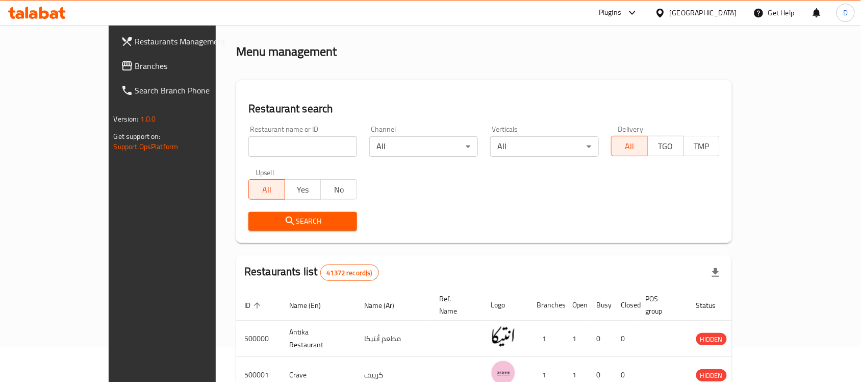
scroll to position [378, 0]
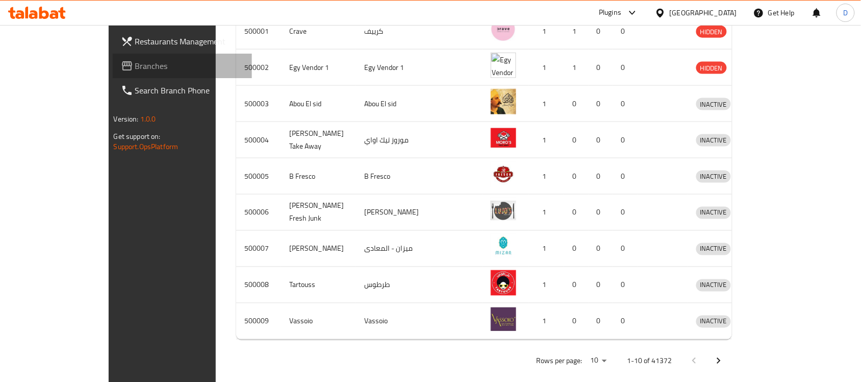
click at [135, 70] on span "Branches" at bounding box center [189, 66] width 109 height 12
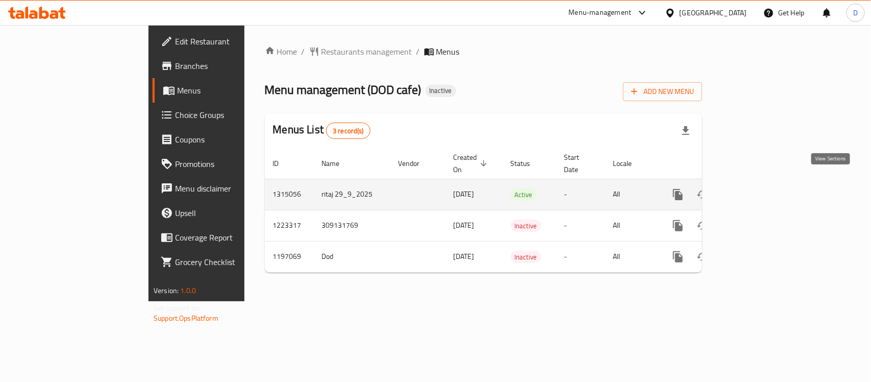
click at [756, 190] on icon "enhanced table" at bounding box center [751, 194] width 9 height 9
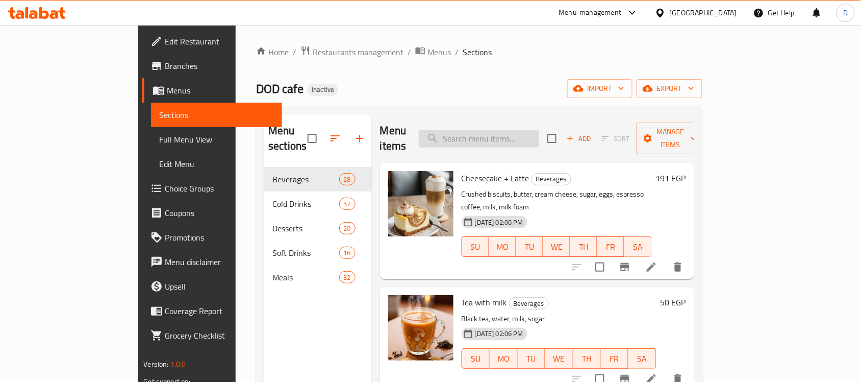
click at [539, 134] on input "search" at bounding box center [479, 139] width 120 height 18
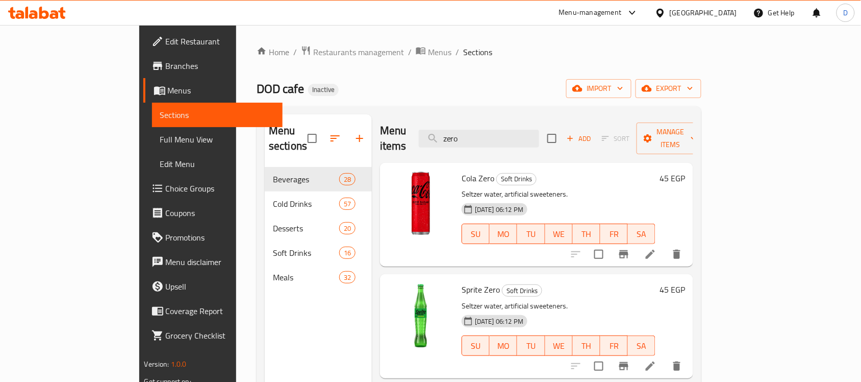
drag, startPoint x: 520, startPoint y: 135, endPoint x: 440, endPoint y: 142, distance: 80.4
click at [440, 142] on div "Menu items zero Add Sort Manage items" at bounding box center [536, 138] width 313 height 48
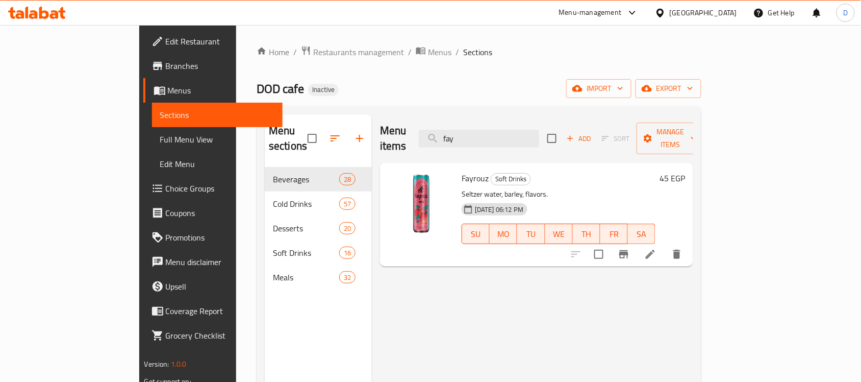
drag, startPoint x: 508, startPoint y: 128, endPoint x: 459, endPoint y: 131, distance: 48.6
click at [459, 131] on div "Menu items fay Add Sort Manage items" at bounding box center [536, 138] width 313 height 48
drag, startPoint x: 513, startPoint y: 123, endPoint x: 472, endPoint y: 137, distance: 43.6
click at [472, 137] on input "fur" at bounding box center [479, 139] width 120 height 18
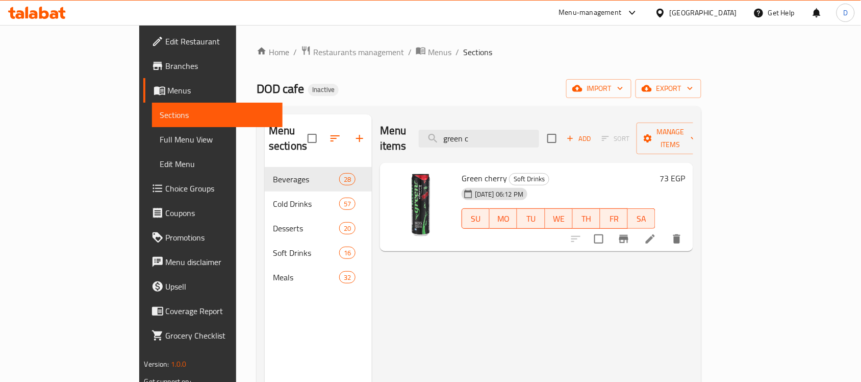
drag, startPoint x: 537, startPoint y: 133, endPoint x: 446, endPoint y: 134, distance: 90.8
click at [446, 134] on div "Menu items green c Add Sort Manage items" at bounding box center [536, 138] width 313 height 48
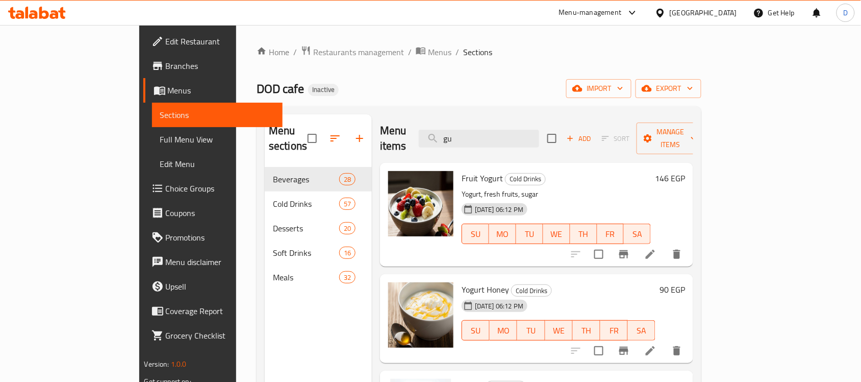
type input "gua"
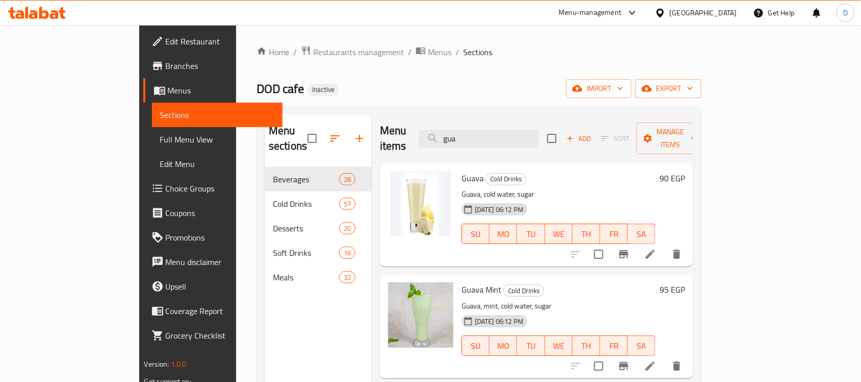
drag, startPoint x: 516, startPoint y: 132, endPoint x: 439, endPoint y: 140, distance: 78.0
click at [439, 140] on div "Menu items gua Add Sort Manage items" at bounding box center [536, 138] width 313 height 48
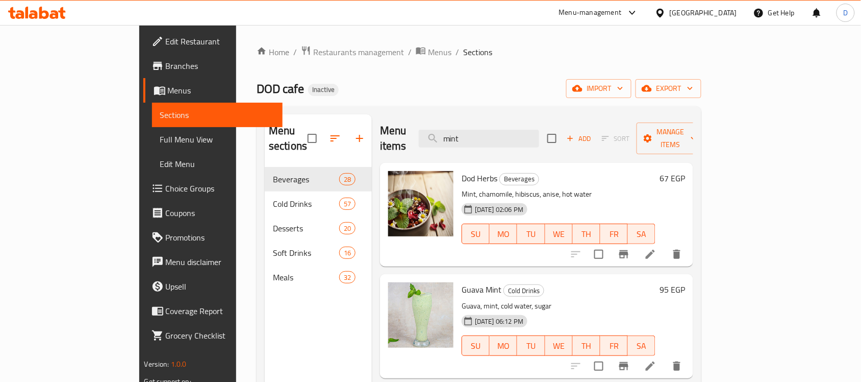
drag, startPoint x: 513, startPoint y: 133, endPoint x: 444, endPoint y: 141, distance: 68.9
click at [444, 141] on div "Menu items mint Add Sort Manage items" at bounding box center [536, 138] width 313 height 48
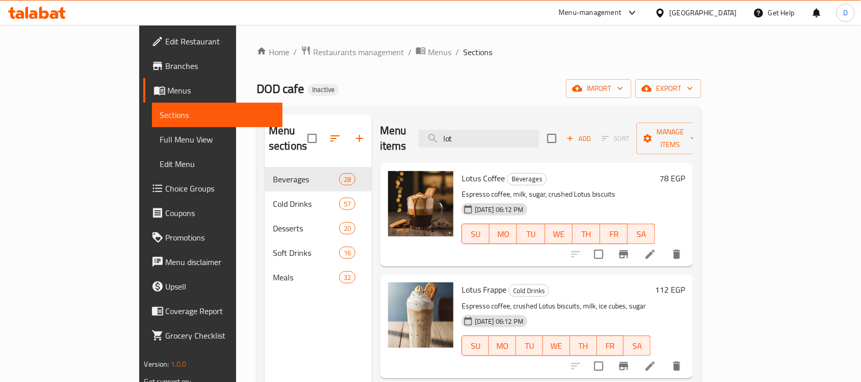
drag, startPoint x: 520, startPoint y: 133, endPoint x: 452, endPoint y: 137, distance: 69.0
click at [452, 137] on div "Menu items lot Add Sort Manage items" at bounding box center [536, 138] width 313 height 48
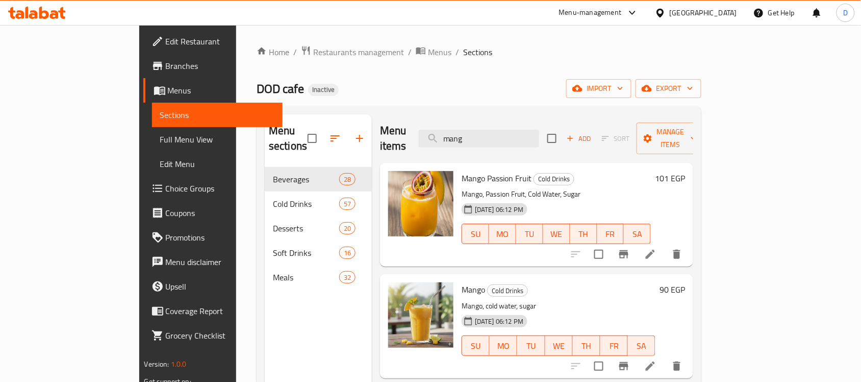
drag, startPoint x: 532, startPoint y: 138, endPoint x: 457, endPoint y: 134, distance: 75.1
click at [457, 134] on div "Menu items mang Add Sort Manage items" at bounding box center [536, 138] width 313 height 48
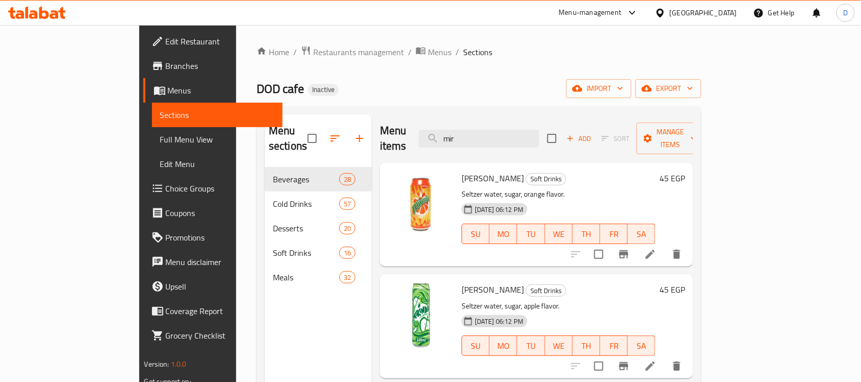
drag, startPoint x: 519, startPoint y: 135, endPoint x: 463, endPoint y: 134, distance: 55.6
click at [463, 134] on div "Menu items mir Add Sort Manage items" at bounding box center [536, 138] width 313 height 48
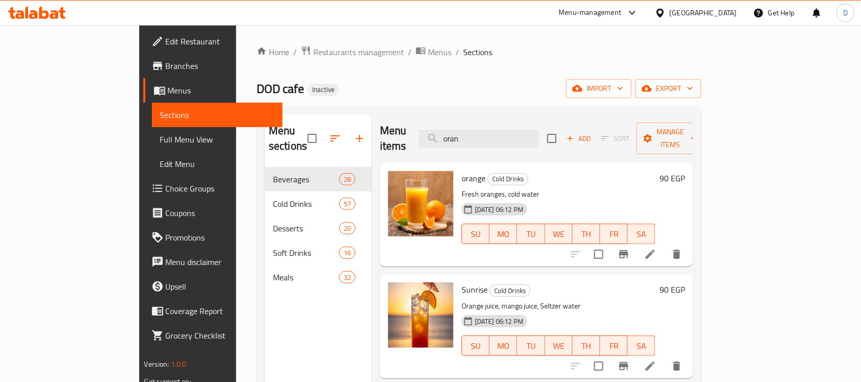
drag, startPoint x: 511, startPoint y: 130, endPoint x: 436, endPoint y: 135, distance: 74.7
click at [436, 135] on div "Menu items oran Add Sort Manage items" at bounding box center [536, 138] width 313 height 48
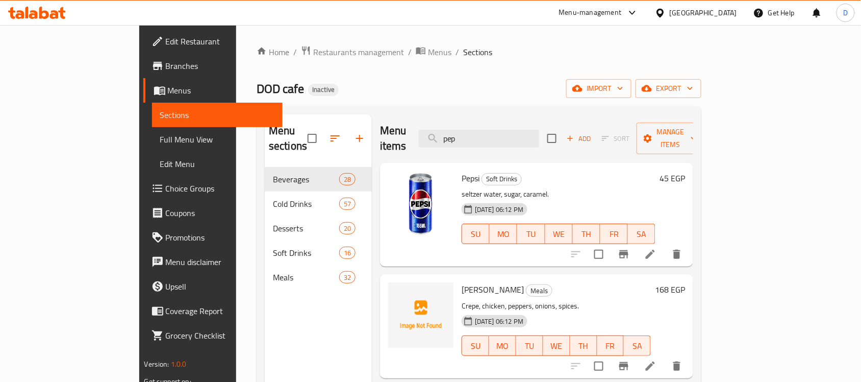
drag, startPoint x: 514, startPoint y: 127, endPoint x: 444, endPoint y: 129, distance: 69.4
click at [444, 129] on div "Menu items pep Add Sort Manage items" at bounding box center [536, 138] width 313 height 48
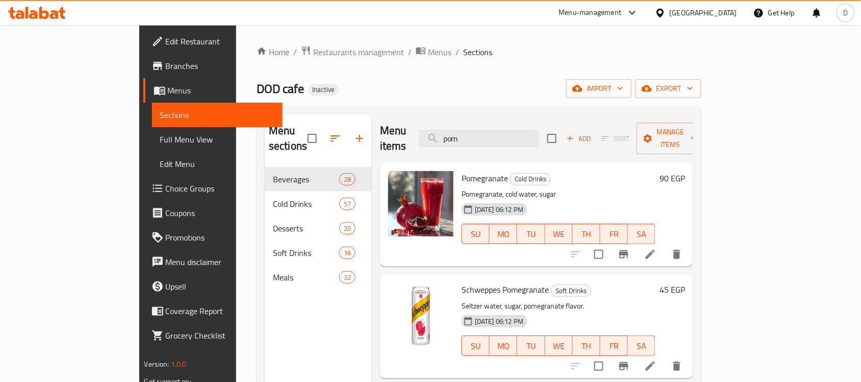
drag, startPoint x: 523, startPoint y: 129, endPoint x: 458, endPoint y: 131, distance: 65.3
click at [458, 131] on div "Menu items pom Add Sort Manage items" at bounding box center [536, 138] width 313 height 48
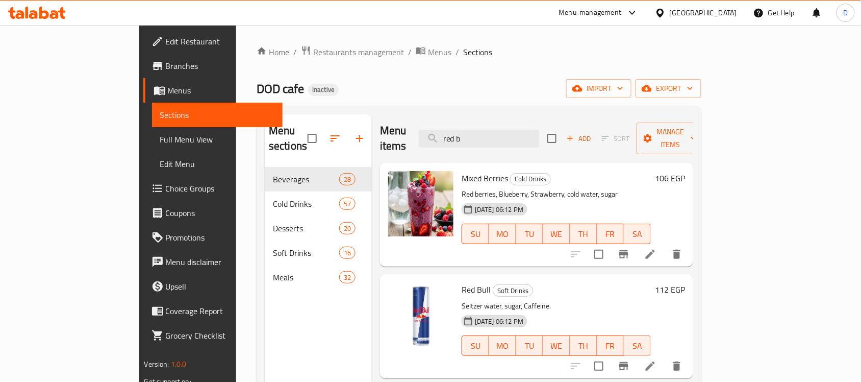
drag, startPoint x: 524, startPoint y: 137, endPoint x: 450, endPoint y: 138, distance: 73.5
click at [450, 138] on div "Menu items red b Add Sort Manage items" at bounding box center [536, 138] width 313 height 48
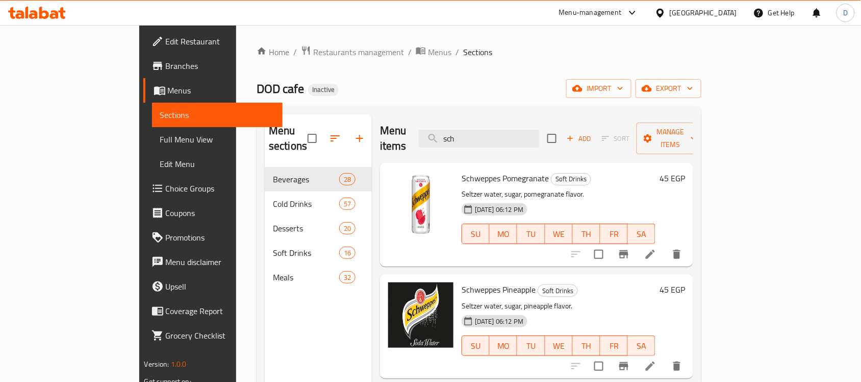
drag, startPoint x: 523, startPoint y: 130, endPoint x: 394, endPoint y: 121, distance: 129.4
click at [394, 121] on div "Menu items sch Add Sort Manage items" at bounding box center [536, 138] width 313 height 48
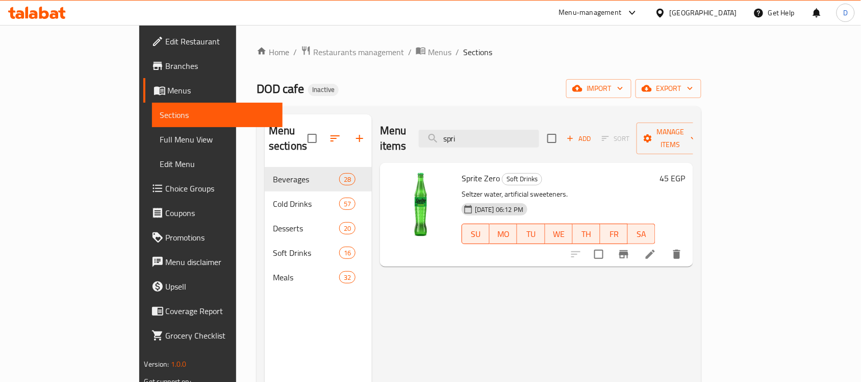
drag, startPoint x: 526, startPoint y: 128, endPoint x: 411, endPoint y: 136, distance: 114.6
click at [411, 136] on div "Menu items spri Add Sort Manage items" at bounding box center [536, 138] width 313 height 48
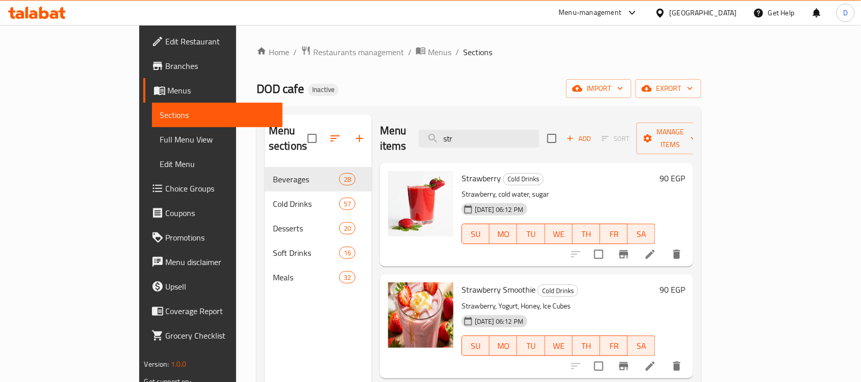
drag, startPoint x: 519, startPoint y: 134, endPoint x: 453, endPoint y: 133, distance: 65.8
click at [453, 133] on div "Menu items str Add Sort Manage items" at bounding box center [536, 138] width 313 height 48
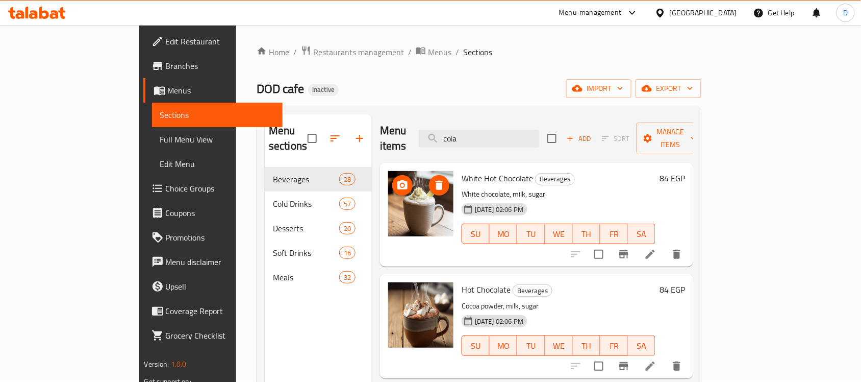
drag, startPoint x: 505, startPoint y: 137, endPoint x: 406, endPoint y: 159, distance: 101.4
click at [406, 159] on div "Menu items cola Add Sort Manage items White Hot Chocolate Beverages White choco…" at bounding box center [532, 305] width 321 height 382
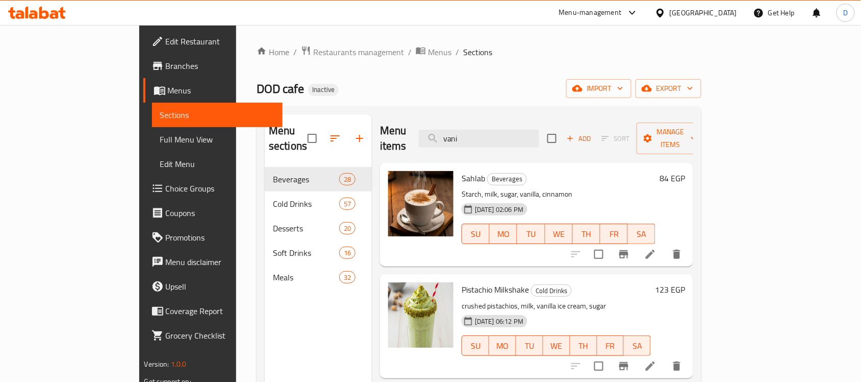
drag, startPoint x: 519, startPoint y: 134, endPoint x: 428, endPoint y: 128, distance: 92.1
click at [428, 128] on div "Menu items vani Add Sort Manage items" at bounding box center [536, 138] width 313 height 48
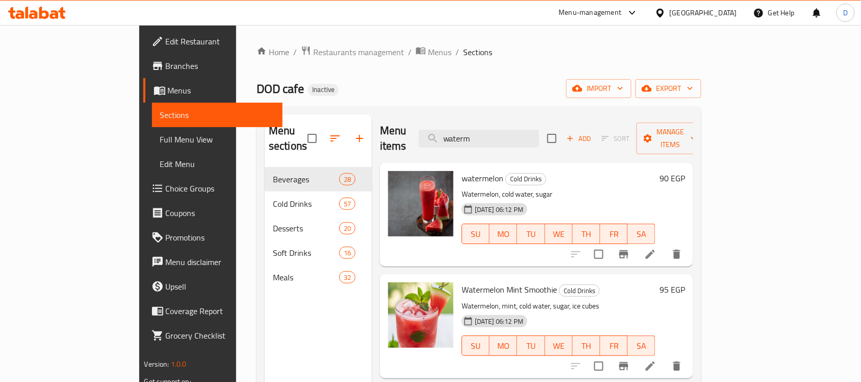
type input "waterm"
click at [160, 138] on span "Full Menu View" at bounding box center [217, 139] width 115 height 12
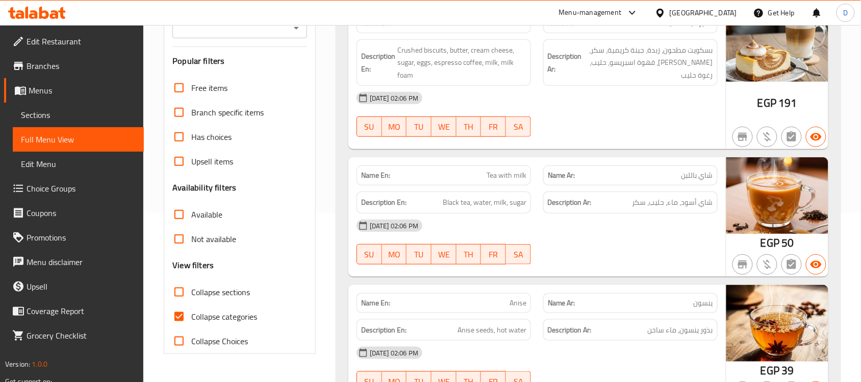
scroll to position [191, 0]
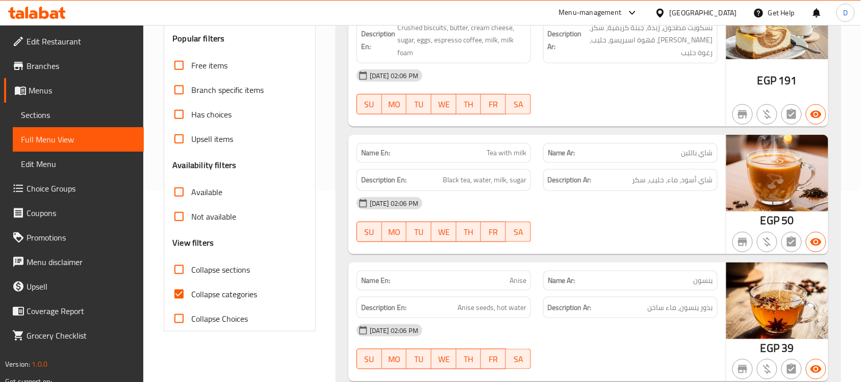
click at [174, 292] on input "Collapse categories" at bounding box center [179, 294] width 24 height 24
checkbox input "false"
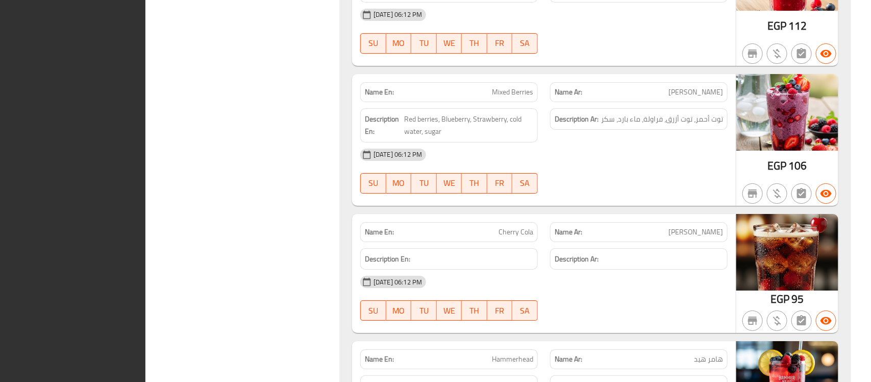
scroll to position [0, 0]
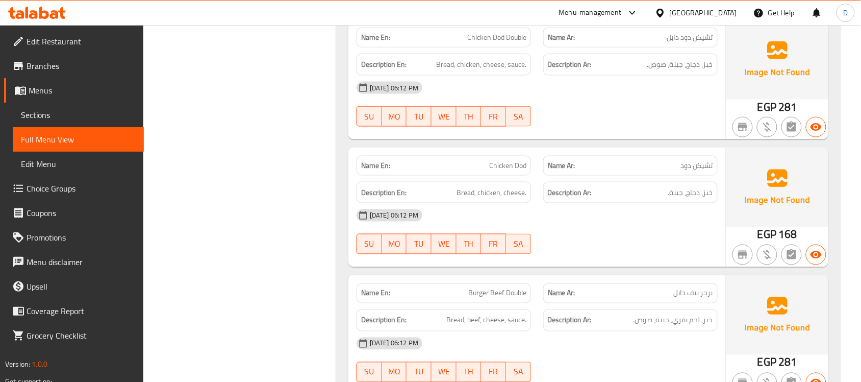
click at [730, 10] on div "[GEOGRAPHIC_DATA]" at bounding box center [703, 12] width 67 height 11
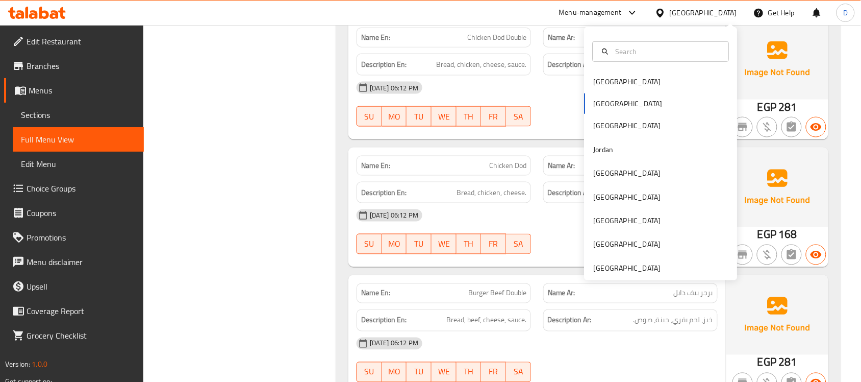
drag, startPoint x: 322, startPoint y: 180, endPoint x: 435, endPoint y: 163, distance: 113.9
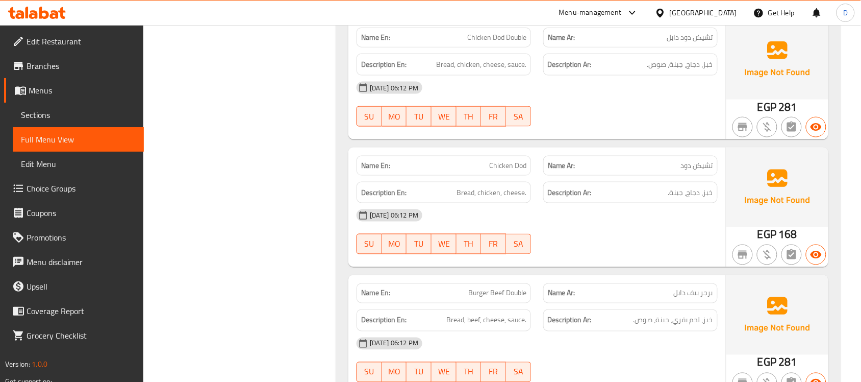
click at [736, 14] on div "[GEOGRAPHIC_DATA]" at bounding box center [703, 12] width 67 height 11
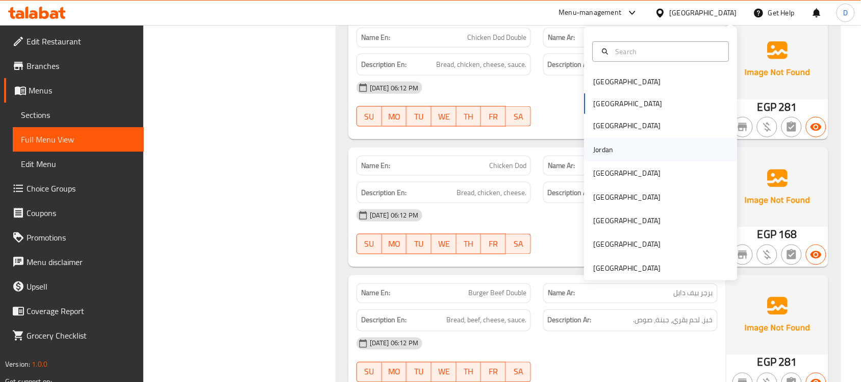
click at [594, 147] on div "Jordan" at bounding box center [604, 149] width 20 height 11
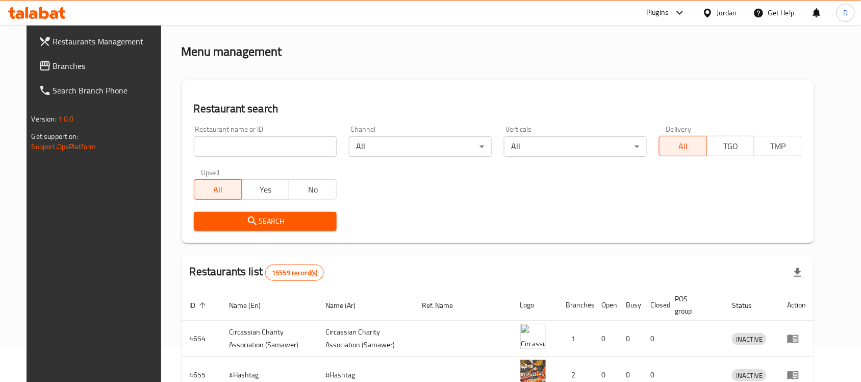
scroll to position [389, 0]
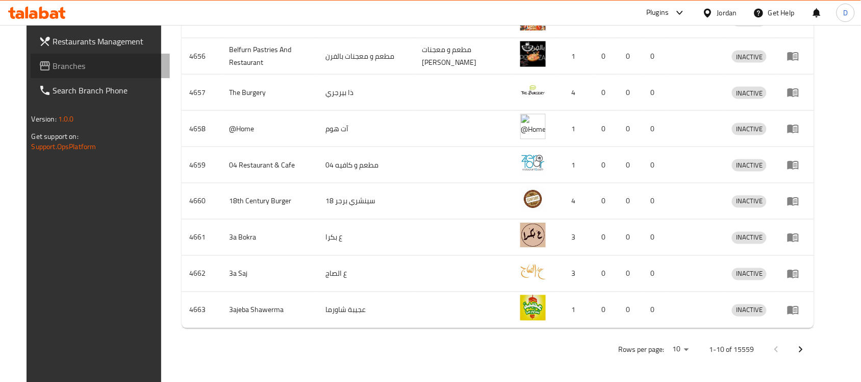
click at [53, 66] on span "Branches" at bounding box center [107, 66] width 109 height 12
